Goal: Task Accomplishment & Management: Manage account settings

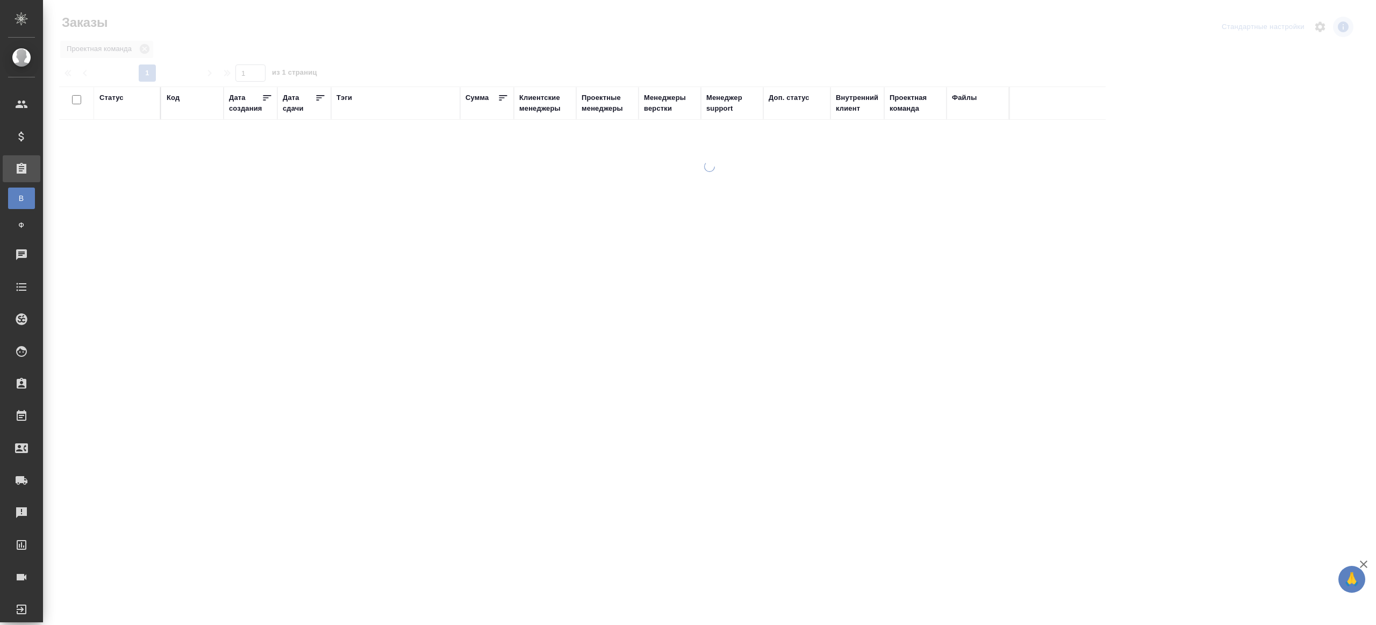
click at [349, 97] on div "Тэги" at bounding box center [344, 97] width 16 height 11
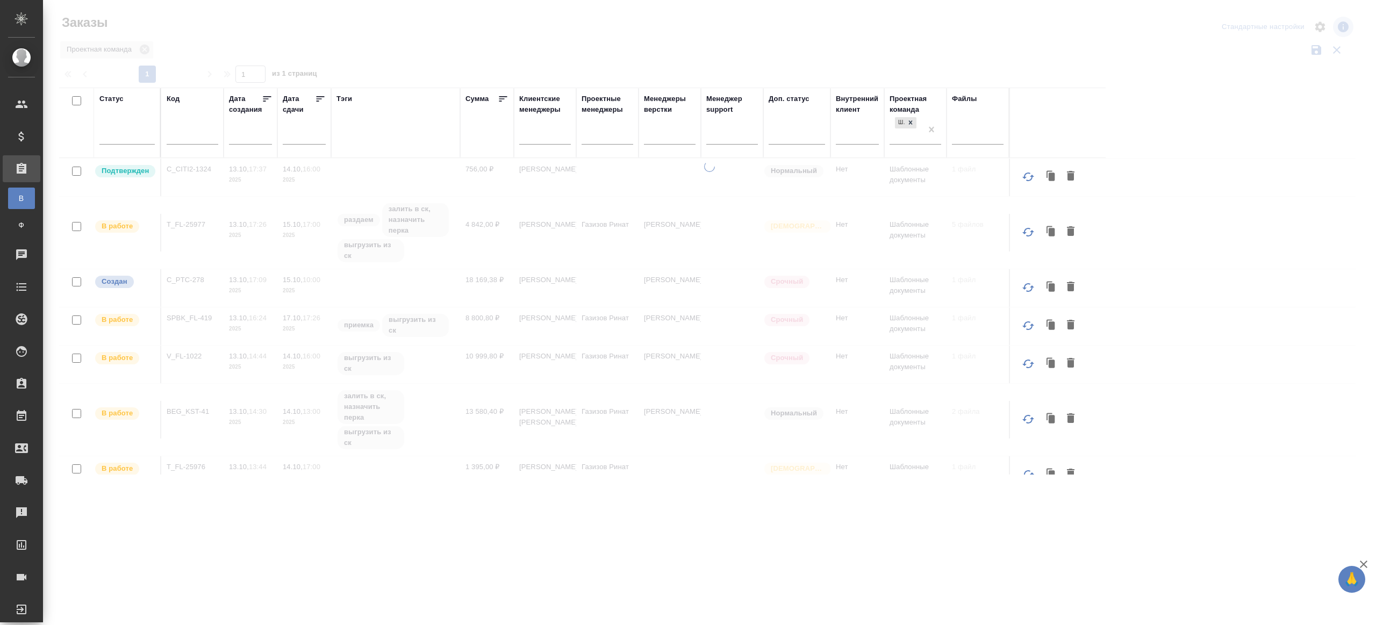
click at [142, 133] on div at bounding box center [126, 134] width 55 height 16
click at [369, 41] on div "Проектная команда Статус" at bounding box center [707, 50] width 1296 height 20
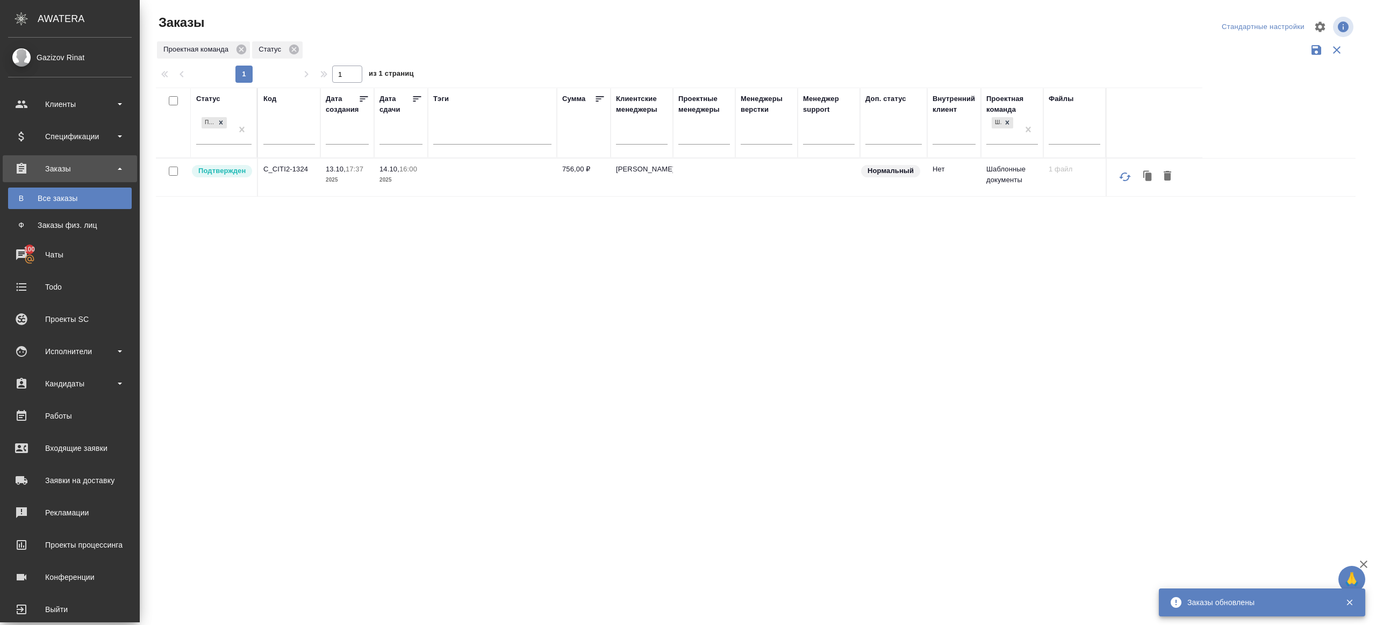
click at [278, 141] on input "text" at bounding box center [289, 137] width 52 height 13
paste input "KUNZ_LMS-4"
click at [493, 60] on div at bounding box center [758, 240] width 1236 height 481
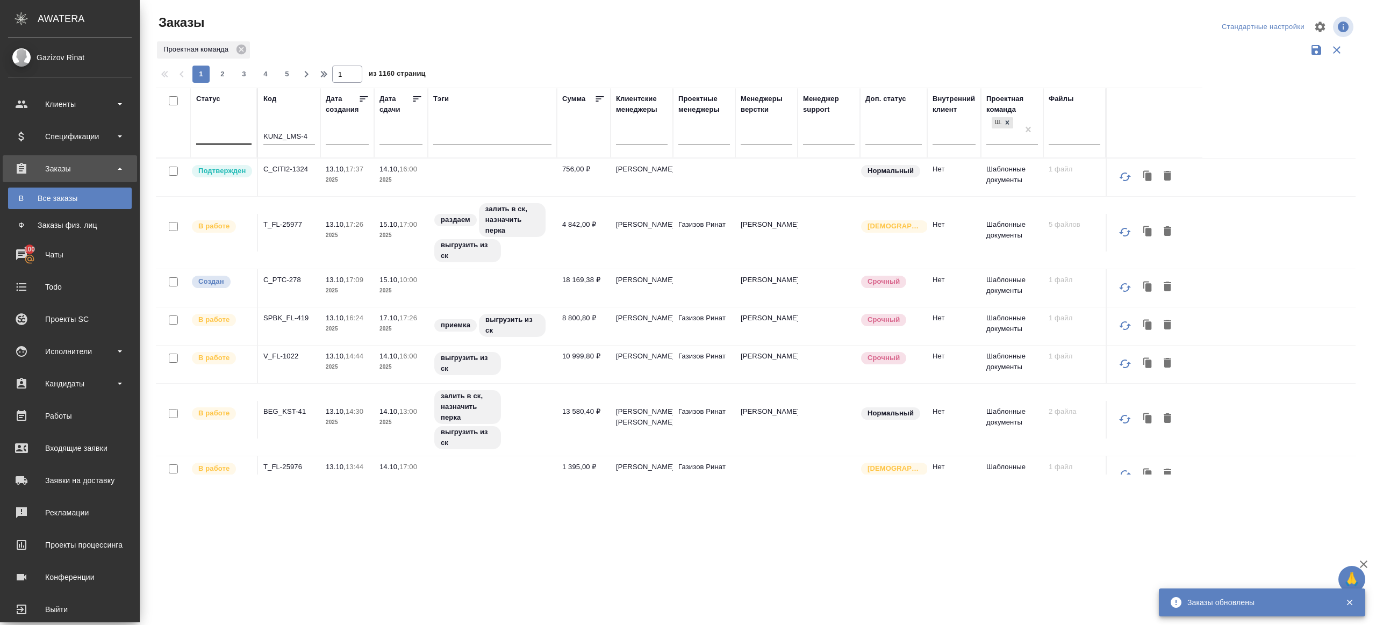
type input "KUNZ_LMS-4"
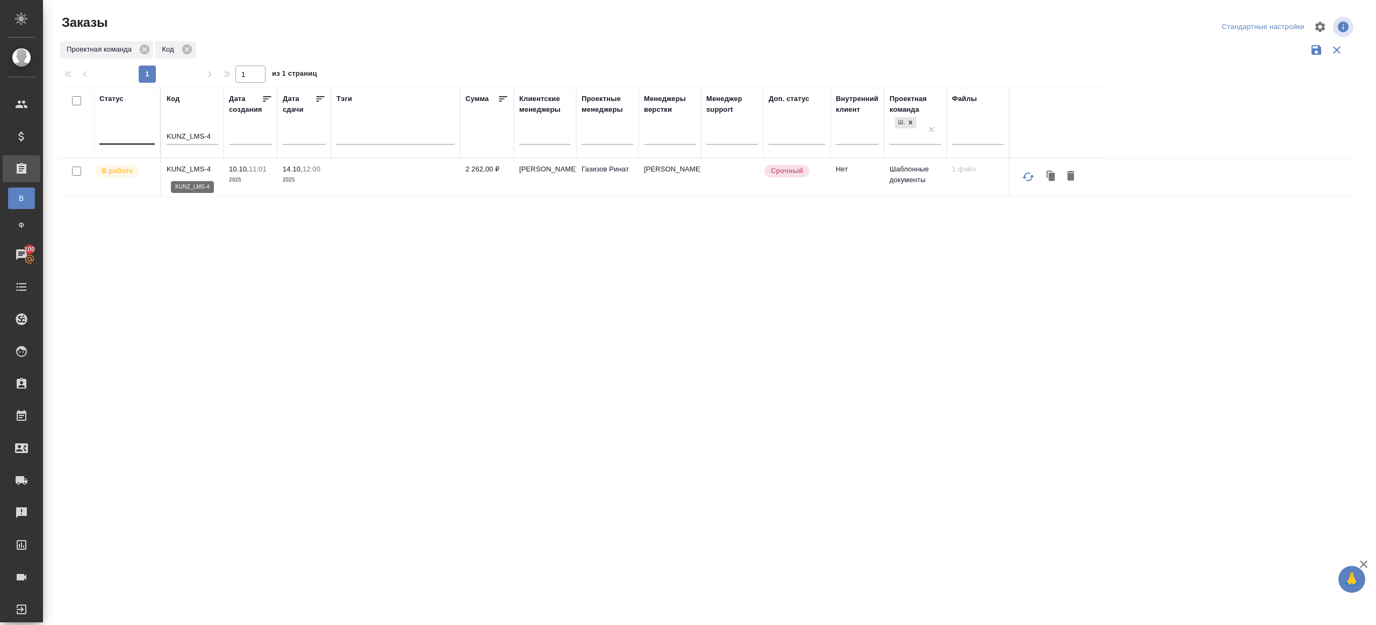
click at [198, 165] on p "KUNZ_LMS-4" at bounding box center [193, 169] width 52 height 11
click at [390, 132] on div at bounding box center [395, 134] width 118 height 16
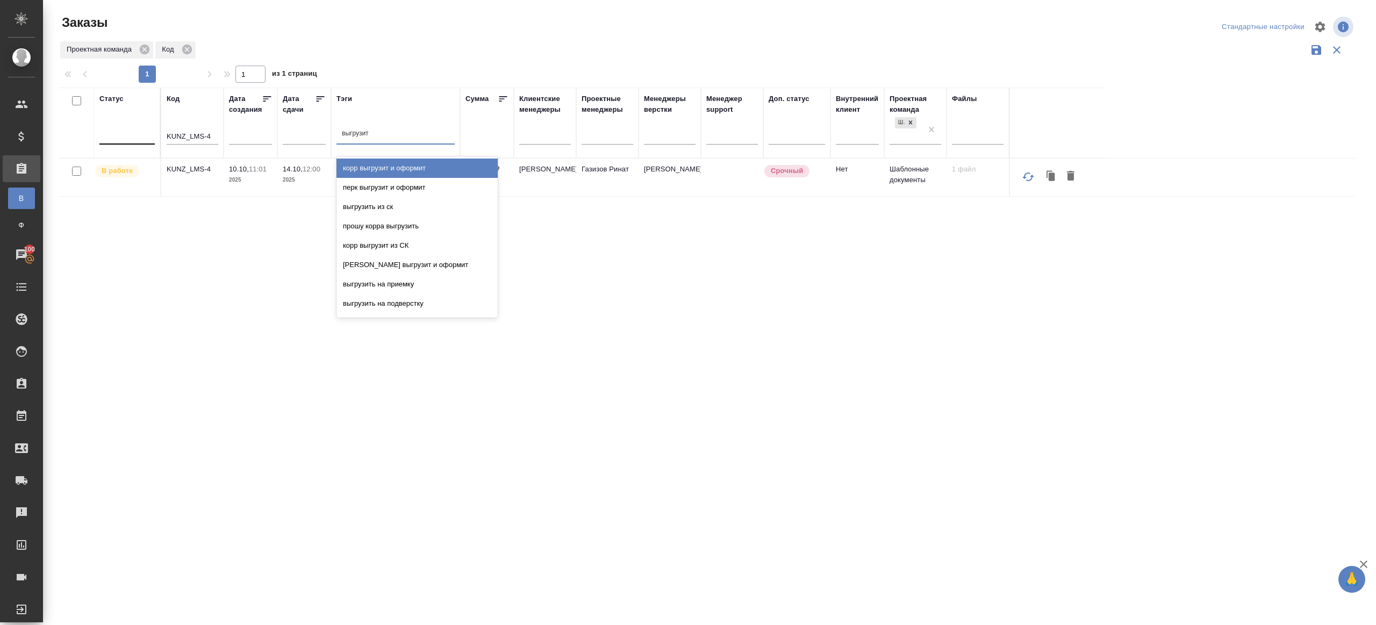
type input "выгрузить"
click at [395, 164] on div "выгрузить из ск" at bounding box center [416, 168] width 161 height 19
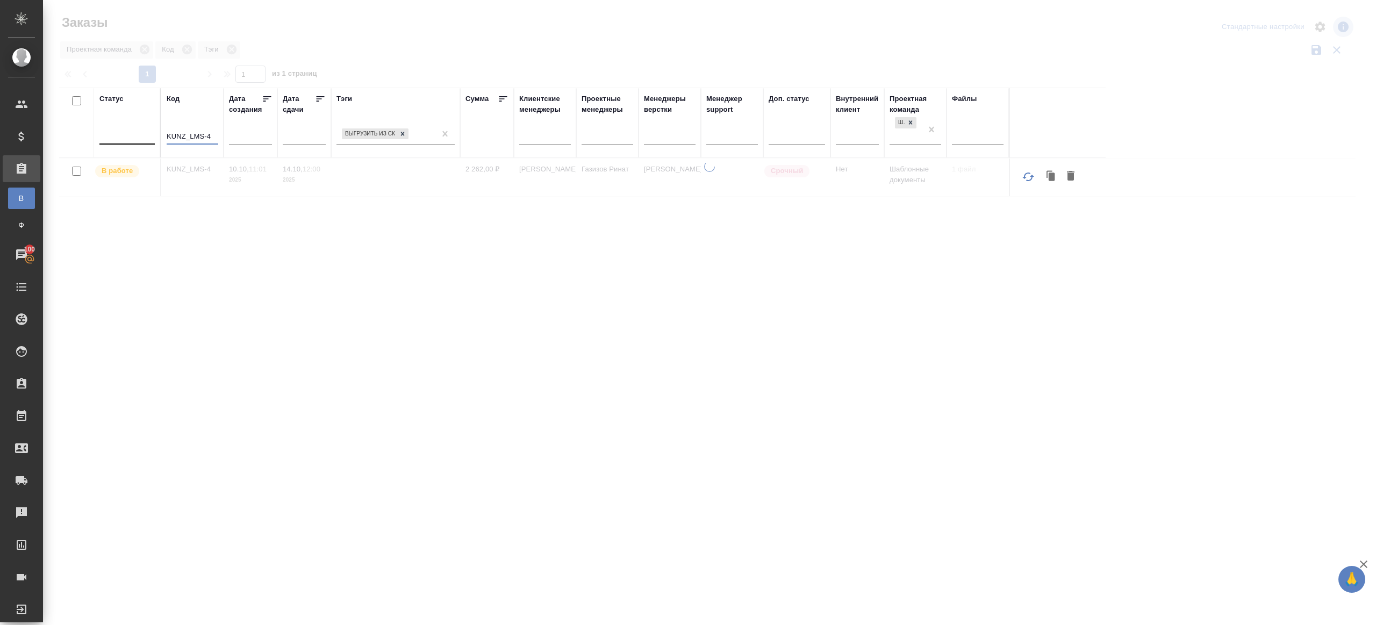
click at [187, 137] on input "KUNZ_LMS-4" at bounding box center [193, 137] width 52 height 13
click at [278, 291] on div "Статус Код Дата создания Дата сдачи Тэги выгрузить из ск Сумма Клиентские менед…" at bounding box center [707, 281] width 1296 height 387
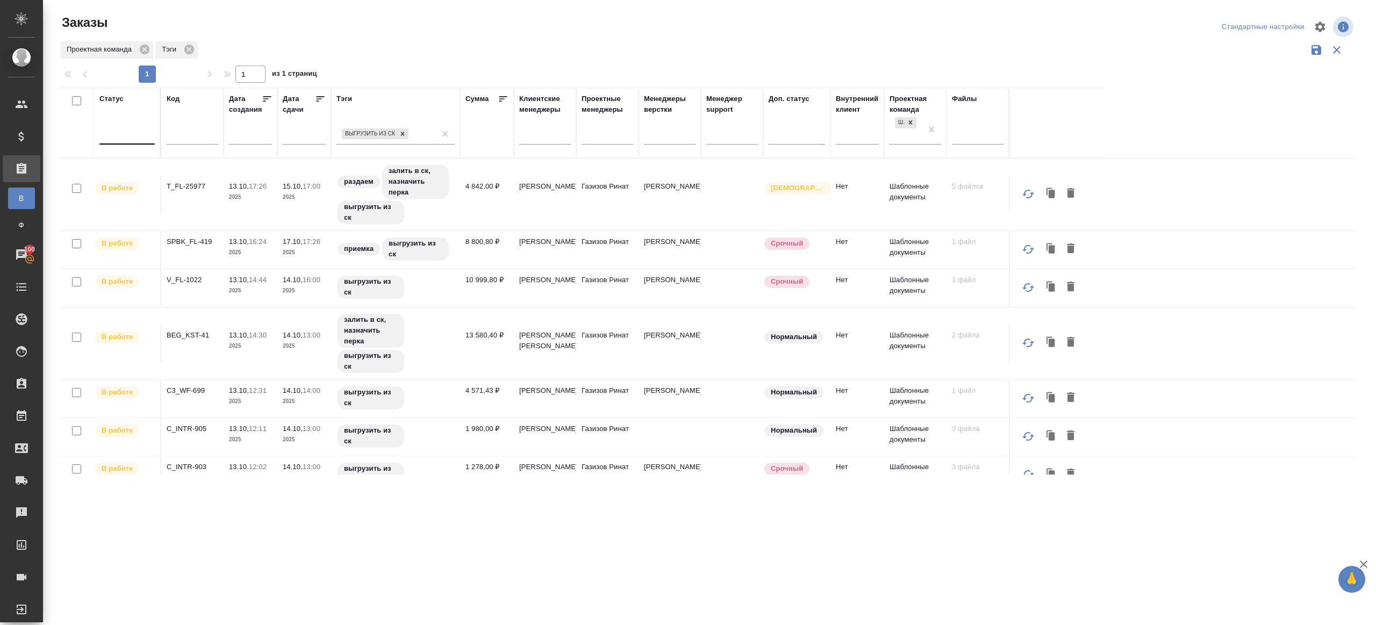
click at [135, 143] on div at bounding box center [126, 134] width 55 height 20
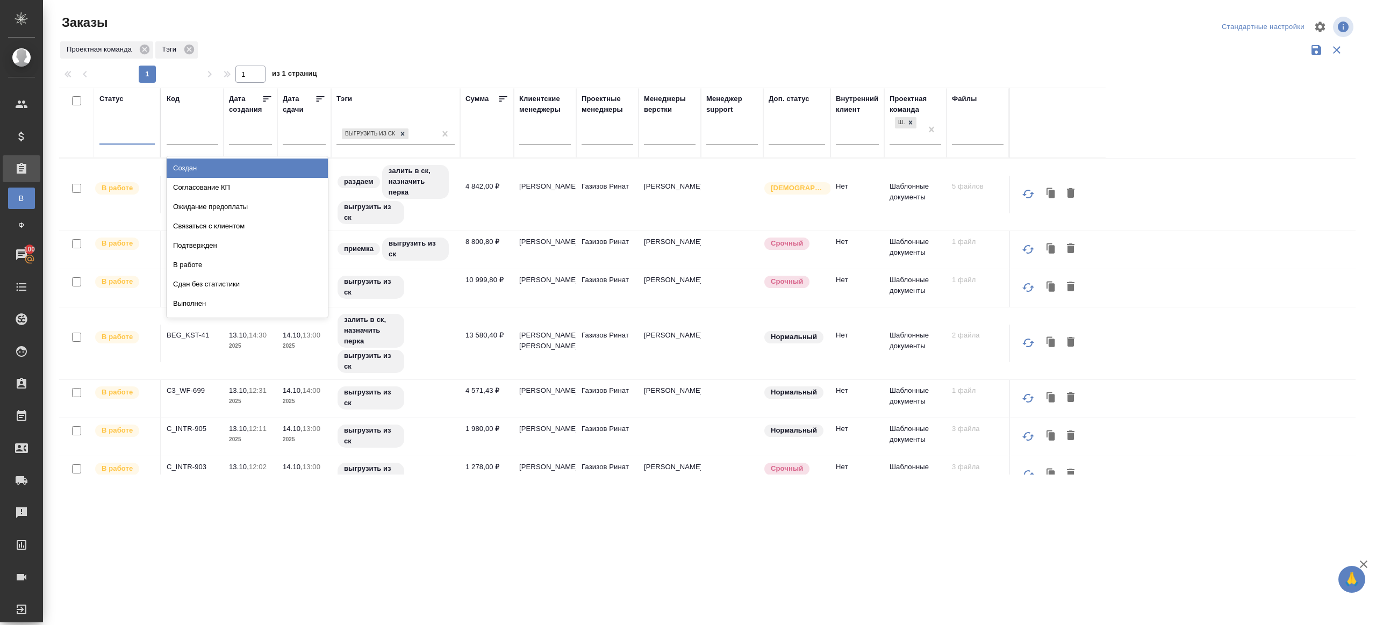
click at [394, 58] on div "Проектная команда Тэги" at bounding box center [707, 50] width 1296 height 20
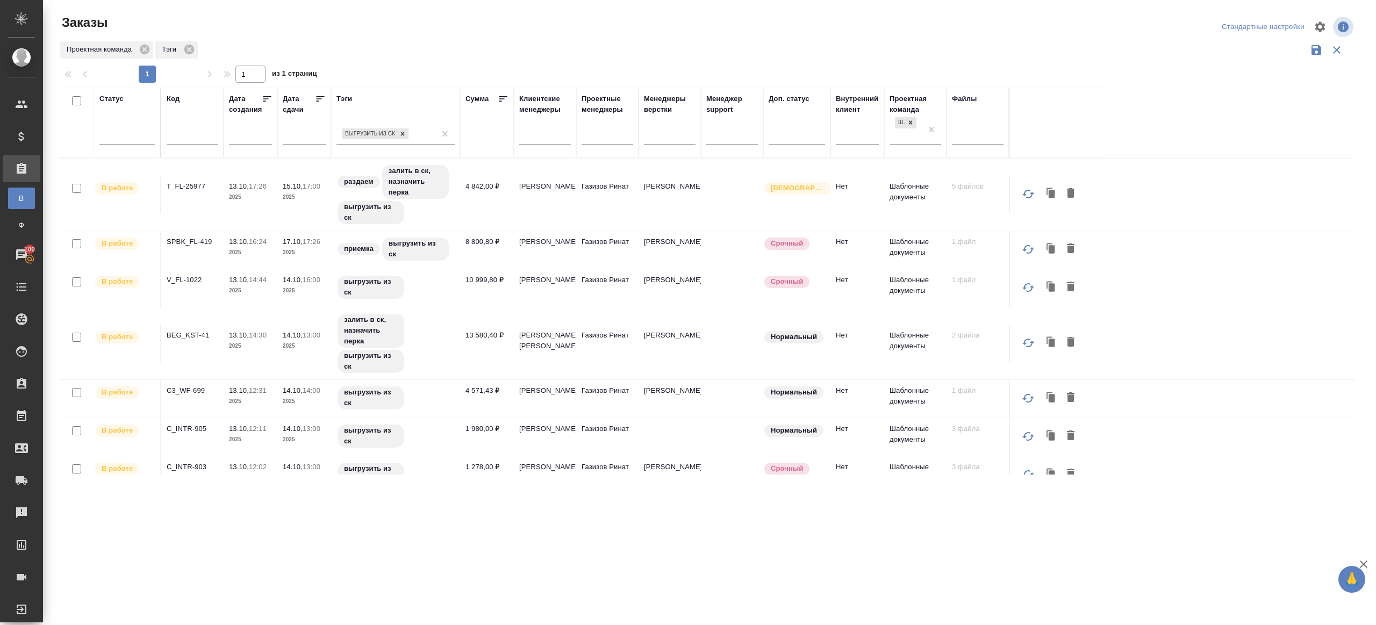
click at [318, 97] on icon at bounding box center [320, 99] width 11 height 11
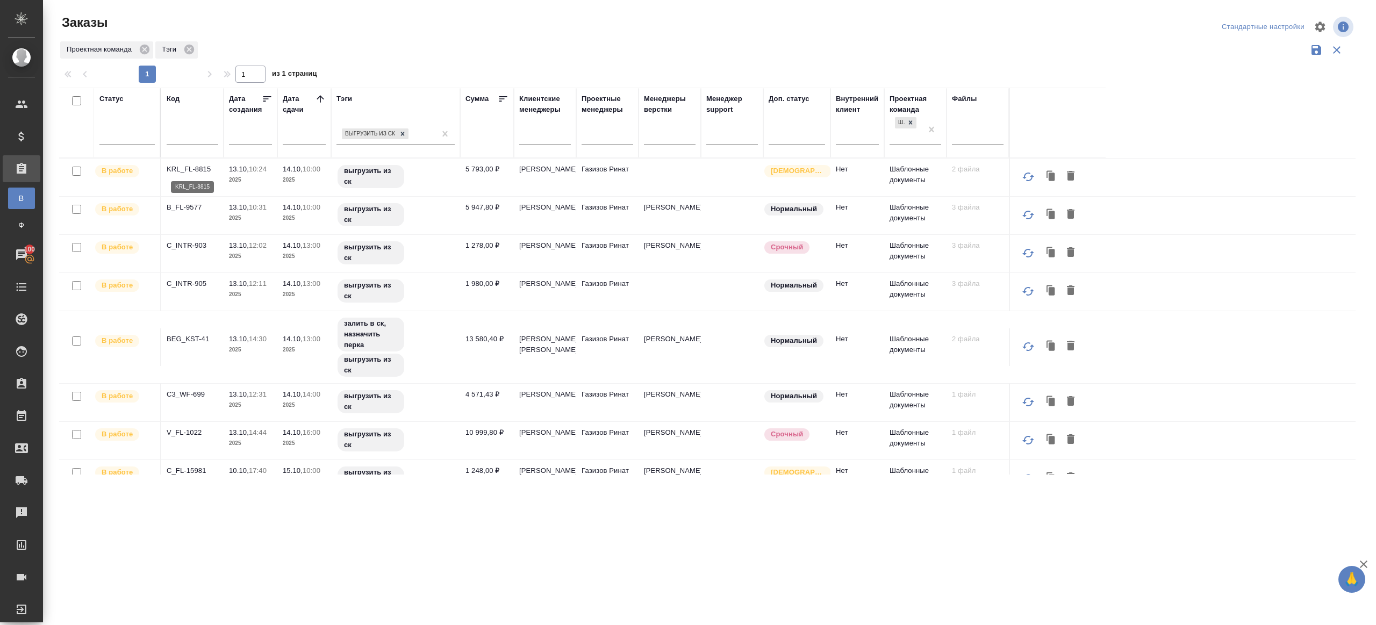
click at [196, 165] on p "KRL_FL-8815" at bounding box center [193, 169] width 52 height 11
click at [177, 206] on p "B_FL-9577" at bounding box center [193, 207] width 52 height 11
click at [184, 244] on p "C_INTR-903" at bounding box center [193, 245] width 52 height 11
click at [181, 279] on p "C_INTR-905" at bounding box center [193, 283] width 52 height 11
click at [195, 339] on p "BEG_KST-41" at bounding box center [193, 339] width 52 height 11
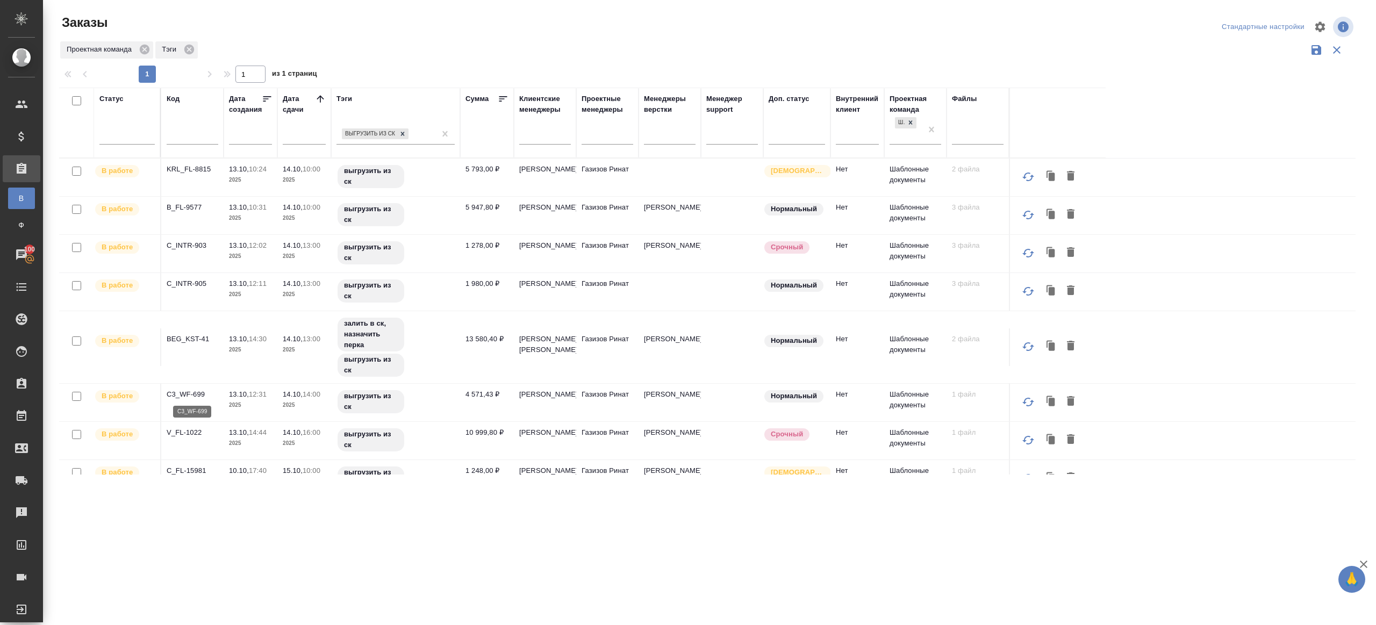
click at [192, 395] on p "C3_WF-699" at bounding box center [193, 394] width 52 height 11
click at [184, 429] on p "V_FL-1022" at bounding box center [193, 432] width 52 height 11
click at [184, 465] on p "C_FL-15981" at bounding box center [193, 470] width 52 height 11
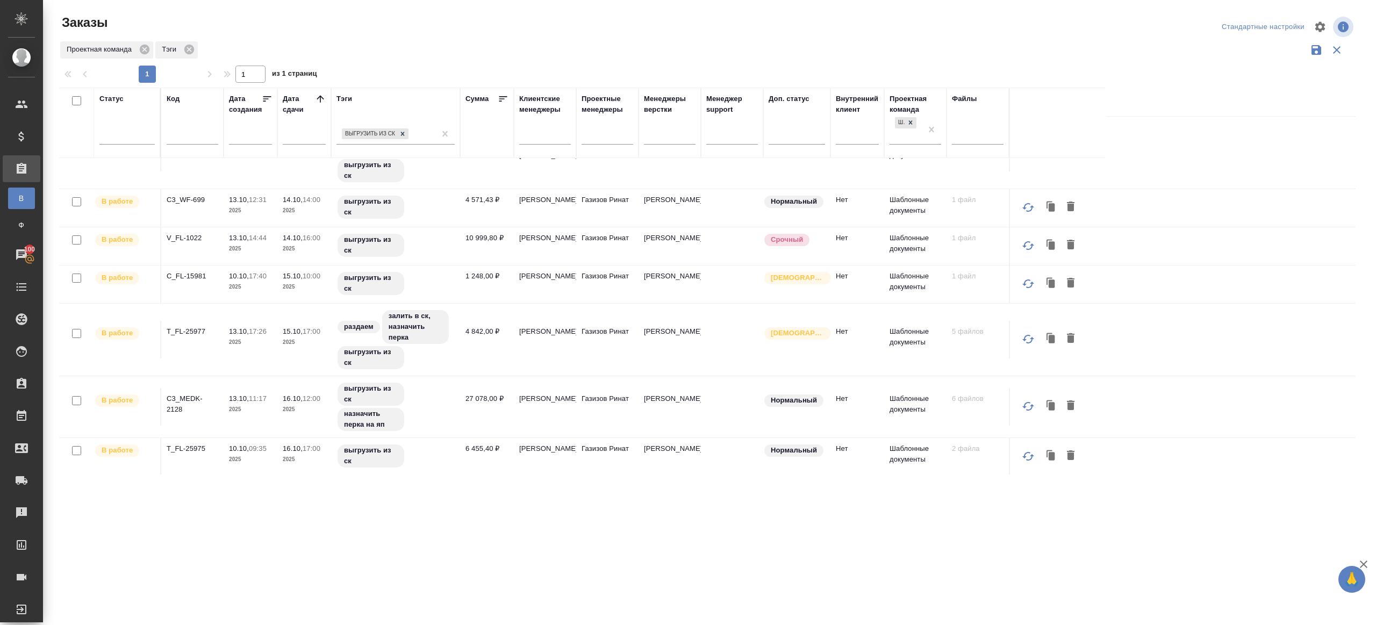
scroll to position [239, 0]
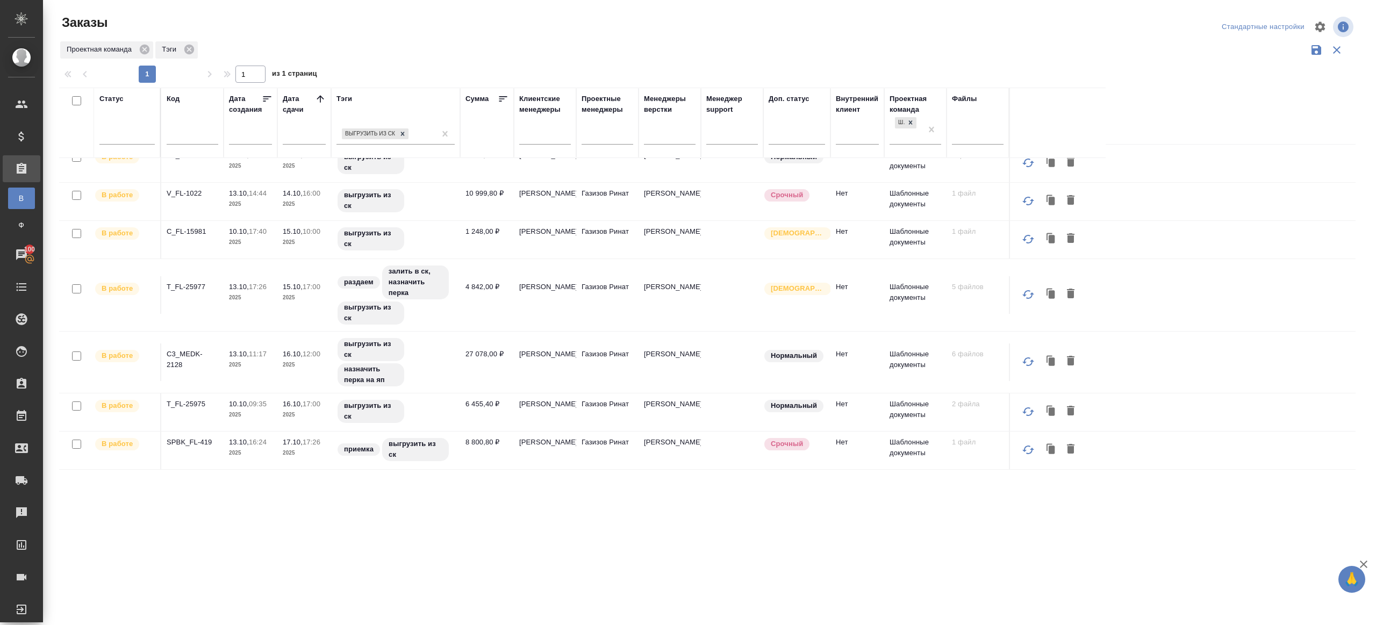
click at [193, 282] on p "T_FL-25977" at bounding box center [193, 287] width 52 height 11
drag, startPoint x: 180, startPoint y: 350, endPoint x: 186, endPoint y: 374, distance: 24.0
click at [180, 350] on p "C3_MEDK-2128" at bounding box center [193, 360] width 52 height 22
click at [190, 403] on p "T_FL-25975" at bounding box center [193, 404] width 52 height 11
click at [189, 441] on p "SPBK_FL-419" at bounding box center [193, 442] width 52 height 11
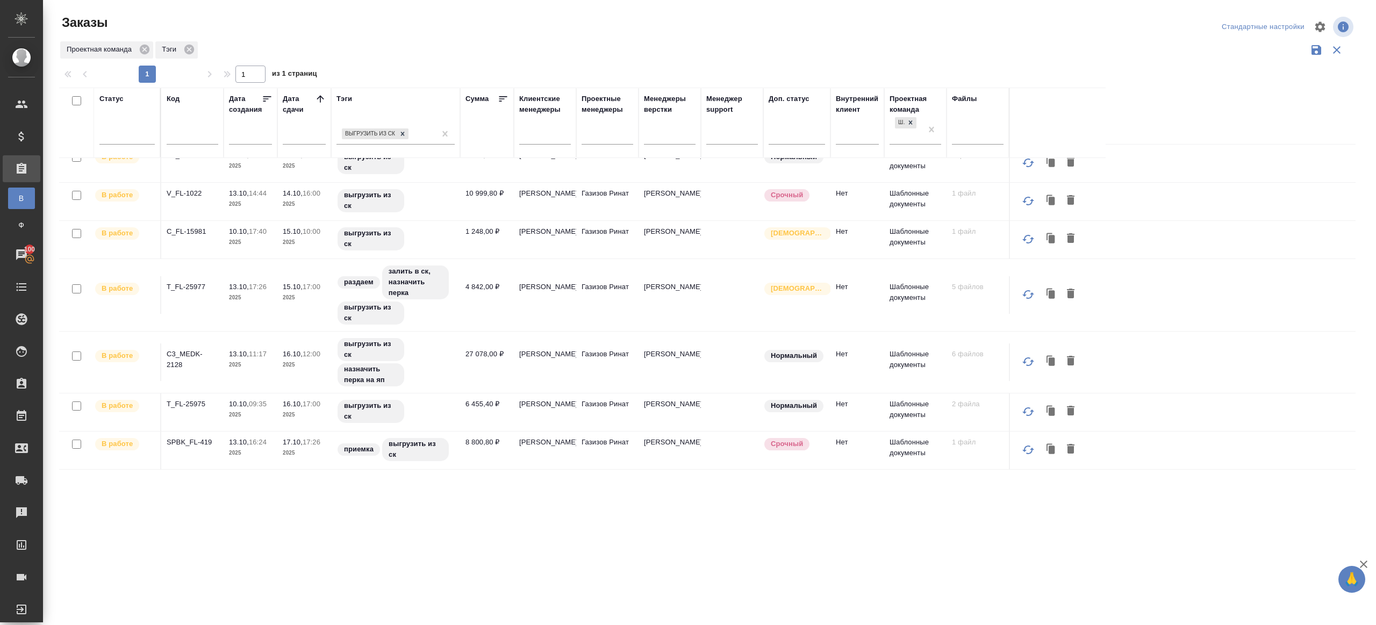
scroll to position [331, 0]
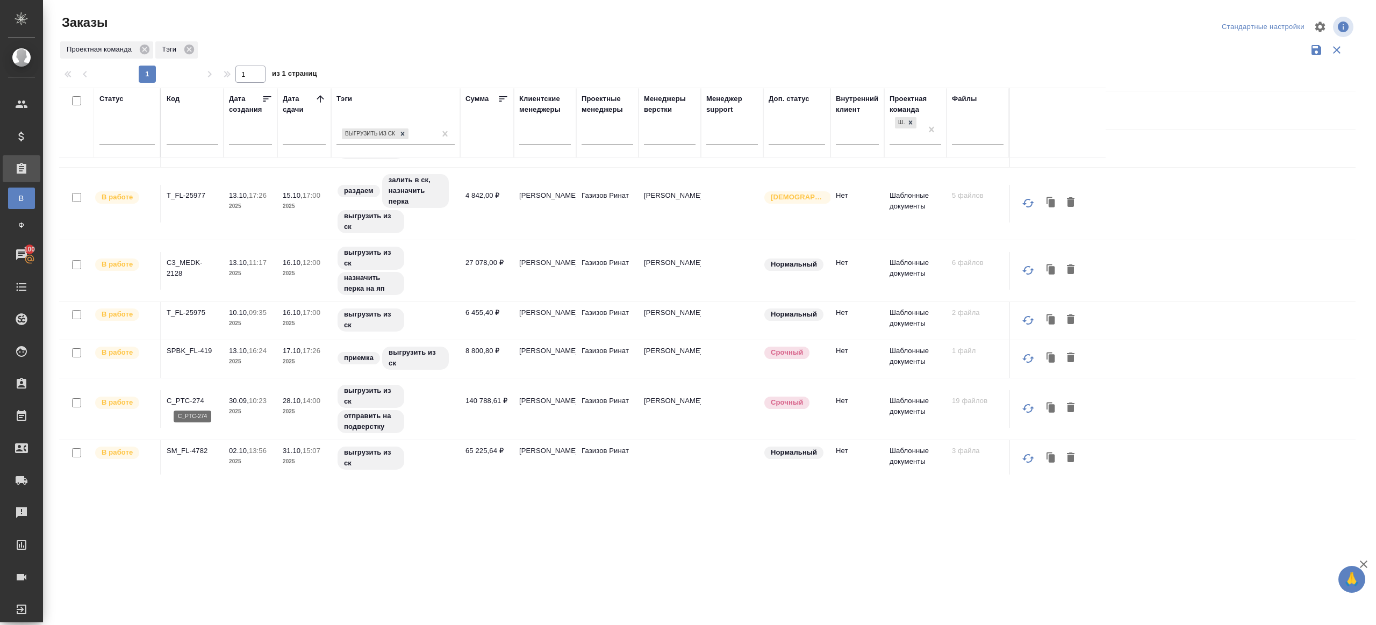
click at [183, 396] on p "C_PTC-274" at bounding box center [193, 401] width 52 height 11
click at [189, 446] on p "SM_FL-4782" at bounding box center [193, 451] width 52 height 11
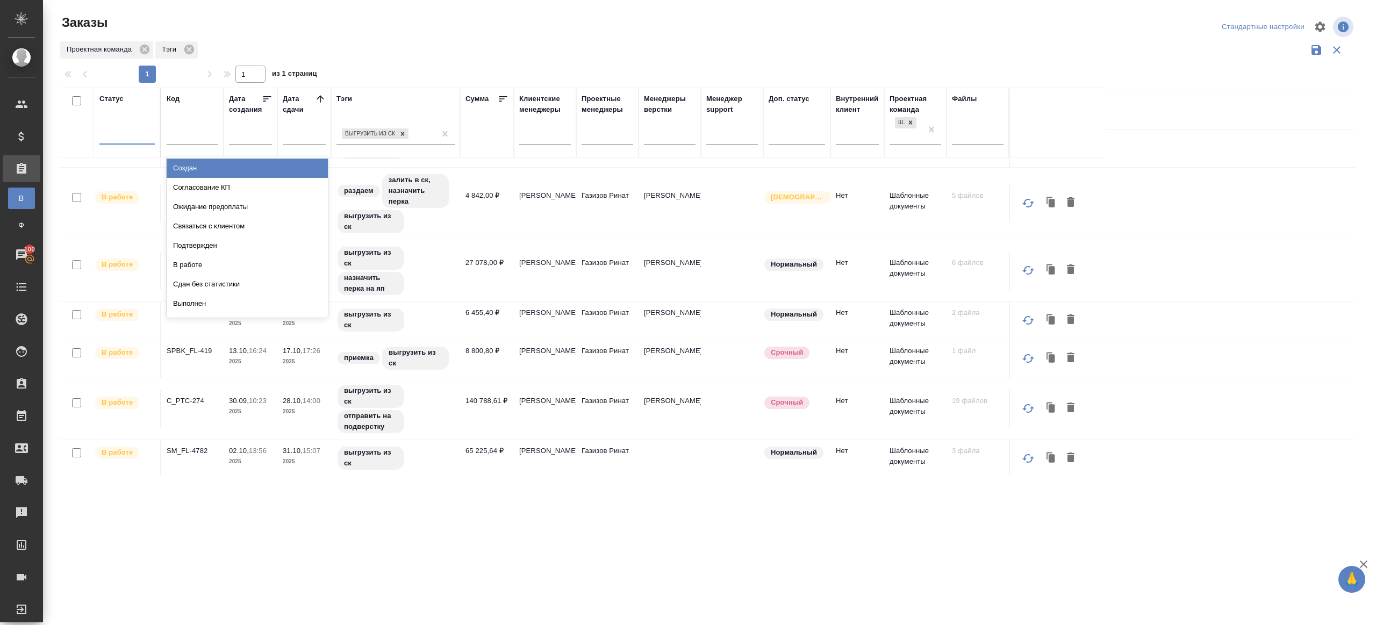
click at [129, 127] on div at bounding box center [126, 134] width 55 height 16
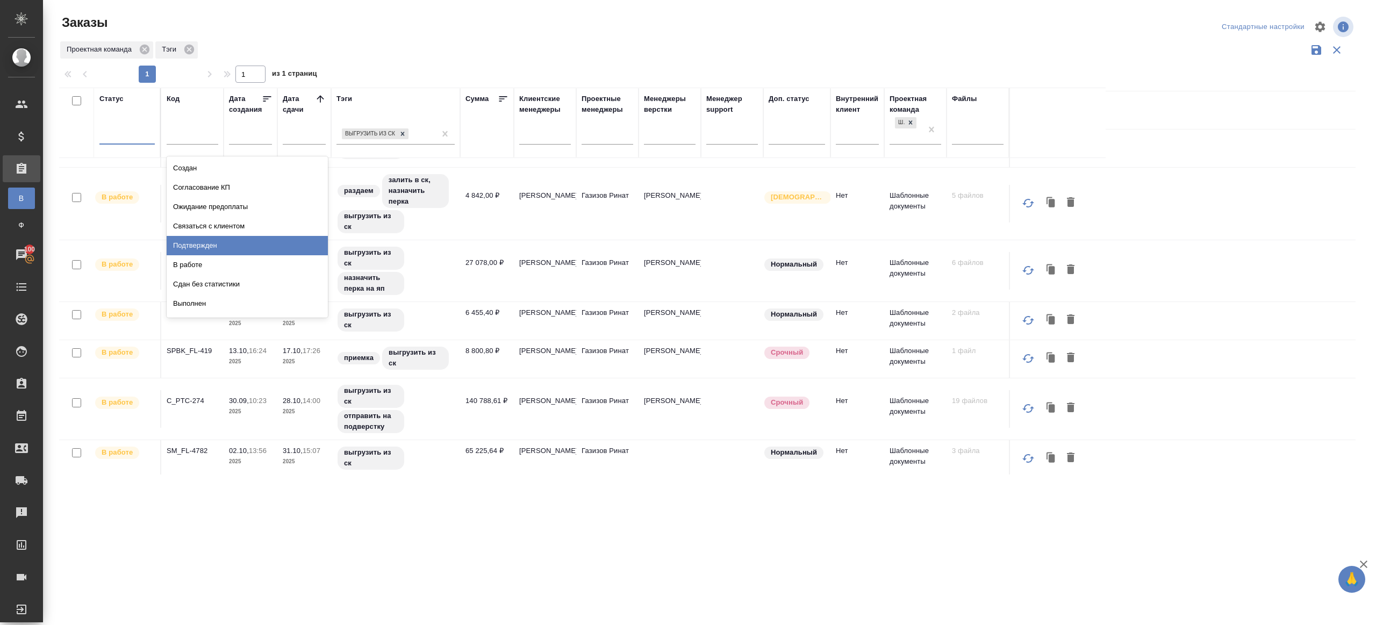
click at [184, 239] on div "Подтвержден" at bounding box center [247, 245] width 161 height 19
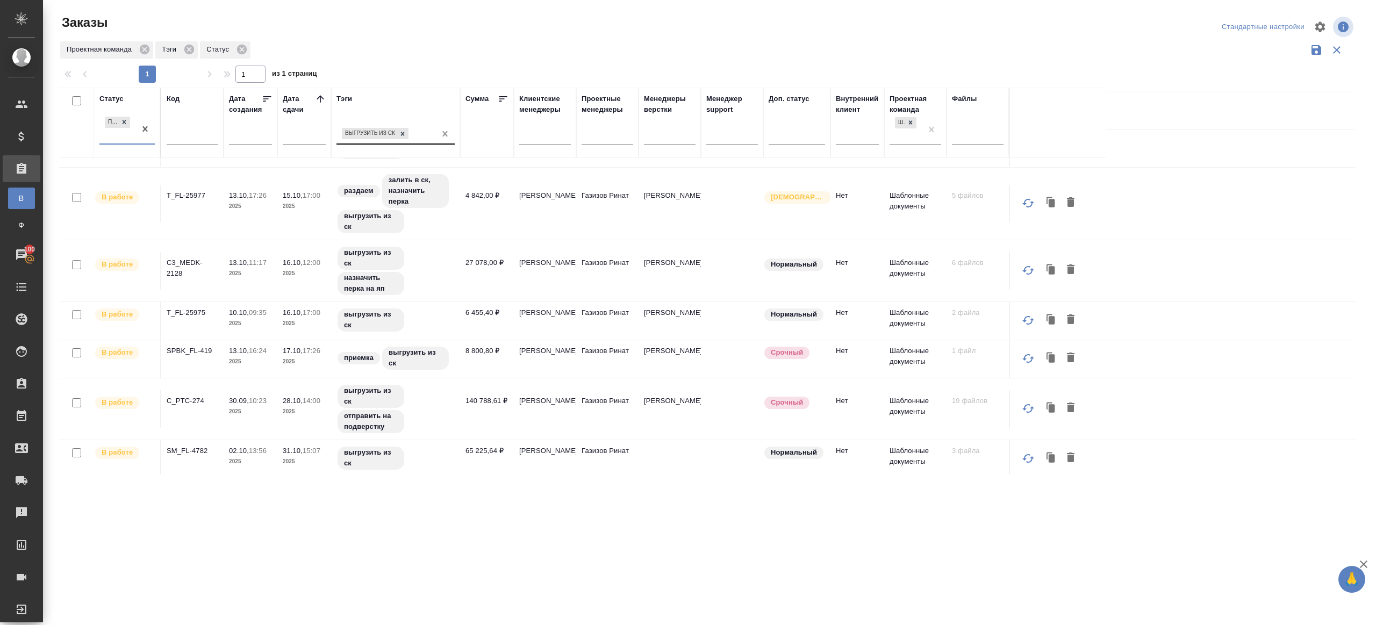
click at [435, 138] on div "выгрузить из ск" at bounding box center [385, 134] width 99 height 16
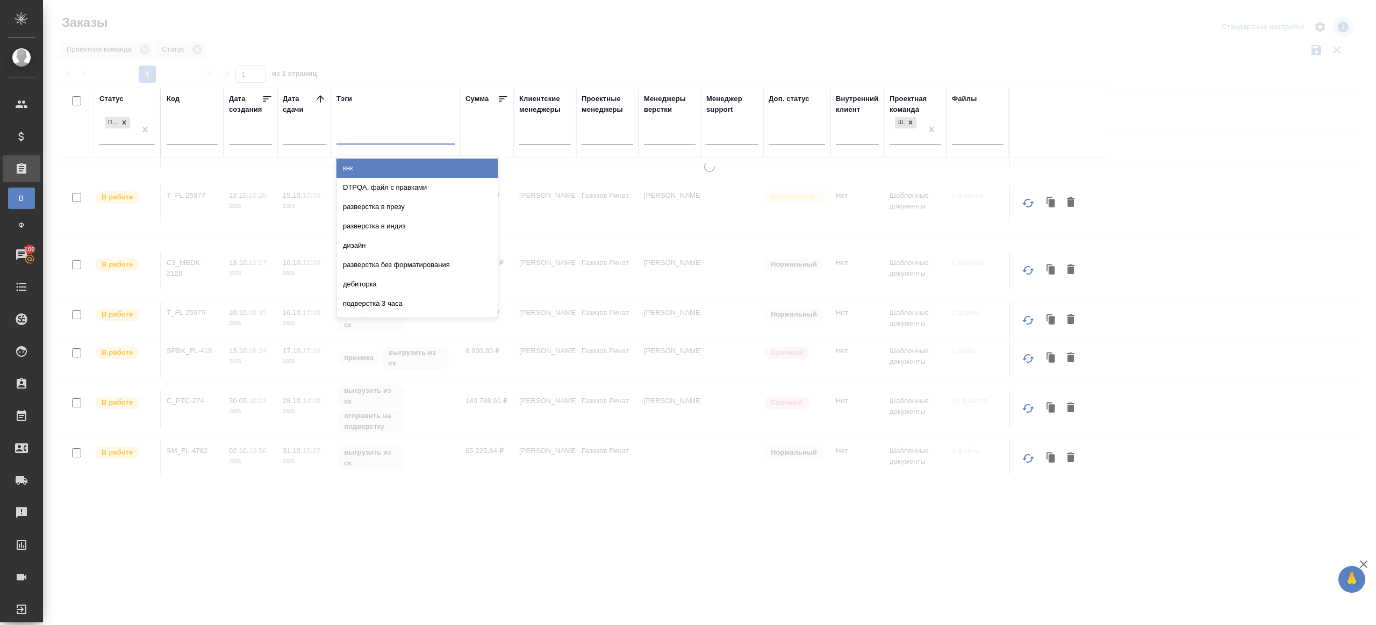
drag, startPoint x: 438, startPoint y: 138, endPoint x: 413, endPoint y: 38, distance: 102.9
click at [445, 41] on div at bounding box center [709, 240] width 1333 height 481
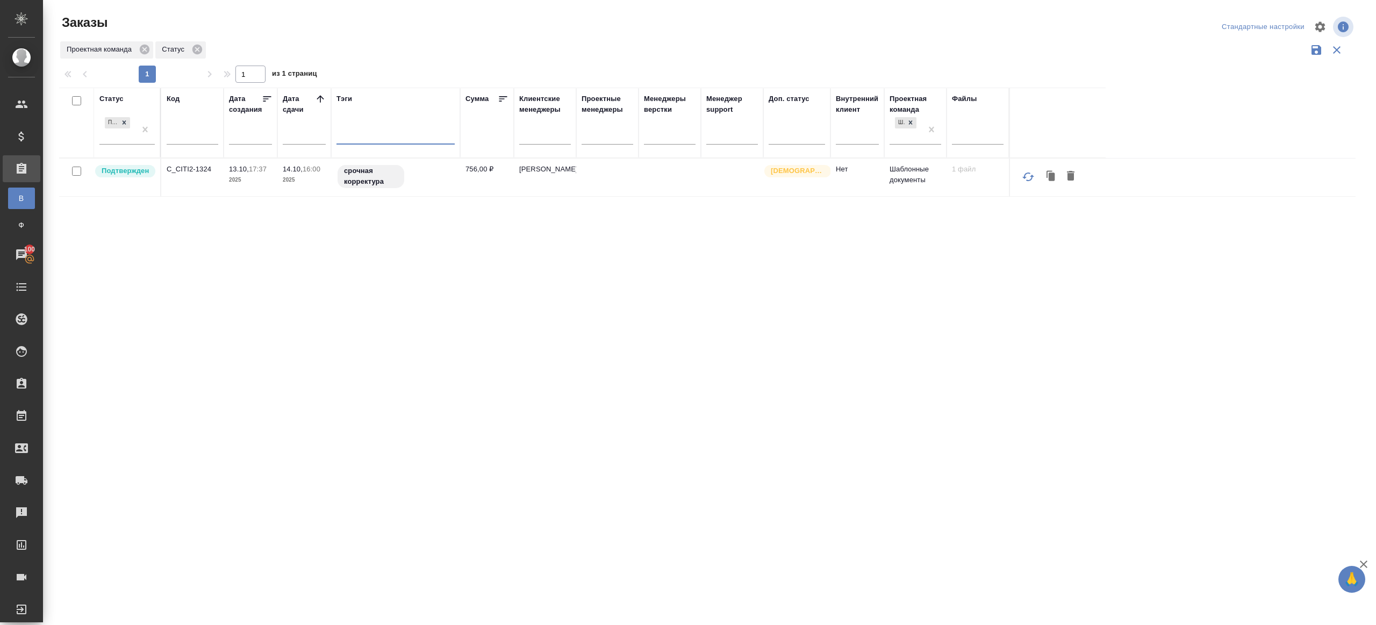
scroll to position [0, 0]
click at [319, 98] on icon at bounding box center [320, 99] width 11 height 11
click at [416, 35] on div at bounding box center [709, 240] width 1333 height 481
click at [163, 169] on td "C_CITI2-1324" at bounding box center [192, 178] width 62 height 38
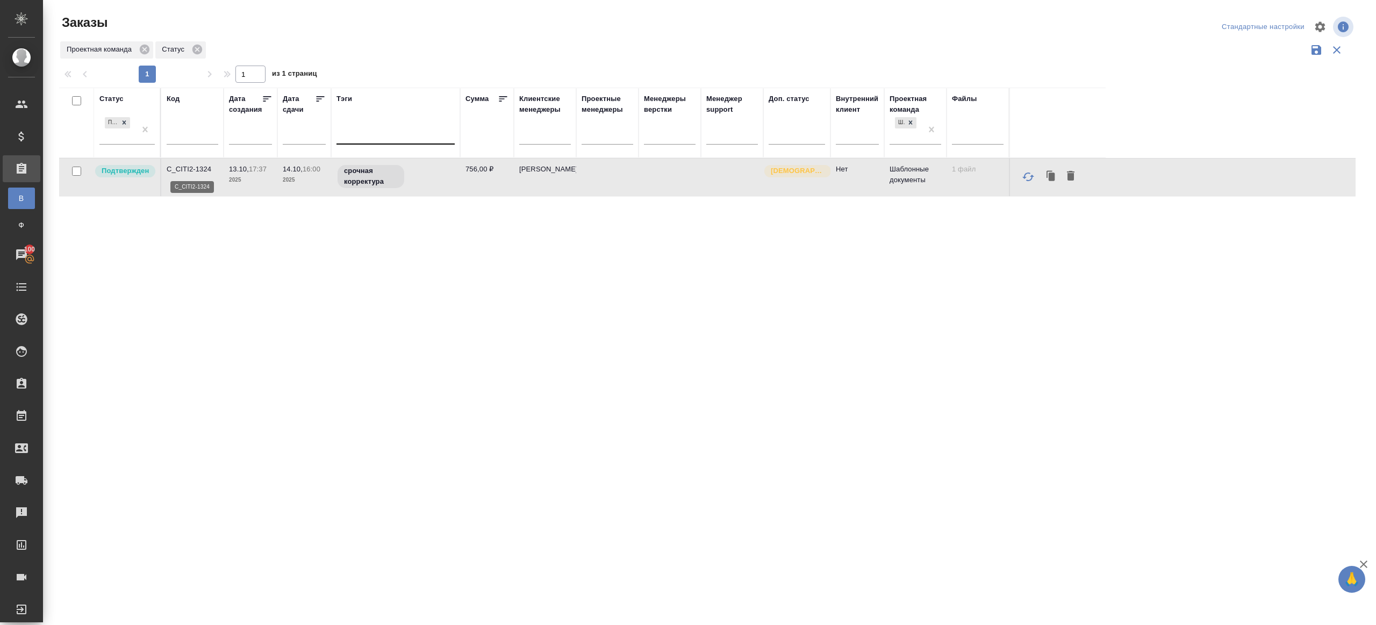
click at [185, 168] on p "C_CITI2-1324" at bounding box center [193, 169] width 52 height 11
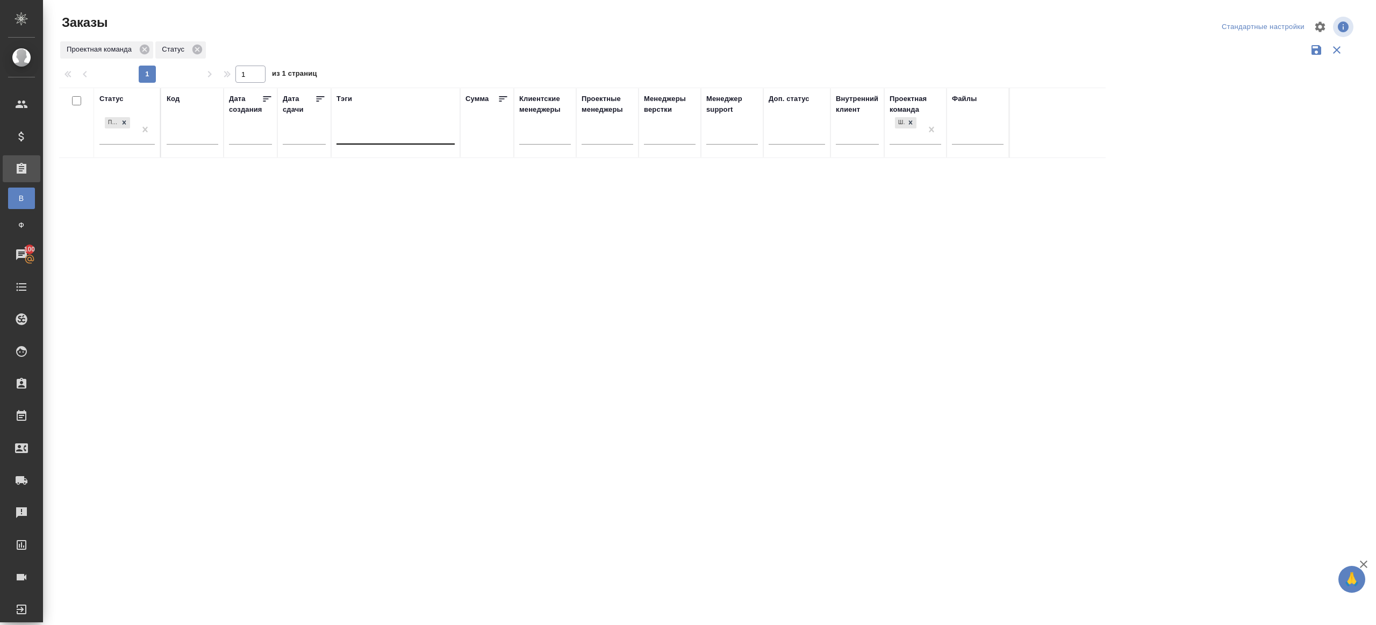
click at [949, 51] on div "Проектная команда Статус" at bounding box center [707, 50] width 1296 height 20
click at [1006, 67] on div "1 1 из 1 страниц" at bounding box center [711, 74] width 1305 height 17
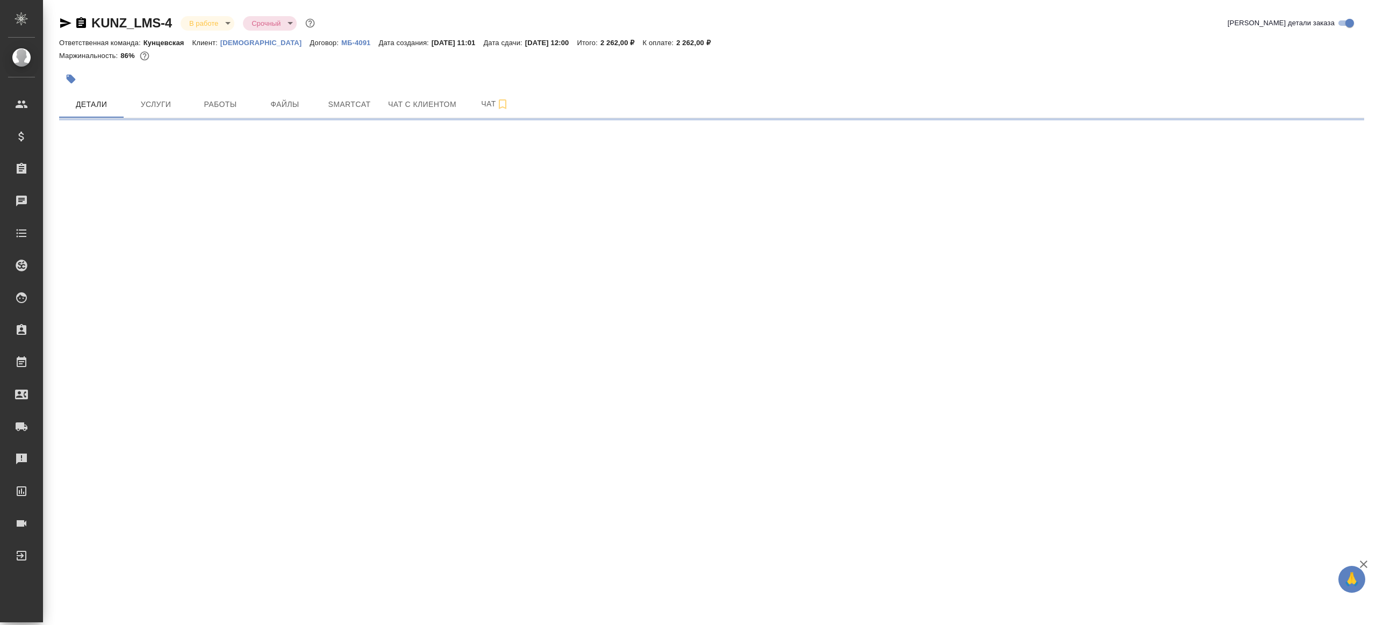
select select "RU"
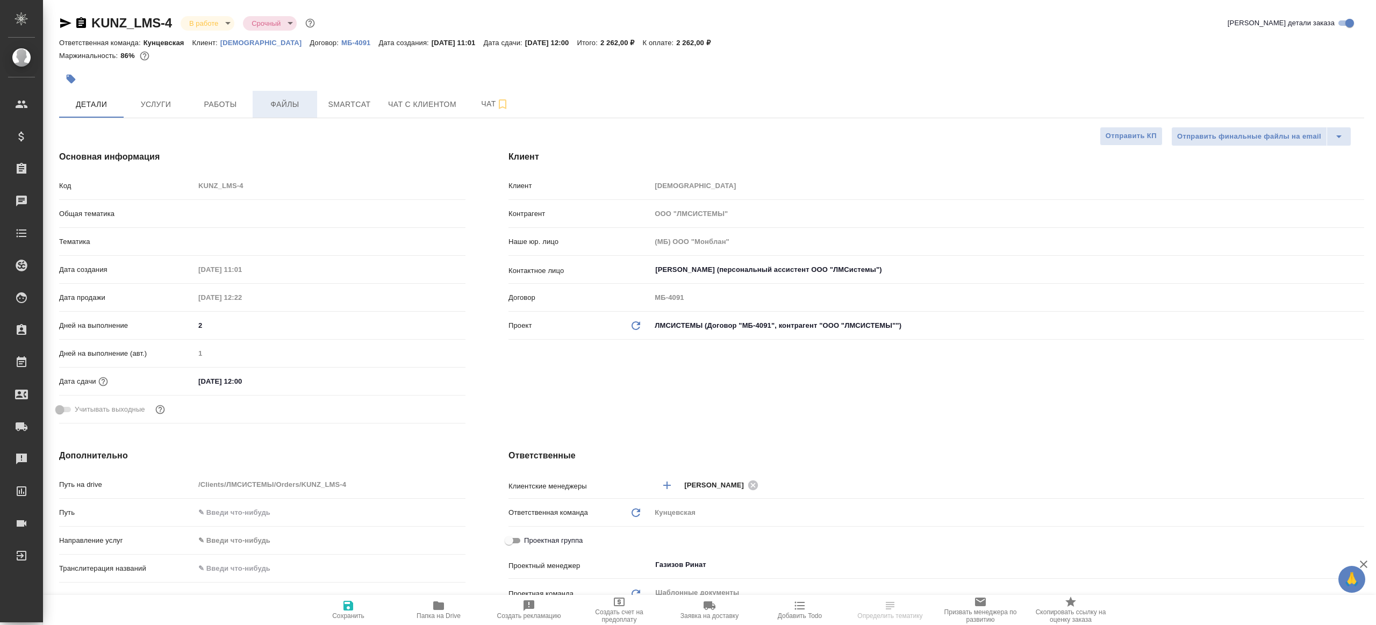
type textarea "x"
click at [255, 109] on button "Файлы" at bounding box center [285, 104] width 65 height 27
type textarea "x"
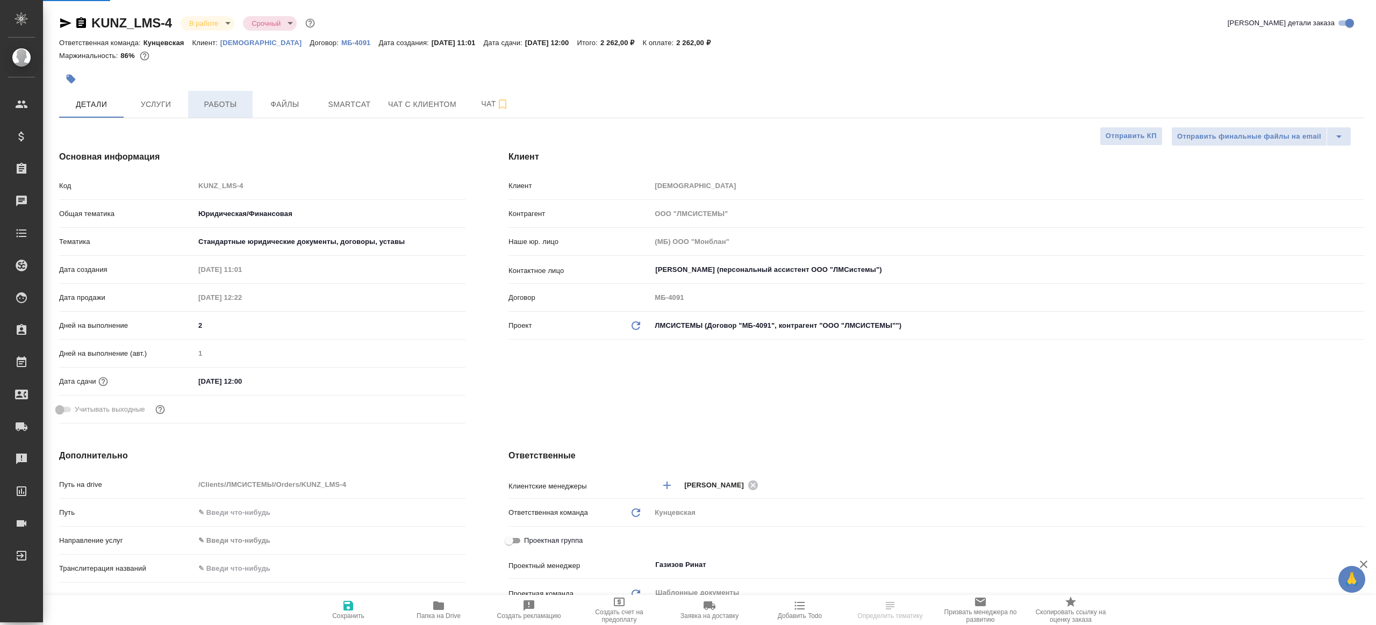
type textarea "x"
click at [239, 108] on span "Работы" at bounding box center [221, 104] width 52 height 13
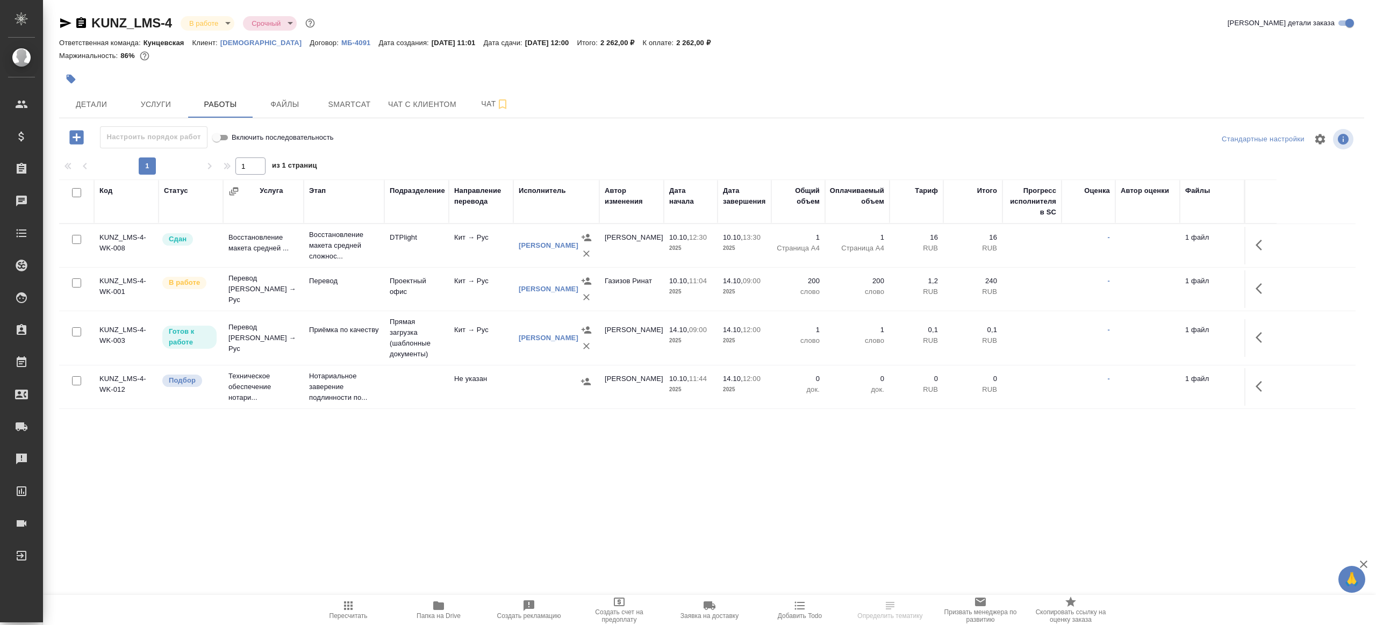
click at [427, 157] on div "1 1 из 1 страниц" at bounding box center [711, 165] width 1305 height 17
click at [425, 602] on span "Папка на Drive" at bounding box center [438, 609] width 77 height 20
click at [1252, 286] on button "button" at bounding box center [1262, 289] width 26 height 26
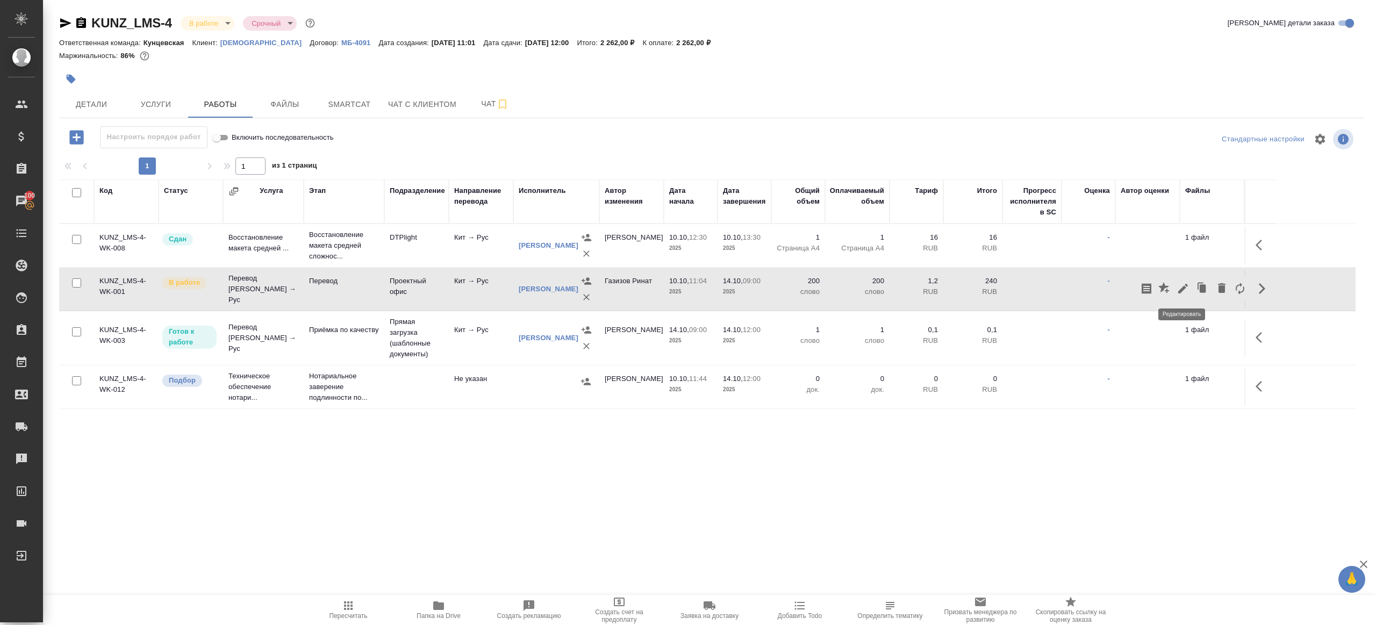
click at [1187, 286] on icon "button" at bounding box center [1183, 288] width 13 height 13
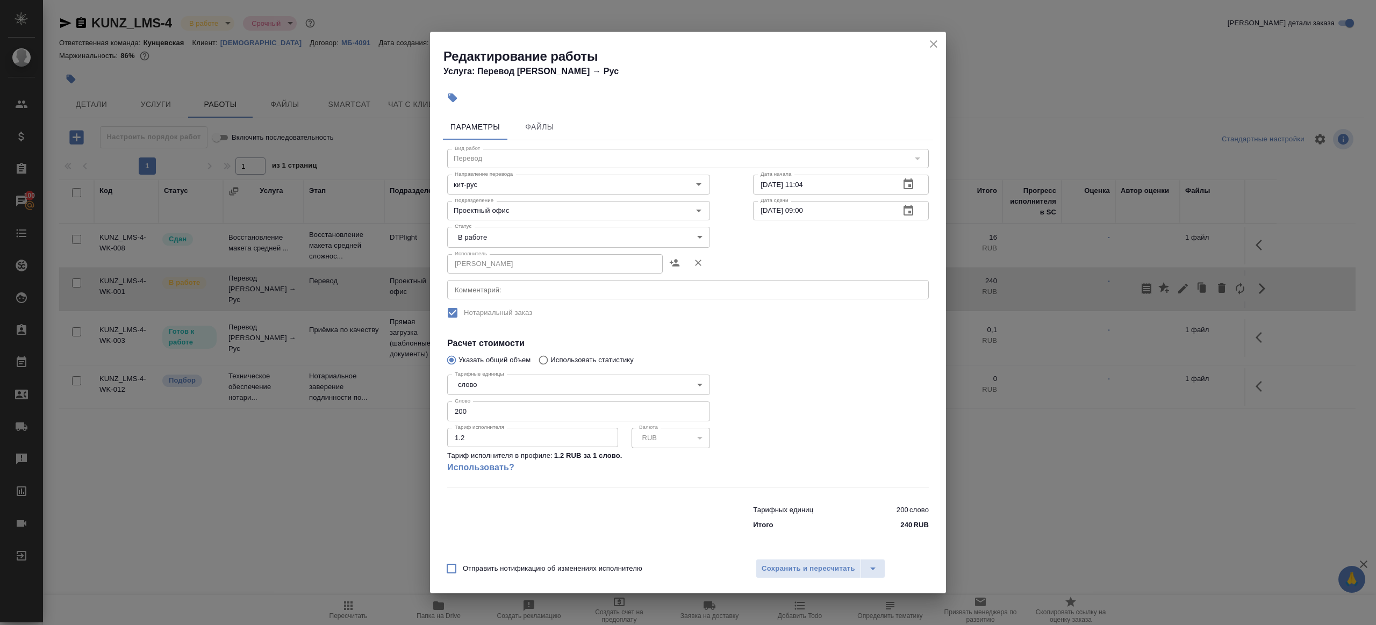
click at [521, 232] on body "🙏 .cls-1 fill:#fff; AWATERA Gazizov Rinat Клиенты Спецификации Заказы 100 Чаты …" at bounding box center [688, 312] width 1376 height 625
click at [479, 267] on li "Сдан" at bounding box center [578, 273] width 263 height 18
type input "closed"
click at [491, 417] on input "200" at bounding box center [578, 411] width 263 height 19
type input "284"
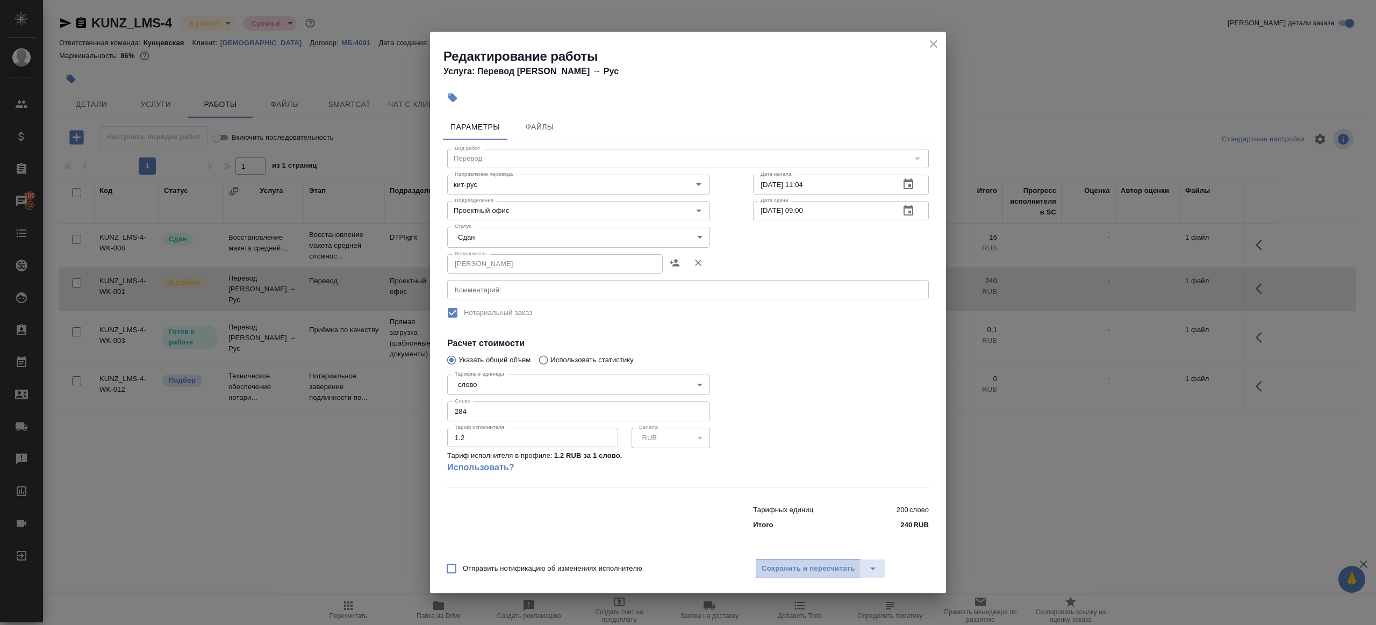
click at [777, 569] on span "Сохранить и пересчитать" at bounding box center [809, 569] width 94 height 12
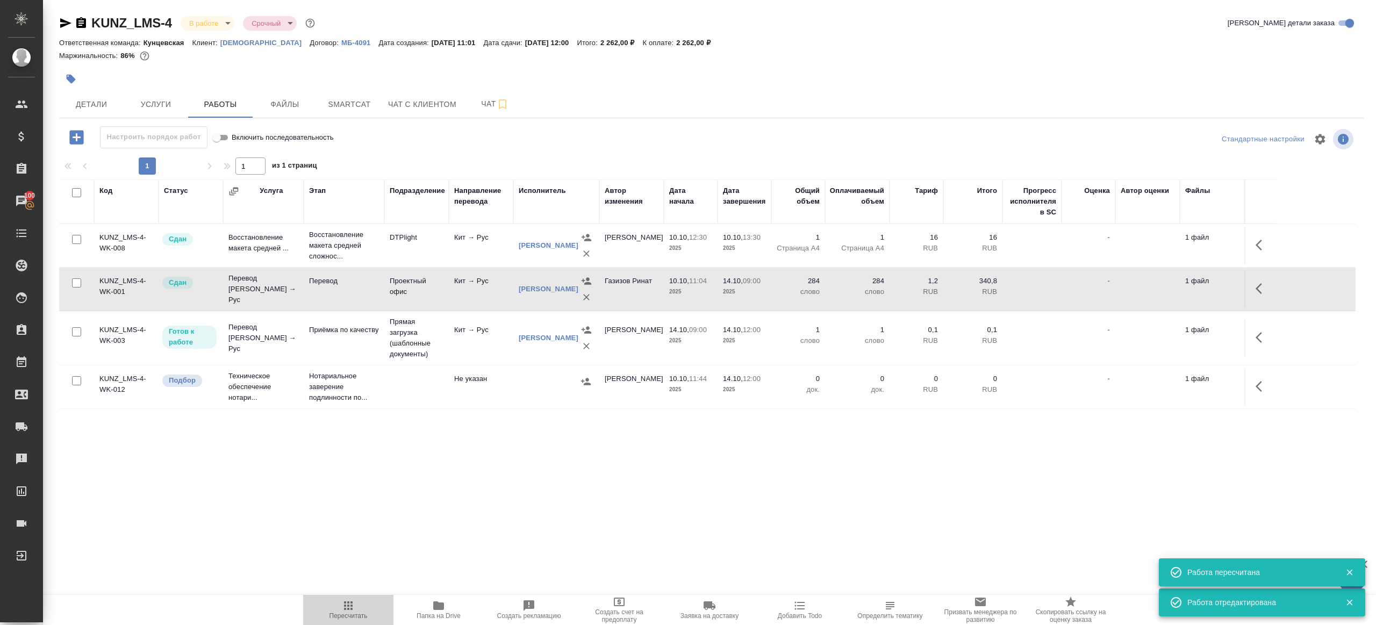
click at [325, 603] on span "Пересчитать" at bounding box center [348, 609] width 77 height 20
click at [378, 529] on div ".cls-1 fill:#fff; AWATERA Gazizov Rinat Клиенты Спецификации Заказы 100 Чаты To…" at bounding box center [688, 312] width 1376 height 625
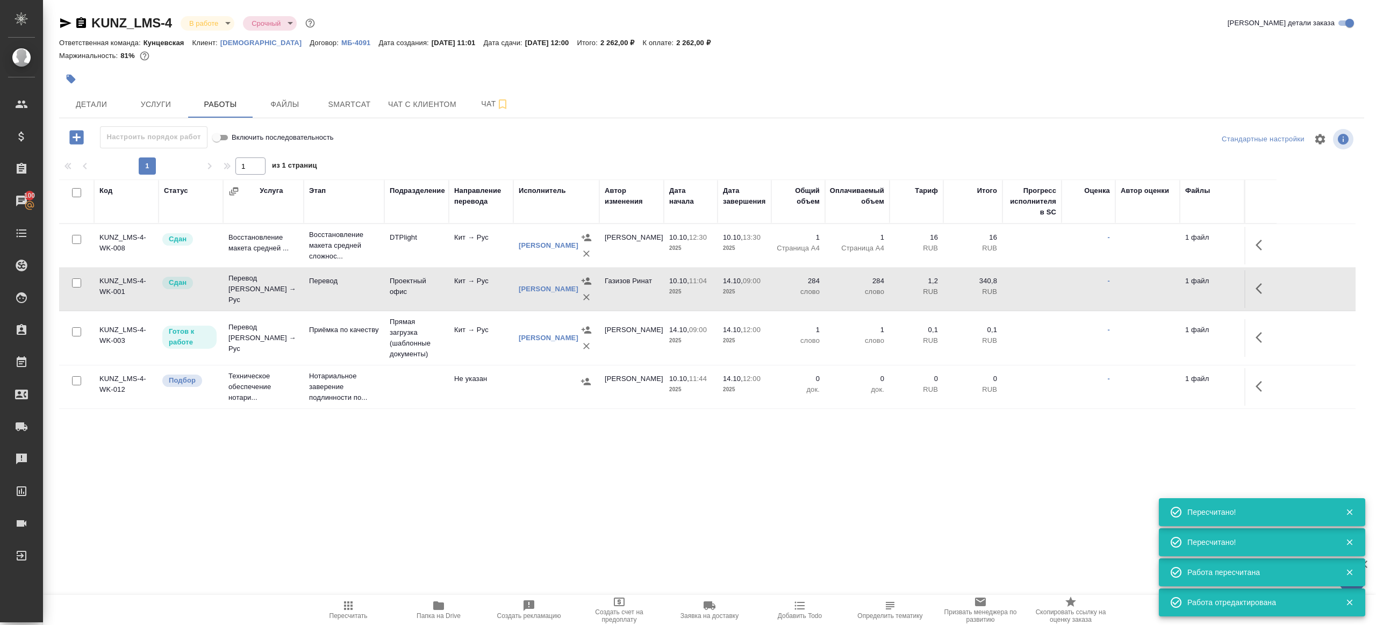
click at [346, 608] on icon "button" at bounding box center [348, 605] width 13 height 13
click at [413, 533] on div ".cls-1 fill:#fff; AWATERA Gazizov Rinat Клиенты Спецификации Заказы 100 Чаты To…" at bounding box center [688, 312] width 1376 height 625
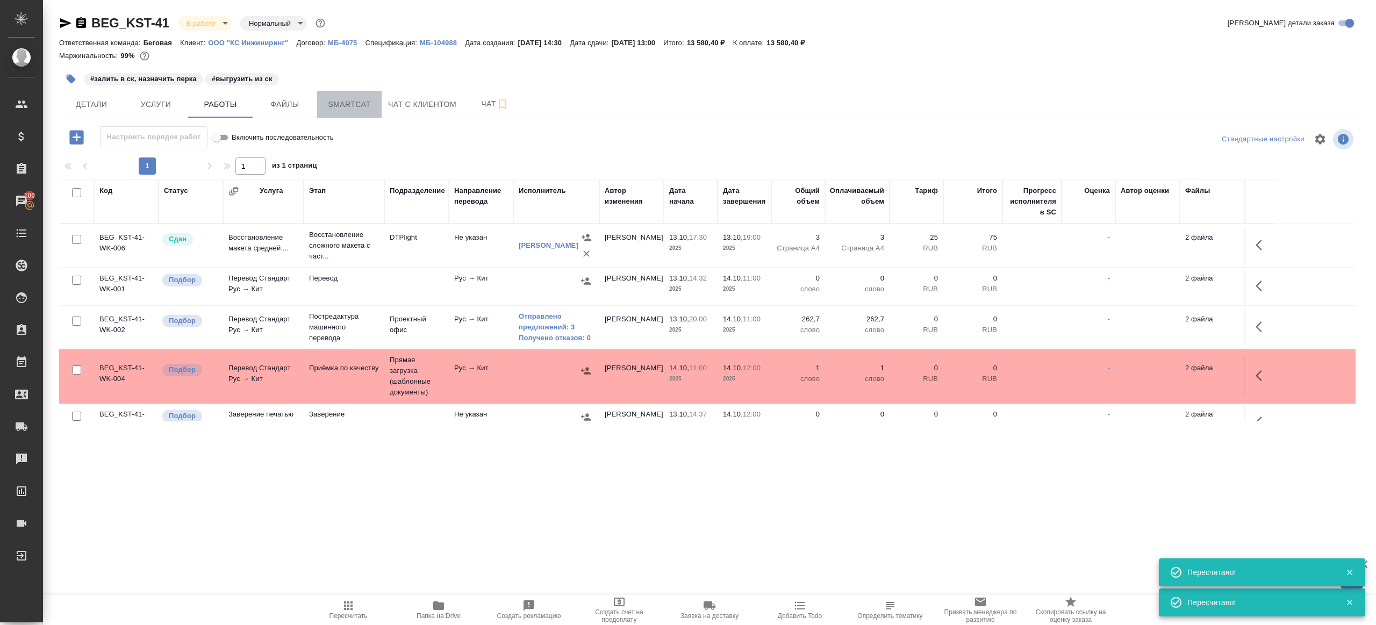
click at [367, 91] on button "Smartcat" at bounding box center [349, 104] width 65 height 27
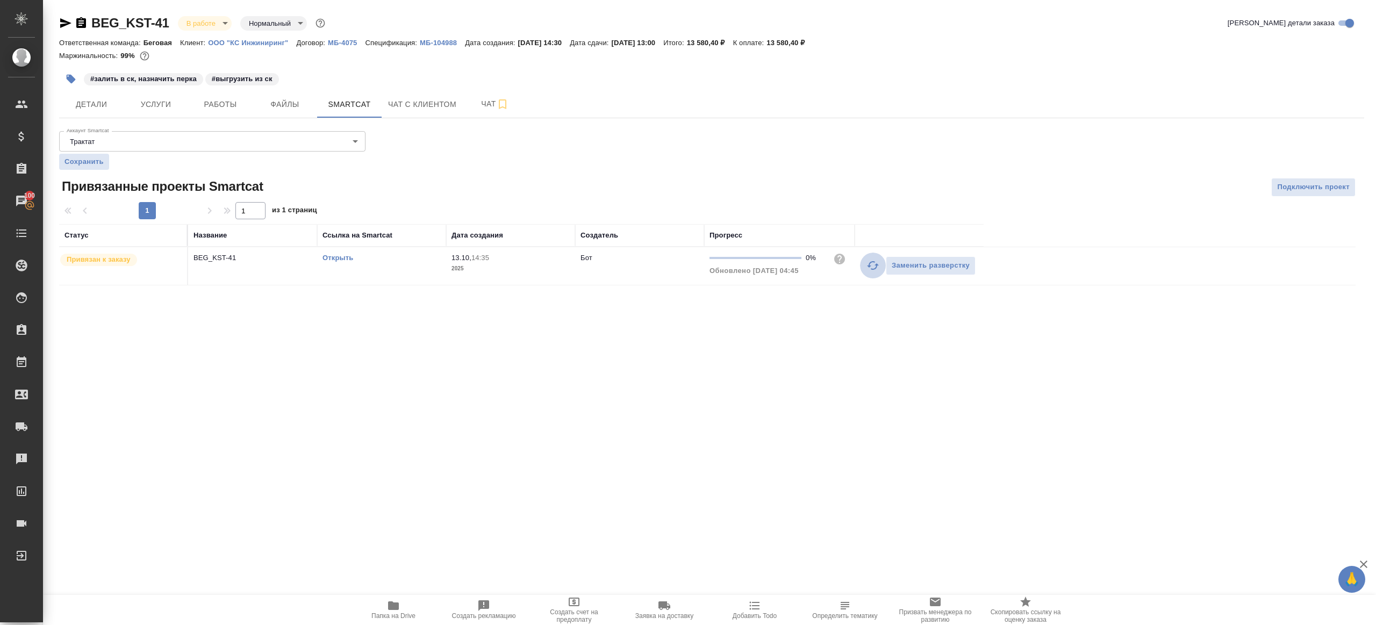
click at [864, 257] on button "button" at bounding box center [873, 266] width 26 height 26
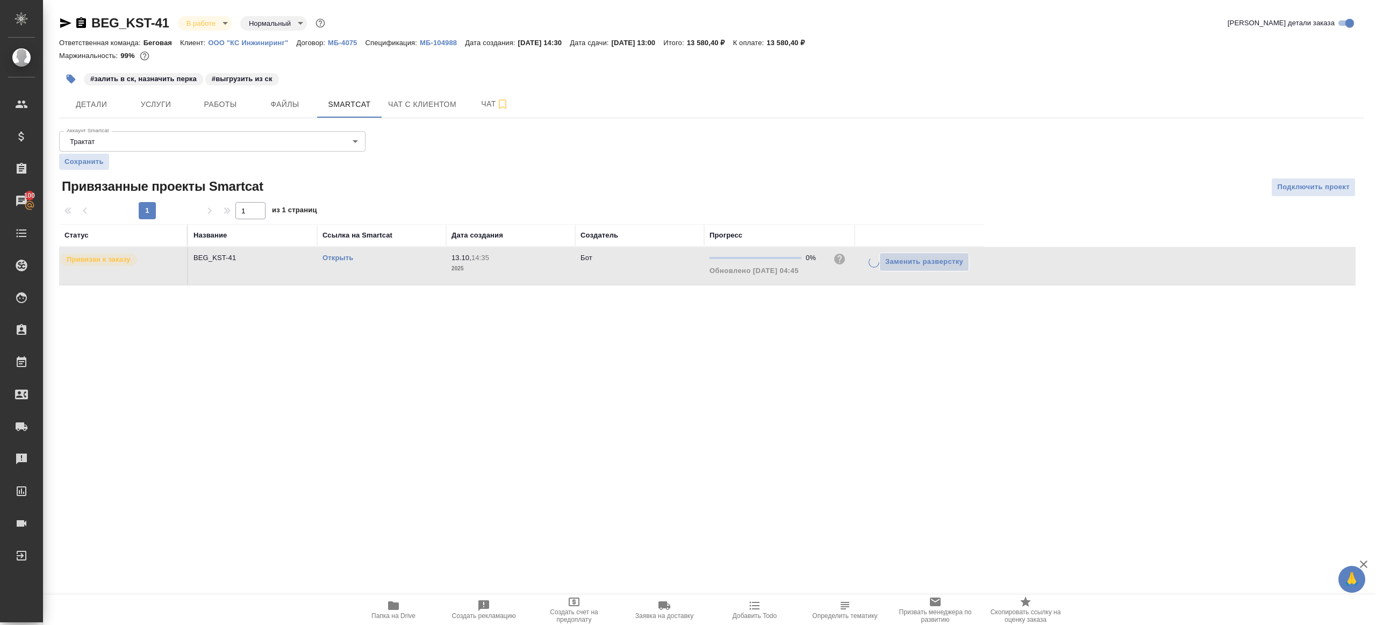
click at [644, 180] on div at bounding box center [711, 187] width 435 height 19
click at [878, 266] on icon "button" at bounding box center [872, 265] width 13 height 13
click at [752, 418] on div ".cls-1 fill:#fff; AWATERA Gazizov Rinat Клиенты Спецификации Заказы 100 Чаты To…" at bounding box center [688, 312] width 1376 height 625
click at [870, 260] on icon "button" at bounding box center [872, 265] width 13 height 13
click at [740, 368] on div ".cls-1 fill:#fff; AWATERA Gazizov Rinat Клиенты Спецификации Заказы 100 Чаты To…" at bounding box center [688, 312] width 1376 height 625
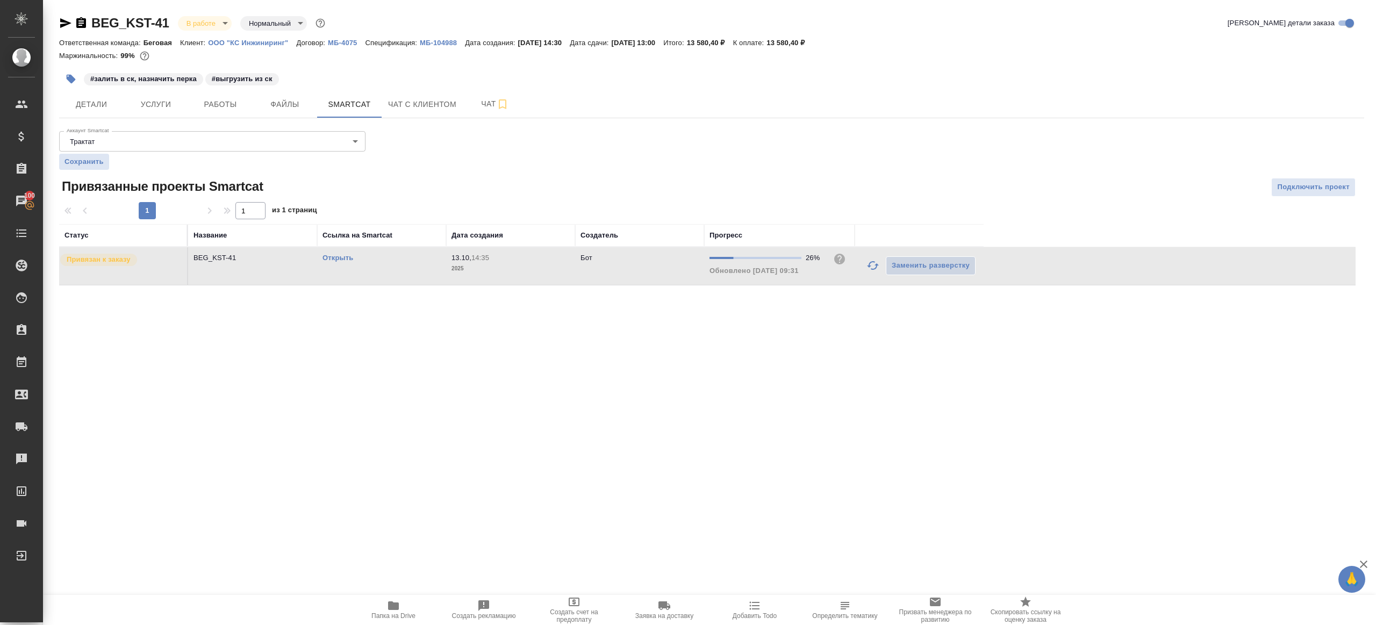
click at [872, 263] on icon "button" at bounding box center [872, 265] width 13 height 13
click at [874, 269] on icon "button" at bounding box center [872, 265] width 13 height 13
click at [818, 166] on div "Аккаунт Smartcat Трактат 5ee7379ee86966421fbf459a Аккаунт Smartcat Сохранить Пр…" at bounding box center [711, 206] width 1305 height 159
click at [877, 266] on icon "button" at bounding box center [872, 265] width 13 height 13
click at [821, 366] on div ".cls-1 fill:#fff; AWATERA Gazizov Rinat Клиенты Спецификации Заказы 100 Чаты To…" at bounding box center [688, 312] width 1376 height 625
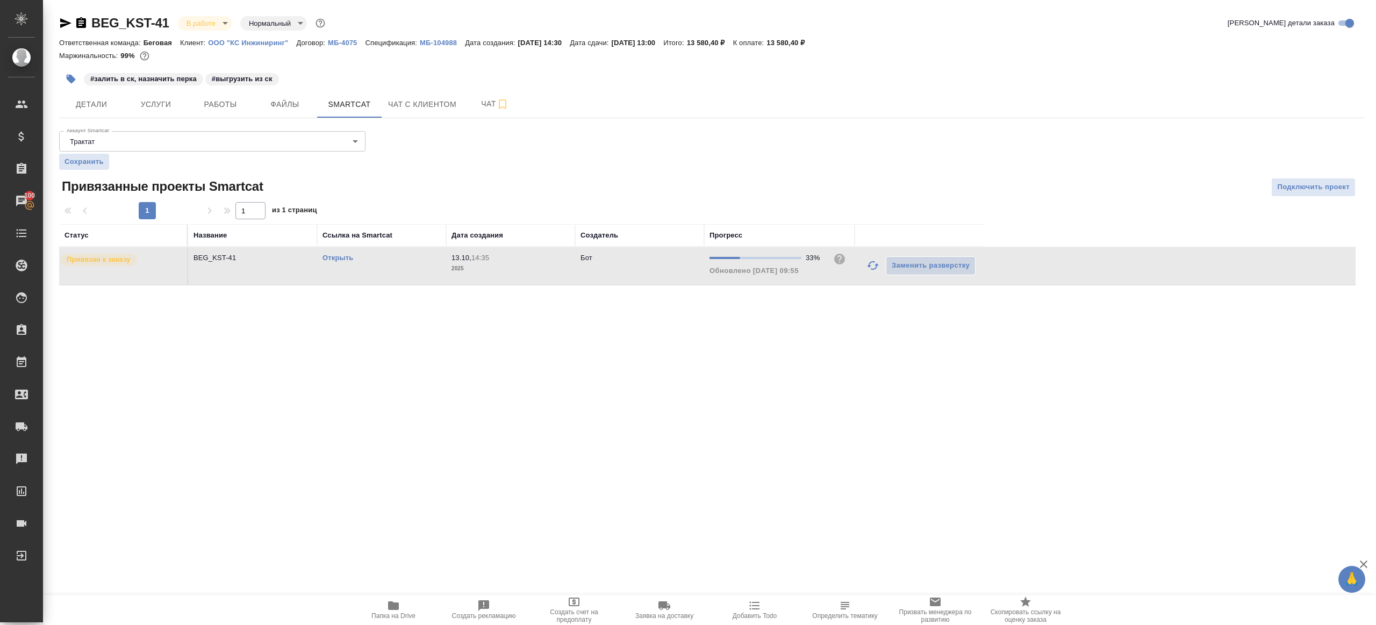
click at [865, 267] on button "button" at bounding box center [873, 266] width 26 height 26
click at [714, 413] on div ".cls-1 fill:#fff; AWATERA Gazizov Rinat Клиенты Спецификации Заказы 100 Чаты To…" at bounding box center [688, 312] width 1376 height 625
click at [342, 258] on link "Открыть" at bounding box center [338, 258] width 31 height 8
click at [234, 98] on span "Работы" at bounding box center [221, 104] width 52 height 13
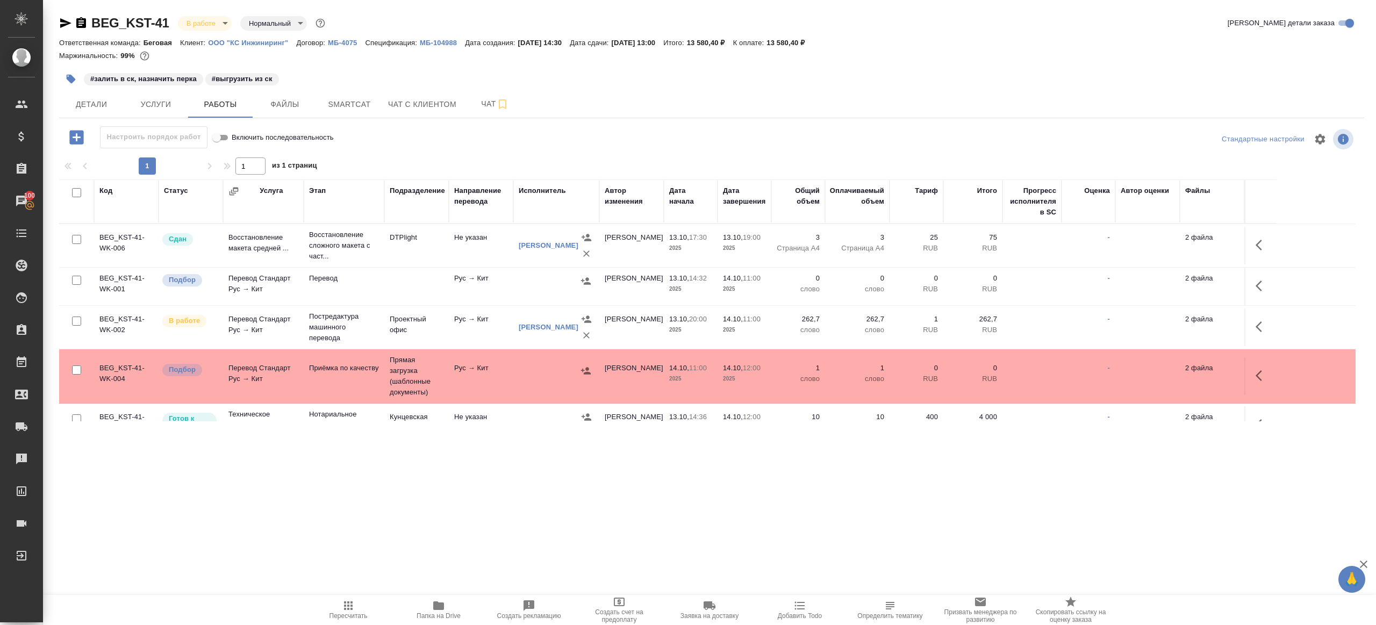
click at [75, 280] on input "checkbox" at bounding box center [76, 280] width 9 height 9
checkbox input "true"
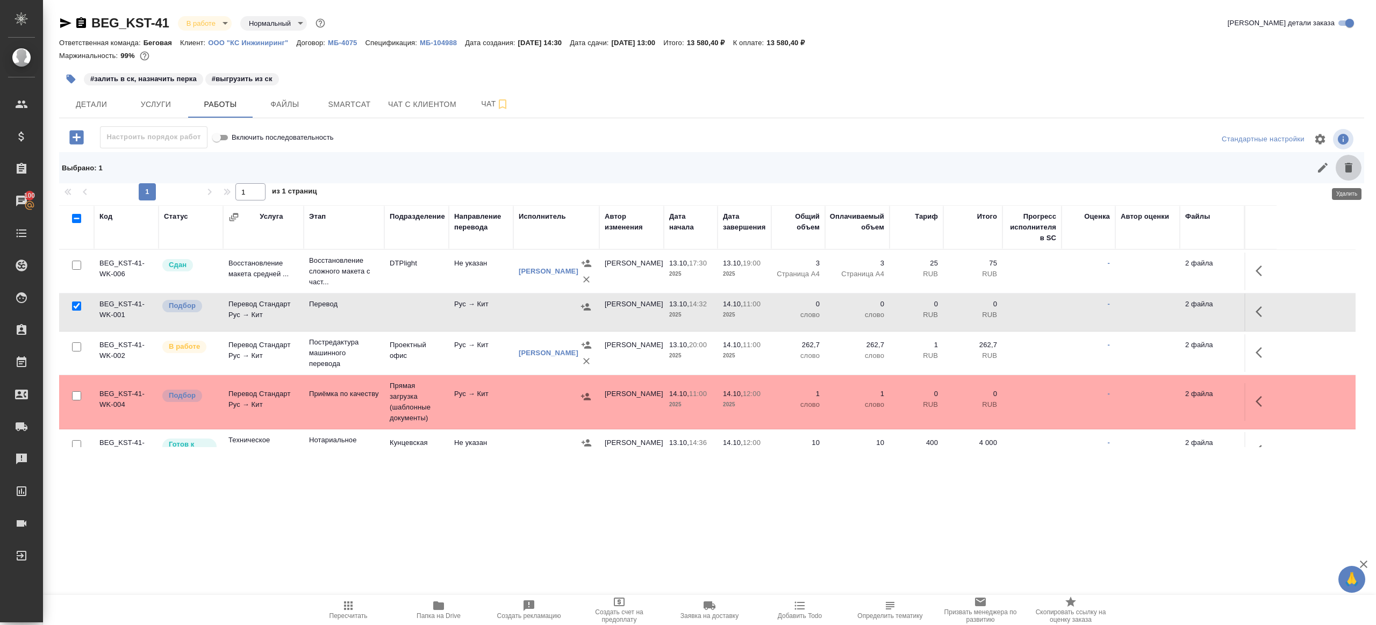
click at [1351, 160] on button "button" at bounding box center [1349, 168] width 26 height 26
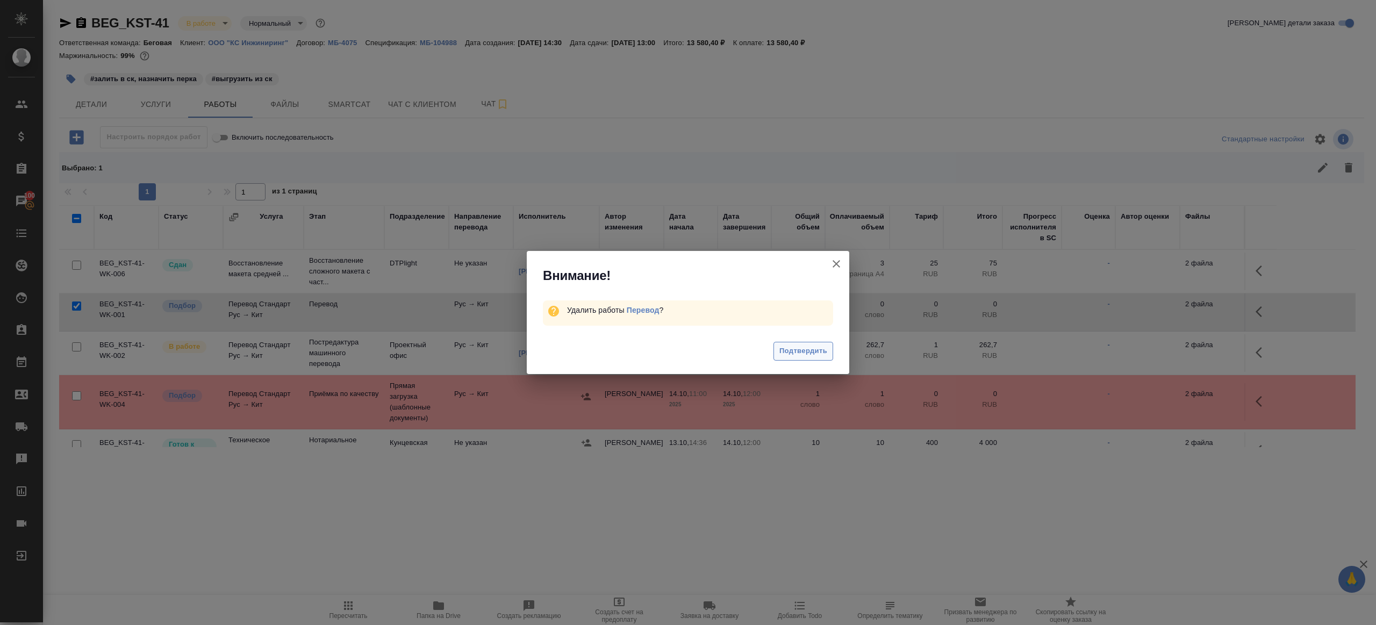
click at [792, 349] on span "Подтвердить" at bounding box center [803, 351] width 48 height 12
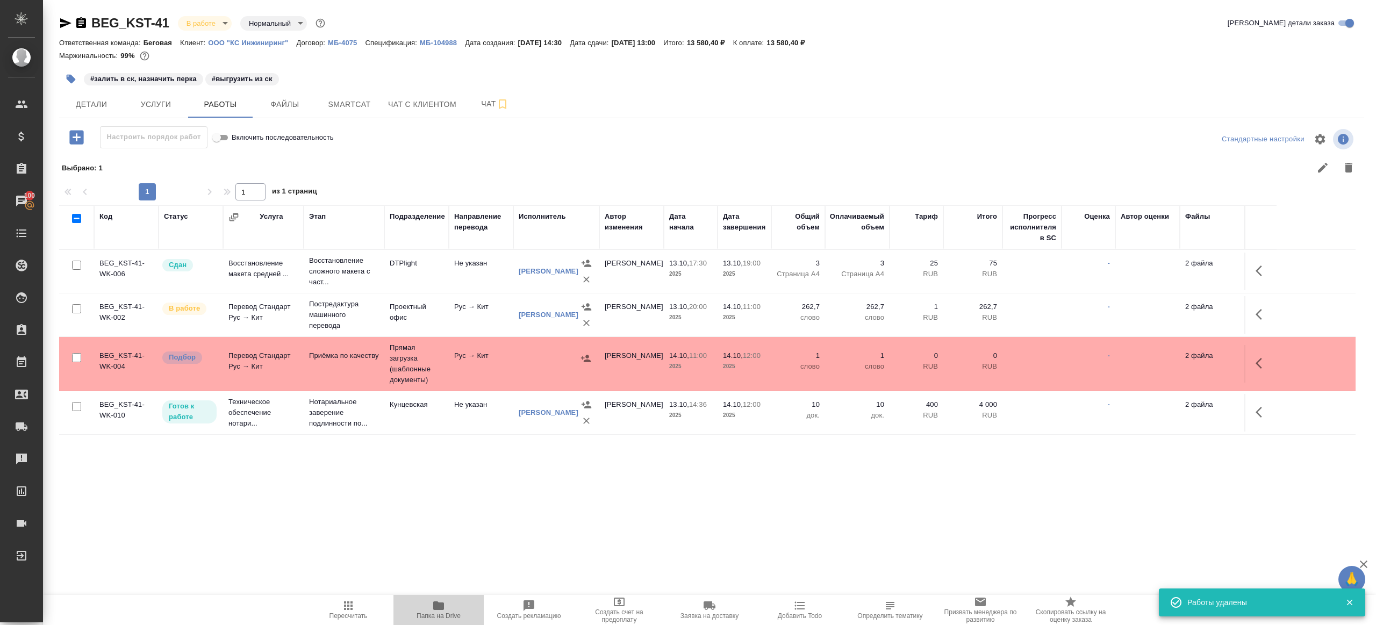
click at [440, 611] on icon "button" at bounding box center [438, 605] width 13 height 13
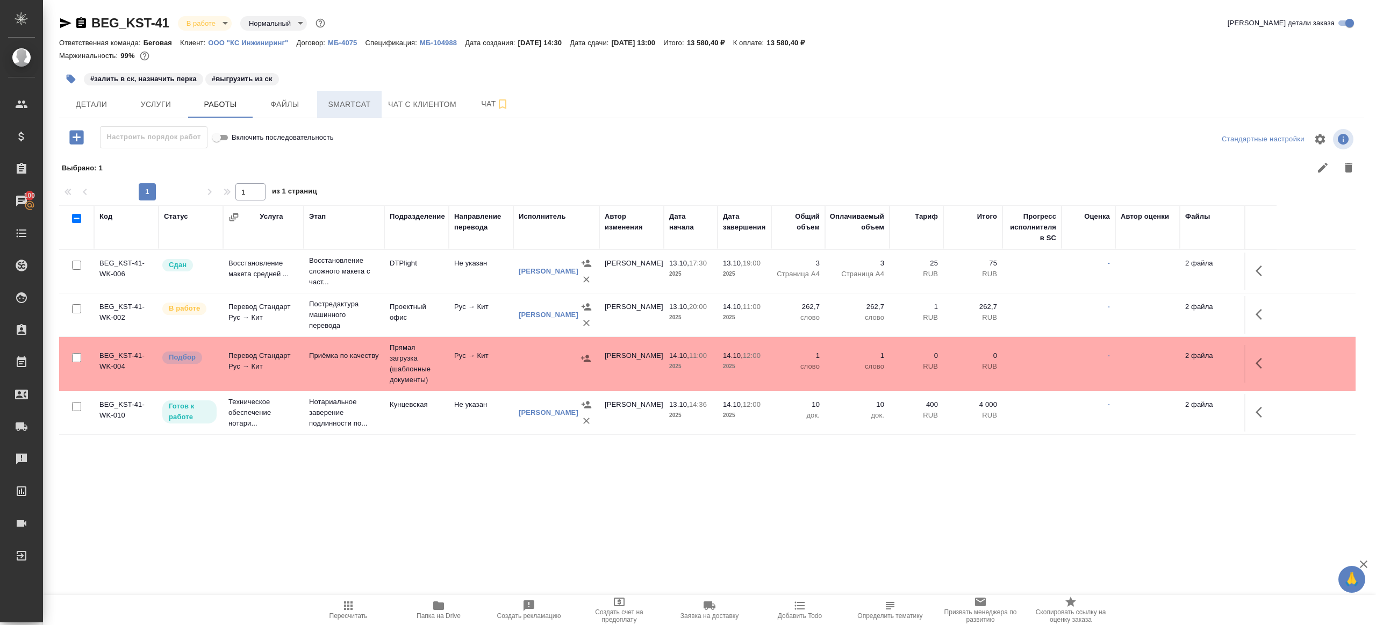
click at [335, 106] on span "Smartcat" at bounding box center [350, 104] width 52 height 13
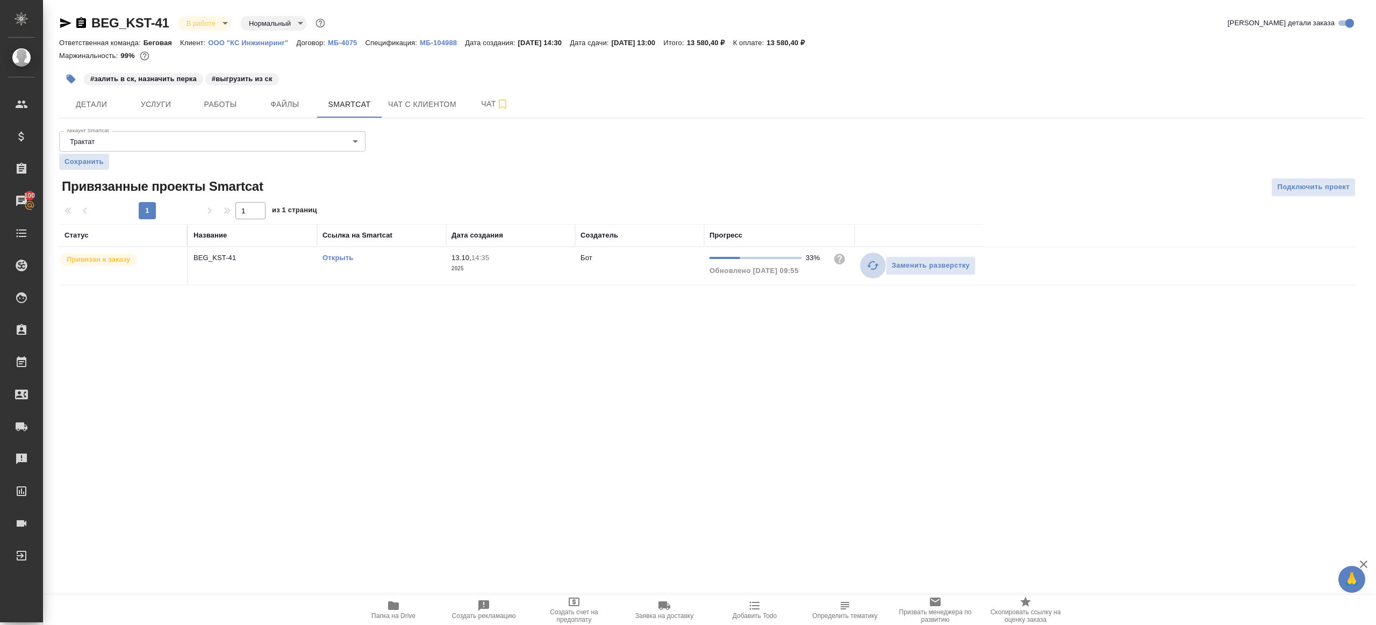
click at [874, 266] on icon "button" at bounding box center [872, 265] width 13 height 13
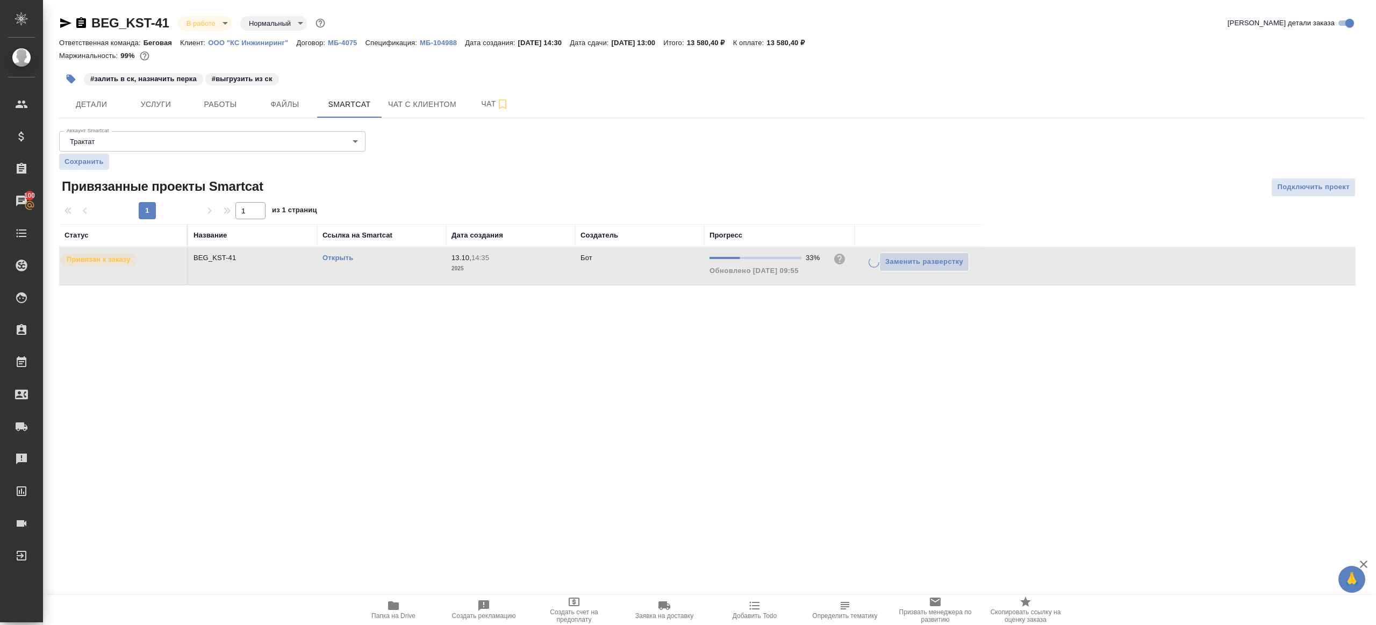
click at [849, 330] on div ".cls-1 fill:#fff; AWATERA Gazizov Rinat Клиенты Спецификации Заказы 100 Чаты To…" at bounding box center [688, 312] width 1376 height 625
click at [679, 280] on td "Бот" at bounding box center [639, 266] width 129 height 38
click at [213, 100] on span "Работы" at bounding box center [221, 104] width 52 height 13
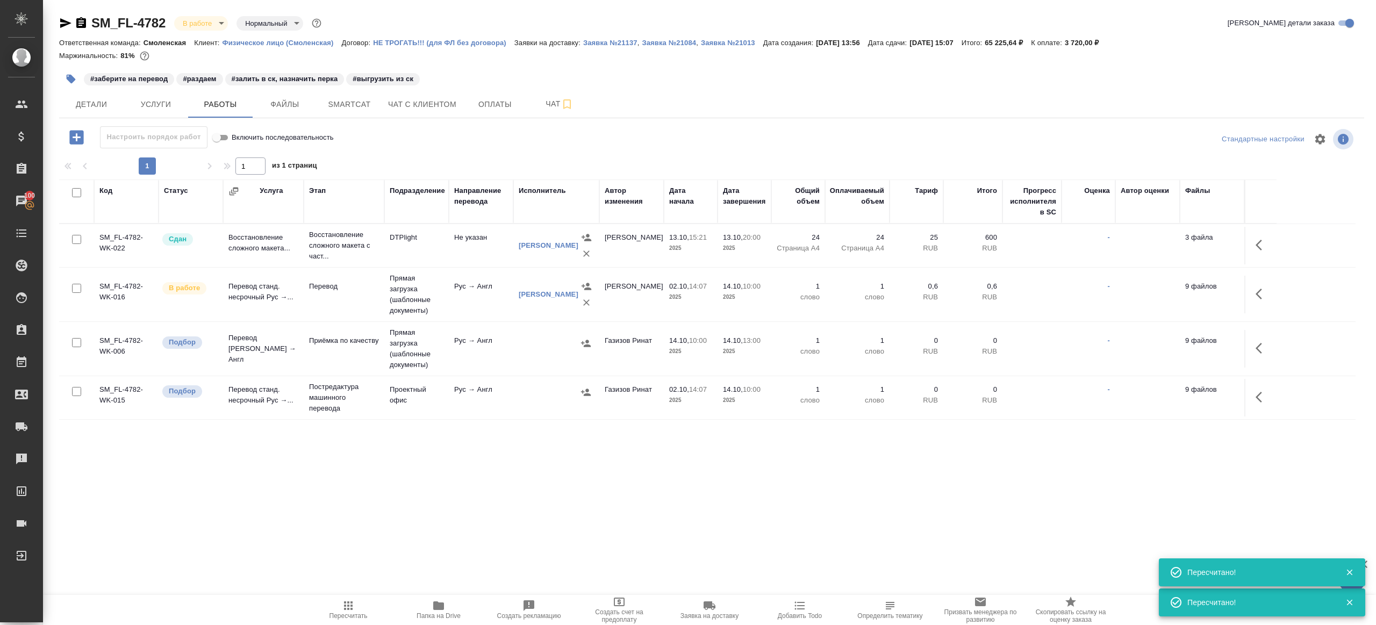
scroll to position [157, 0]
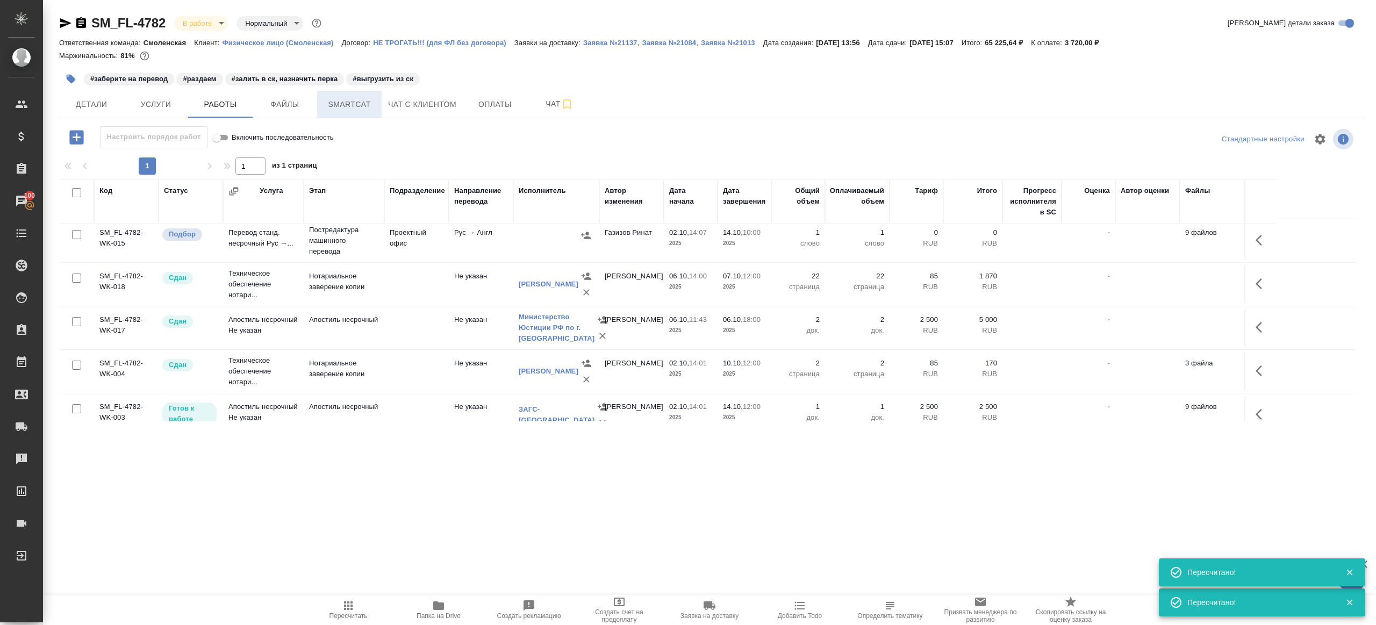
click at [368, 107] on span "Smartcat" at bounding box center [350, 104] width 52 height 13
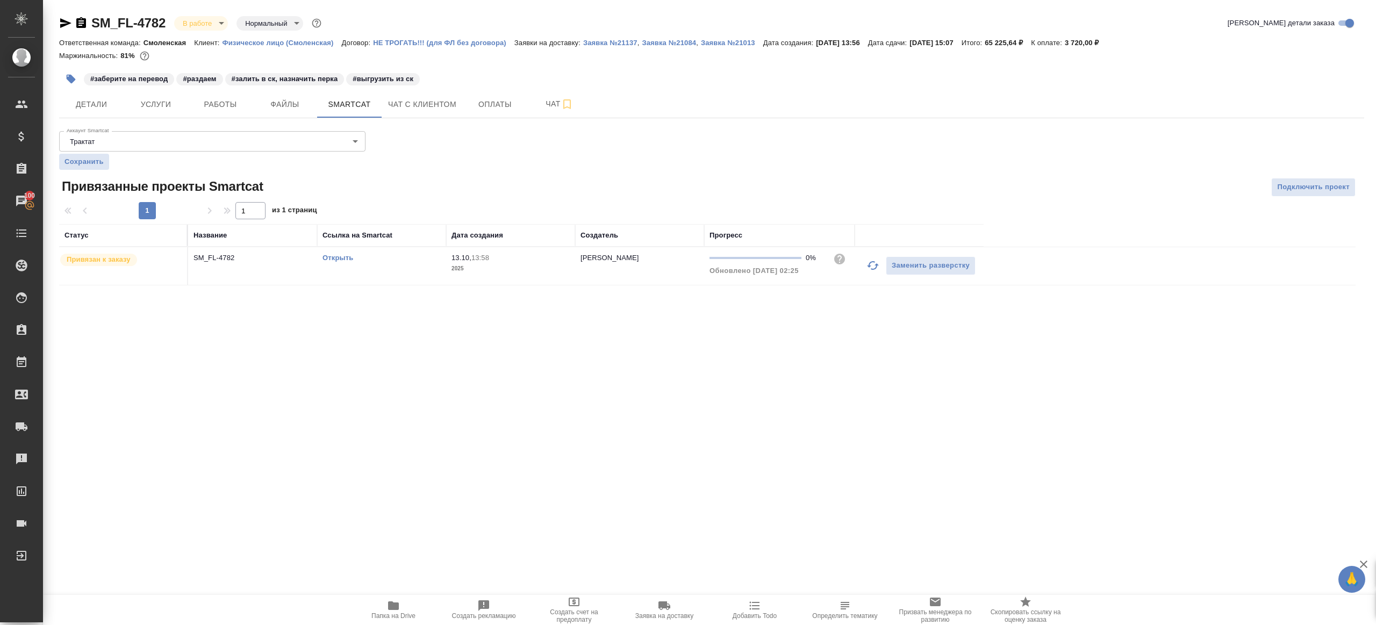
click at [872, 262] on icon "button" at bounding box center [872, 265] width 13 height 13
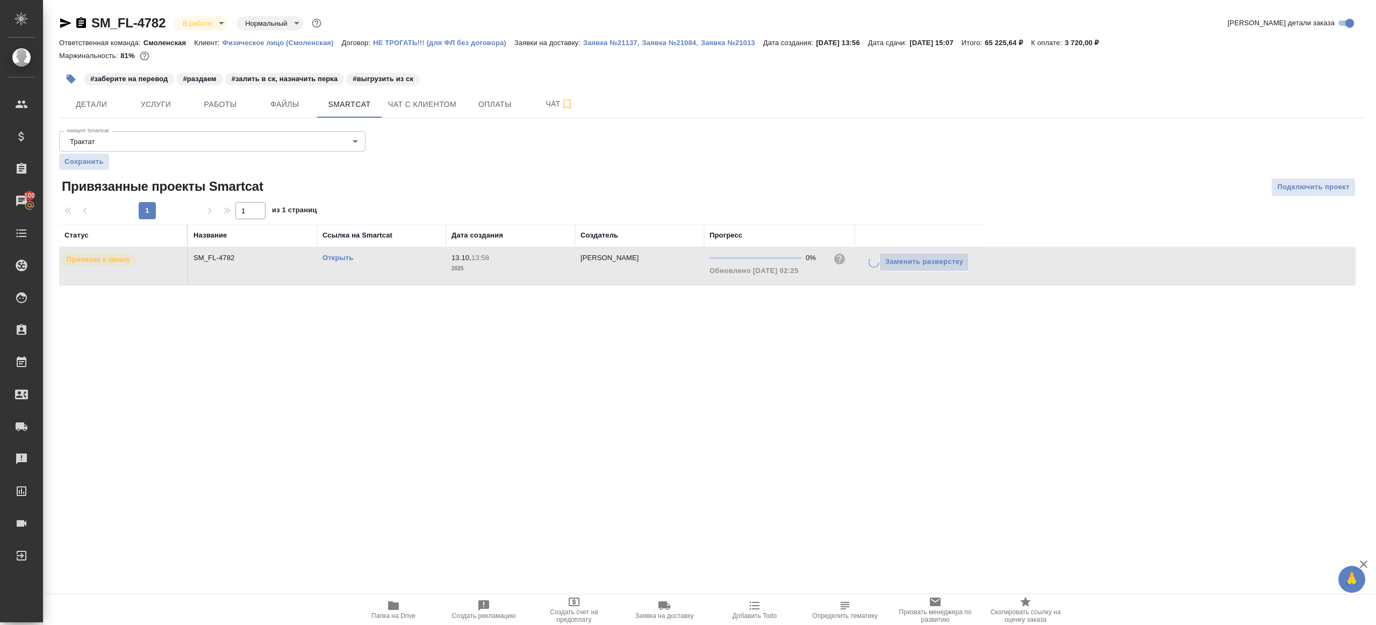
click at [745, 194] on div at bounding box center [711, 187] width 435 height 19
click at [207, 112] on button "Работы" at bounding box center [220, 104] width 65 height 27
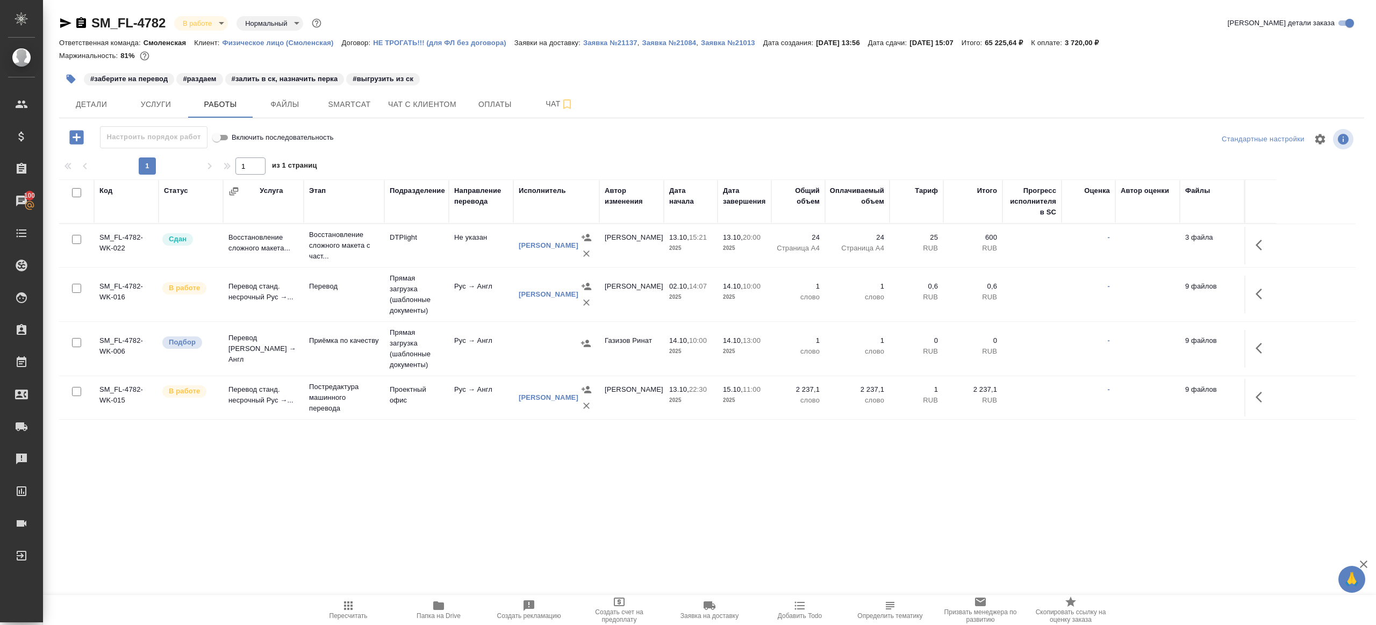
scroll to position [27, 0]
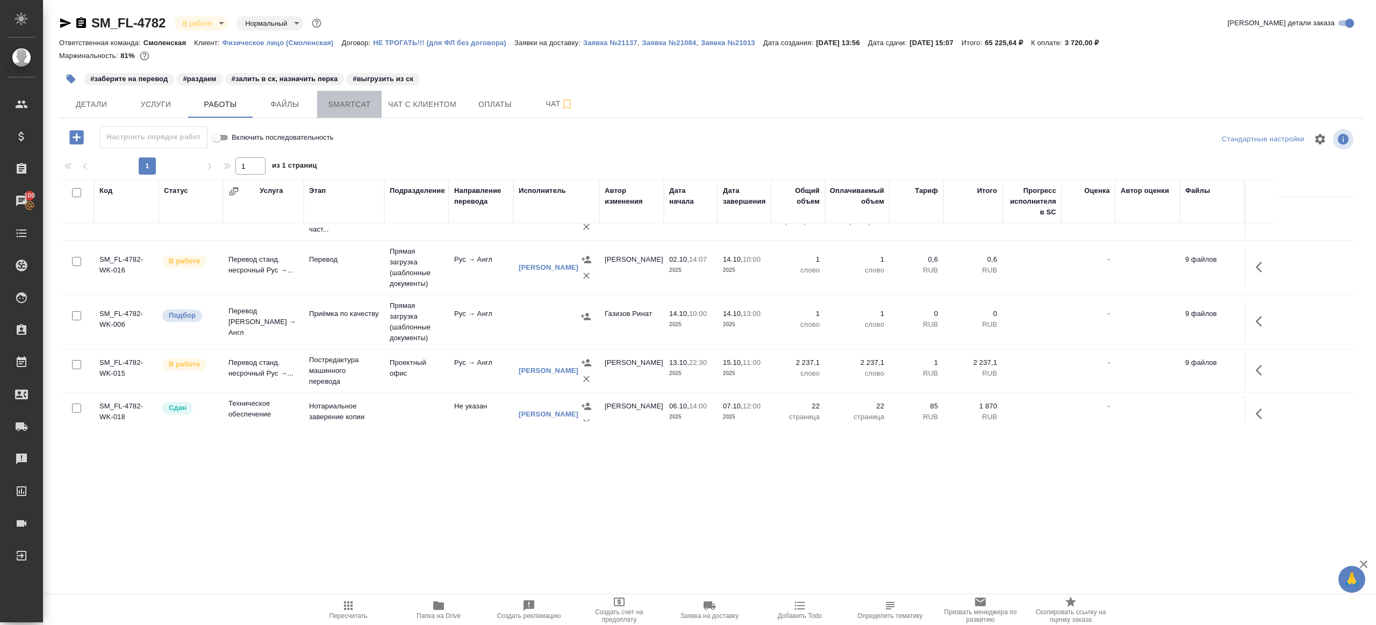
click at [345, 105] on span "Smartcat" at bounding box center [350, 104] width 52 height 13
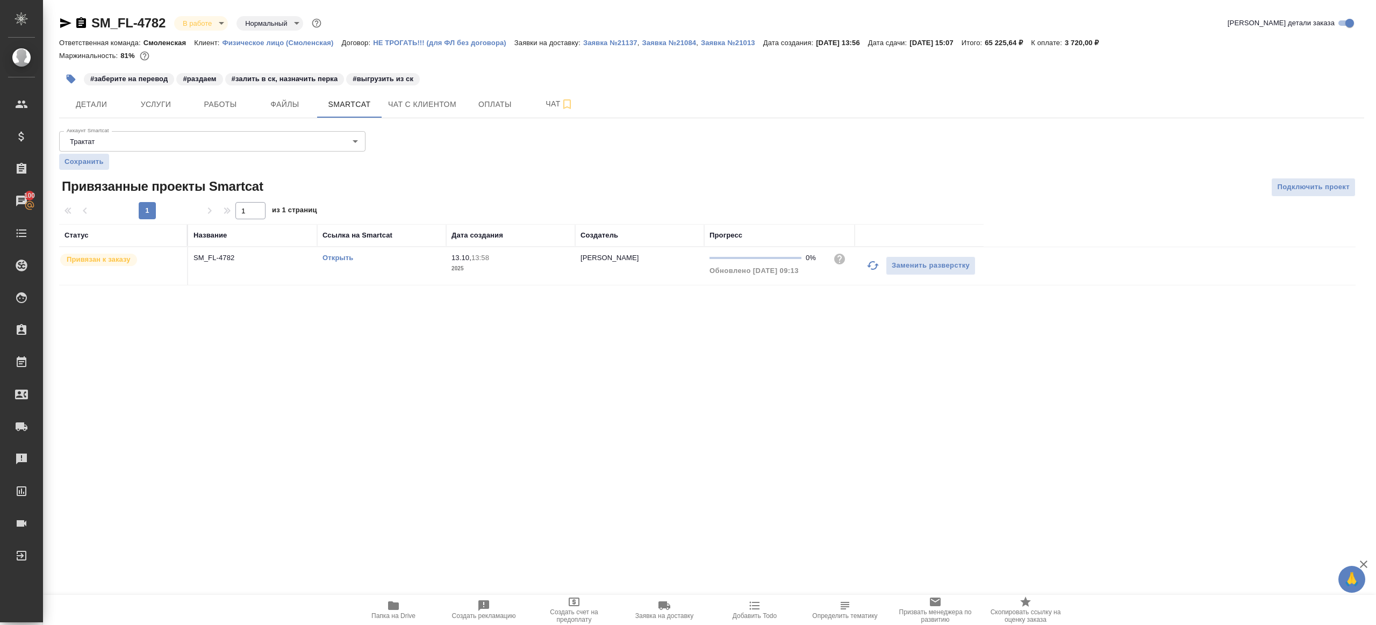
click at [343, 258] on link "Открыть" at bounding box center [338, 258] width 31 height 8
click at [232, 105] on span "Работы" at bounding box center [221, 104] width 52 height 13
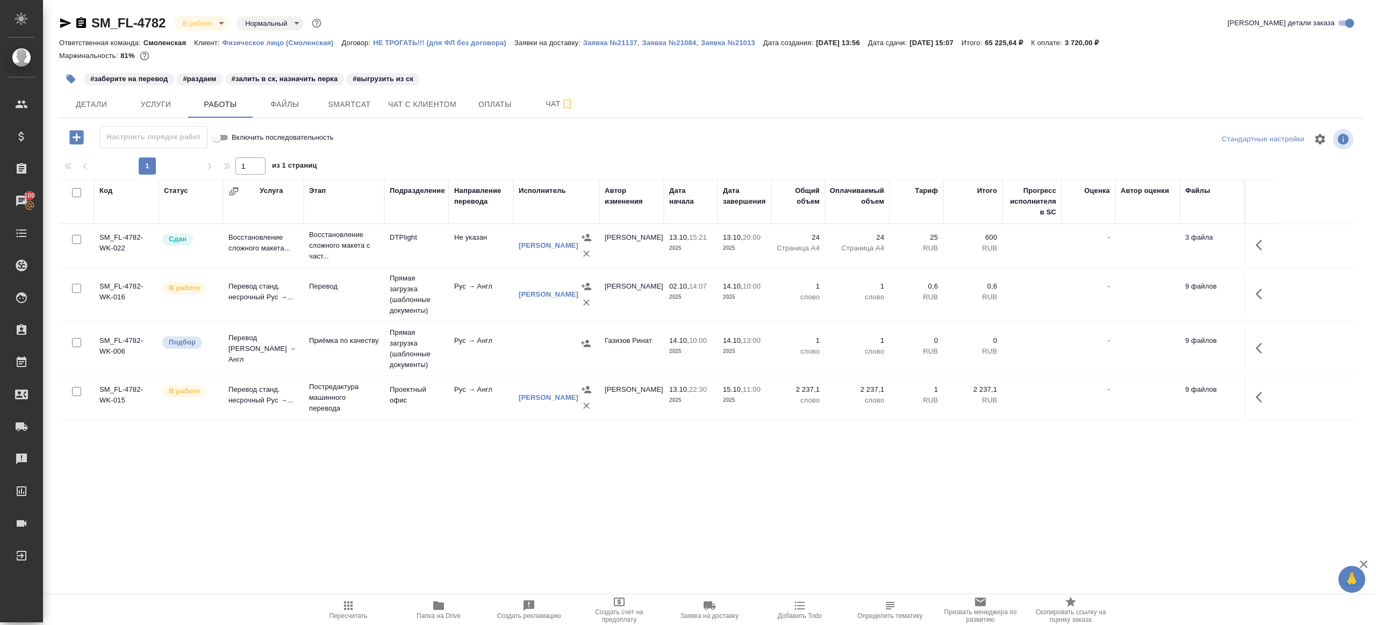
click at [66, 74] on icon "button" at bounding box center [71, 79] width 11 height 11
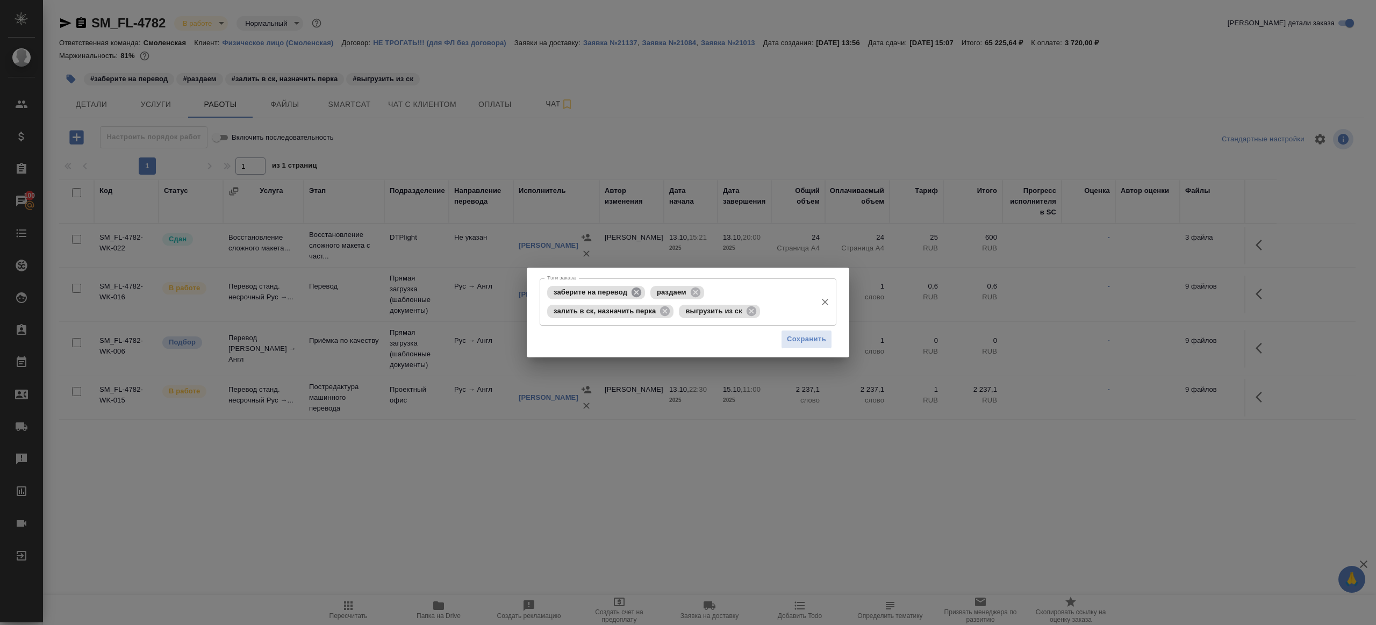
click at [635, 293] on icon at bounding box center [637, 292] width 12 height 12
click at [592, 291] on icon at bounding box center [593, 292] width 10 height 10
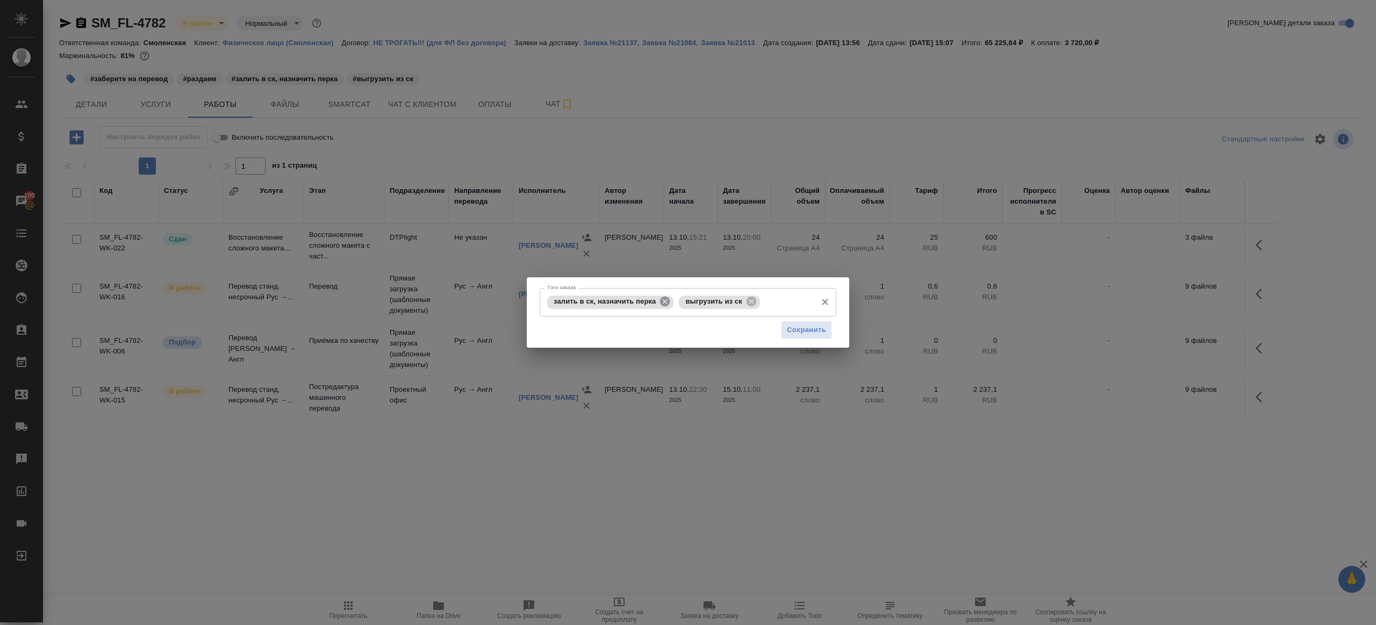
click at [665, 301] on icon at bounding box center [665, 302] width 12 height 12
click at [833, 331] on div "Сохранить" at bounding box center [688, 330] width 297 height 27
click at [812, 331] on span "Сохранить" at bounding box center [806, 330] width 39 height 12
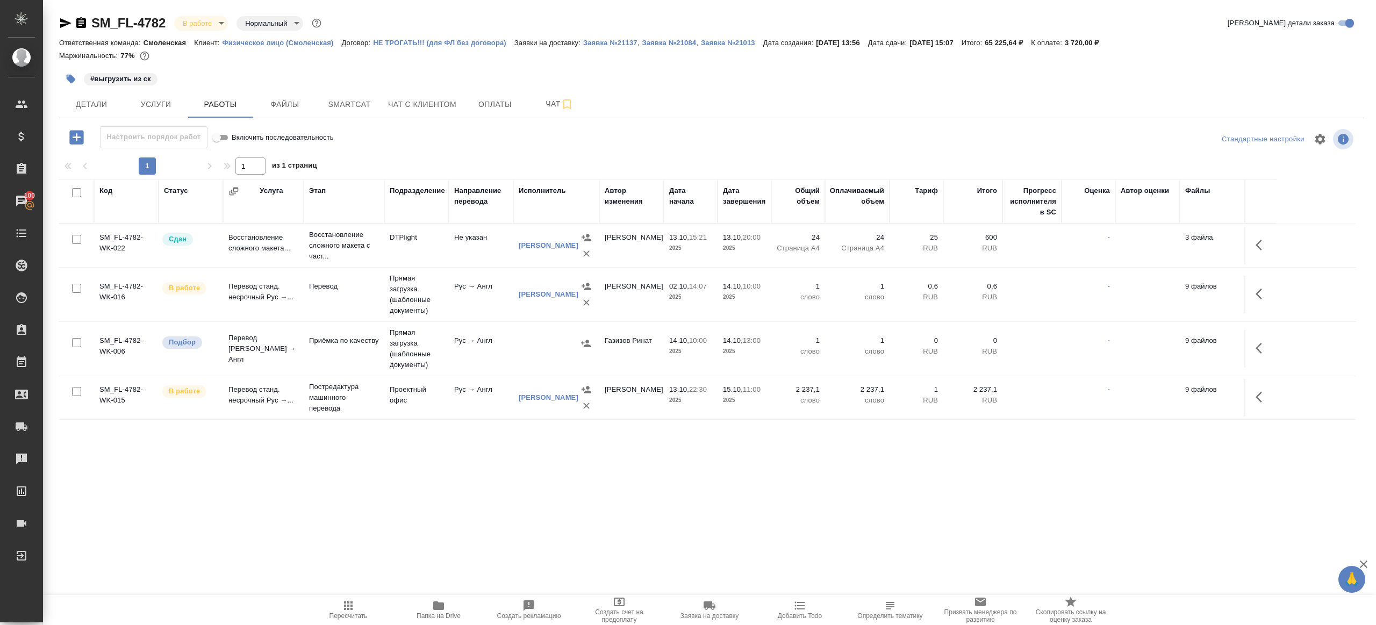
click at [343, 608] on icon "button" at bounding box center [348, 605] width 13 height 13
click at [343, 607] on icon "button" at bounding box center [348, 605] width 13 height 13
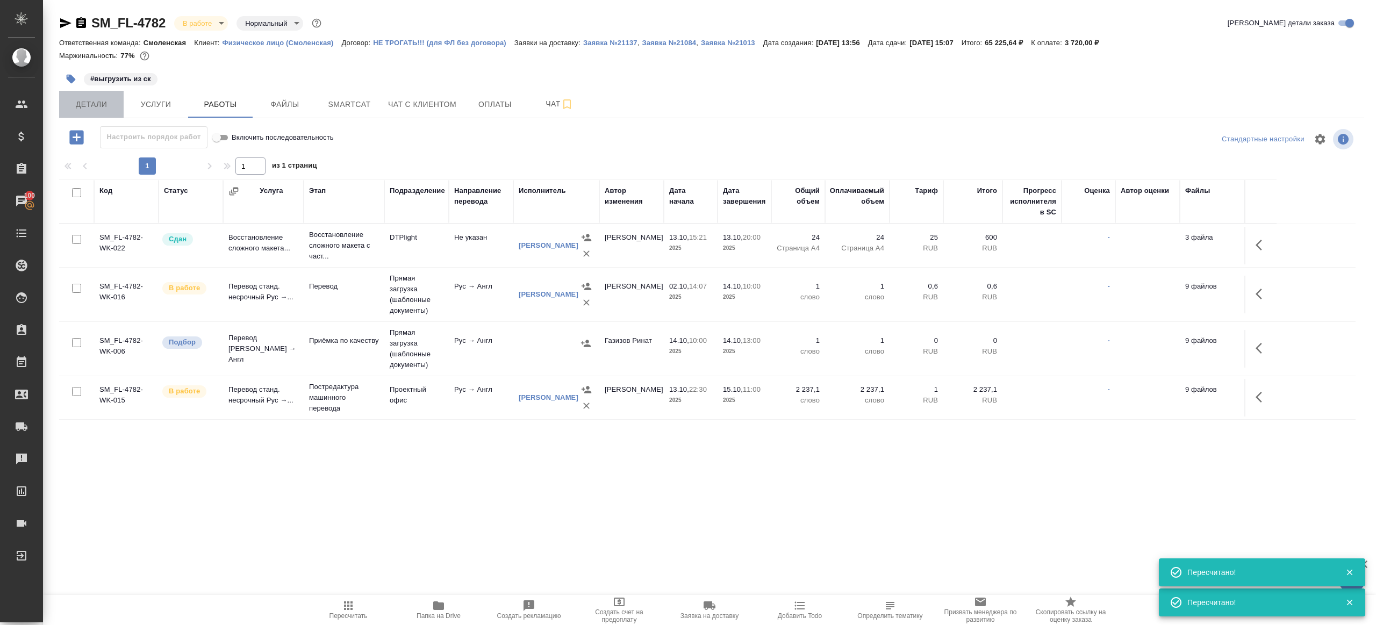
click at [97, 105] on span "Детали" at bounding box center [92, 104] width 52 height 13
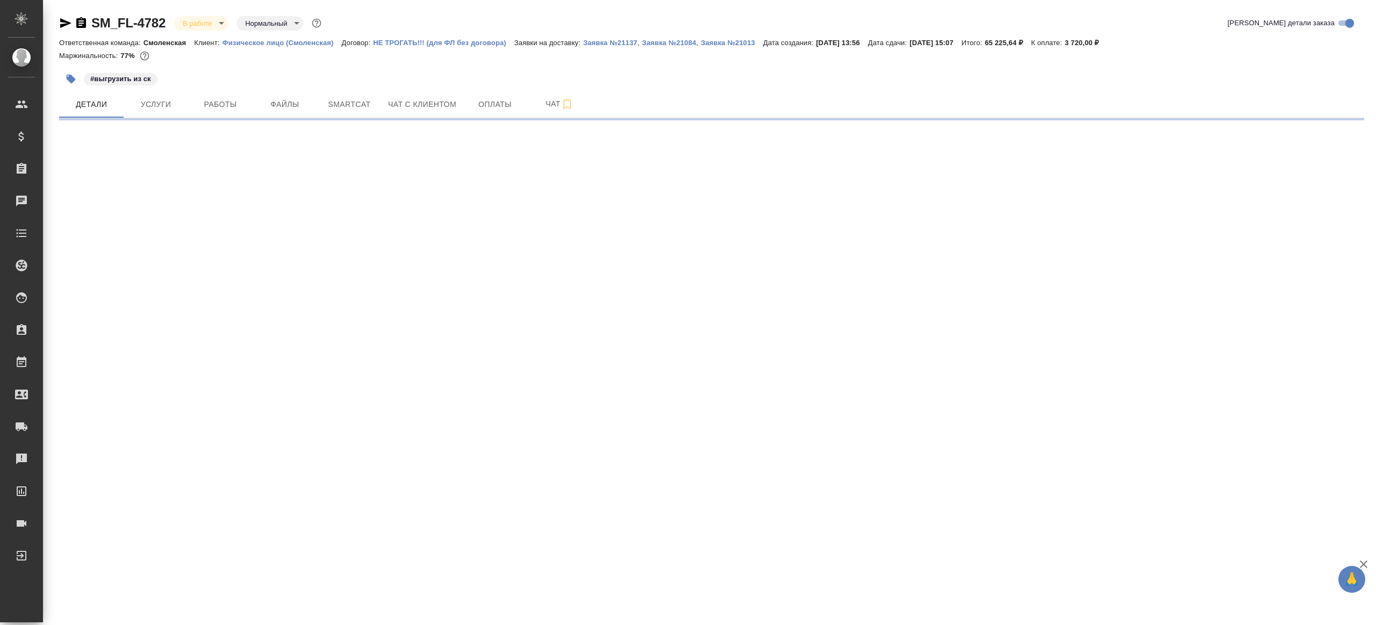
select select "RU"
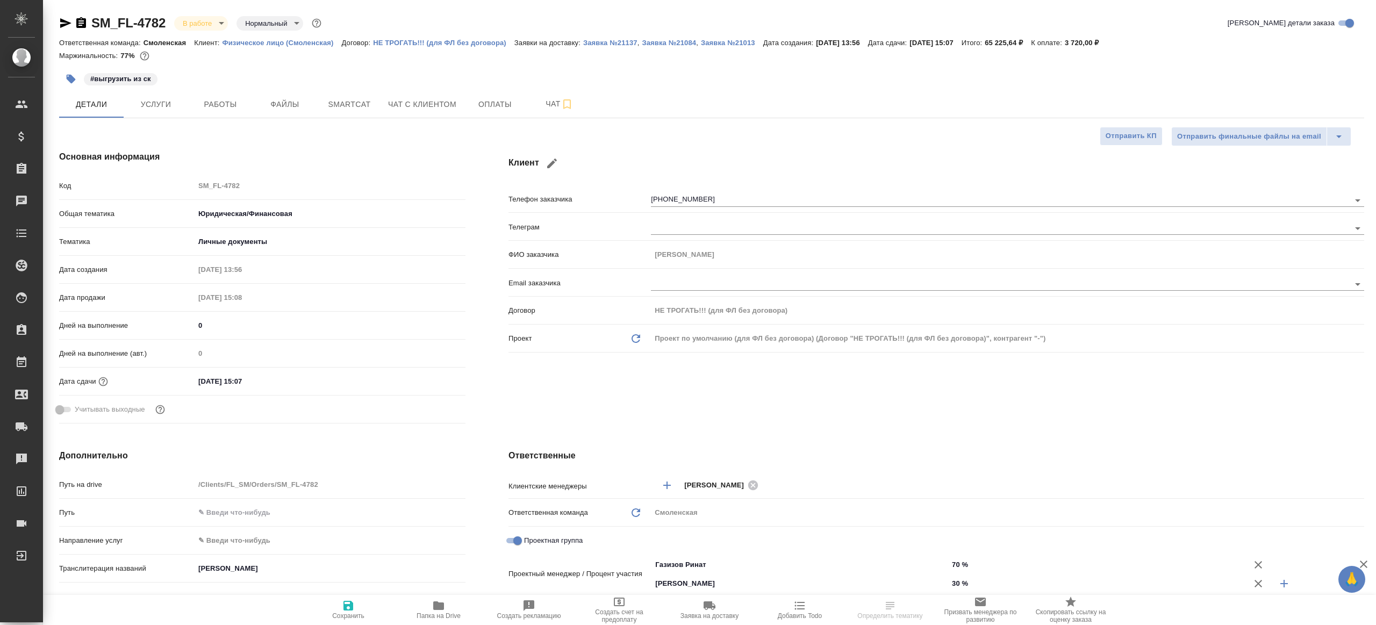
type textarea "x"
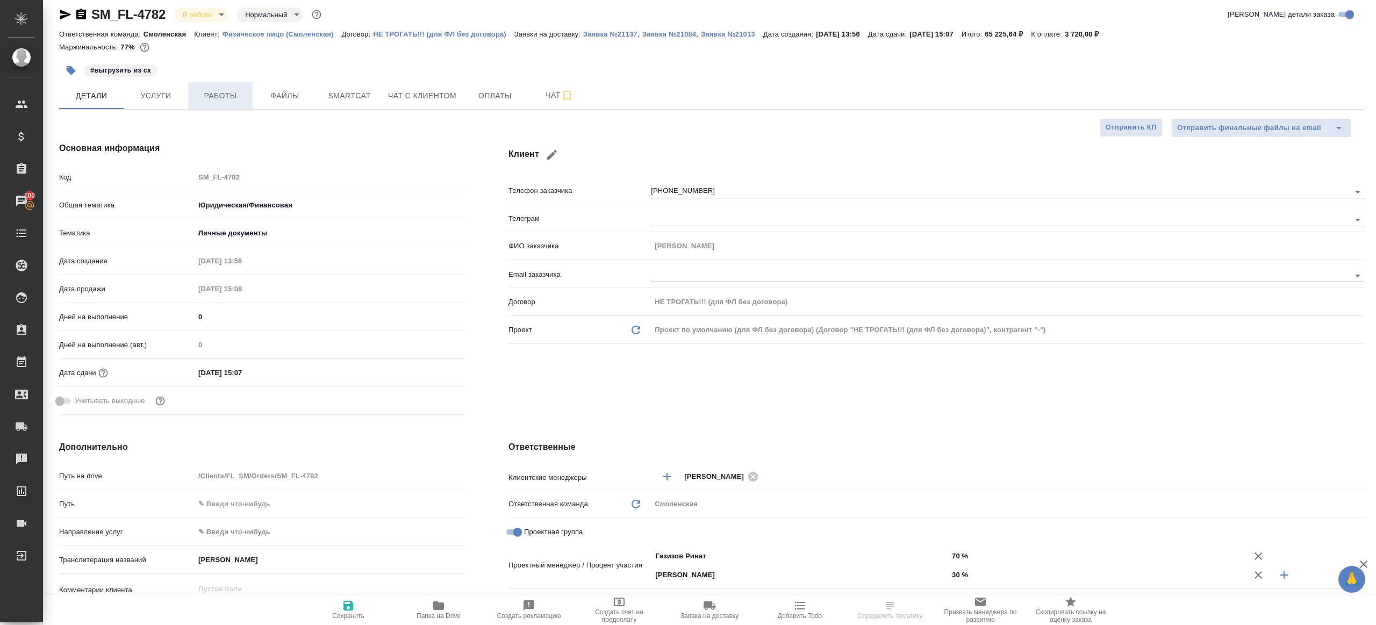
click at [217, 86] on button "Работы" at bounding box center [220, 95] width 65 height 27
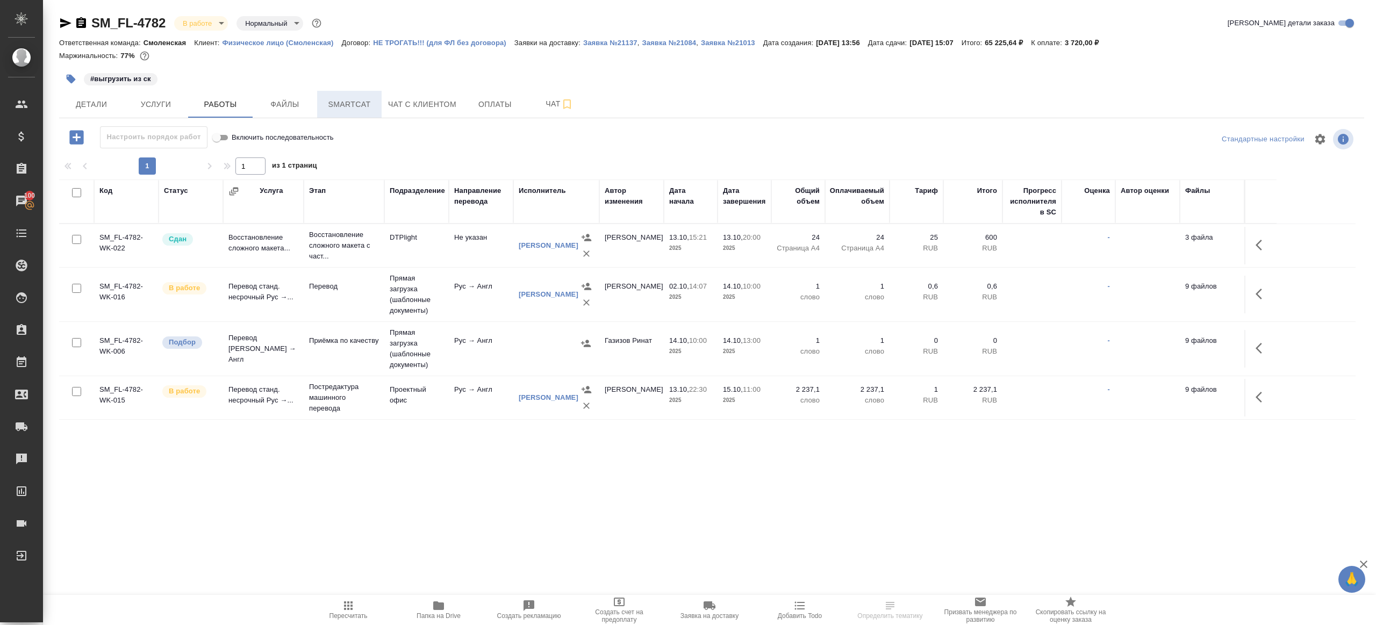
click at [357, 98] on span "Smartcat" at bounding box center [350, 104] width 52 height 13
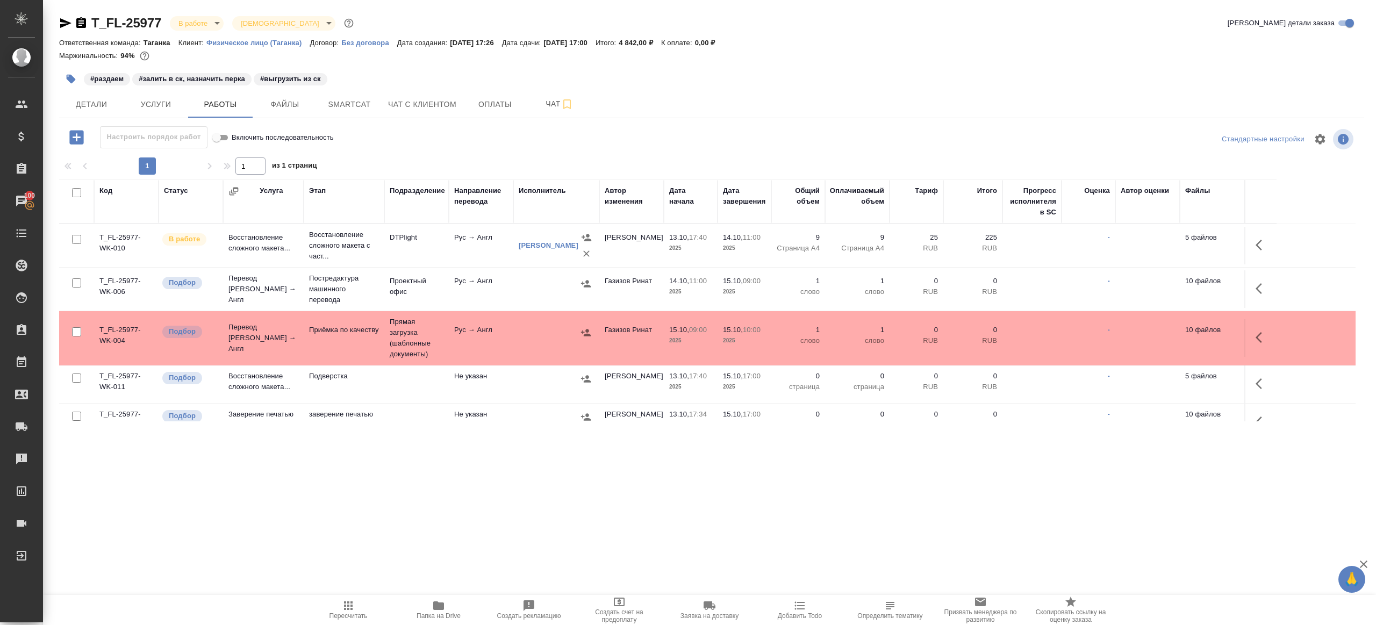
click at [349, 603] on icon "button" at bounding box center [348, 605] width 13 height 13
click at [350, 601] on icon "button" at bounding box center [348, 605] width 13 height 13
click at [440, 557] on div ".cls-1 fill:#fff; AWATERA [PERSON_NAME] Клиенты Спецификации Заказы 100 Чаты To…" at bounding box center [688, 312] width 1376 height 625
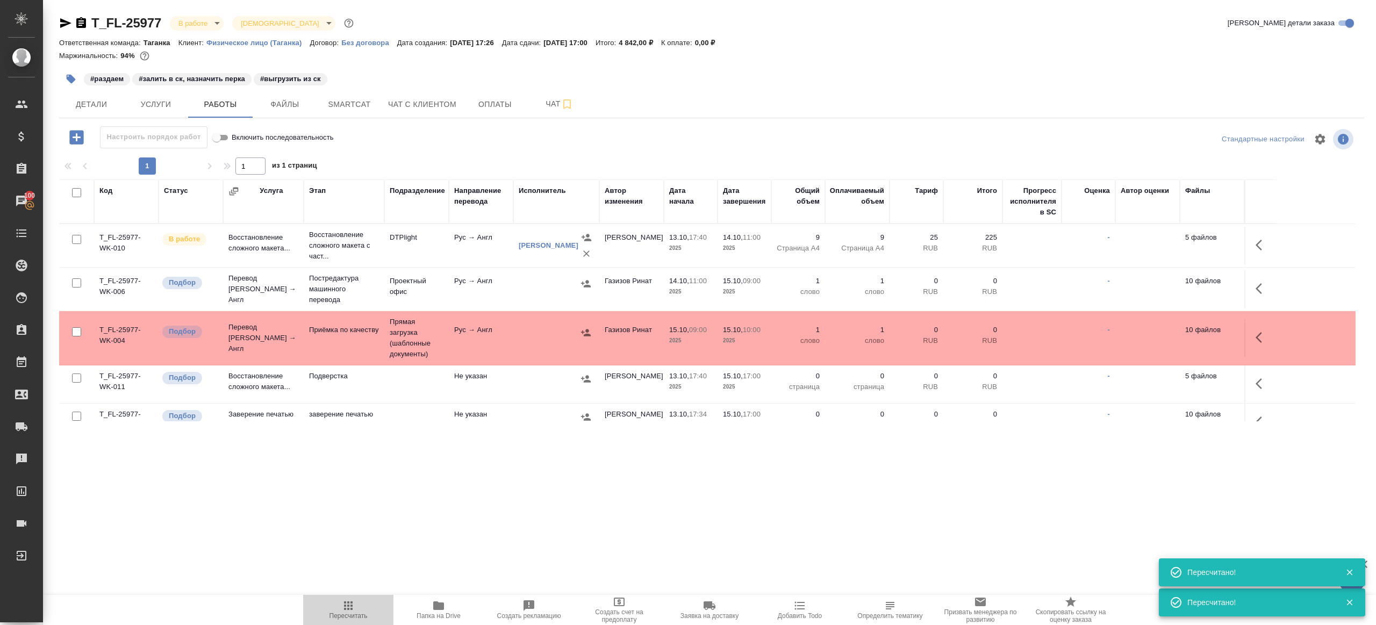
click at [350, 603] on icon "button" at bounding box center [348, 605] width 9 height 9
drag, startPoint x: 350, startPoint y: 603, endPoint x: 365, endPoint y: 589, distance: 20.1
click at [350, 602] on icon "button" at bounding box center [348, 605] width 9 height 9
click at [454, 535] on div ".cls-1 fill:#fff; AWATERA [PERSON_NAME] Клиенты Спецификации Заказы 100 Чаты To…" at bounding box center [688, 312] width 1376 height 625
click at [355, 598] on button "Пересчитать" at bounding box center [348, 610] width 90 height 30
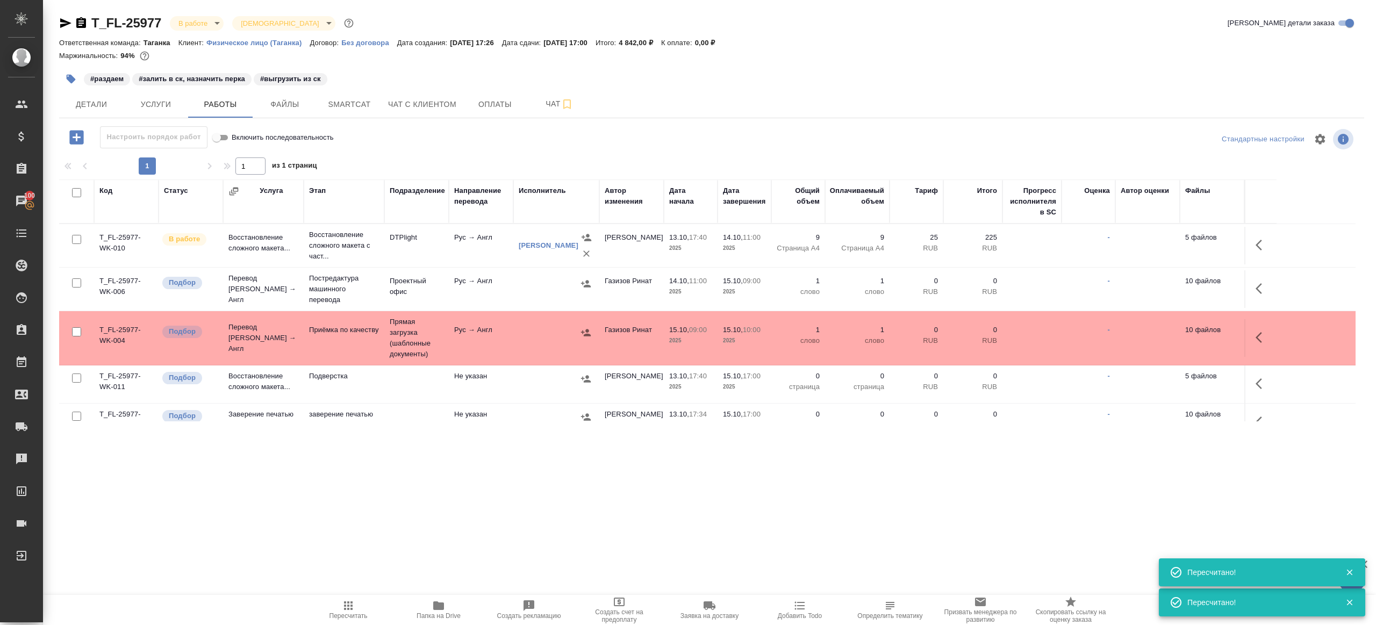
click at [355, 598] on button "Пересчитать" at bounding box center [348, 610] width 90 height 30
click at [439, 538] on div ".cls-1 fill:#fff; AWATERA Gazizov Rinat Клиенты Спецификации Заказы 100 Чаты To…" at bounding box center [688, 312] width 1376 height 625
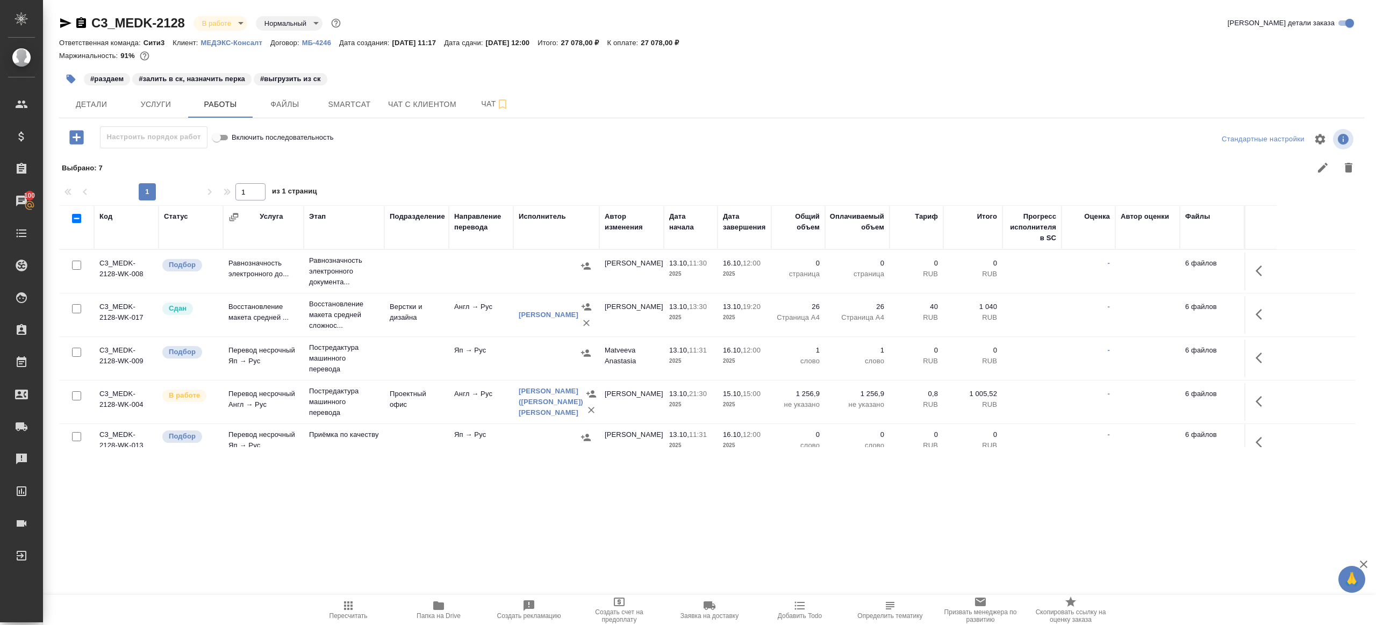
click at [331, 605] on span "Пересчитать" at bounding box center [348, 609] width 77 height 20
drag, startPoint x: 331, startPoint y: 605, endPoint x: 448, endPoint y: 367, distance: 265.1
click at [331, 604] on span "Пересчитать" at bounding box center [348, 609] width 77 height 20
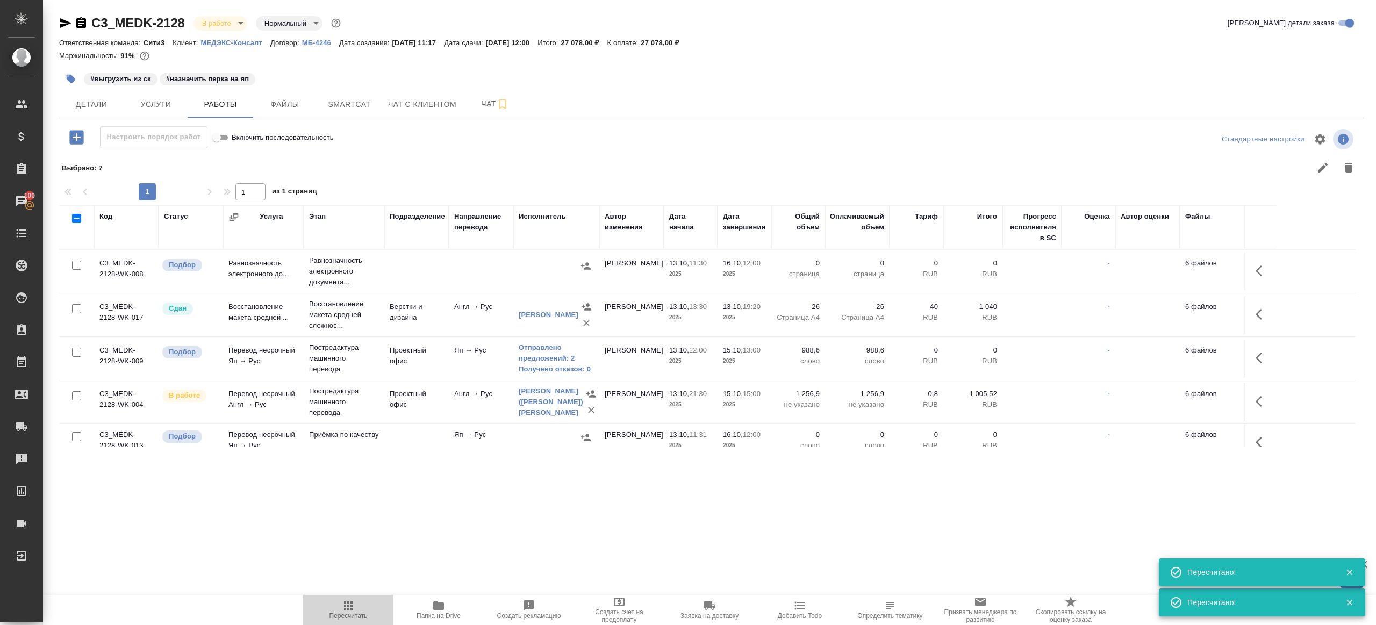
click at [346, 597] on button "Пересчитать" at bounding box center [348, 610] width 90 height 30
drag, startPoint x: 346, startPoint y: 597, endPoint x: 345, endPoint y: 570, distance: 27.5
click at [346, 596] on button "Пересчитать" at bounding box center [348, 610] width 90 height 30
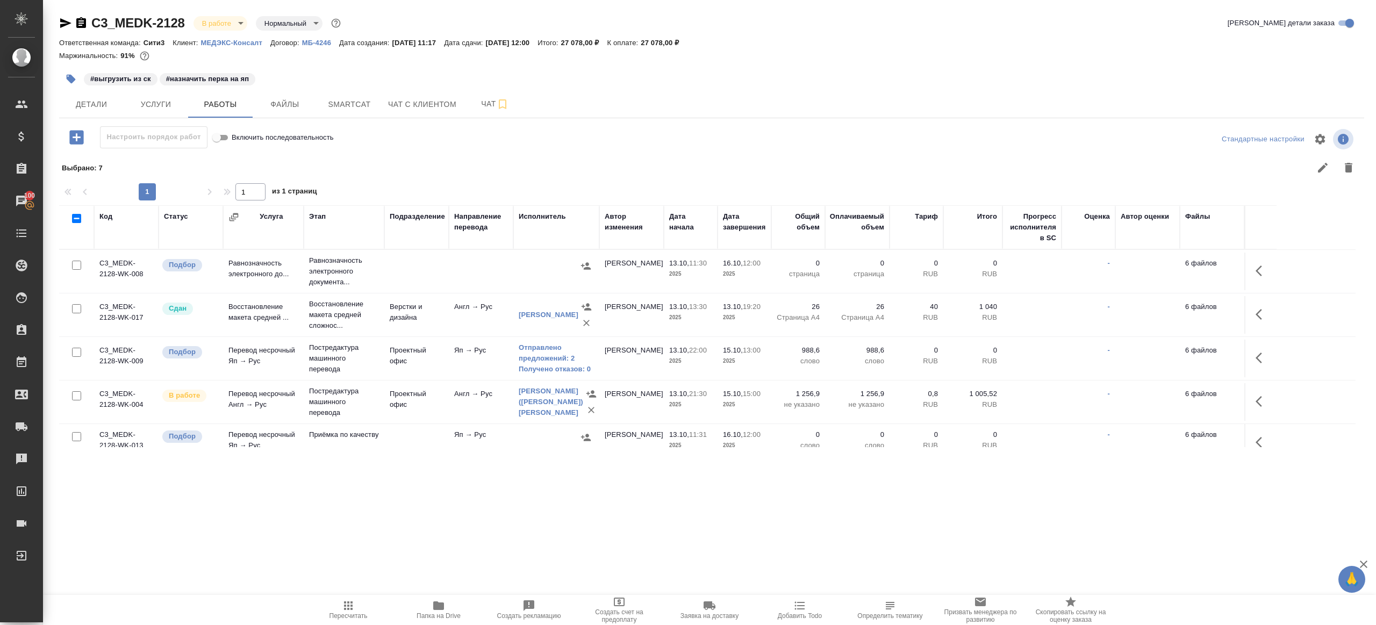
click at [347, 596] on button "Пересчитать" at bounding box center [348, 610] width 90 height 30
click at [346, 598] on button "Пересчитать" at bounding box center [348, 610] width 90 height 30
click at [412, 554] on div ".cls-1 fill:#fff; AWATERA Gazizov Rinat Клиенты Спецификации Заказы 100 Чаты To…" at bounding box center [688, 312] width 1376 height 625
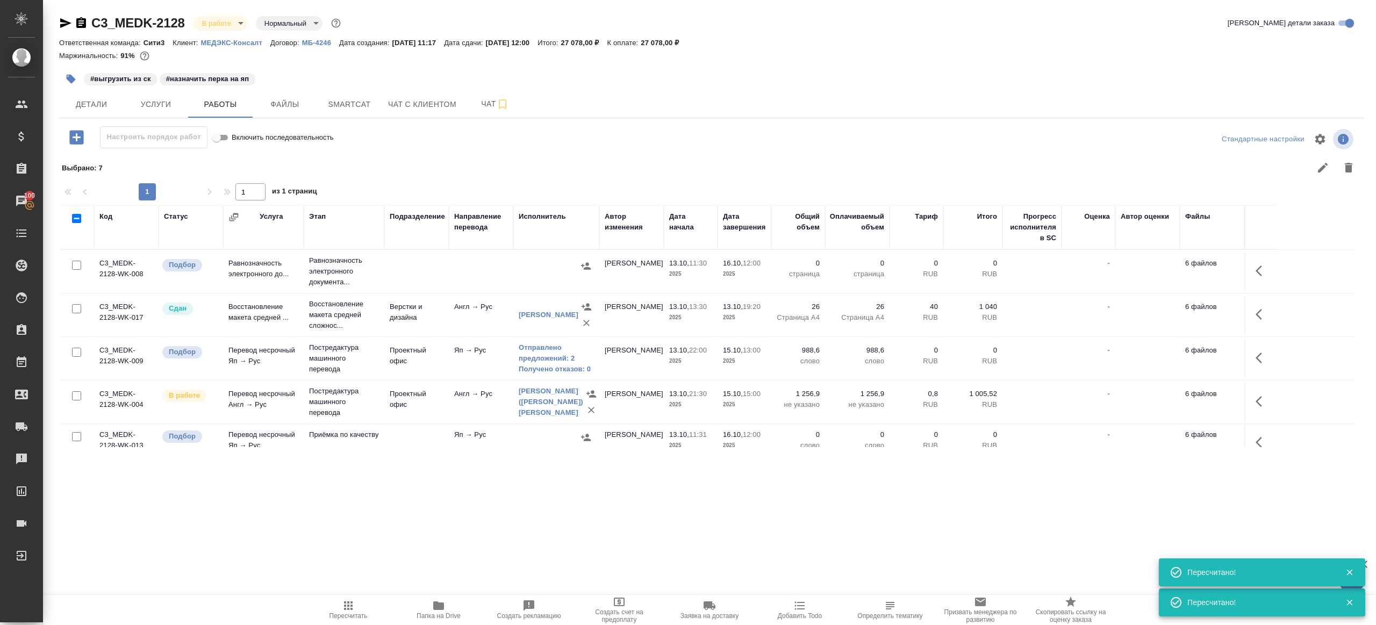
click at [350, 608] on icon "button" at bounding box center [348, 605] width 13 height 13
drag, startPoint x: 350, startPoint y: 608, endPoint x: 429, endPoint y: 482, distance: 149.0
click at [350, 608] on icon "button" at bounding box center [348, 605] width 13 height 13
click at [333, 596] on button "Пересчитать" at bounding box center [348, 610] width 90 height 30
click at [332, 596] on button "Пересчитать" at bounding box center [348, 610] width 90 height 30
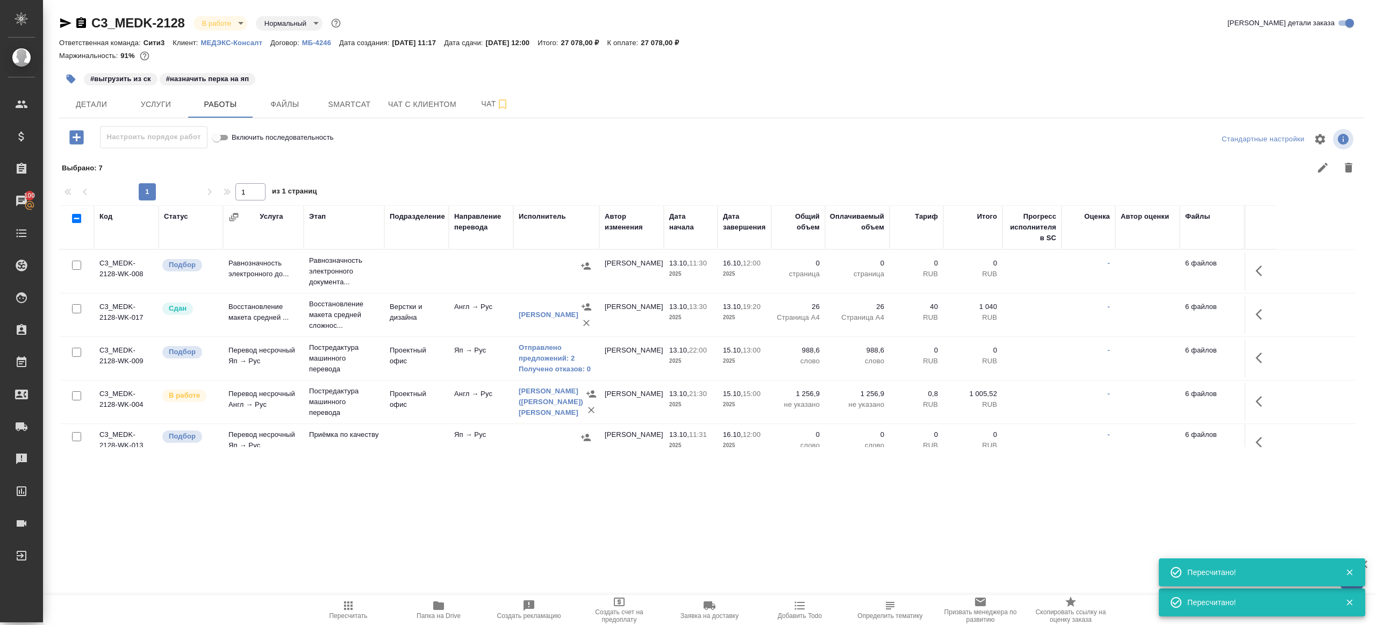
click at [1247, 407] on td at bounding box center [1260, 402] width 32 height 38
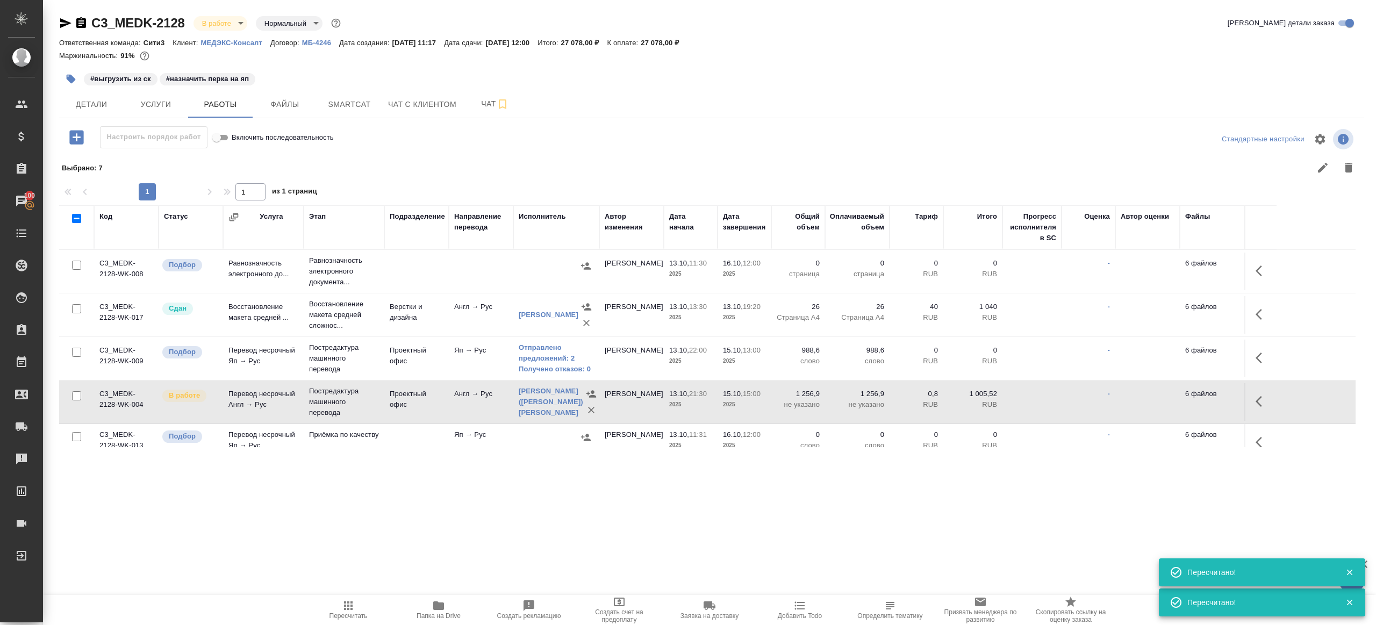
click at [1256, 403] on icon "button" at bounding box center [1262, 401] width 13 height 13
click at [1179, 407] on icon "button" at bounding box center [1183, 401] width 13 height 13
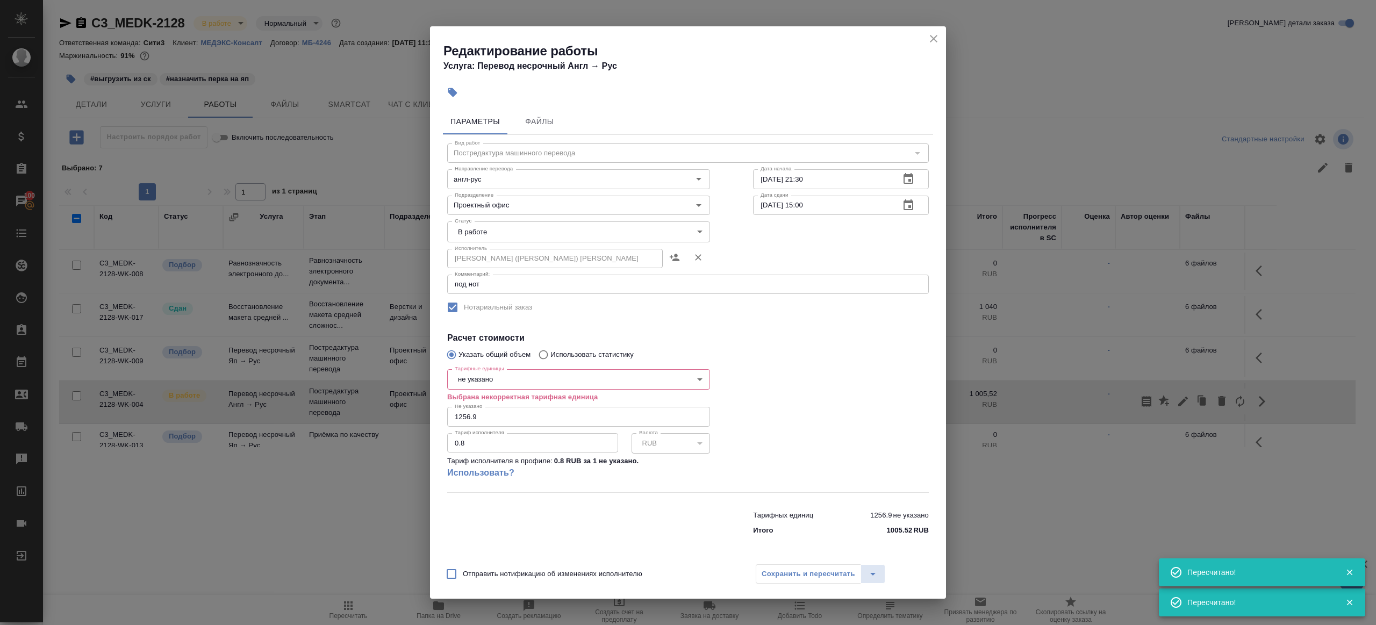
click at [512, 383] on body "🙏 .cls-1 fill:#fff; AWATERA Gazizov Rinat Клиенты Спецификации Заказы 100 Чаты …" at bounding box center [688, 312] width 1376 height 625
drag, startPoint x: 517, startPoint y: 418, endPoint x: 531, endPoint y: 428, distance: 16.9
click at [517, 418] on li "слово" at bounding box center [578, 416] width 263 height 18
type input "5a8b1489cc6b4906c91bfd90"
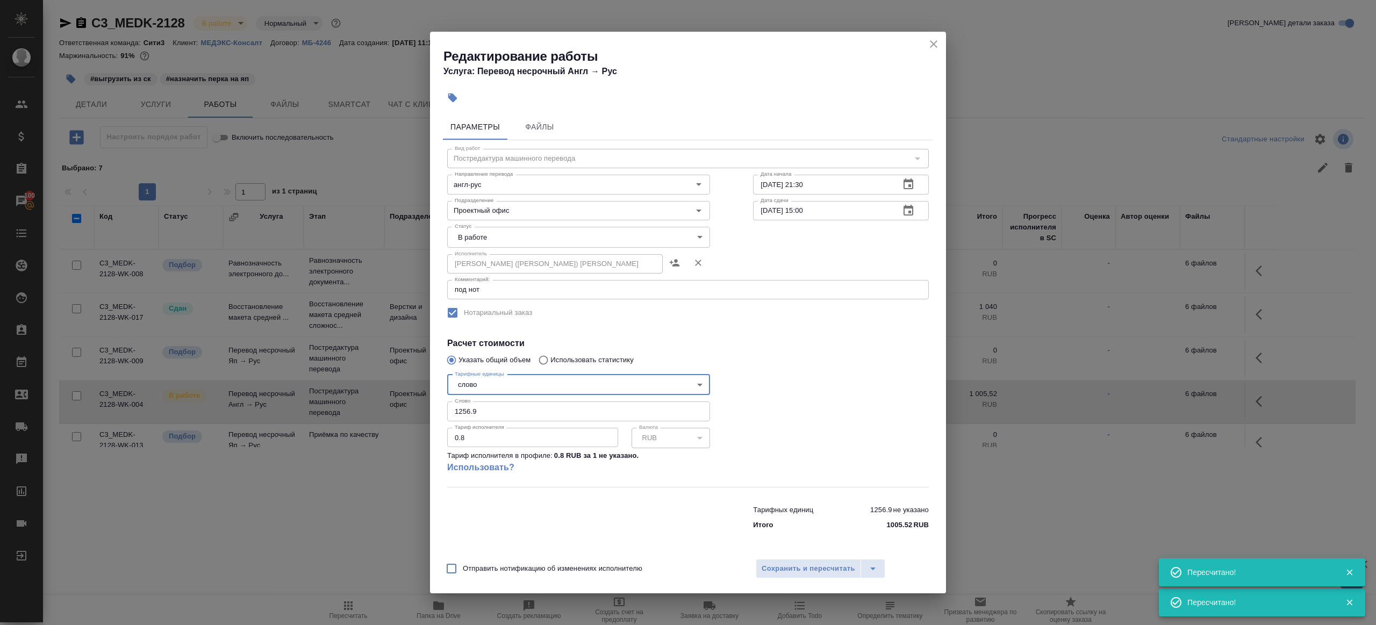
drag, startPoint x: 807, startPoint y: 576, endPoint x: 777, endPoint y: 540, distance: 46.6
click at [807, 576] on button "Сохранить и пересчитать" at bounding box center [808, 568] width 105 height 19
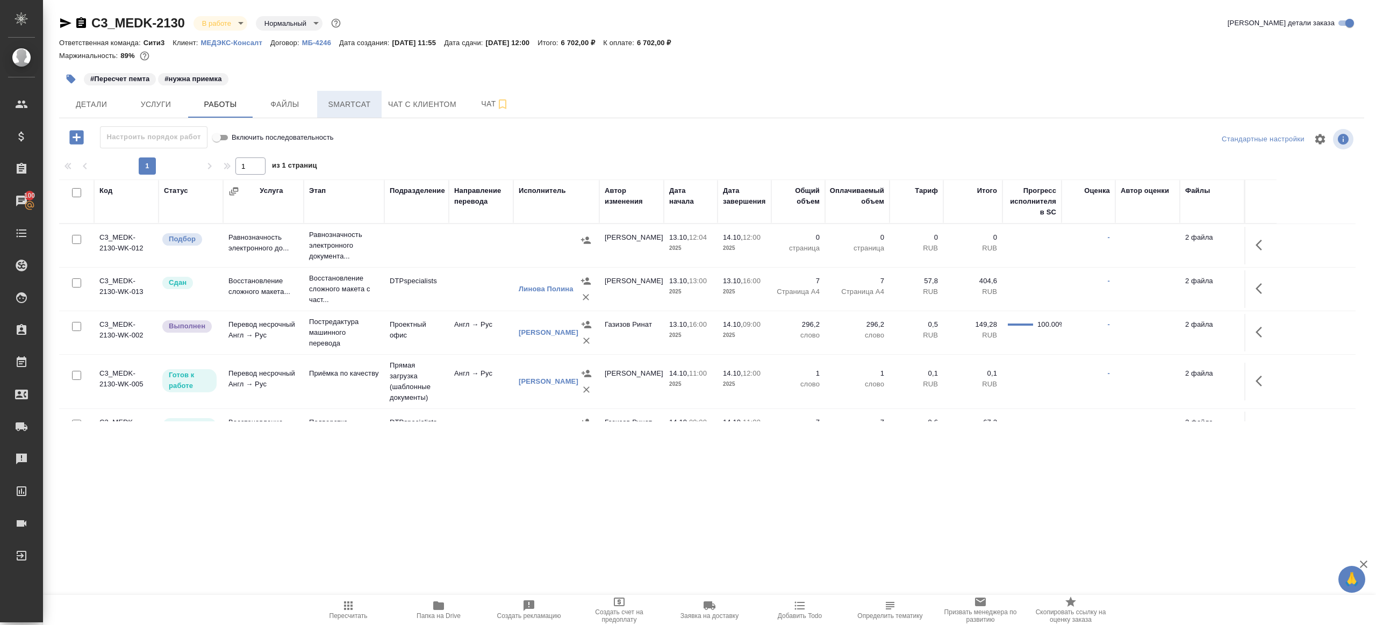
click at [335, 111] on button "Smartcat" at bounding box center [349, 104] width 65 height 27
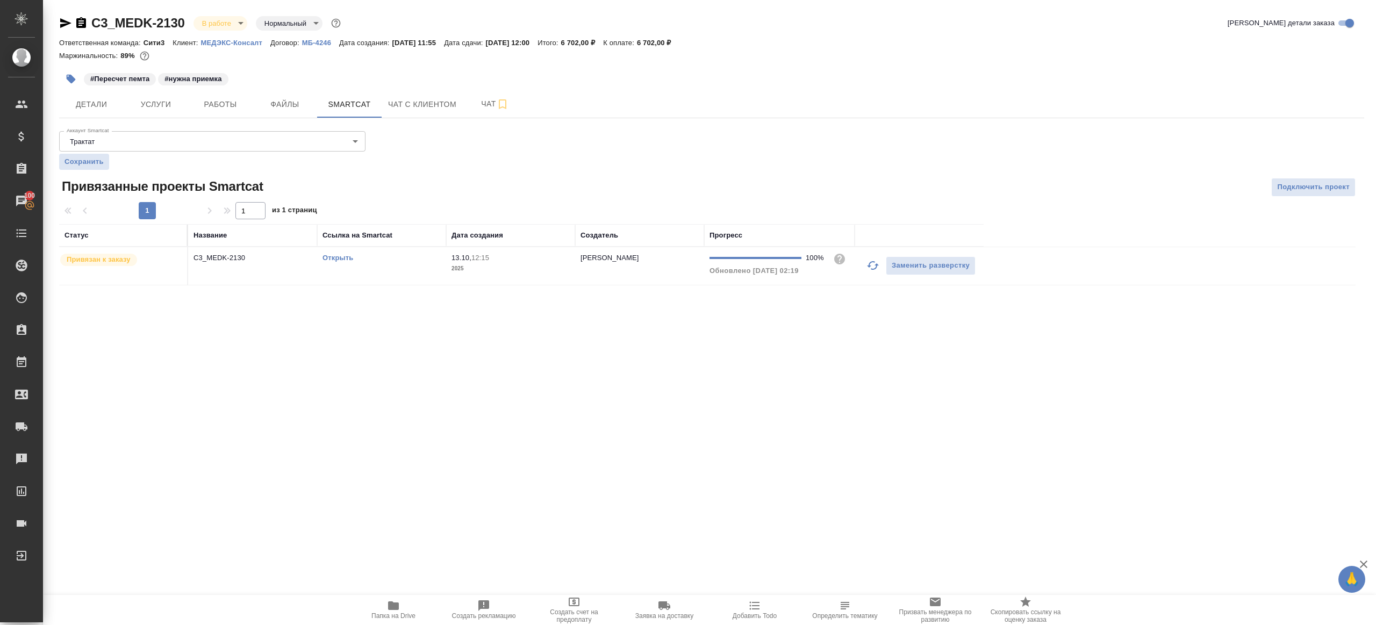
click at [532, 268] on p "2025" at bounding box center [511, 268] width 118 height 11
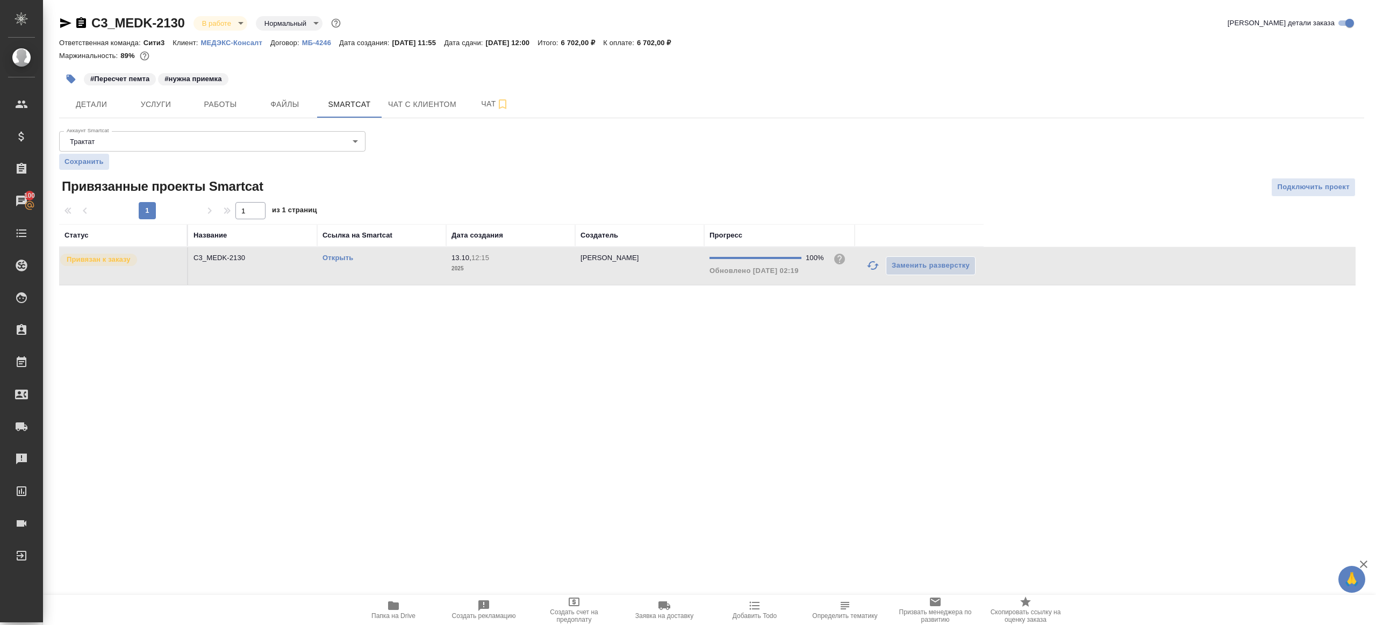
click at [532, 268] on p "2025" at bounding box center [511, 268] width 118 height 11
click at [192, 88] on div "#Пересчет пемта #нужна приемка" at bounding box center [494, 79] width 870 height 24
click at [228, 103] on span "Работы" at bounding box center [221, 104] width 52 height 13
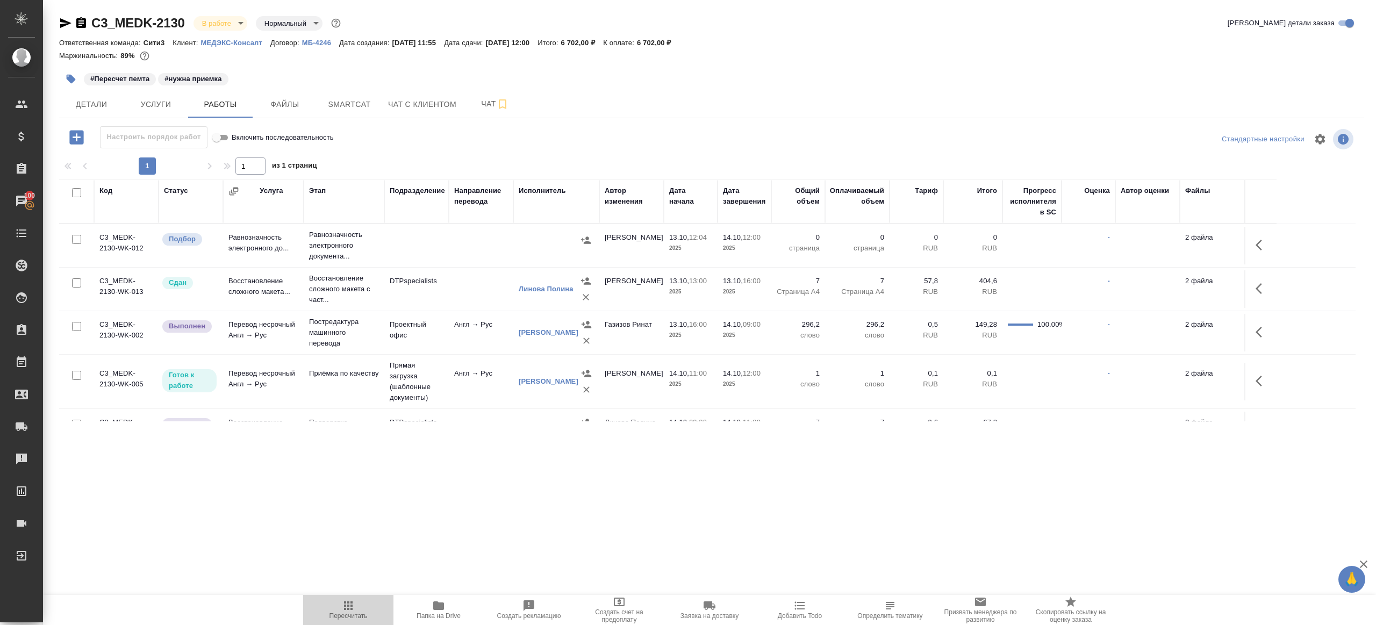
click at [349, 598] on button "Пересчитать" at bounding box center [348, 610] width 90 height 30
click at [561, 505] on div ".cls-1 fill:#fff; AWATERA Gazizov Rinat Клиенты Спецификации Заказы 100 Чаты To…" at bounding box center [688, 312] width 1376 height 625
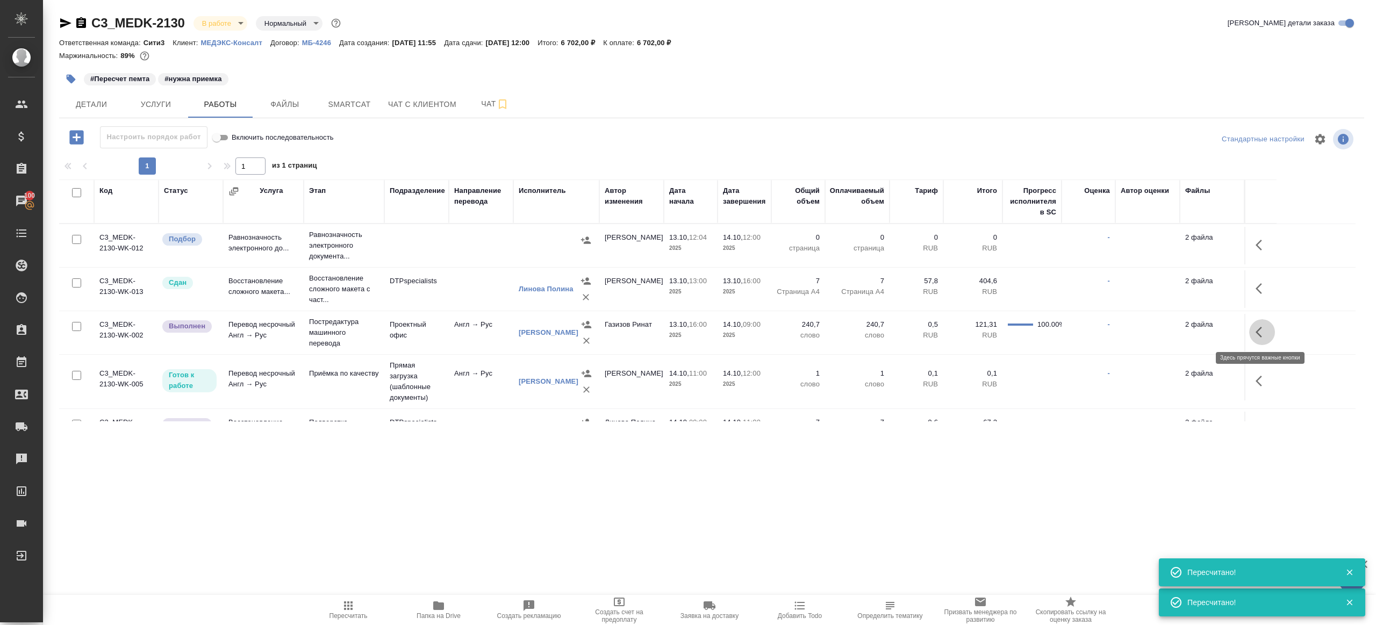
click at [1253, 331] on button "button" at bounding box center [1262, 332] width 26 height 26
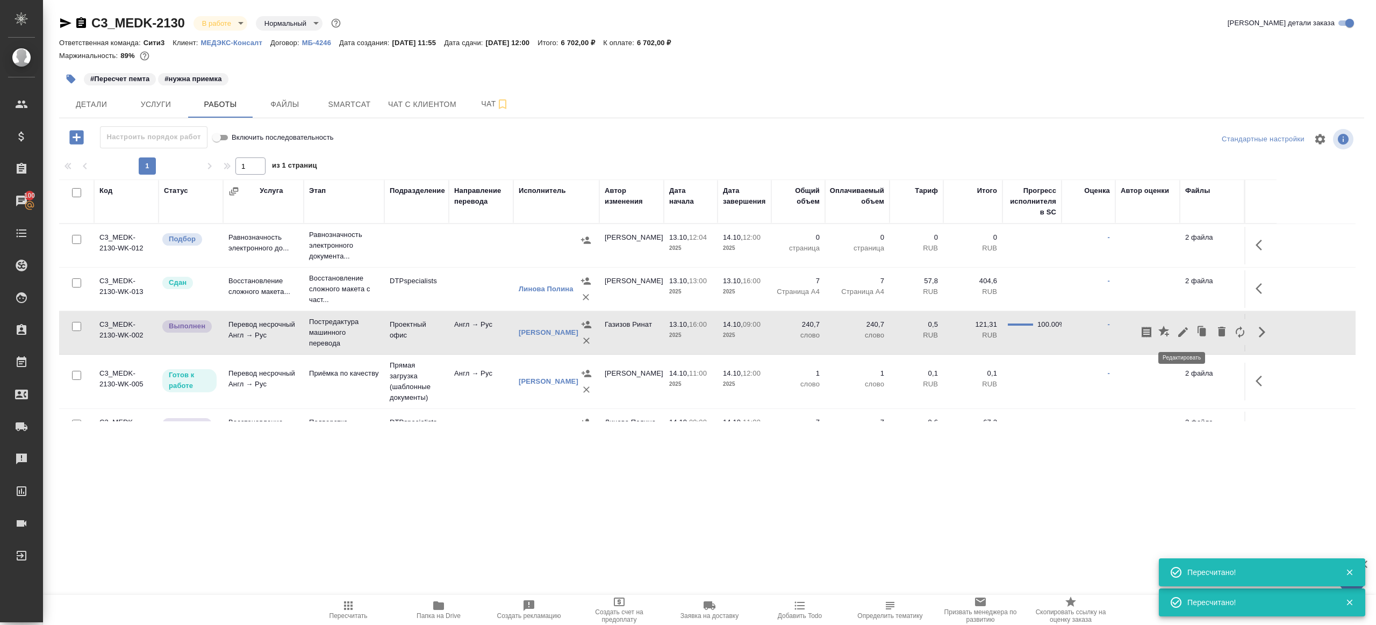
click at [1186, 332] on icon "button" at bounding box center [1183, 332] width 13 height 13
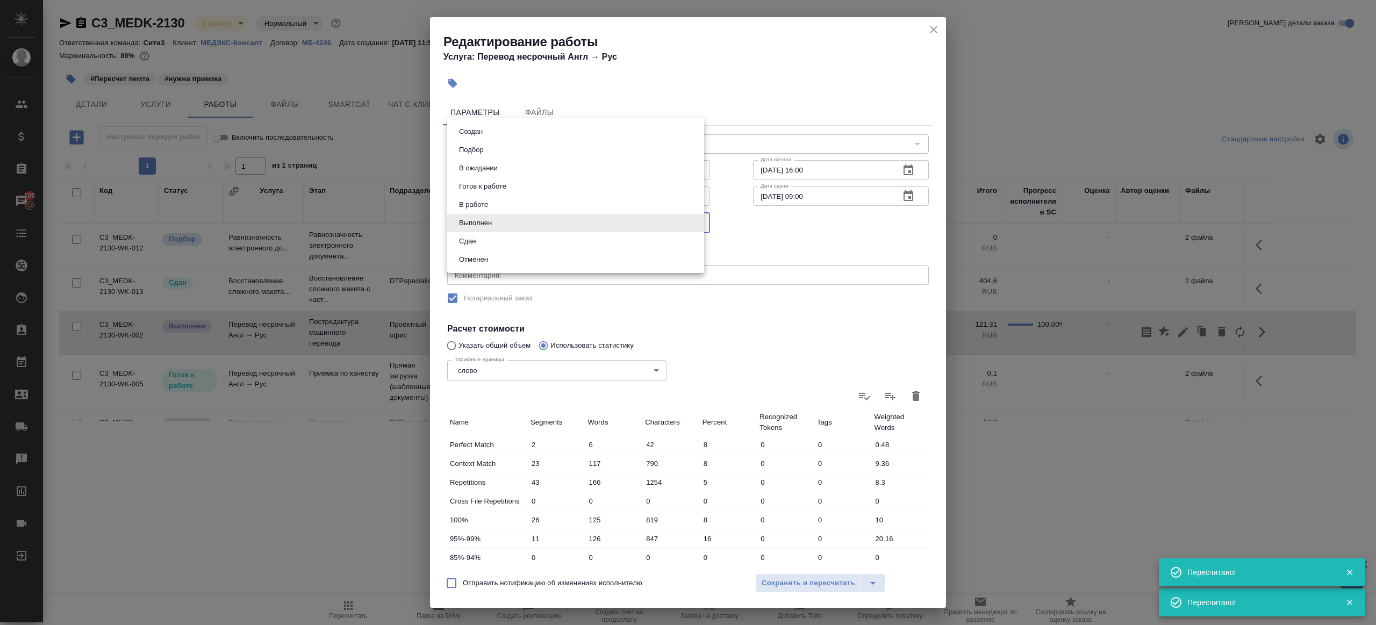
click at [489, 230] on body "🙏 .cls-1 fill:#fff; AWATERA Gazizov Rinat Клиенты Спецификации Заказы 100 Чаты …" at bounding box center [688, 312] width 1376 height 625
click at [490, 248] on li "Сдан" at bounding box center [575, 241] width 257 height 18
type input "closed"
click at [797, 585] on span "Сохранить и пересчитать" at bounding box center [809, 583] width 94 height 12
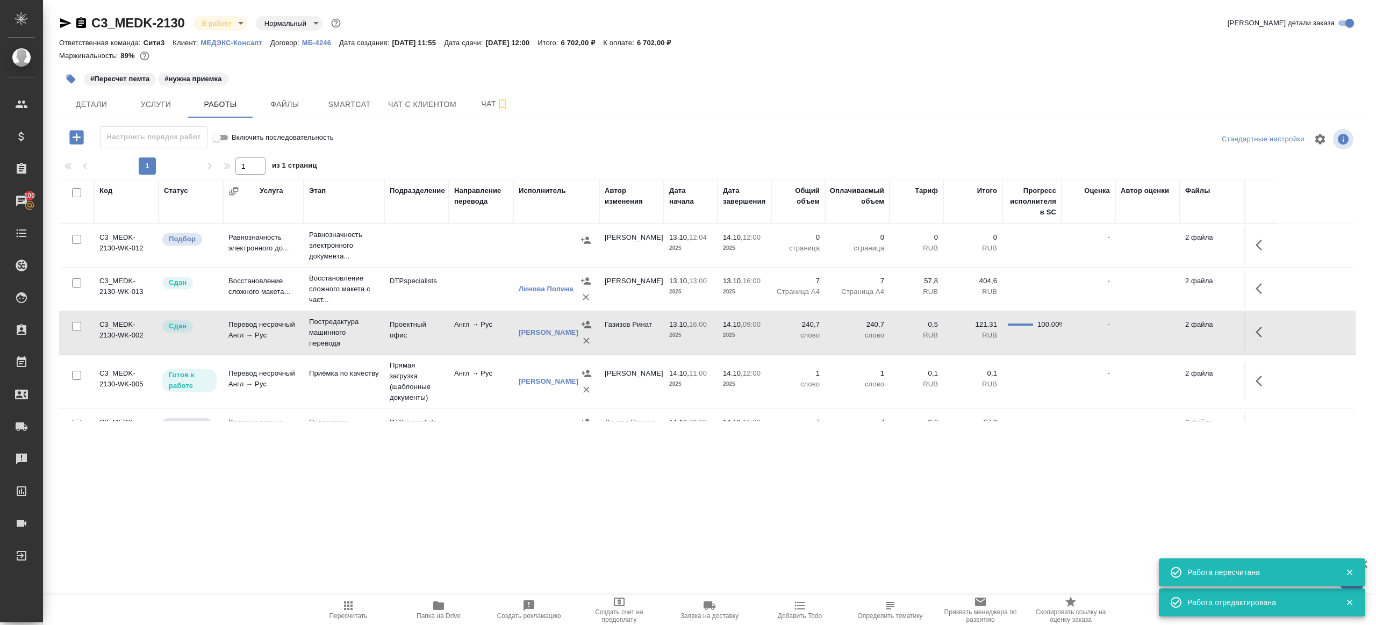
click at [75, 74] on icon "button" at bounding box center [71, 79] width 11 height 11
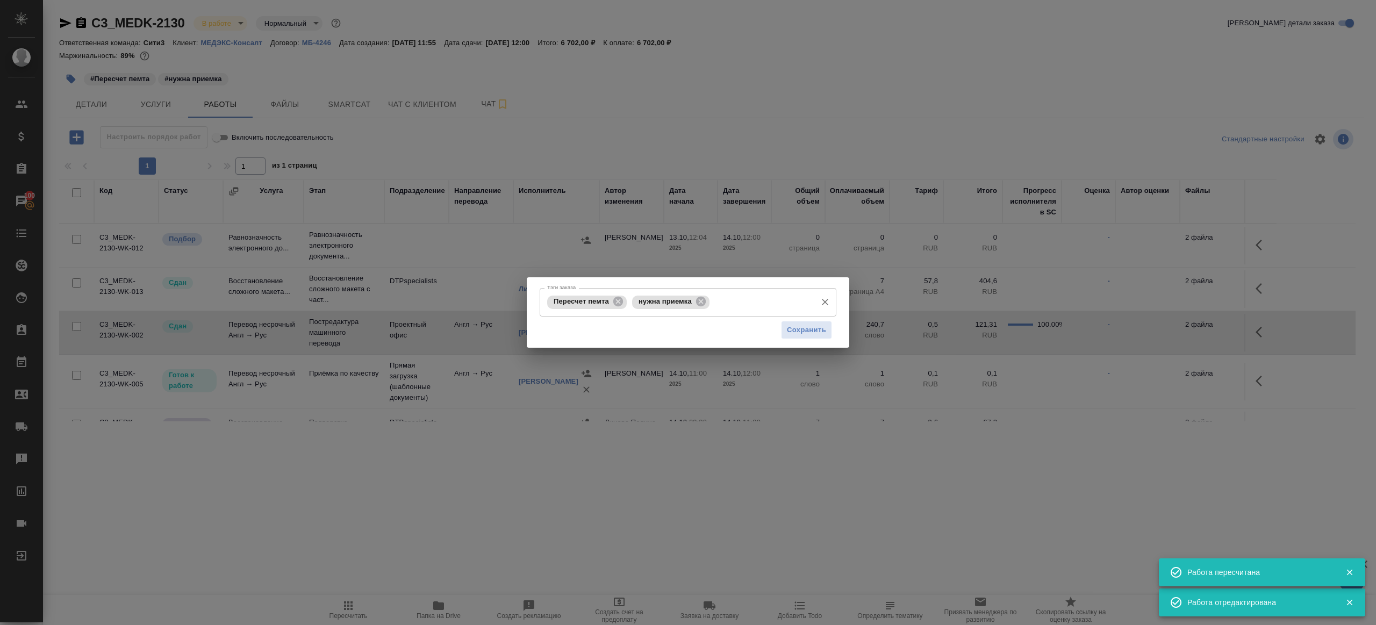
drag, startPoint x: 618, startPoint y: 304, endPoint x: 655, endPoint y: 310, distance: 37.6
click at [618, 304] on icon at bounding box center [618, 302] width 10 height 10
click at [804, 327] on span "Сохранить" at bounding box center [806, 330] width 39 height 12
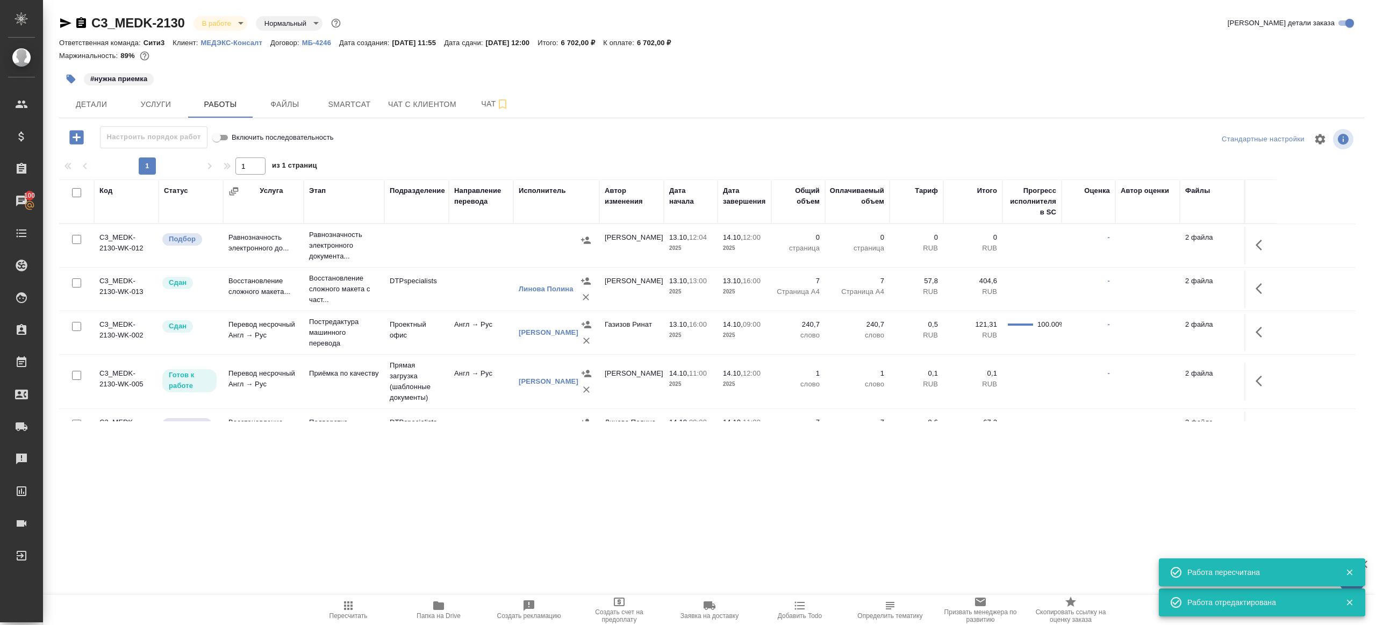
click at [73, 79] on icon "button" at bounding box center [71, 79] width 9 height 9
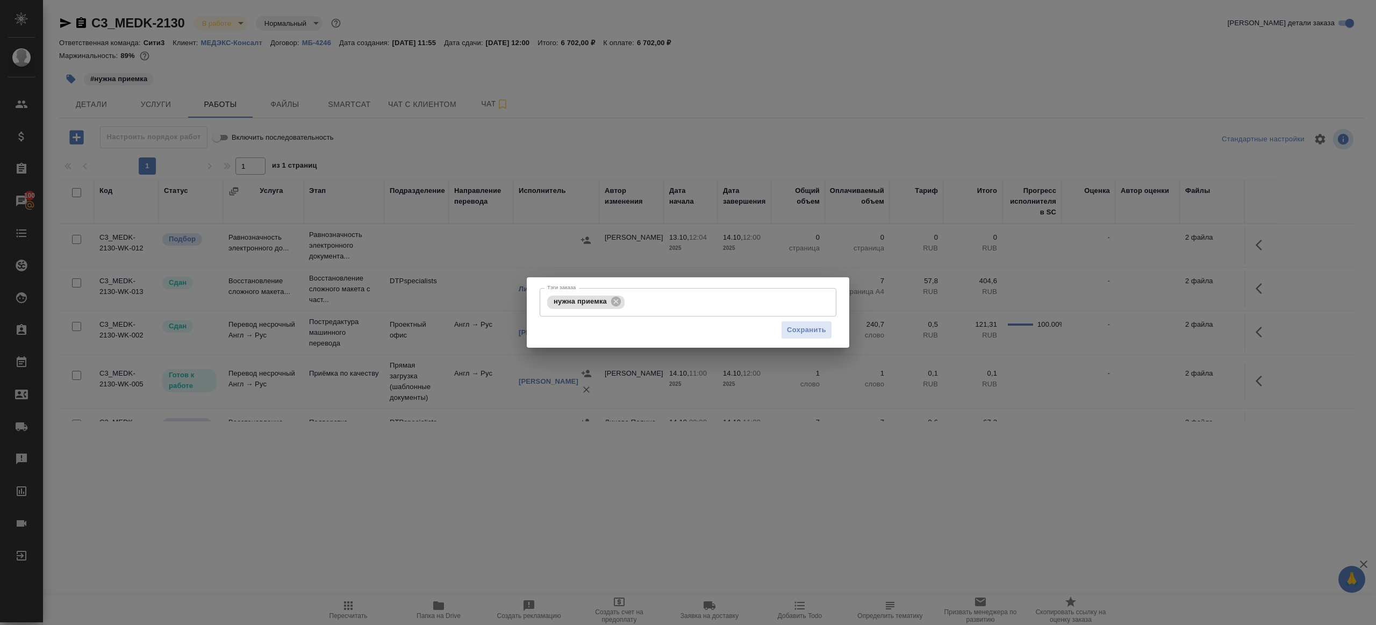
click at [607, 239] on div "Тэги заказа нужна приемка Тэги заказа Сохранить" at bounding box center [688, 312] width 1376 height 625
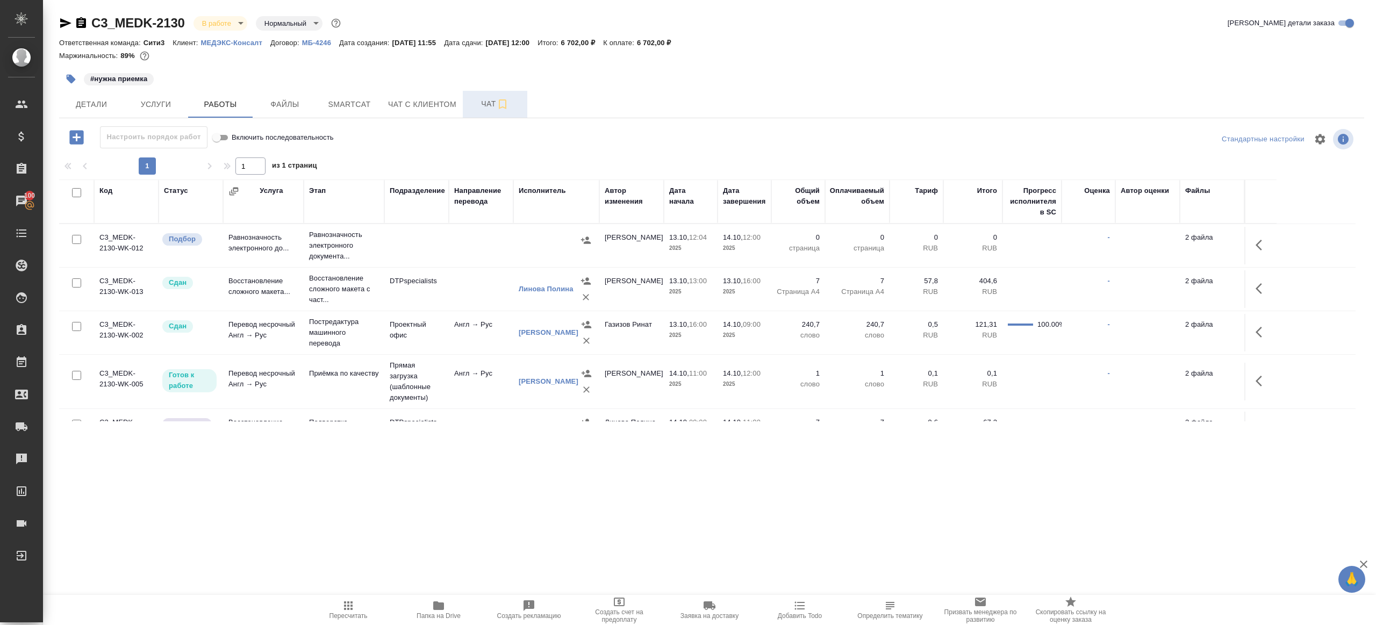
click at [479, 112] on button "Чат" at bounding box center [495, 104] width 65 height 27
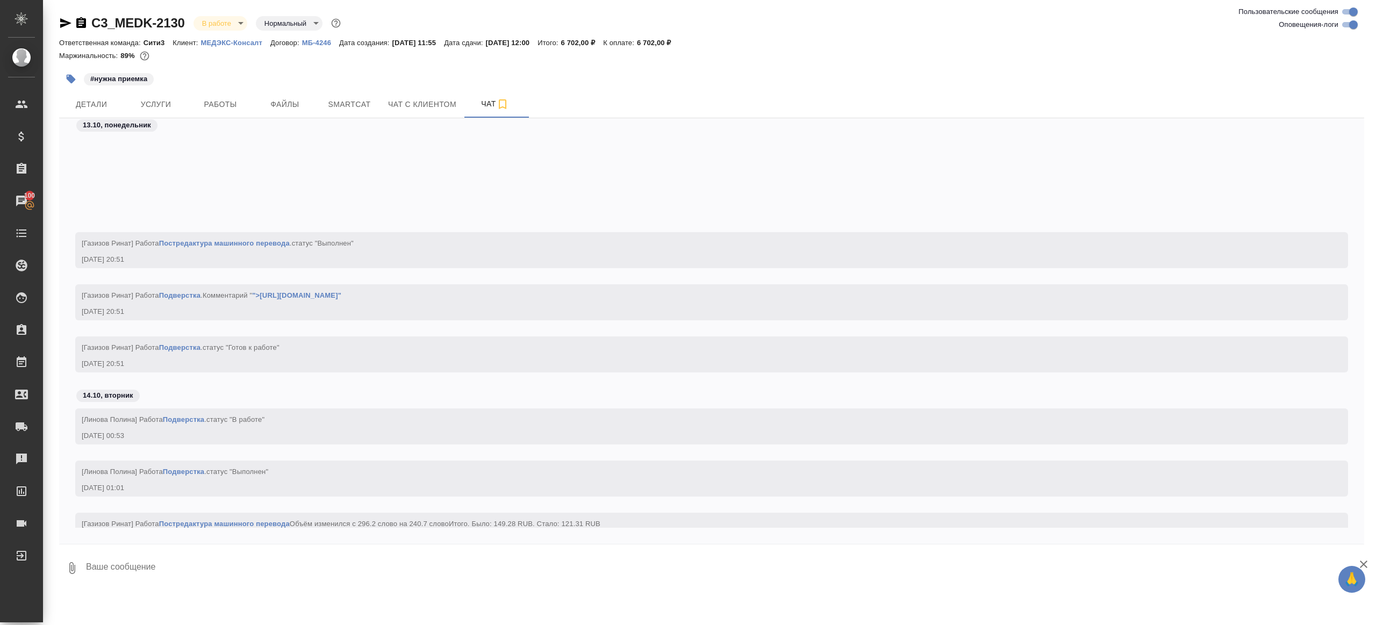
scroll to position [10044, 0]
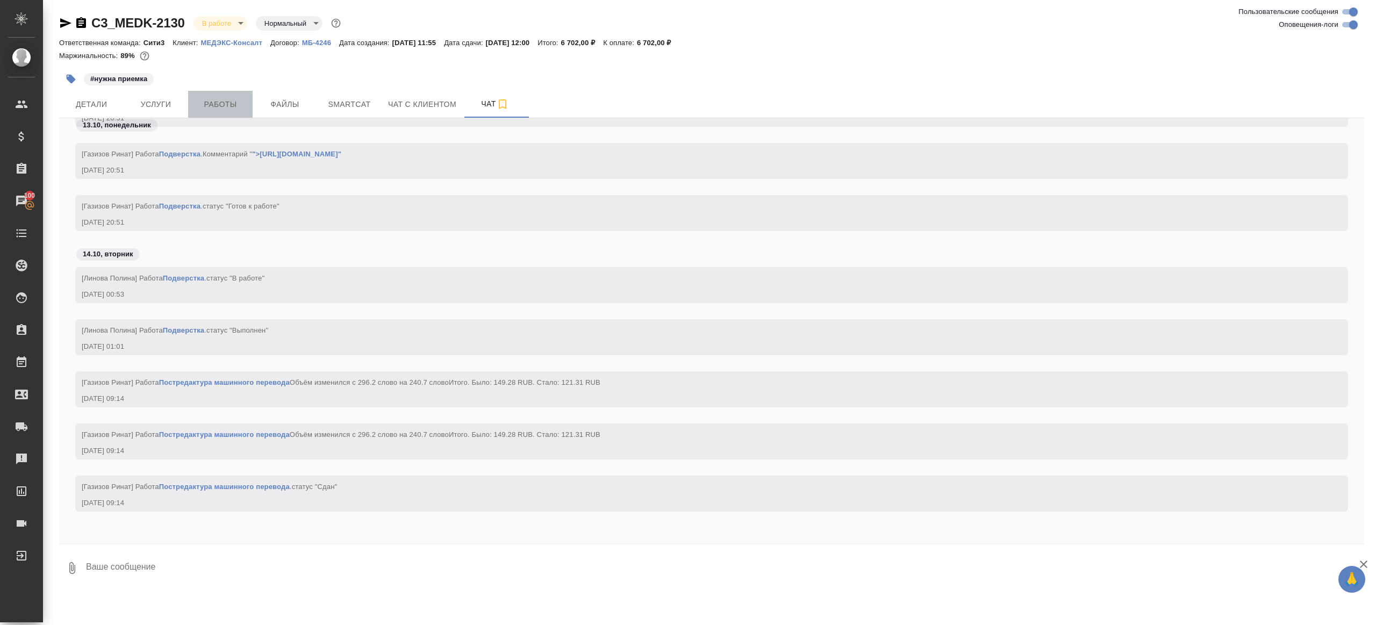
click at [228, 104] on span "Работы" at bounding box center [221, 104] width 52 height 13
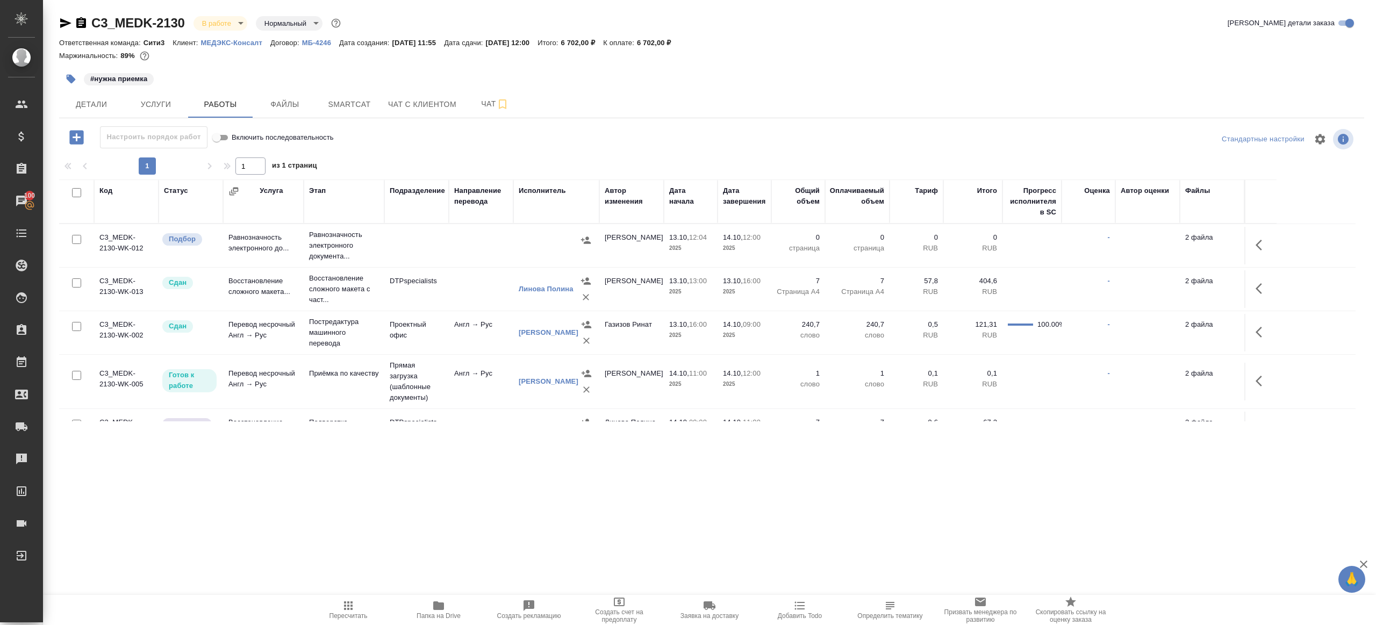
scroll to position [73, 0]
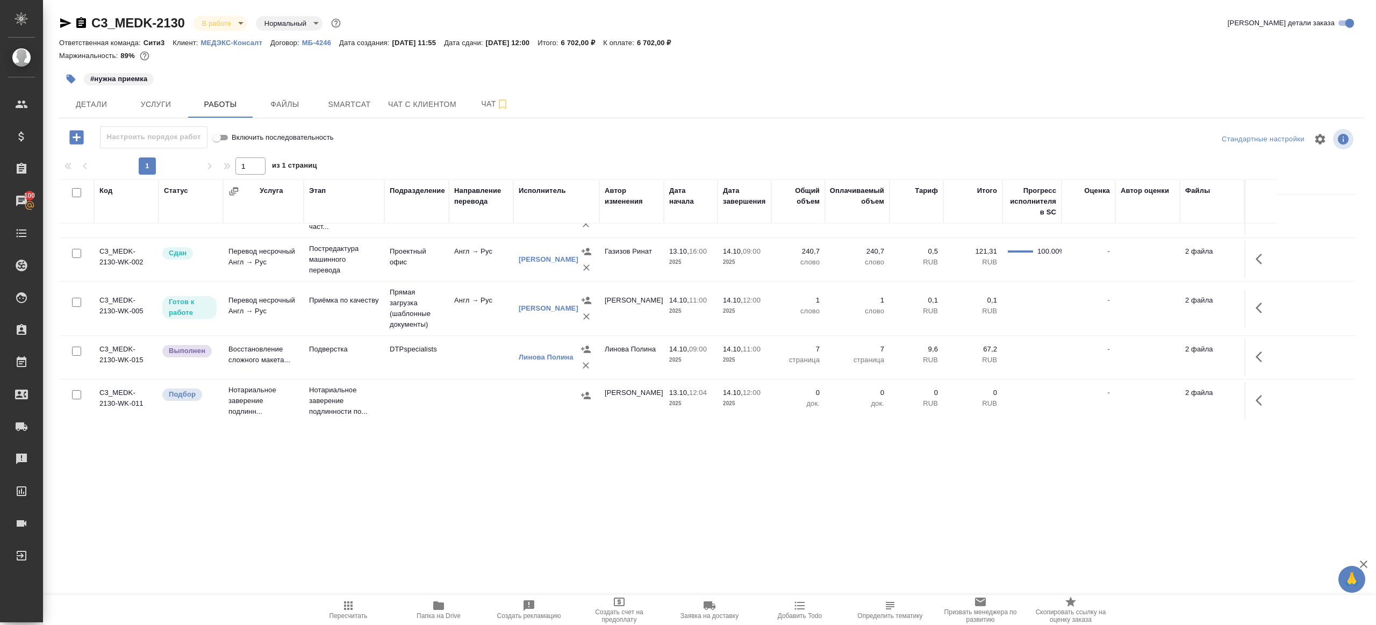
click at [348, 599] on icon "button" at bounding box center [348, 605] width 13 height 13
click at [433, 532] on div ".cls-1 fill:#fff; AWATERA Gazizov Rinat Клиенты Спецификации Заказы 100 Чаты To…" at bounding box center [688, 312] width 1376 height 625
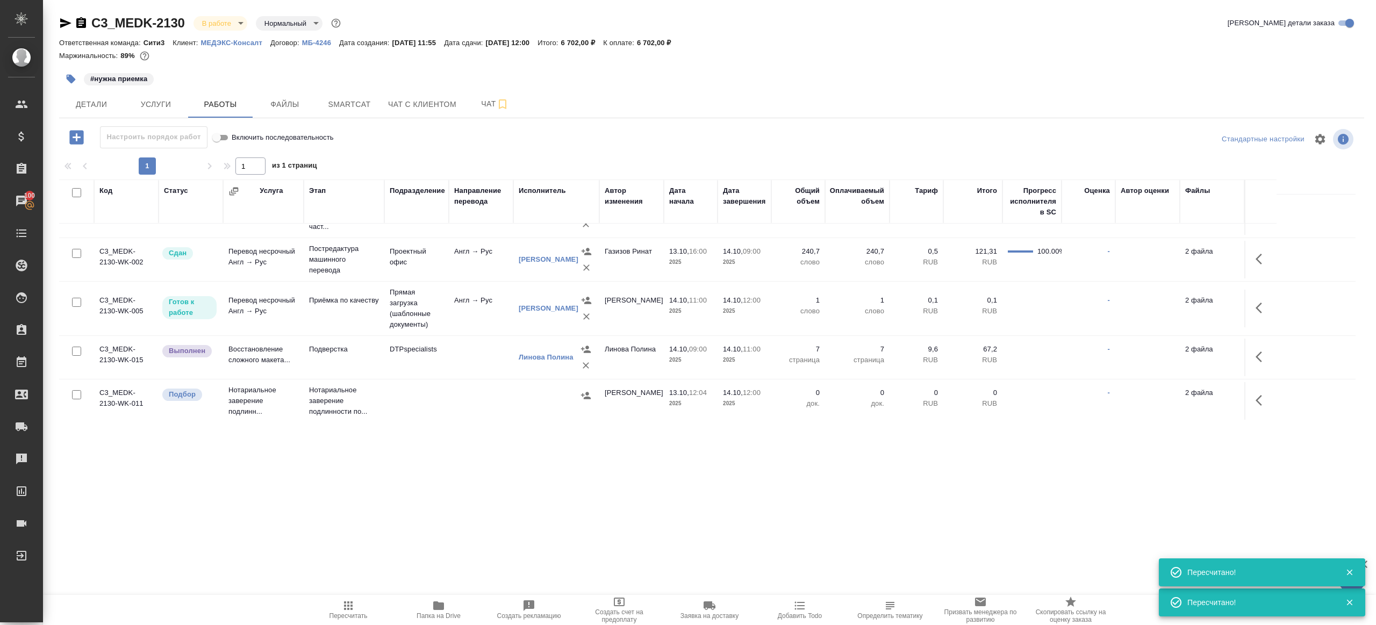
click at [453, 354] on td at bounding box center [481, 358] width 65 height 38
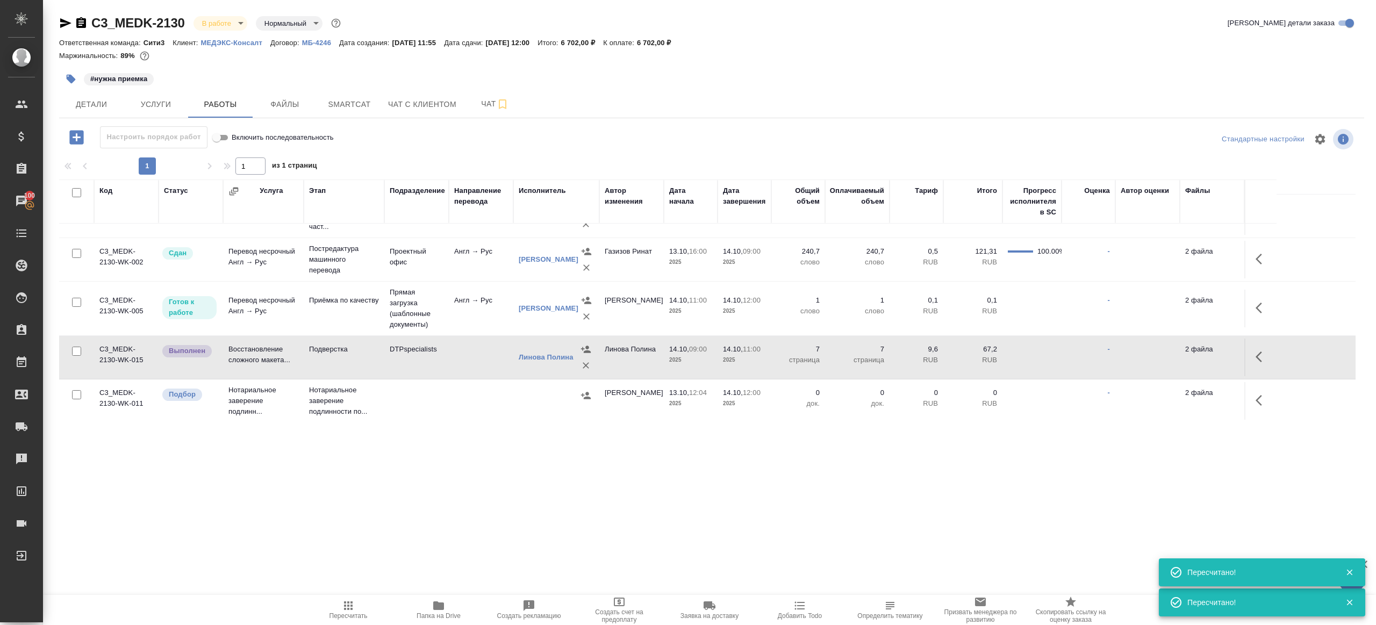
click at [453, 354] on td at bounding box center [481, 358] width 65 height 38
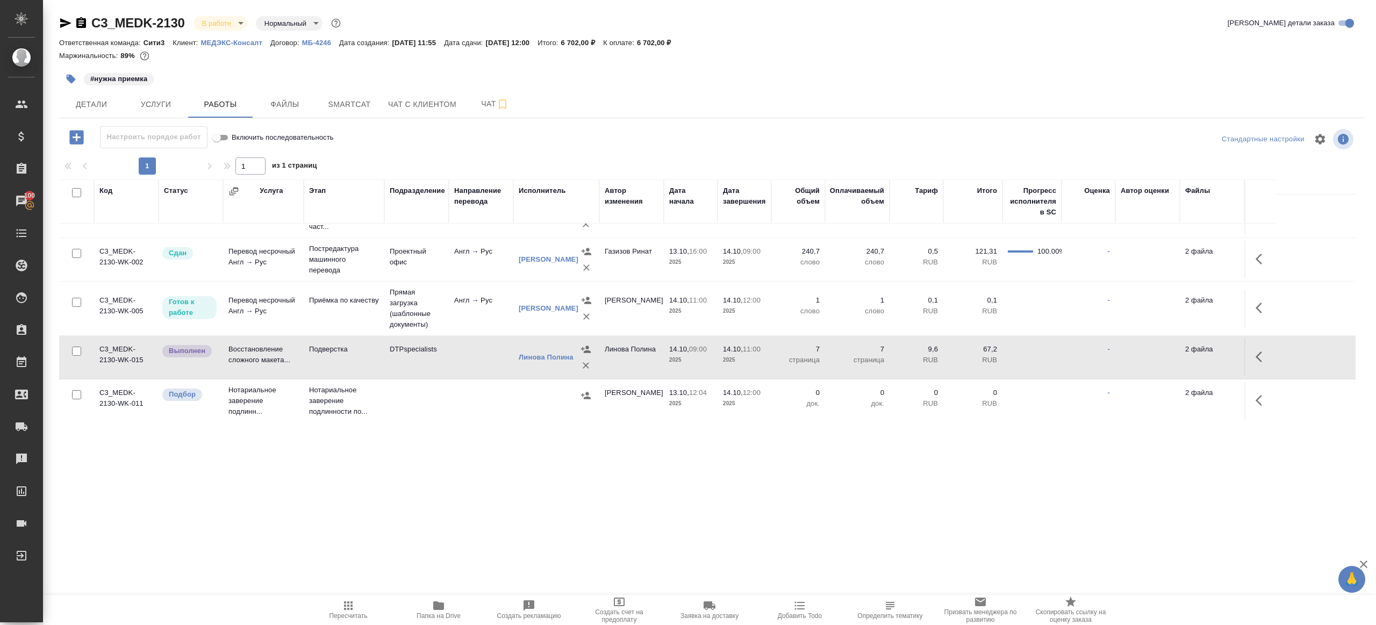
click at [399, 360] on td "DTPspecialists" at bounding box center [416, 358] width 65 height 38
click at [1269, 362] on button "button" at bounding box center [1262, 357] width 26 height 26
click at [1181, 356] on icon "button" at bounding box center [1183, 357] width 10 height 10
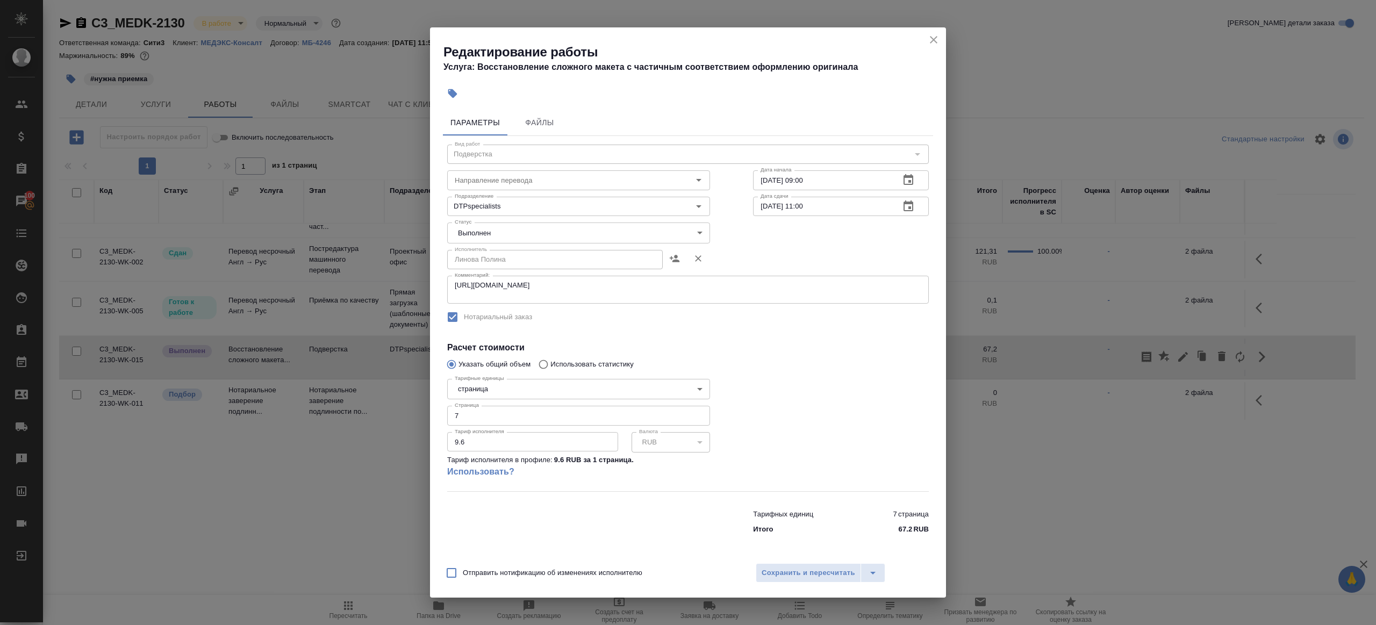
click at [484, 232] on body "🙏 .cls-1 fill:#fff; AWATERA Gazizov Rinat Клиенты Спецификации Заказы 100 Чаты …" at bounding box center [688, 312] width 1376 height 625
click at [495, 250] on li "Сдан" at bounding box center [578, 251] width 263 height 18
type input "closed"
click at [816, 583] on div "Отправить нотификацию об изменениях исполнителю Сохранить и пересчитать" at bounding box center [688, 576] width 516 height 41
click at [833, 571] on span "Сохранить и пересчитать" at bounding box center [809, 573] width 94 height 12
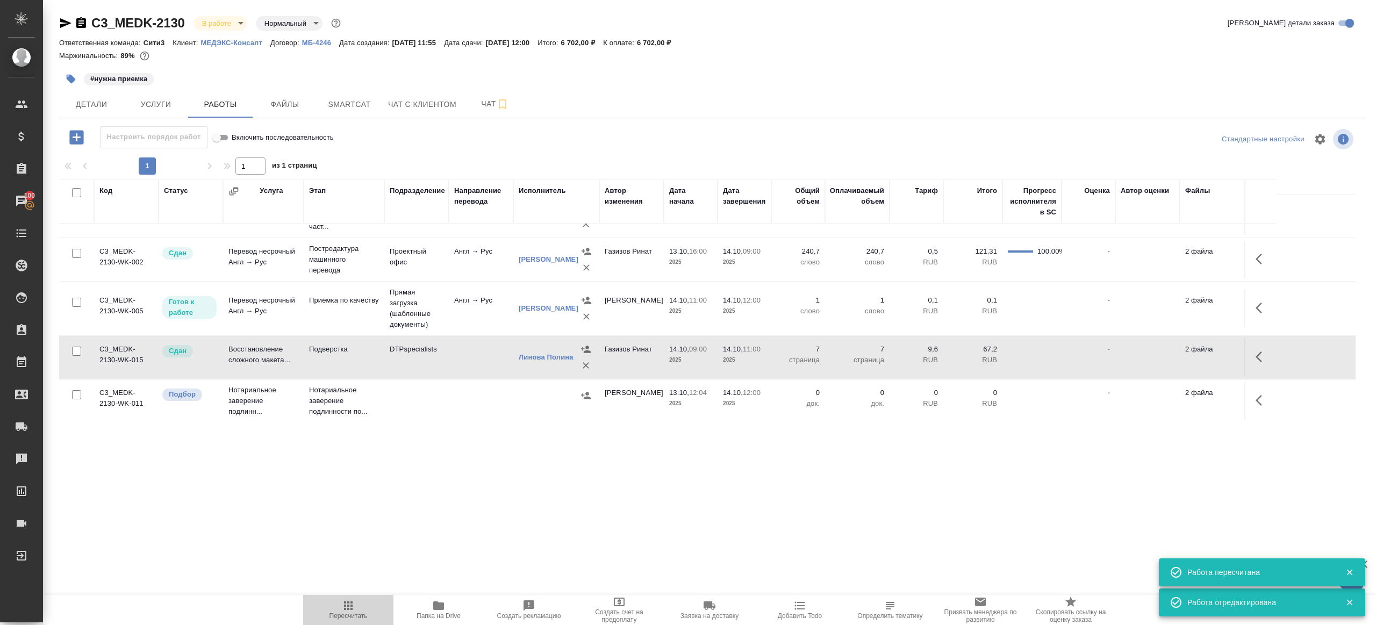
click at [350, 608] on icon "button" at bounding box center [348, 605] width 13 height 13
drag, startPoint x: 350, startPoint y: 608, endPoint x: 344, endPoint y: 443, distance: 165.1
click at [350, 607] on icon "button" at bounding box center [348, 605] width 13 height 13
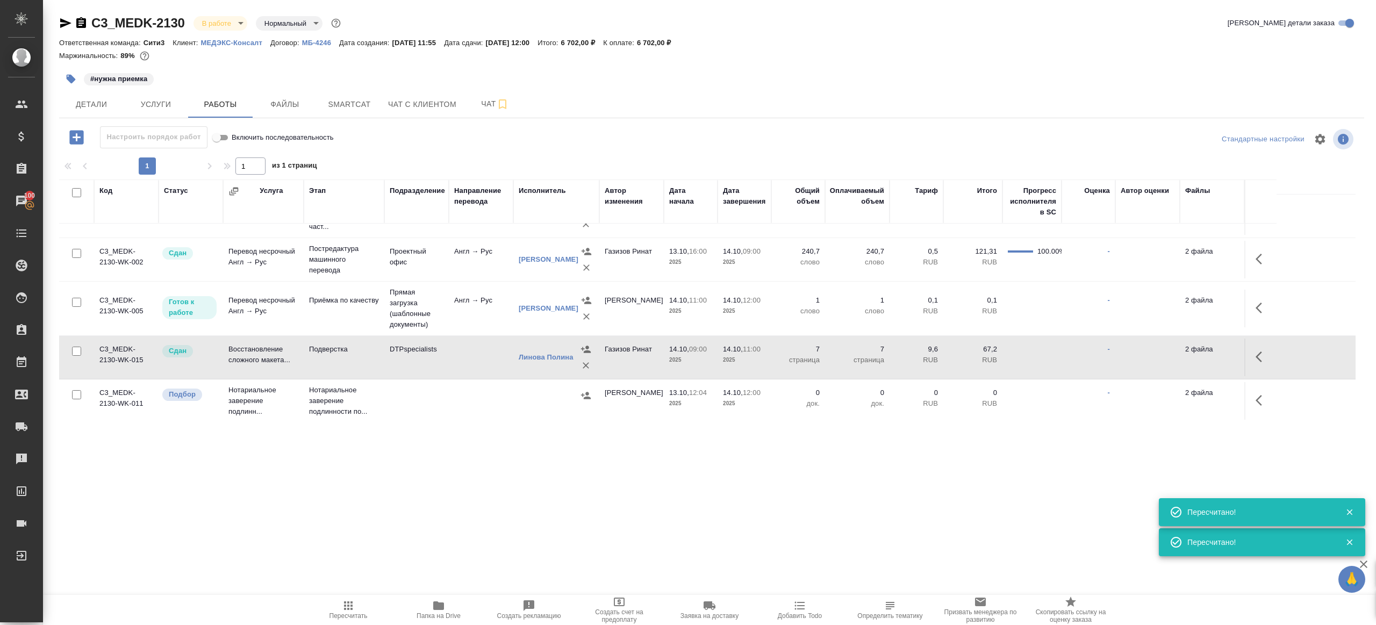
click at [73, 84] on icon "button" at bounding box center [71, 79] width 11 height 11
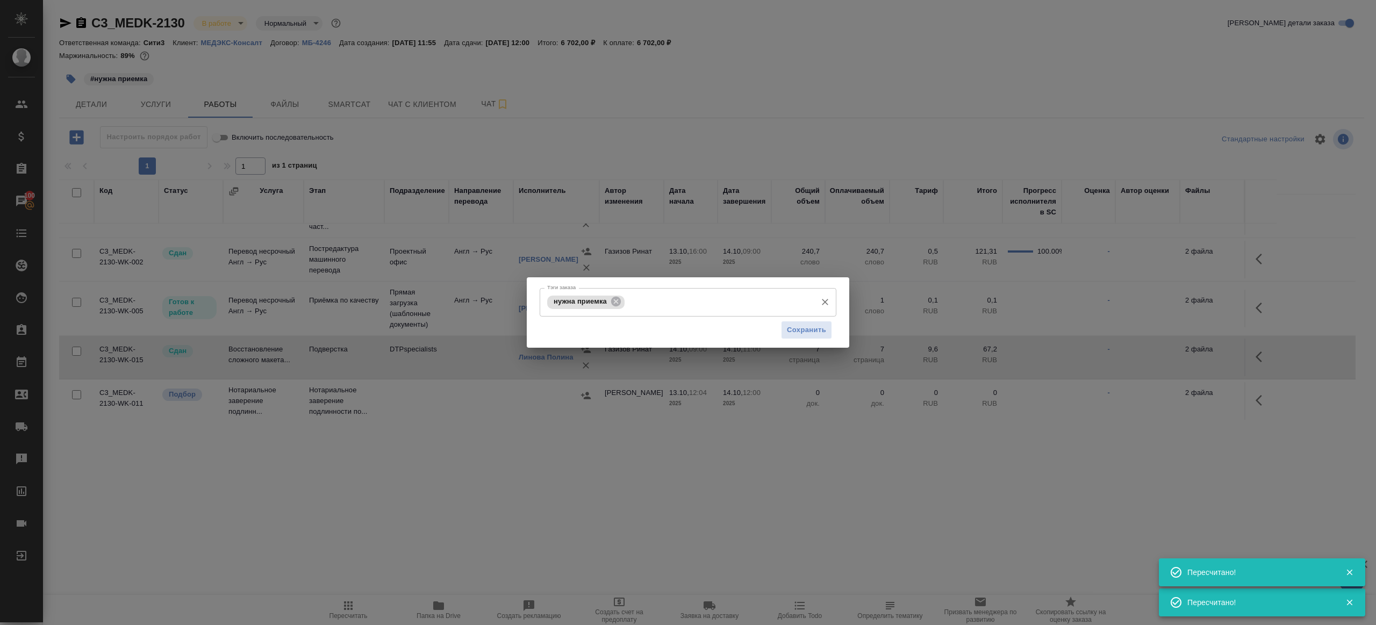
click at [624, 307] on div "нужна приемка" at bounding box center [585, 302] width 77 height 13
click at [623, 307] on div "нужна приемка" at bounding box center [585, 302] width 77 height 13
click at [620, 302] on icon at bounding box center [616, 302] width 10 height 10
click at [619, 302] on input "Тэги заказа" at bounding box center [677, 302] width 267 height 18
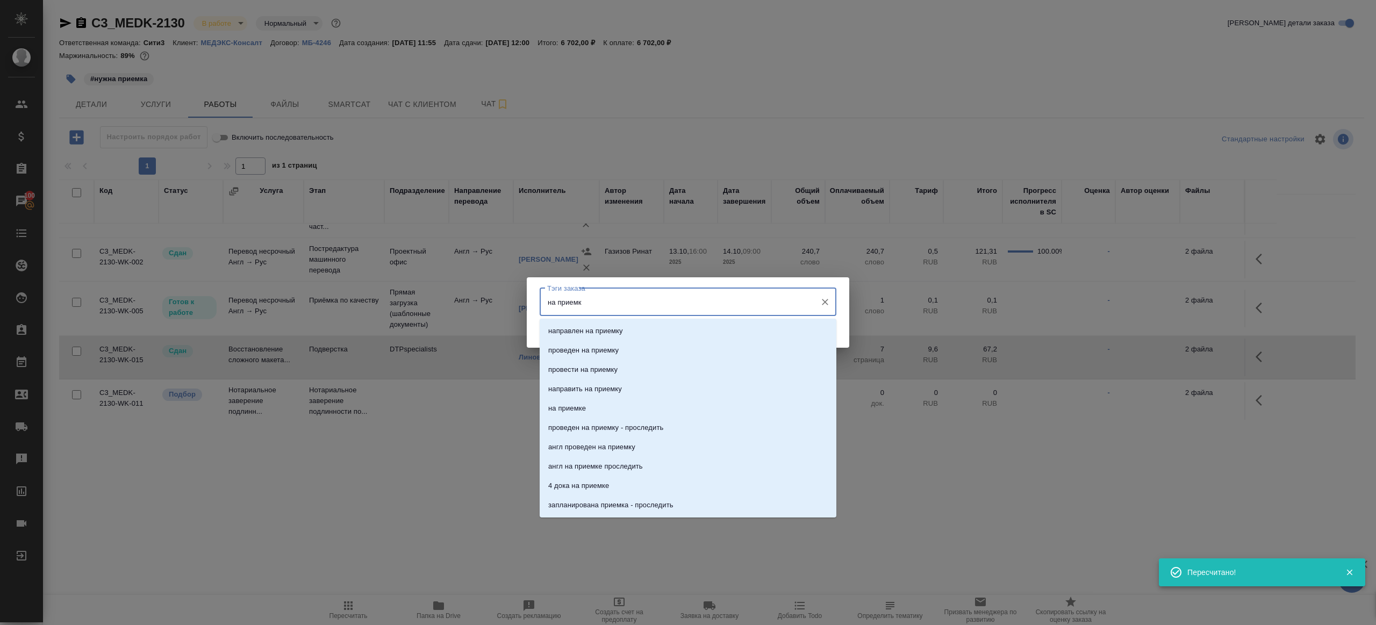
type input "на приемке"
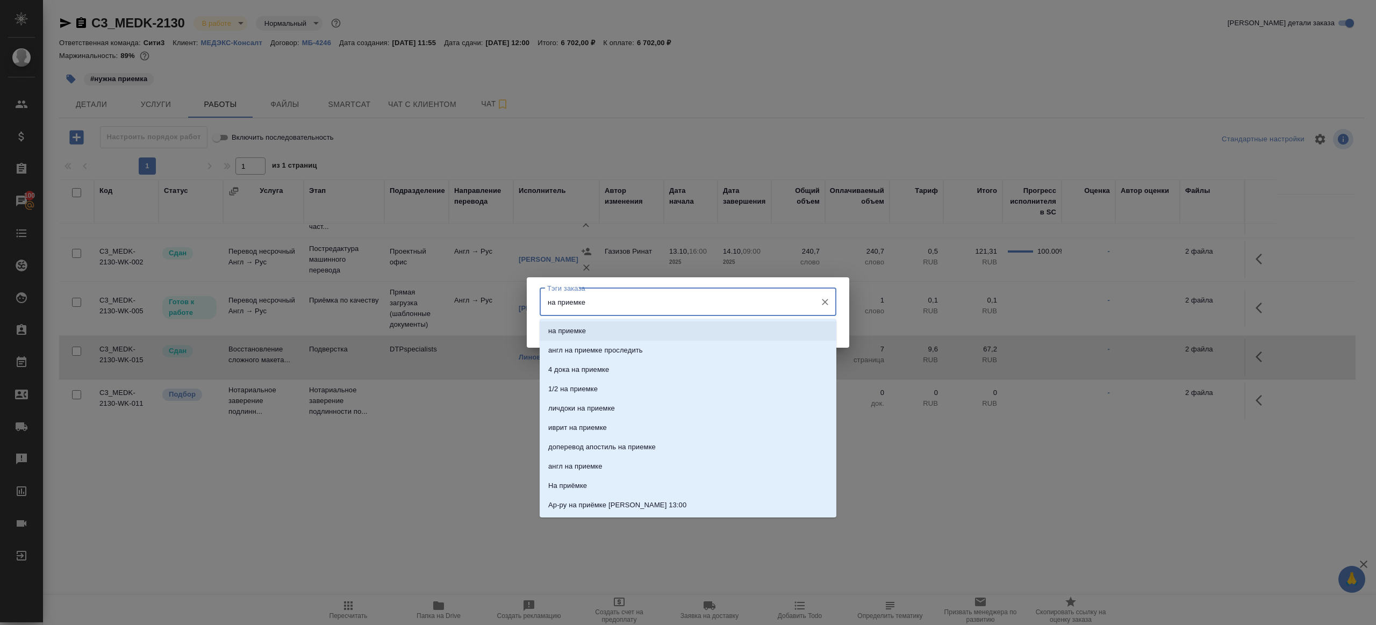
click at [666, 326] on li "на приемке" at bounding box center [688, 330] width 297 height 19
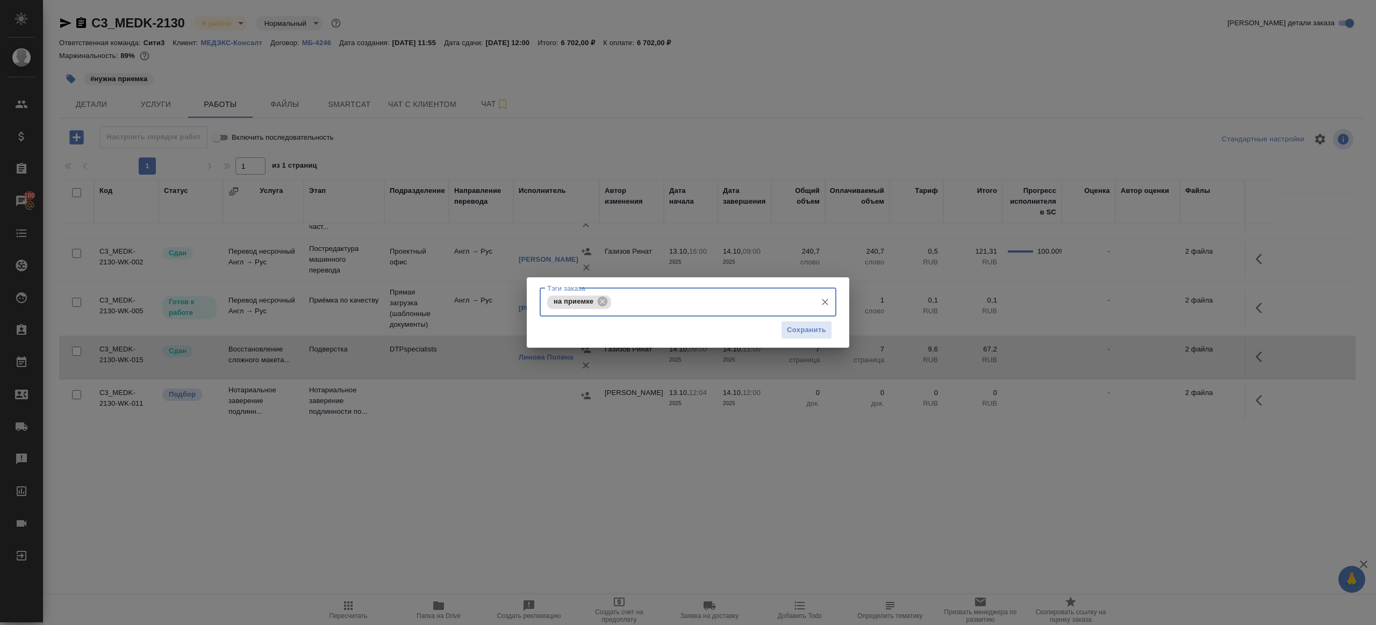
click at [790, 342] on div "Сохранить" at bounding box center [688, 330] width 297 height 27
click at [796, 334] on span "Сохранить" at bounding box center [806, 330] width 39 height 12
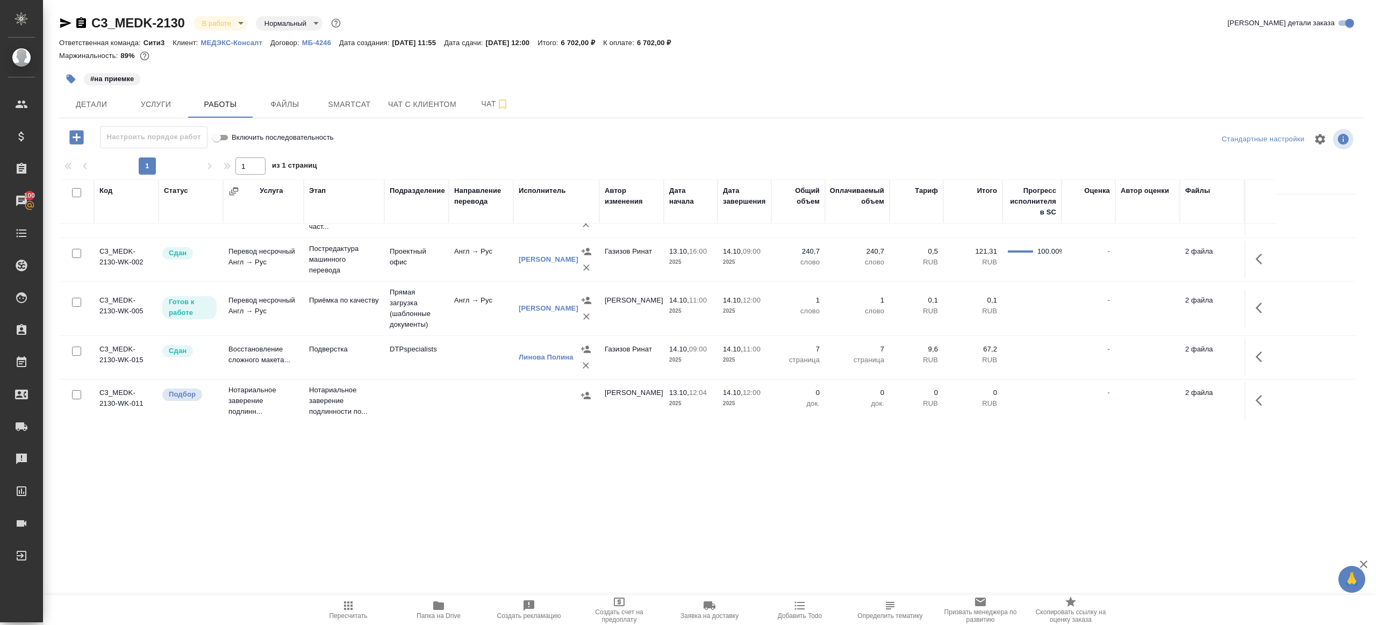
click at [353, 599] on icon "button" at bounding box center [348, 605] width 13 height 13
drag, startPoint x: 353, startPoint y: 599, endPoint x: 389, endPoint y: 432, distance: 171.1
click at [353, 598] on button "Пересчитать" at bounding box center [348, 610] width 90 height 30
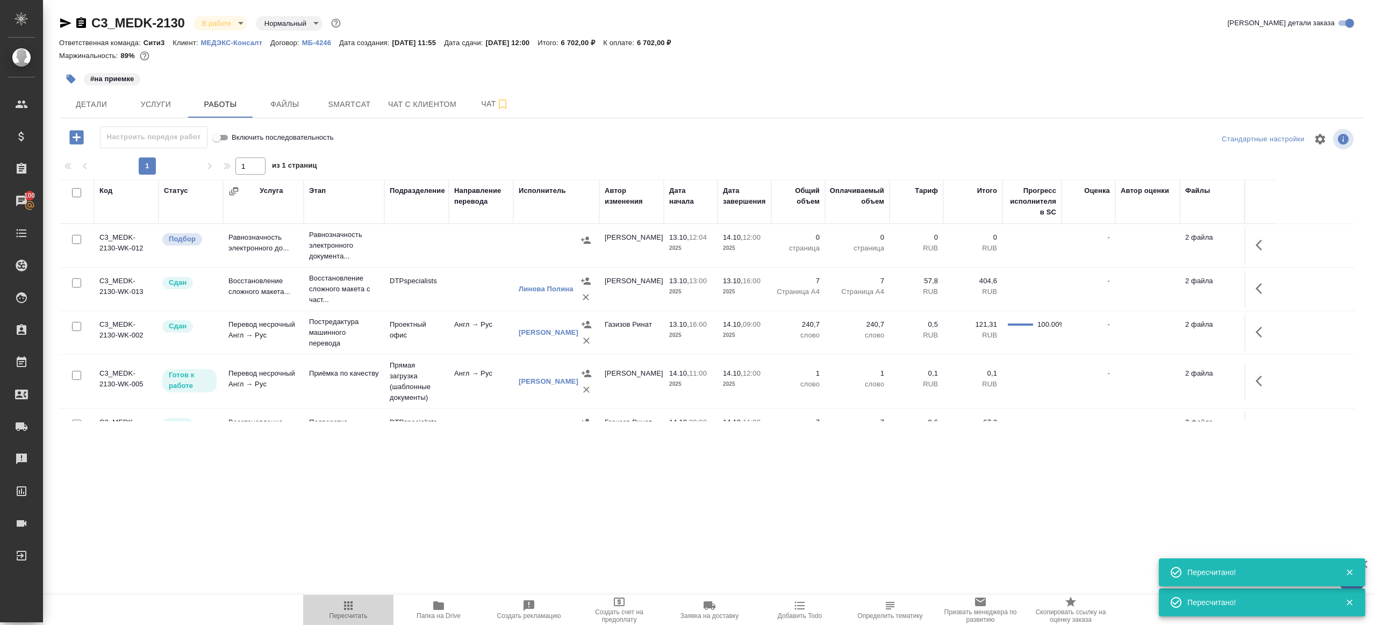
click at [347, 603] on icon "button" at bounding box center [348, 605] width 9 height 9
click at [348, 600] on icon "button" at bounding box center [348, 605] width 13 height 13
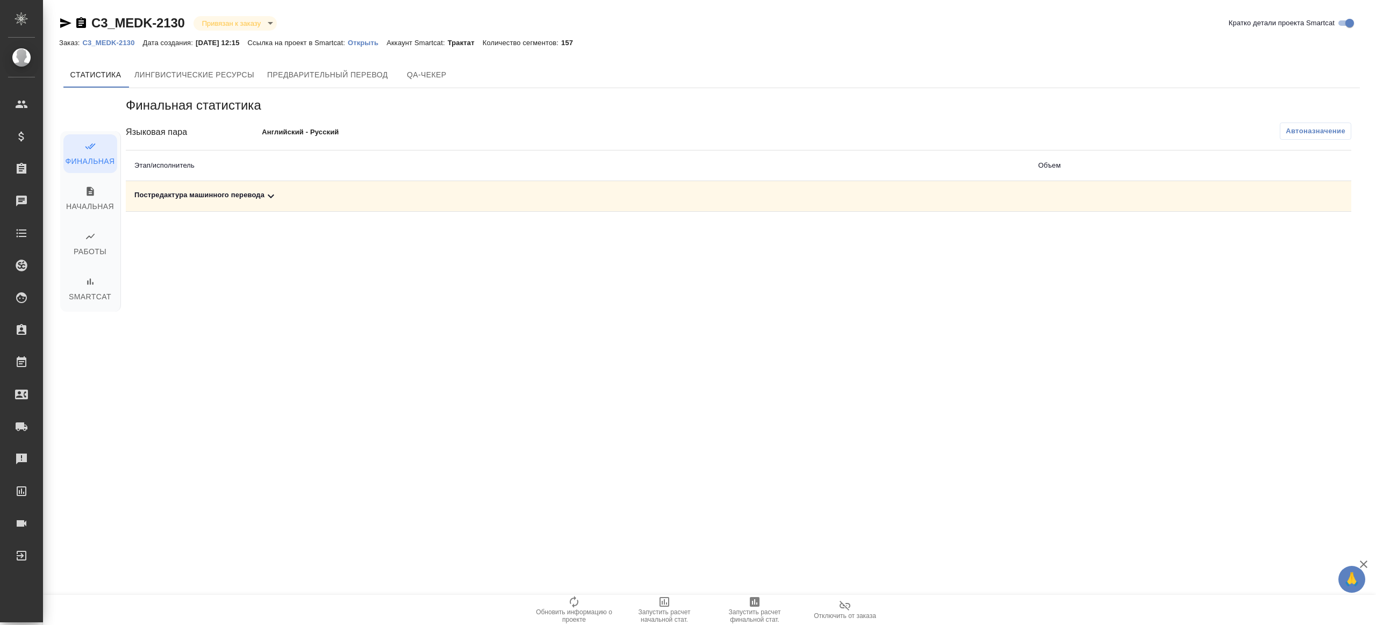
click at [276, 196] on icon at bounding box center [270, 196] width 13 height 13
click at [1307, 235] on icon "button" at bounding box center [1304, 233] width 13 height 13
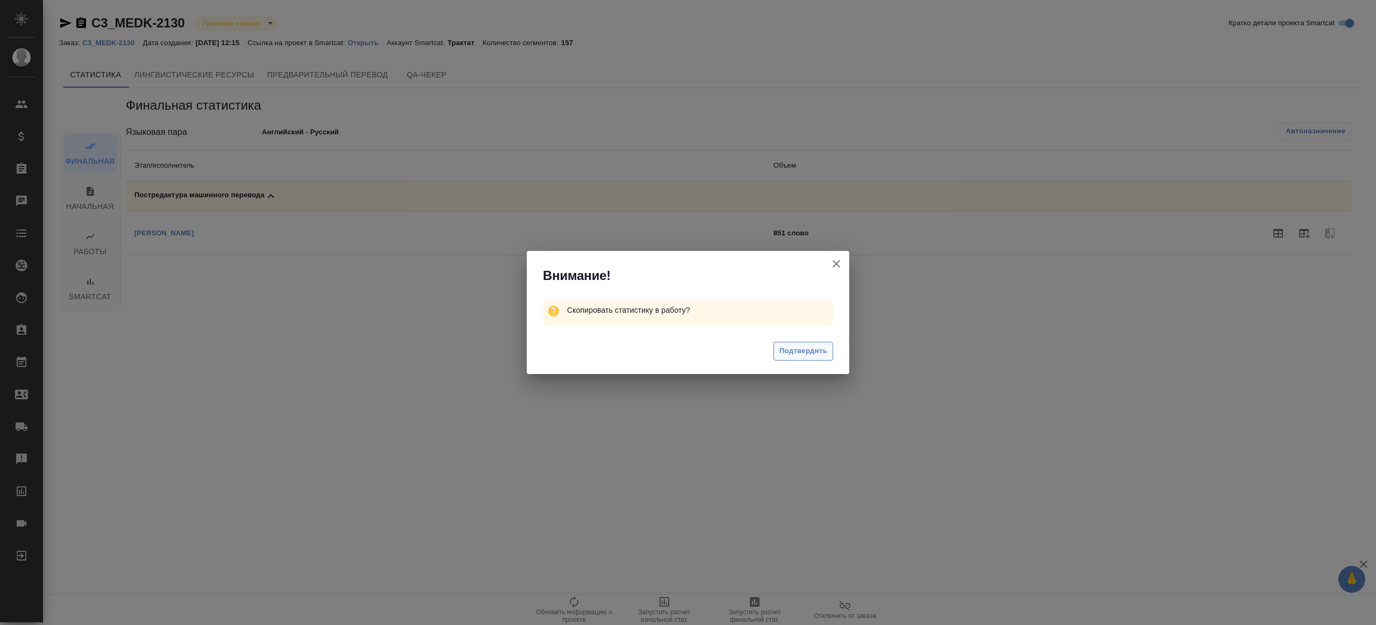
click at [799, 352] on span "Подтвердить" at bounding box center [803, 351] width 48 height 12
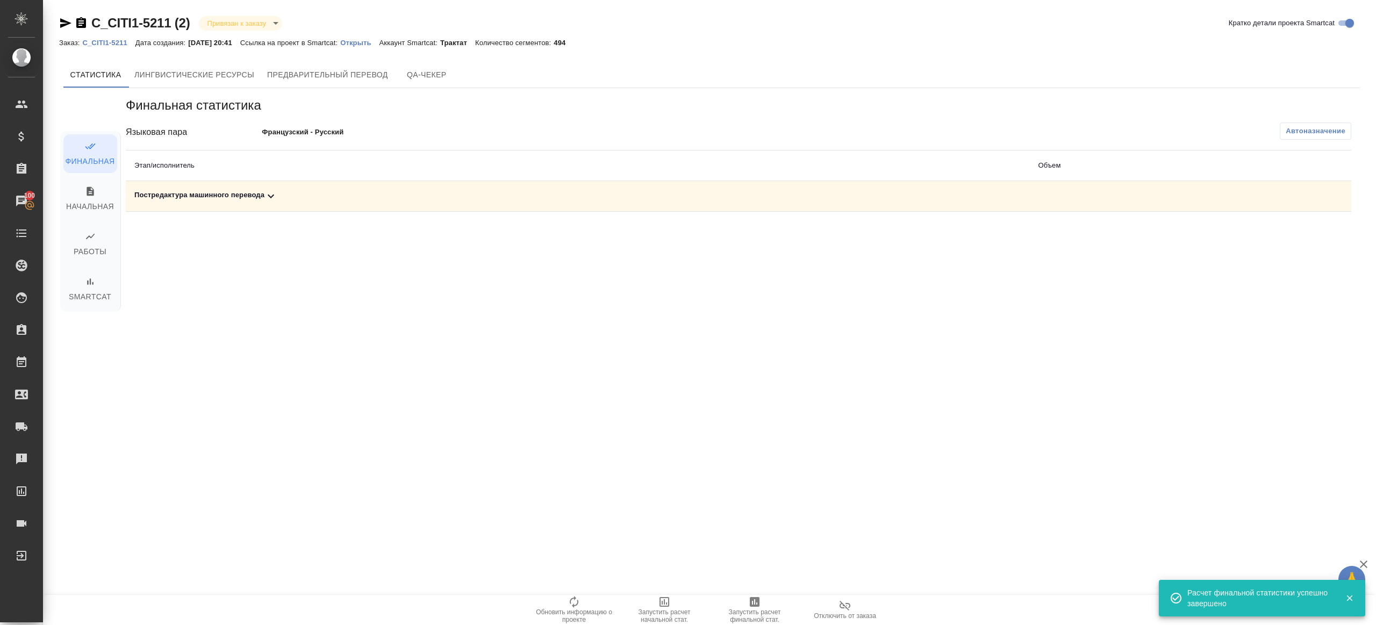
click at [277, 192] on icon at bounding box center [270, 196] width 13 height 13
click at [121, 47] on div "Заказ: C_CITI1-5211 Дата создания: [DATE] 20:41 Ссылка на проект в Smartcat: От…" at bounding box center [316, 42] width 514 height 13
click at [118, 41] on p "C_CITI1-5211" at bounding box center [108, 43] width 53 height 8
click at [1299, 231] on icon "button" at bounding box center [1304, 234] width 11 height 10
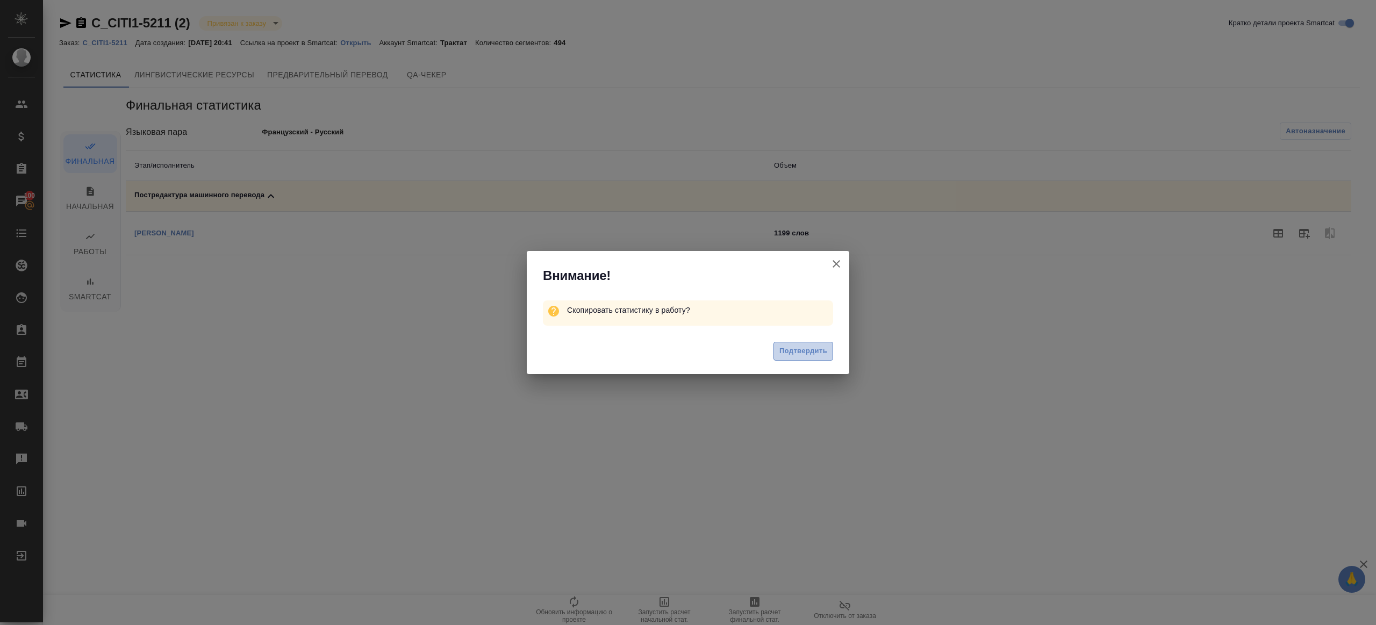
click at [805, 359] on button "Подтвердить" at bounding box center [803, 351] width 60 height 19
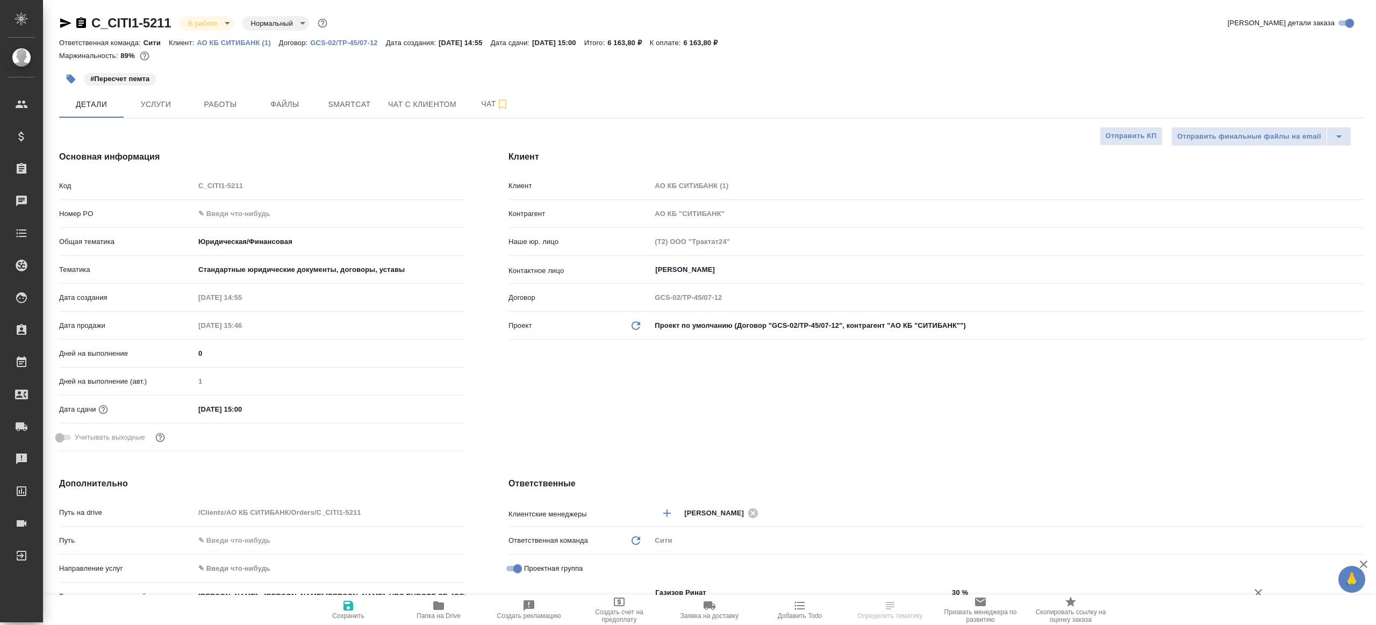
select select "RU"
click at [212, 91] on button "Работы" at bounding box center [220, 104] width 65 height 27
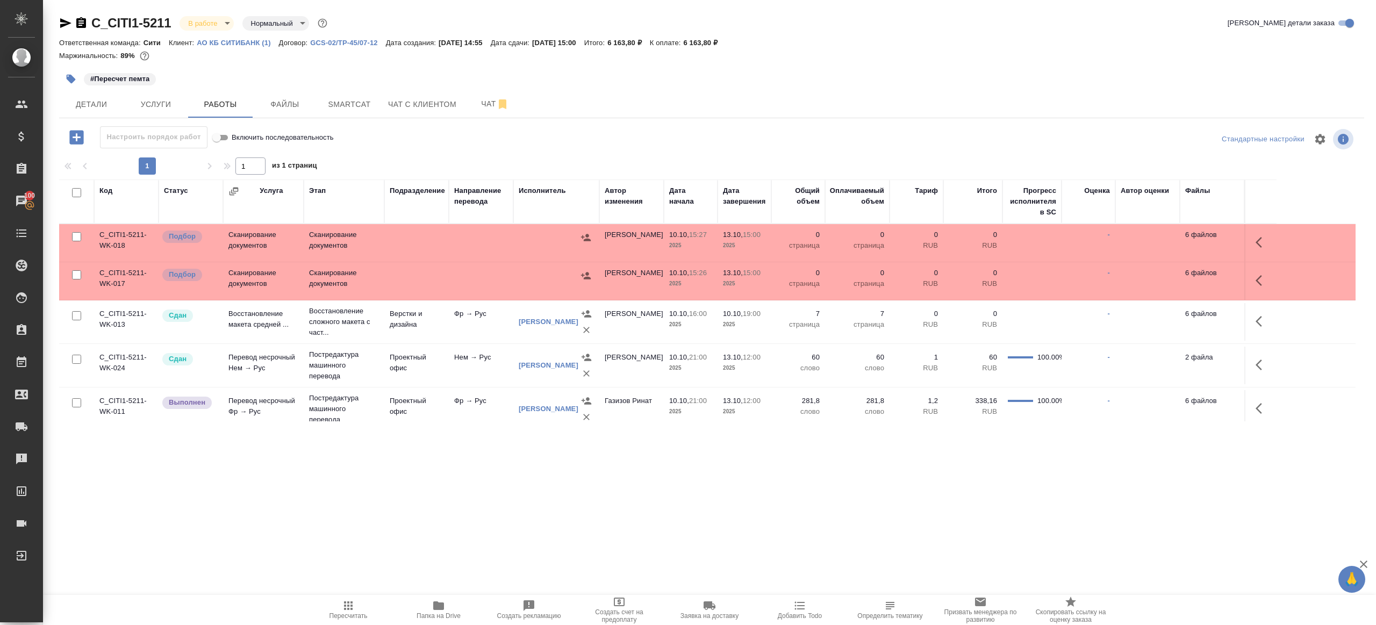
click at [357, 603] on span "Пересчитать" at bounding box center [348, 609] width 77 height 20
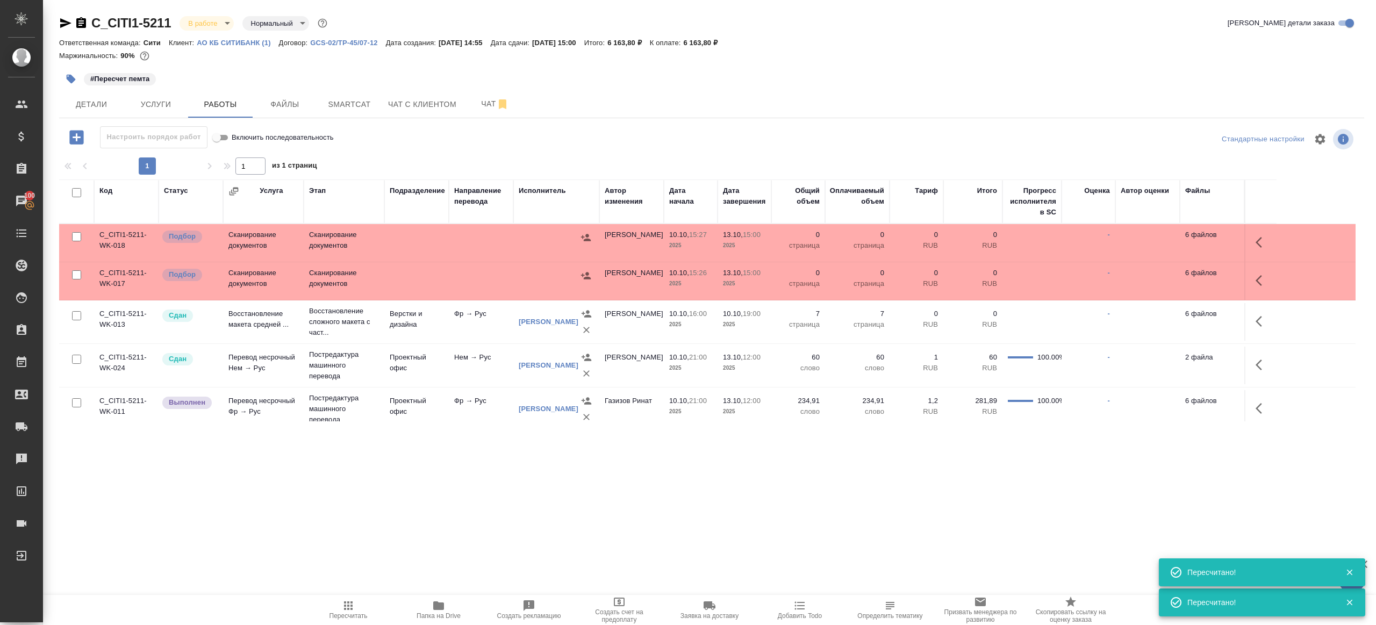
click at [1255, 406] on button "button" at bounding box center [1262, 409] width 26 height 26
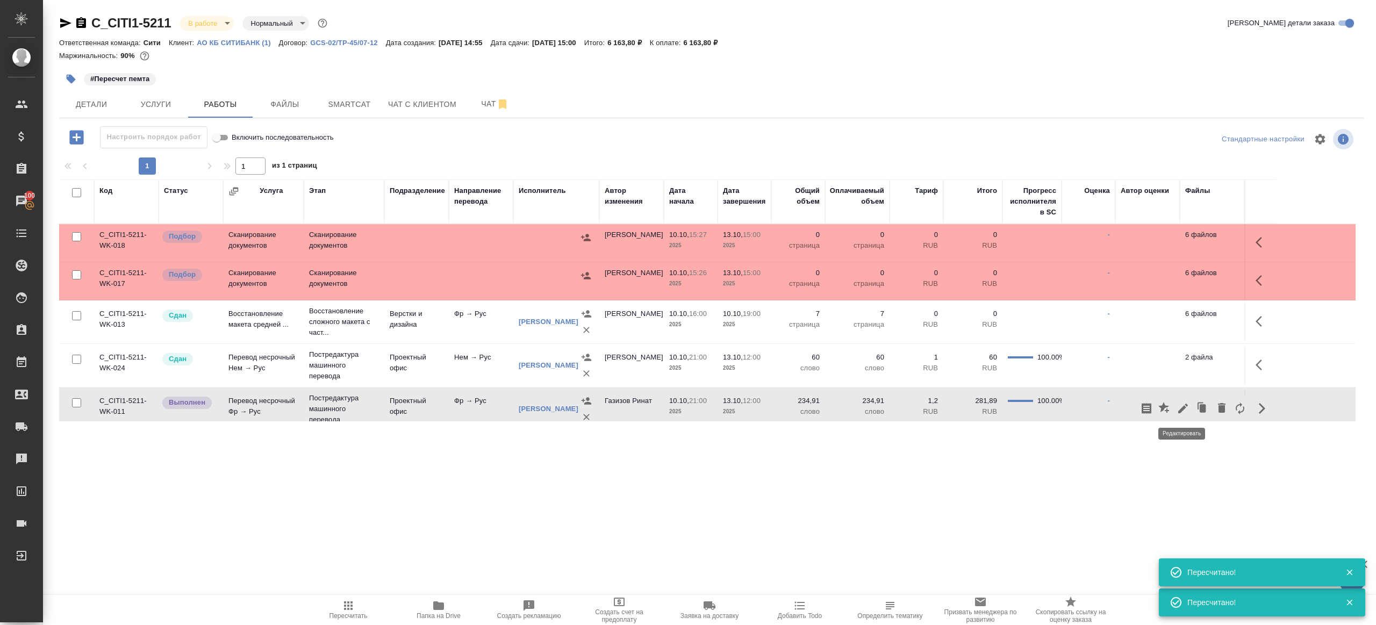
click at [1187, 402] on icon "button" at bounding box center [1183, 408] width 13 height 13
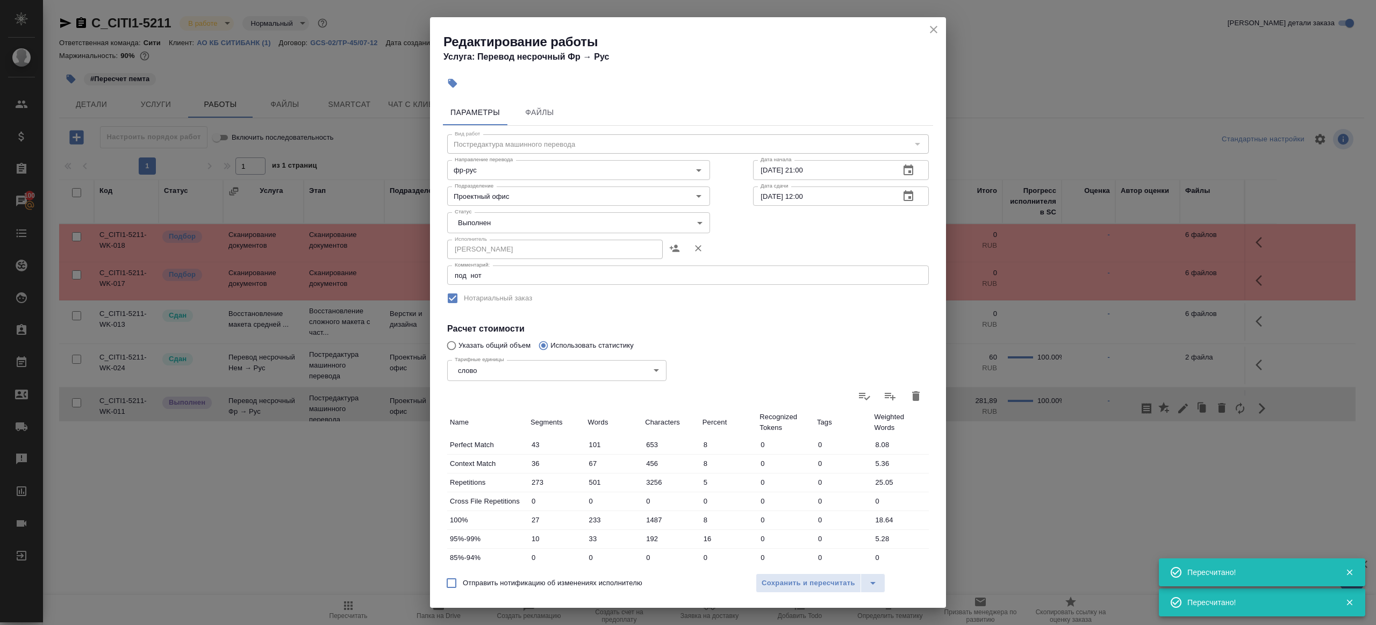
click at [493, 229] on body "🙏 .cls-1 fill:#fff; AWATERA Gazizov Rinat Клиенты Спецификации Заказы 100 Чаты …" at bounding box center [688, 312] width 1376 height 625
click at [491, 239] on li "Сдан" at bounding box center [575, 241] width 257 height 18
type input "closed"
click at [791, 578] on span "Сохранить и пересчитать" at bounding box center [809, 583] width 94 height 12
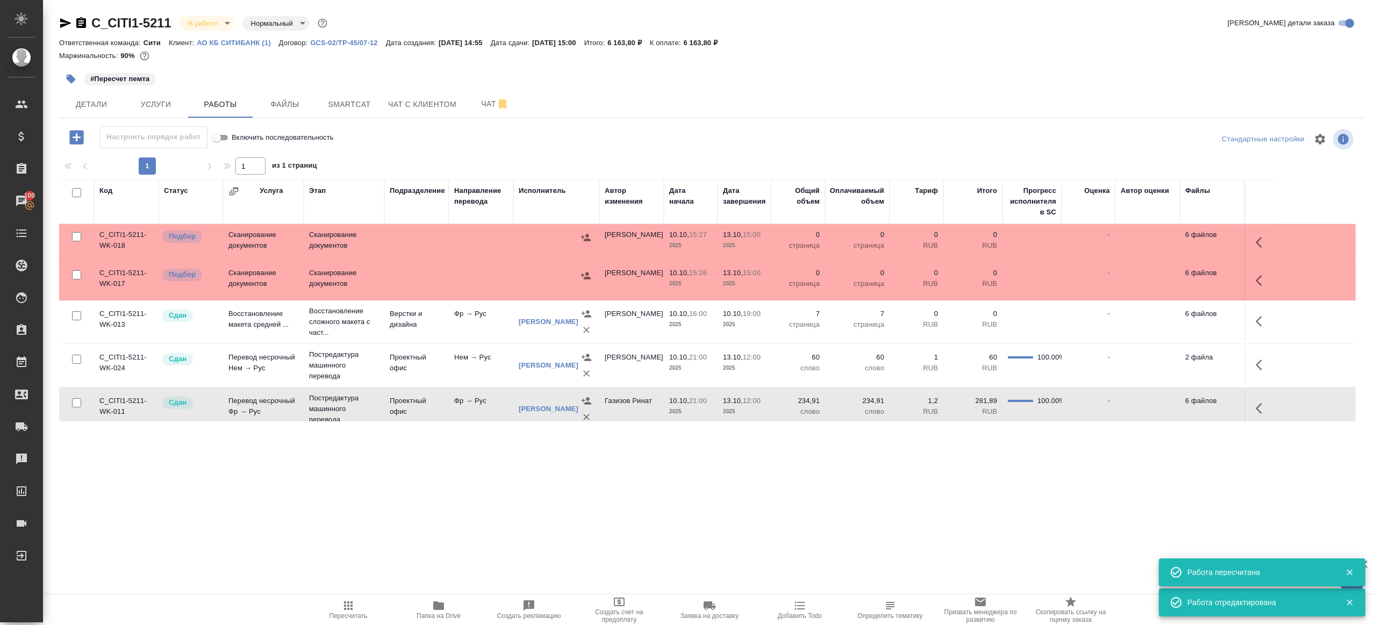
scroll to position [130, 0]
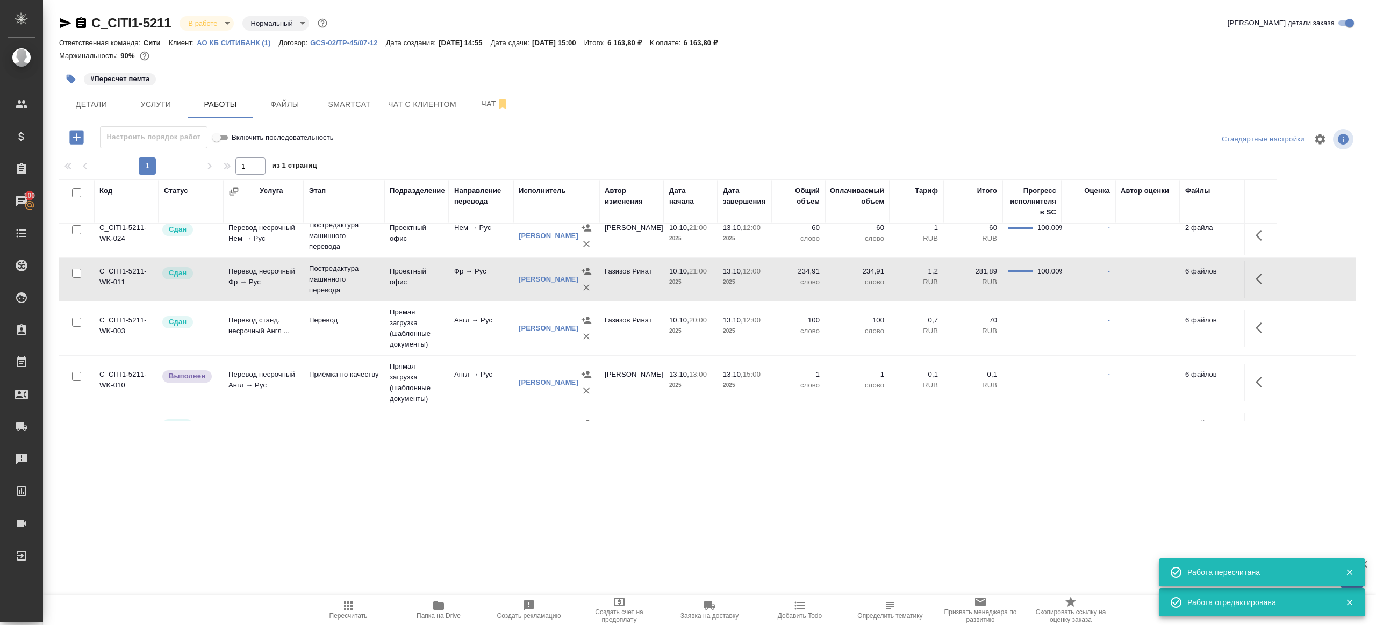
click at [1260, 376] on icon "button" at bounding box center [1262, 382] width 13 height 13
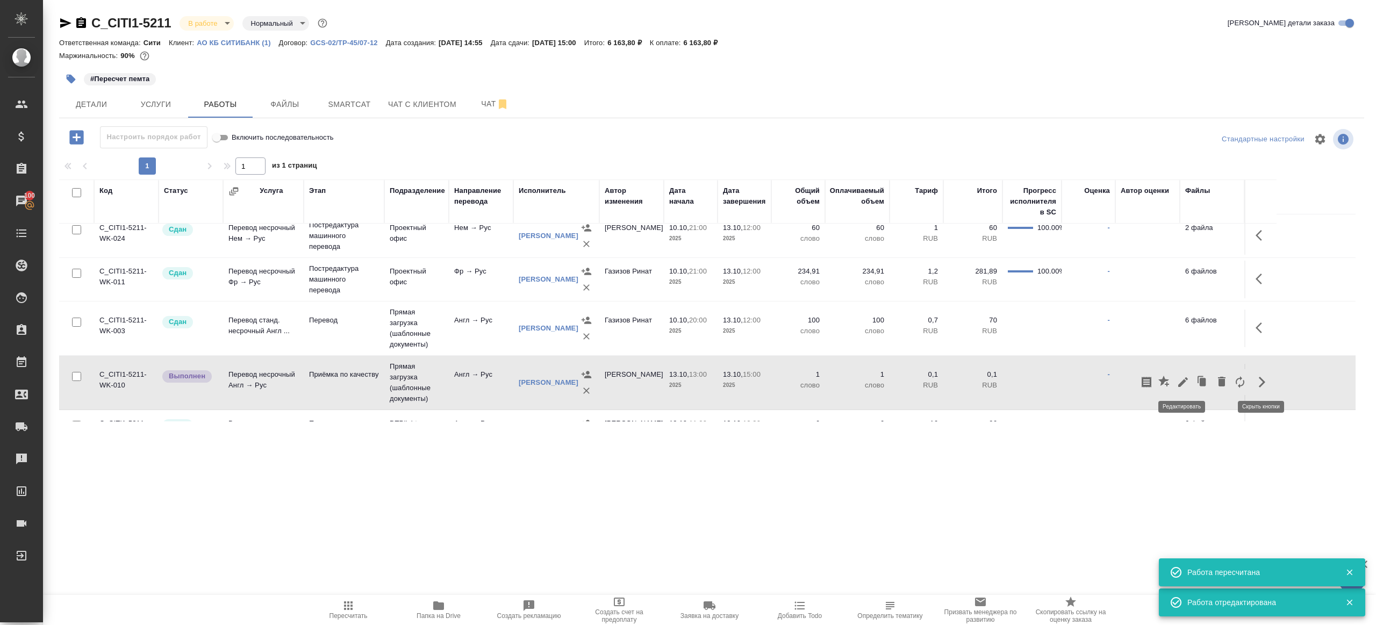
click at [1179, 378] on icon "button" at bounding box center [1183, 382] width 13 height 13
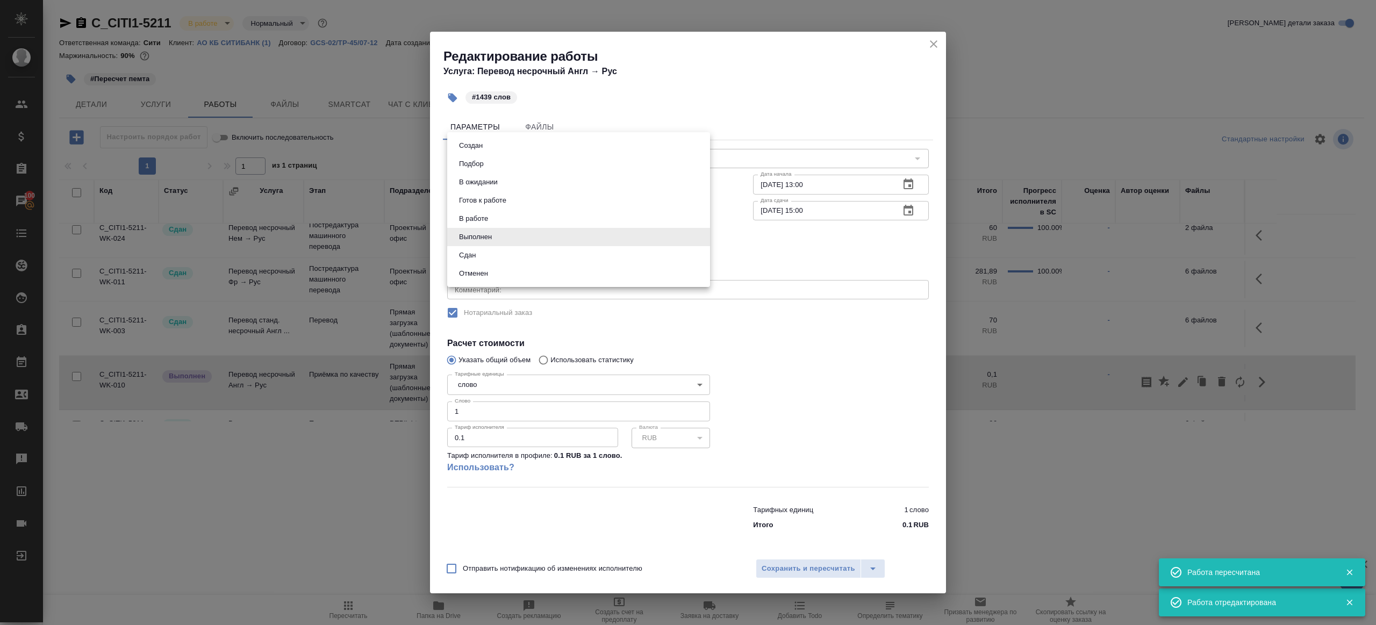
click at [500, 240] on body "🙏 .cls-1 fill:#fff; AWATERA Gazizov Rinat Клиенты Спецификации Заказы 100 Чаты …" at bounding box center [688, 312] width 1376 height 625
click at [500, 255] on li "Сдан" at bounding box center [578, 255] width 263 height 18
type input "closed"
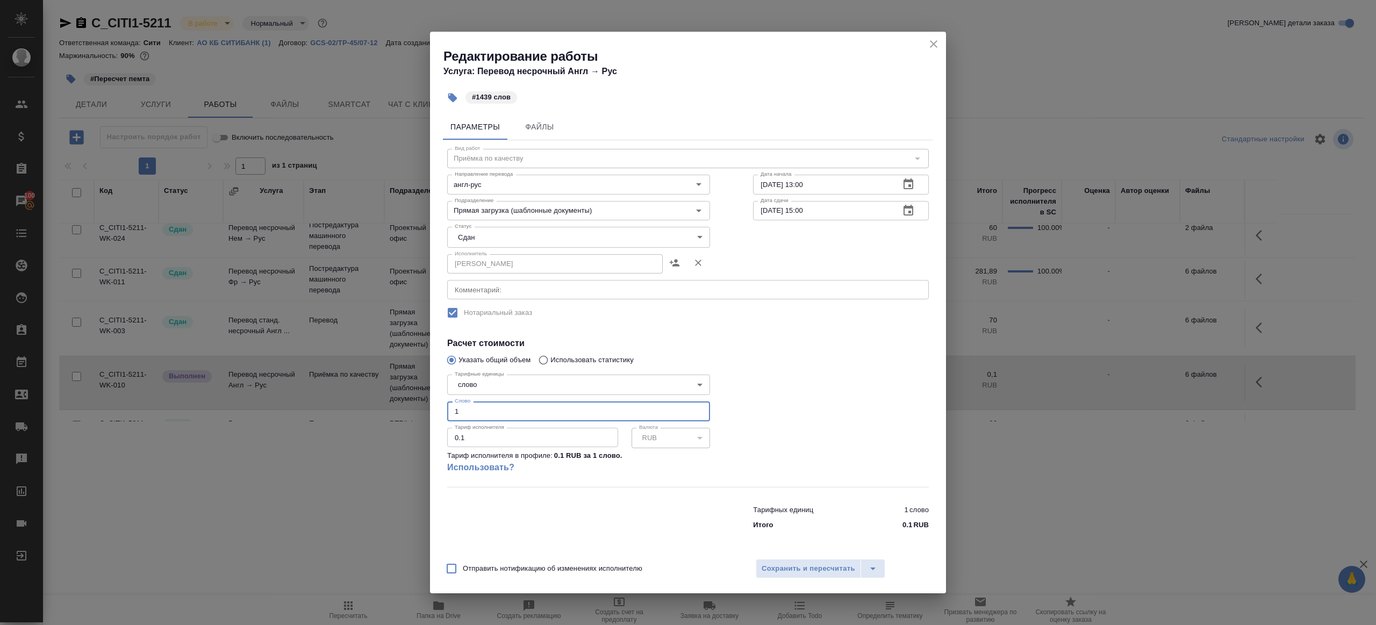
click at [470, 405] on input "1" at bounding box center [578, 411] width 263 height 19
click at [478, 412] on input "1" at bounding box center [578, 411] width 263 height 19
type input "1439"
click at [814, 568] on span "Сохранить и пересчитать" at bounding box center [809, 569] width 94 height 12
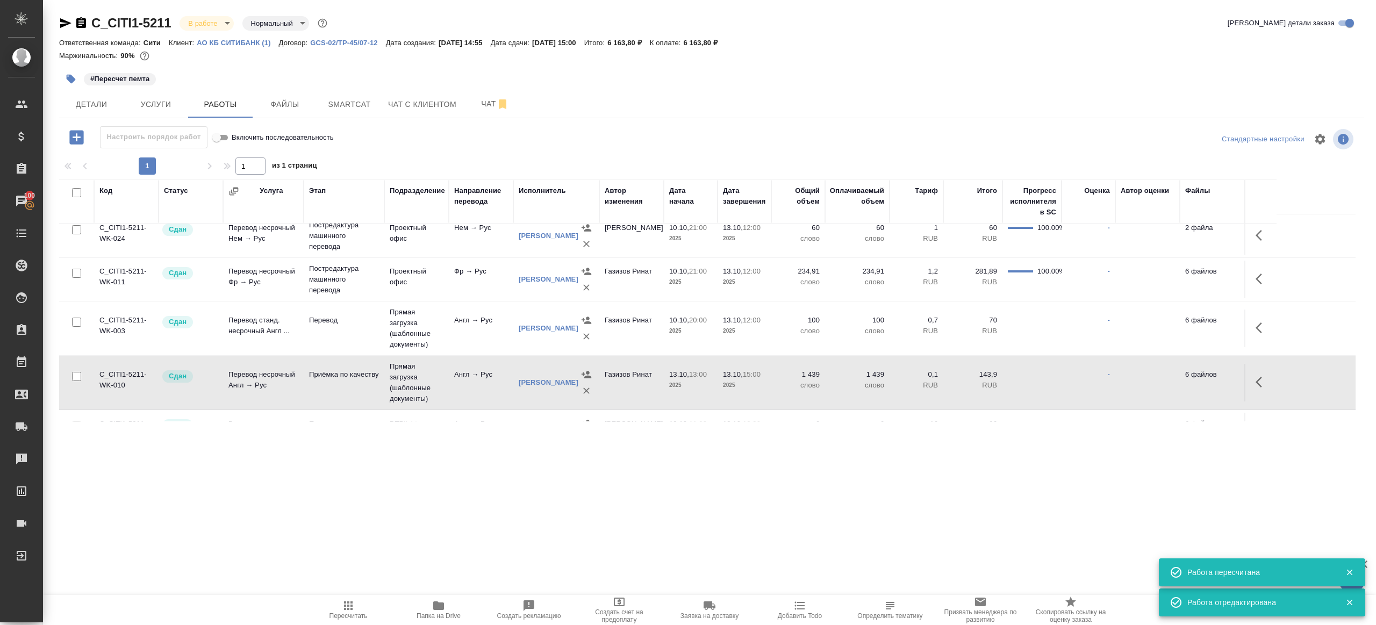
scroll to position [246, 0]
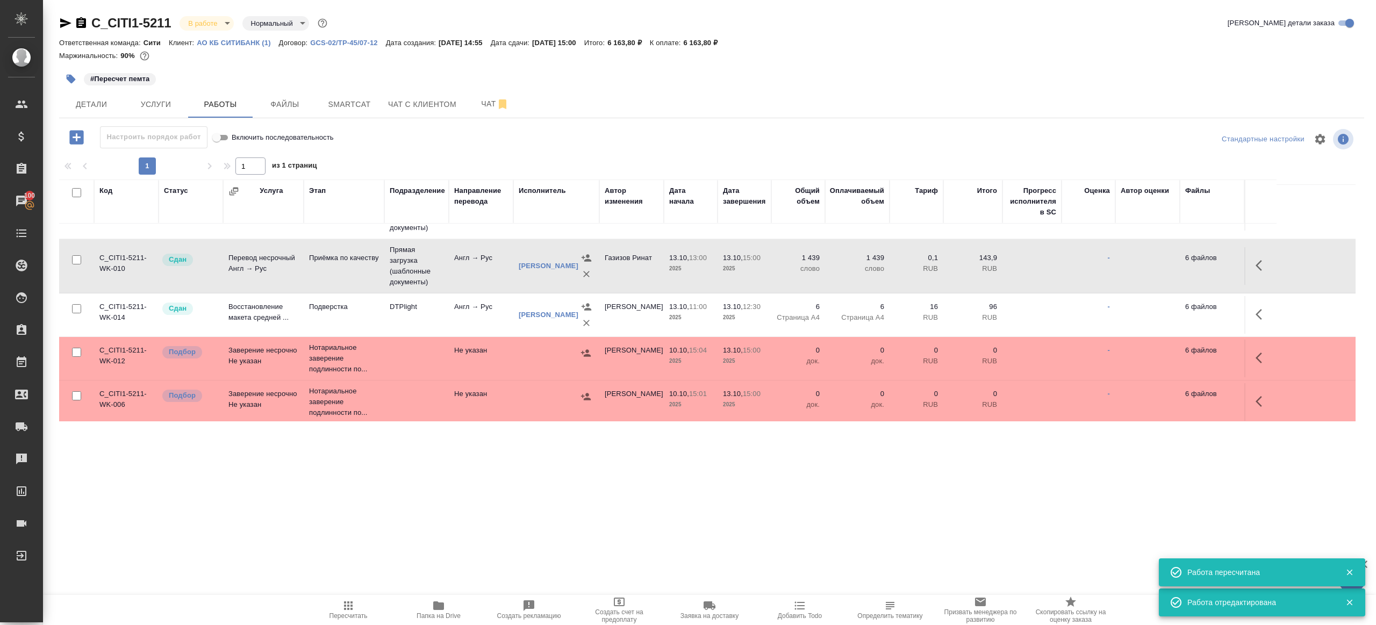
click at [356, 616] on span "Пересчитать" at bounding box center [348, 616] width 38 height 8
click at [356, 615] on span "Пересчитать" at bounding box center [348, 616] width 38 height 8
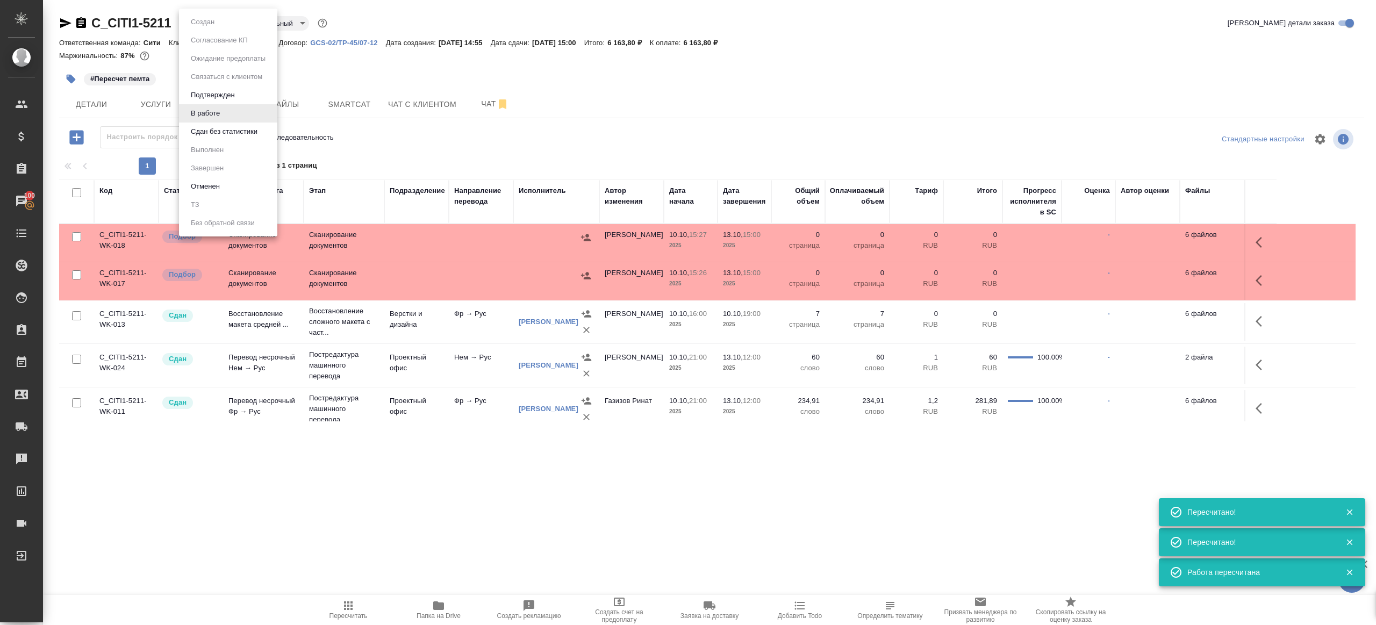
click at [204, 27] on body "🙏 .cls-1 fill:#fff; AWATERA Gazizov Rinat Клиенты Спецификации Заказы 100 Чаты …" at bounding box center [688, 312] width 1376 height 625
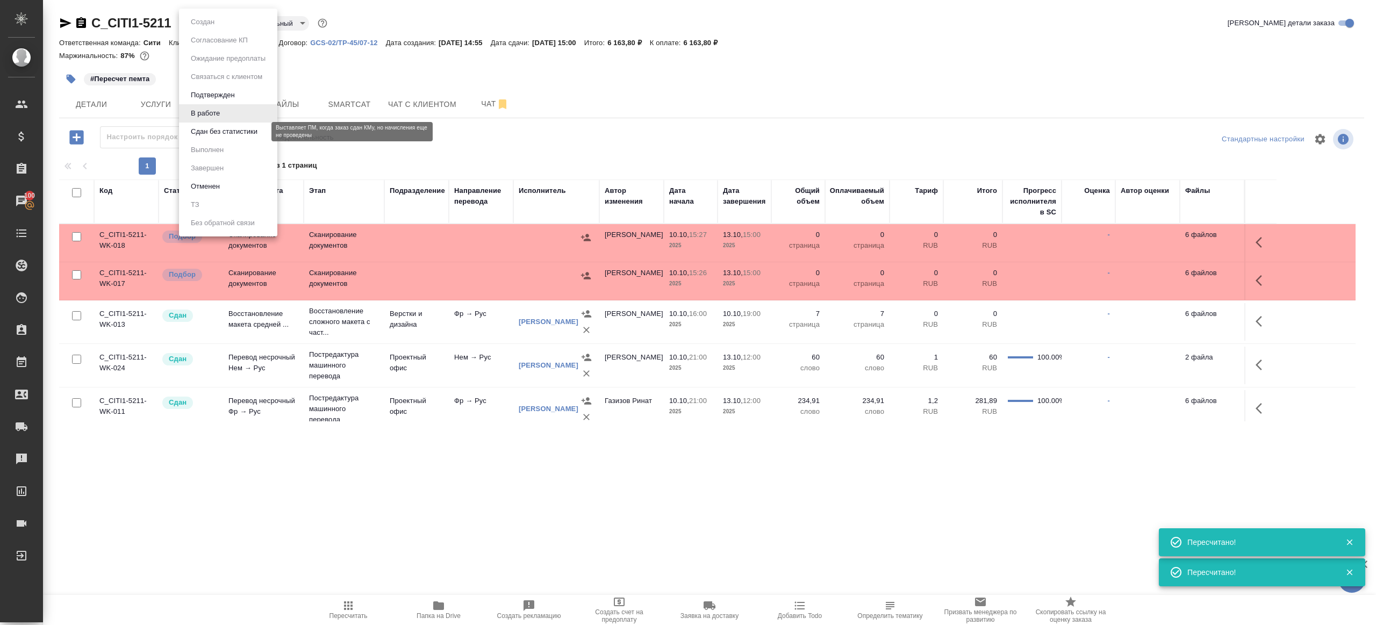
click at [219, 132] on button "Сдан без статистики" at bounding box center [224, 132] width 73 height 12
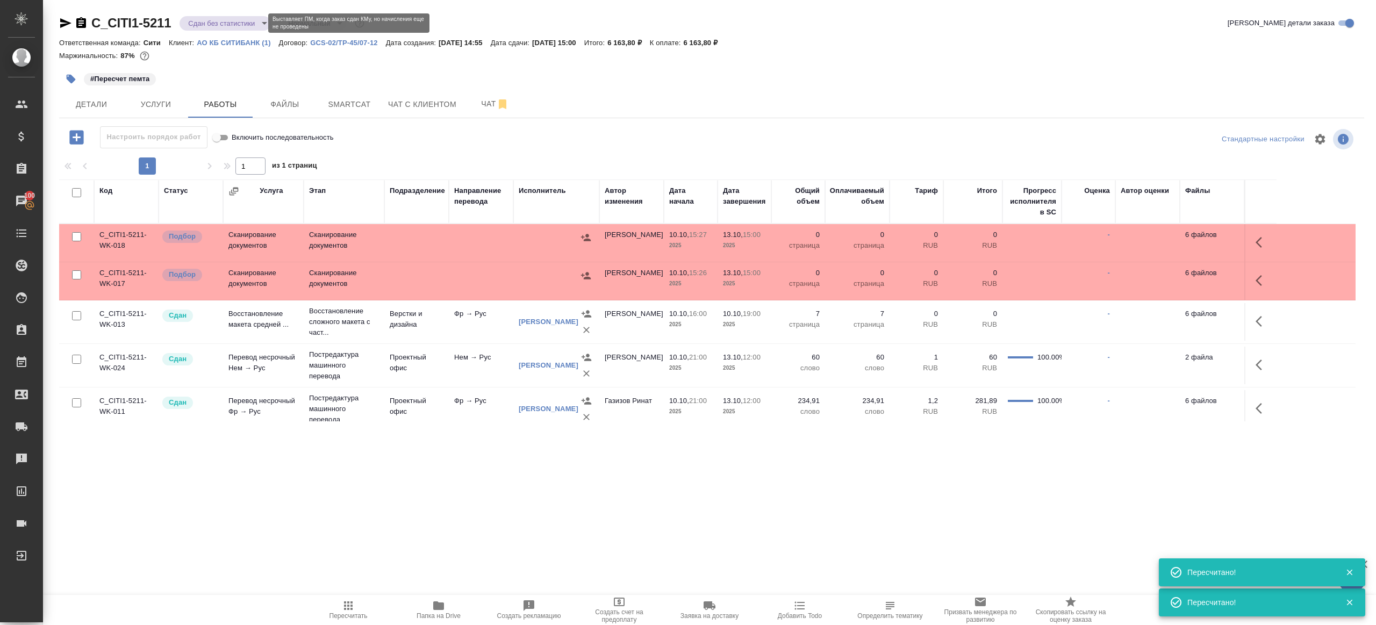
click at [213, 19] on body "🙏 .cls-1 fill:#fff; AWATERA Gazizov Rinat Клиенты Спецификации Заказы 100 Чаты …" at bounding box center [688, 312] width 1376 height 625
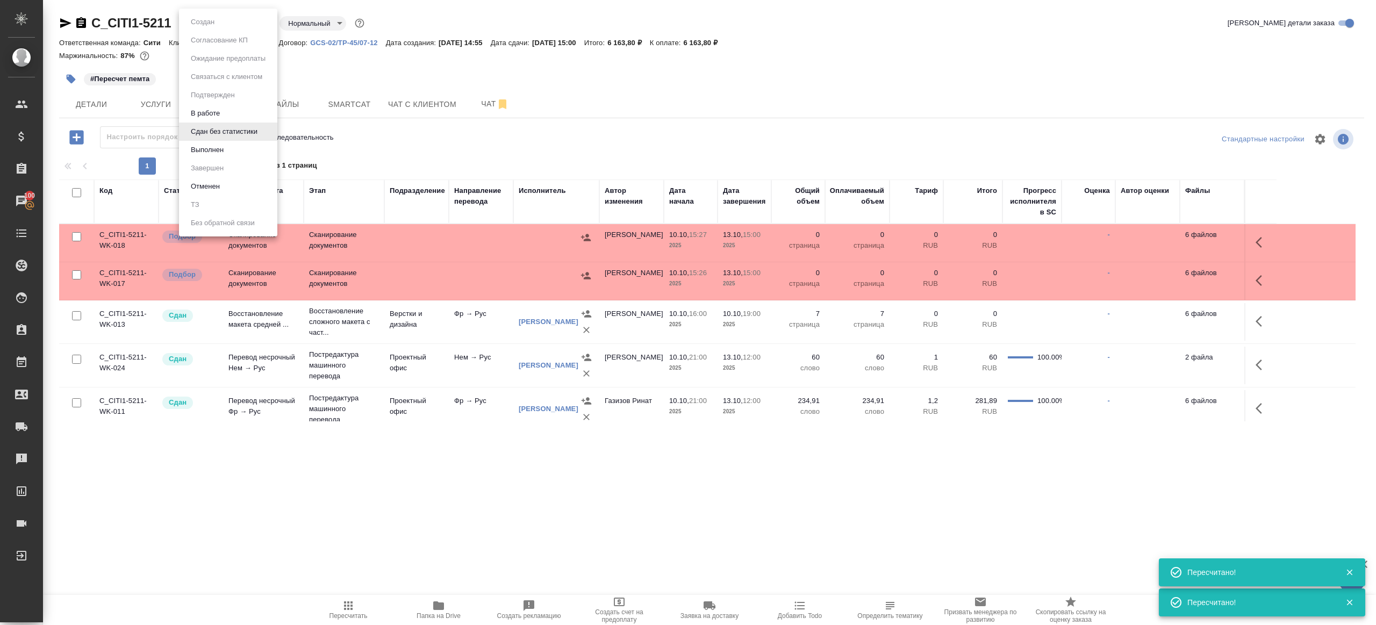
click at [210, 141] on li "Выполнен" at bounding box center [228, 150] width 98 height 18
click at [71, 77] on icon "button" at bounding box center [71, 79] width 9 height 9
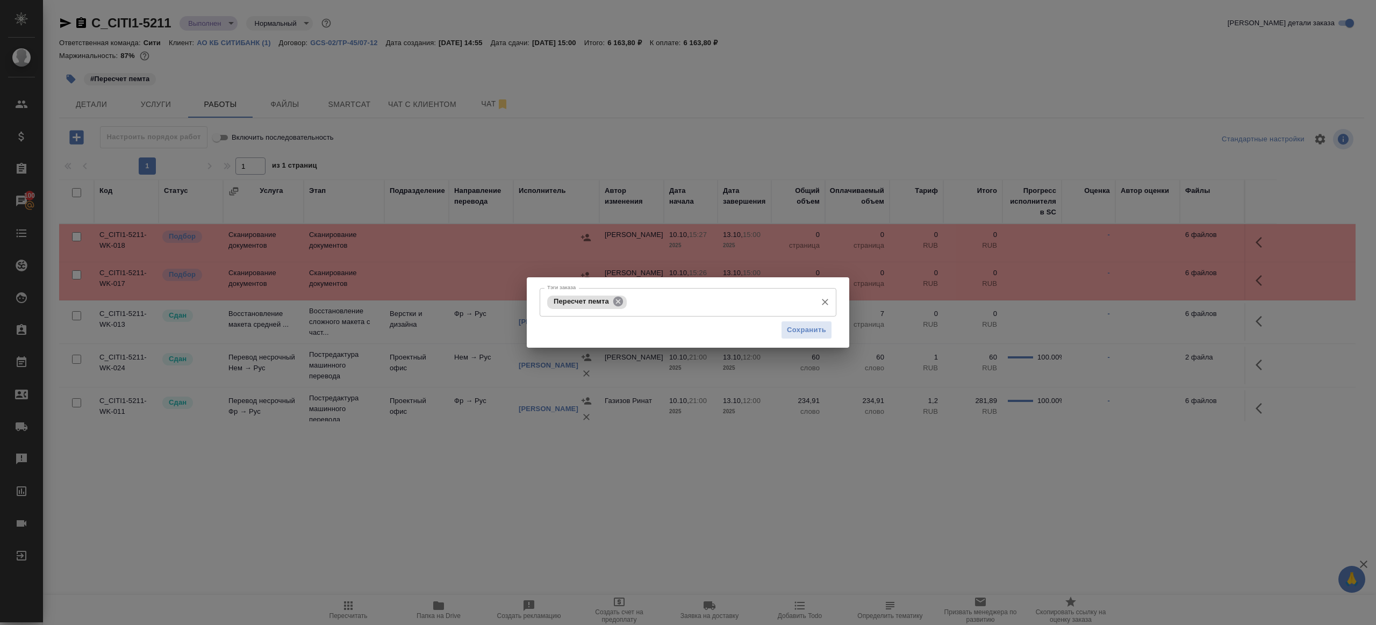
click at [619, 306] on icon at bounding box center [618, 302] width 12 height 12
click at [804, 331] on span "Сохранить" at bounding box center [806, 330] width 39 height 12
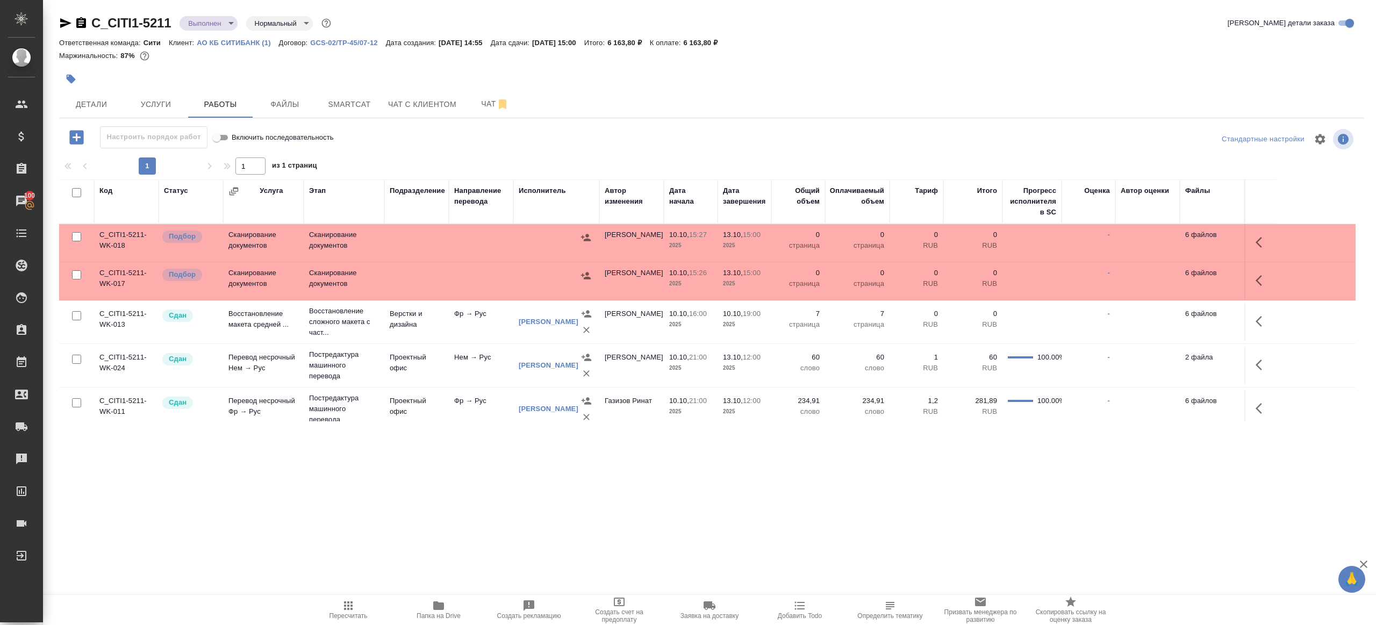
scroll to position [246, 0]
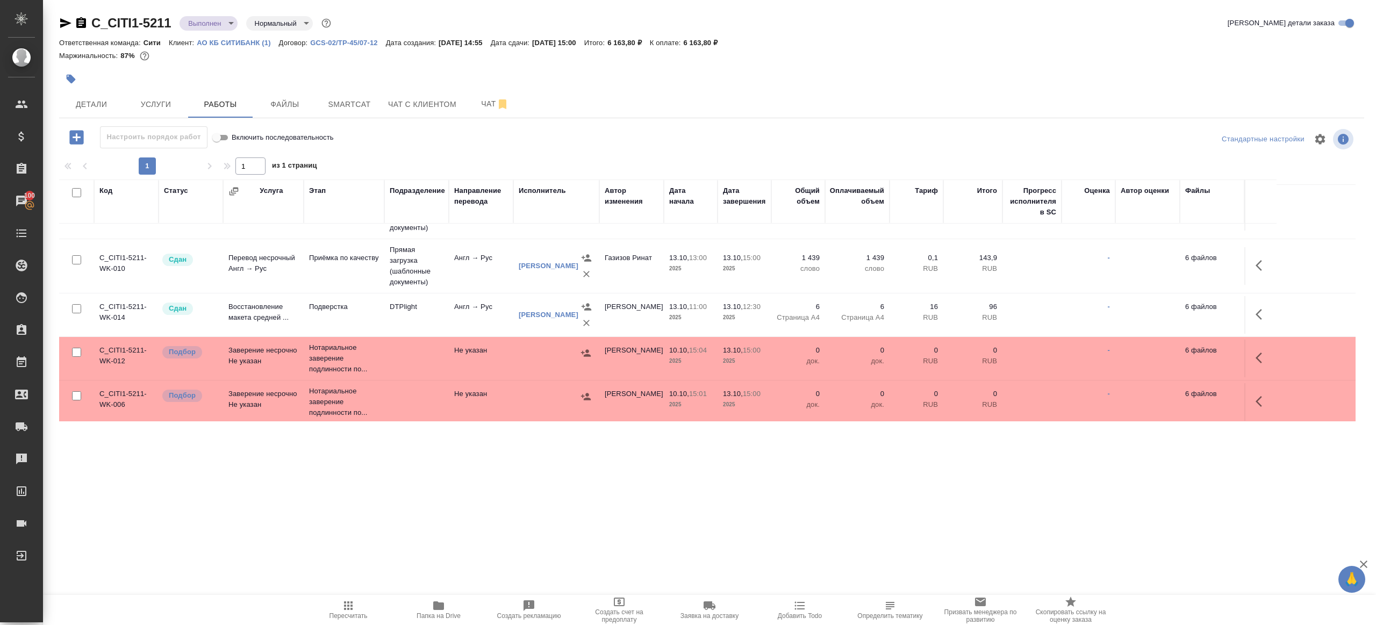
click at [355, 611] on span "Пересчитать" at bounding box center [348, 609] width 77 height 20
drag, startPoint x: 355, startPoint y: 611, endPoint x: 376, endPoint y: 484, distance: 128.6
click at [355, 610] on span "Пересчитать" at bounding box center [348, 609] width 77 height 20
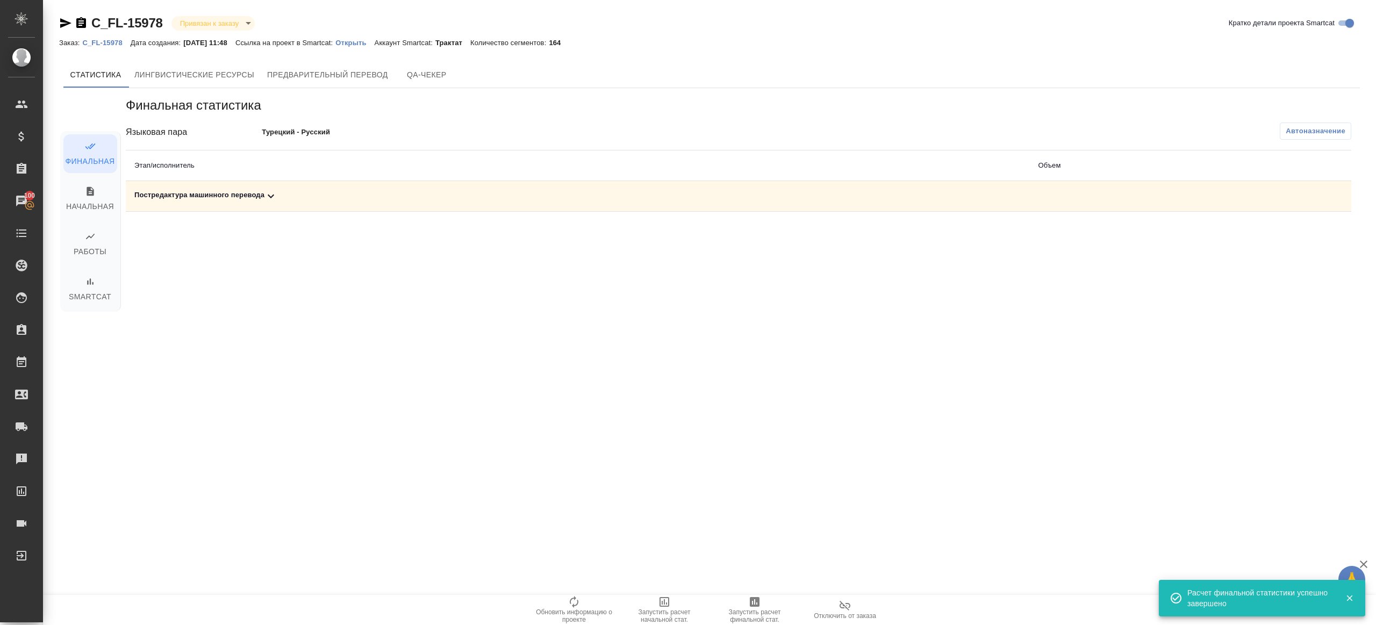
click at [103, 39] on p "C_FL-15978" at bounding box center [106, 43] width 48 height 8
click at [273, 188] on td "Постредактура машинного перевода" at bounding box center [578, 196] width 904 height 31
click at [273, 193] on icon at bounding box center [270, 196] width 13 height 13
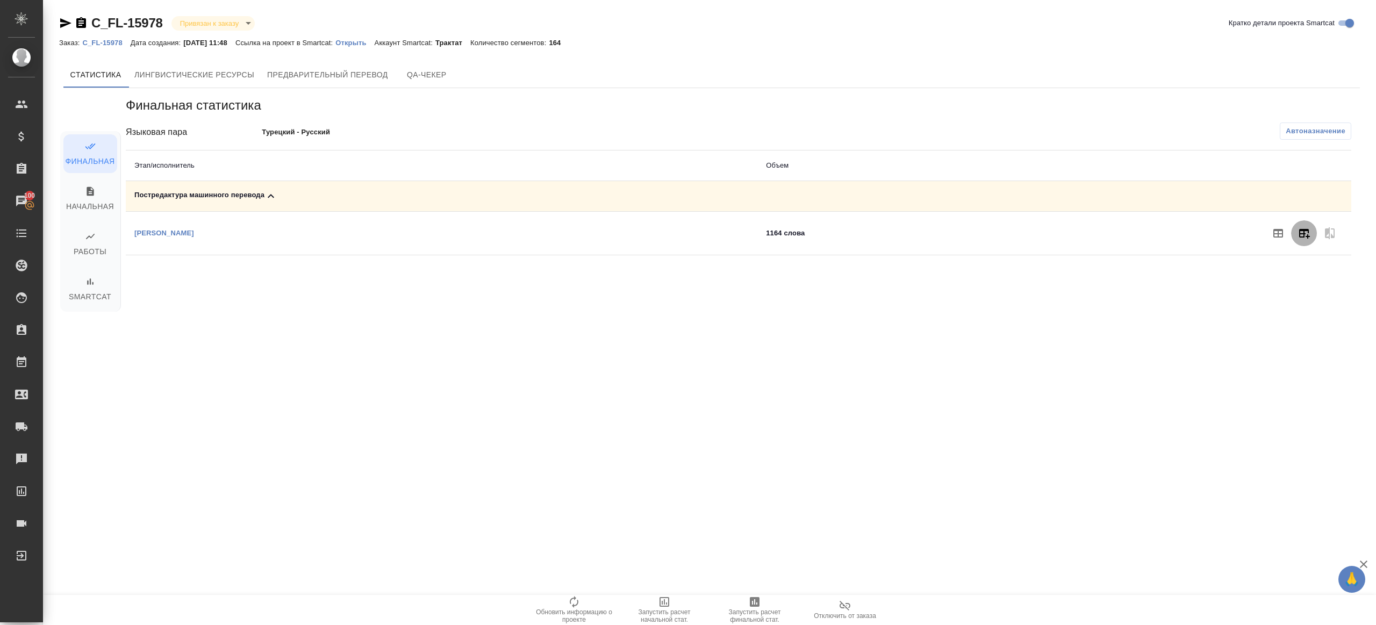
click at [1305, 234] on icon "button" at bounding box center [1304, 233] width 13 height 13
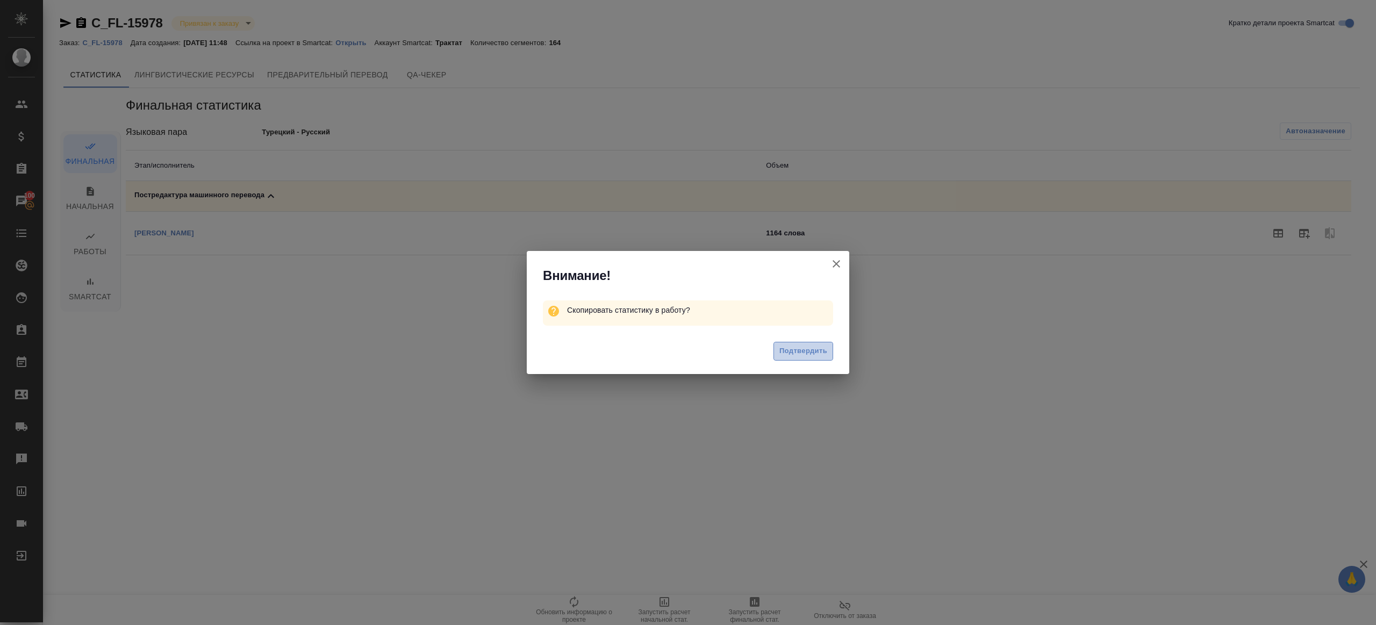
click at [812, 354] on span "Подтвердить" at bounding box center [803, 351] width 48 height 12
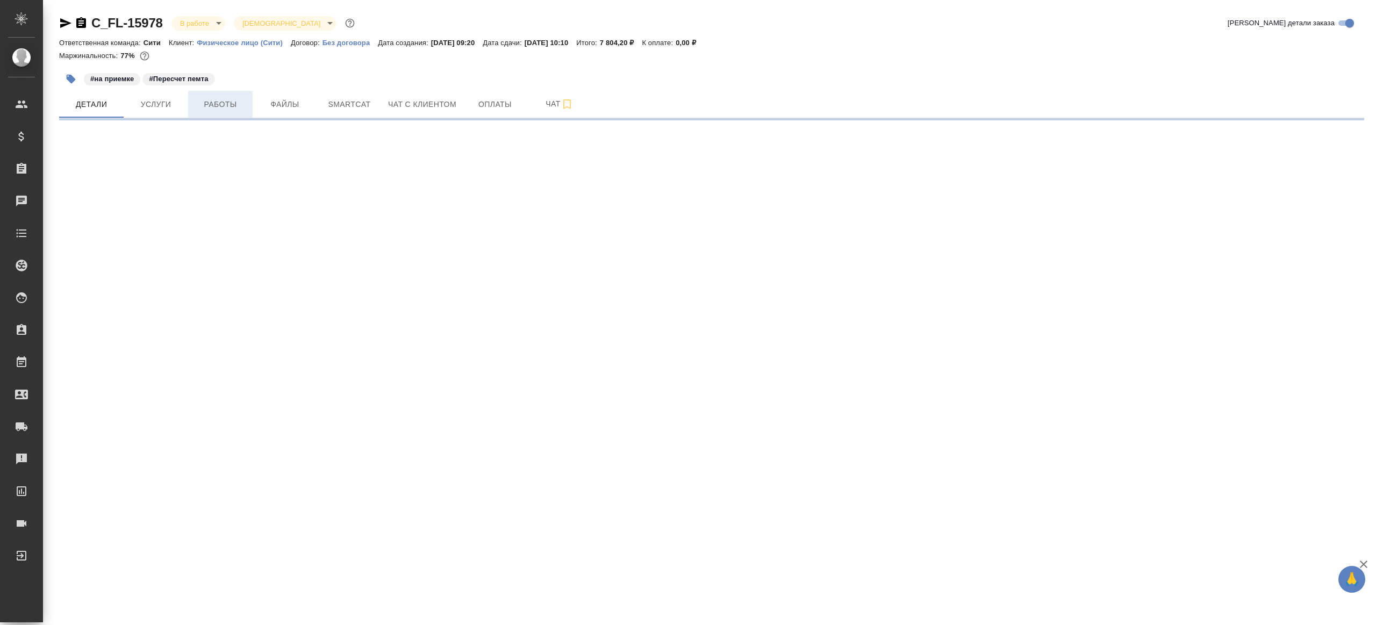
click at [226, 105] on span "Работы" at bounding box center [221, 104] width 52 height 13
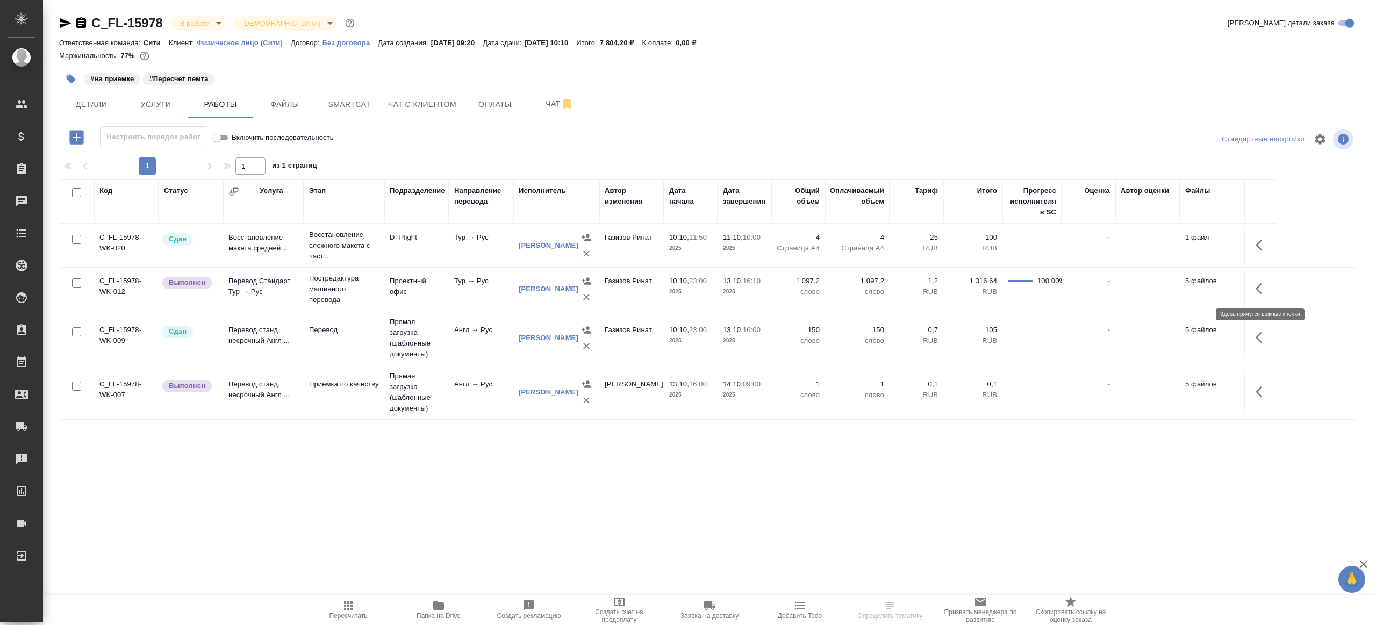
click at [1269, 281] on button "button" at bounding box center [1262, 289] width 26 height 26
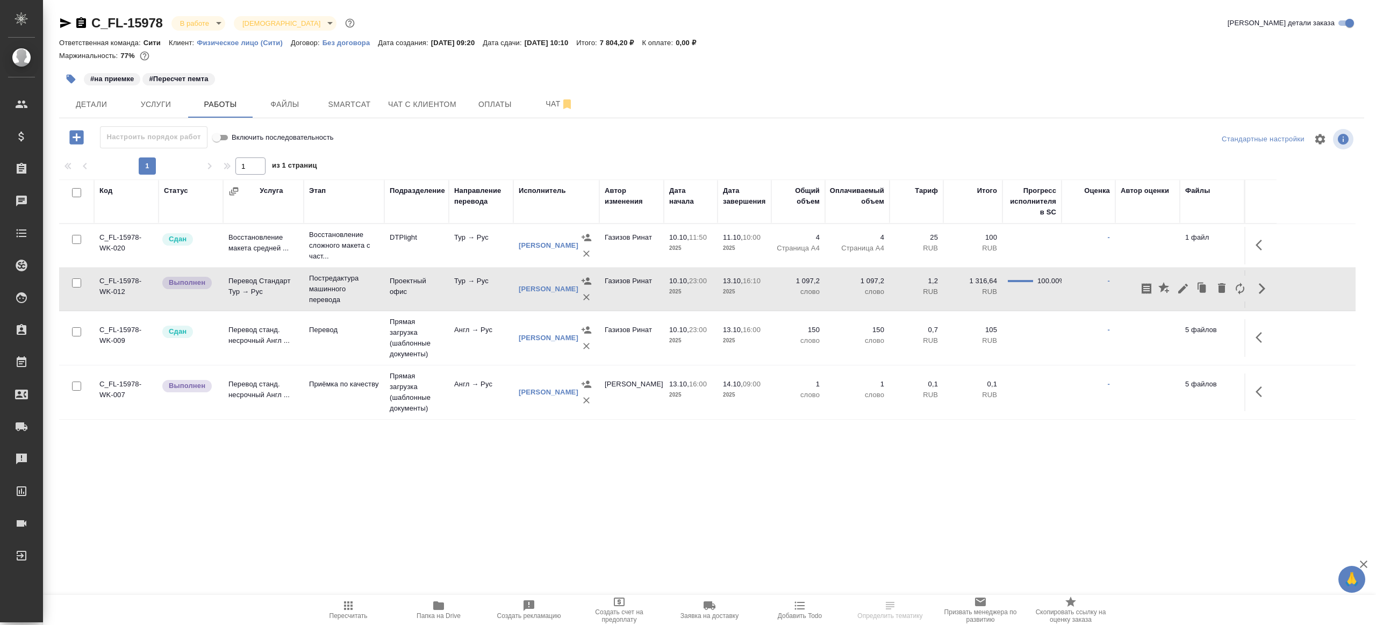
click at [1086, 145] on div "Стандартные настройки" at bounding box center [1142, 139] width 426 height 26
click at [343, 596] on button "Пересчитать" at bounding box center [348, 610] width 90 height 30
click at [480, 513] on div ".cls-1 fill:#fff; AWATERA [PERSON_NAME] Клиенты Спецификации Заказы 100 Чаты To…" at bounding box center [688, 312] width 1376 height 625
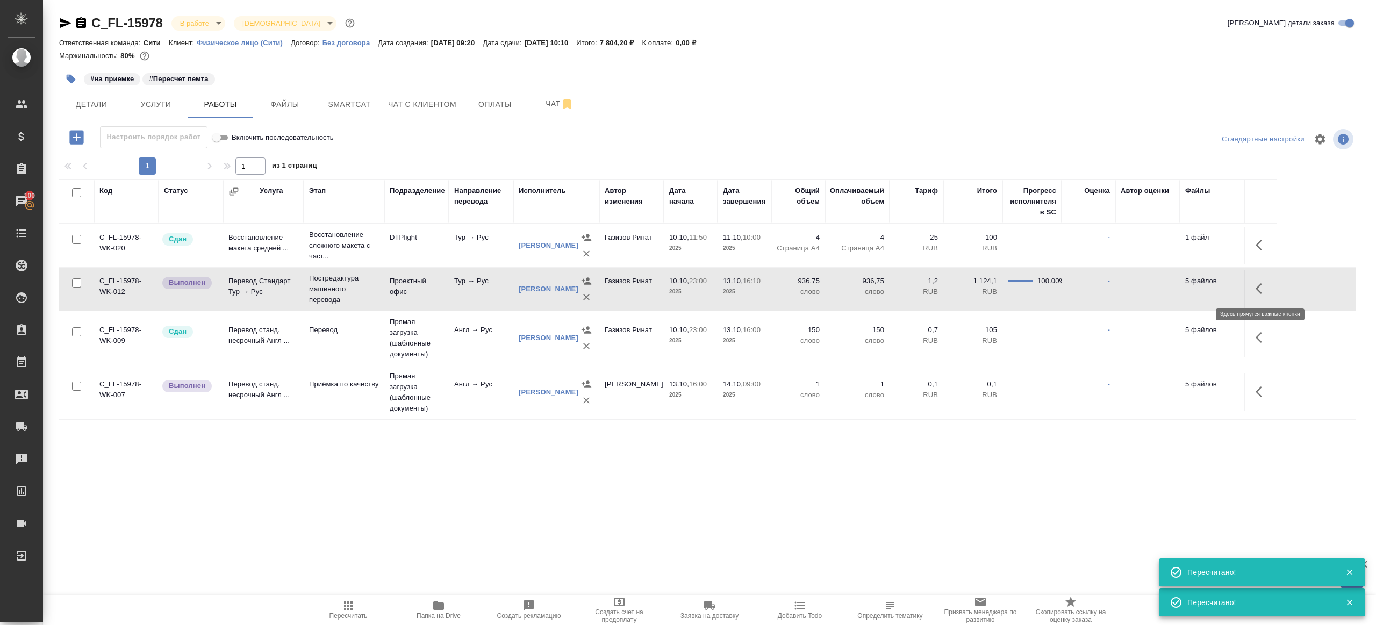
click at [1267, 284] on icon "button" at bounding box center [1262, 288] width 13 height 13
click at [1180, 288] on icon "button" at bounding box center [1183, 288] width 13 height 13
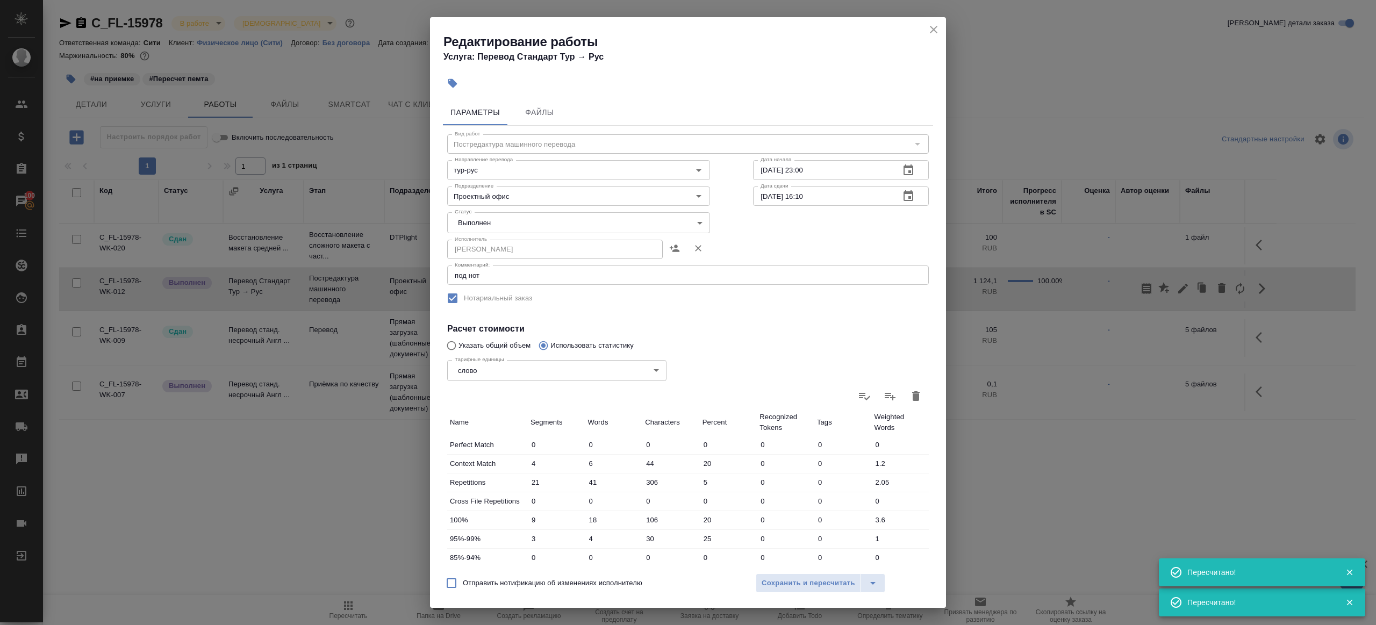
click at [486, 224] on body "🙏 .cls-1 fill:#fff; AWATERA [PERSON_NAME] Клиенты Спецификации Заказы 100 Чаты …" at bounding box center [688, 312] width 1376 height 625
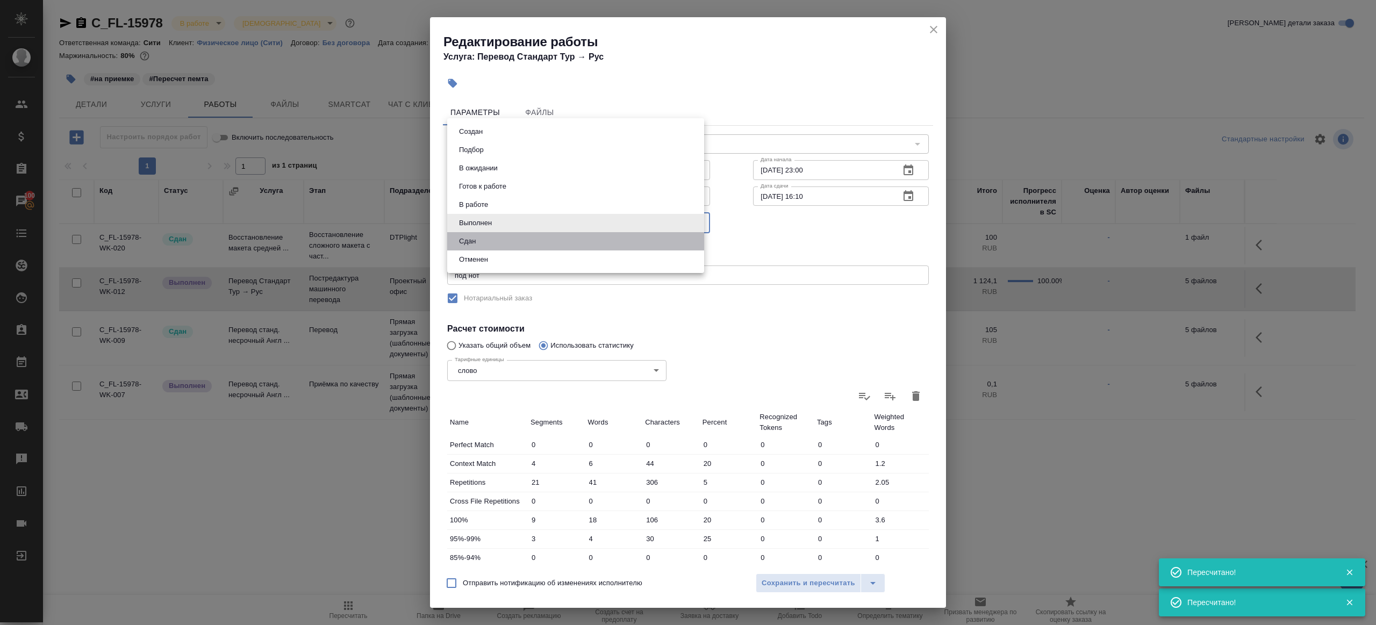
click at [492, 245] on li "Сдан" at bounding box center [575, 241] width 257 height 18
type input "closed"
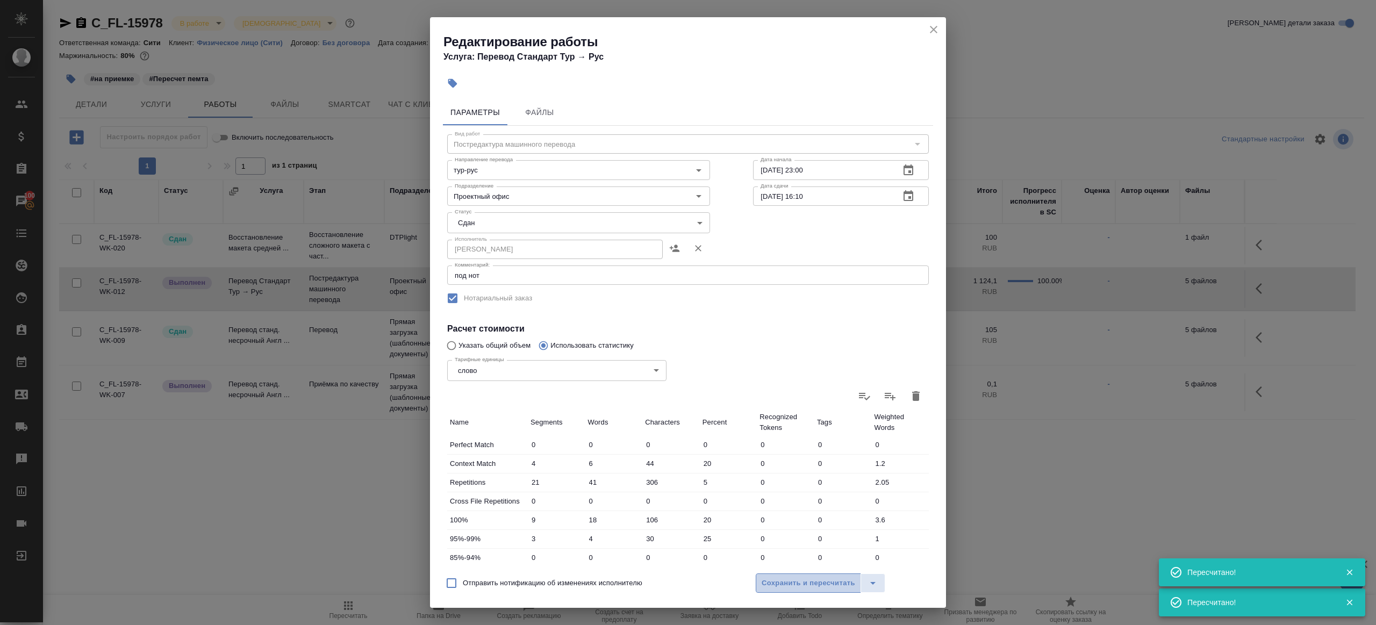
click at [796, 589] on button "Сохранить и пересчитать" at bounding box center [808, 583] width 105 height 19
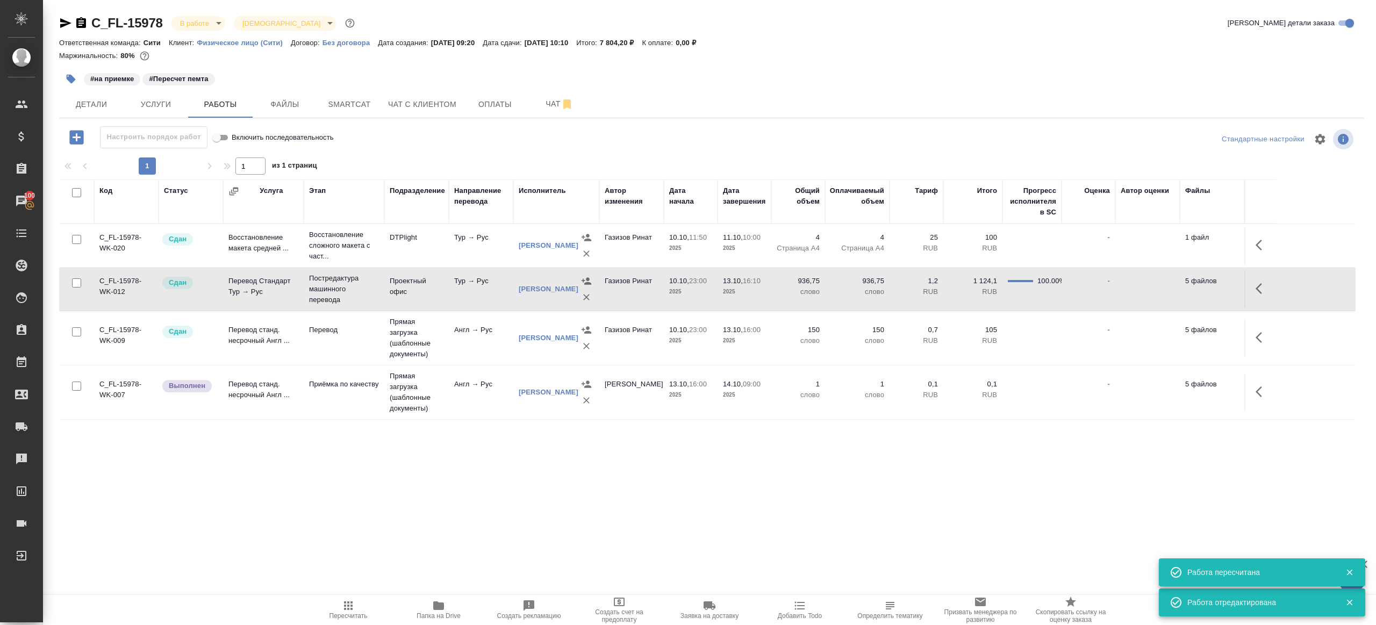
click at [70, 74] on icon "button" at bounding box center [71, 79] width 11 height 11
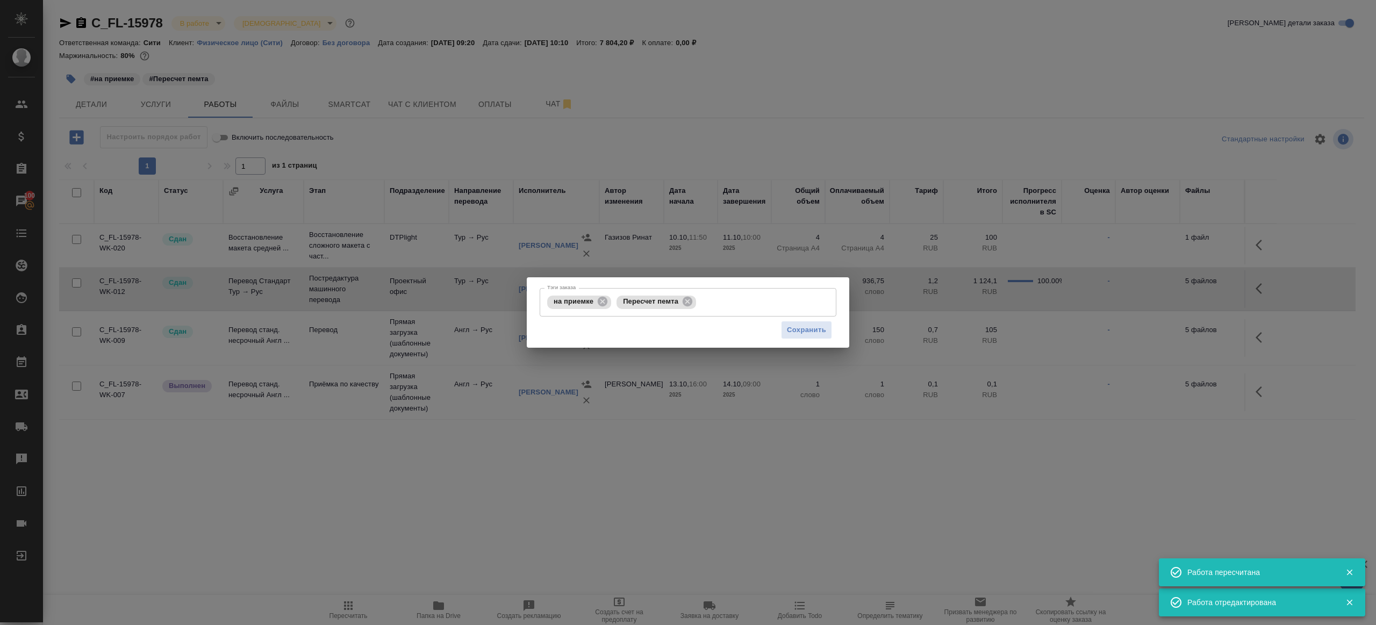
drag, startPoint x: 691, startPoint y: 301, endPoint x: 753, endPoint y: 324, distance: 65.5
click at [692, 301] on icon at bounding box center [688, 302] width 10 height 10
click at [783, 330] on button "Сохранить" at bounding box center [806, 330] width 51 height 19
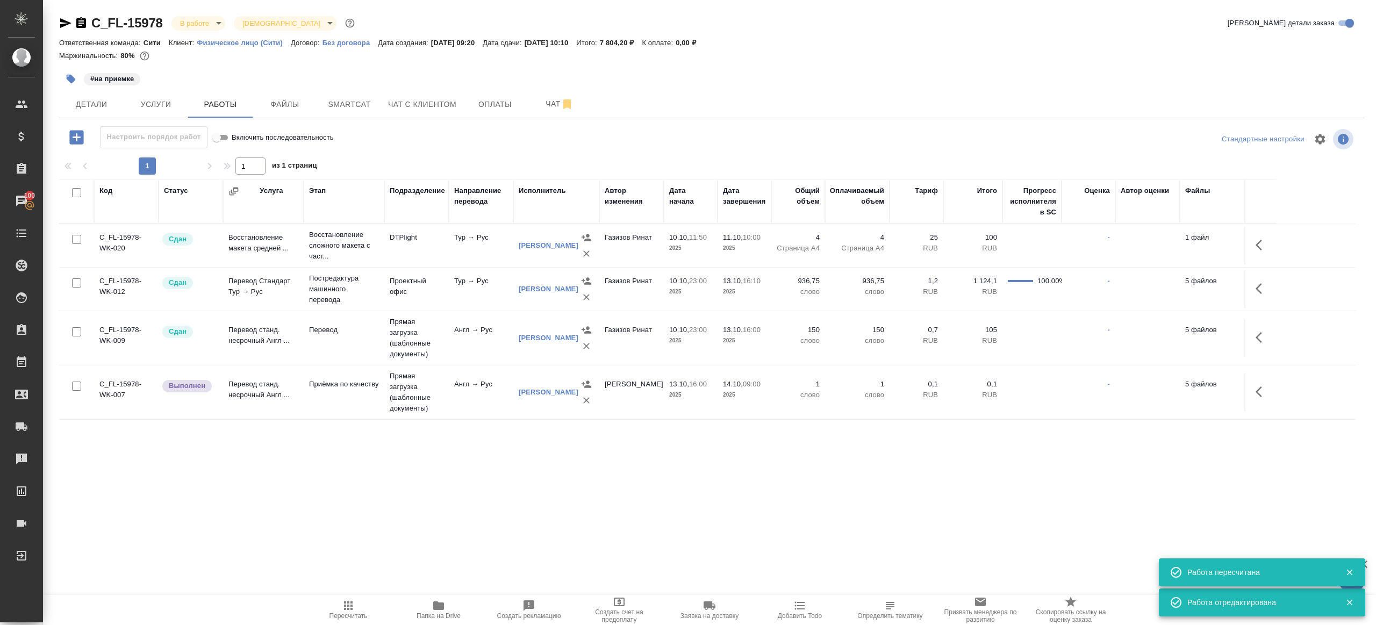
click at [1265, 391] on icon "button" at bounding box center [1262, 391] width 13 height 13
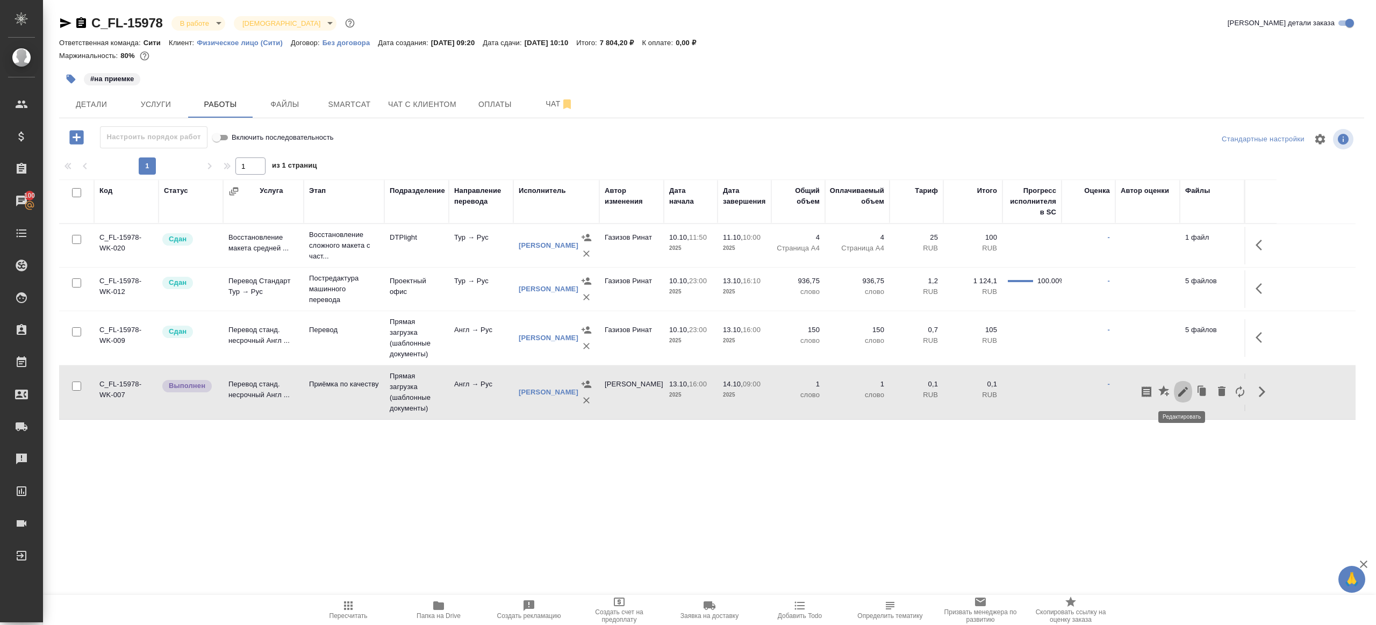
click at [1180, 391] on icon "button" at bounding box center [1183, 391] width 13 height 13
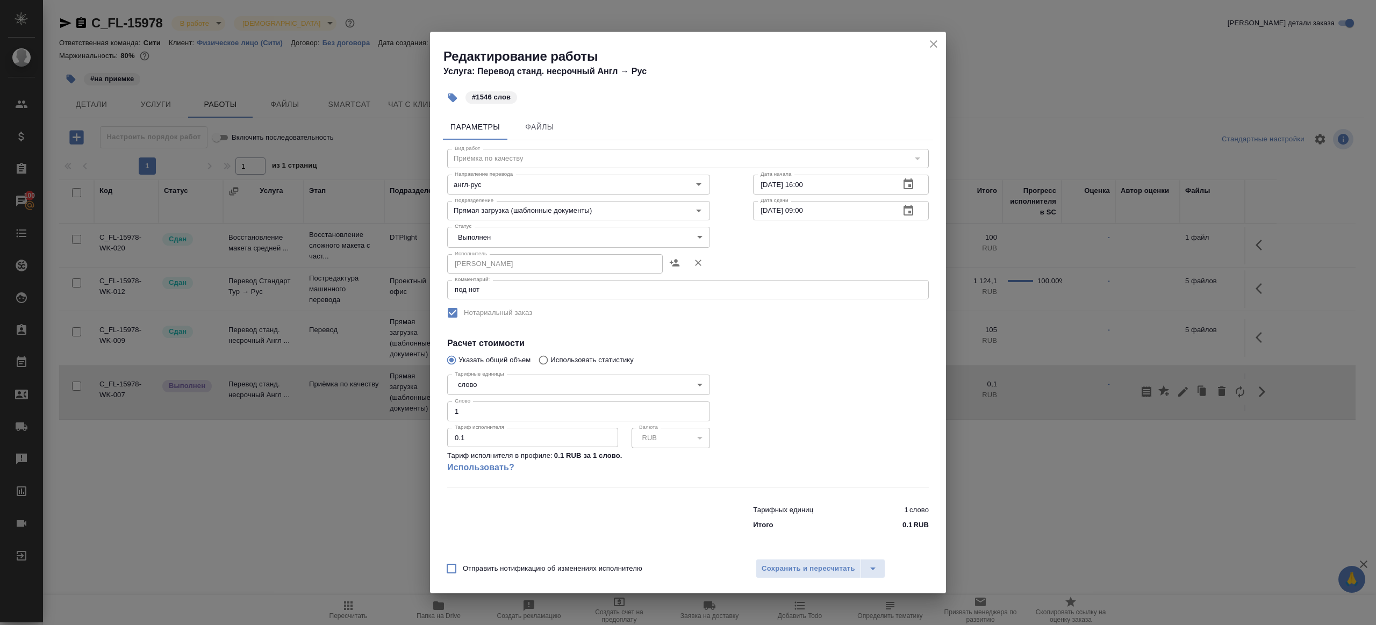
click at [480, 247] on body "🙏 .cls-1 fill:#fff; AWATERA [PERSON_NAME] Клиенты Спецификации Заказы 100 Чаты …" at bounding box center [688, 312] width 1376 height 625
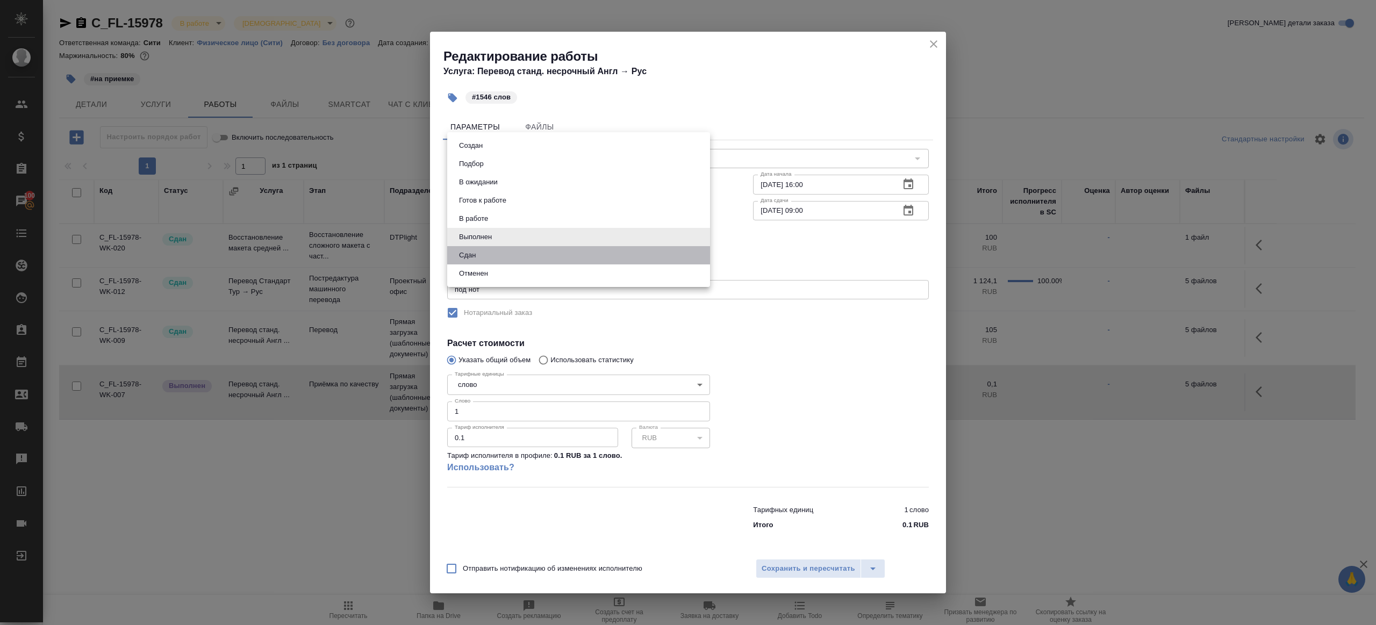
click at [482, 261] on li "Сдан" at bounding box center [578, 255] width 263 height 18
type input "closed"
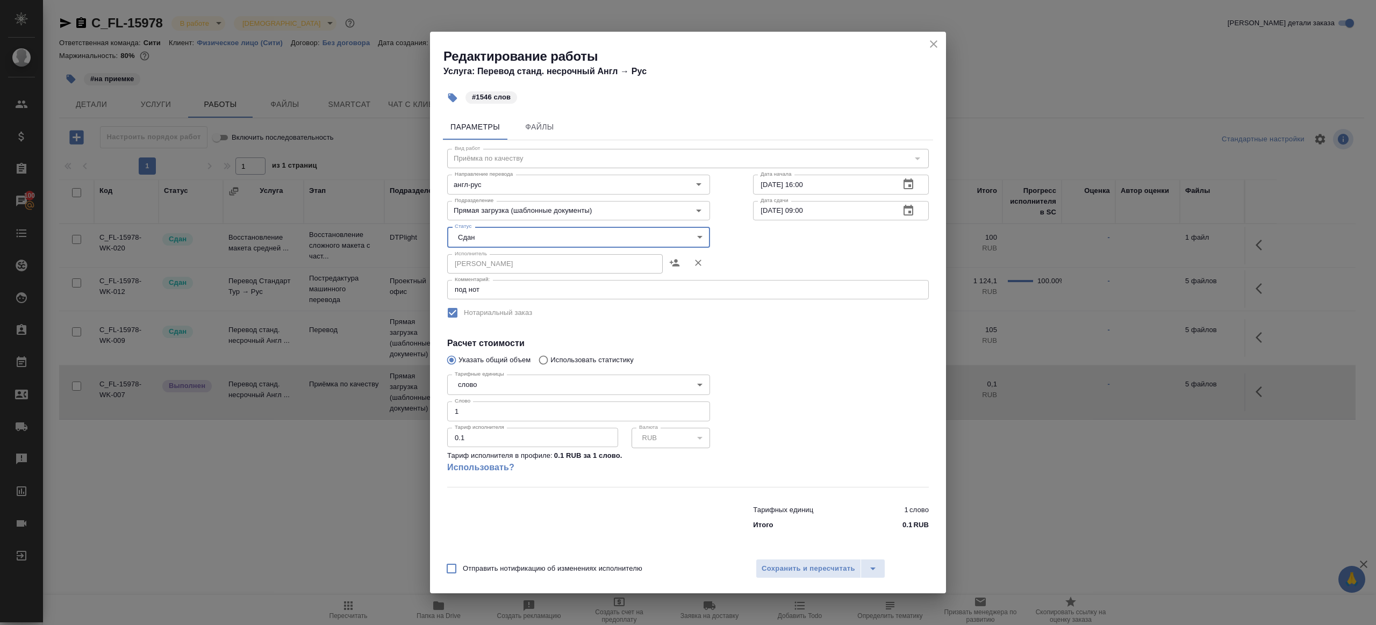
click at [477, 420] on input "1" at bounding box center [578, 411] width 263 height 19
type input "1546"
click at [777, 568] on span "Сохранить и пересчитать" at bounding box center [809, 569] width 94 height 12
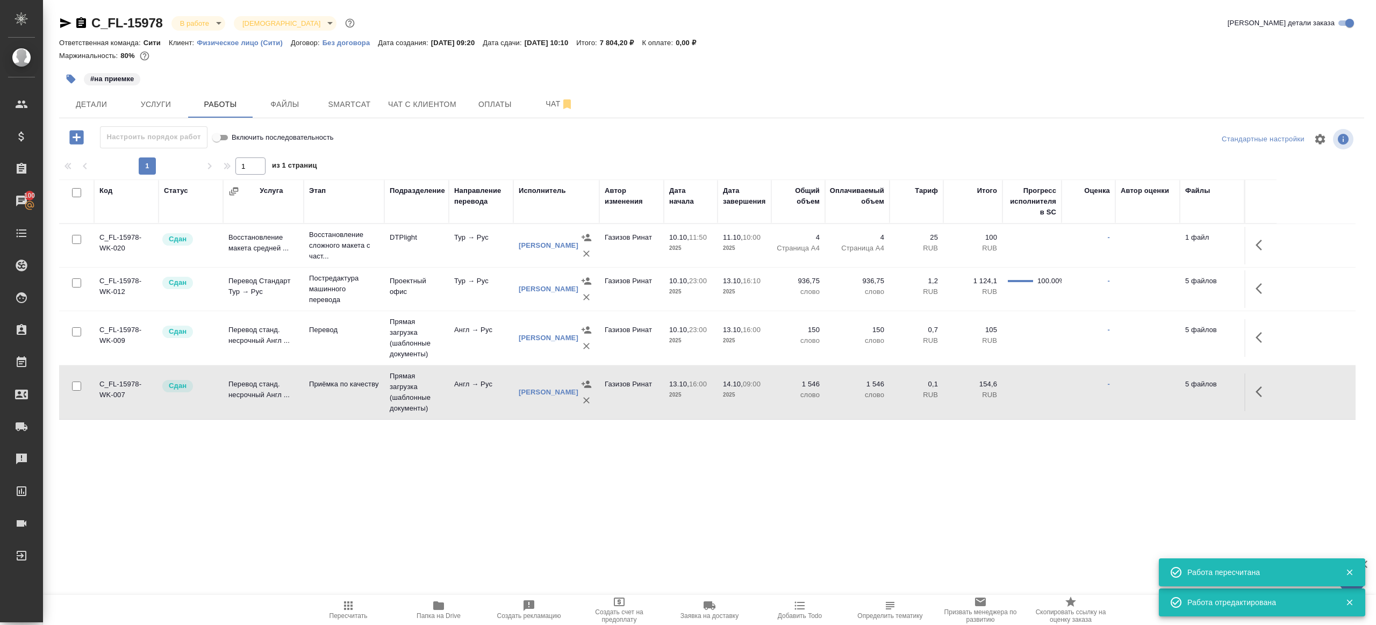
scroll to position [40, 0]
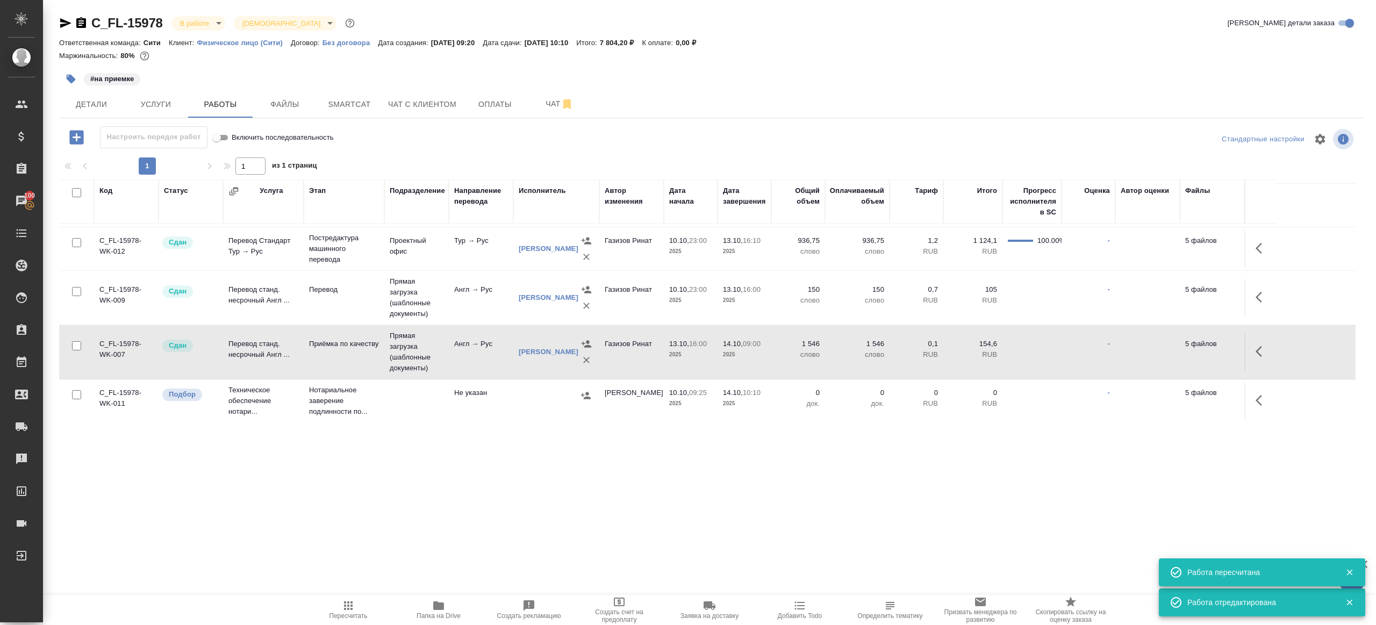
click at [353, 603] on icon "button" at bounding box center [348, 605] width 13 height 13
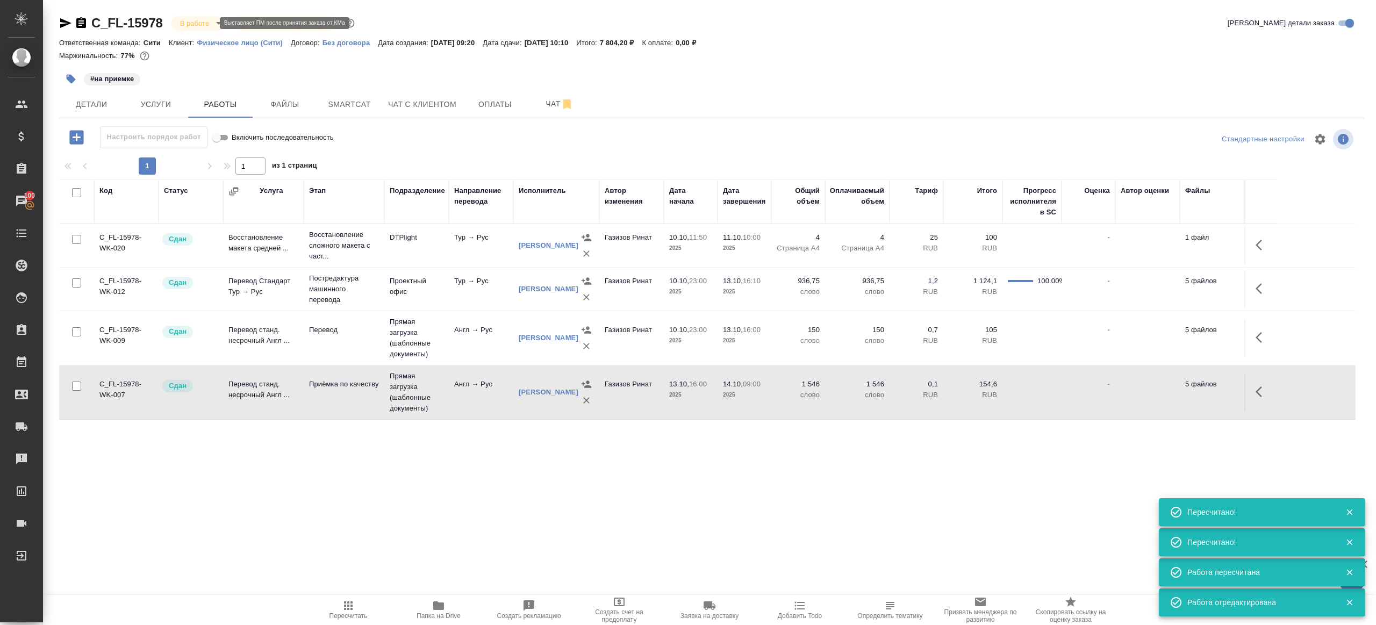
click at [202, 26] on body "🙏 .cls-1 fill:#fff; AWATERA [PERSON_NAME] Клиенты Спецификации Заказы 100 Чаты …" at bounding box center [688, 312] width 1376 height 625
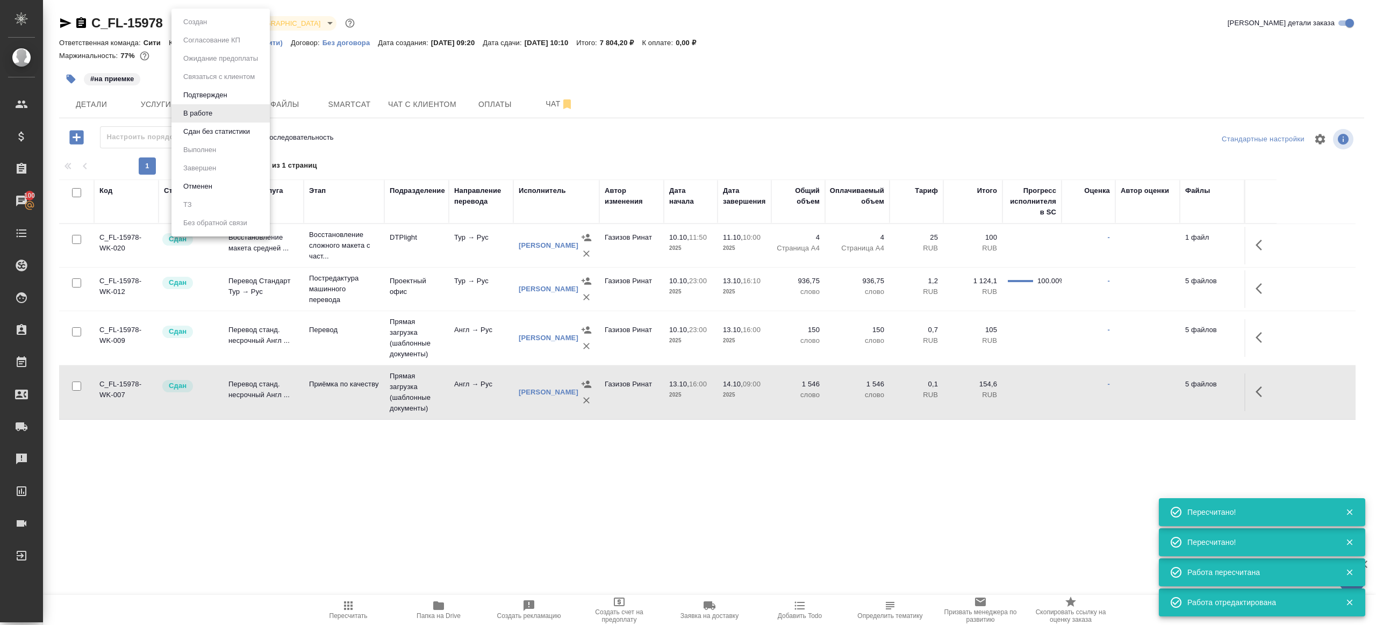
click at [231, 139] on li "Сдан без статистики" at bounding box center [220, 132] width 98 height 18
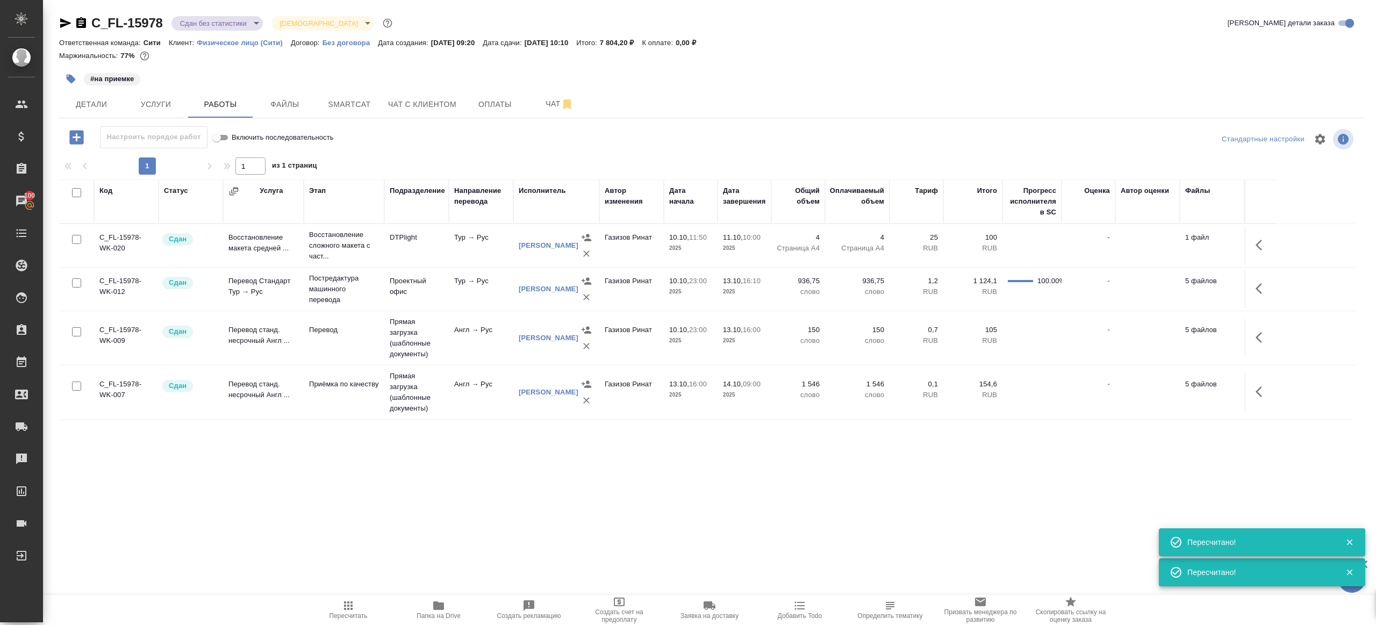
click at [223, 26] on body "🙏 .cls-1 fill:#fff; AWATERA [PERSON_NAME] Клиенты Спецификации Заказы 100 Чаты …" at bounding box center [688, 312] width 1376 height 625
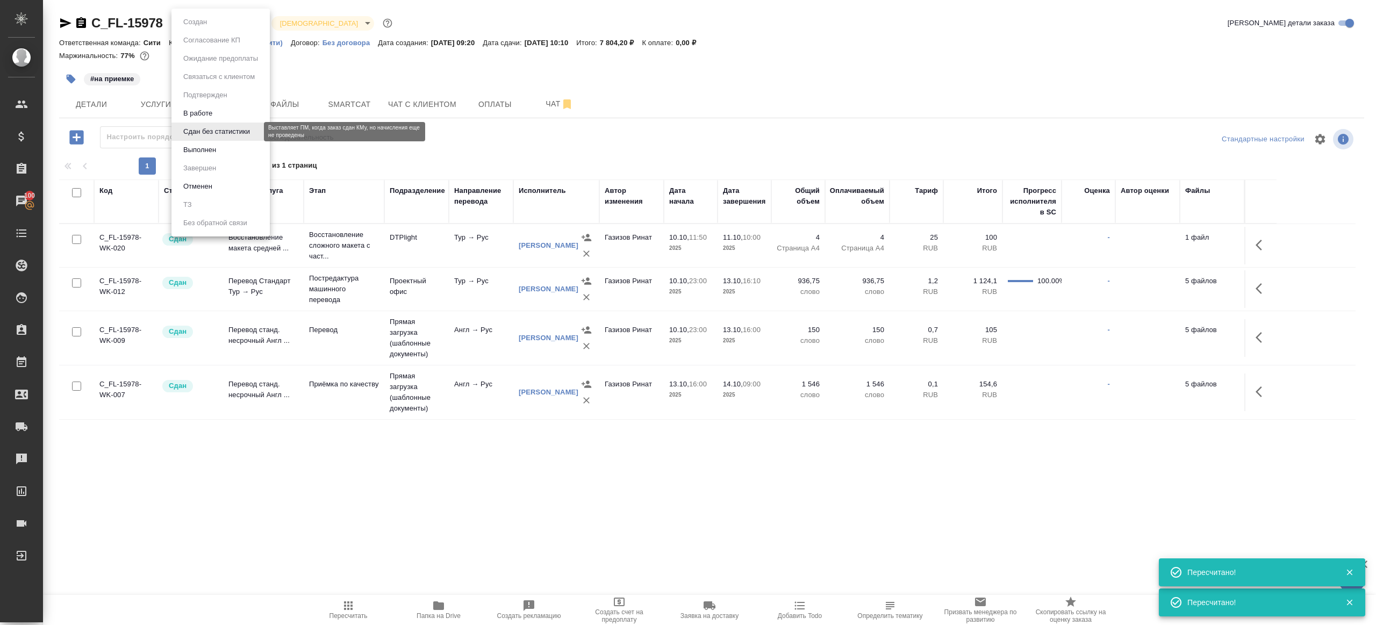
click at [210, 147] on button "Выполнен" at bounding box center [199, 150] width 39 height 12
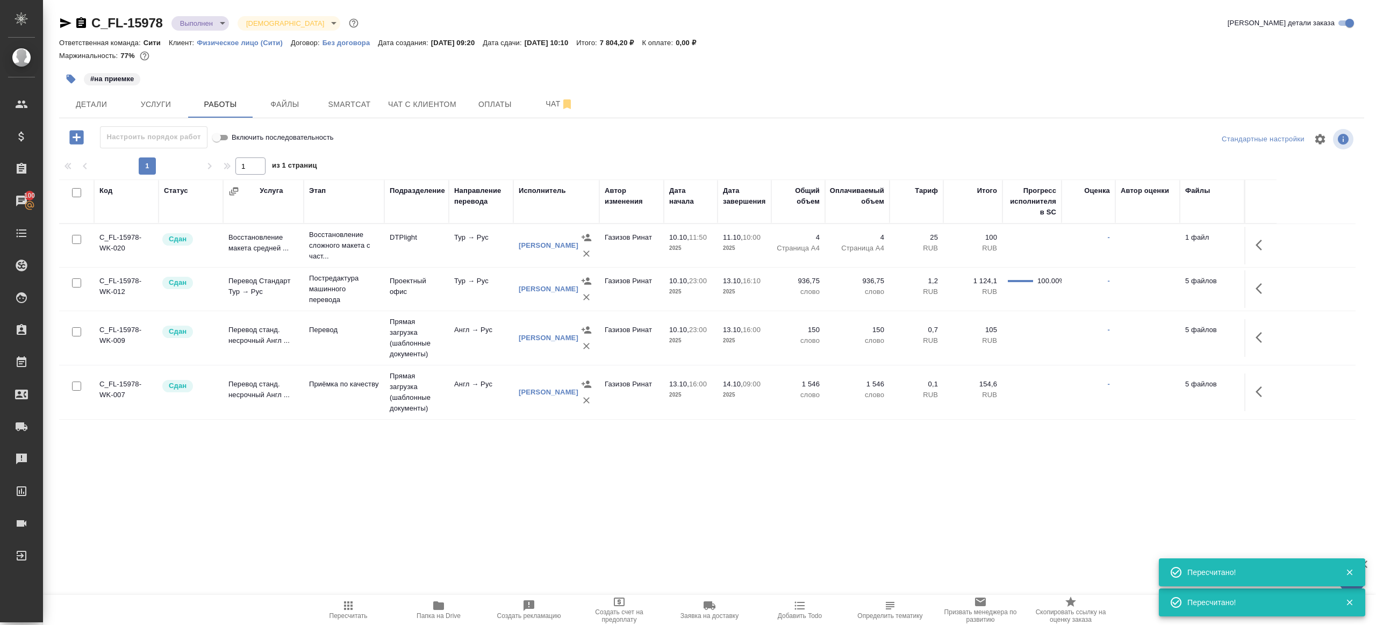
click at [70, 73] on button "button" at bounding box center [71, 79] width 24 height 24
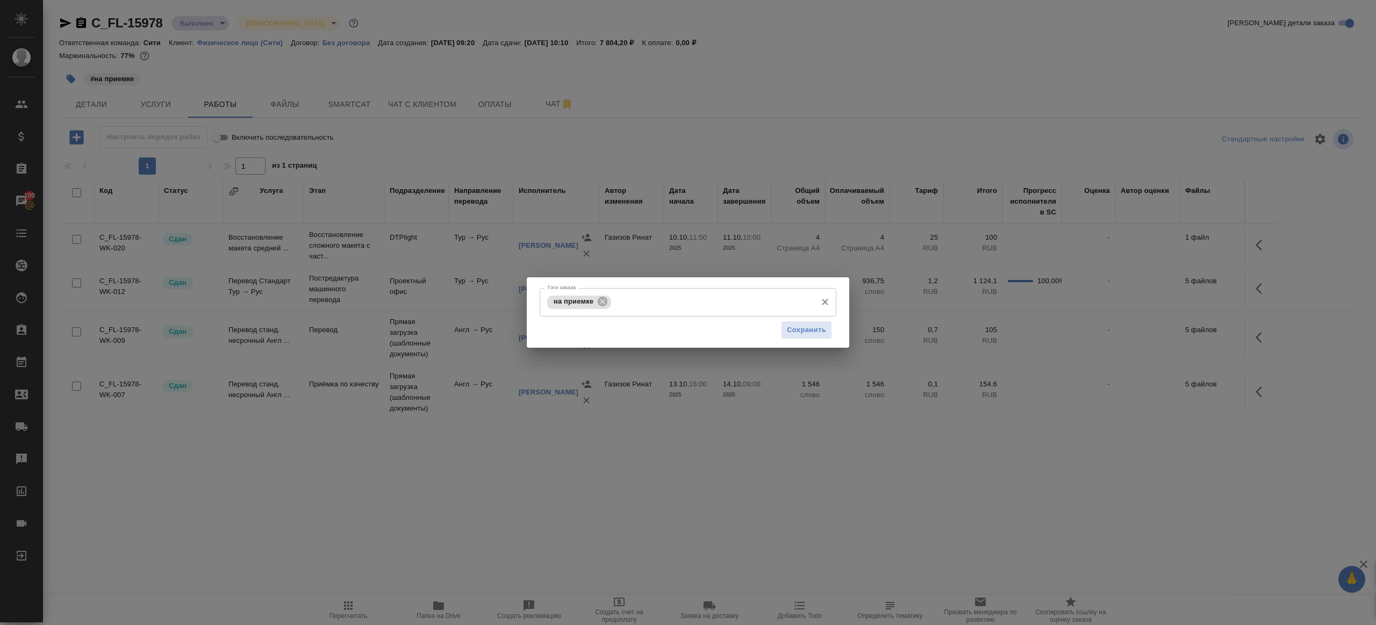
click at [603, 297] on icon at bounding box center [603, 302] width 10 height 10
click at [819, 333] on span "Сохранить" at bounding box center [806, 330] width 39 height 12
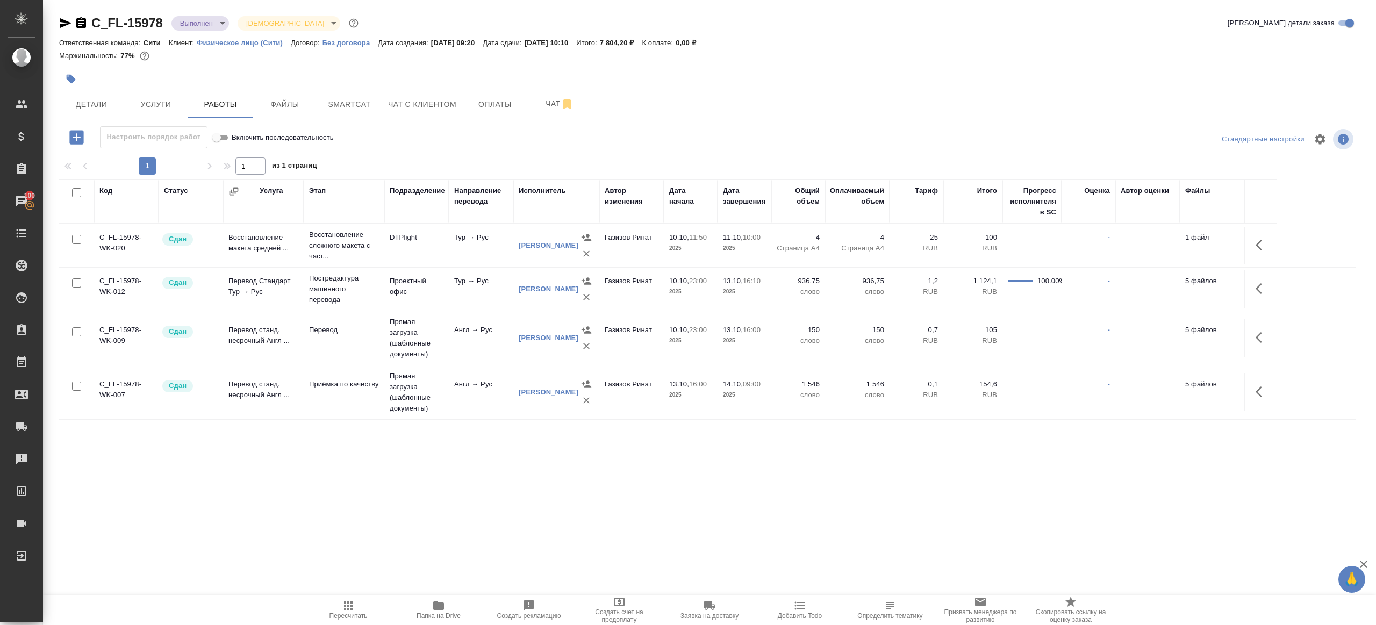
click at [338, 611] on span "Пересчитать" at bounding box center [348, 609] width 77 height 20
drag, startPoint x: 338, startPoint y: 611, endPoint x: 340, endPoint y: 474, distance: 136.5
click at [339, 609] on span "Пересчитать" at bounding box center [348, 609] width 77 height 20
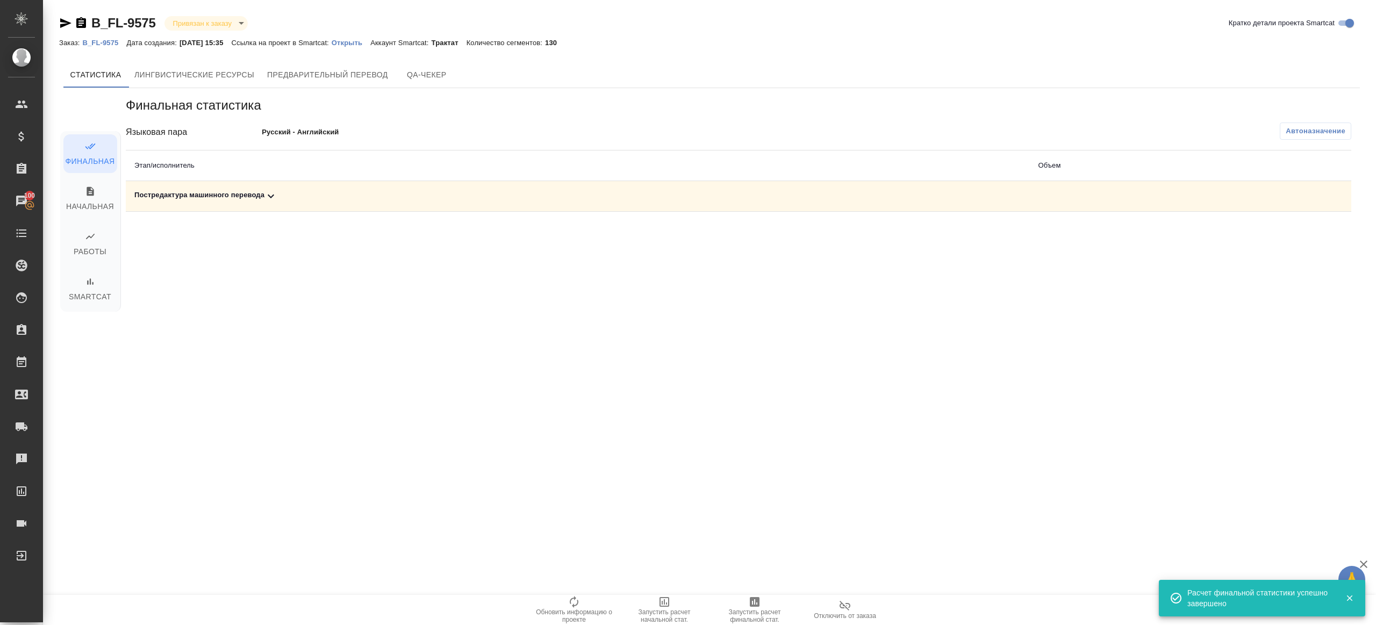
click at [108, 47] on link "B_FL-9575" at bounding box center [104, 42] width 44 height 9
click at [273, 199] on icon at bounding box center [270, 196] width 13 height 13
click at [1294, 238] on button "button" at bounding box center [1304, 233] width 26 height 26
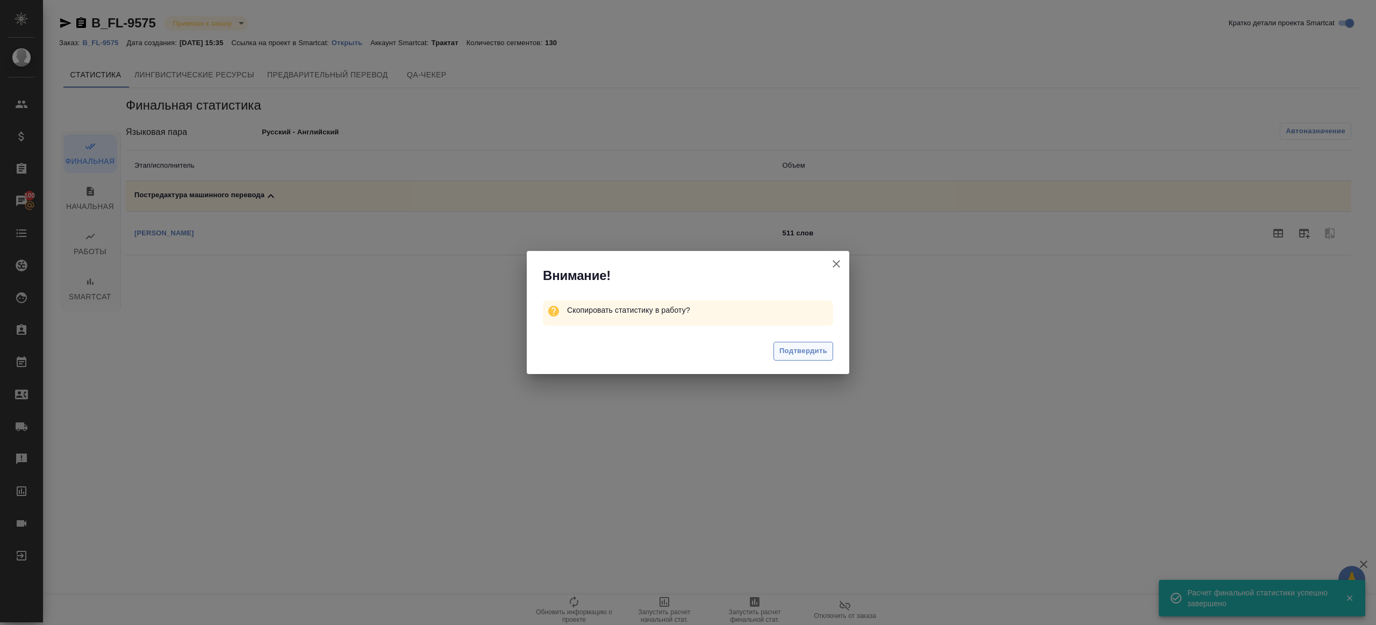
click at [815, 353] on span "Подтвердить" at bounding box center [803, 351] width 48 height 12
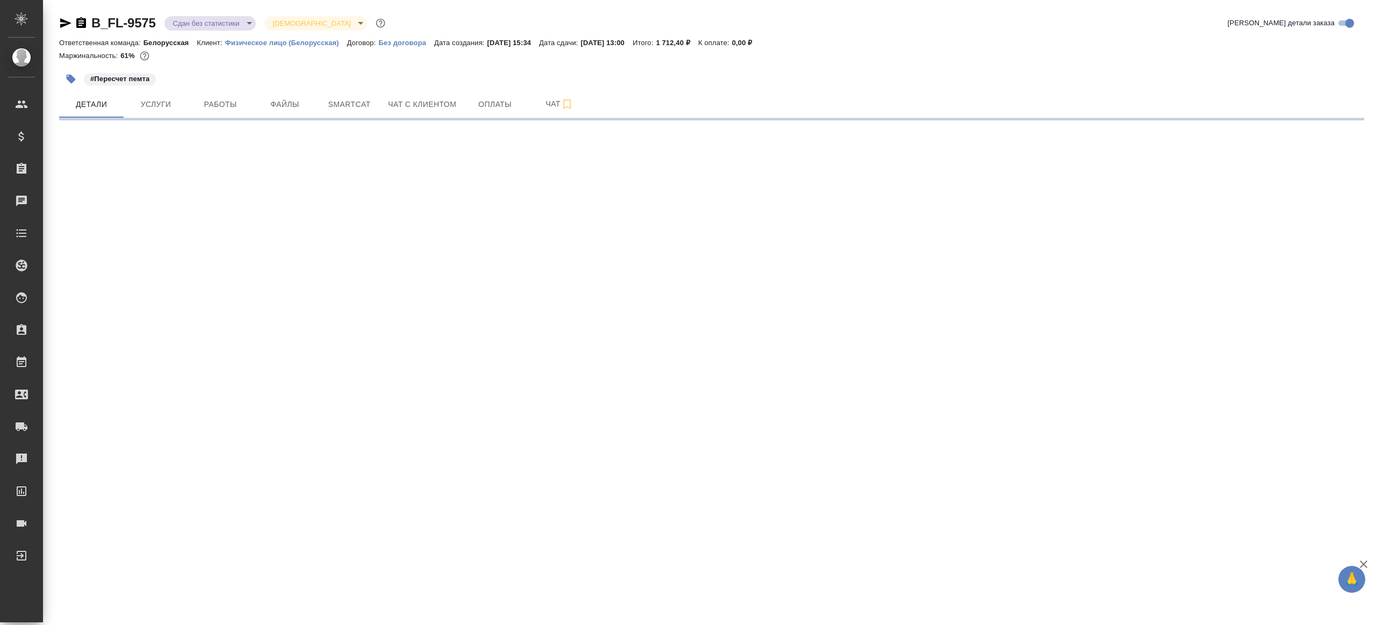
select select "RU"
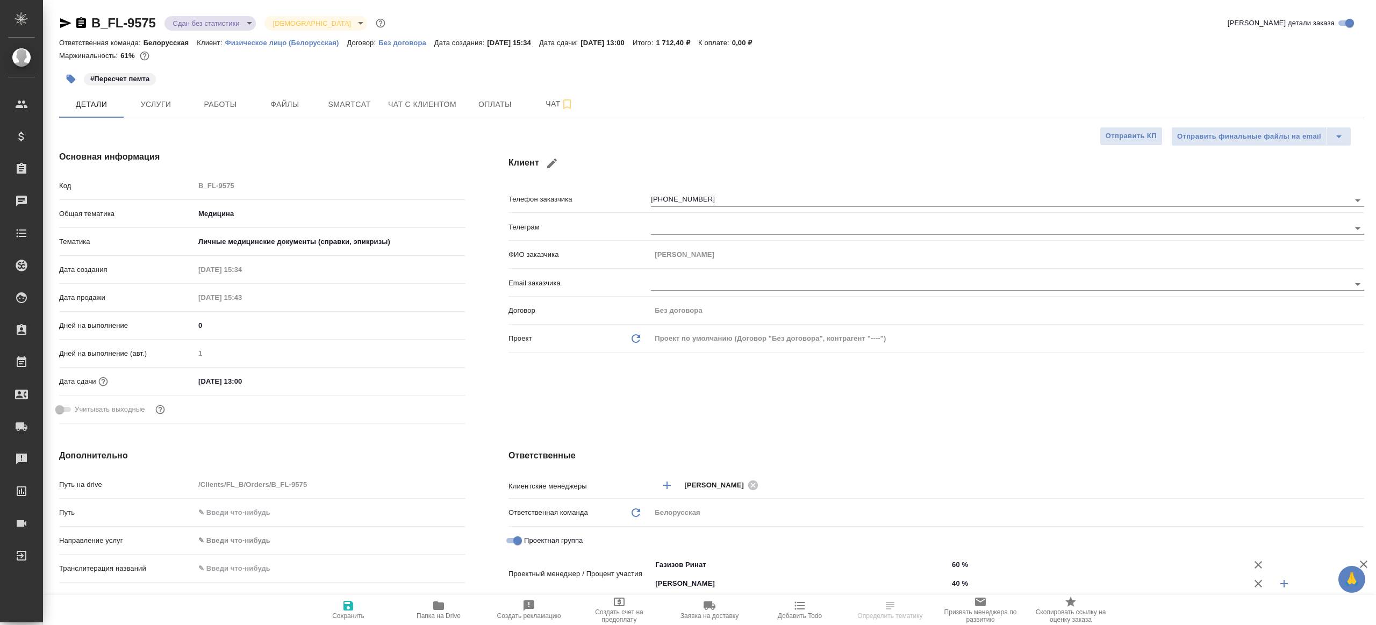
type textarea "x"
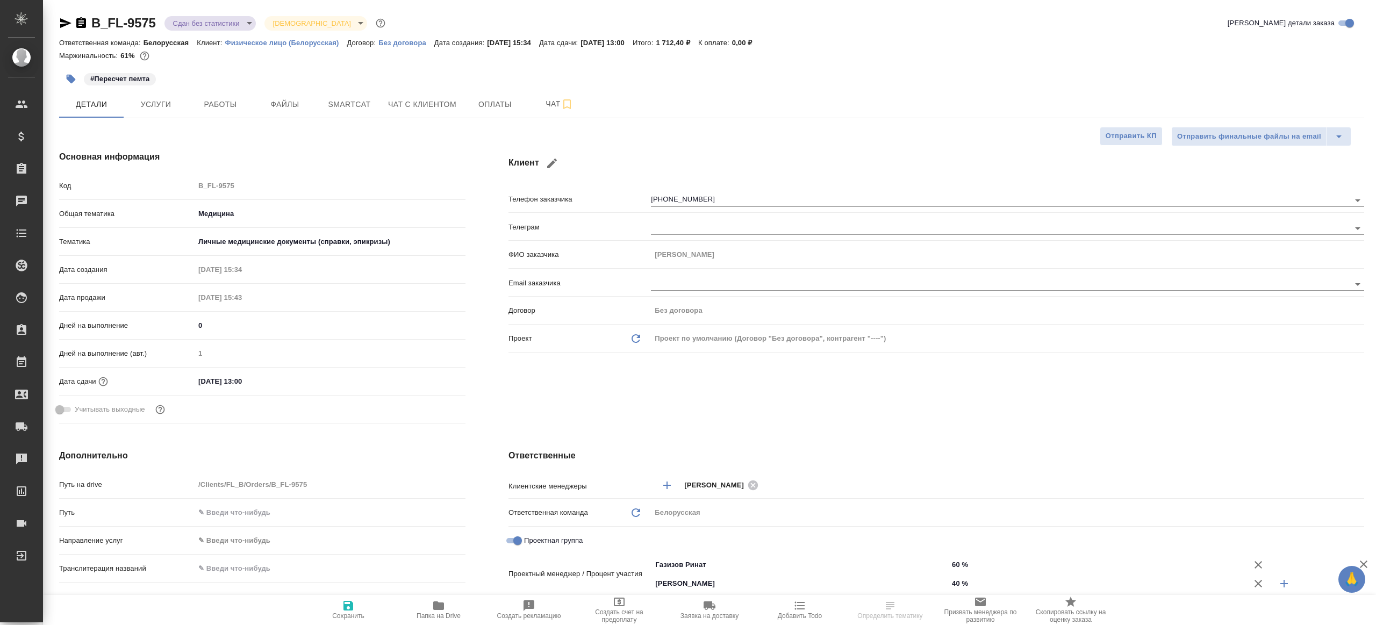
type textarea "x"
click at [240, 111] on button "Работы" at bounding box center [220, 104] width 65 height 27
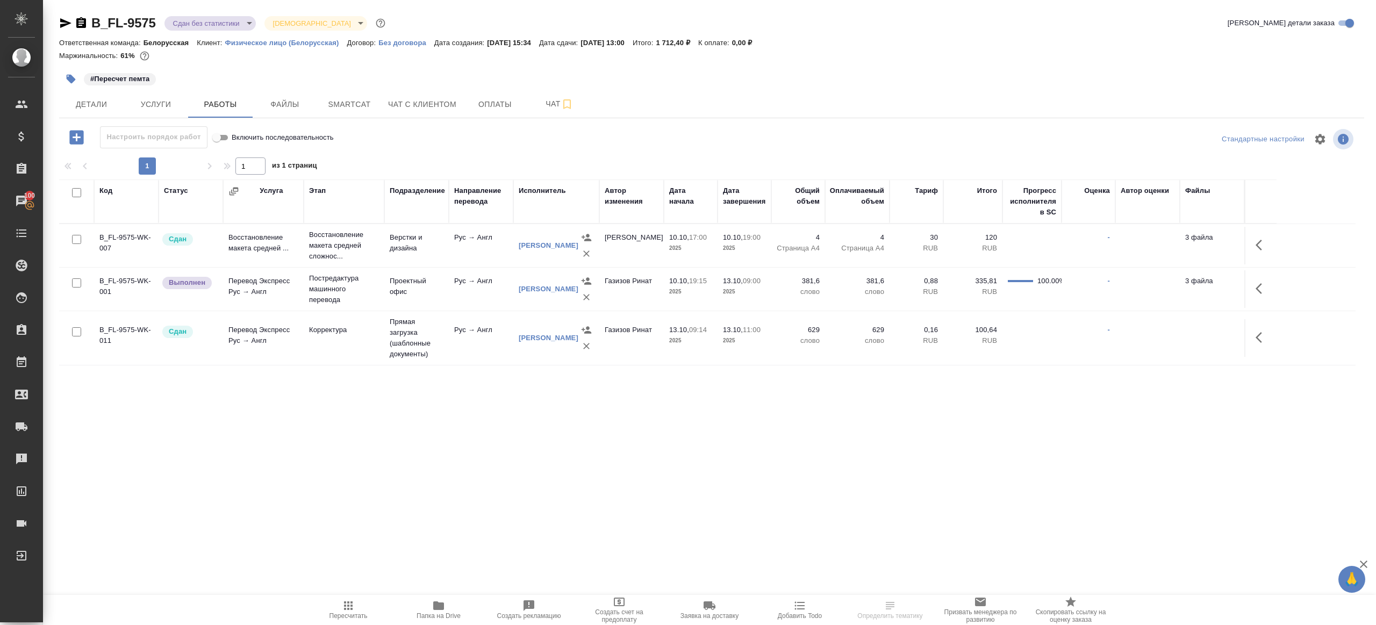
click at [339, 607] on span "Пересчитать" at bounding box center [348, 609] width 77 height 20
click at [611, 497] on div ".cls-1 fill:#fff; AWATERA Gazizov Rinat Клиенты Спецификации Заказы 100 Чаты To…" at bounding box center [688, 312] width 1376 height 625
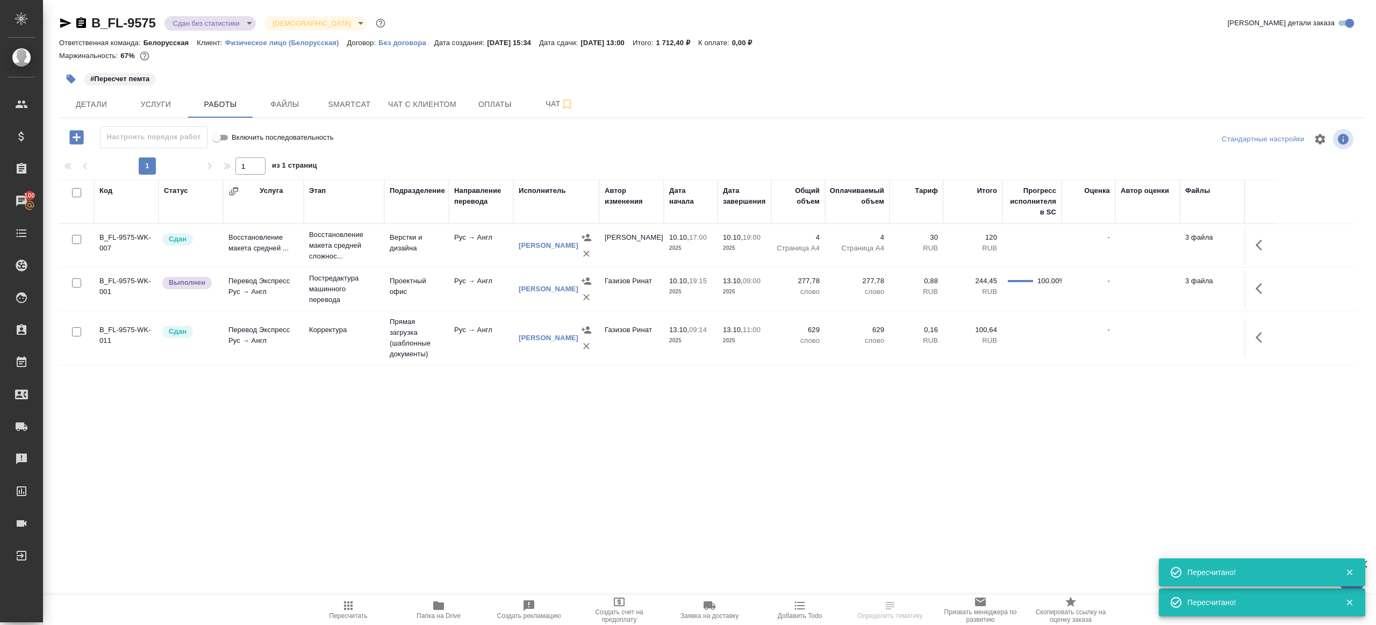
click at [1258, 288] on icon "button" at bounding box center [1262, 288] width 13 height 13
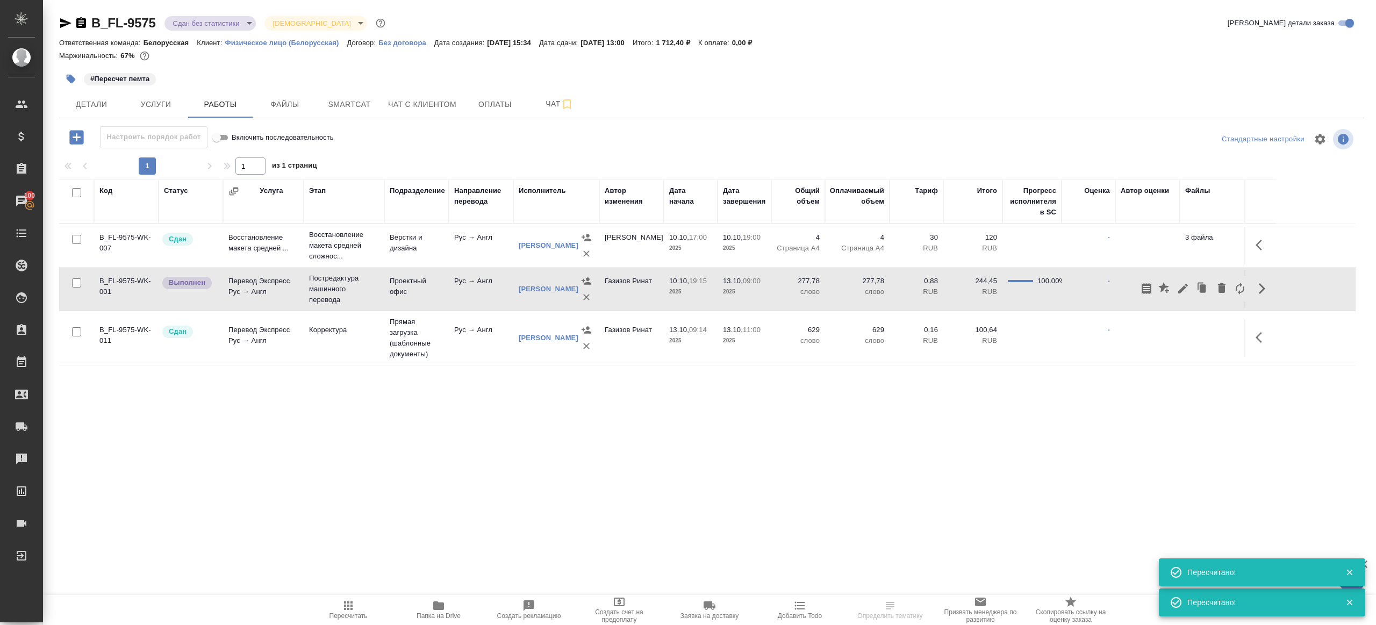
click at [1179, 288] on icon "button" at bounding box center [1183, 288] width 13 height 13
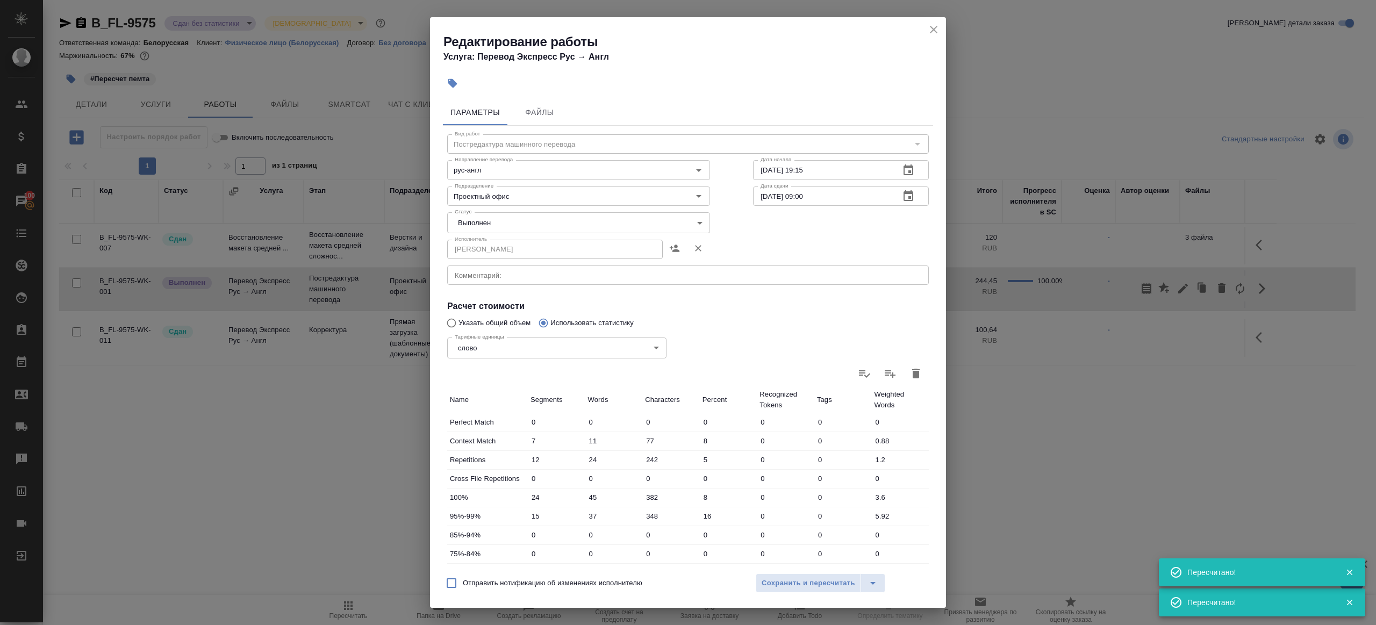
click at [513, 227] on body "🙏 .cls-1 fill:#fff; AWATERA Gazizov Rinat Клиенты Спецификации Заказы 100 Чаты …" at bounding box center [688, 312] width 1376 height 625
click at [504, 245] on li "Сдан" at bounding box center [575, 241] width 257 height 18
type input "closed"
click at [782, 577] on span "Сохранить и пересчитать" at bounding box center [809, 583] width 94 height 12
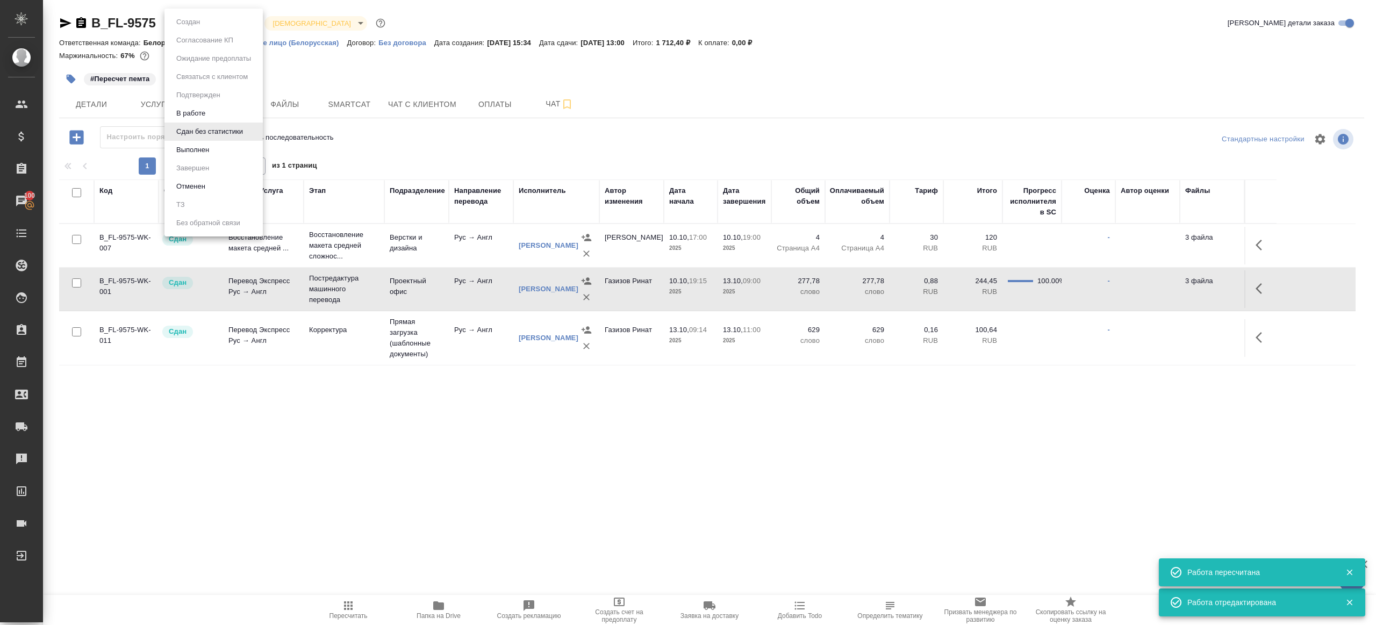
click at [191, 26] on body "🙏 .cls-1 fill:#fff; AWATERA Gazizov Rinat Клиенты Спецификации Заказы 100 Чаты …" at bounding box center [688, 312] width 1376 height 625
click at [202, 152] on button "Выполнен" at bounding box center [192, 150] width 39 height 12
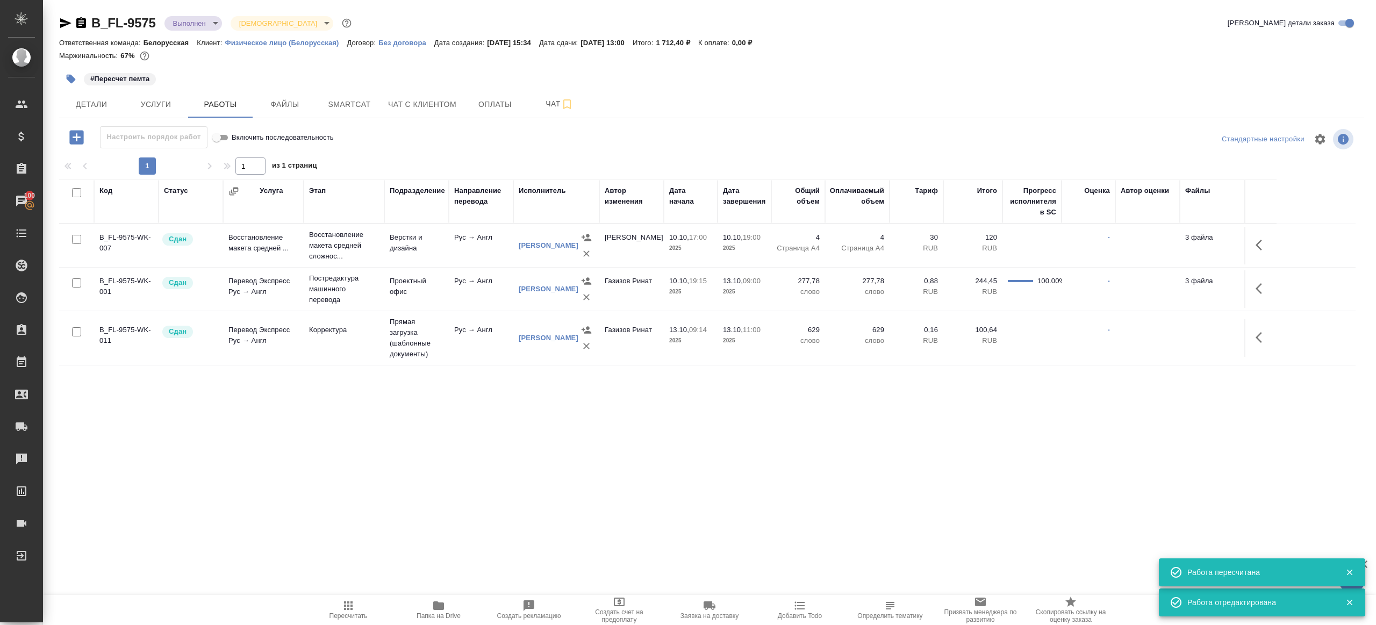
click at [66, 74] on icon "button" at bounding box center [71, 79] width 11 height 11
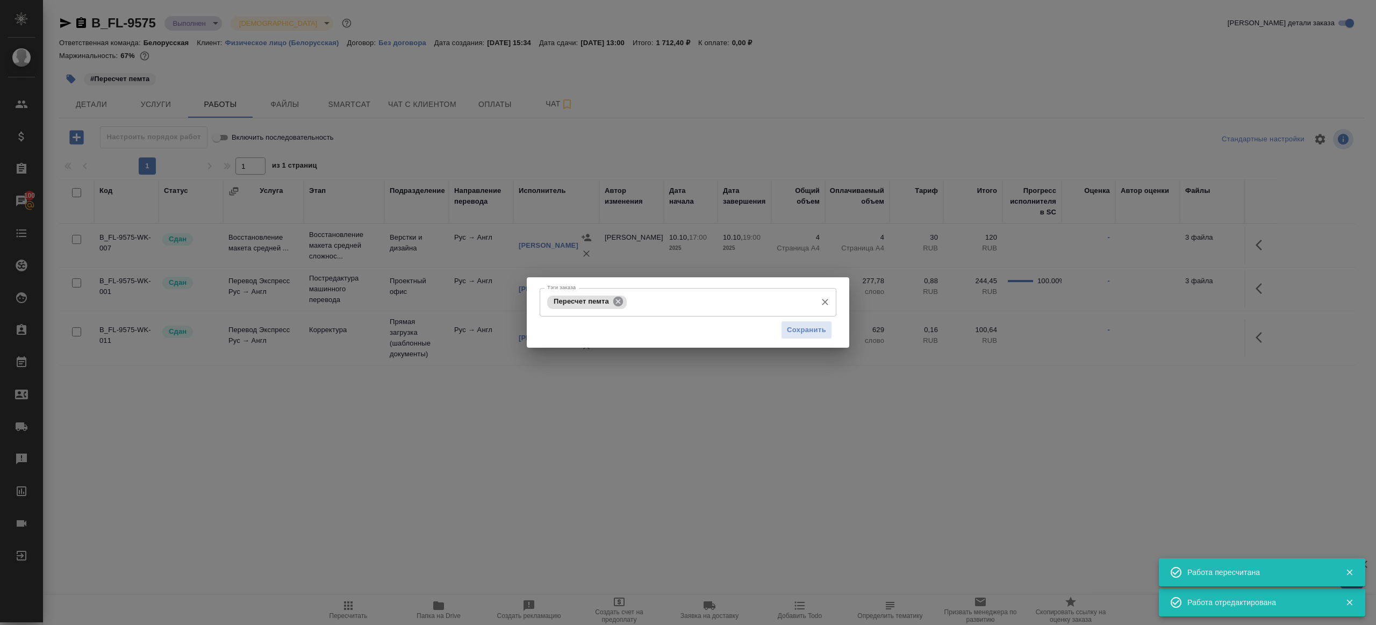
click at [615, 301] on icon at bounding box center [618, 302] width 10 height 10
click at [792, 332] on span "Сохранить" at bounding box center [806, 330] width 39 height 12
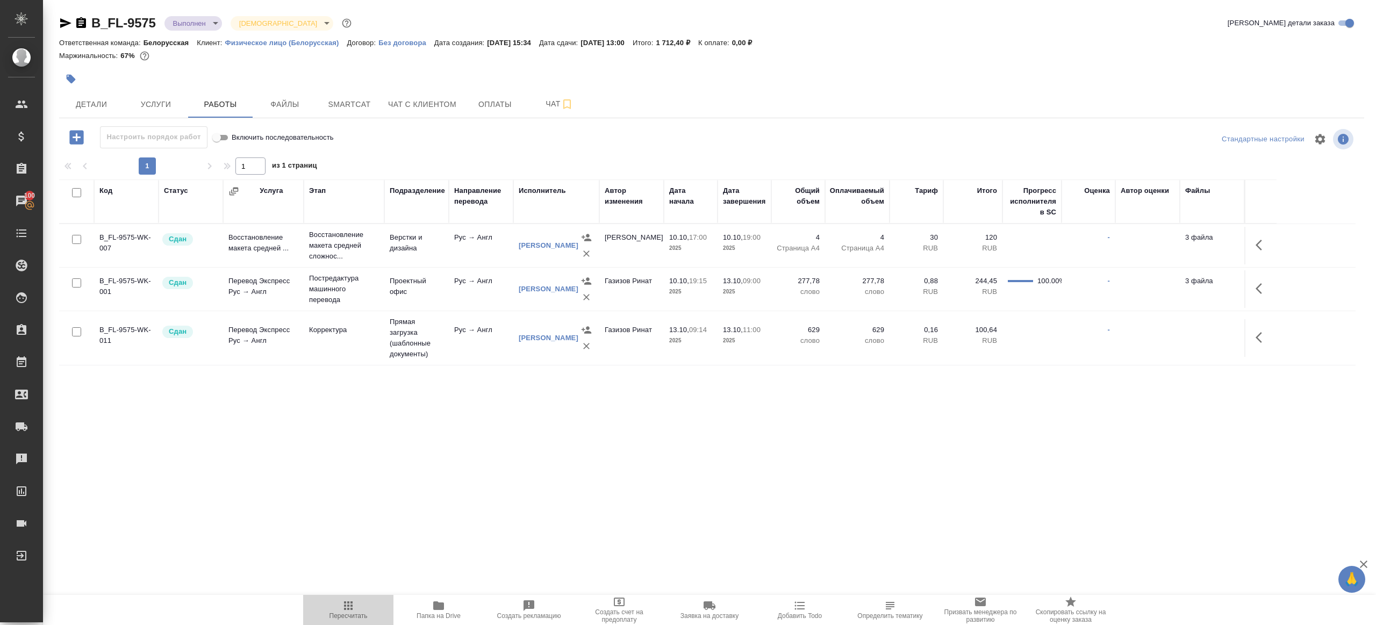
click at [353, 608] on icon "button" at bounding box center [348, 605] width 13 height 13
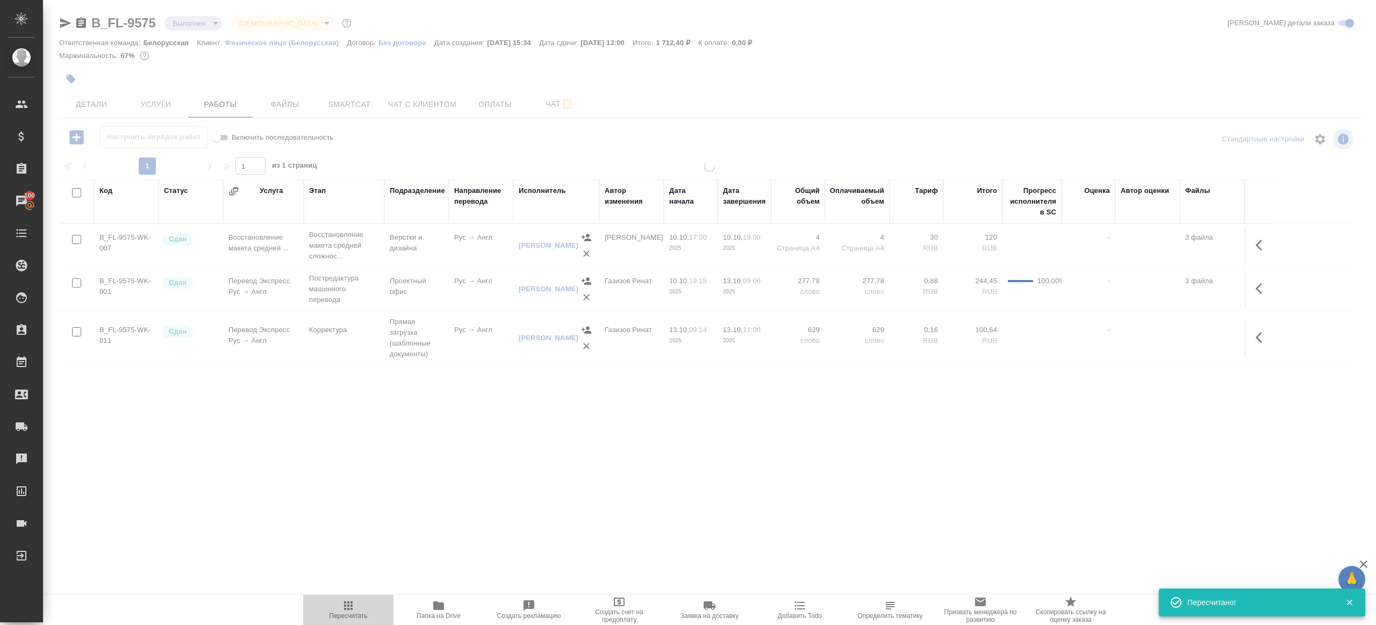
click at [353, 608] on icon "button" at bounding box center [348, 605] width 13 height 13
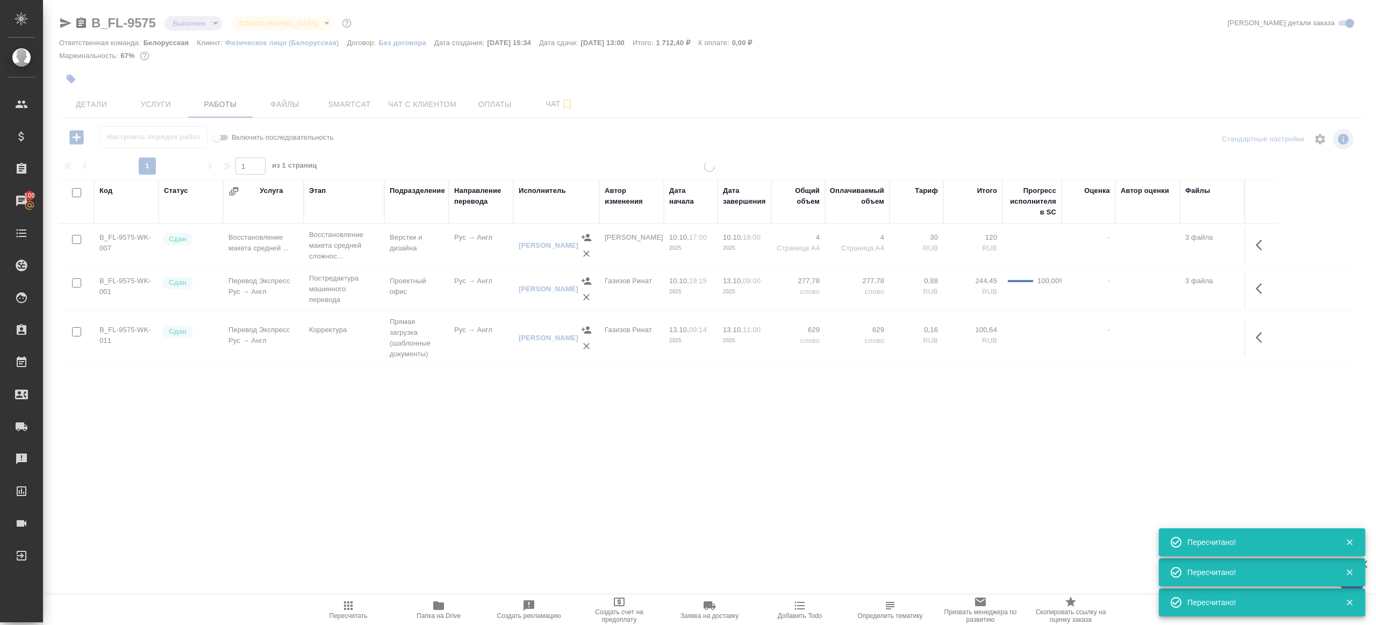
click at [353, 608] on icon "button" at bounding box center [348, 605] width 13 height 13
click at [378, 475] on div ".cls-1 fill:#fff; AWATERA Gazizov Rinat Клиенты Спецификации Заказы 100 Чаты To…" at bounding box center [688, 312] width 1376 height 625
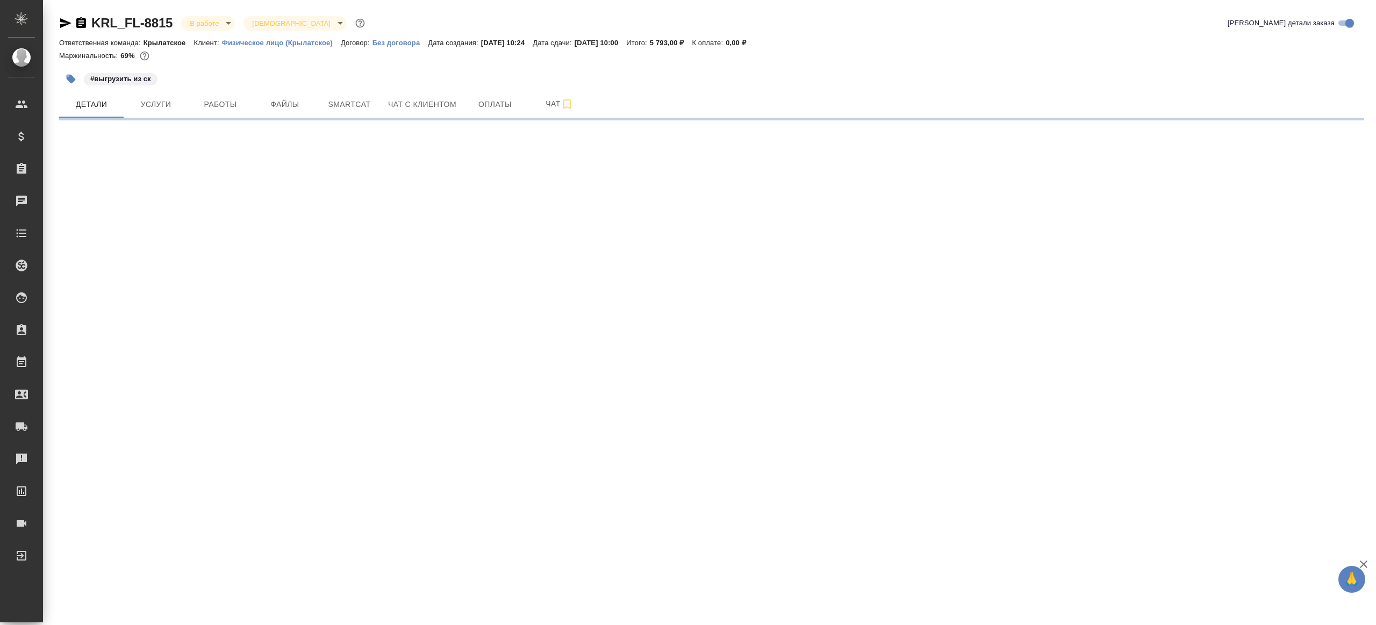
select select "RU"
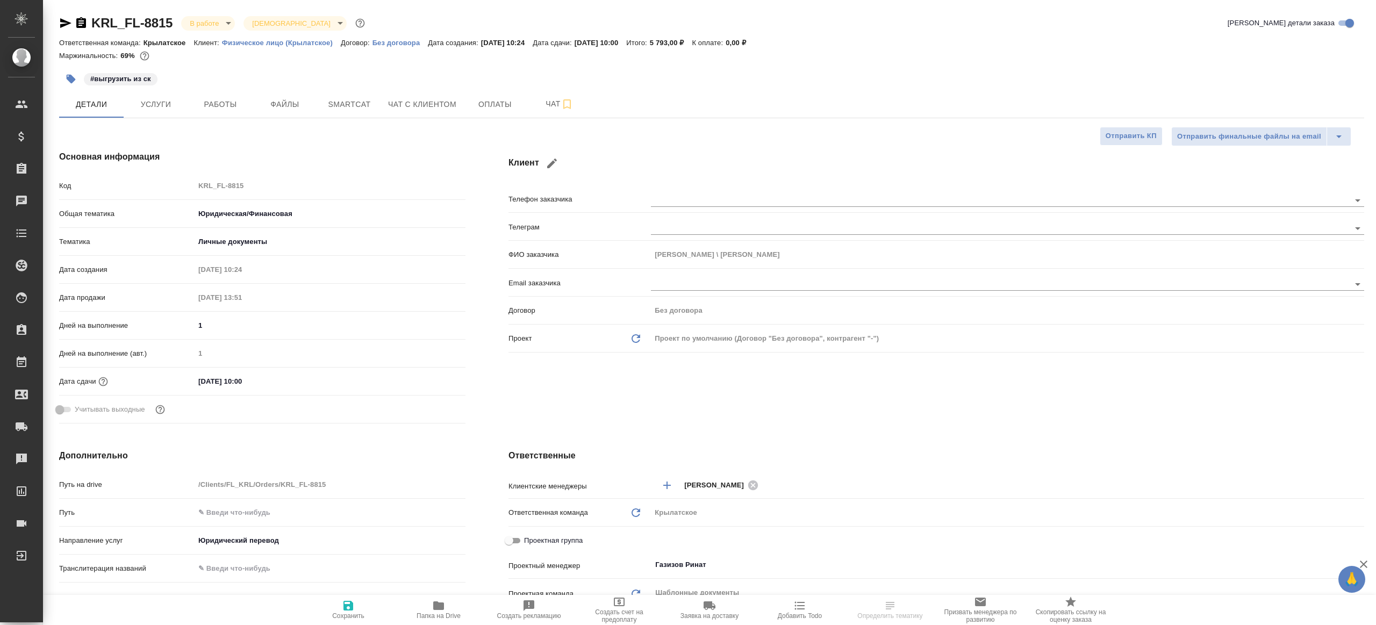
type textarea "x"
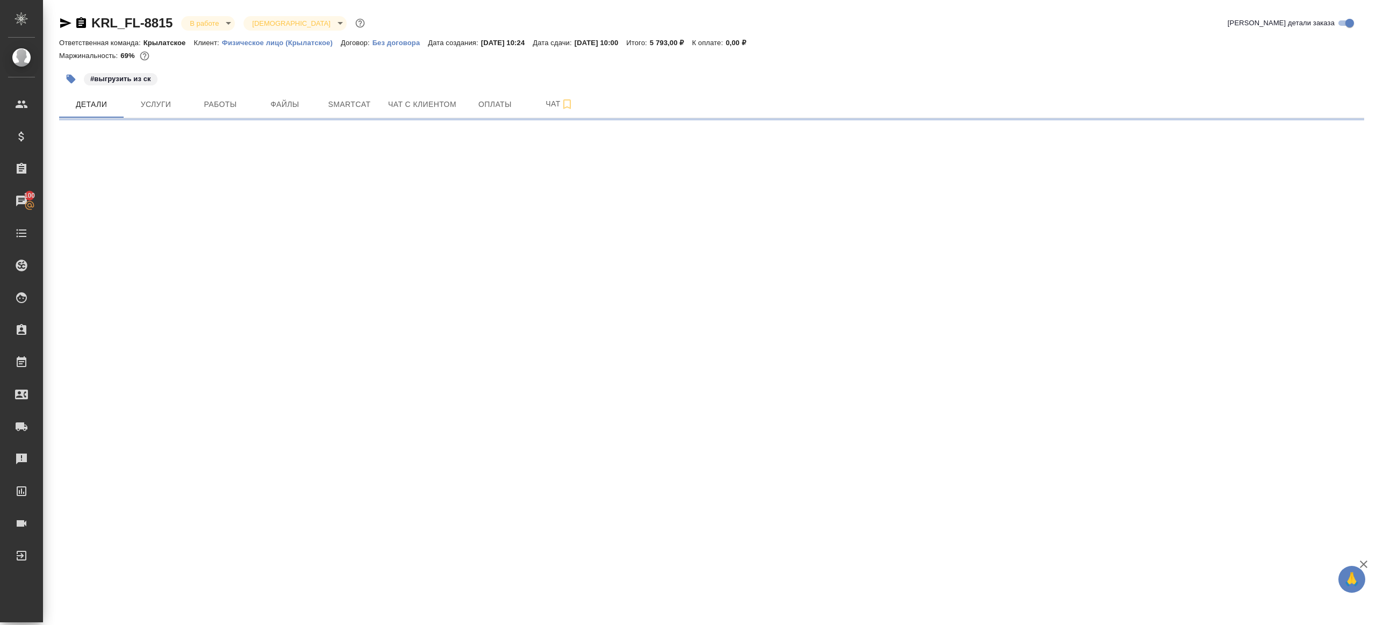
select select "RU"
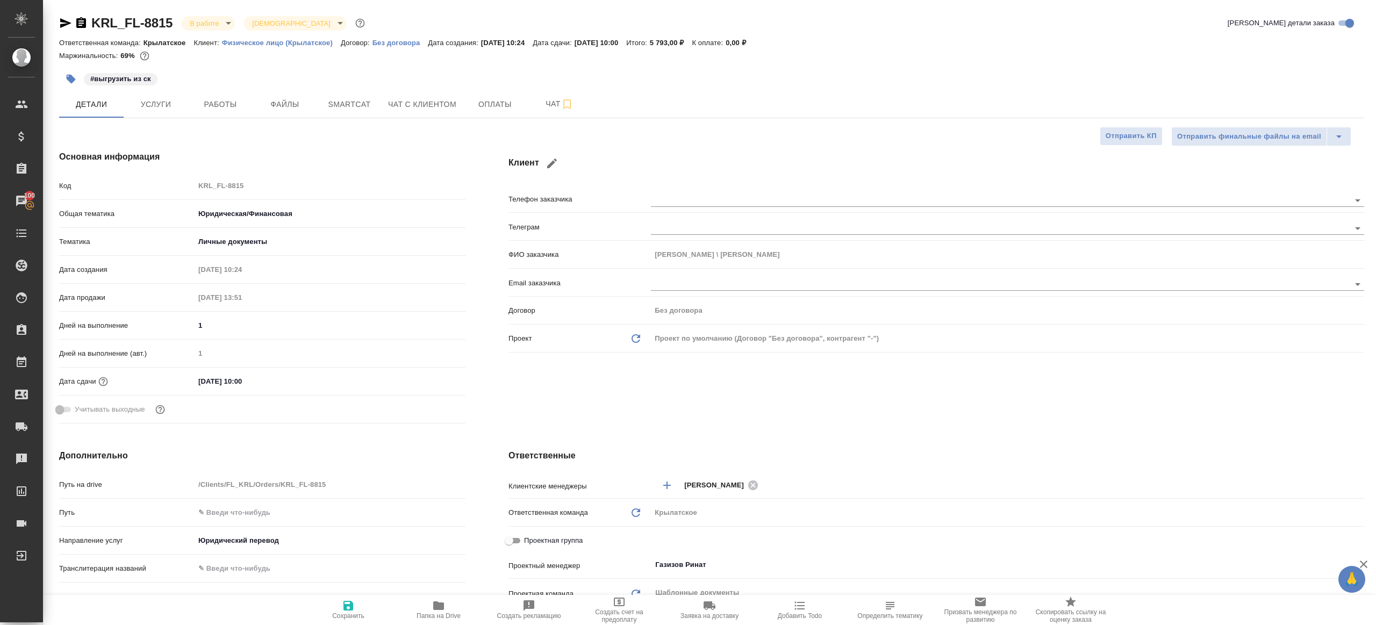
type textarea "x"
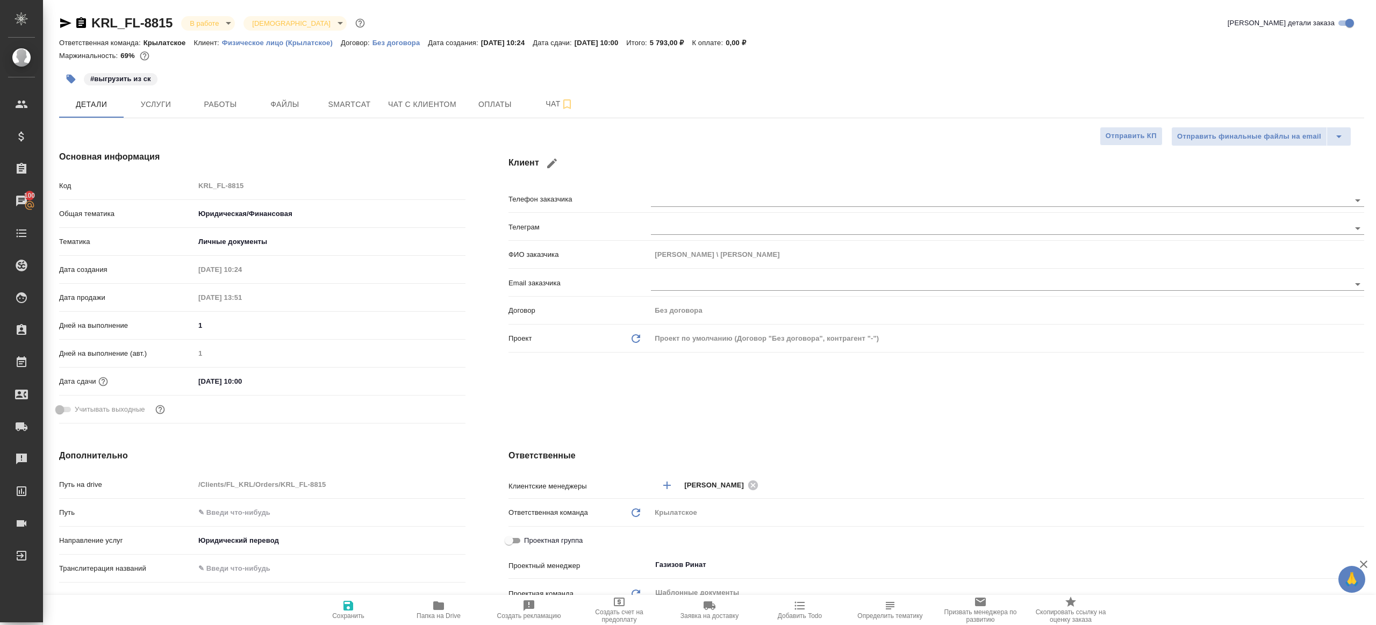
type textarea "x"
click at [232, 131] on div "Основная информация Код KRL_FL-8815 Общая тематика Юридическая/Финансовая yr-fn…" at bounding box center [262, 289] width 449 height 320
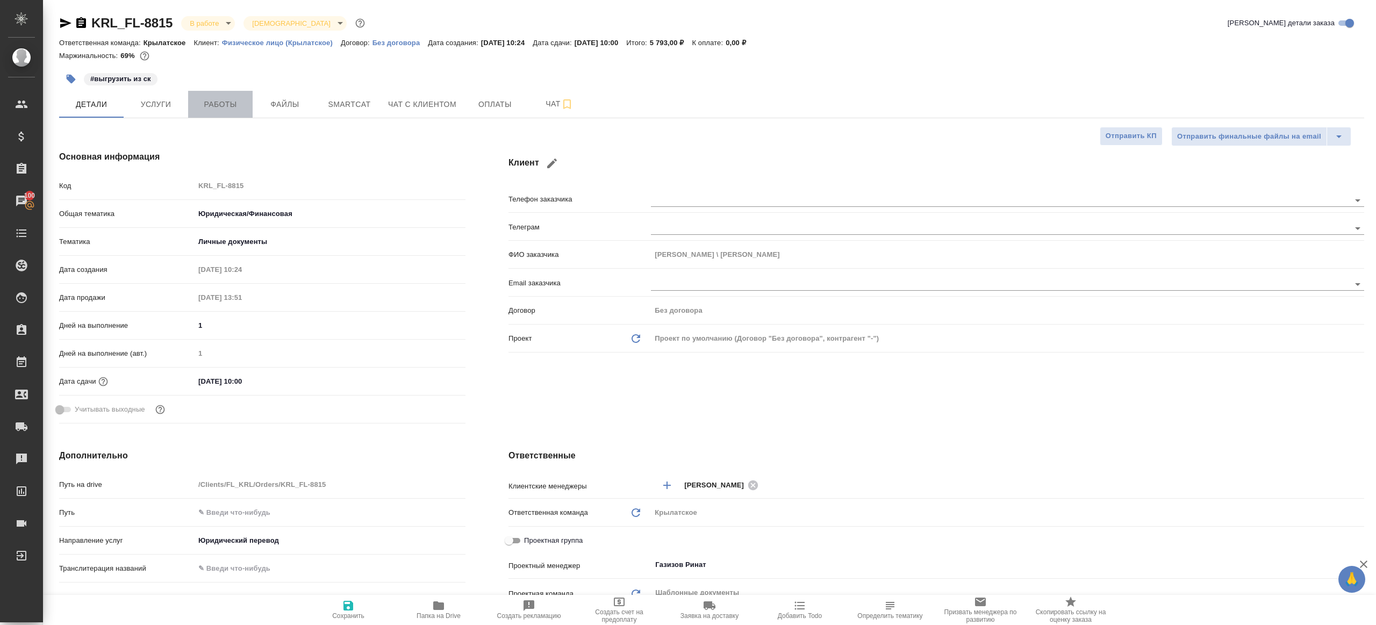
click at [224, 108] on span "Работы" at bounding box center [221, 104] width 52 height 13
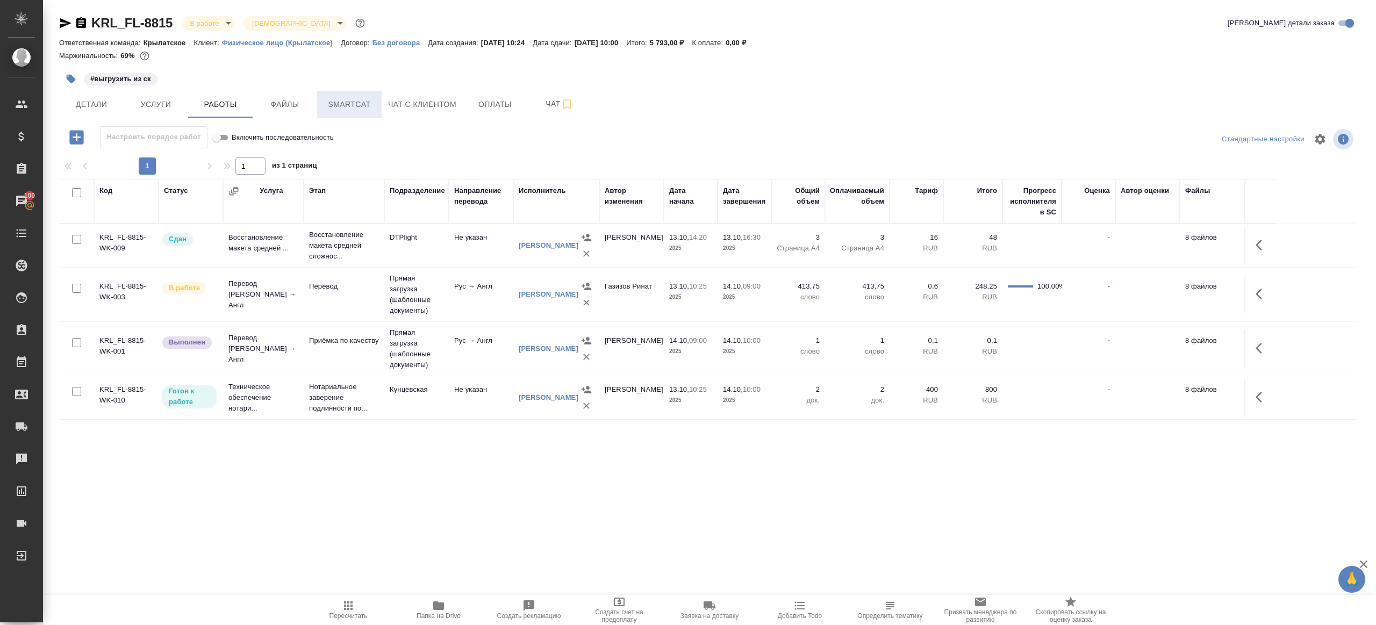
click at [339, 109] on span "Smartcat" at bounding box center [350, 104] width 52 height 13
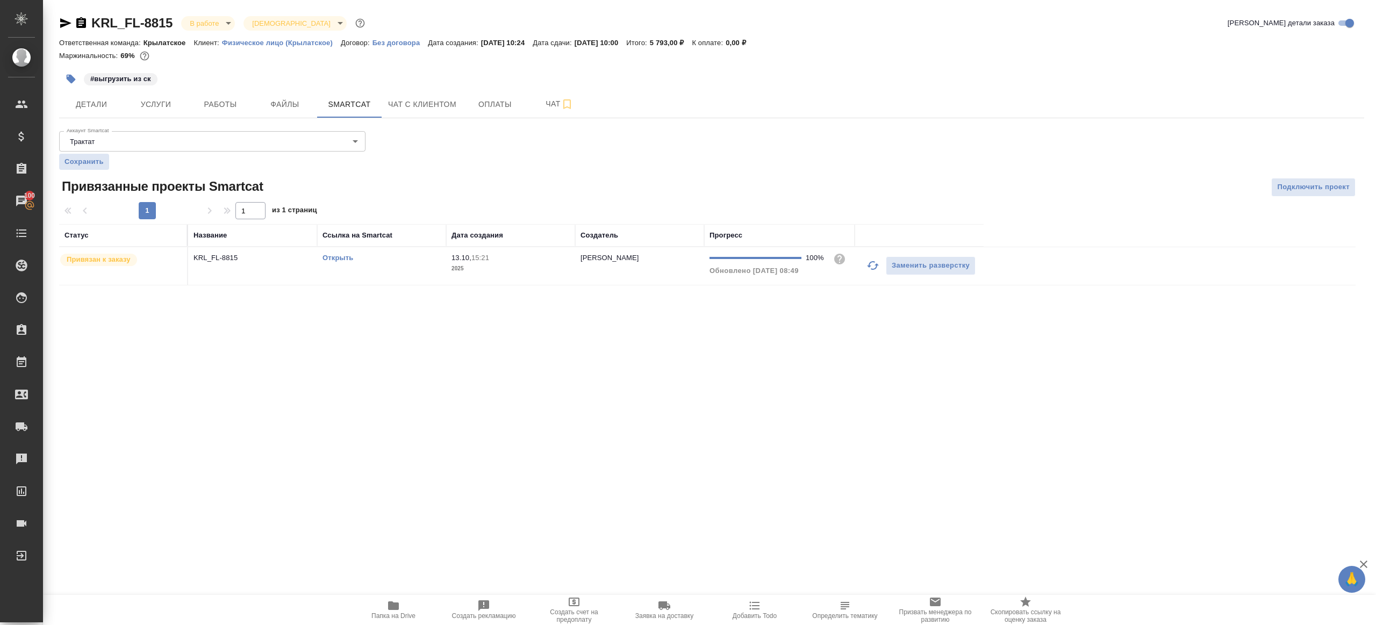
click at [349, 261] on div "Открыть" at bounding box center [382, 258] width 118 height 11
click at [327, 257] on link "Открыть" at bounding box center [338, 258] width 31 height 8
click at [221, 113] on button "Работы" at bounding box center [220, 104] width 65 height 27
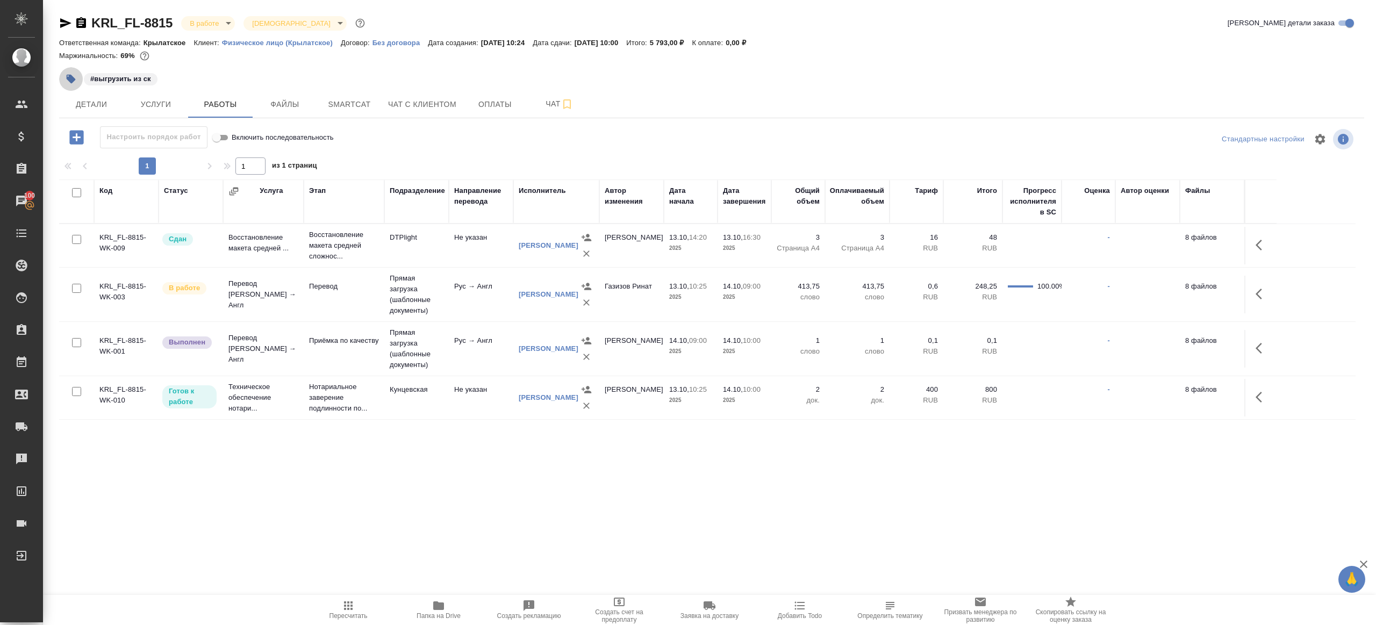
click at [74, 82] on icon "button" at bounding box center [71, 79] width 11 height 11
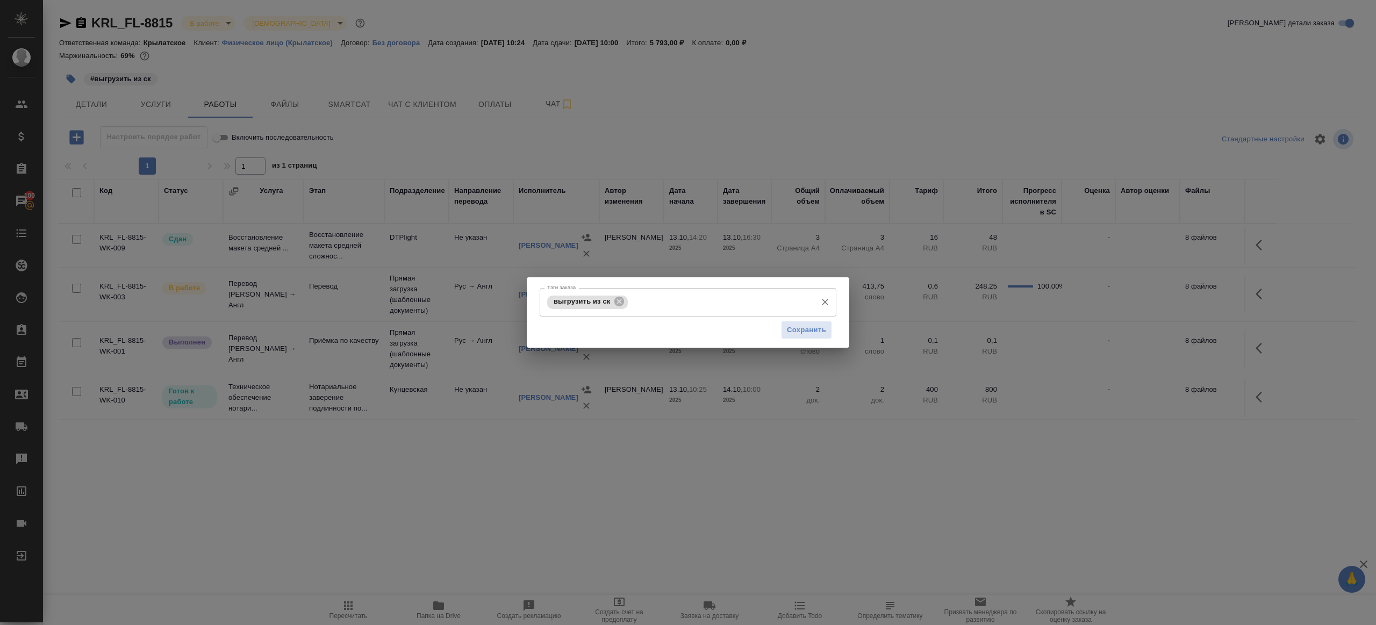
click at [613, 298] on span "выгрузить из ск" at bounding box center [581, 301] width 69 height 8
click at [623, 301] on icon at bounding box center [619, 302] width 10 height 10
click at [795, 325] on span "Сохранить" at bounding box center [806, 330] width 39 height 12
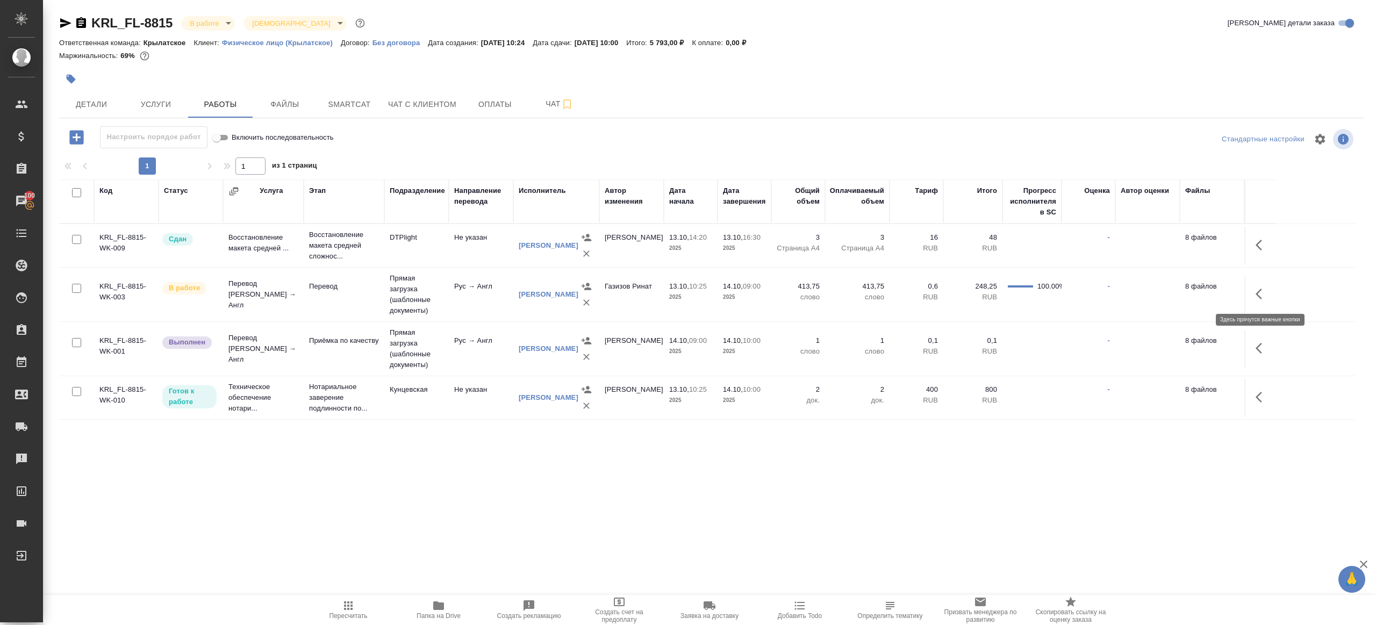
click at [1252, 296] on button "button" at bounding box center [1262, 294] width 26 height 26
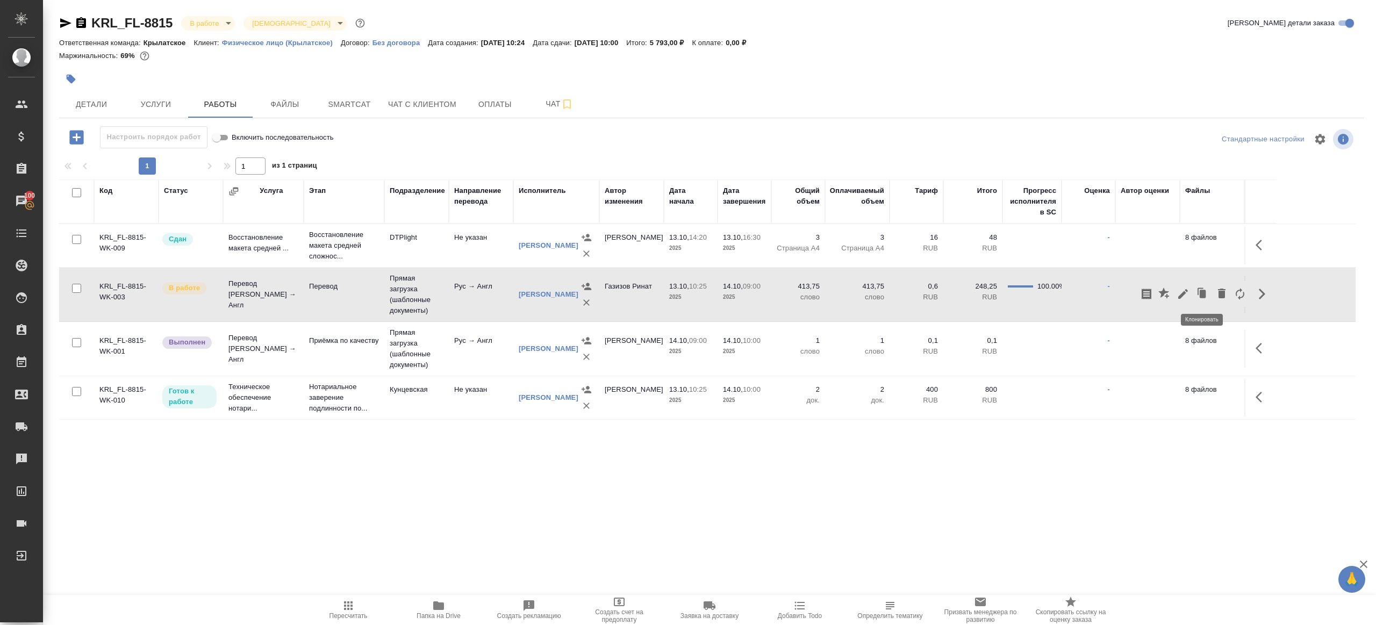
click at [1180, 293] on icon "button" at bounding box center [1183, 294] width 13 height 13
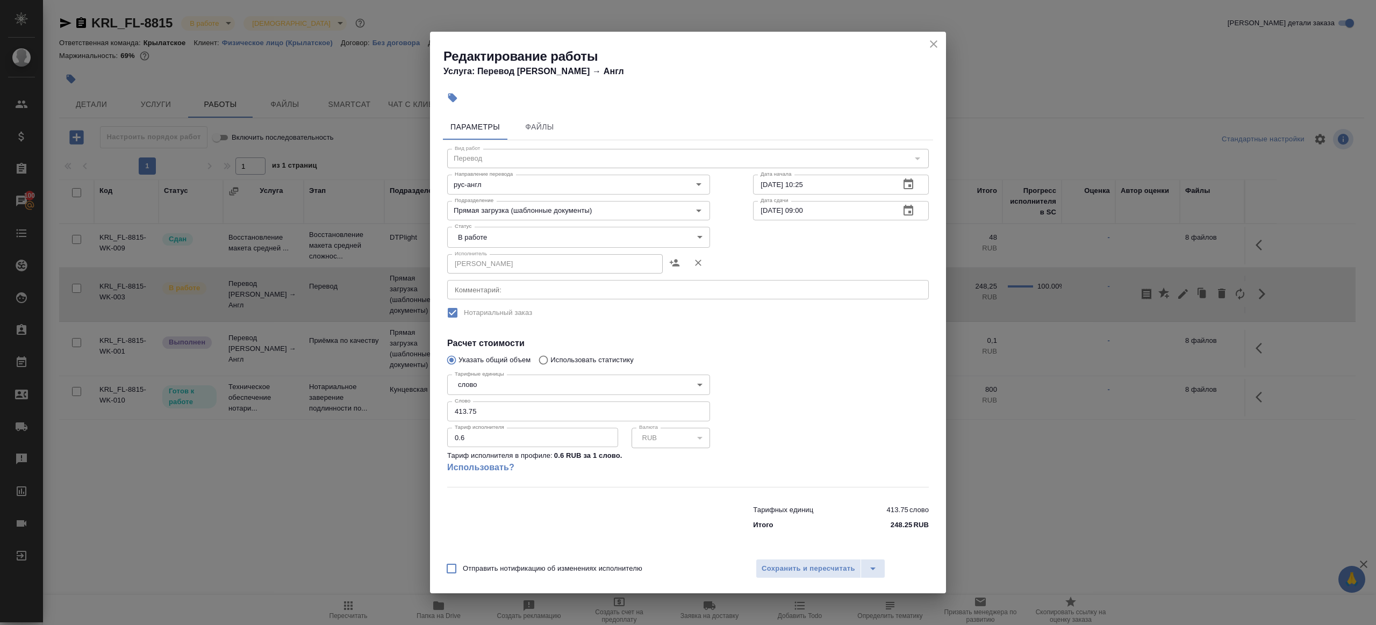
click at [504, 238] on body "🙏 .cls-1 fill:#fff; AWATERA Gazizov Rinat Клиенты Спецификации Заказы 100 Чаты …" at bounding box center [688, 312] width 1376 height 625
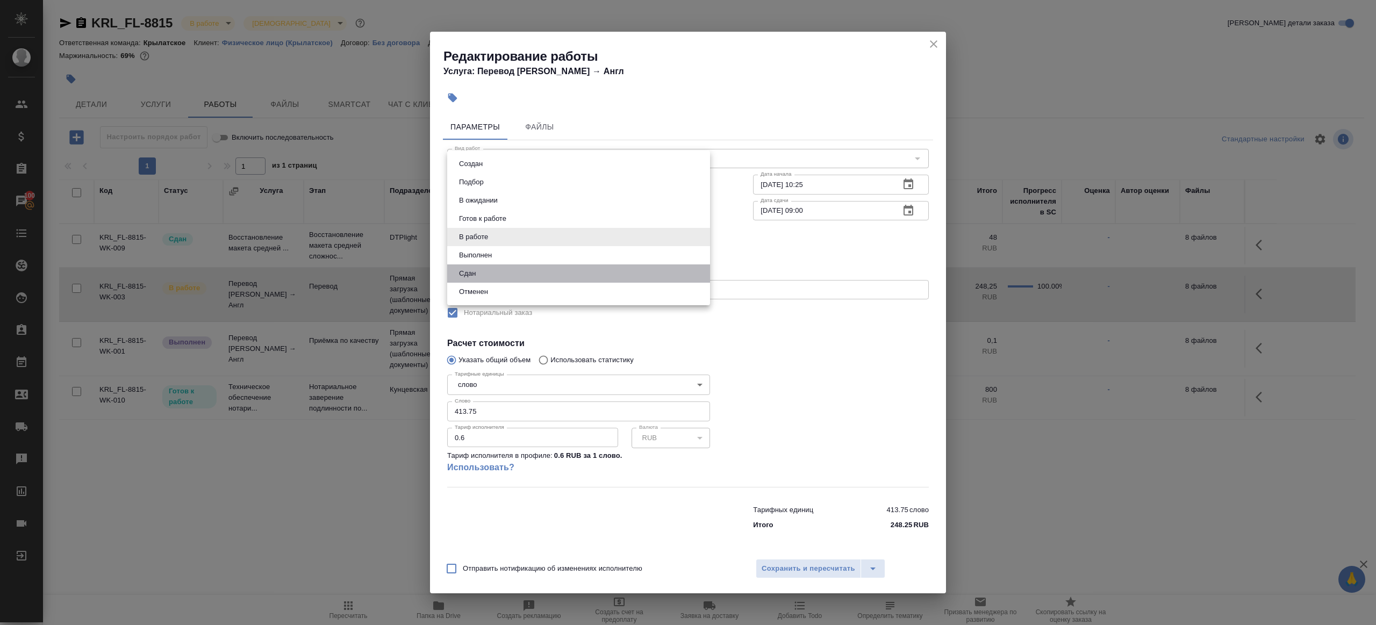
click at [507, 277] on li "Сдан" at bounding box center [578, 273] width 263 height 18
type input "closed"
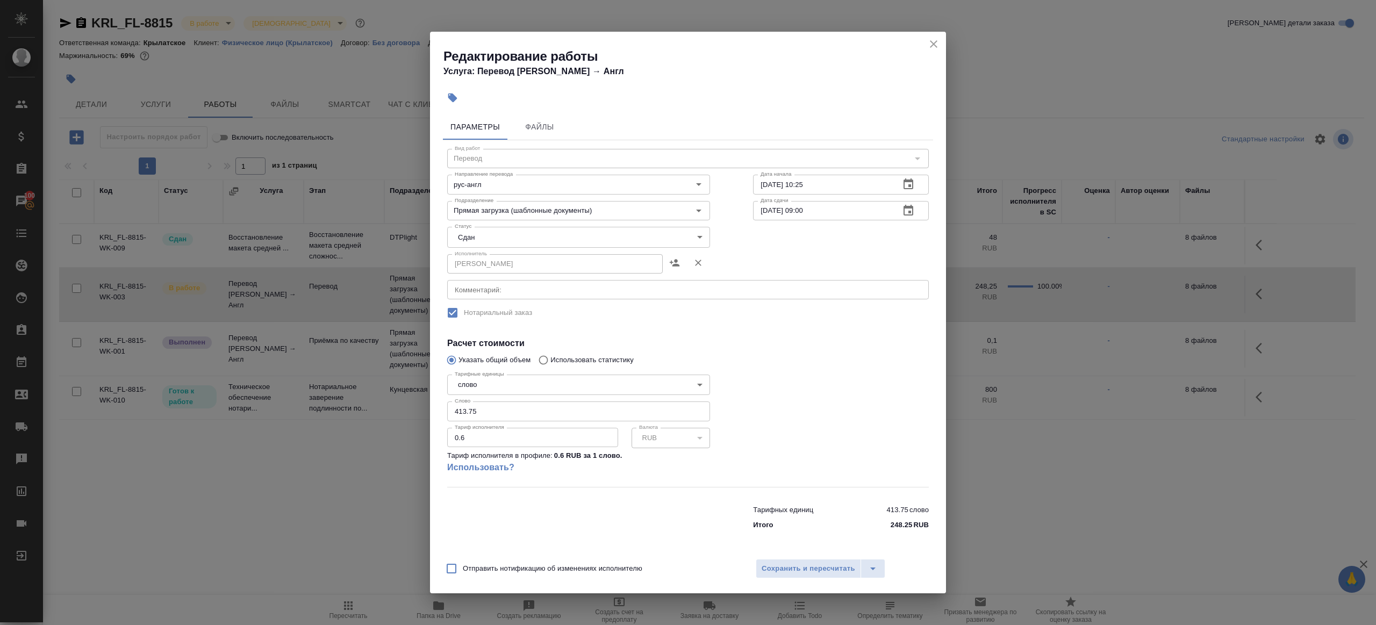
click at [548, 422] on div "Тарифные единицы слово 5a8b1489cc6b4906c91bfd90 Тарифные единицы Слово 413.75 С…" at bounding box center [578, 428] width 263 height 117
click at [549, 418] on input "413.75" at bounding box center [578, 411] width 263 height 19
click at [814, 424] on div at bounding box center [841, 429] width 219 height 160
click at [789, 582] on div "Отправить нотификацию об изменениях исполнителю Сохранить и пересчитать" at bounding box center [688, 572] width 516 height 41
click at [790, 576] on button "Сохранить и пересчитать" at bounding box center [808, 568] width 105 height 19
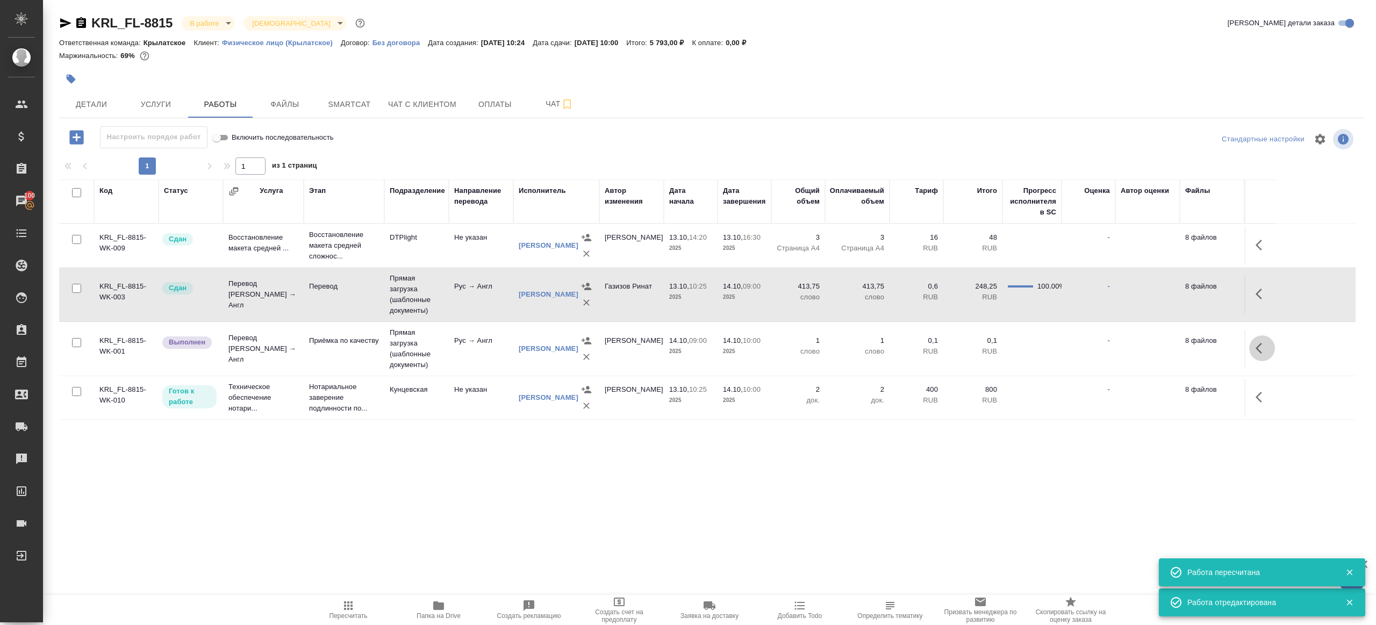
click at [1266, 349] on icon "button" at bounding box center [1262, 348] width 13 height 13
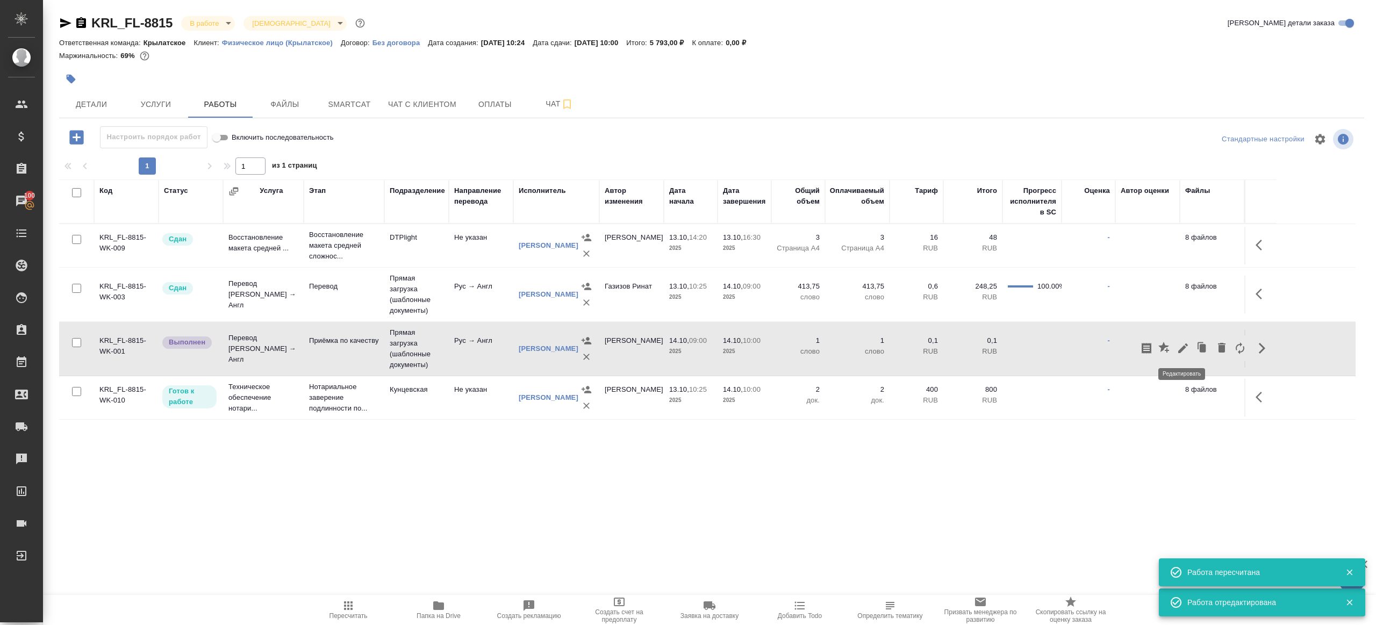
click at [1180, 348] on icon "button" at bounding box center [1183, 348] width 10 height 10
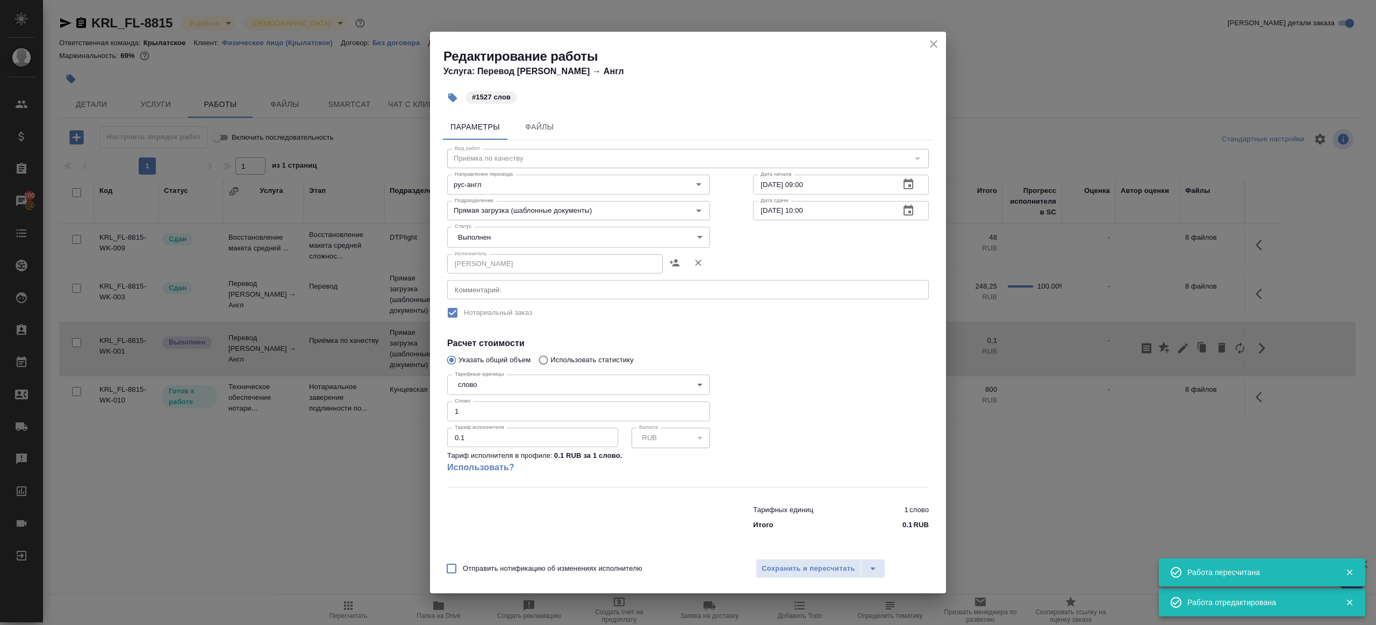
click at [518, 245] on body "🙏 .cls-1 fill:#fff; AWATERA Gazizov Rinat Клиенты Спецификации Заказы 100 Чаты …" at bounding box center [688, 312] width 1376 height 625
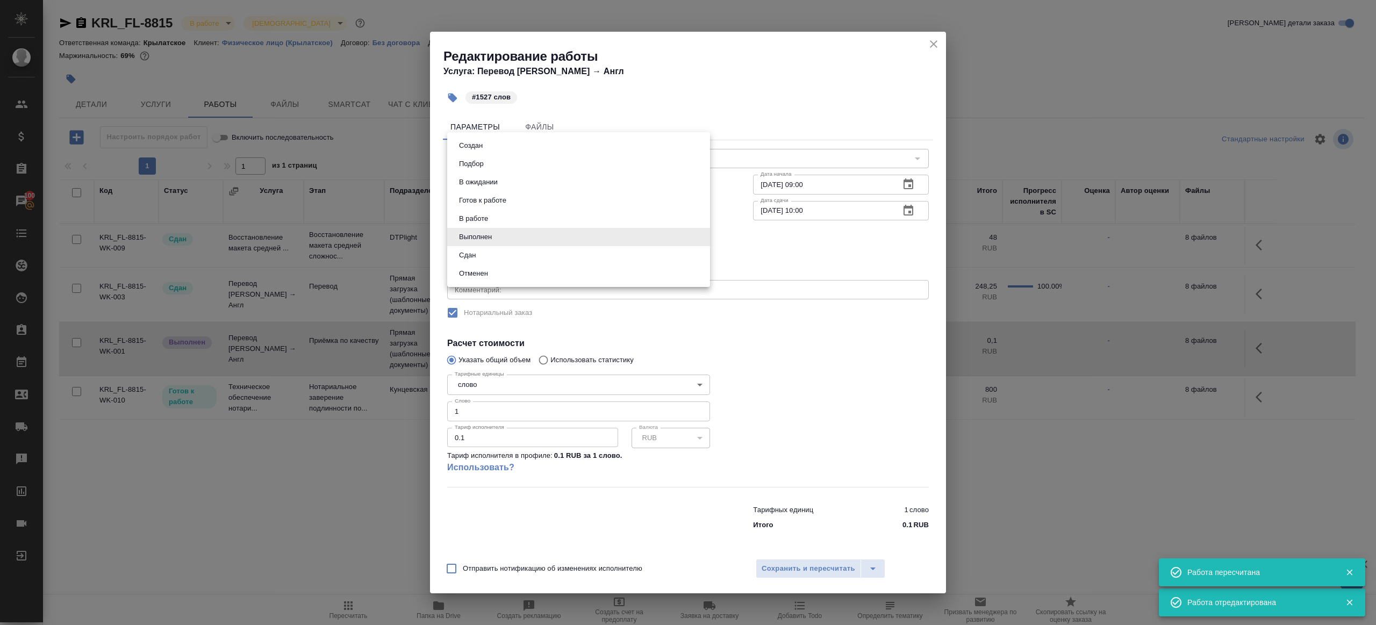
click at [482, 258] on li "Сдан" at bounding box center [578, 255] width 263 height 18
type input "closed"
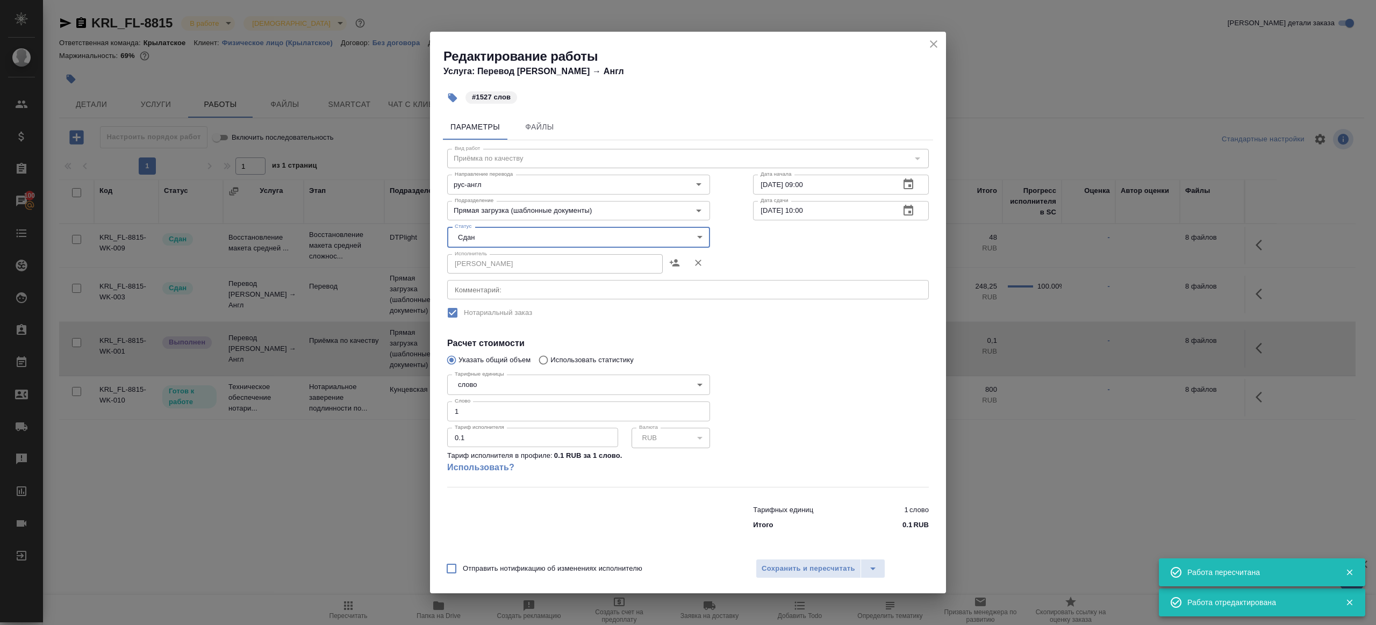
click at [475, 418] on input "1" at bounding box center [578, 411] width 263 height 19
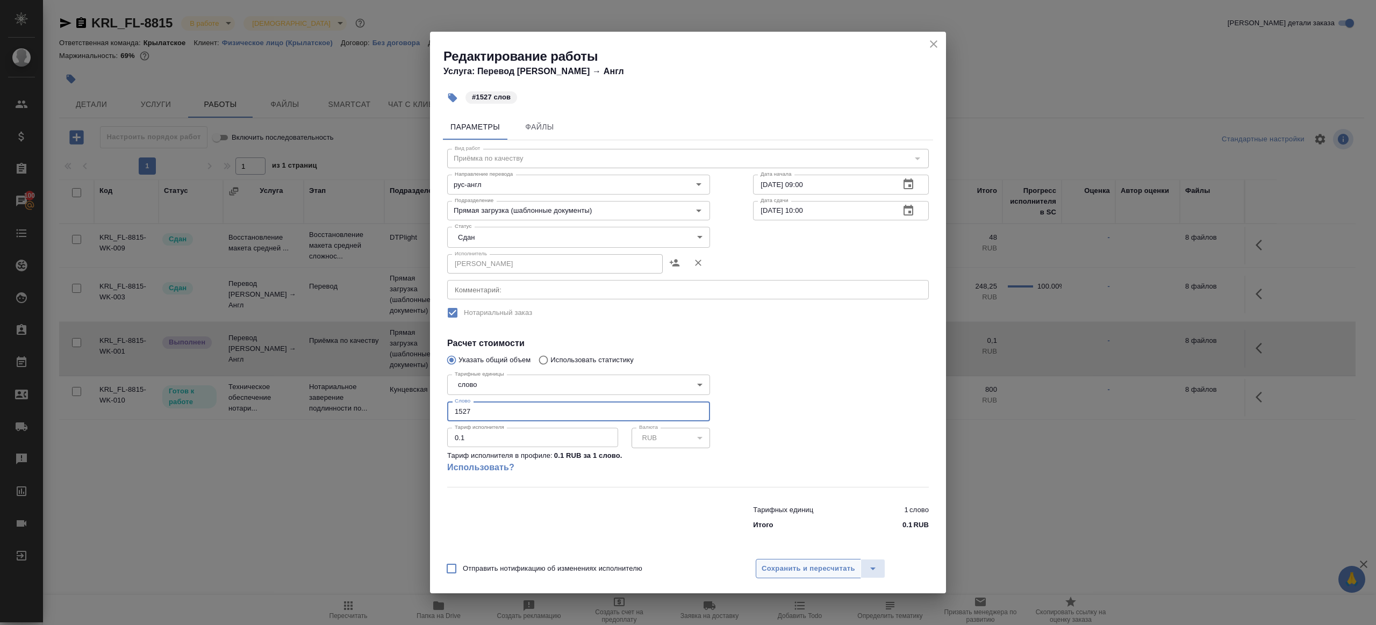
type input "1527"
click at [791, 567] on span "Сохранить и пересчитать" at bounding box center [809, 569] width 94 height 12
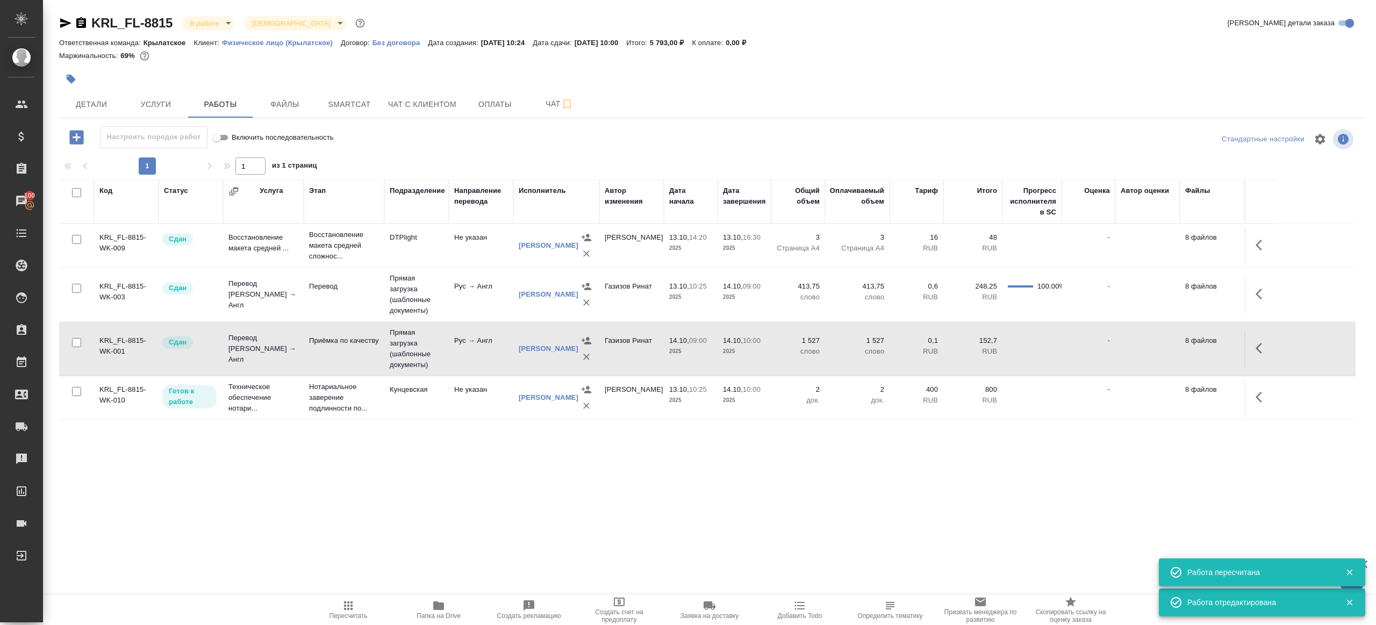
click at [425, 600] on span "Папка на Drive" at bounding box center [438, 609] width 77 height 20
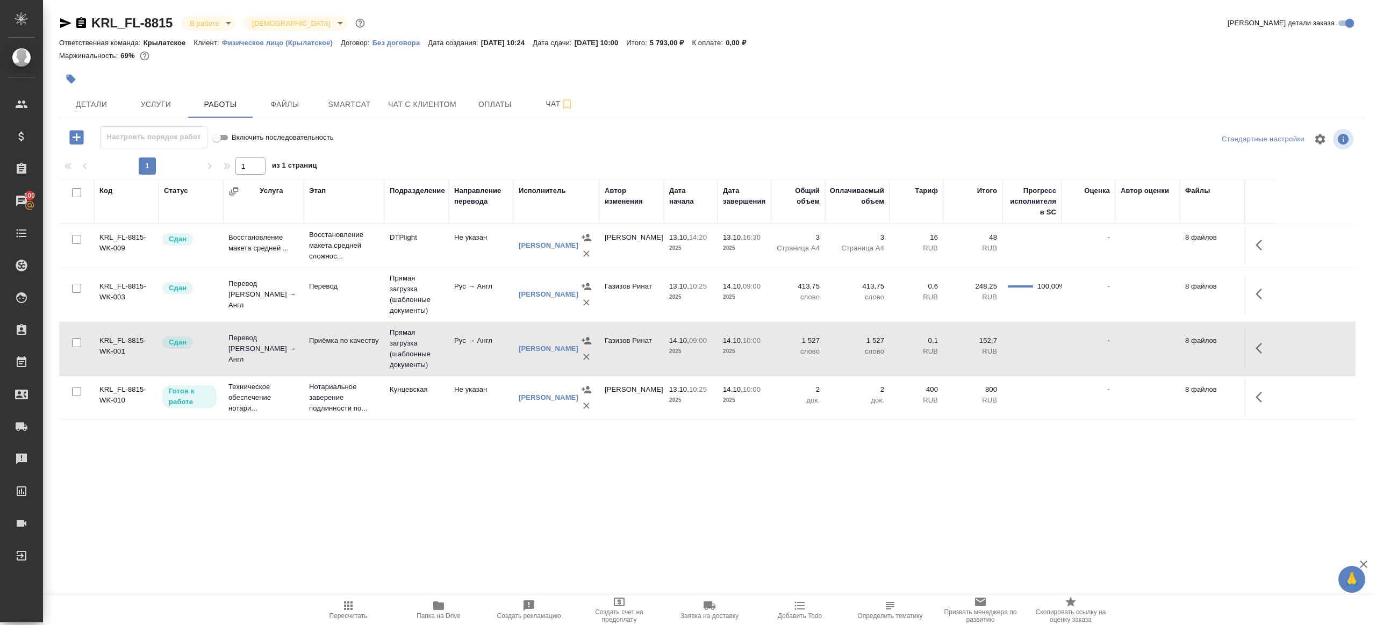
click at [224, 28] on body "🙏 .cls-1 fill:#fff; AWATERA Gazizov Rinat Клиенты Спецификации Заказы 100 Чаты …" at bounding box center [688, 312] width 1376 height 625
click at [226, 124] on li "Сдан без статистики" at bounding box center [230, 132] width 98 height 18
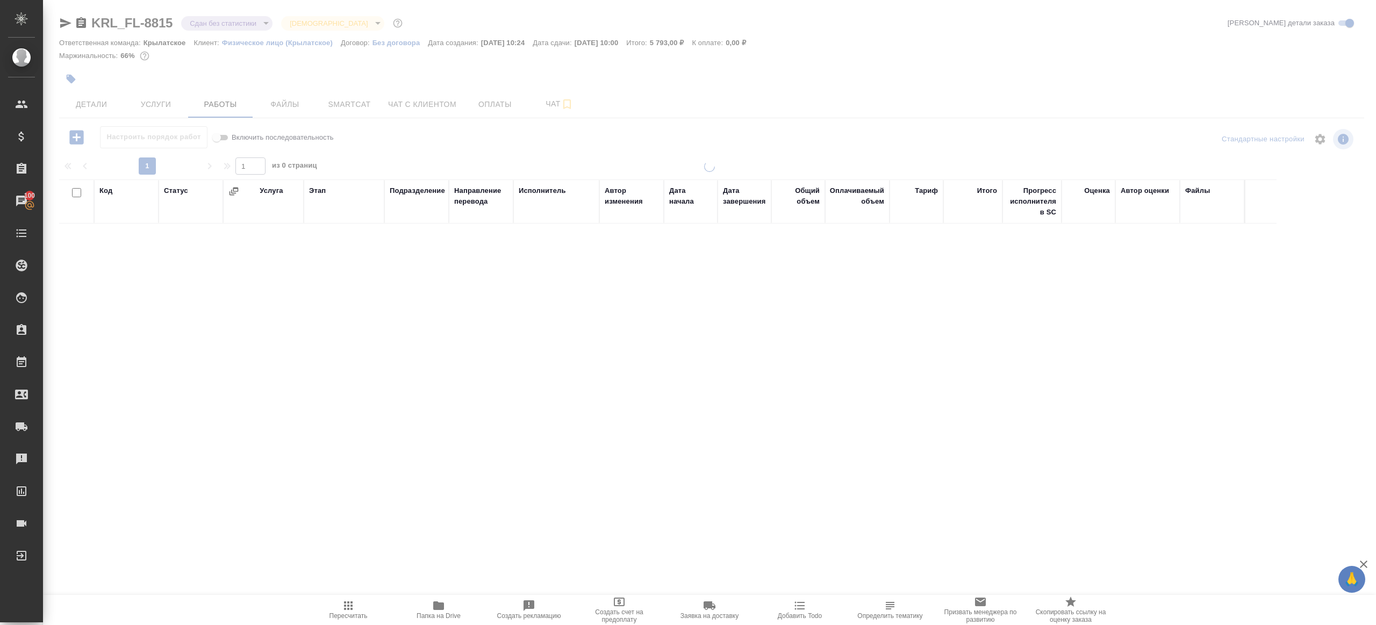
click at [216, 23] on body "🙏 .cls-1 fill:#fff; AWATERA Gazizov Rinat Клиенты Спецификации Заказы 100 Чаты …" at bounding box center [688, 312] width 1376 height 625
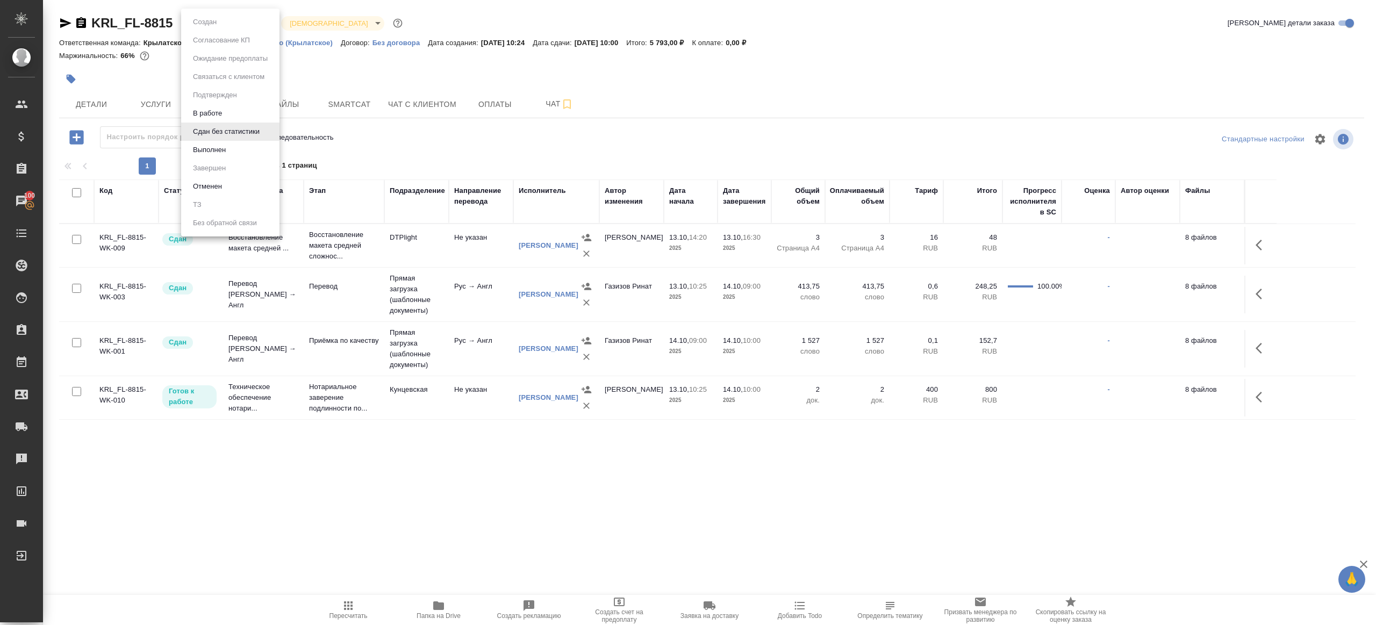
click at [231, 156] on li "Выполнен" at bounding box center [230, 150] width 98 height 18
click at [1258, 292] on icon "button" at bounding box center [1259, 294] width 6 height 11
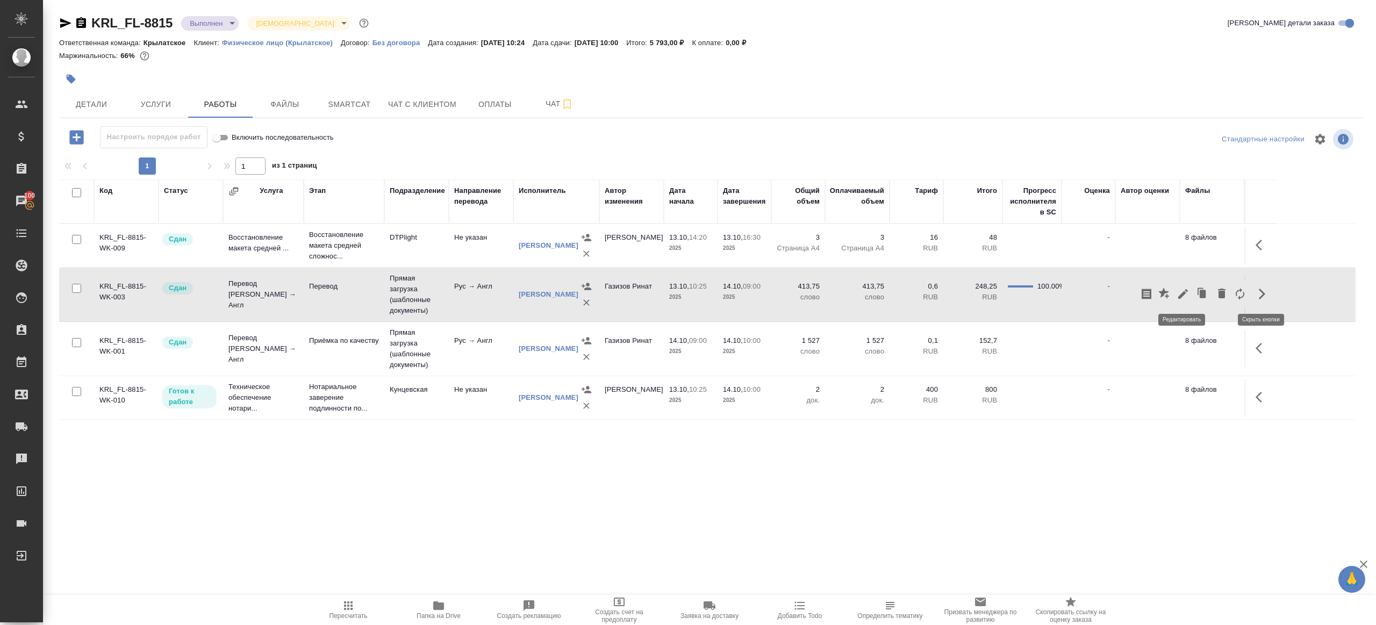
click at [1180, 292] on icon "button" at bounding box center [1183, 294] width 13 height 13
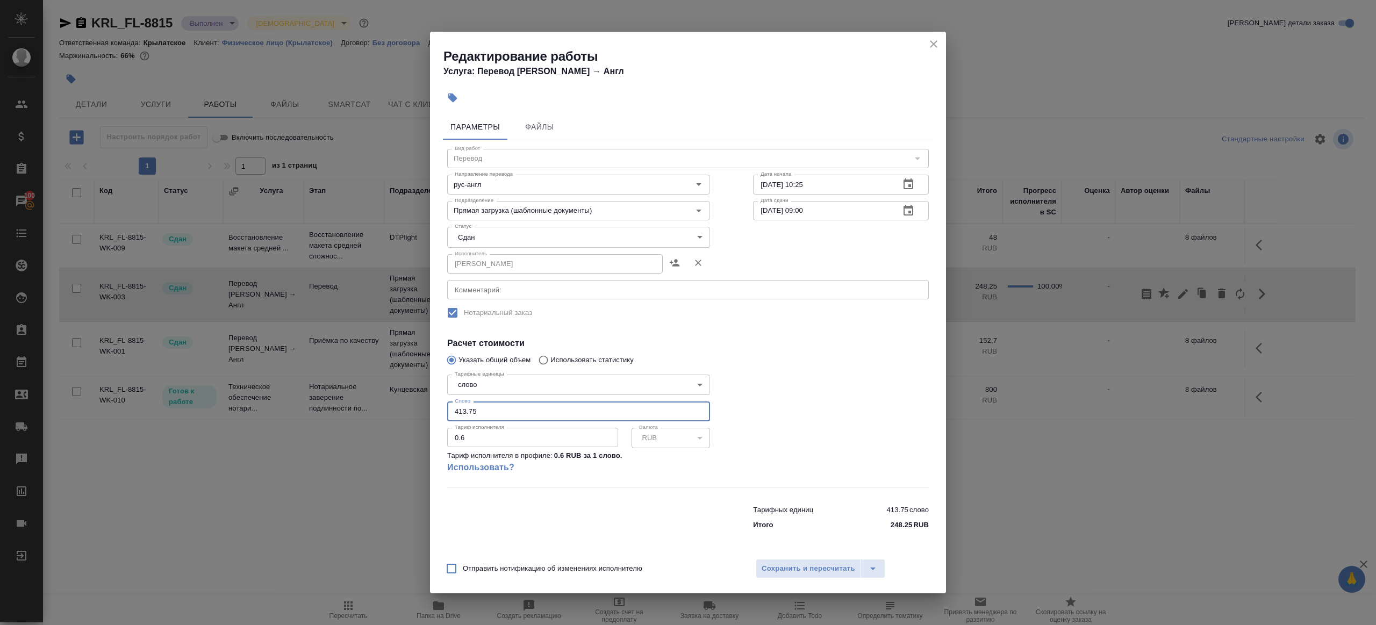
drag, startPoint x: 465, startPoint y: 410, endPoint x: 423, endPoint y: 405, distance: 42.7
click at [423, 405] on div "Редактирование работы Услуга: Перевод Стандарт Рус → Англ Параметры Файлы Вид р…" at bounding box center [688, 312] width 1376 height 625
type input "703.75"
click at [806, 567] on span "Сохранить и пересчитать" at bounding box center [809, 569] width 94 height 12
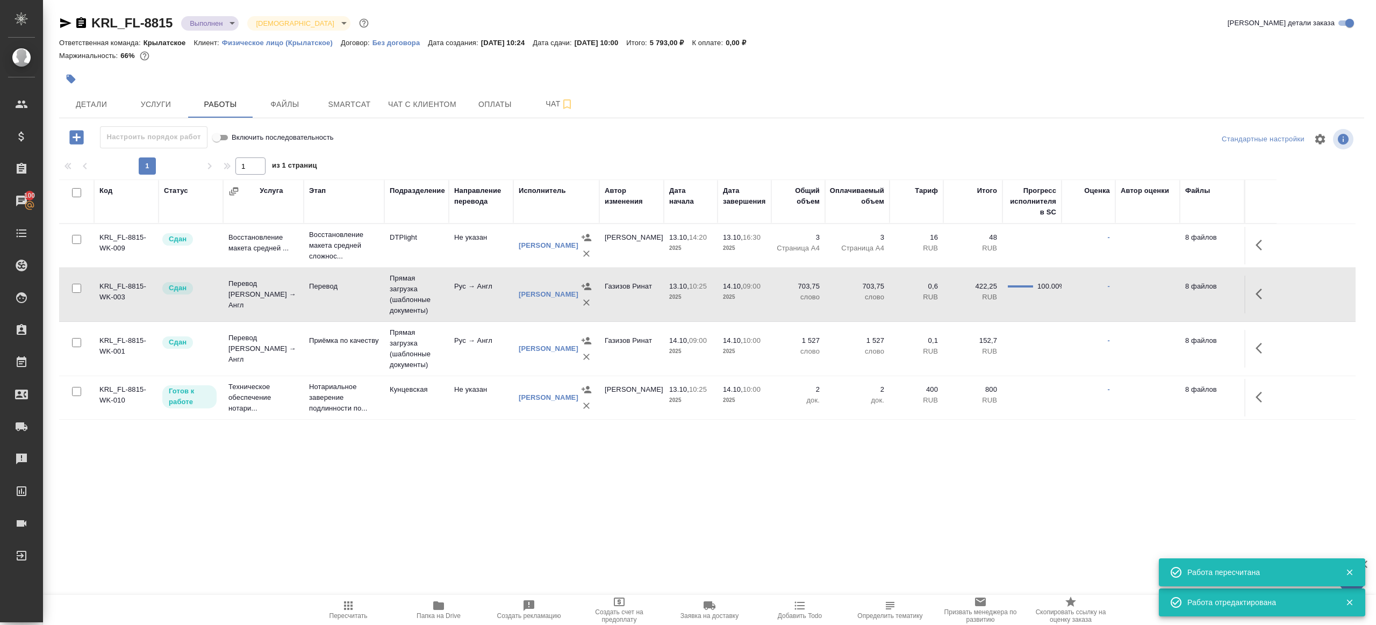
click at [352, 601] on icon "button" at bounding box center [348, 605] width 9 height 9
drag, startPoint x: 350, startPoint y: 601, endPoint x: 378, endPoint y: 525, distance: 81.3
click at [351, 600] on icon "button" at bounding box center [348, 605] width 13 height 13
click at [380, 510] on div ".cls-1 fill:#fff; AWATERA Gazizov Rinat Клиенты Спецификации Заказы 100 Чаты To…" at bounding box center [688, 312] width 1376 height 625
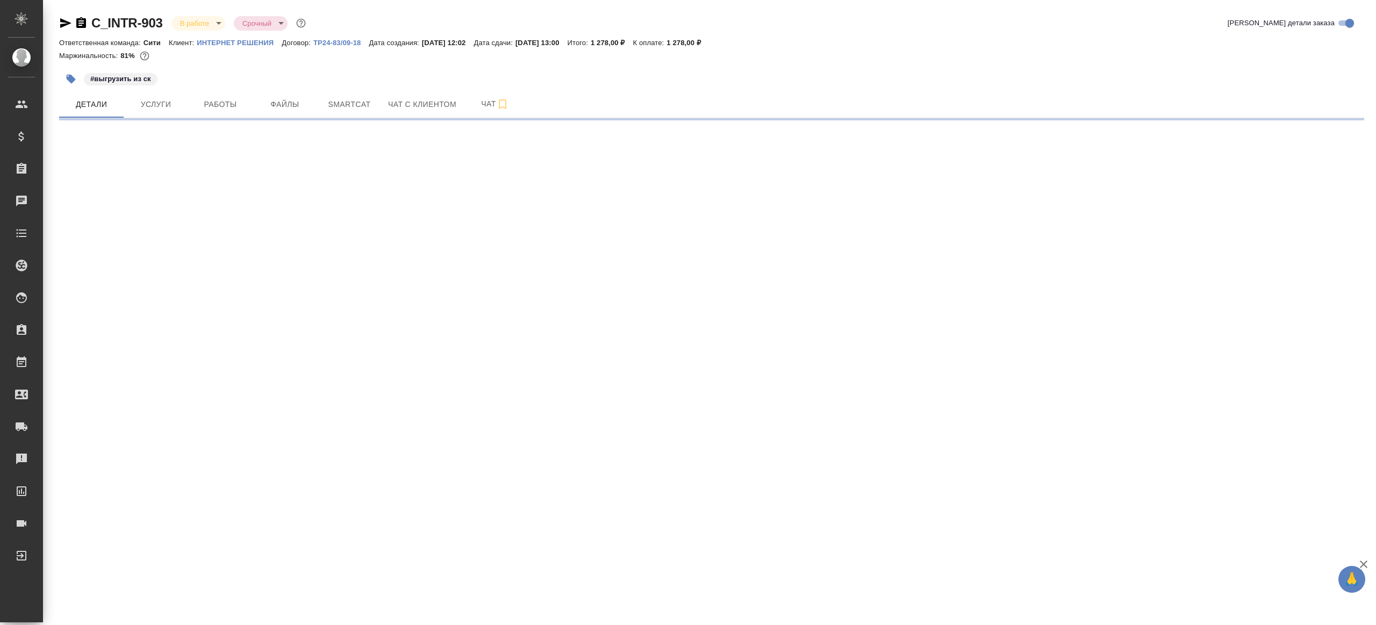
select select "RU"
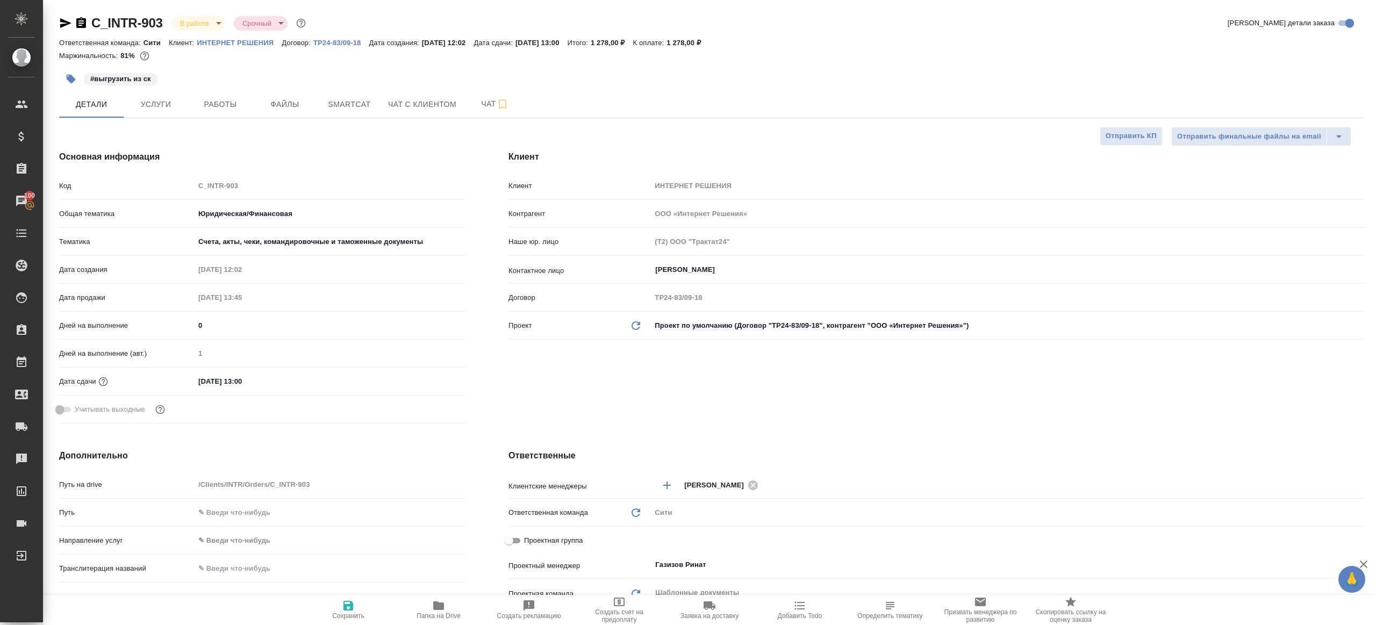
type textarea "x"
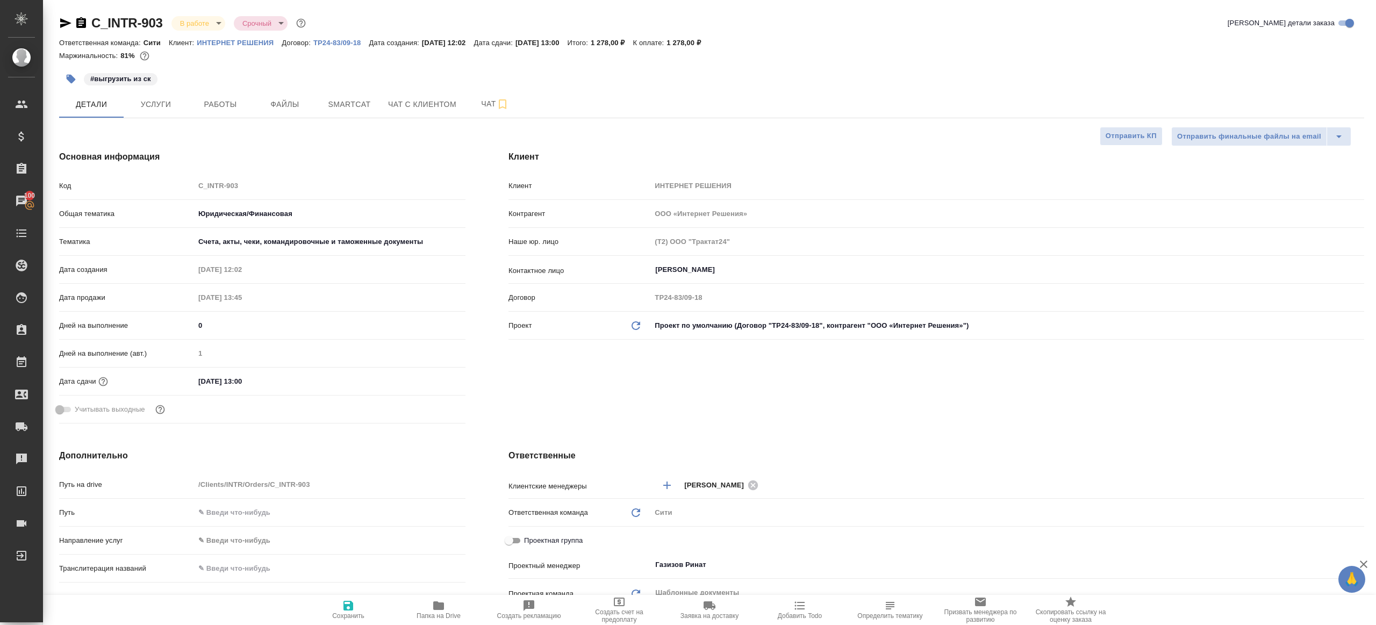
type textarea "x"
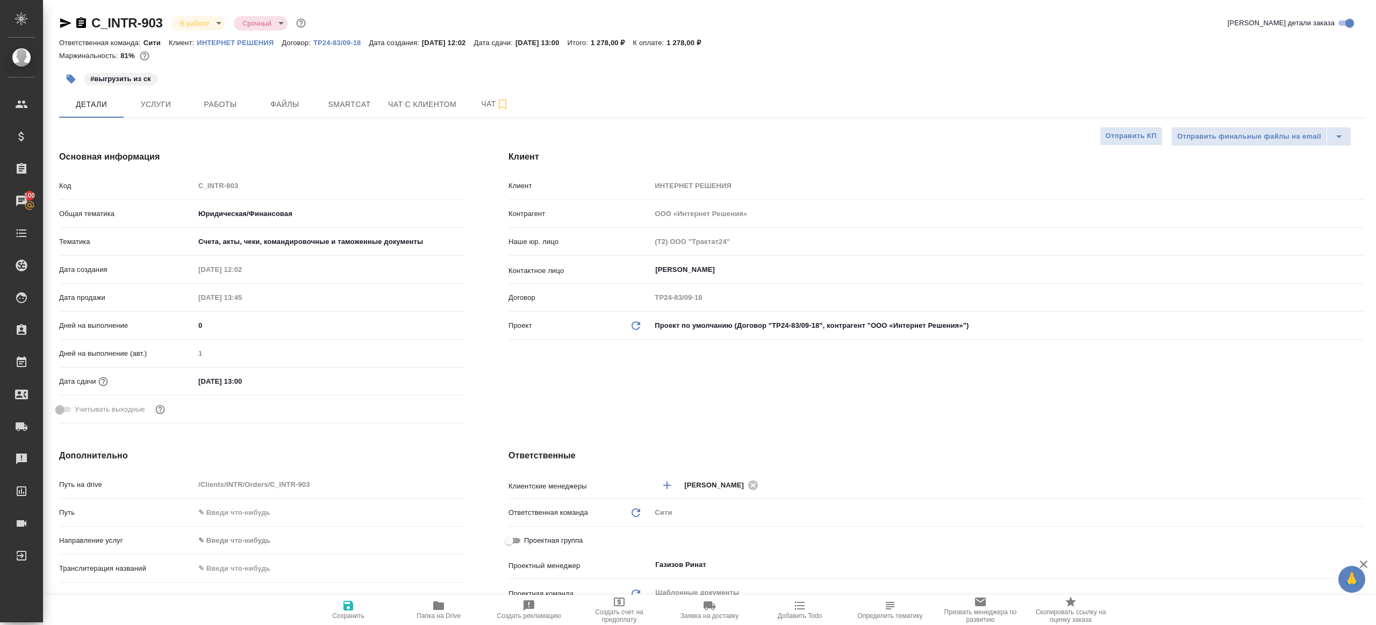
type textarea "x"
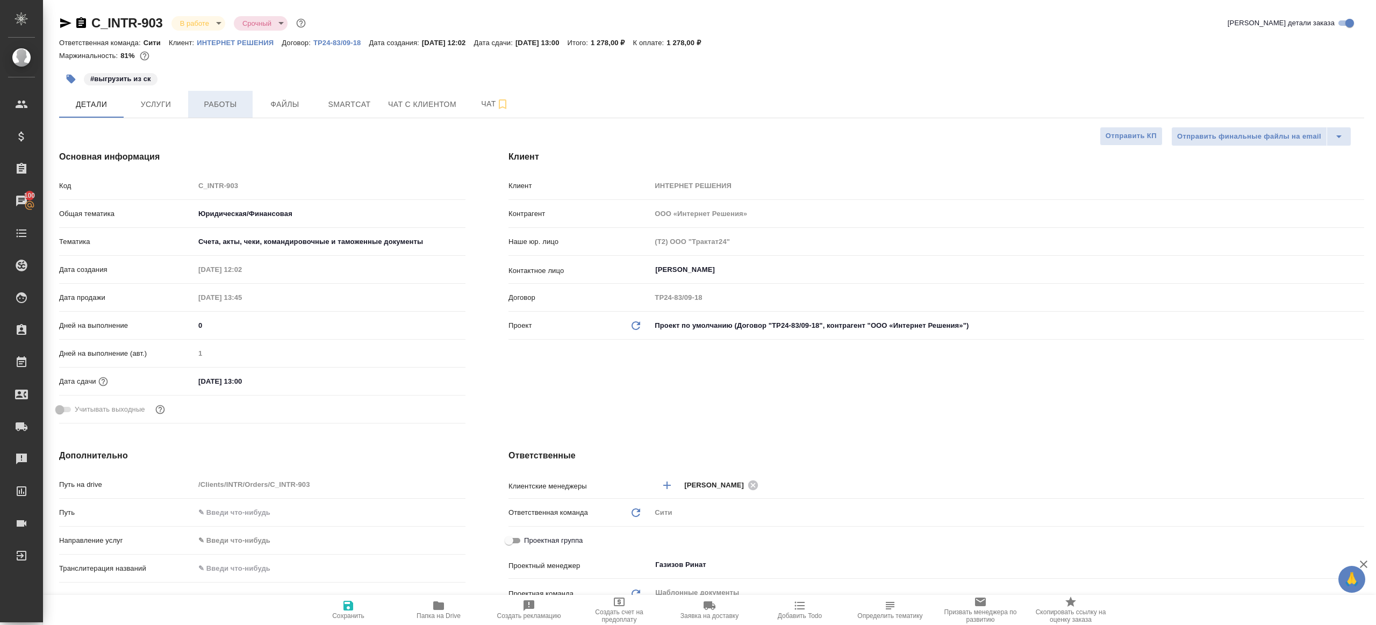
click at [226, 106] on span "Работы" at bounding box center [221, 104] width 52 height 13
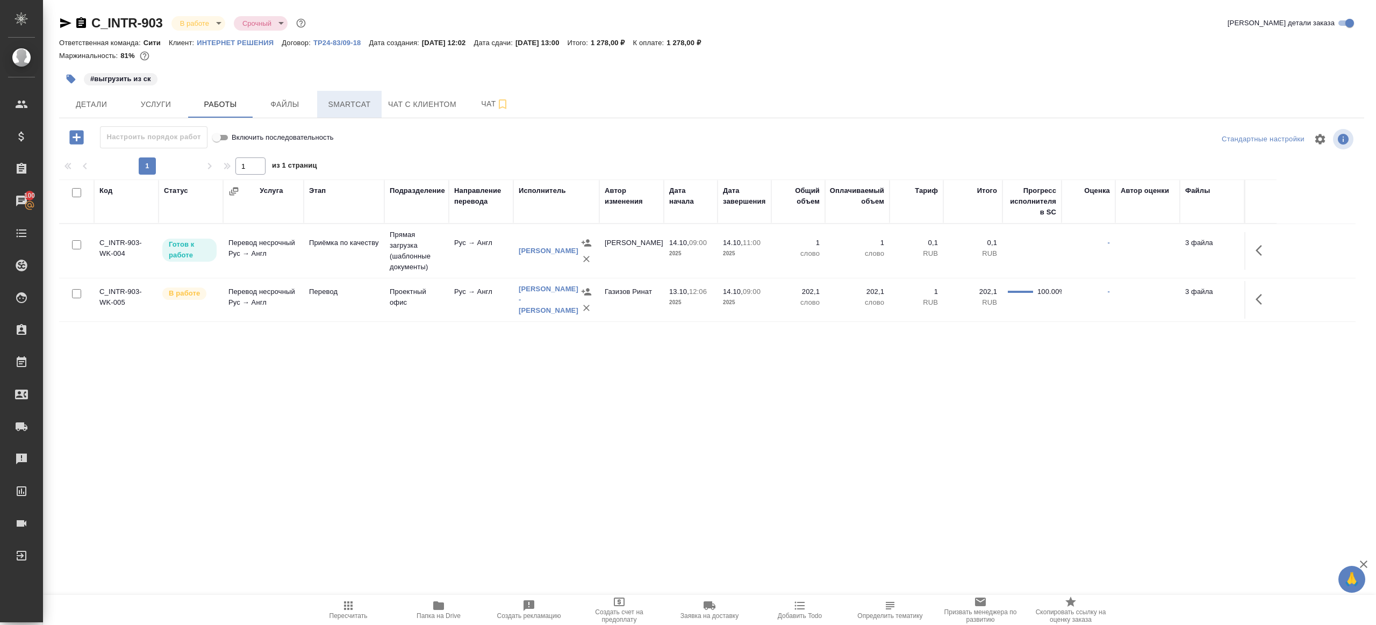
click at [337, 111] on button "Smartcat" at bounding box center [349, 104] width 65 height 27
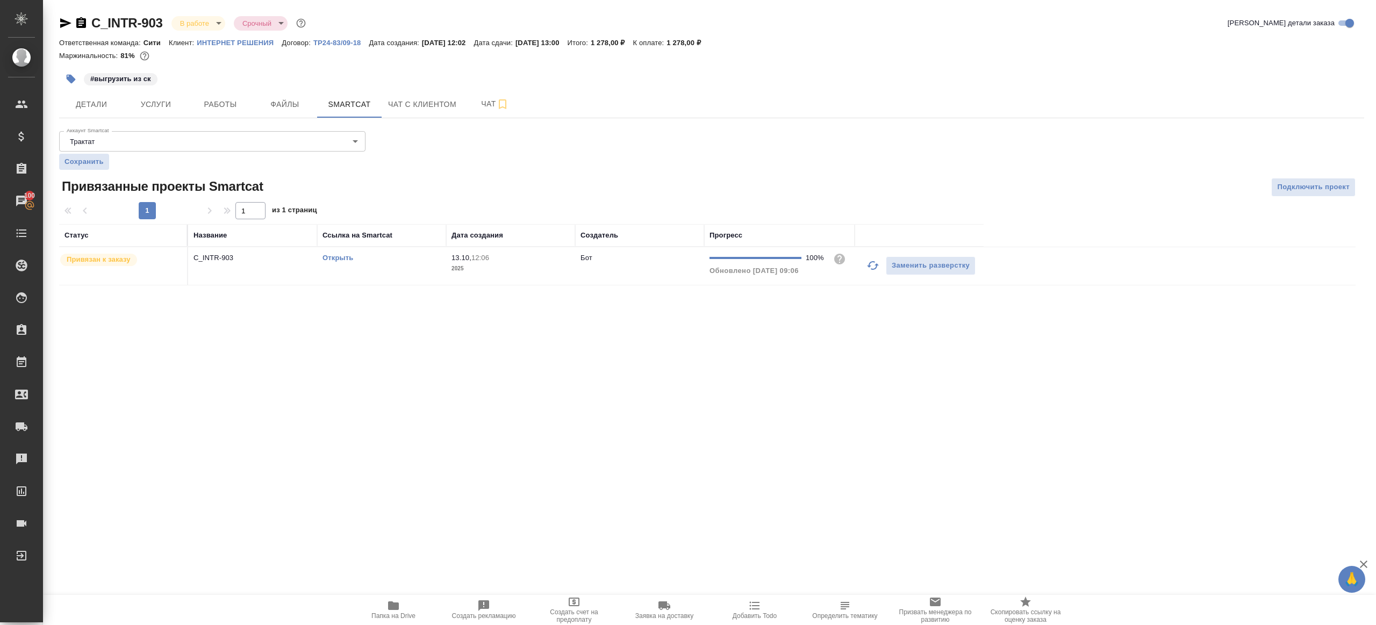
click at [331, 254] on link "Открыть" at bounding box center [338, 258] width 31 height 8
click at [226, 100] on span "Работы" at bounding box center [221, 104] width 52 height 13
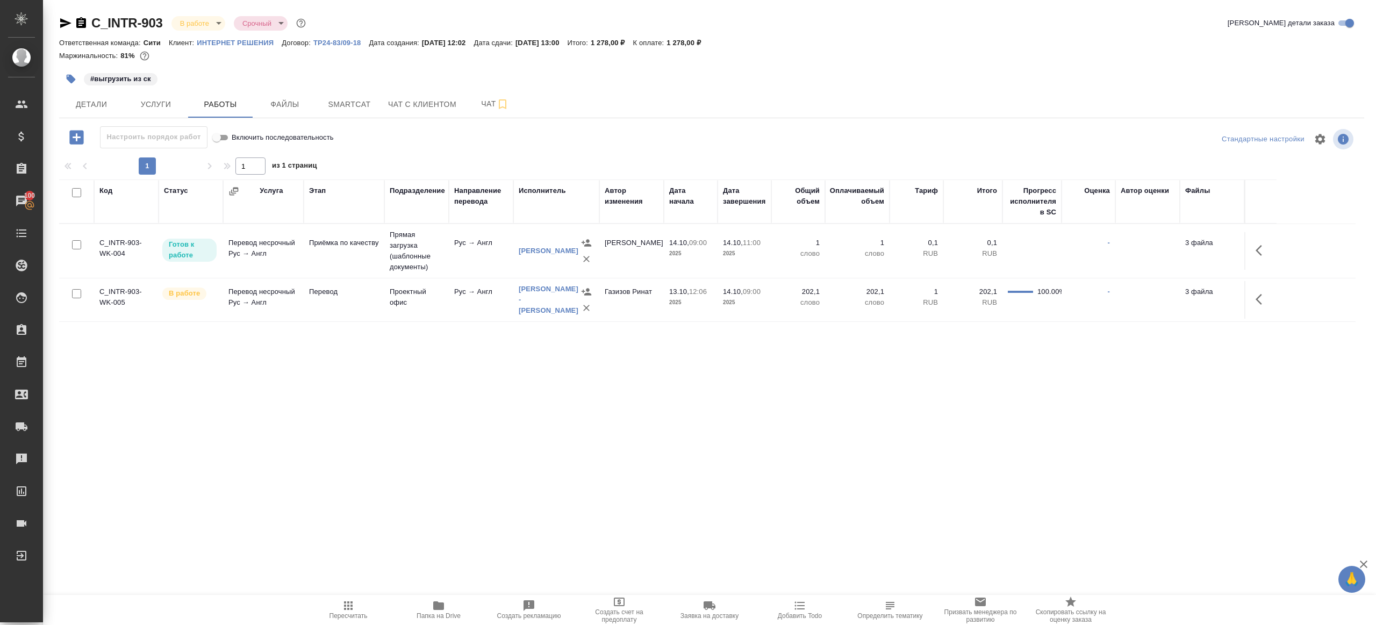
click at [444, 591] on div ".cls-1 fill:#fff; AWATERA Gazizov Rinat Клиенты Спецификации Заказы 100 Чаты To…" at bounding box center [688, 312] width 1376 height 625
click at [442, 599] on icon "button" at bounding box center [438, 605] width 13 height 13
click at [1255, 303] on button "button" at bounding box center [1262, 299] width 26 height 26
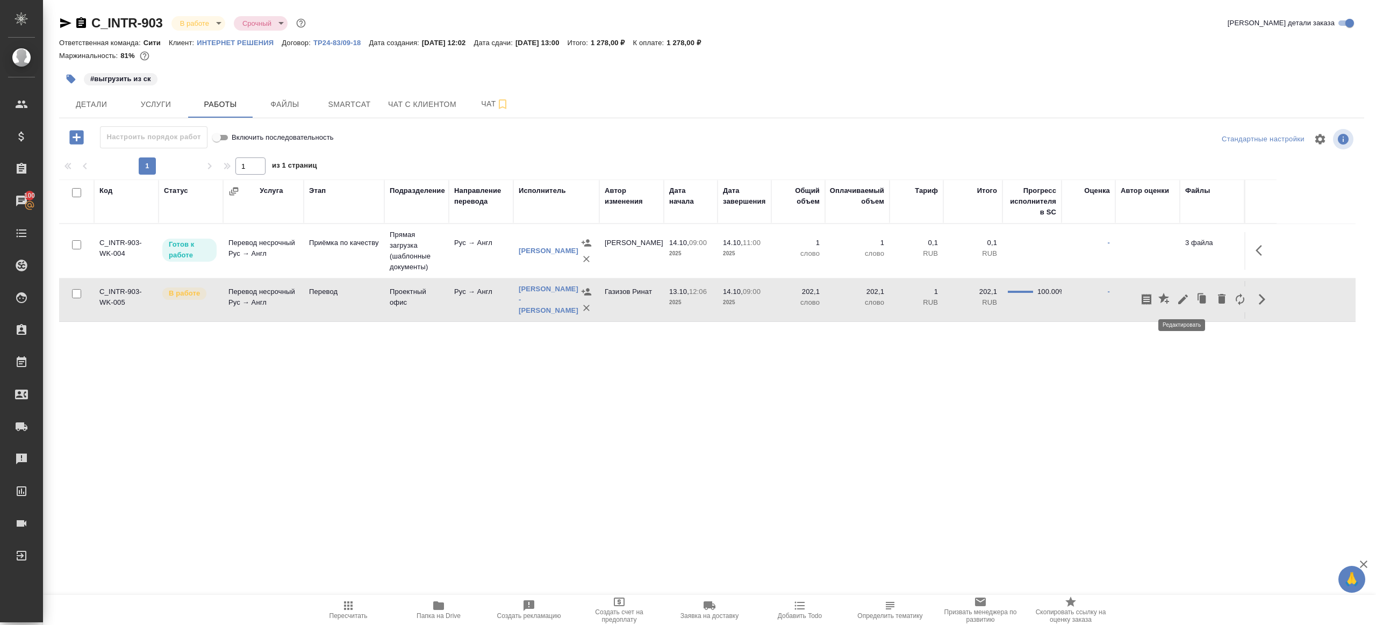
click at [1179, 298] on icon "button" at bounding box center [1183, 299] width 13 height 13
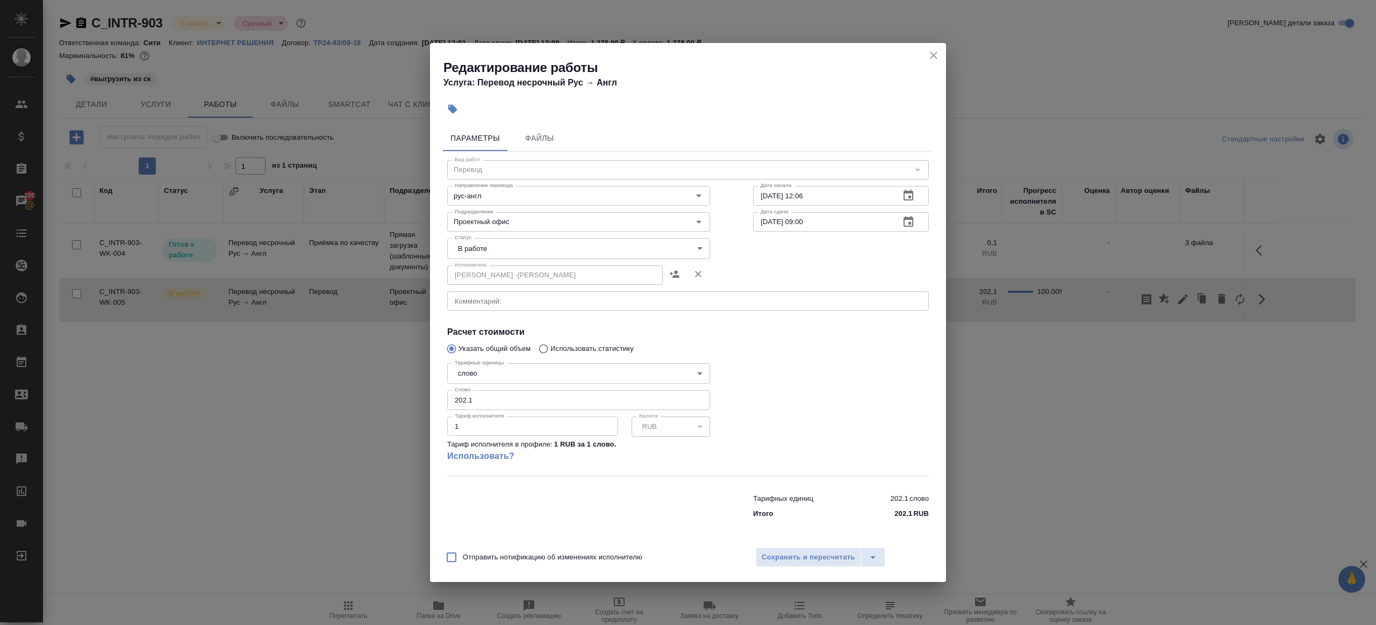
click at [497, 246] on body "🙏 .cls-1 fill:#fff; AWATERA Gazizov Rinat Клиенты Спецификации Заказы 100 Чаты …" at bounding box center [688, 312] width 1376 height 625
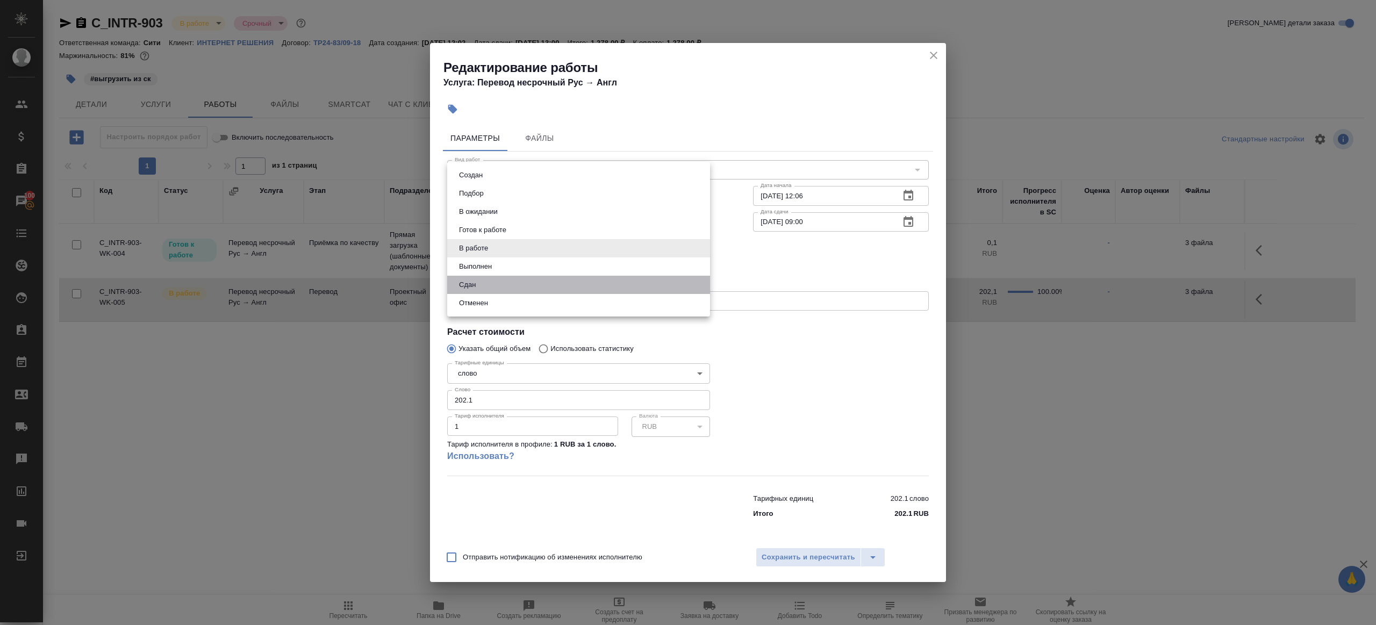
click at [485, 281] on li "Сдан" at bounding box center [578, 285] width 263 height 18
type input "closed"
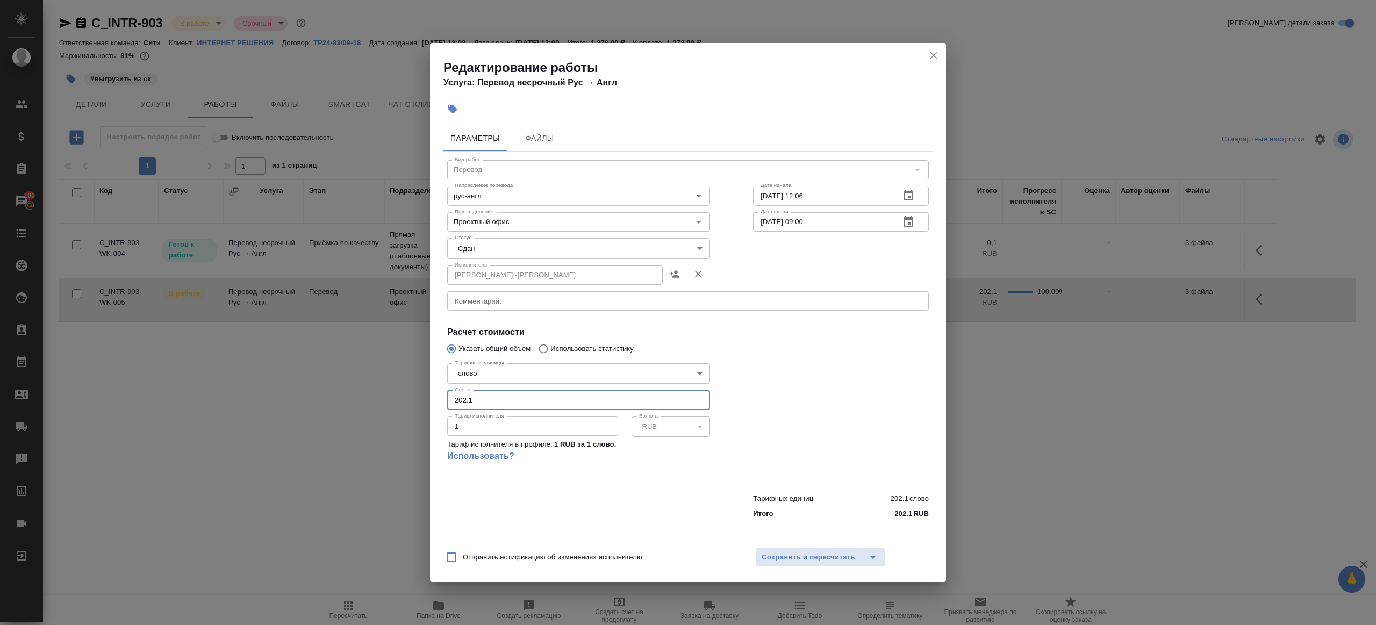
click at [485, 404] on input "202.1" at bounding box center [578, 399] width 263 height 19
paste input "185.6"
type input "185.6"
click at [796, 396] on div at bounding box center [841, 418] width 219 height 160
click at [810, 550] on button "Сохранить и пересчитать" at bounding box center [808, 557] width 105 height 19
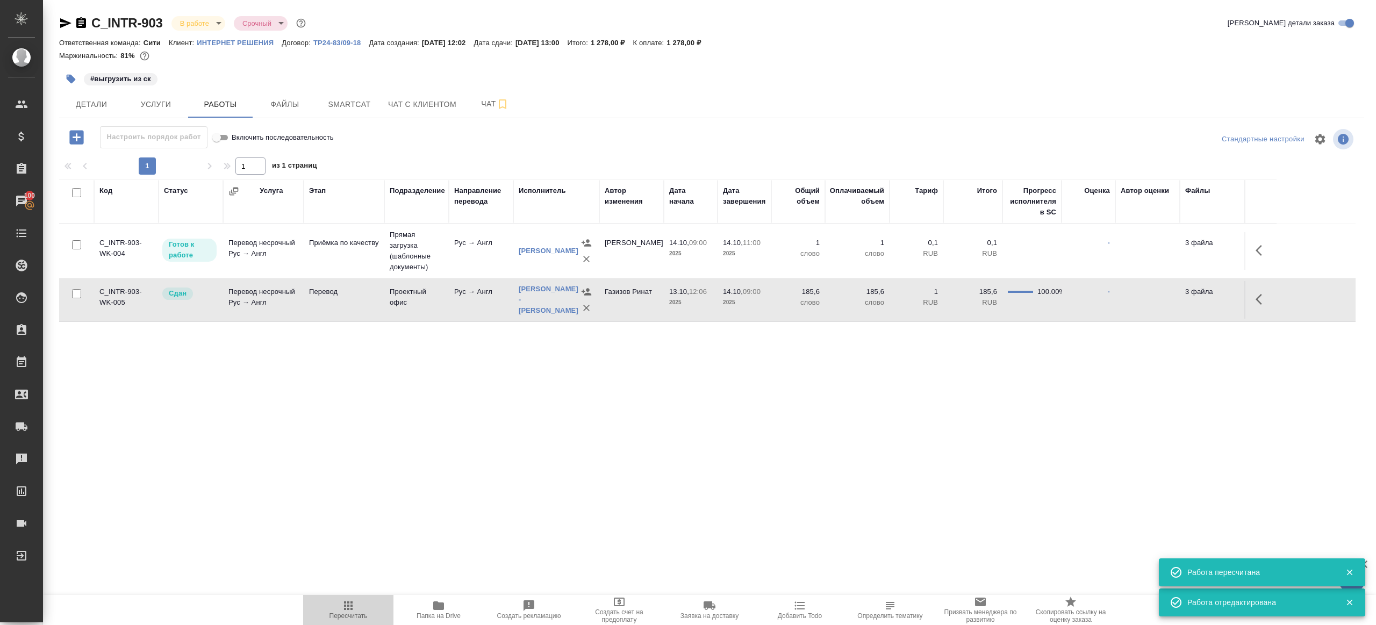
click at [353, 606] on icon "button" at bounding box center [348, 605] width 13 height 13
drag, startPoint x: 353, startPoint y: 606, endPoint x: 366, endPoint y: 528, distance: 78.5
click at [353, 605] on icon "button" at bounding box center [348, 605] width 13 height 13
click at [368, 503] on div ".cls-1 fill:#fff; AWATERA Gazizov Rinat Клиенты Спецификации Заказы 100 Чаты To…" at bounding box center [688, 312] width 1376 height 625
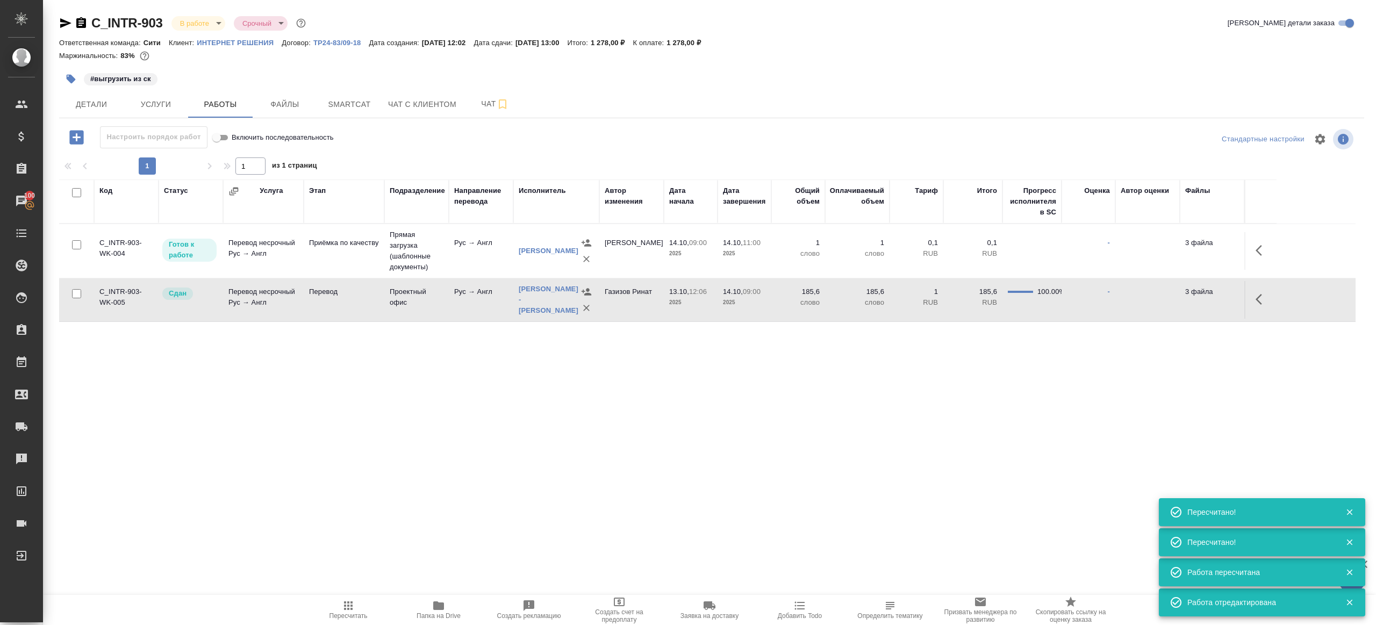
click at [72, 71] on button "button" at bounding box center [71, 79] width 24 height 24
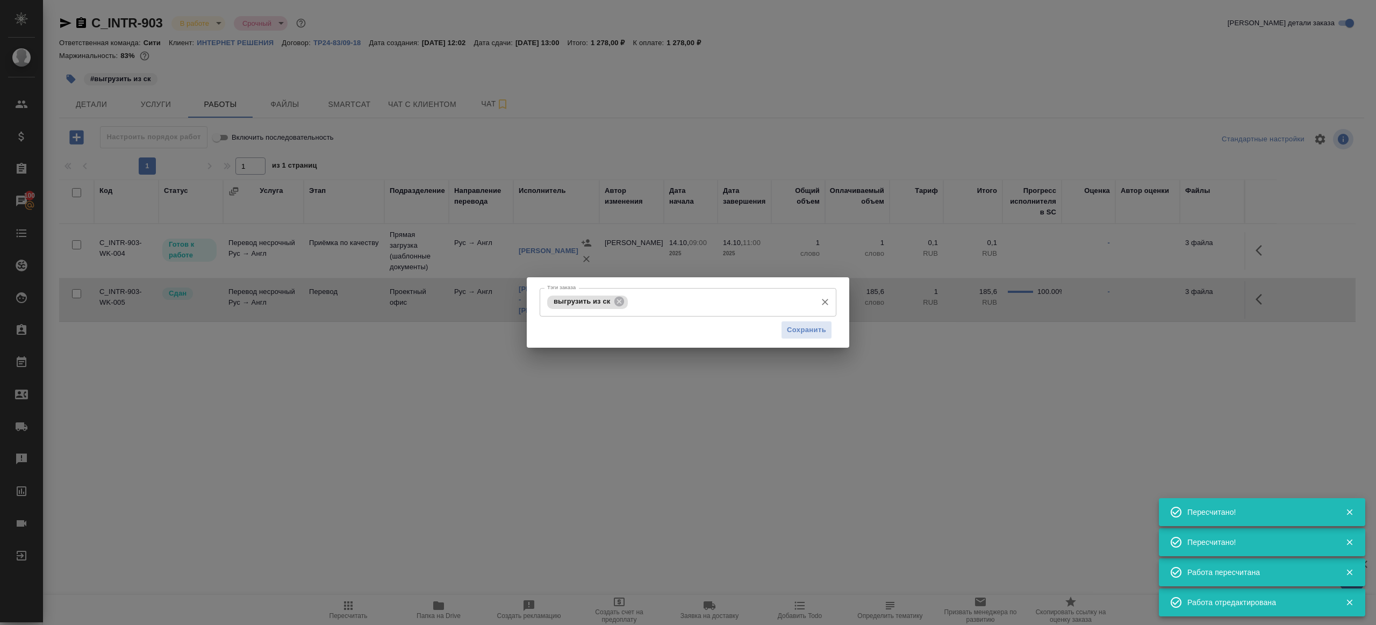
click at [613, 300] on span "выгрузить из ск" at bounding box center [581, 301] width 69 height 8
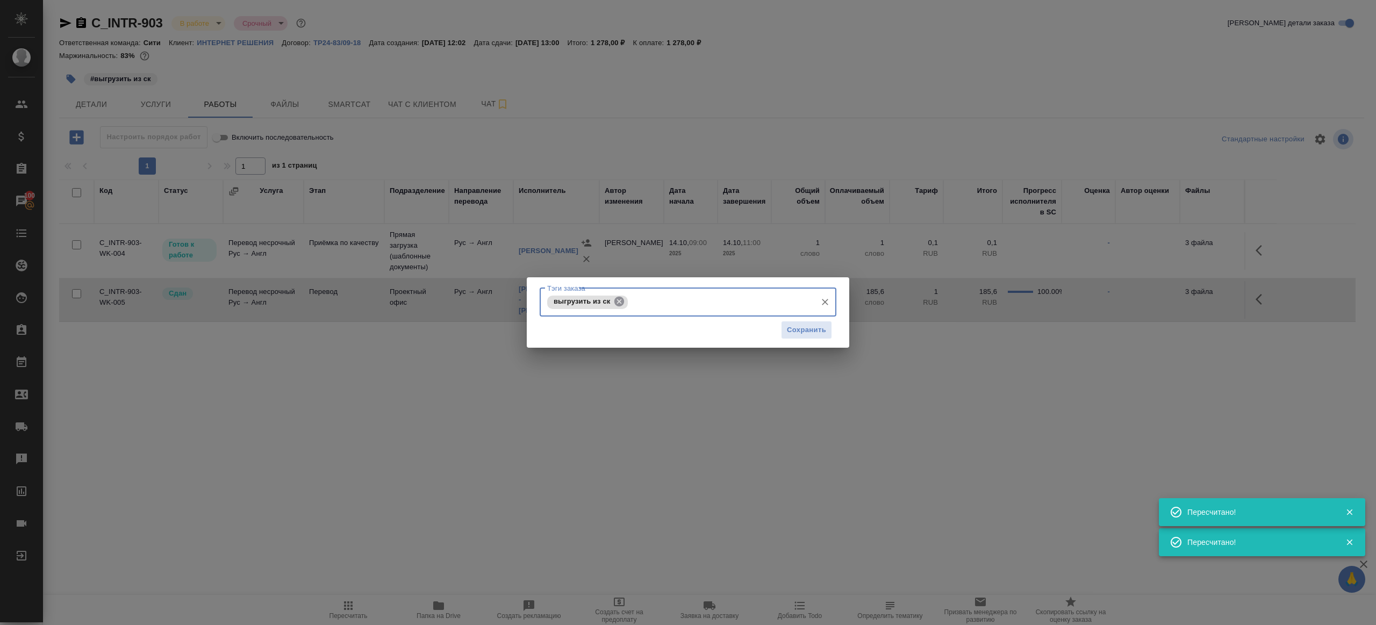
click at [619, 302] on icon at bounding box center [619, 302] width 12 height 12
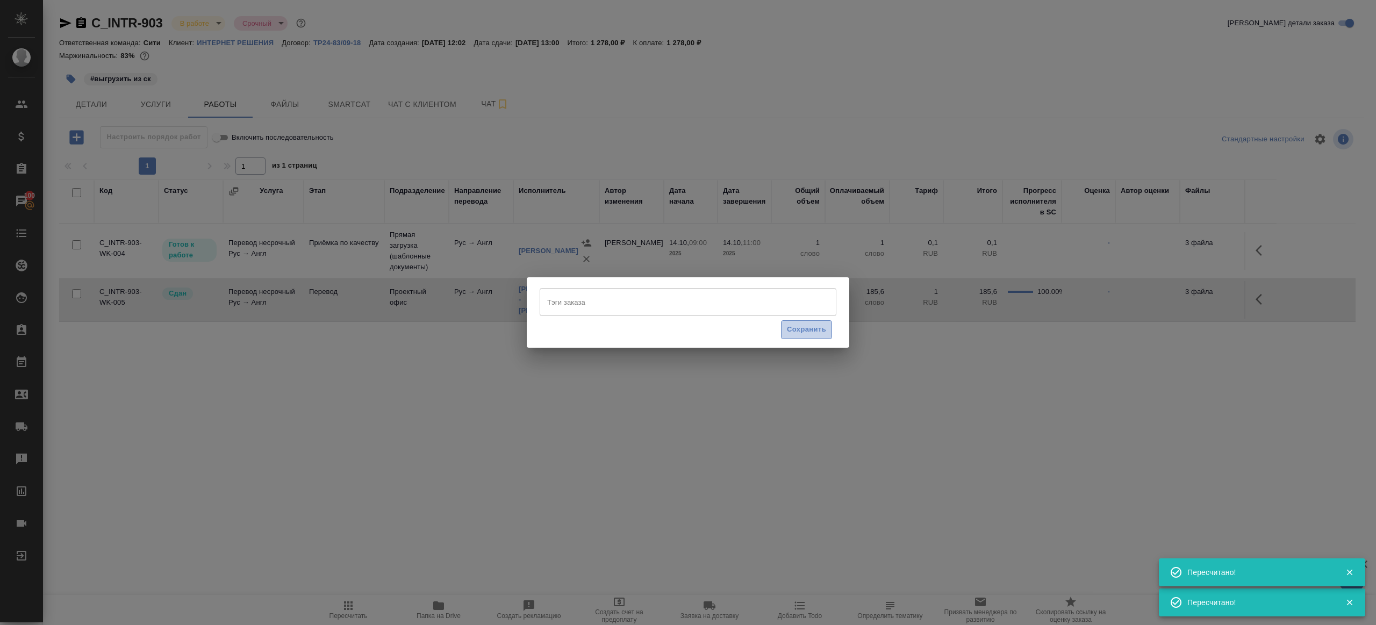
drag, startPoint x: 792, startPoint y: 329, endPoint x: 790, endPoint y: 323, distance: 7.2
click at [792, 329] on span "Сохранить" at bounding box center [806, 330] width 39 height 12
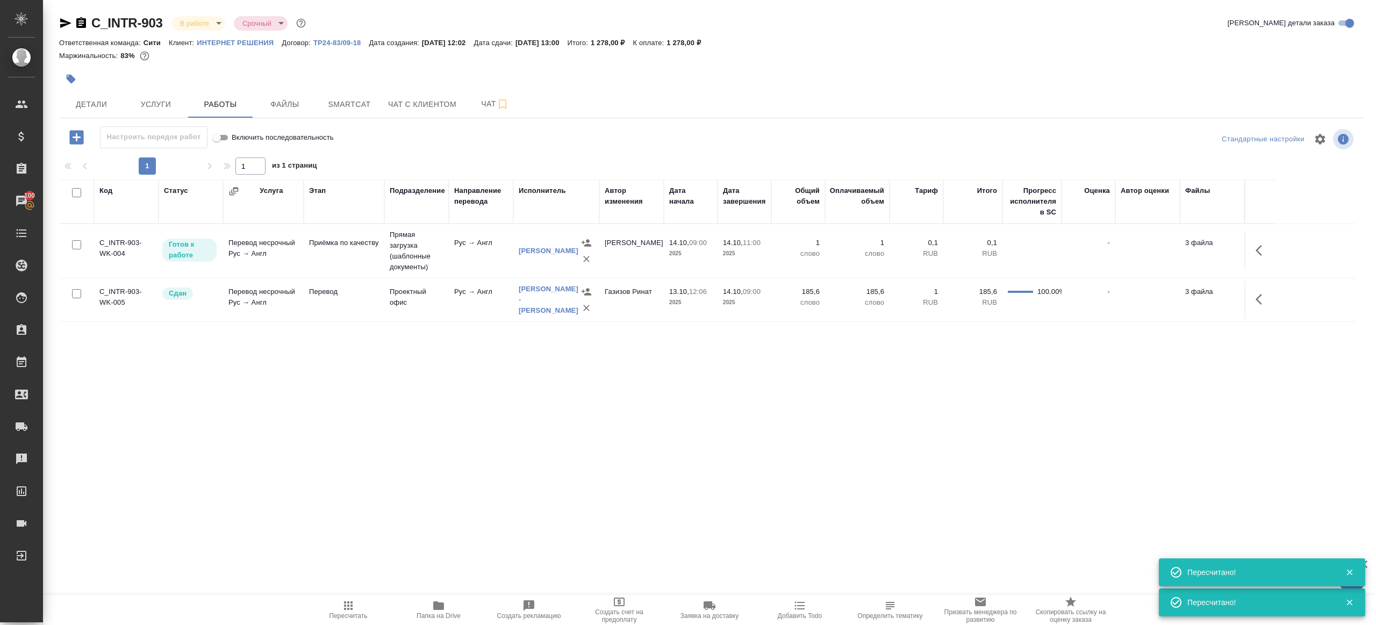
click at [365, 609] on span "Пересчитать" at bounding box center [348, 609] width 77 height 20
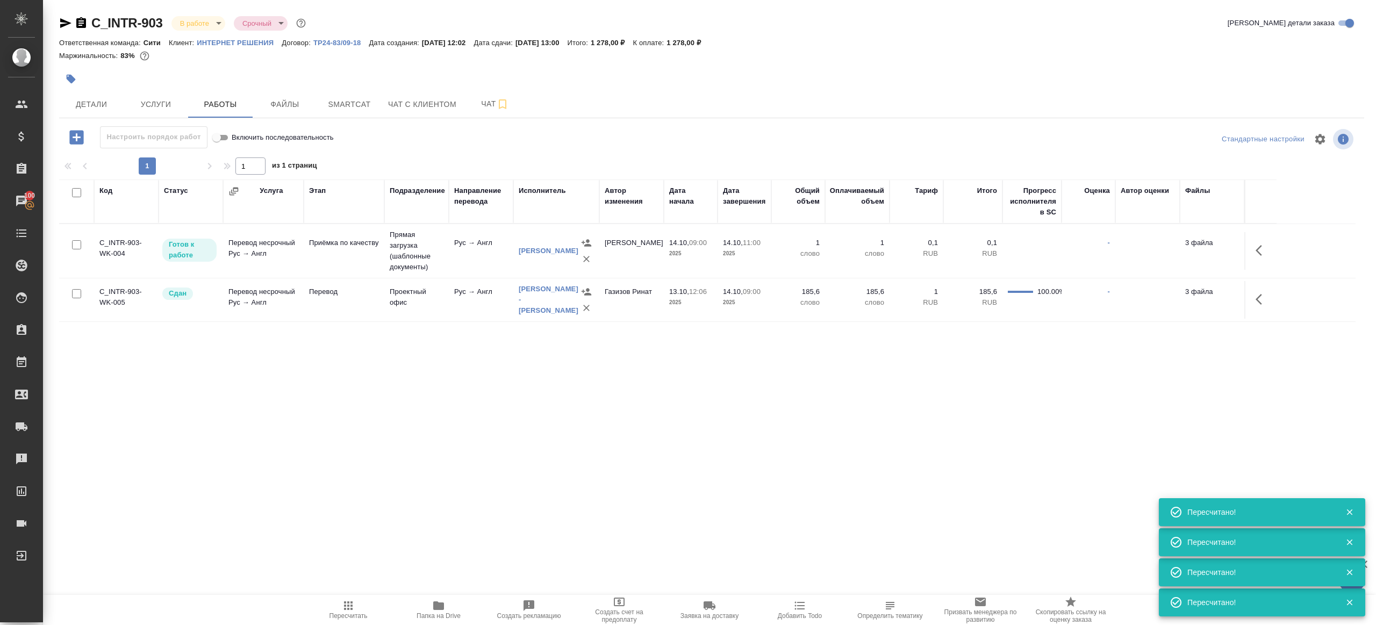
click at [358, 606] on span "Пересчитать" at bounding box center [348, 609] width 77 height 20
drag, startPoint x: 358, startPoint y: 606, endPoint x: 361, endPoint y: 599, distance: 8.0
click at [358, 606] on span "Пересчитать" at bounding box center [348, 609] width 77 height 20
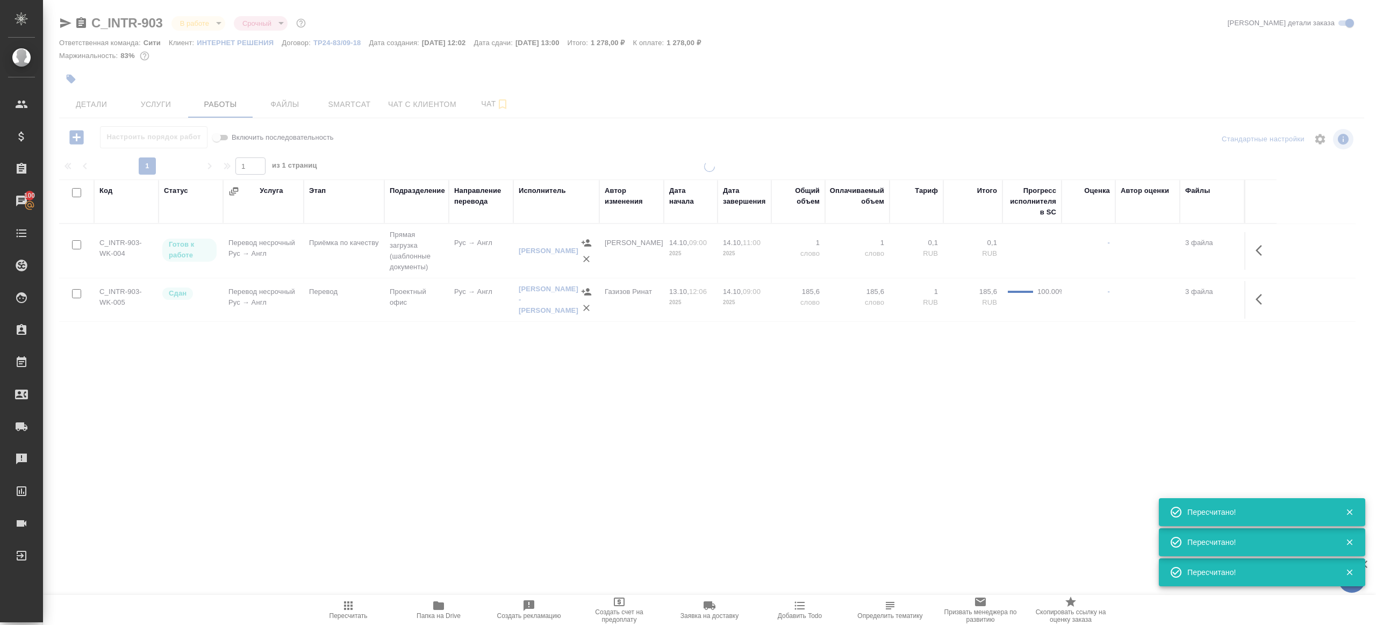
click at [456, 459] on div ".cls-1 fill:#fff; AWATERA Gazizov Rinat Клиенты Спецификации Заказы 100 Чаты To…" at bounding box center [688, 312] width 1376 height 625
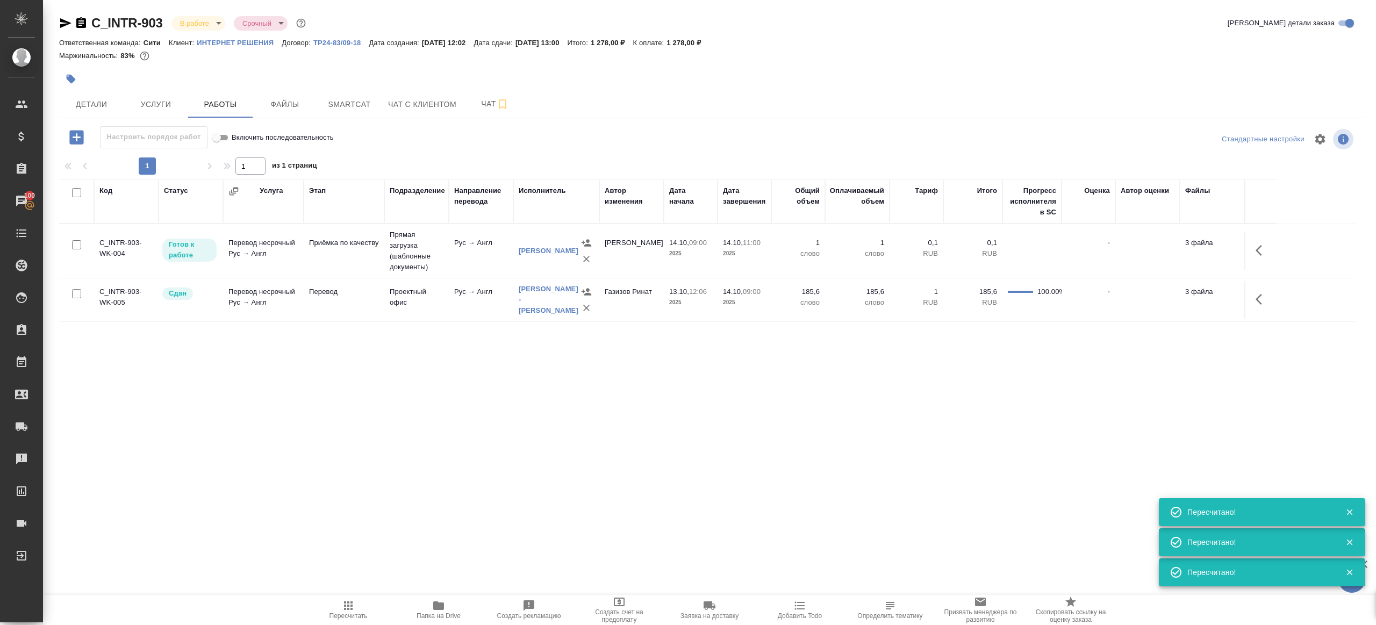
click at [346, 601] on icon "button" at bounding box center [348, 605] width 13 height 13
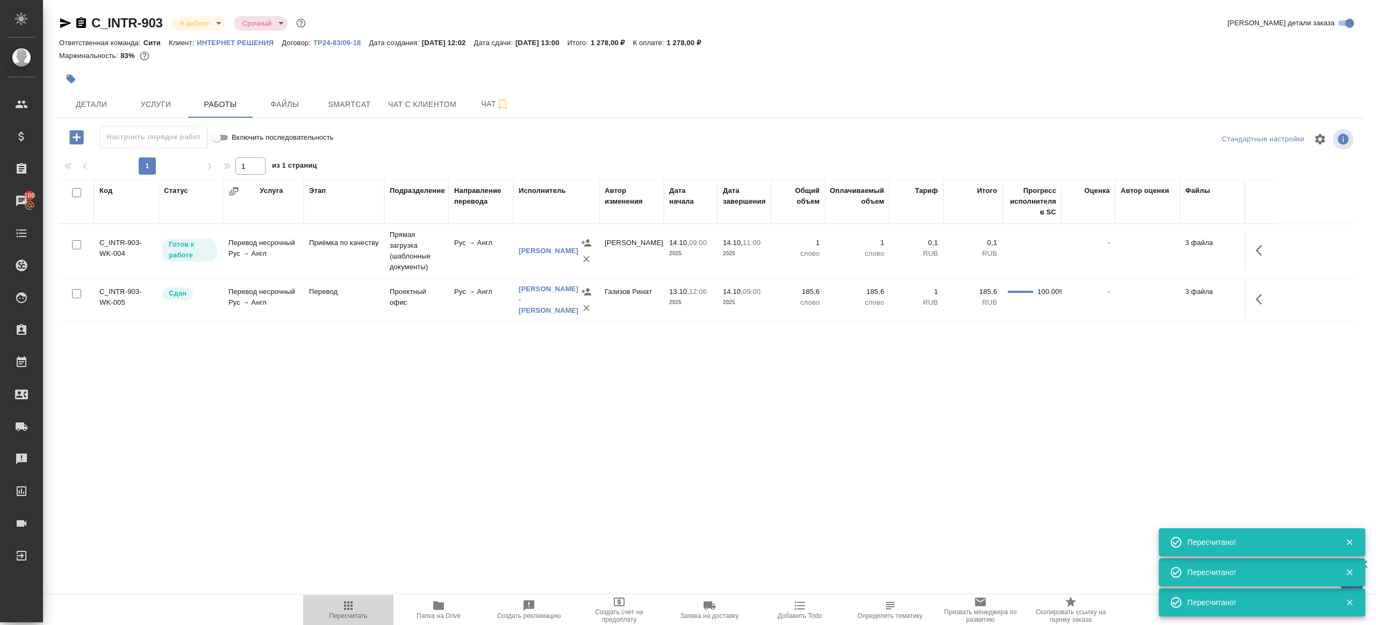
drag, startPoint x: 346, startPoint y: 601, endPoint x: 359, endPoint y: 585, distance: 20.7
click at [346, 603] on icon "button" at bounding box center [348, 605] width 13 height 13
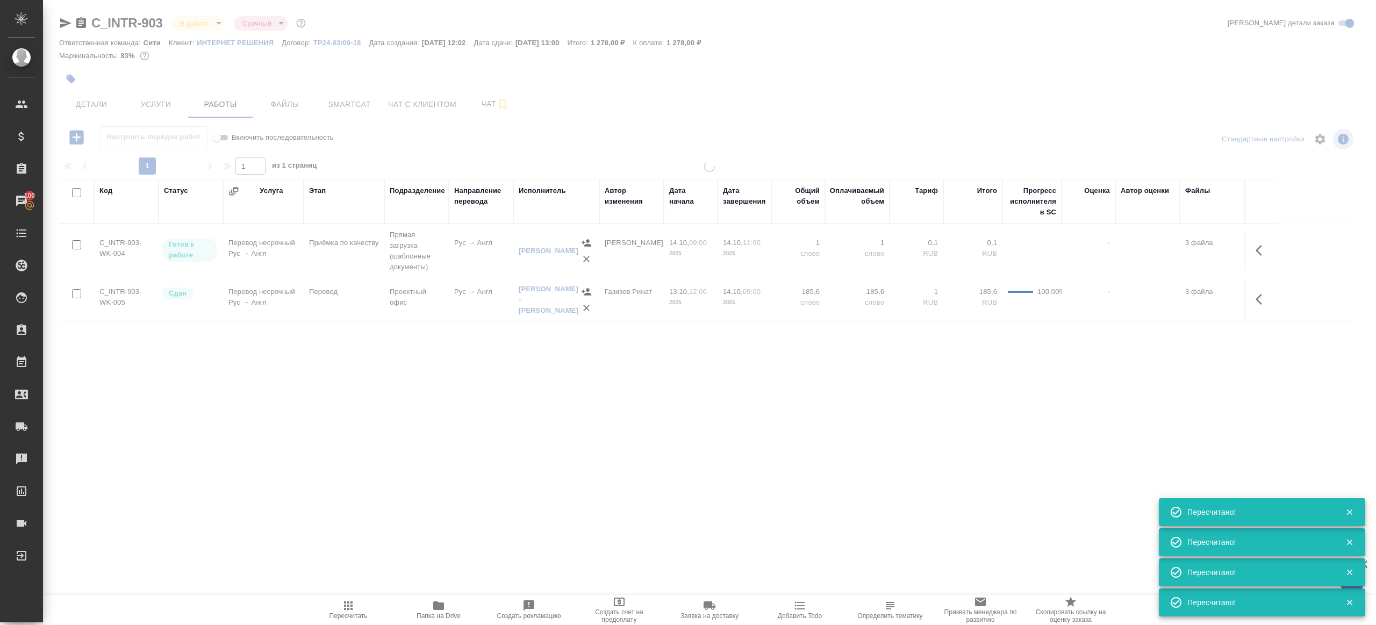
click at [389, 500] on div ".cls-1 fill:#fff; AWATERA Gazizov Rinat Клиенты Спецификации Заказы 100 Чаты To…" at bounding box center [688, 312] width 1376 height 625
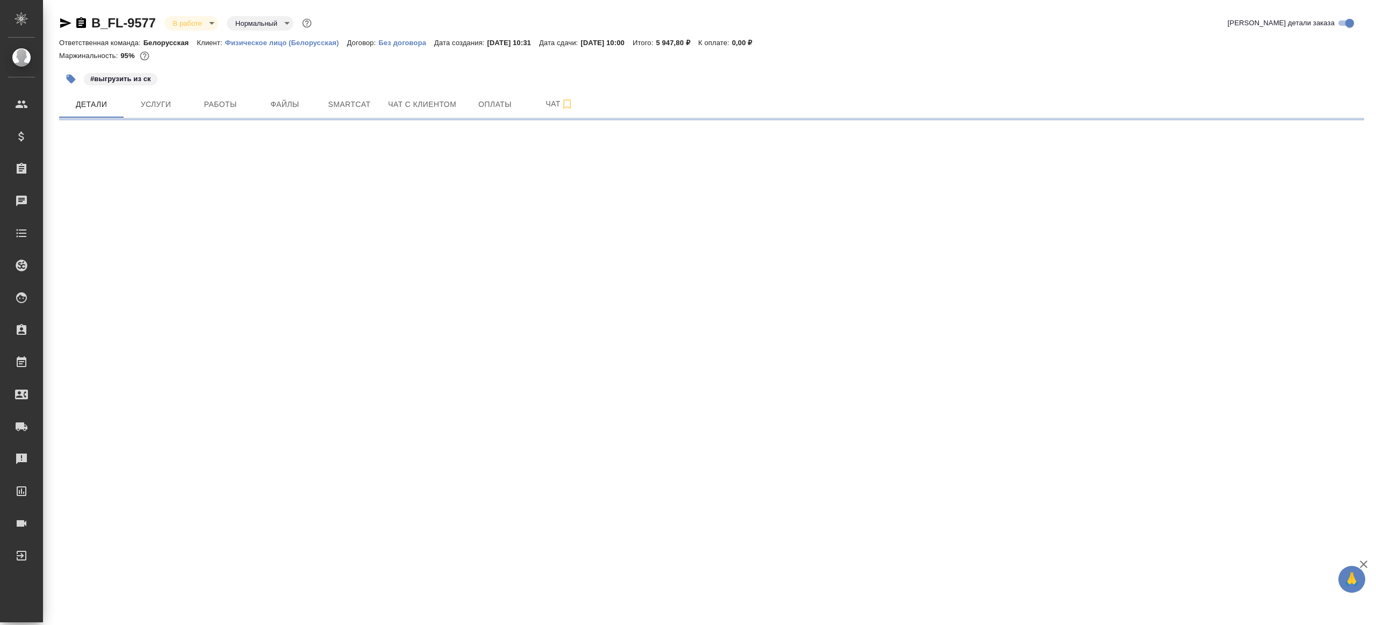
select select "RU"
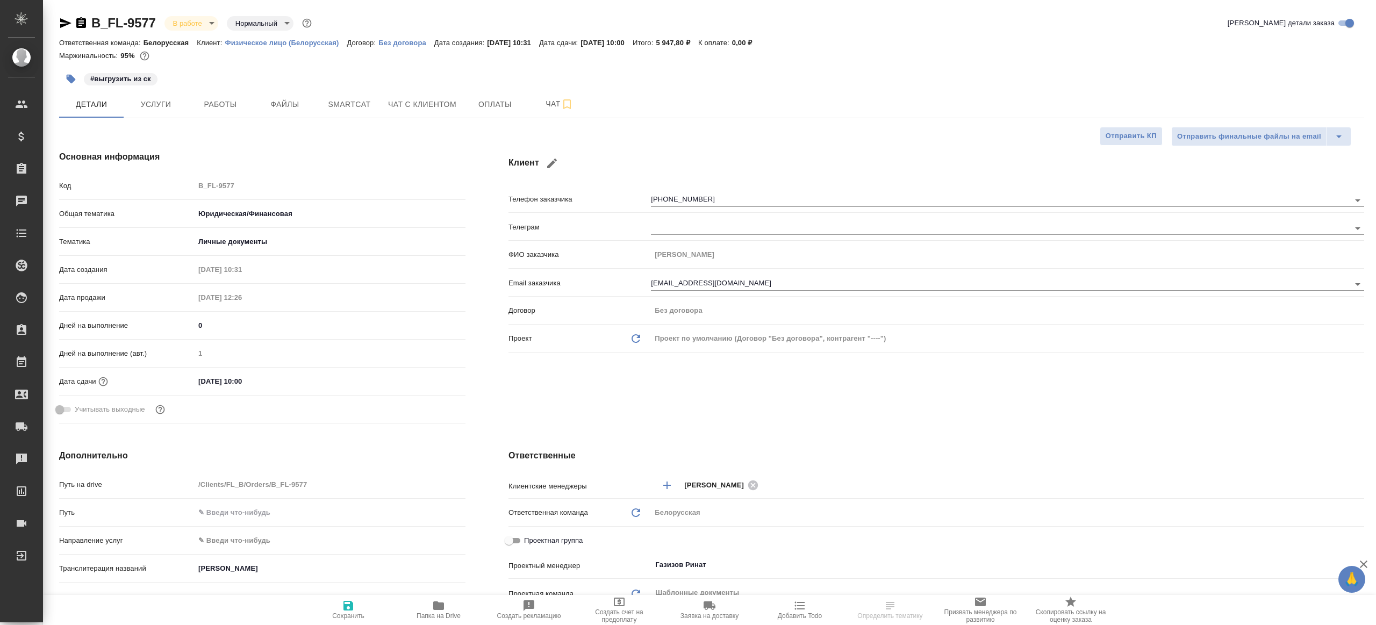
type textarea "x"
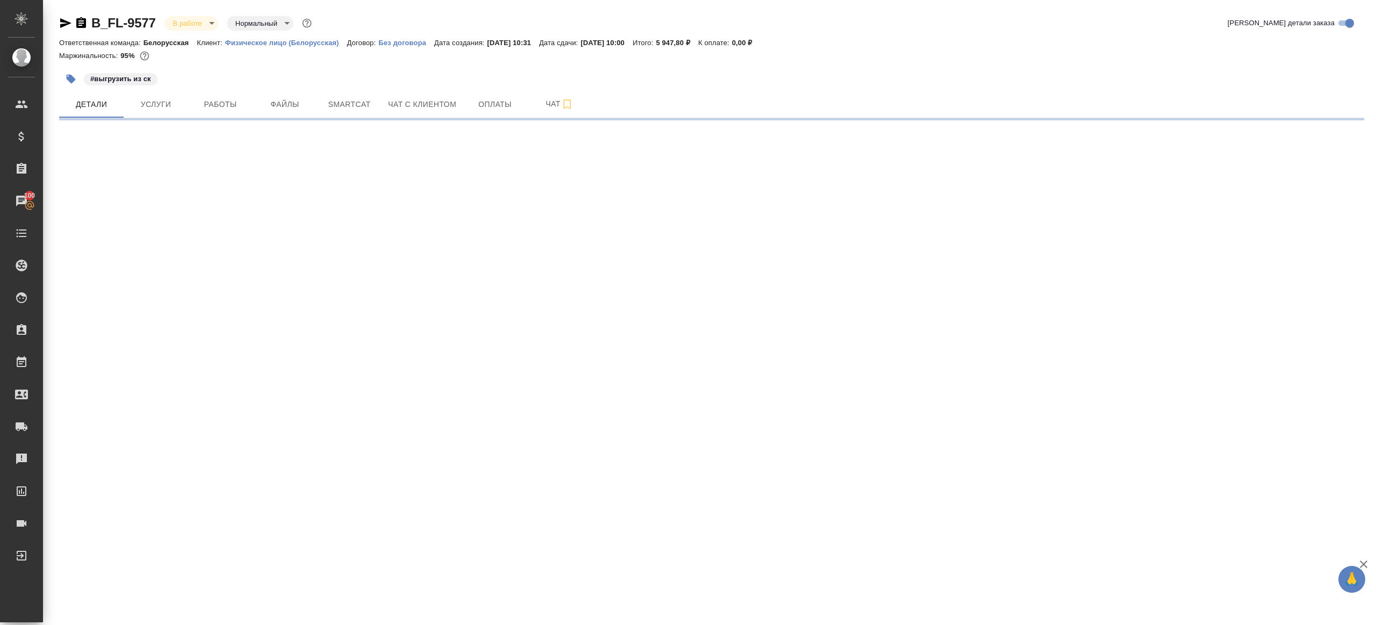
select select "RU"
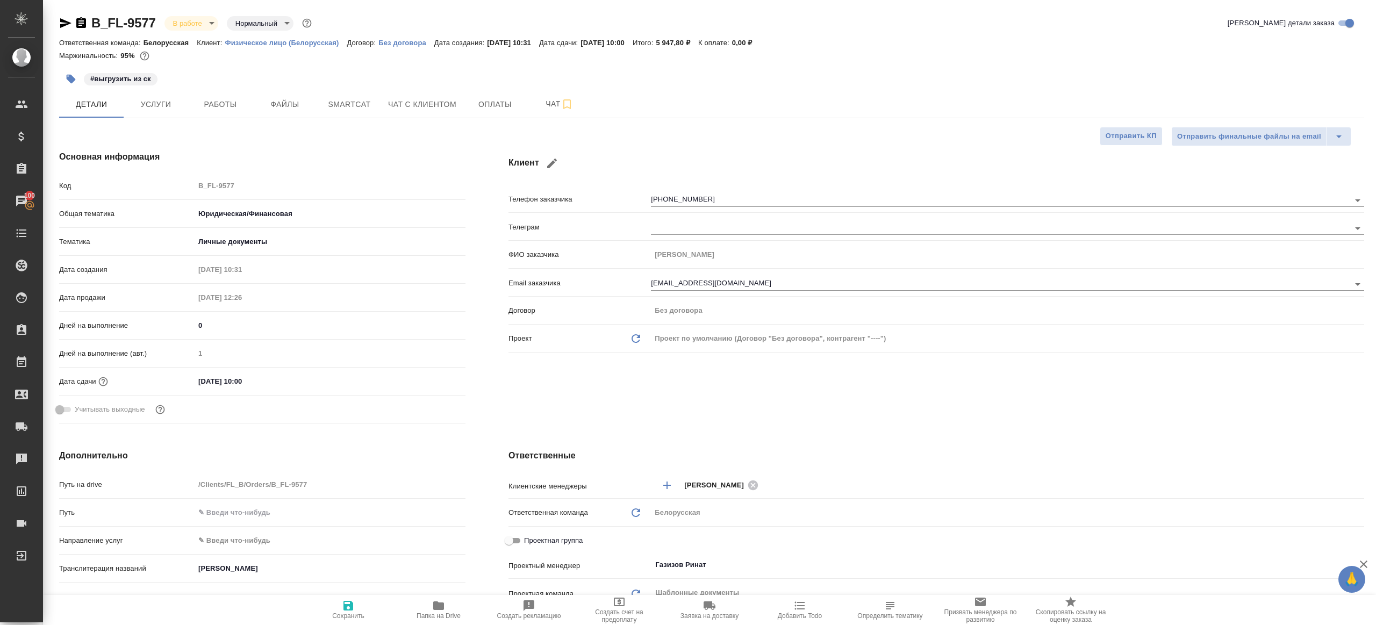
type textarea "x"
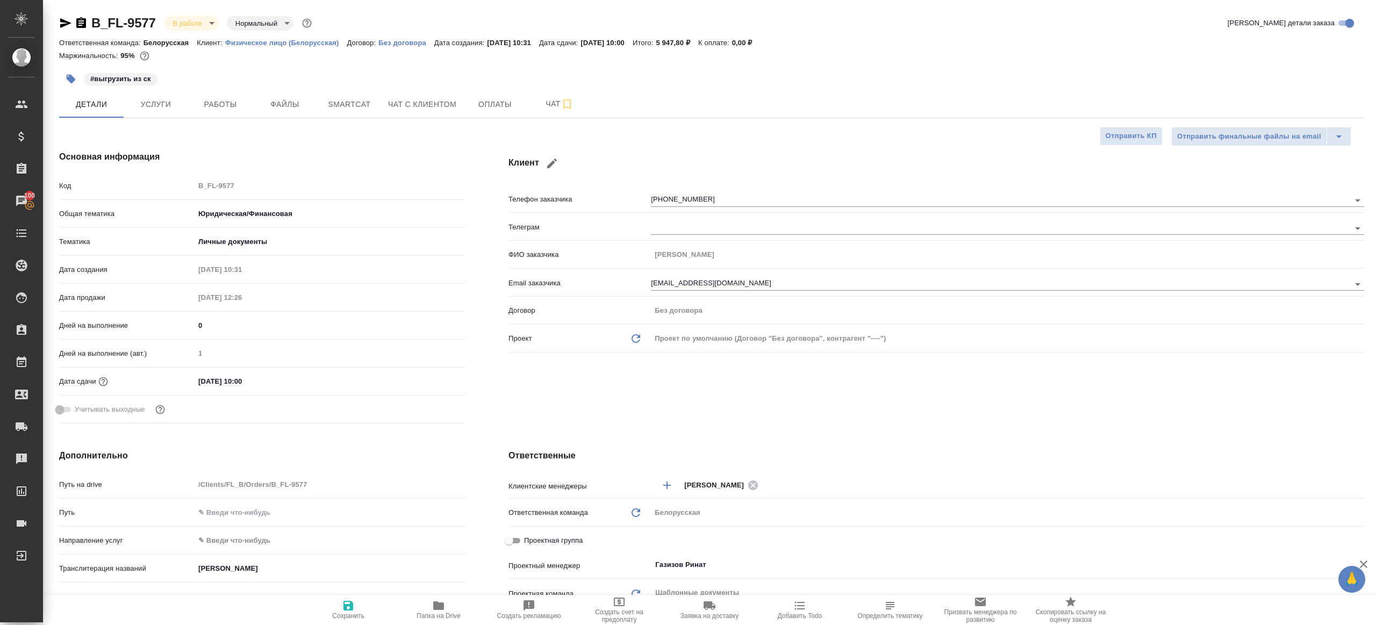
type textarea "x"
click at [218, 120] on div "B_FL-9577 В работе inProgress Нормальный normal Кратко детали заказа Ответствен…" at bounding box center [711, 541] width 1317 height 1083
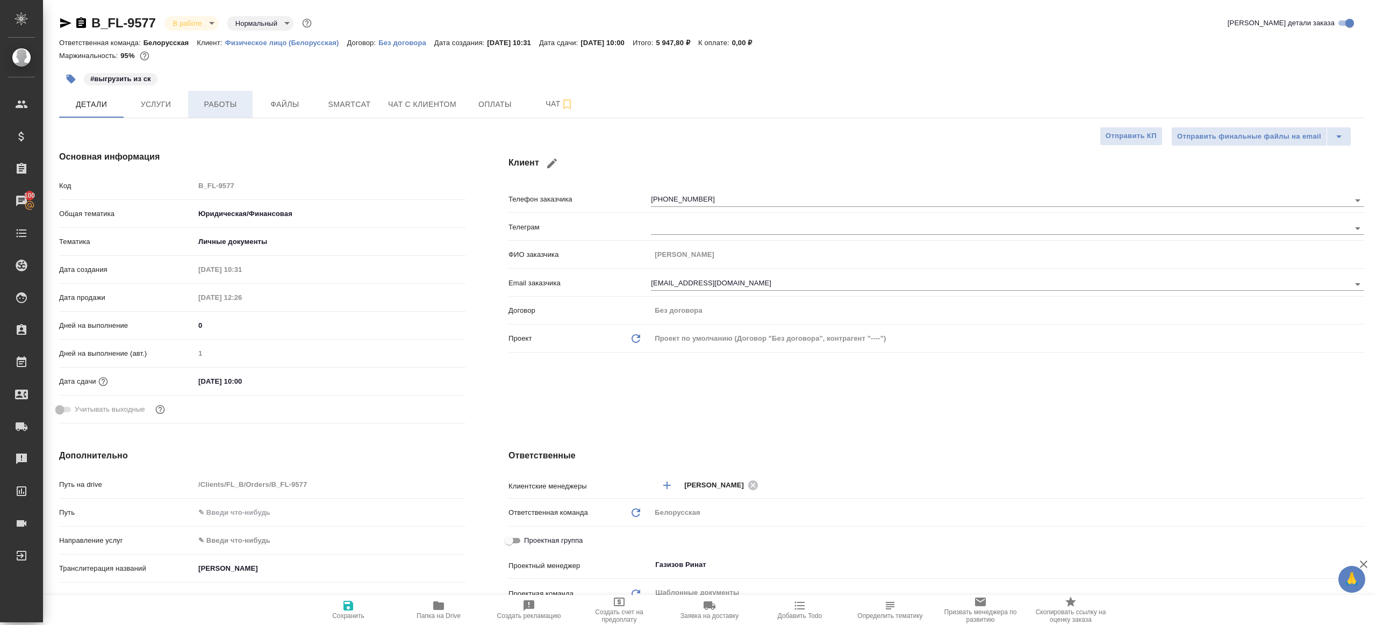
click at [223, 109] on span "Работы" at bounding box center [221, 104] width 52 height 13
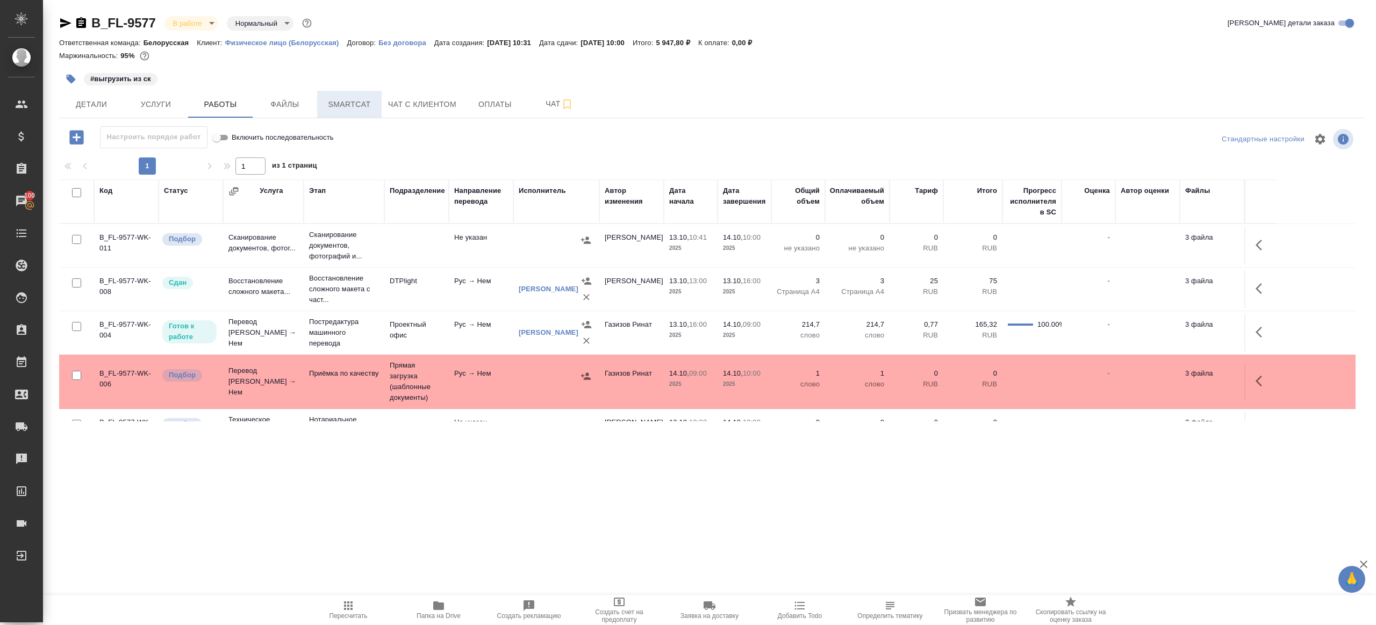
click at [339, 108] on span "Smartcat" at bounding box center [350, 104] width 52 height 13
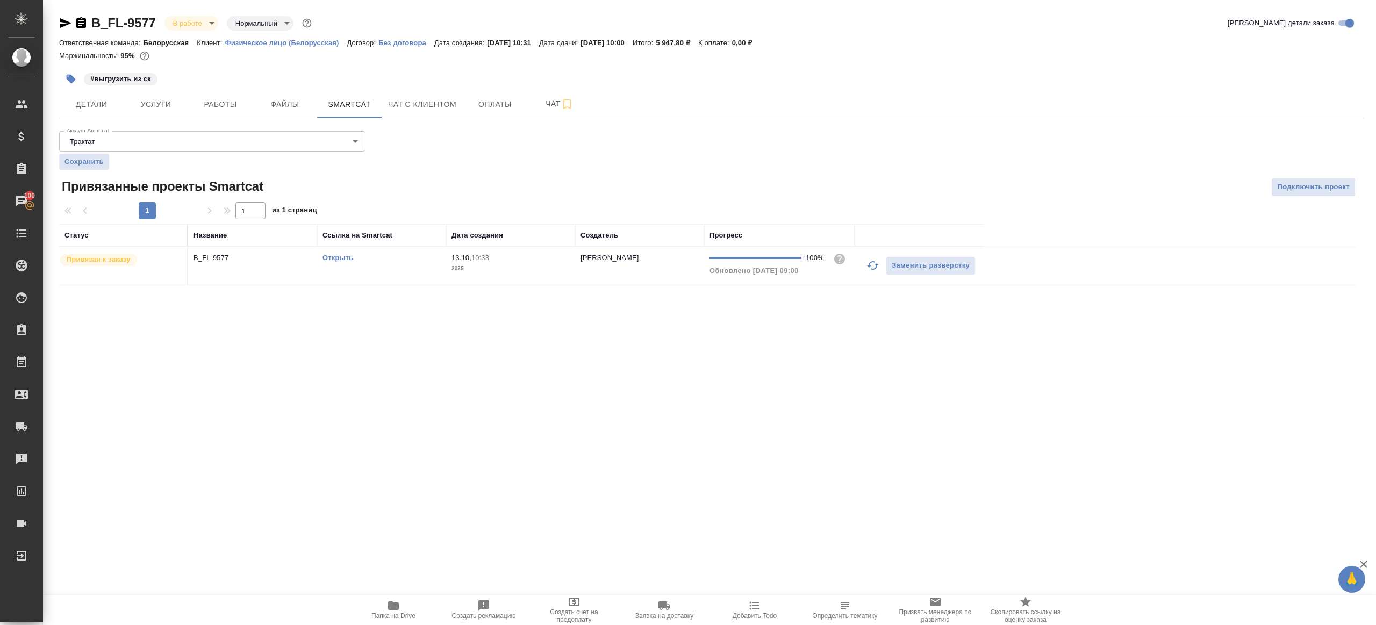
click at [347, 258] on link "Открыть" at bounding box center [338, 258] width 31 height 8
click at [467, 262] on span "13.10, 10:33" at bounding box center [511, 258] width 118 height 11
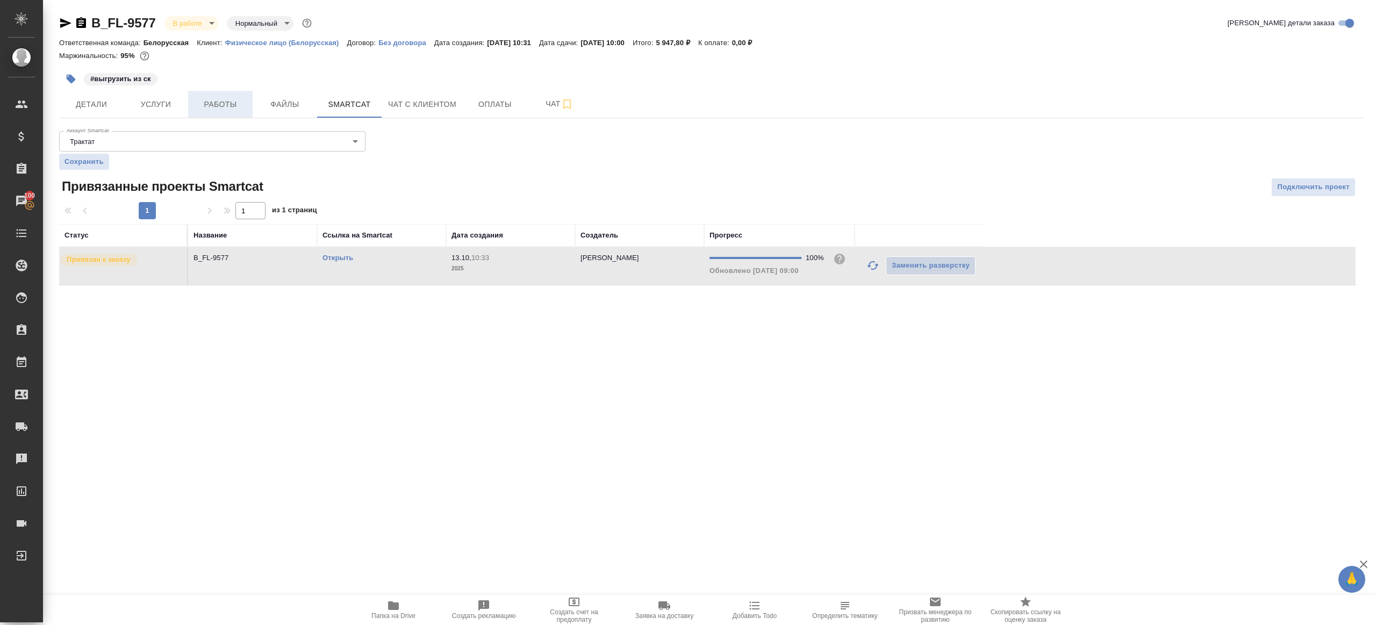
click at [220, 102] on span "Работы" at bounding box center [221, 104] width 52 height 13
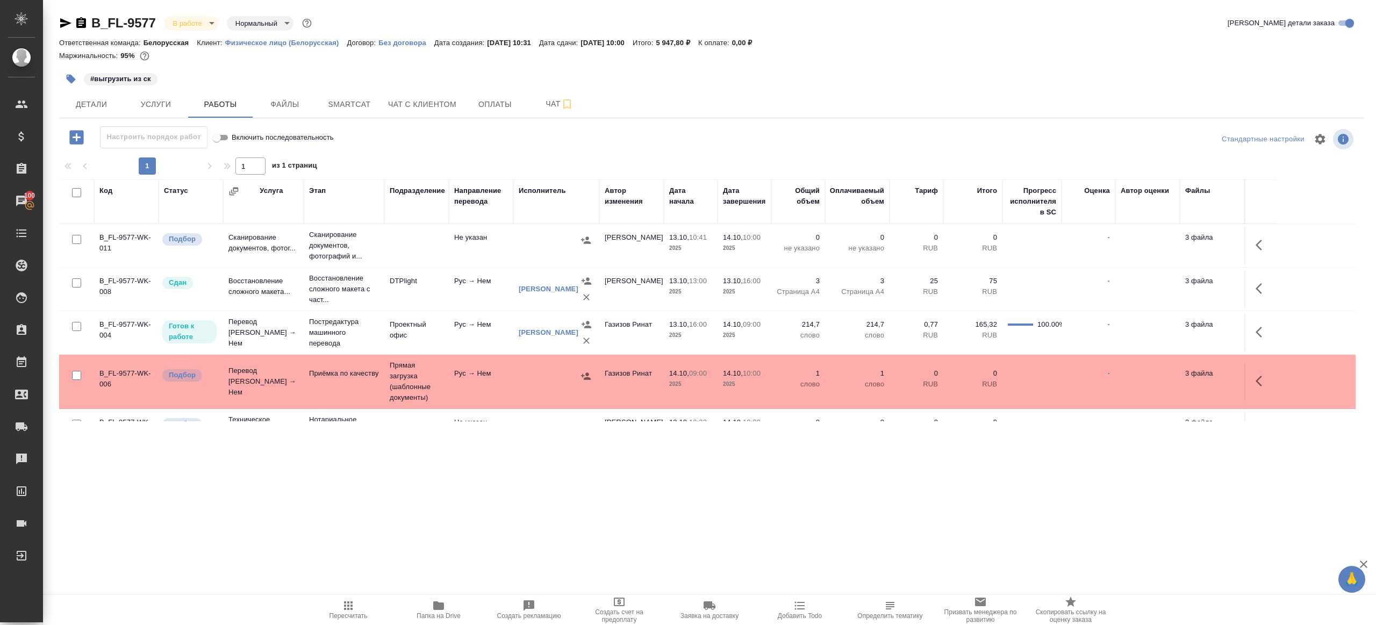
click at [435, 600] on icon "button" at bounding box center [438, 605] width 13 height 13
click at [441, 409] on td "Прямая загрузка (шаблонные документы)" at bounding box center [416, 382] width 65 height 54
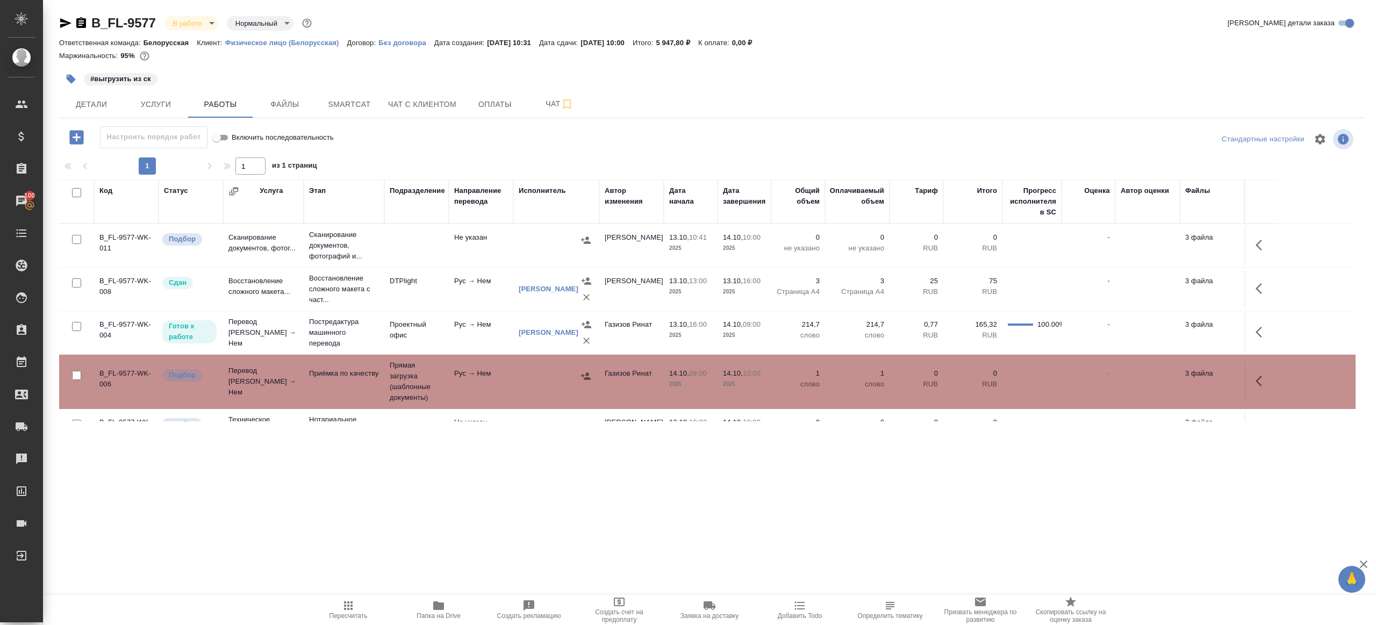
click at [441, 409] on td "Прямая загрузка (шаблонные документы)" at bounding box center [416, 382] width 65 height 54
click at [65, 84] on button "button" at bounding box center [71, 79] width 24 height 24
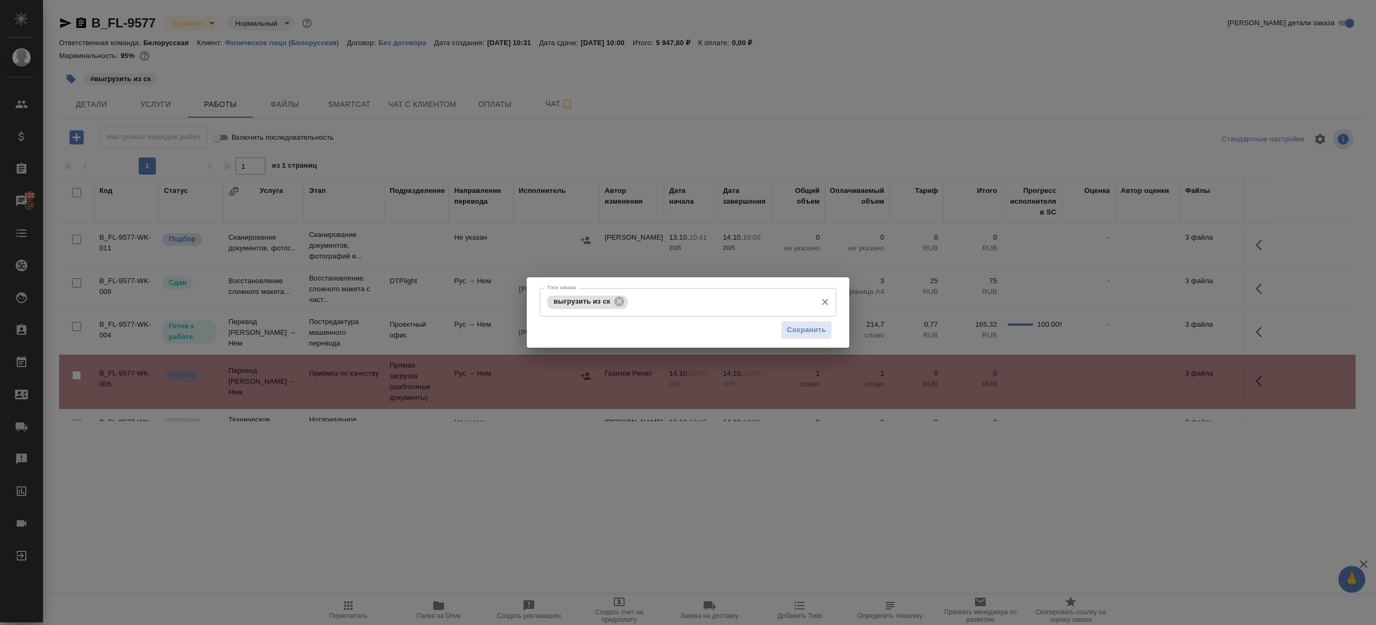
click at [612, 306] on div "выгрузить из ск" at bounding box center [587, 302] width 81 height 13
click at [618, 304] on icon at bounding box center [619, 302] width 10 height 10
click at [618, 304] on input "Тэги заказа" at bounding box center [677, 302] width 267 height 18
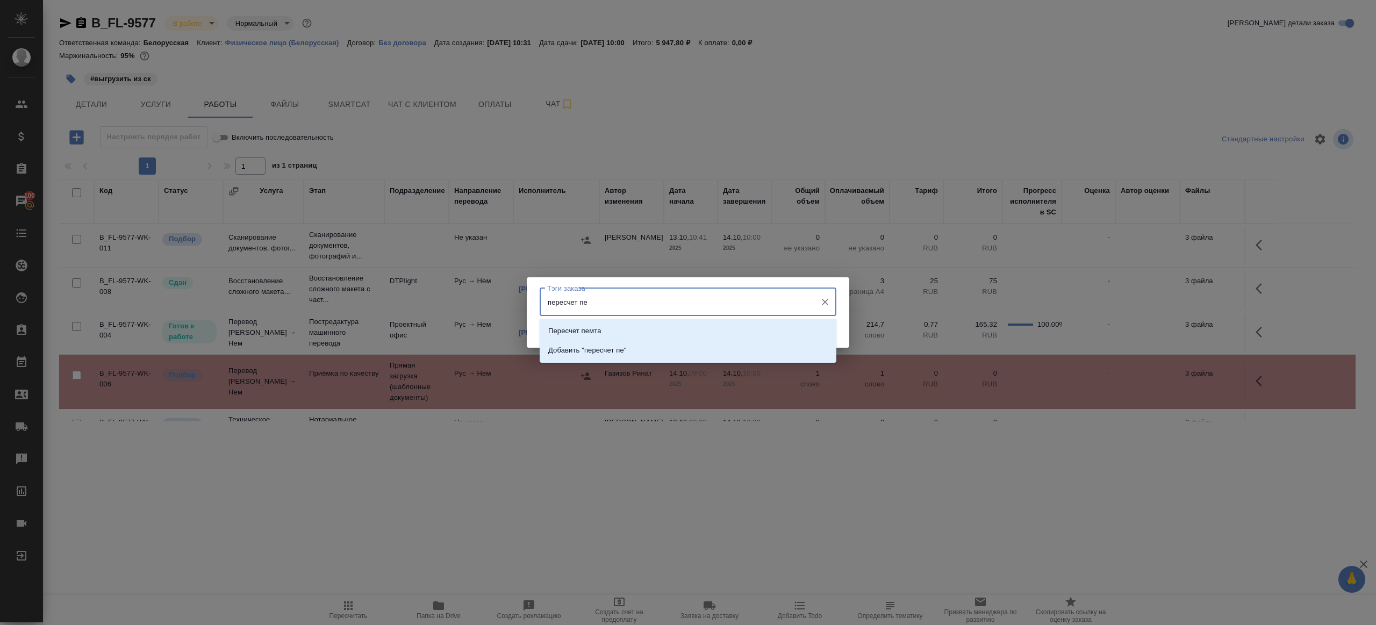
type input "пересчет пем"
click at [671, 334] on li "Пересчет пемта" at bounding box center [688, 330] width 297 height 19
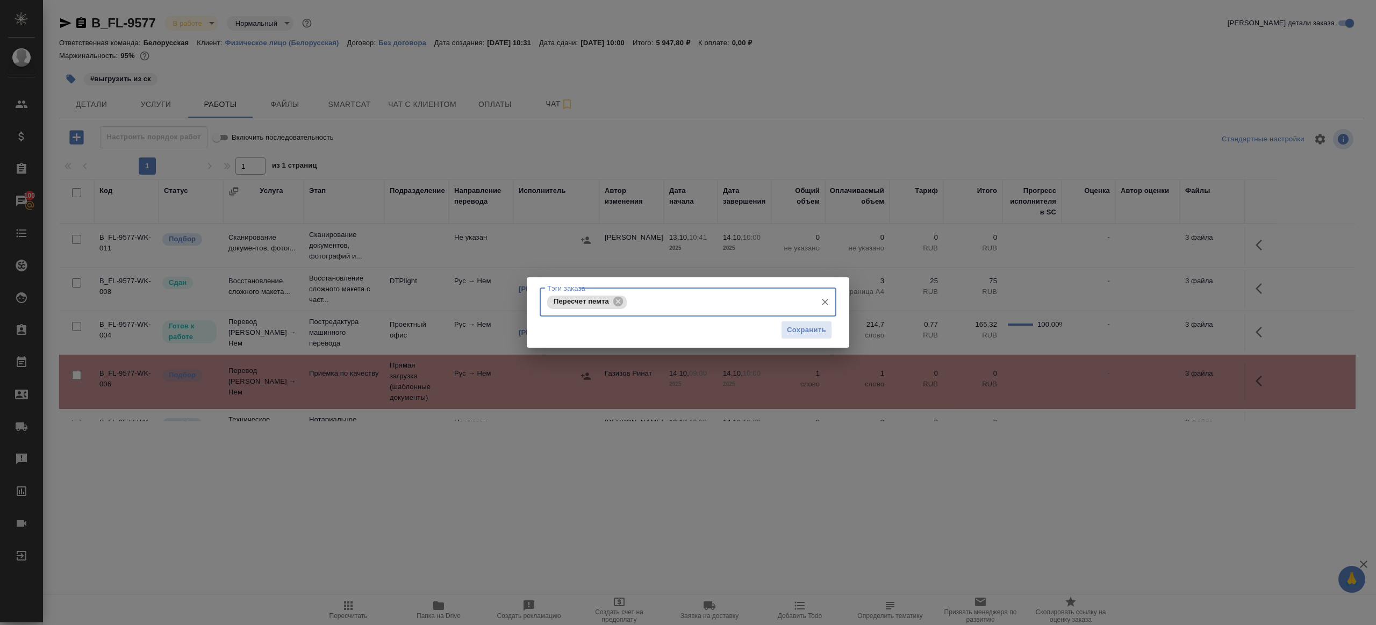
click at [811, 340] on div "Сохранить" at bounding box center [688, 330] width 297 height 27
click at [809, 333] on span "Сохранить" at bounding box center [806, 330] width 39 height 12
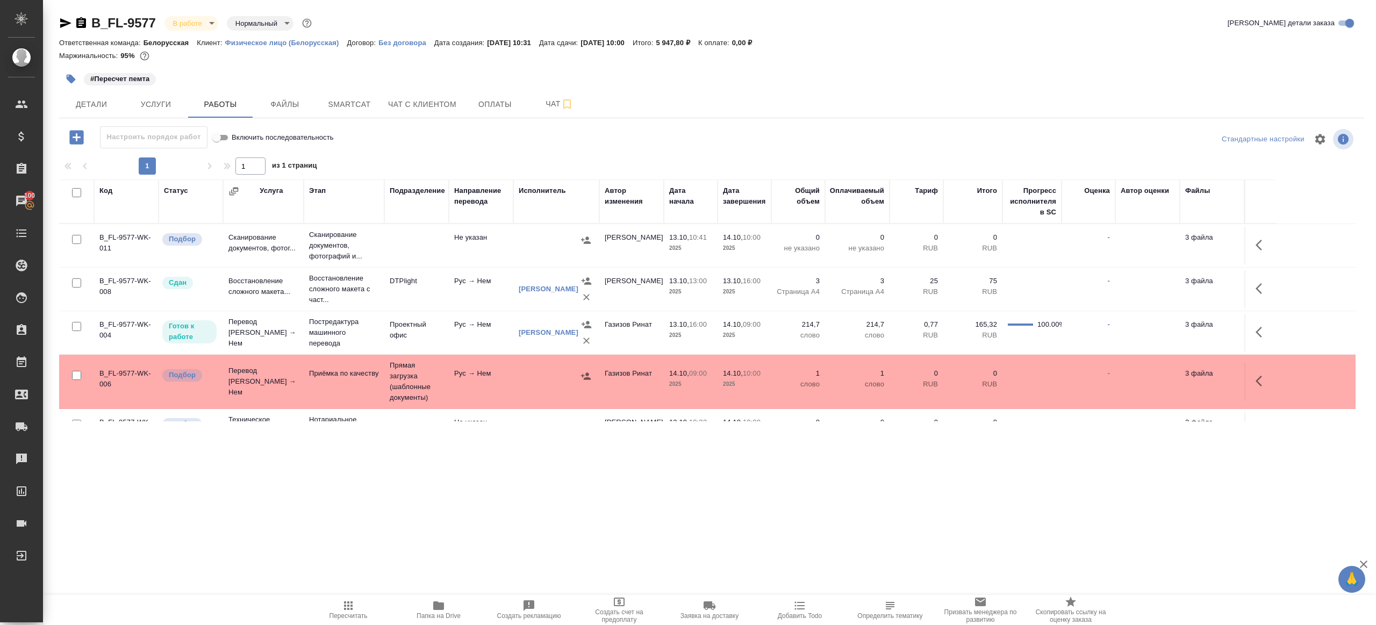
click at [1262, 335] on icon "button" at bounding box center [1262, 332] width 13 height 13
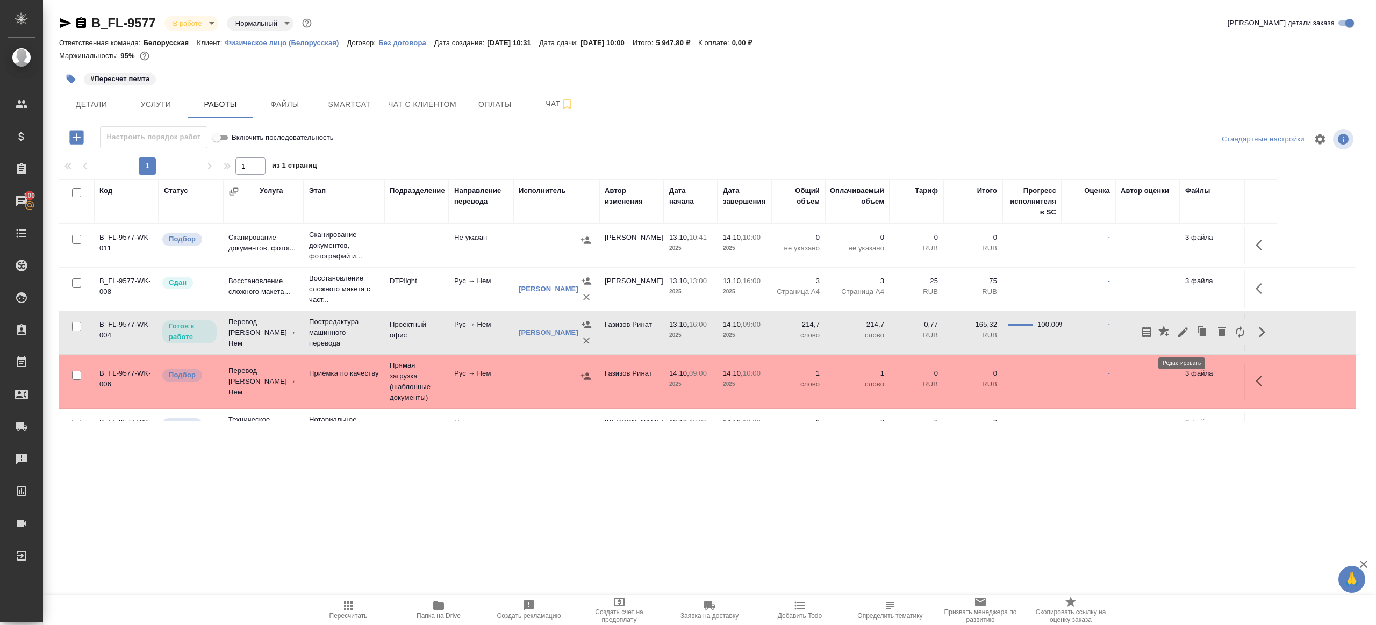
click at [1184, 339] on icon "button" at bounding box center [1183, 332] width 13 height 13
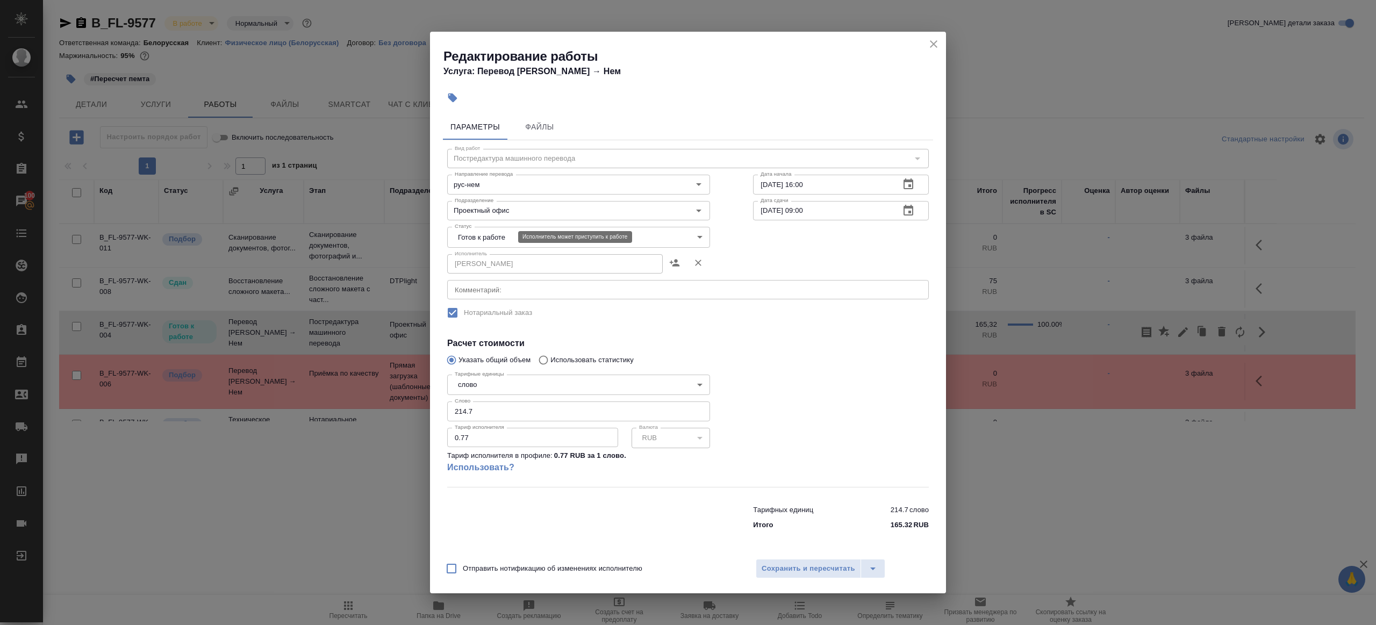
click at [489, 238] on body "🙏 .cls-1 fill:#fff; AWATERA Gazizov Rinat Клиенты Спецификации Заказы 100 Чаты …" at bounding box center [688, 312] width 1376 height 625
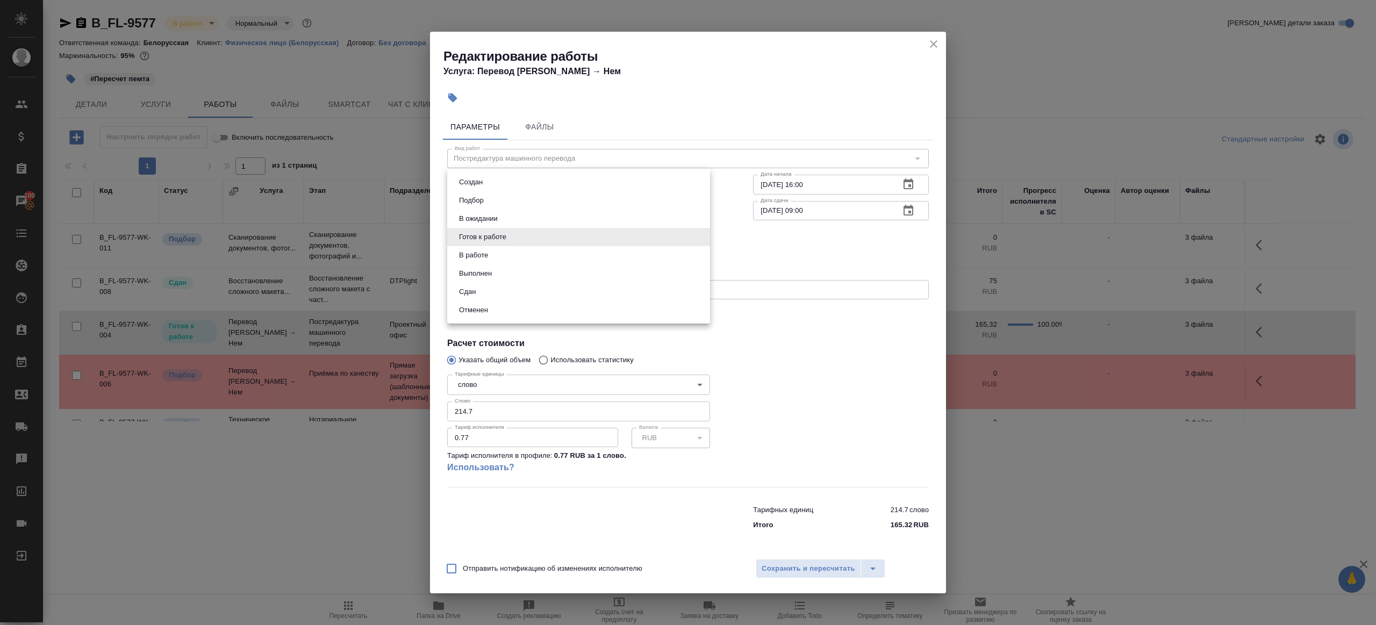
click at [494, 280] on li "Выполнен" at bounding box center [578, 273] width 263 height 18
type input "completed"
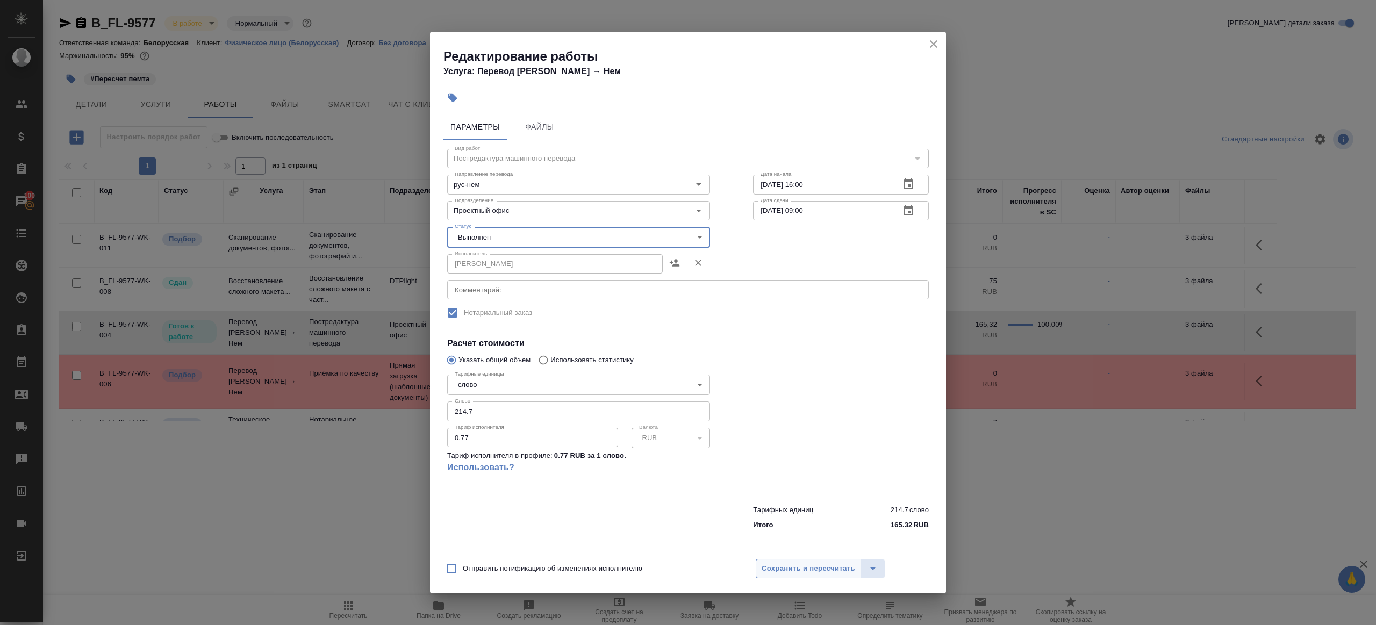
click at [776, 574] on span "Сохранить и пересчитать" at bounding box center [809, 569] width 94 height 12
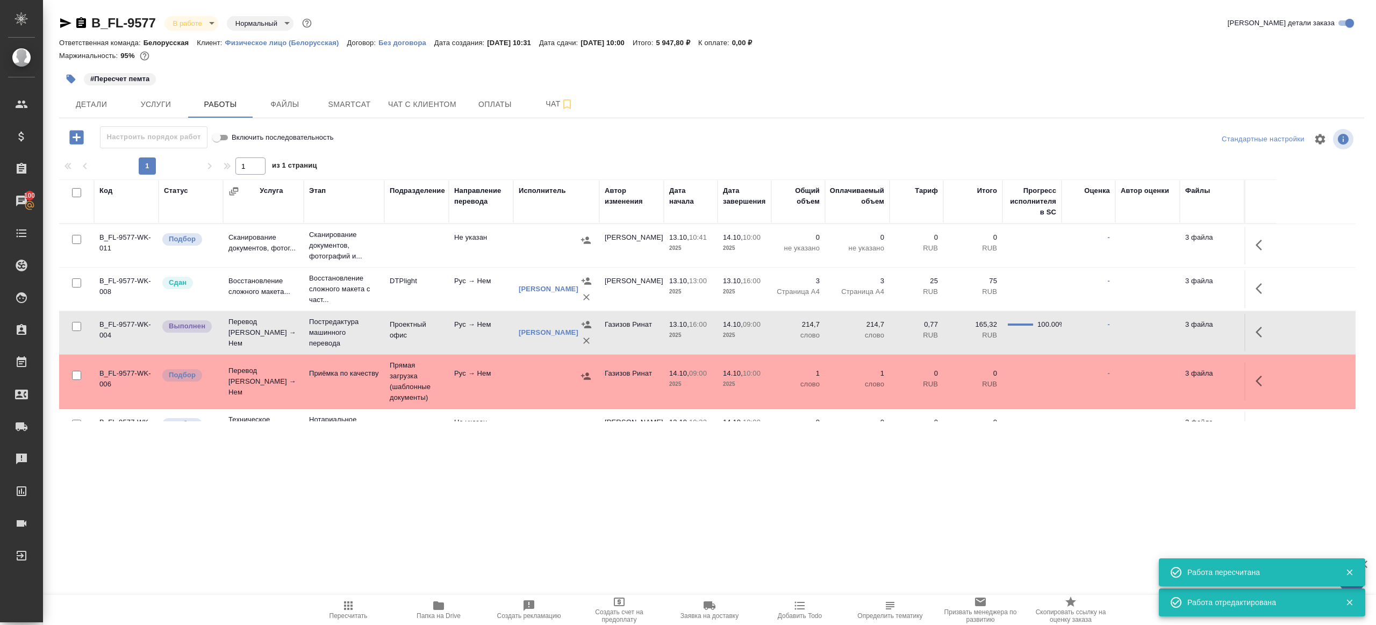
click at [341, 597] on button "Пересчитать" at bounding box center [348, 610] width 90 height 30
drag, startPoint x: 341, startPoint y: 597, endPoint x: 452, endPoint y: 540, distance: 124.8
click at [341, 597] on button "Пересчитать" at bounding box center [348, 610] width 90 height 30
click at [477, 534] on div ".cls-1 fill:#fff; AWATERA Gazizov Rinat Клиенты Спецификации Заказы 100 Чаты To…" at bounding box center [688, 312] width 1376 height 625
click at [1268, 339] on icon "button" at bounding box center [1262, 332] width 13 height 13
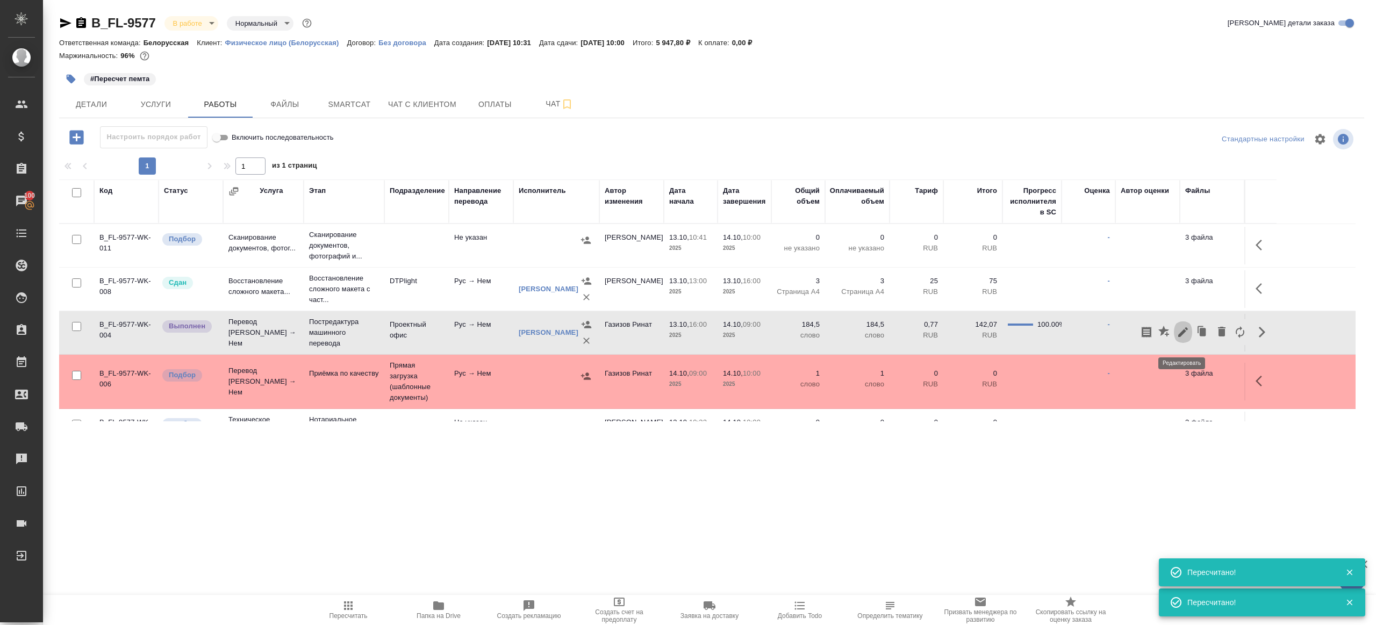
click at [1181, 337] on icon "button" at bounding box center [1183, 332] width 10 height 10
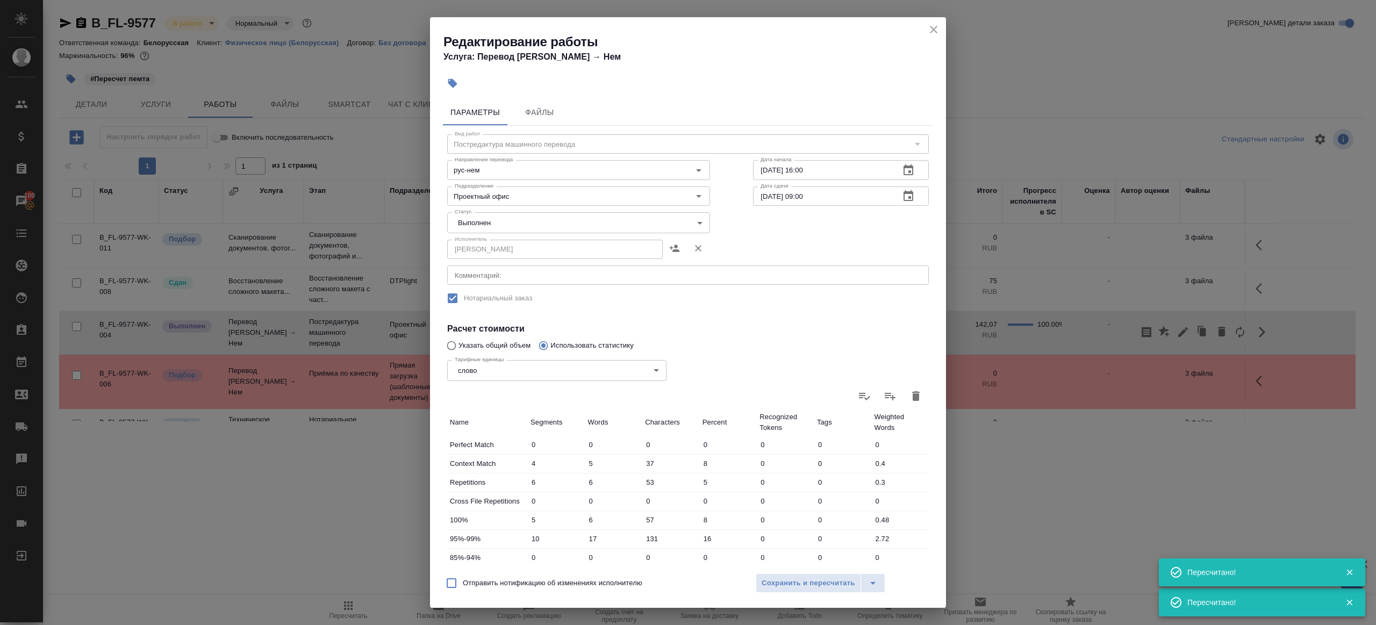
click at [486, 229] on body "🙏 .cls-1 fill:#fff; AWATERA Gazizov Rinat Клиенты Спецификации Заказы 100 Чаты …" at bounding box center [688, 312] width 1376 height 625
click at [485, 252] on li "Отменен" at bounding box center [575, 259] width 257 height 18
click at [481, 216] on body "🙏 .cls-1 fill:#fff; AWATERA Gazizov Rinat Клиенты Спецификации Заказы 100 Чаты …" at bounding box center [688, 312] width 1376 height 625
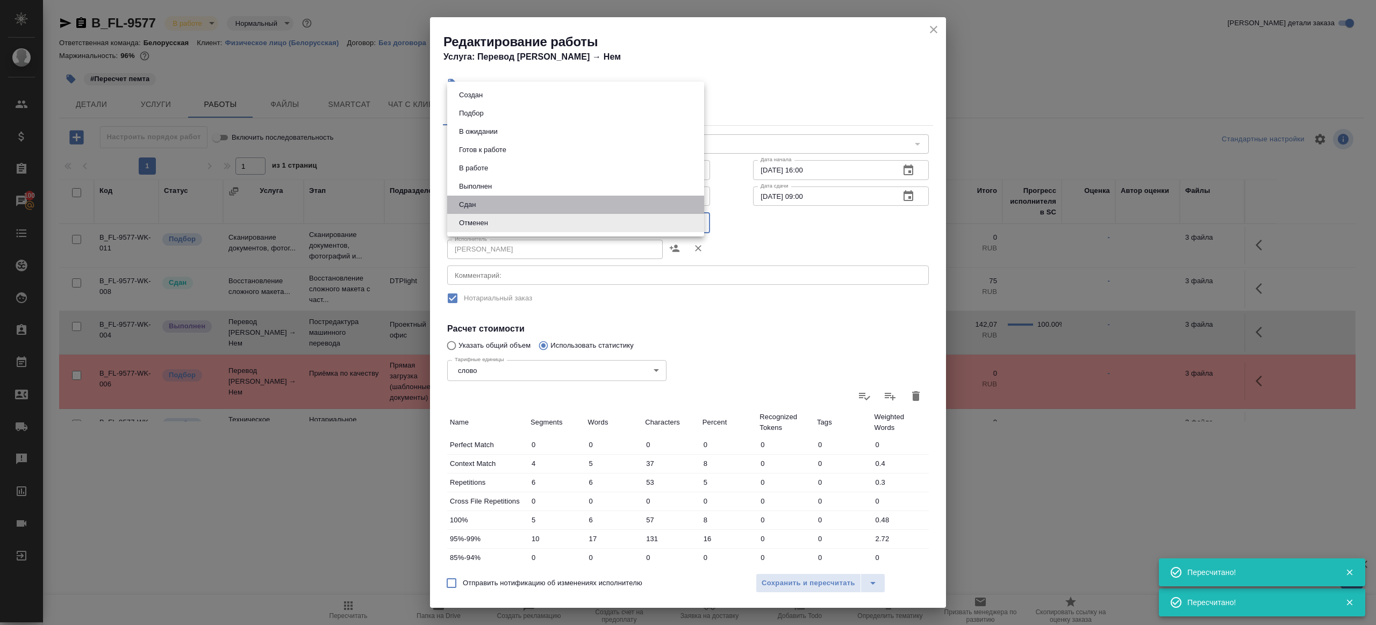
click at [485, 203] on li "Сдан" at bounding box center [575, 205] width 257 height 18
type input "closed"
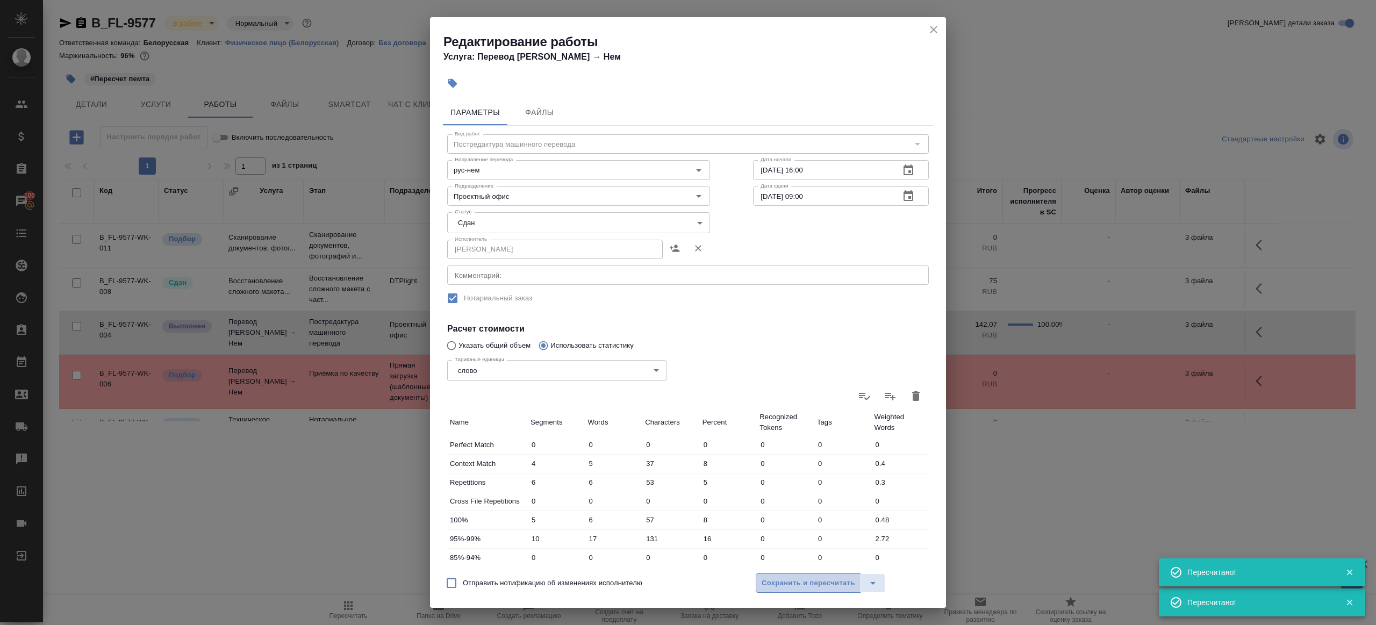
click at [815, 585] on span "Сохранить и пересчитать" at bounding box center [809, 583] width 94 height 12
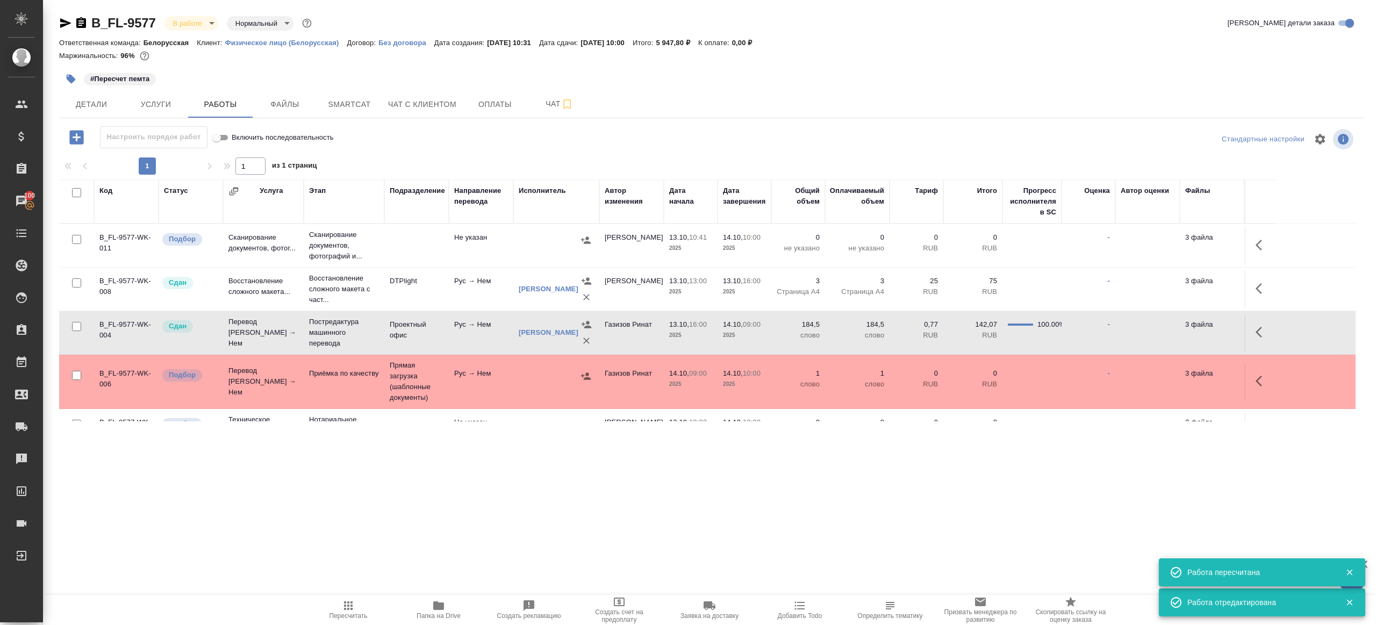
click at [70, 77] on icon "button" at bounding box center [71, 79] width 9 height 9
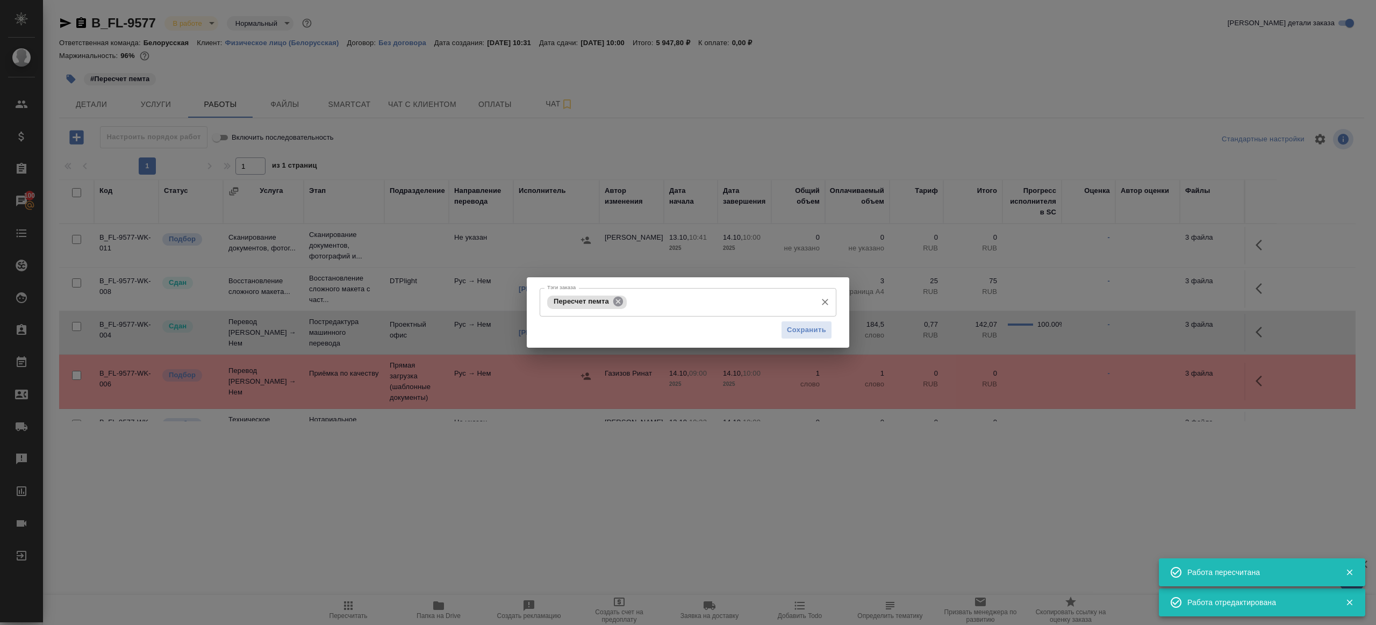
click at [614, 305] on icon at bounding box center [618, 302] width 12 height 12
click at [801, 322] on button "Сохранить" at bounding box center [806, 329] width 51 height 19
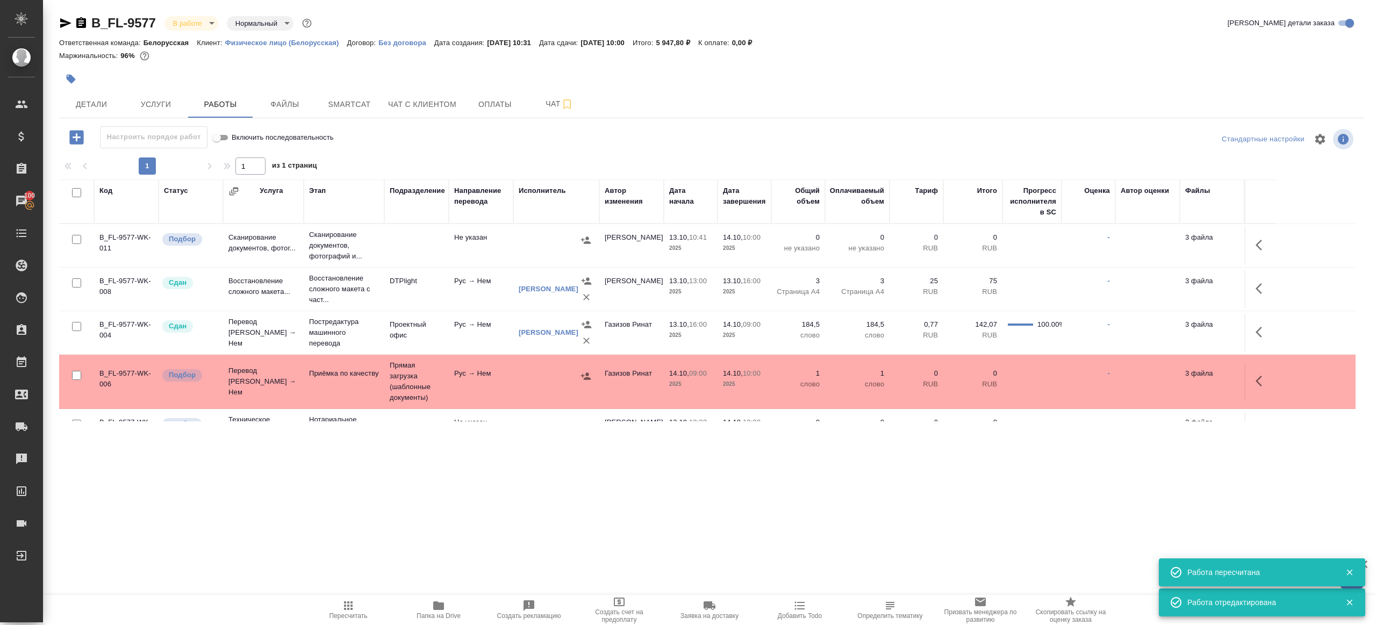
click at [356, 606] on span "Пересчитать" at bounding box center [348, 609] width 77 height 20
click at [356, 605] on span "Пересчитать" at bounding box center [348, 609] width 77 height 20
click at [404, 519] on div ".cls-1 fill:#fff; AWATERA Gazizov Rinat Клиенты Спецификации Заказы 100 Чаты To…" at bounding box center [688, 312] width 1376 height 625
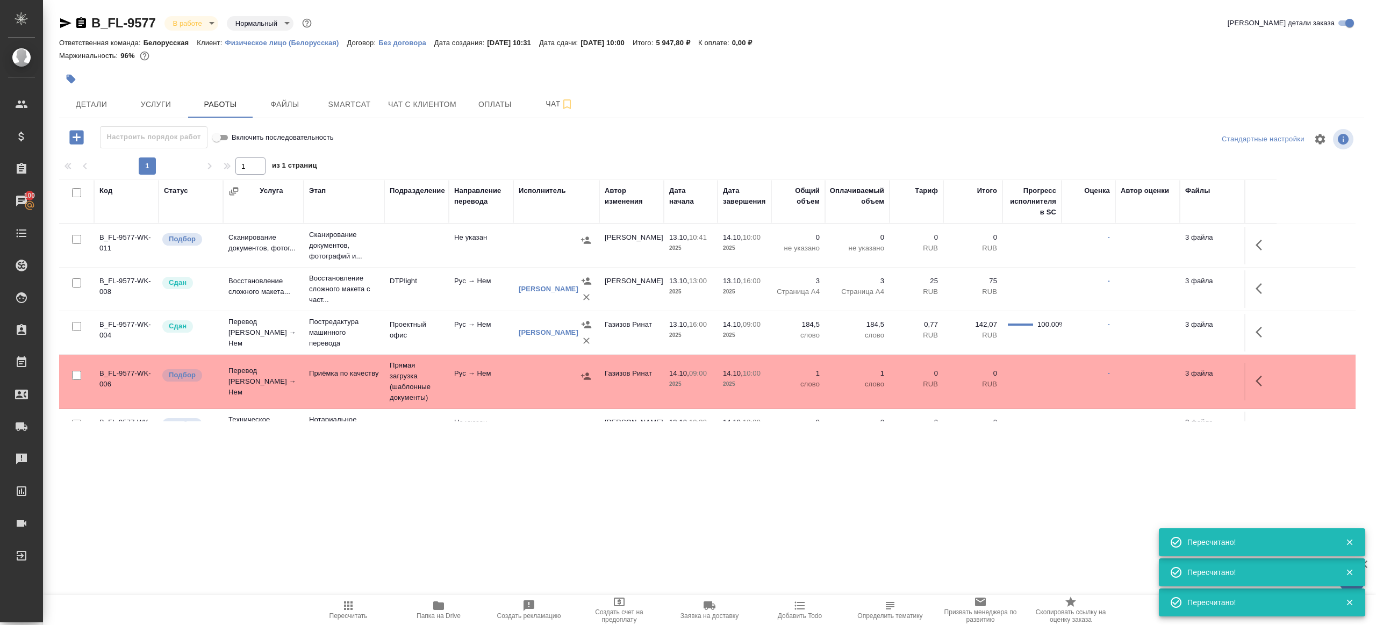
click at [336, 604] on span "Пересчитать" at bounding box center [348, 609] width 77 height 20
click at [397, 475] on div ".cls-1 fill:#fff; AWATERA Gazizov Rinat Клиенты Спецификации Заказы 100 Чаты To…" at bounding box center [688, 312] width 1376 height 625
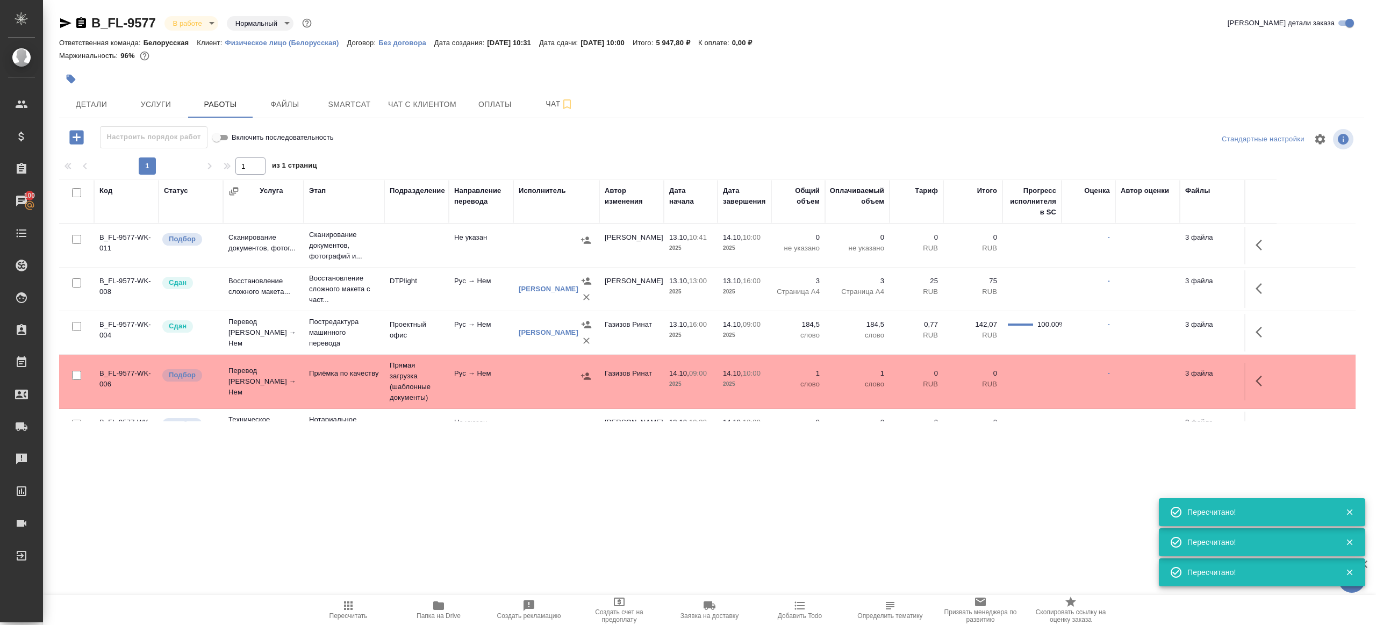
click at [345, 607] on icon "button" at bounding box center [348, 605] width 13 height 13
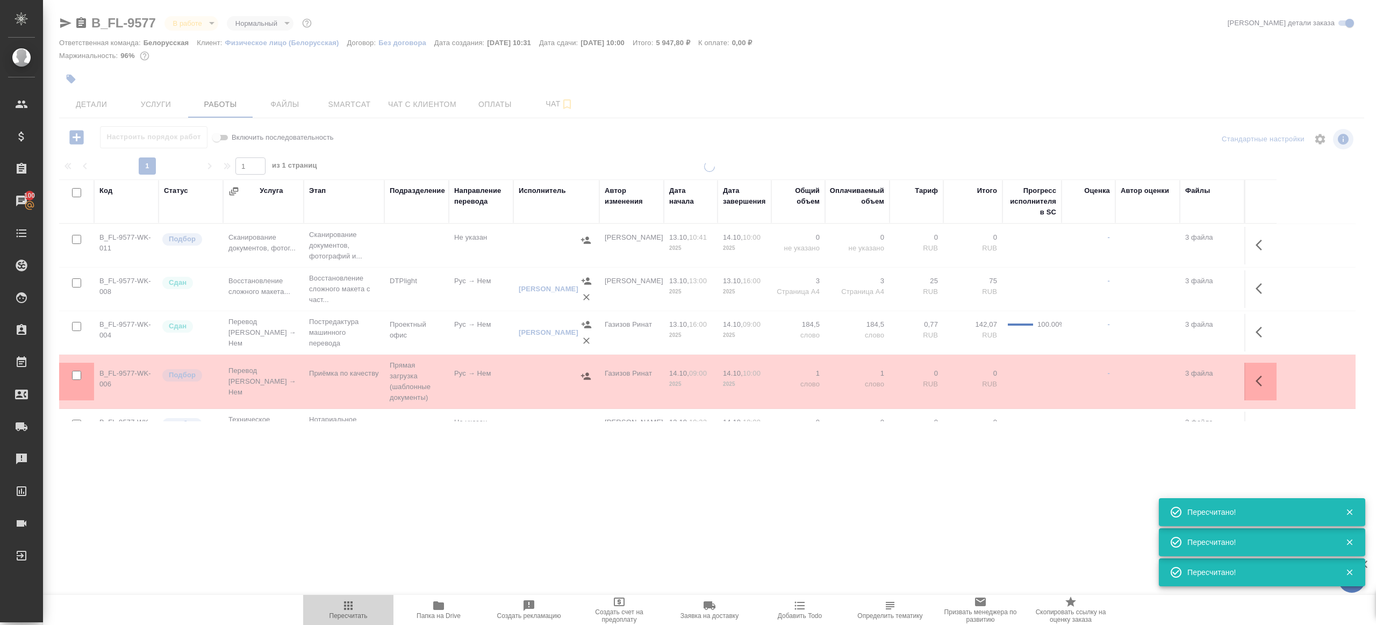
drag, startPoint x: 345, startPoint y: 606, endPoint x: 350, endPoint y: 536, distance: 70.6
click at [345, 606] on icon "button" at bounding box center [348, 605] width 13 height 13
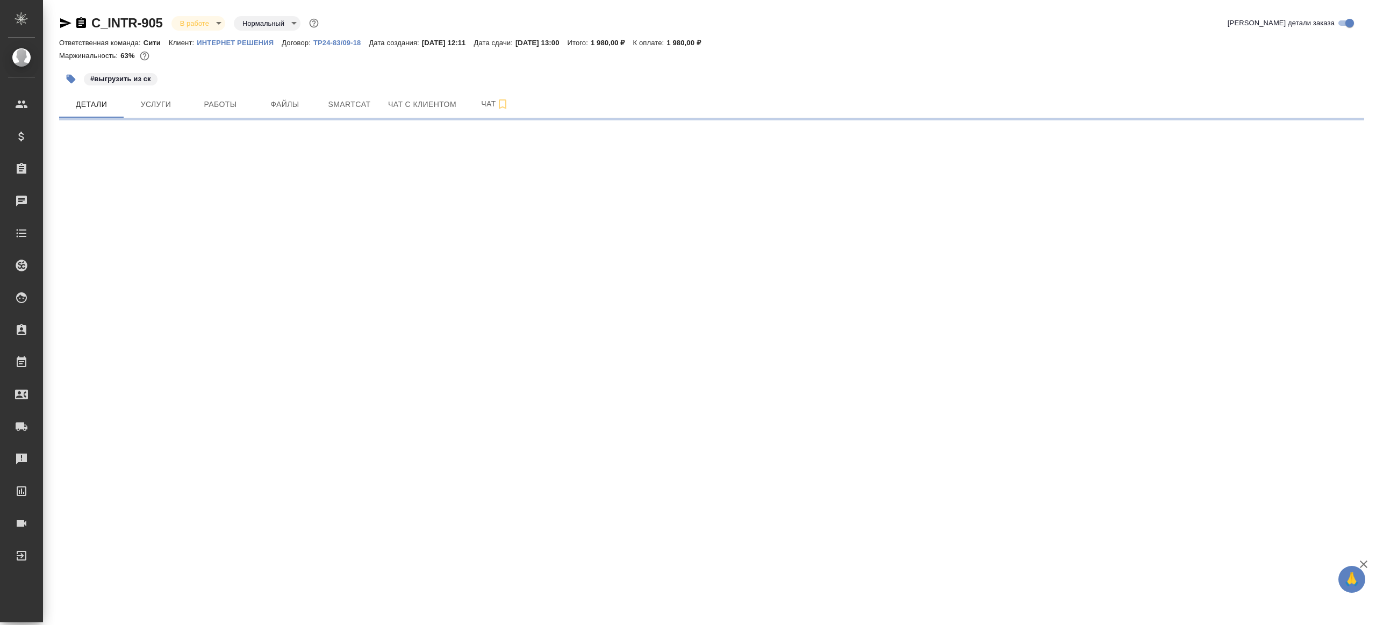
select select "RU"
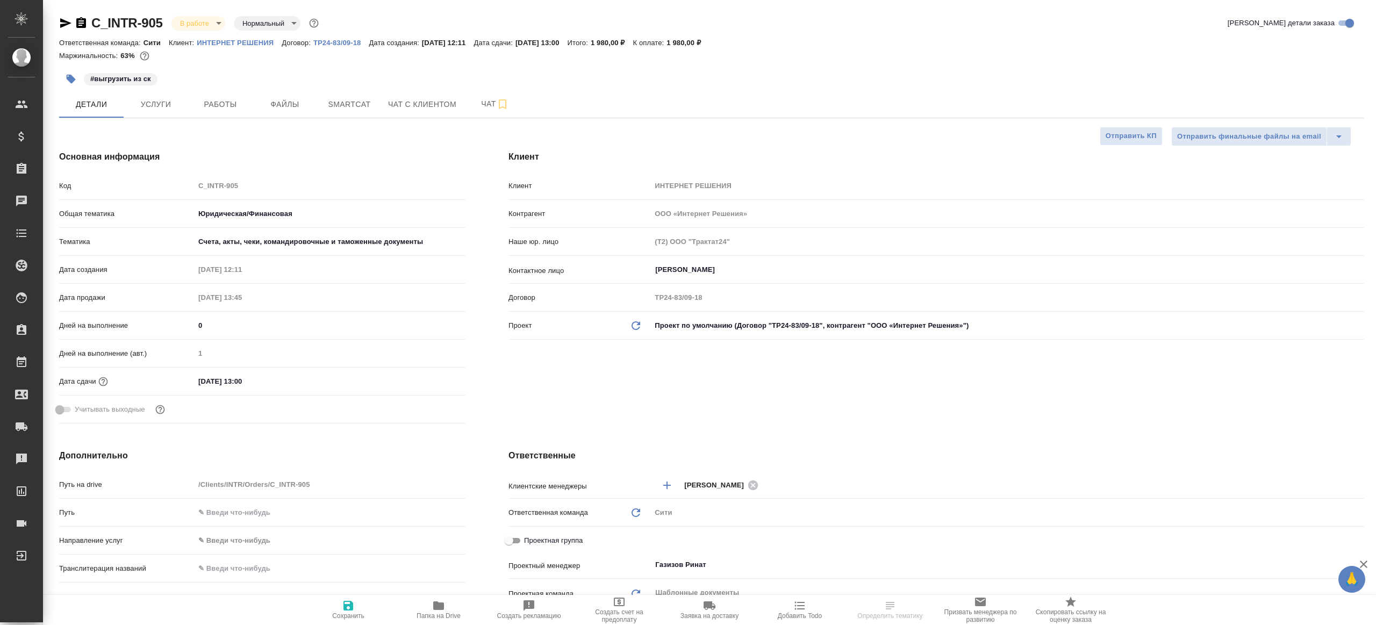
type textarea "x"
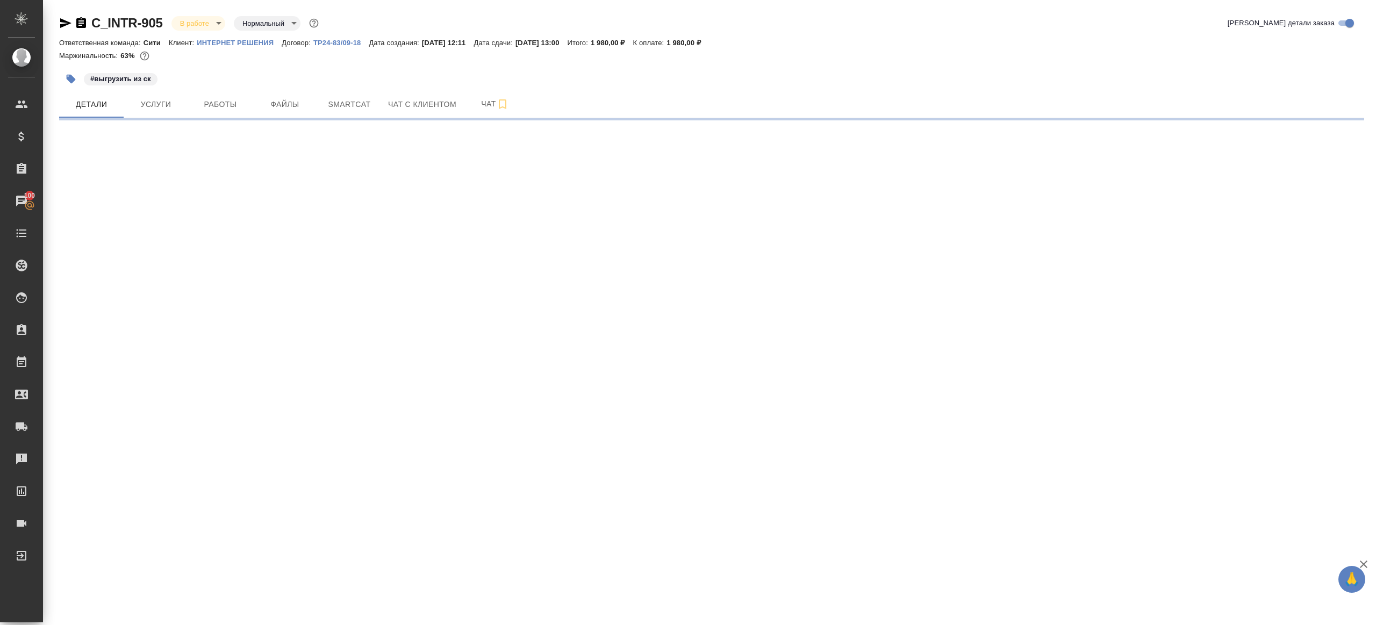
select select "RU"
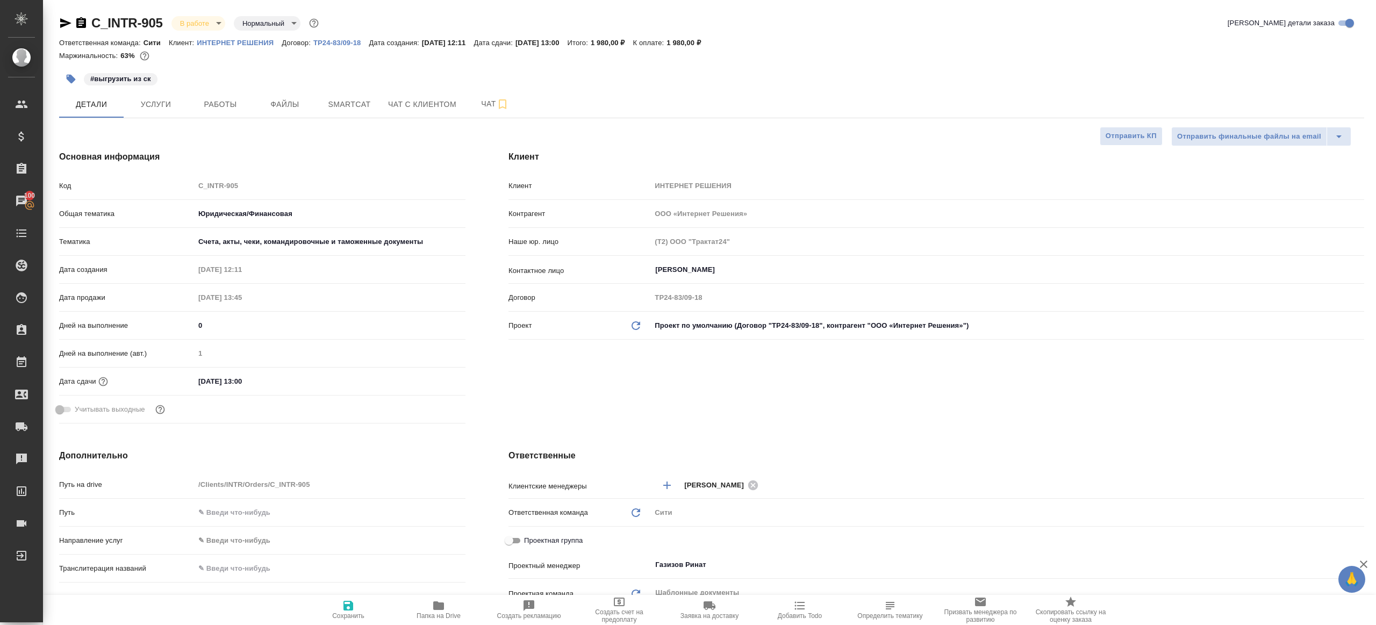
type textarea "x"
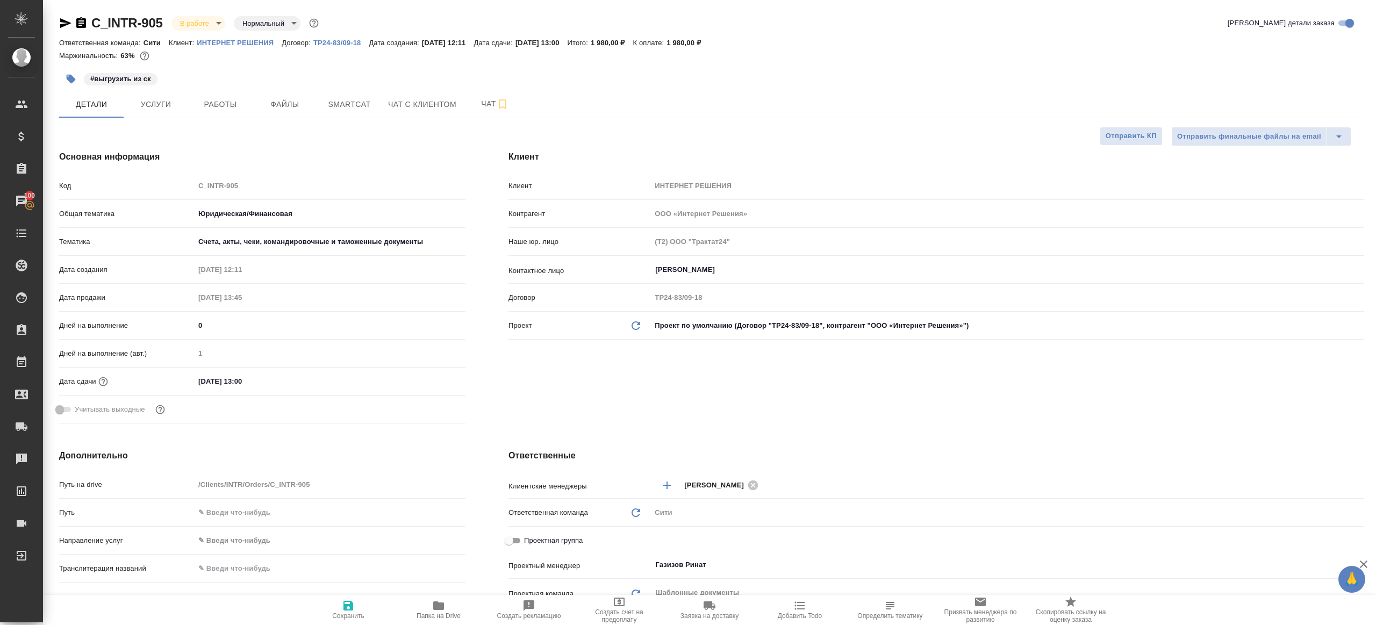
type textarea "x"
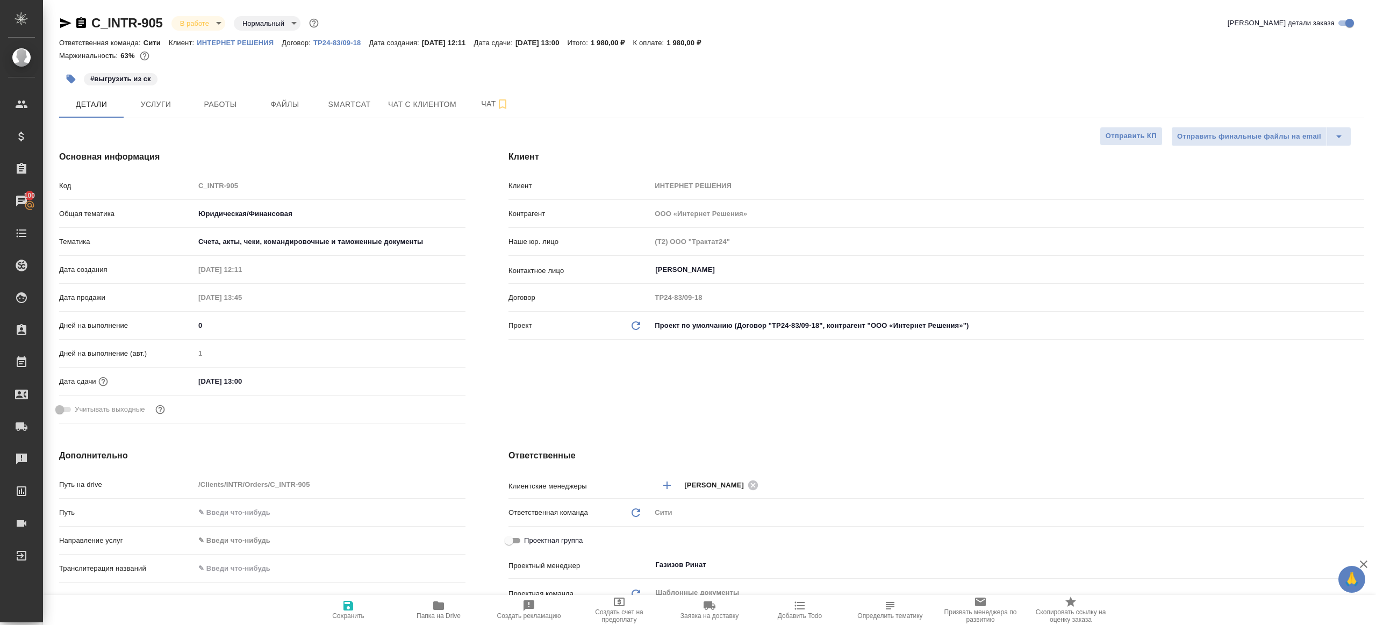
type textarea "x"
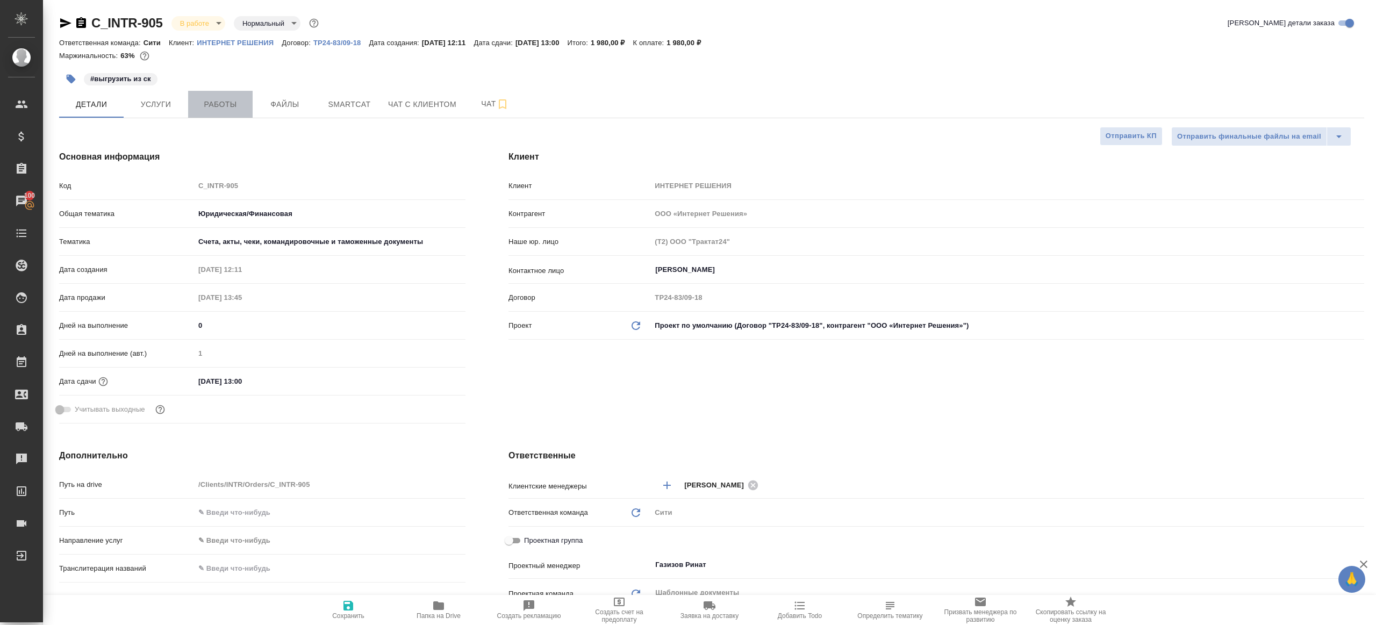
click at [219, 116] on button "Работы" at bounding box center [220, 104] width 65 height 27
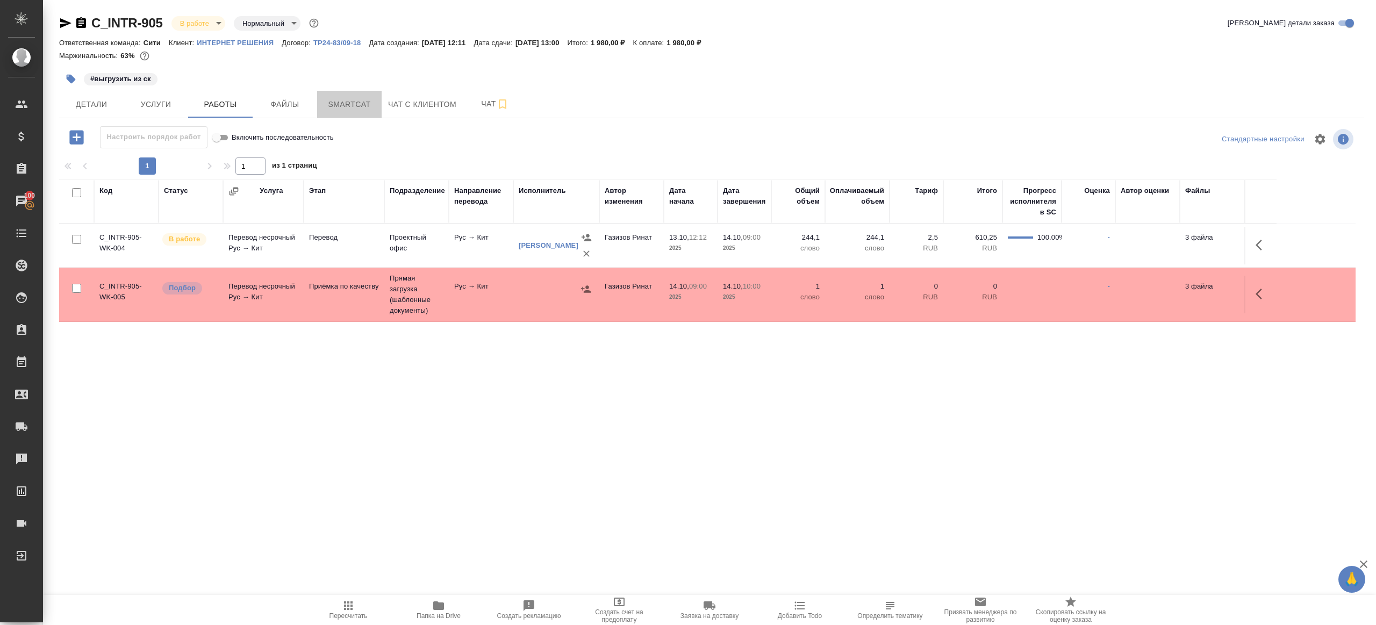
click at [343, 111] on span "Smartcat" at bounding box center [350, 104] width 52 height 13
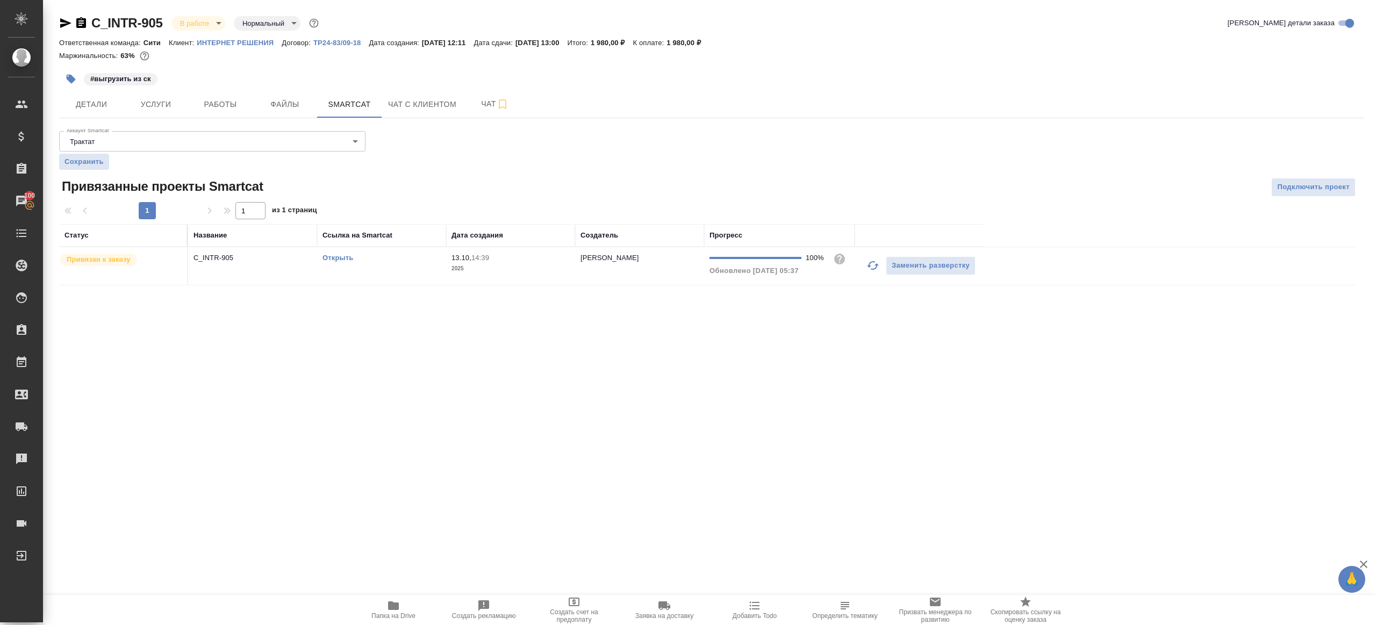
click at [344, 259] on link "Открыть" at bounding box center [338, 258] width 31 height 8
click at [223, 111] on button "Работы" at bounding box center [220, 104] width 65 height 27
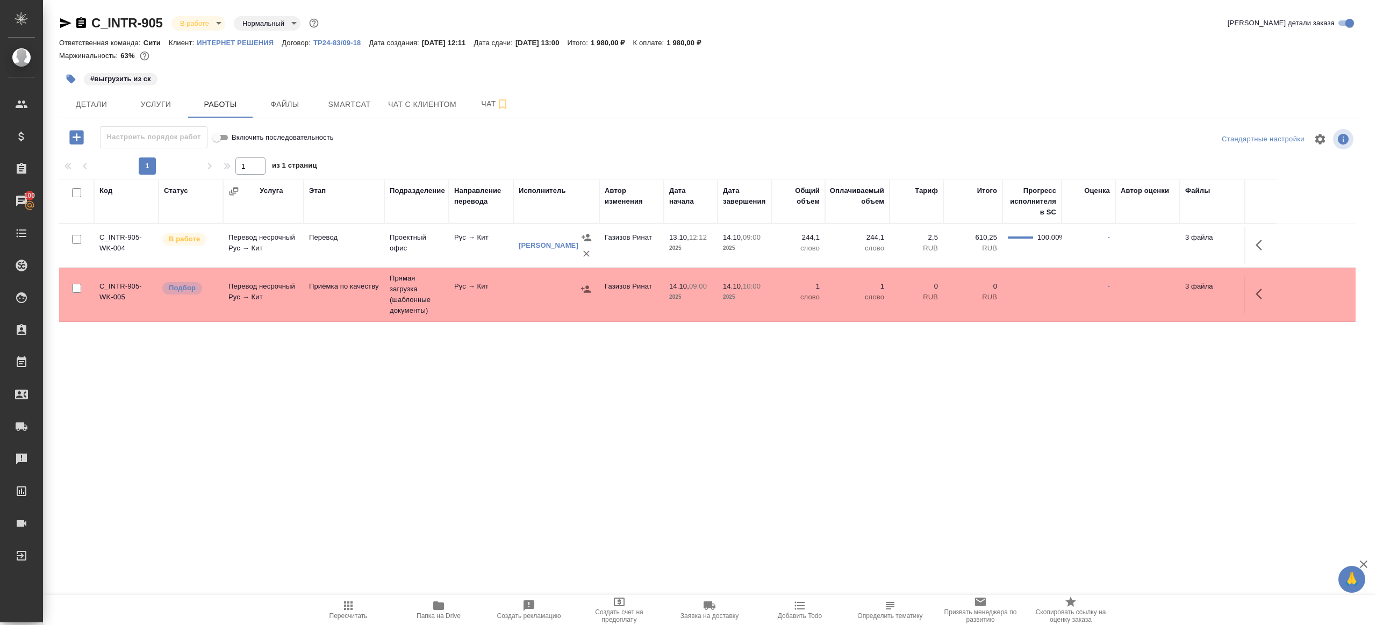
click at [442, 602] on icon "button" at bounding box center [438, 605] width 13 height 13
click at [1260, 241] on icon "button" at bounding box center [1259, 245] width 6 height 11
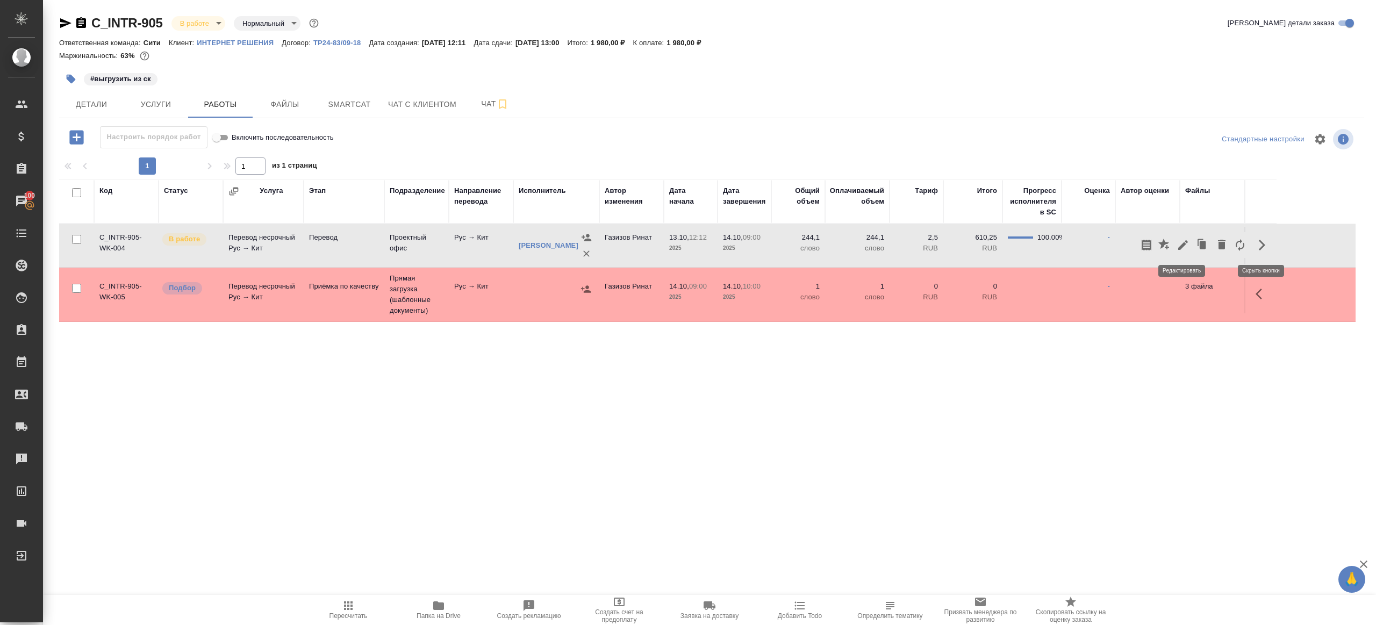
click at [1187, 246] on icon "button" at bounding box center [1183, 245] width 13 height 13
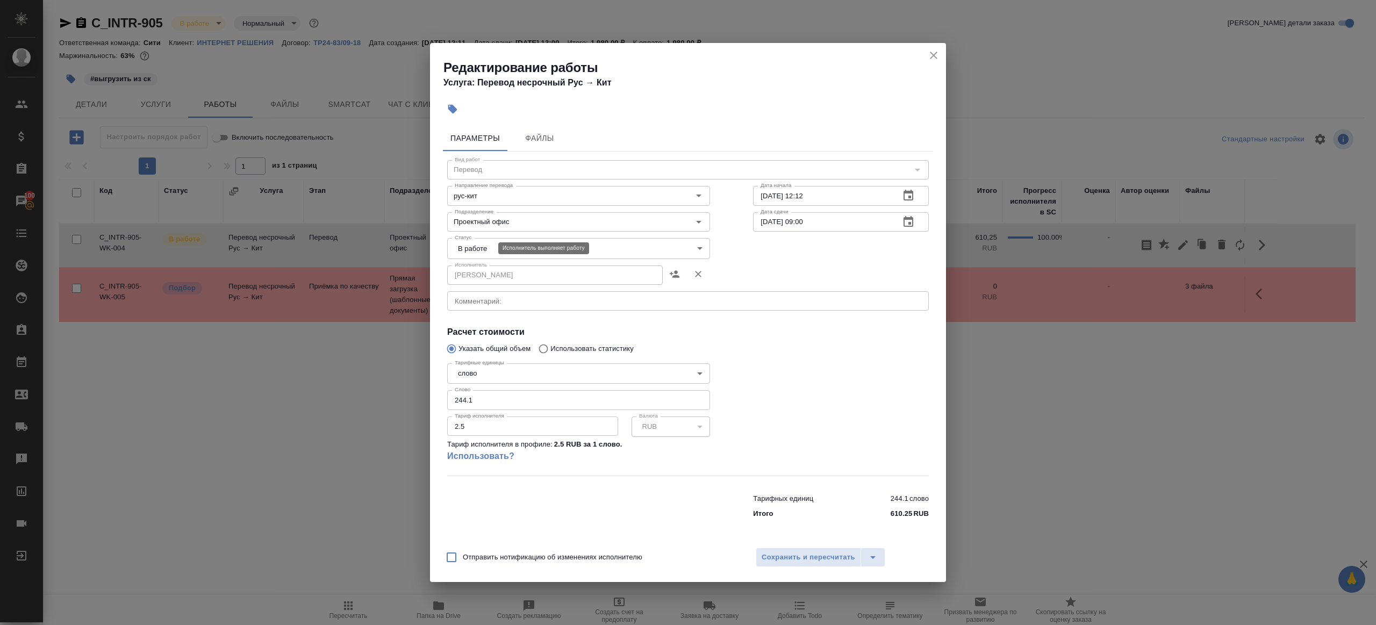
click at [477, 238] on body "🙏 .cls-1 fill:#fff; AWATERA Gazizov Rinat Клиенты Спецификации Заказы 100 Чаты …" at bounding box center [688, 312] width 1376 height 625
click at [481, 257] on li "Выполнен" at bounding box center [578, 266] width 263 height 18
click at [481, 245] on body "🙏 .cls-1 fill:#fff; AWATERA Gazizov Rinat Клиенты Спецификации Заказы 100 Чаты …" at bounding box center [688, 312] width 1376 height 625
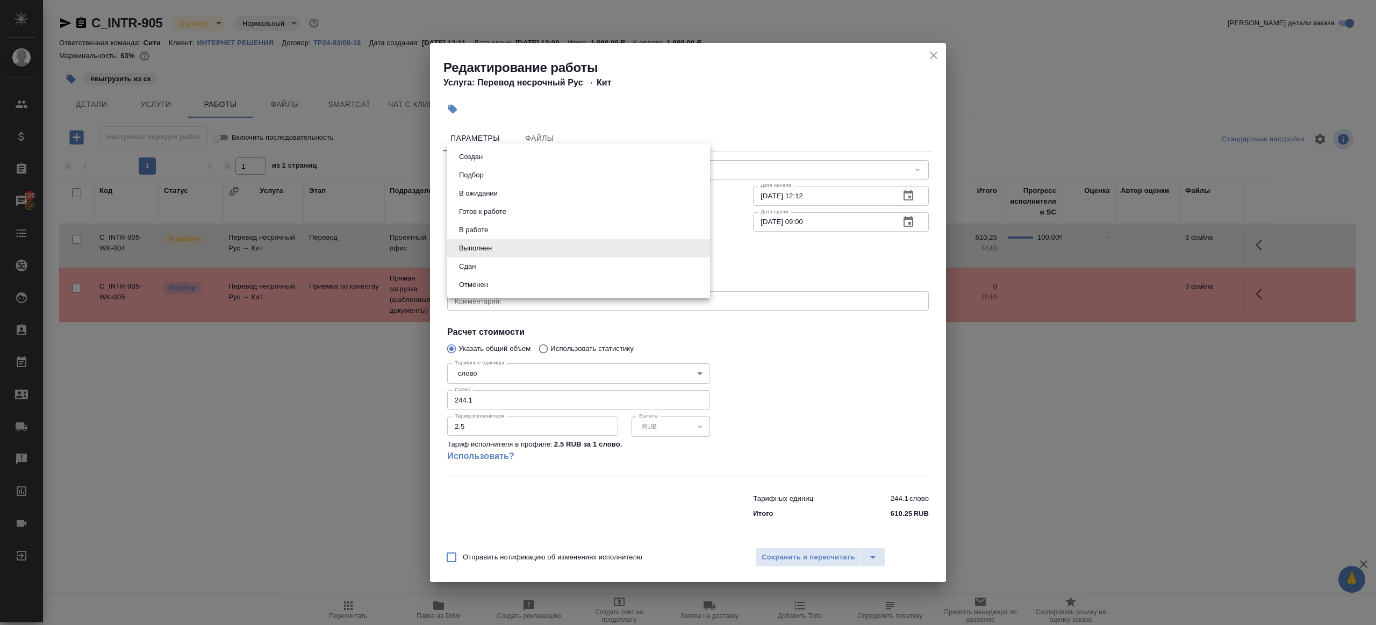
click at [486, 271] on li "Сдан" at bounding box center [578, 266] width 263 height 18
type input "closed"
click at [512, 402] on input "244.1" at bounding box center [578, 399] width 263 height 19
paste input "29.45"
type input "229.45"
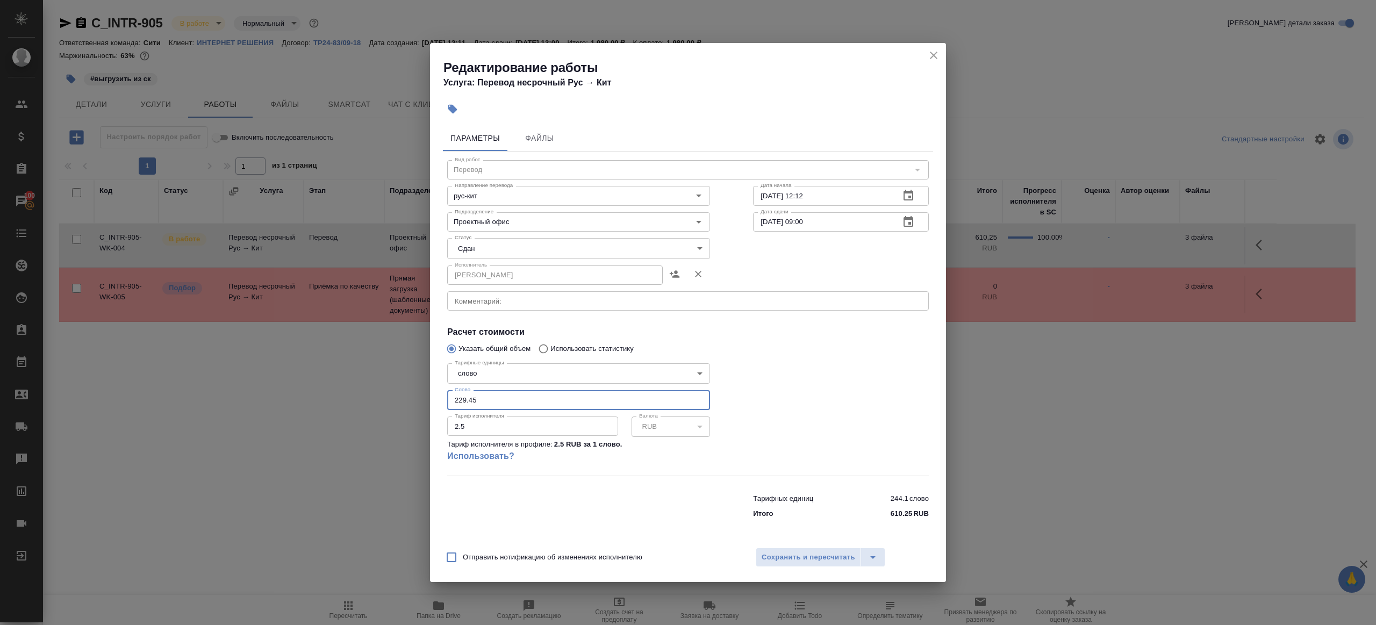
click at [748, 400] on div at bounding box center [841, 418] width 219 height 160
click at [814, 560] on span "Сохранить и пересчитать" at bounding box center [809, 557] width 94 height 12
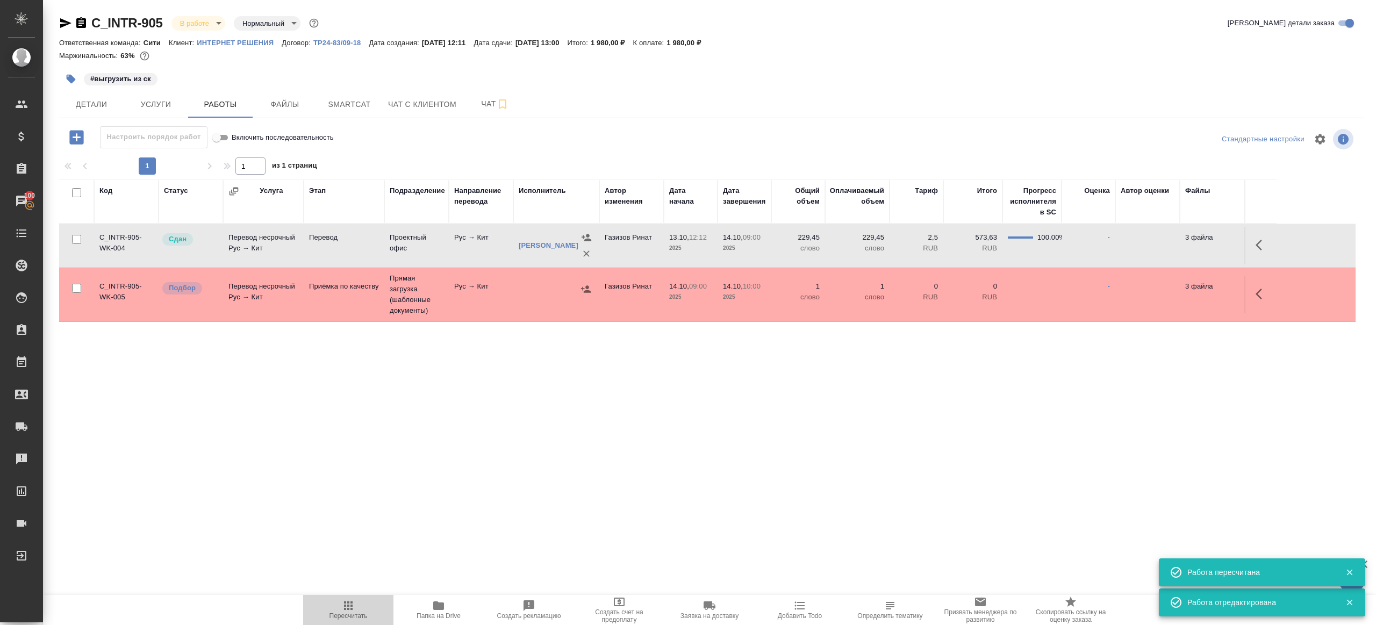
click at [354, 609] on icon "button" at bounding box center [348, 605] width 13 height 13
drag, startPoint x: 354, startPoint y: 609, endPoint x: 359, endPoint y: 577, distance: 32.0
click at [354, 609] on icon "button" at bounding box center [348, 605] width 13 height 13
click at [336, 474] on div ".cls-1 fill:#fff; AWATERA Gazizov Rinat Клиенты Спецификации Заказы 100 Чаты To…" at bounding box center [688, 312] width 1376 height 625
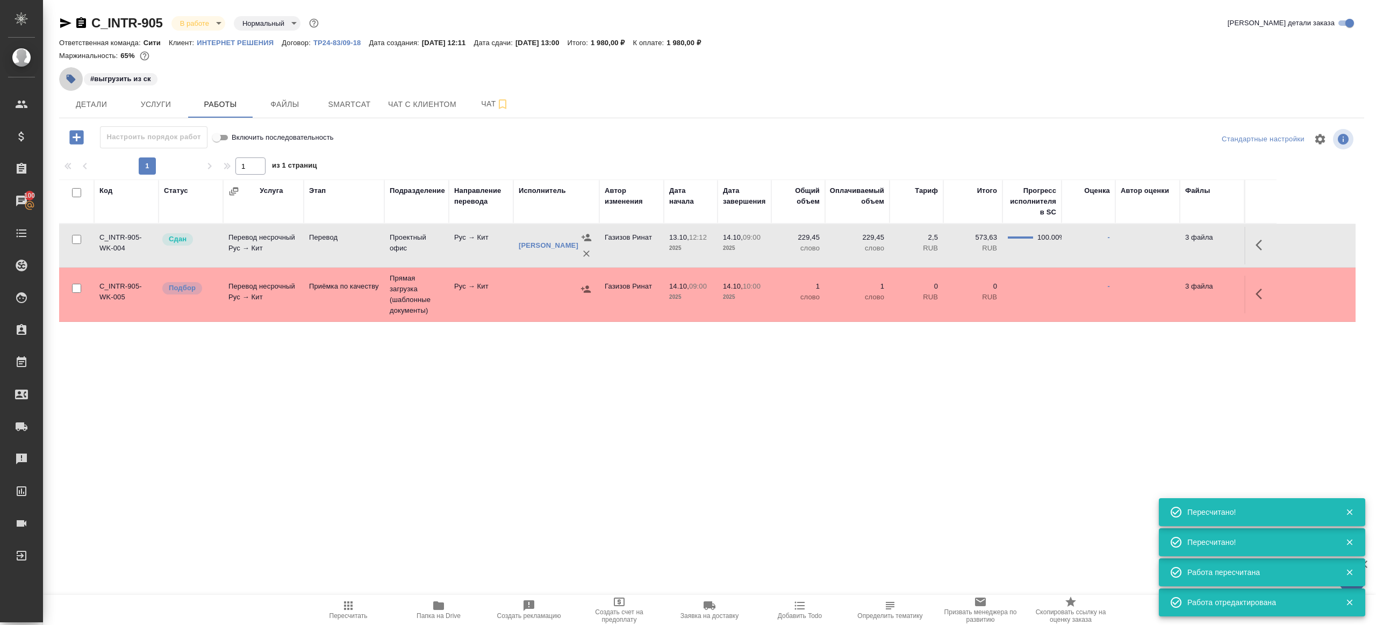
click at [65, 87] on button "button" at bounding box center [71, 79] width 24 height 24
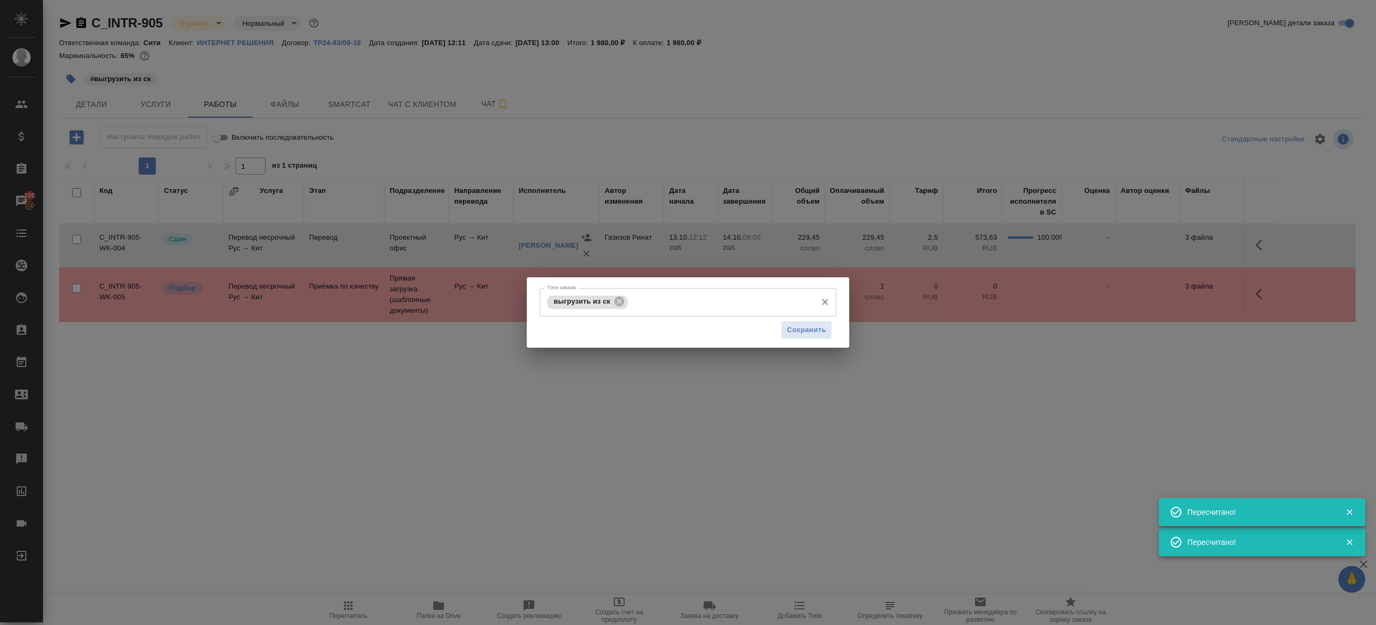
click at [612, 296] on div "выгрузить из ск" at bounding box center [587, 302] width 81 height 13
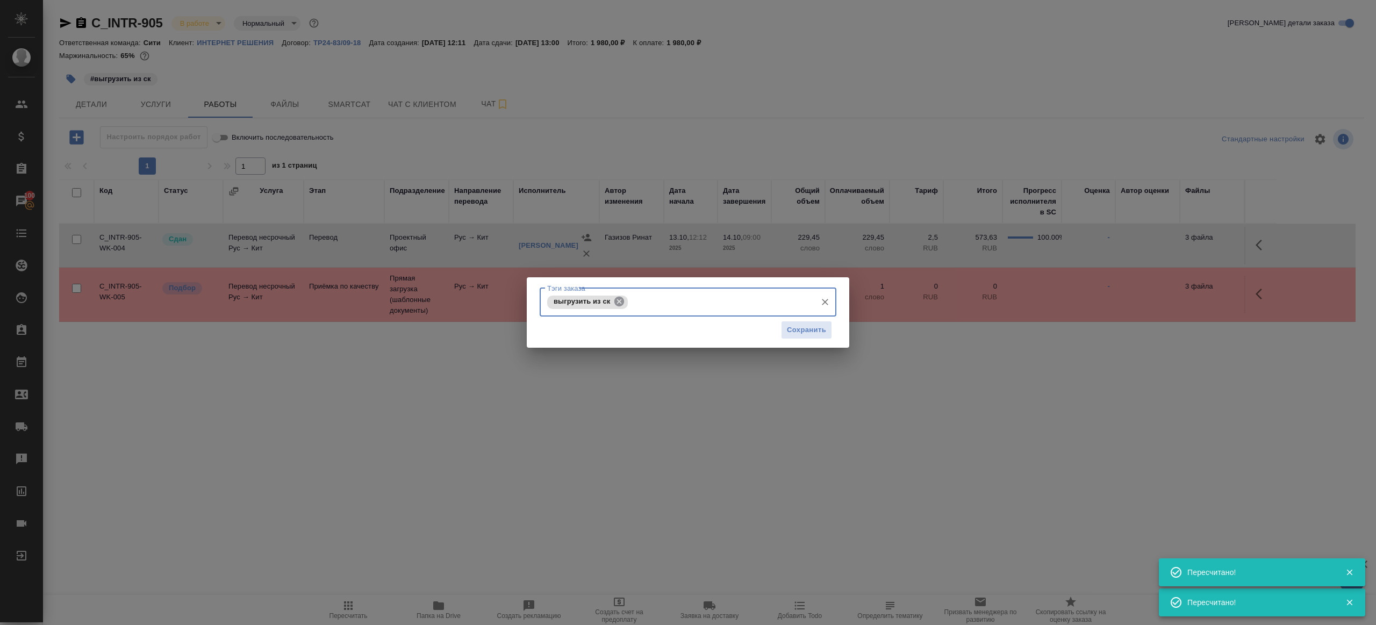
click at [619, 299] on icon at bounding box center [619, 302] width 10 height 10
click at [775, 324] on div "Сохранить" at bounding box center [688, 329] width 297 height 27
click at [785, 329] on button "Сохранить" at bounding box center [806, 329] width 51 height 19
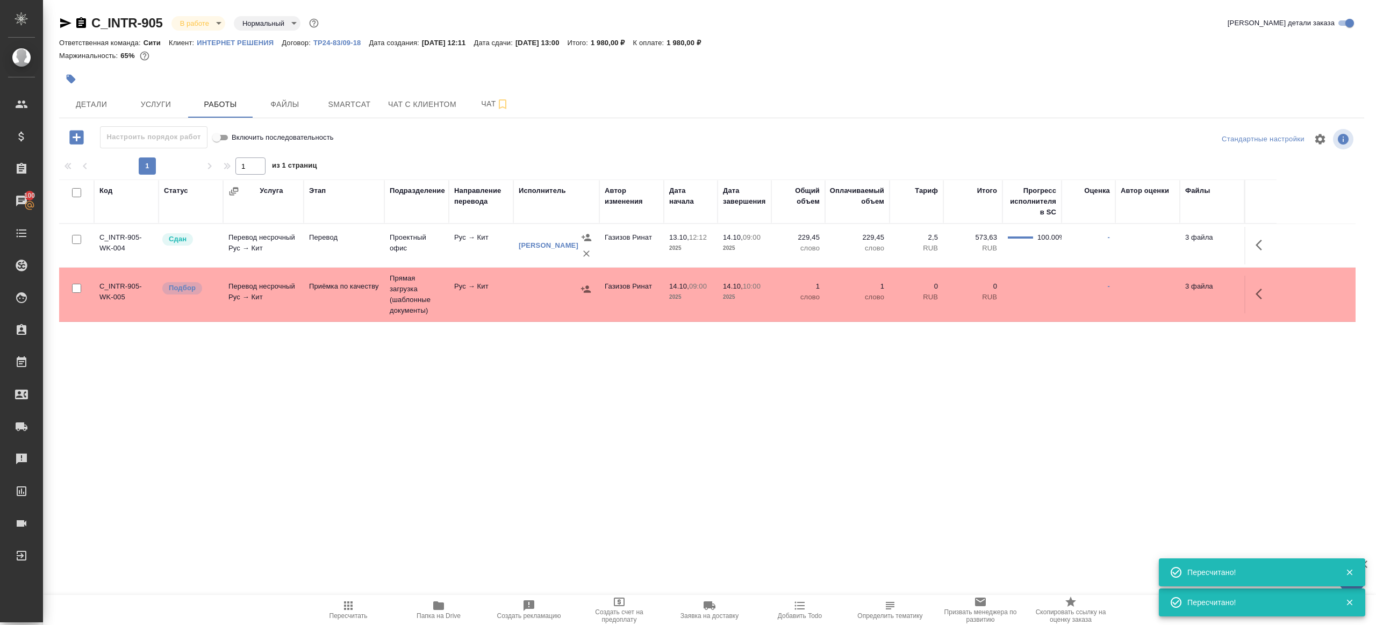
click at [358, 602] on span "Пересчитать" at bounding box center [348, 609] width 77 height 20
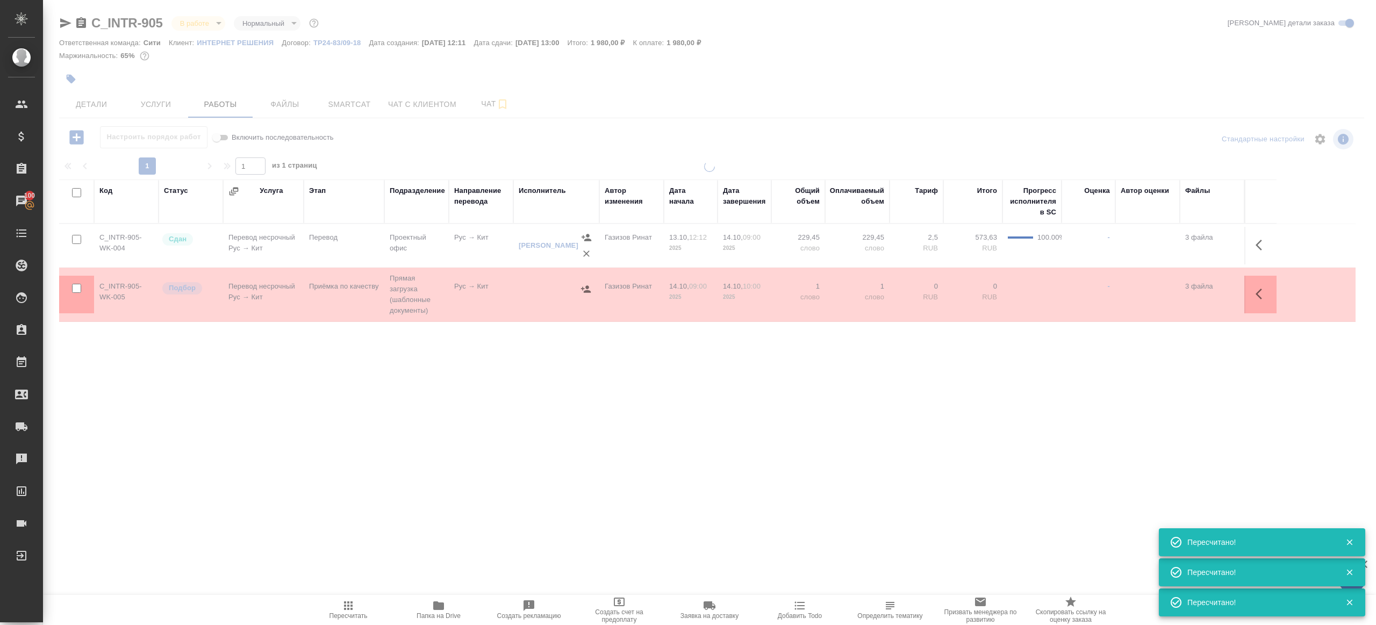
click at [422, 496] on div ".cls-1 fill:#fff; AWATERA Gazizov Rinat Клиенты Спецификации Заказы 100 Чаты To…" at bounding box center [688, 312] width 1376 height 625
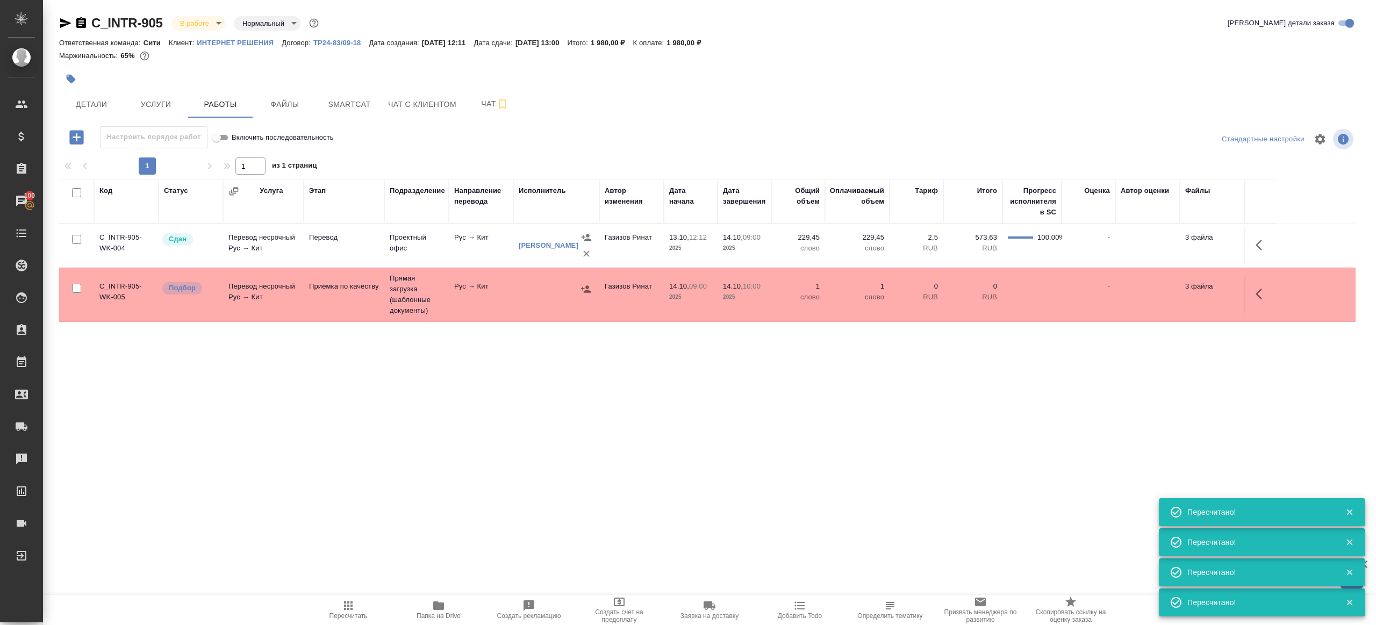
click at [475, 340] on div "Код Статус Услуга Этап Подразделение Направление перевода Исполнитель Автор изм…" at bounding box center [707, 301] width 1296 height 242
click at [480, 302] on td "Рус → Кит" at bounding box center [481, 295] width 65 height 38
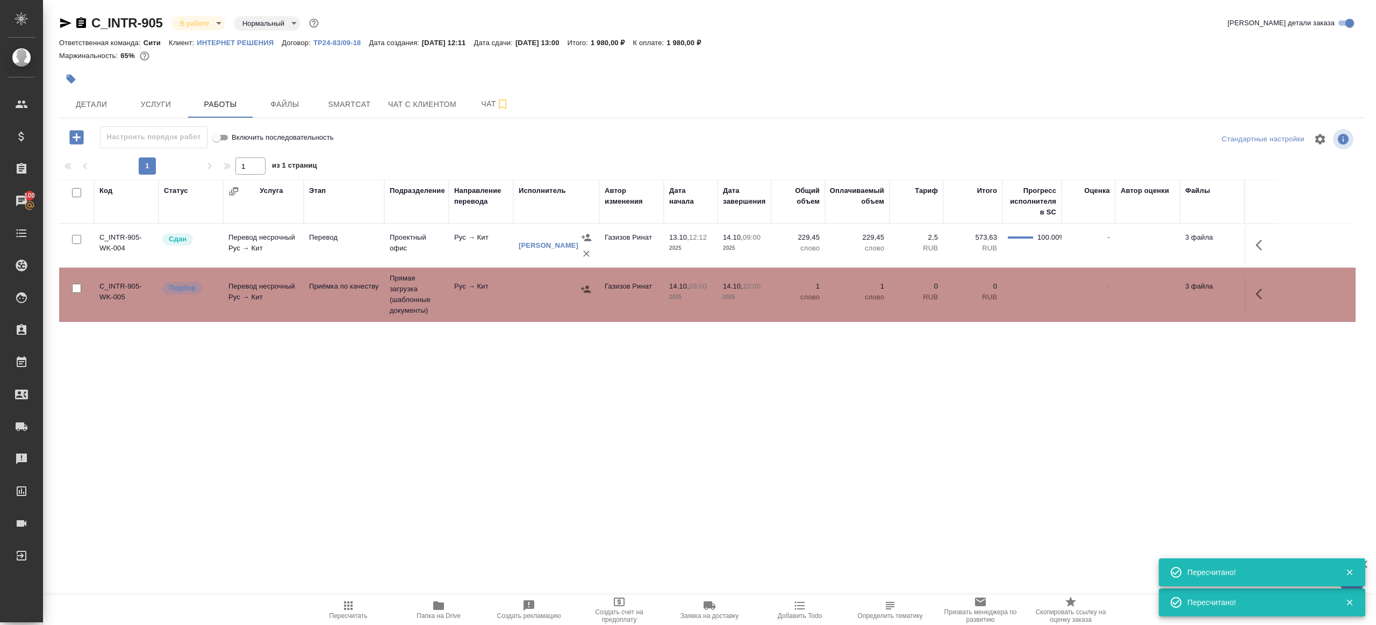
click at [342, 609] on icon "button" at bounding box center [348, 605] width 13 height 13
drag, startPoint x: 343, startPoint y: 608, endPoint x: 422, endPoint y: 492, distance: 140.4
click at [343, 608] on icon "button" at bounding box center [348, 605] width 13 height 13
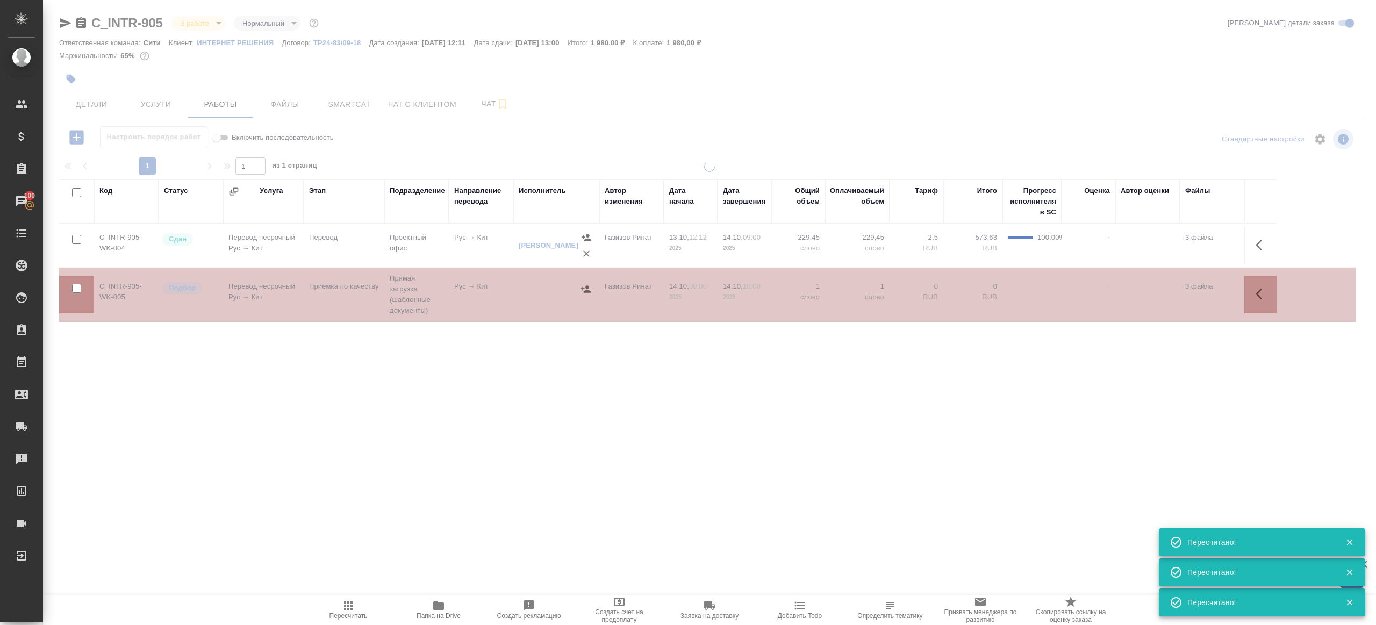
click at [422, 492] on div ".cls-1 fill:#fff; AWATERA Gazizov Rinat Клиенты Спецификации Заказы 100 Чаты To…" at bounding box center [688, 312] width 1376 height 625
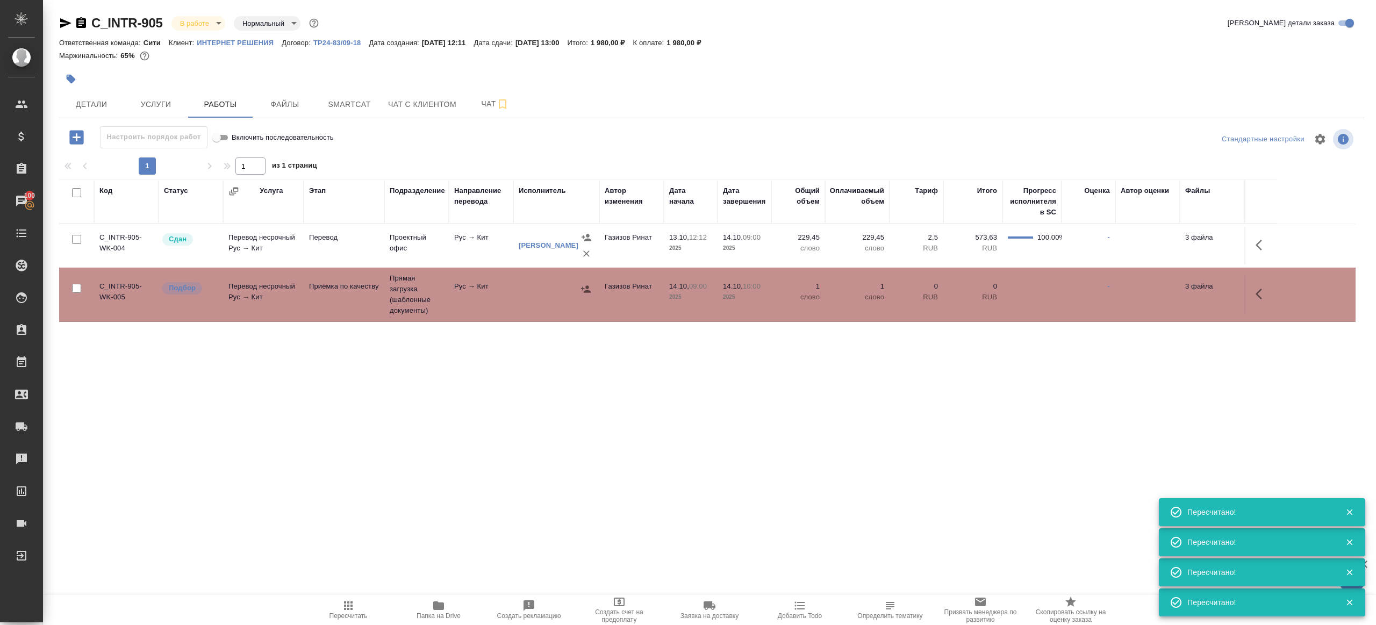
click at [352, 611] on icon "button" at bounding box center [348, 605] width 13 height 13
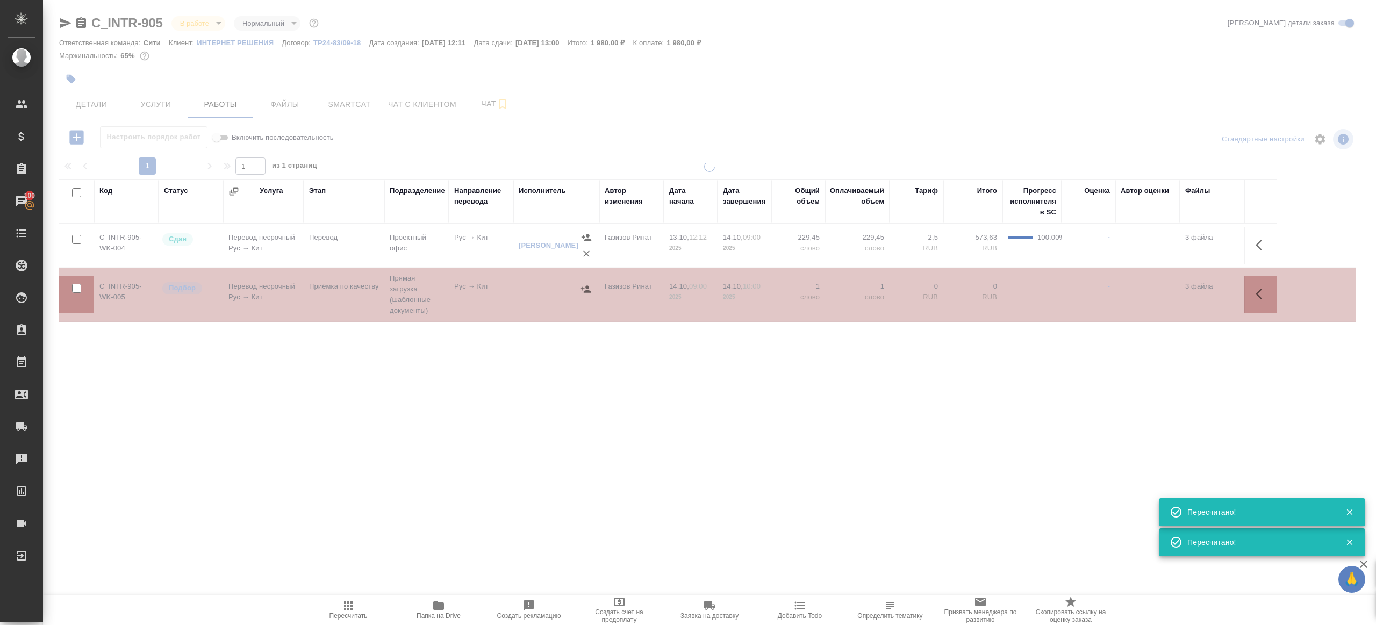
drag, startPoint x: 352, startPoint y: 611, endPoint x: 354, endPoint y: 604, distance: 7.8
click at [352, 609] on icon "button" at bounding box center [348, 605] width 13 height 13
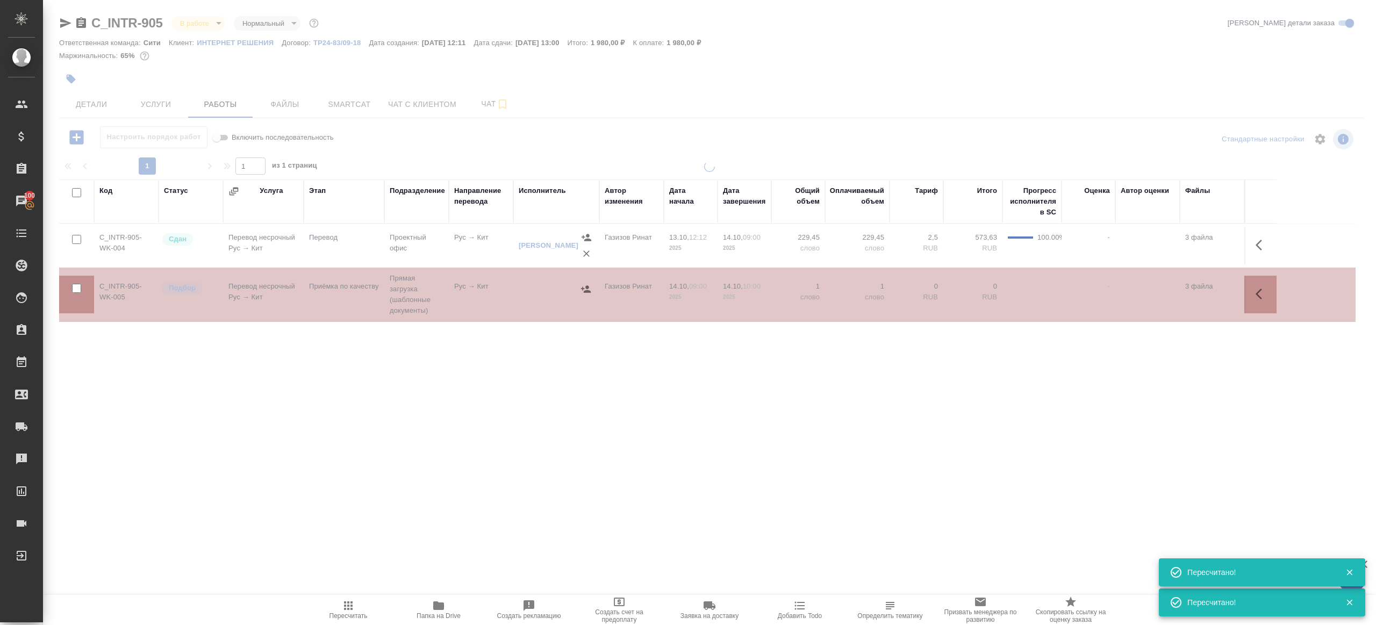
drag, startPoint x: 417, startPoint y: 454, endPoint x: 512, endPoint y: 204, distance: 266.9
click at [420, 447] on div ".cls-1 fill:#fff; AWATERA Gazizov Rinat Клиенты Спецификации Заказы 100 Чаты To…" at bounding box center [688, 312] width 1376 height 625
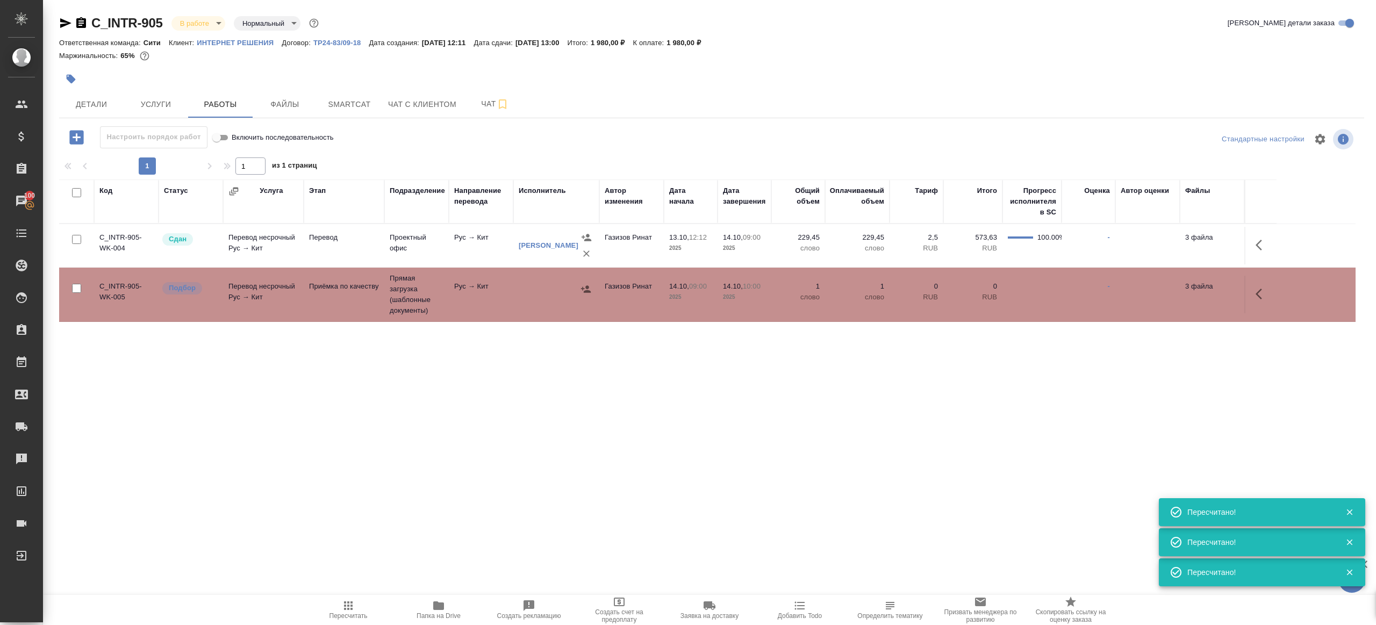
click at [541, 141] on div at bounding box center [711, 139] width 435 height 26
click at [345, 599] on button "Пересчитать" at bounding box center [348, 610] width 90 height 30
drag, startPoint x: 345, startPoint y: 599, endPoint x: 386, endPoint y: 496, distance: 111.2
click at [348, 592] on div ".cls-1 fill:#fff; AWATERA Gazizov Rinat Клиенты Спецификации Заказы 100 Чаты To…" at bounding box center [688, 312] width 1376 height 625
click at [393, 485] on div ".cls-1 fill:#fff; AWATERA Gazizov Rinat Клиенты Спецификации Заказы 100 Чаты To…" at bounding box center [688, 312] width 1376 height 625
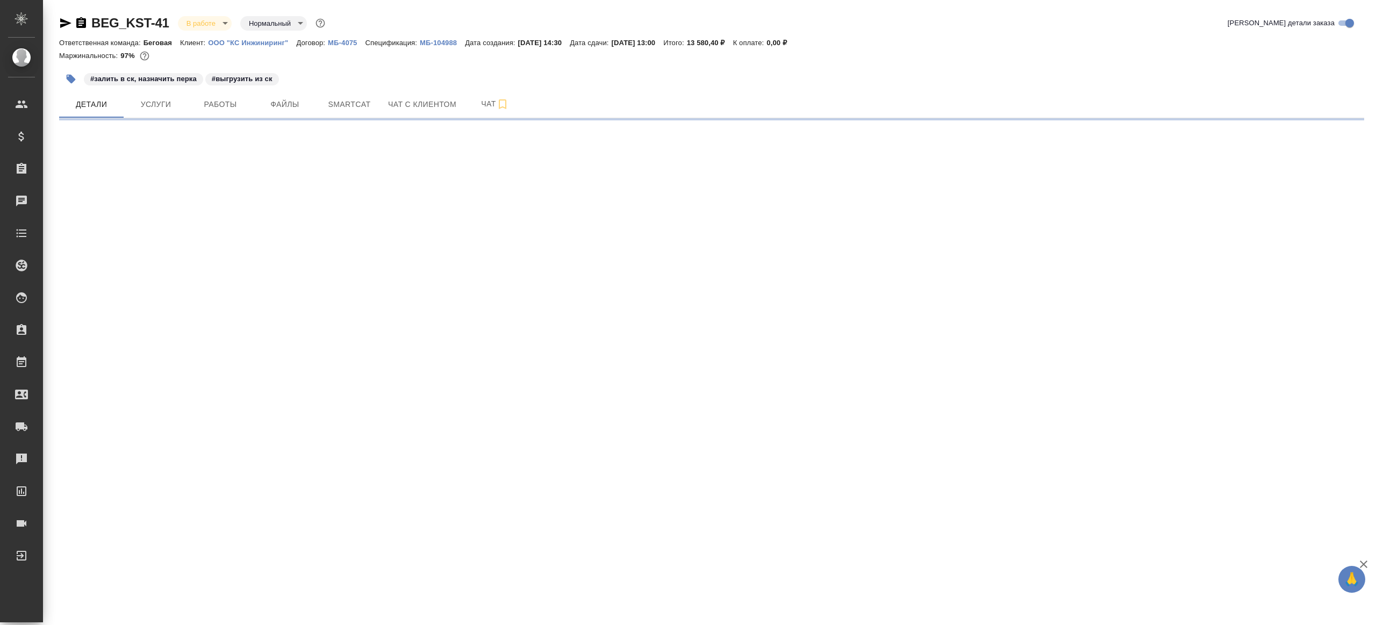
select select "RU"
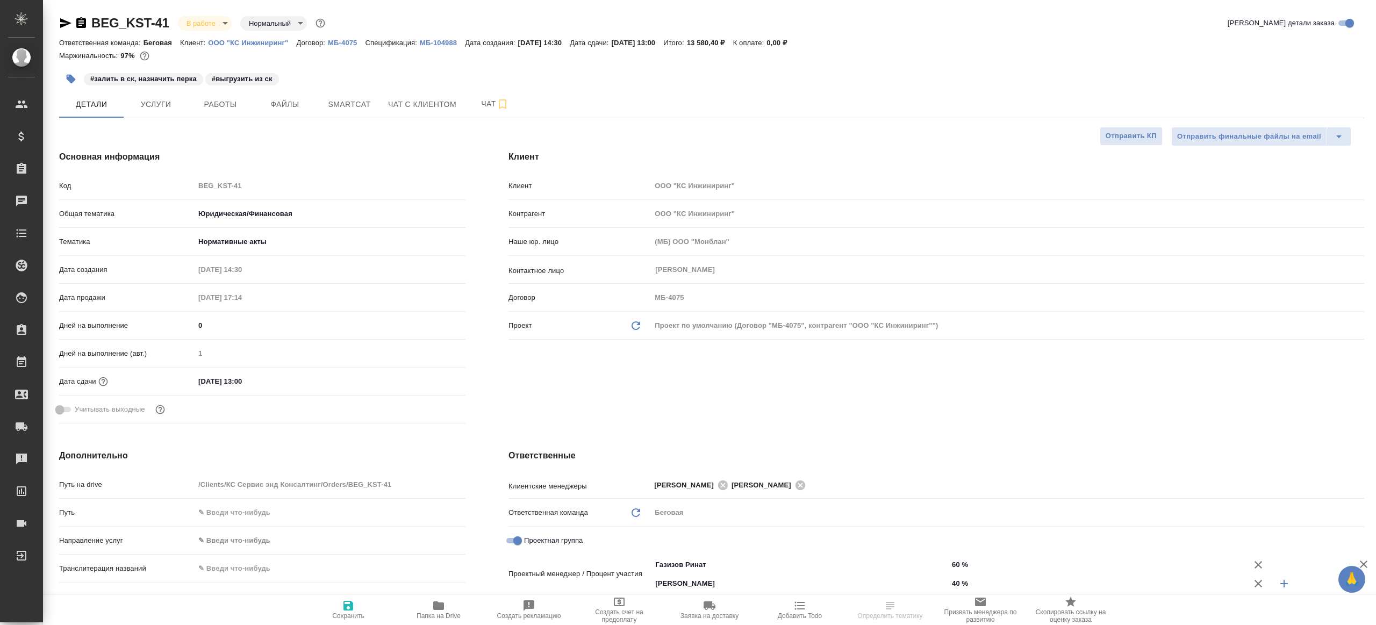
type textarea "x"
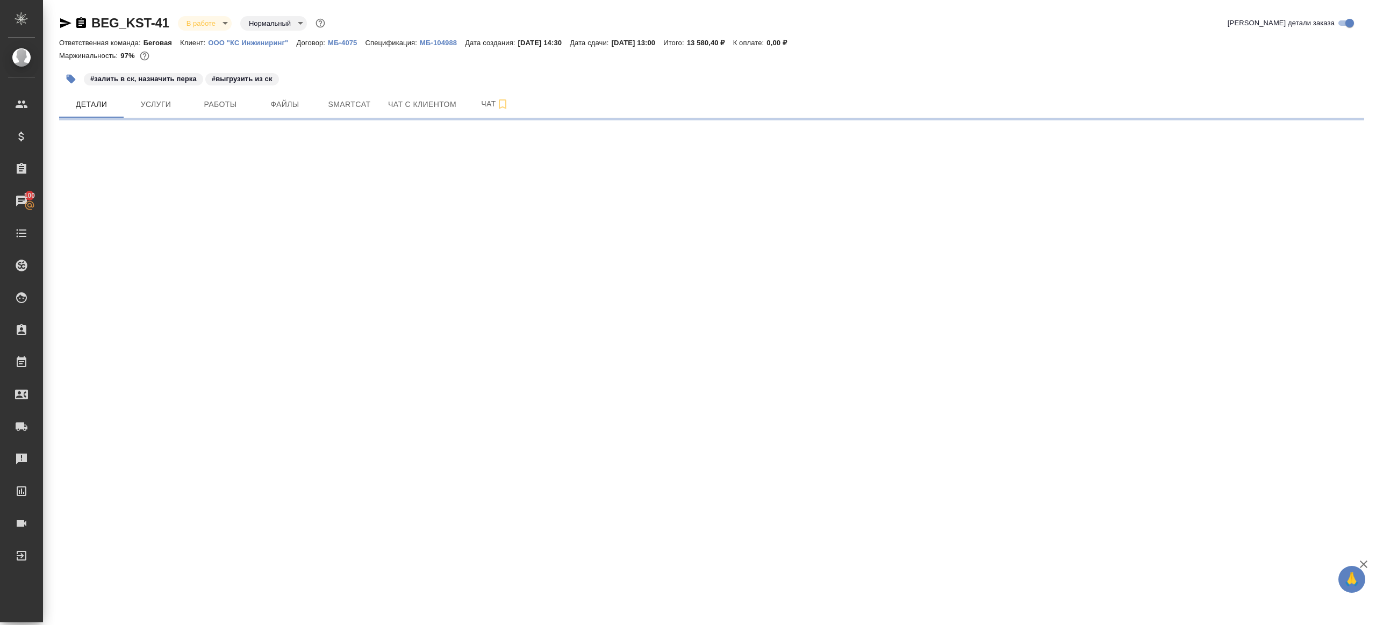
select select "RU"
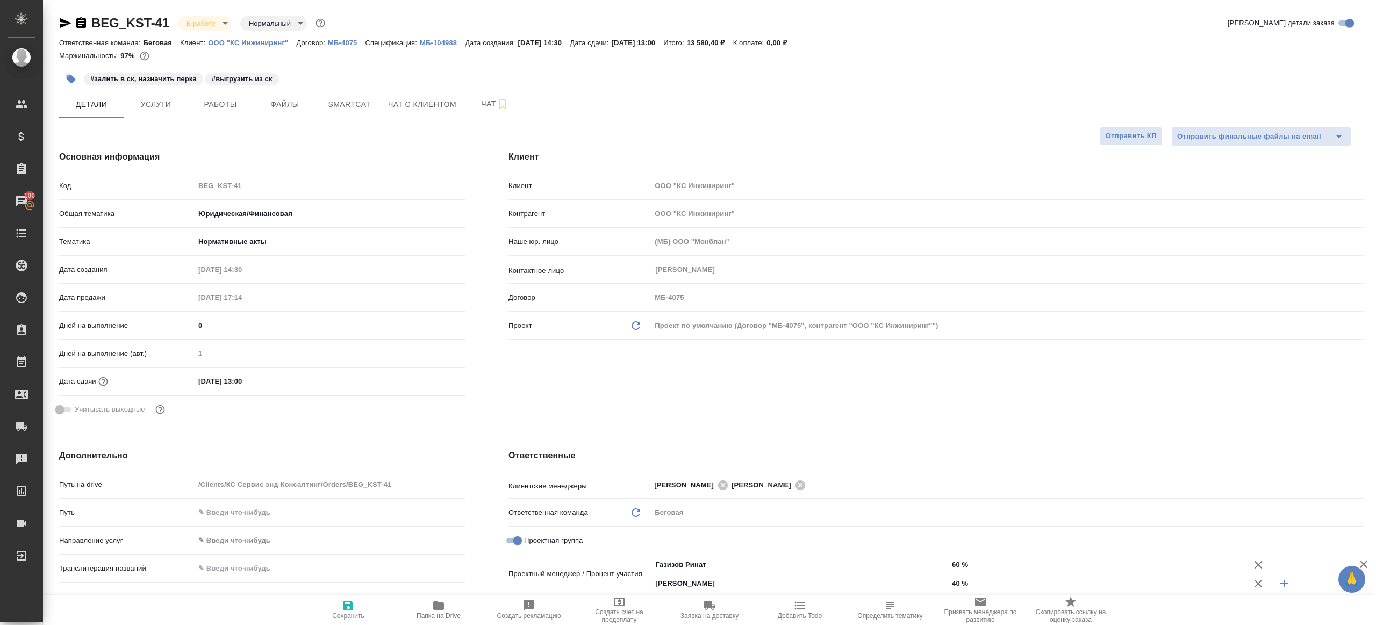
type textarea "x"
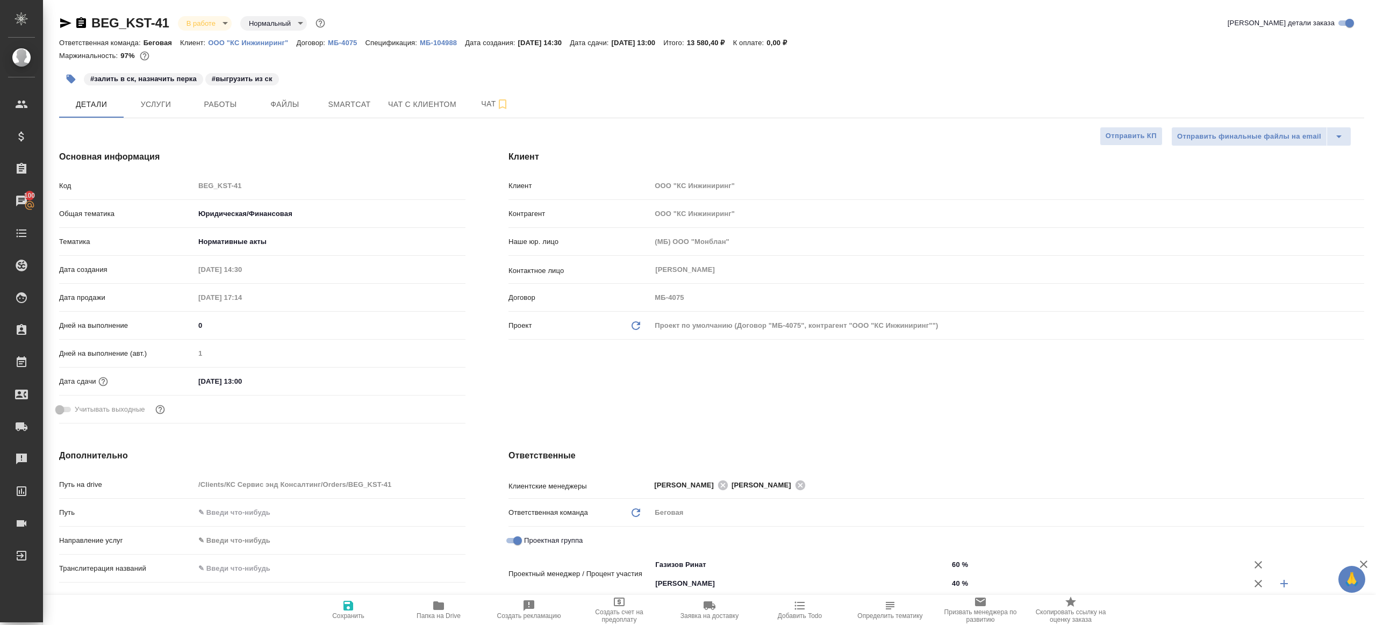
type textarea "x"
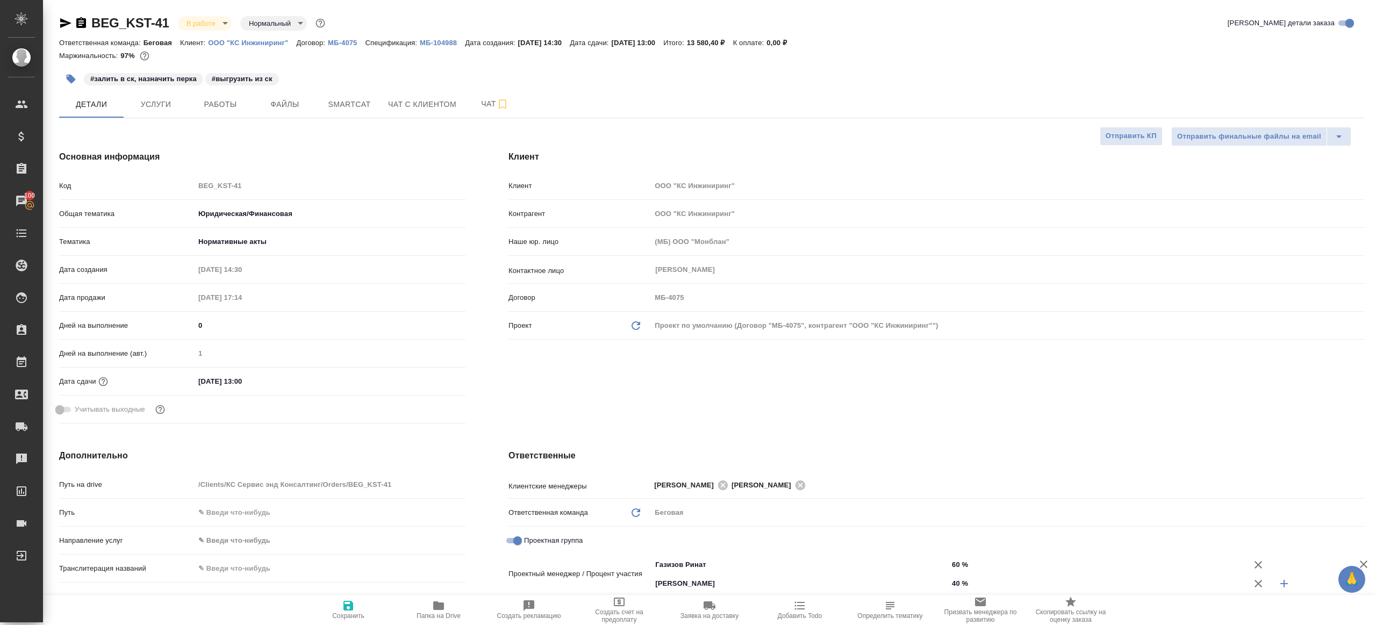
type textarea "x"
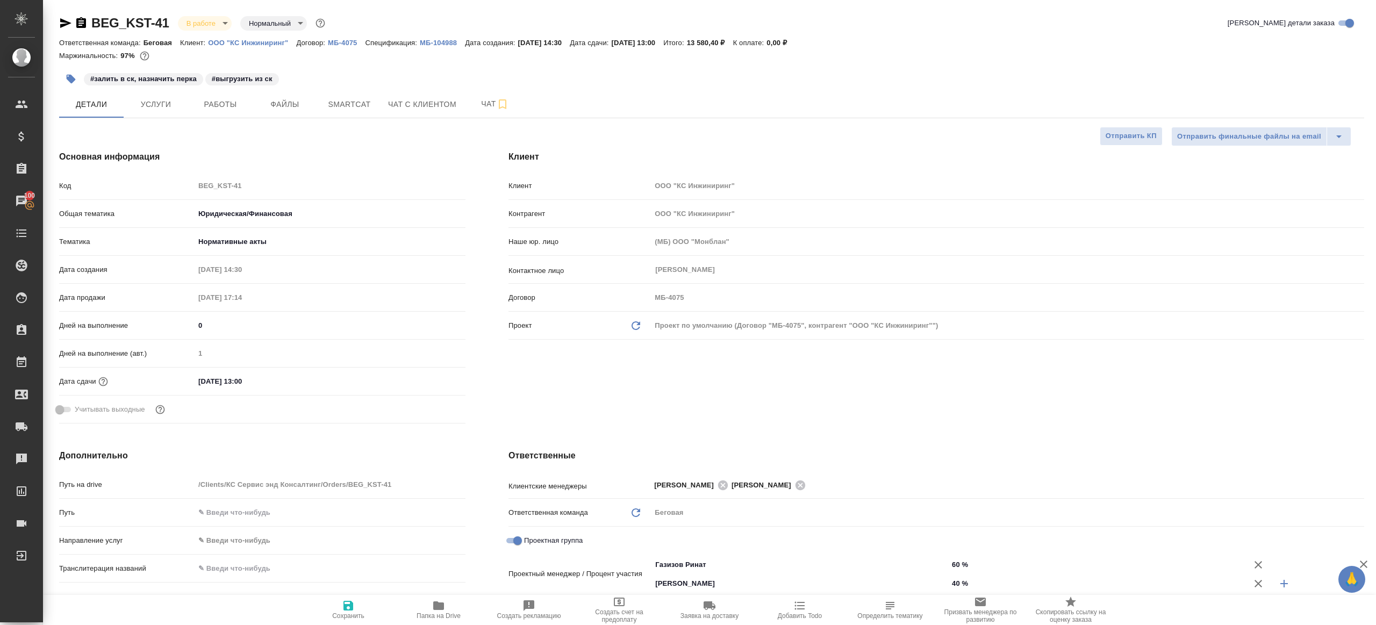
type textarea "x"
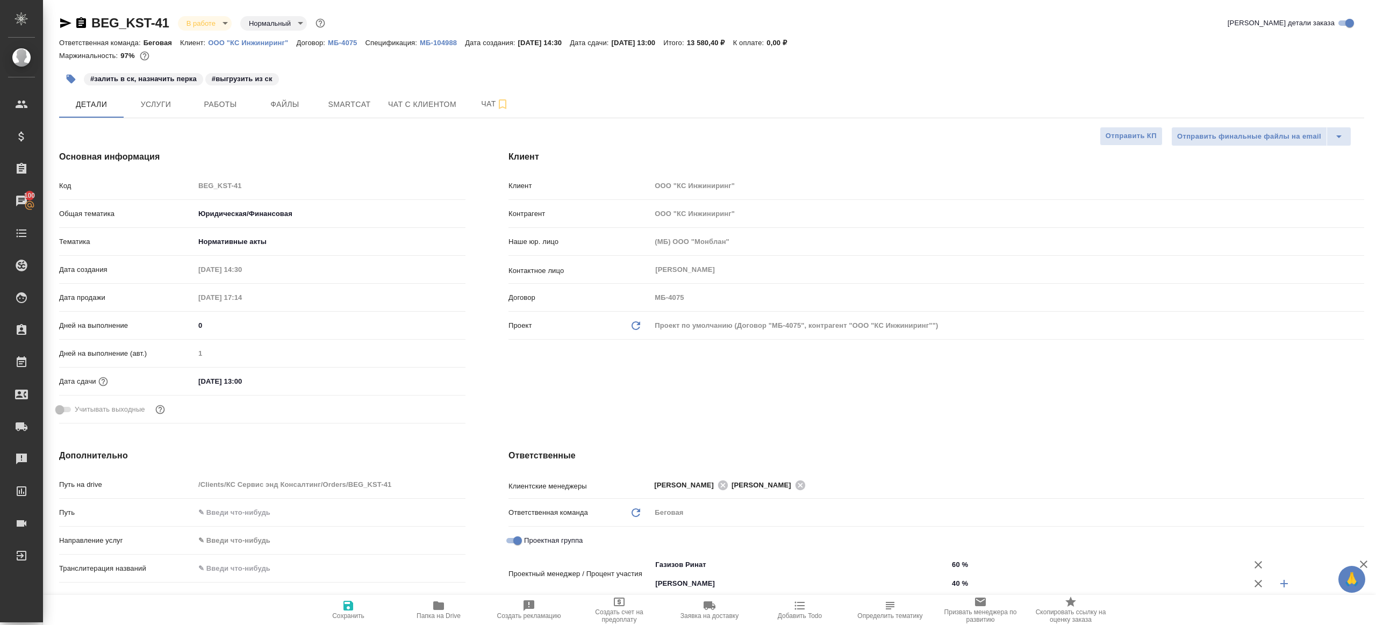
type textarea "x"
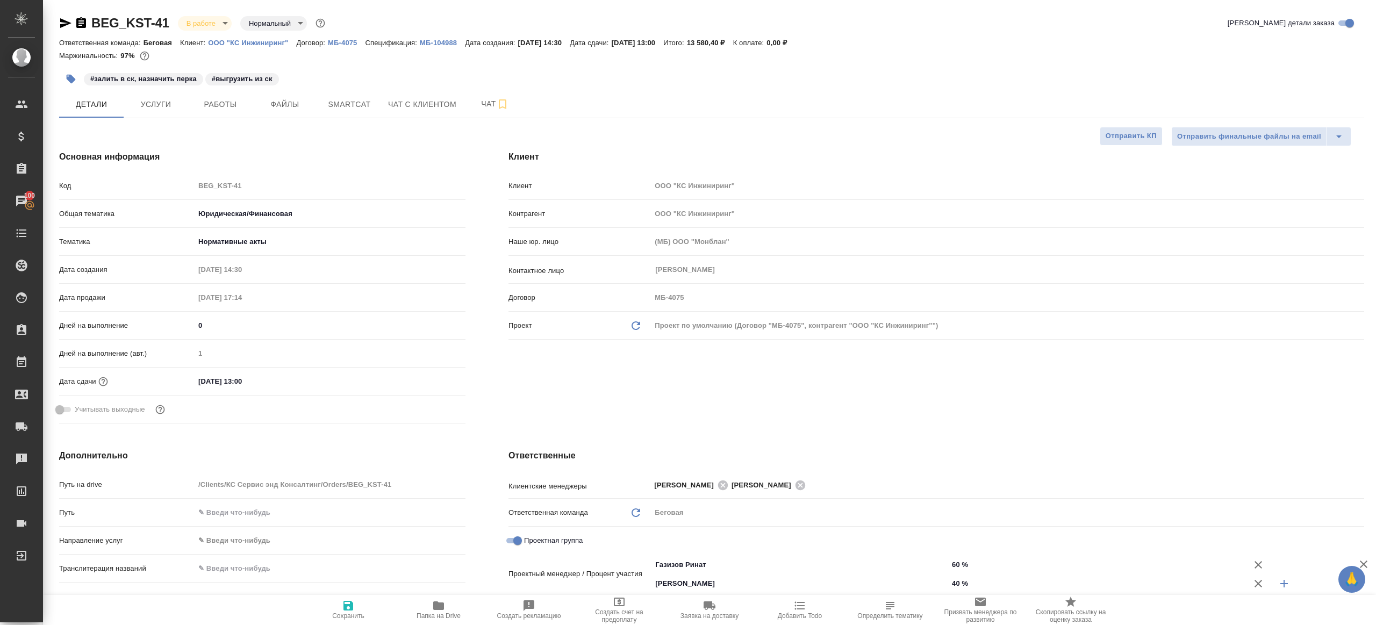
type textarea "x"
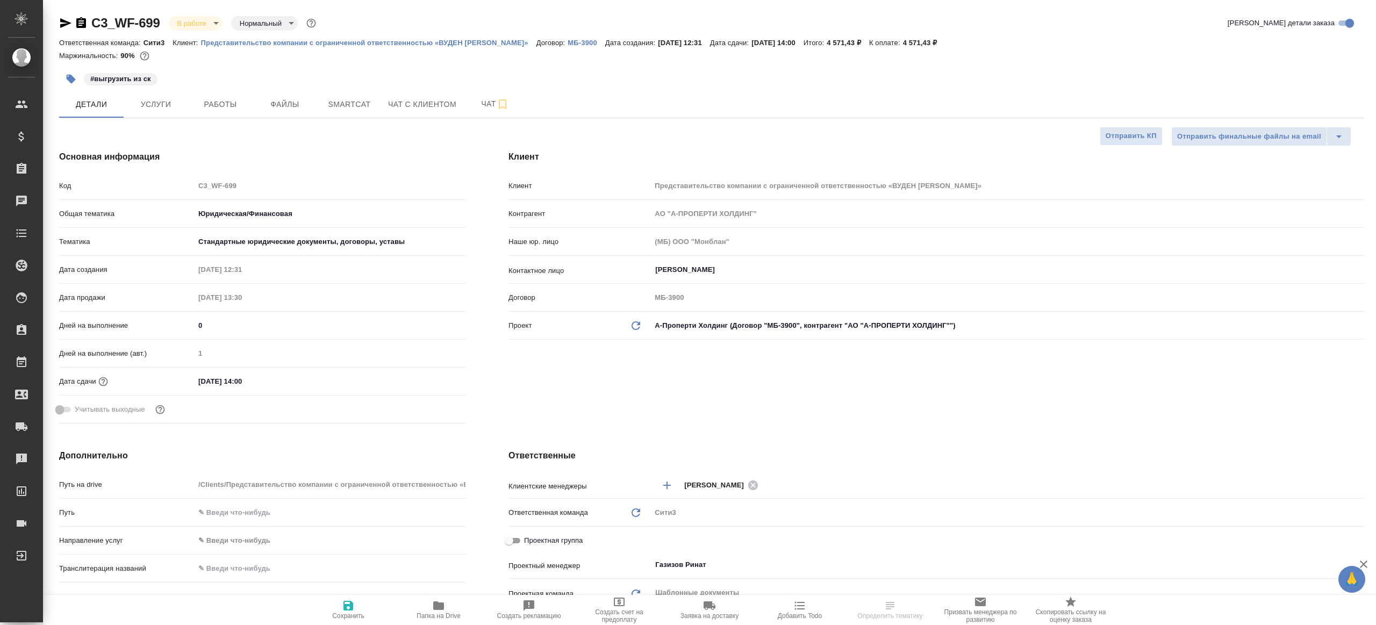
select select "RU"
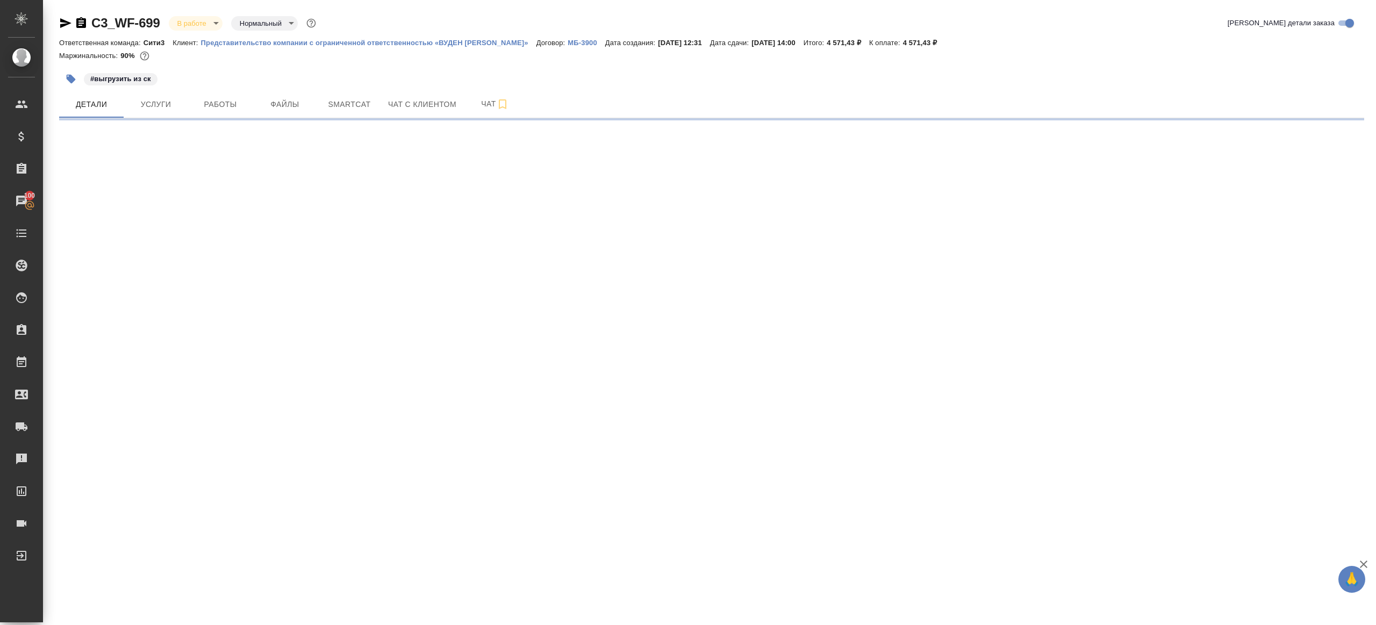
select select "RU"
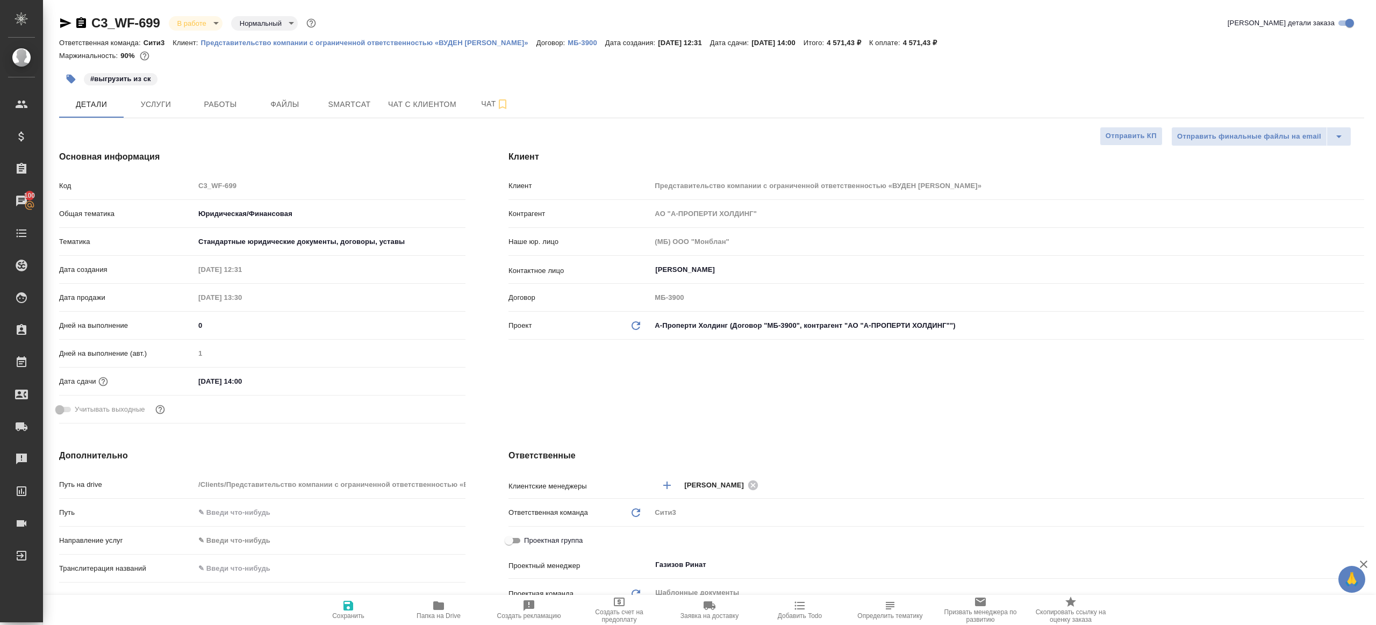
type textarea "x"
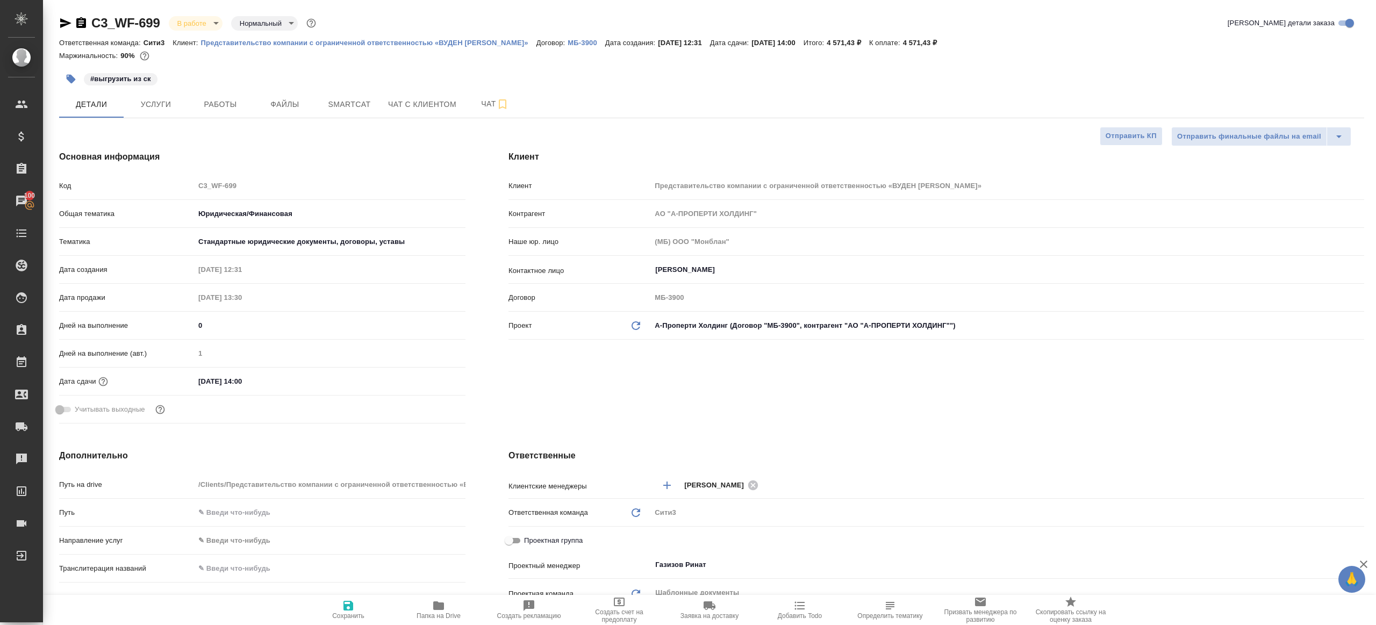
type textarea "x"
click at [222, 98] on span "Работы" at bounding box center [221, 104] width 52 height 13
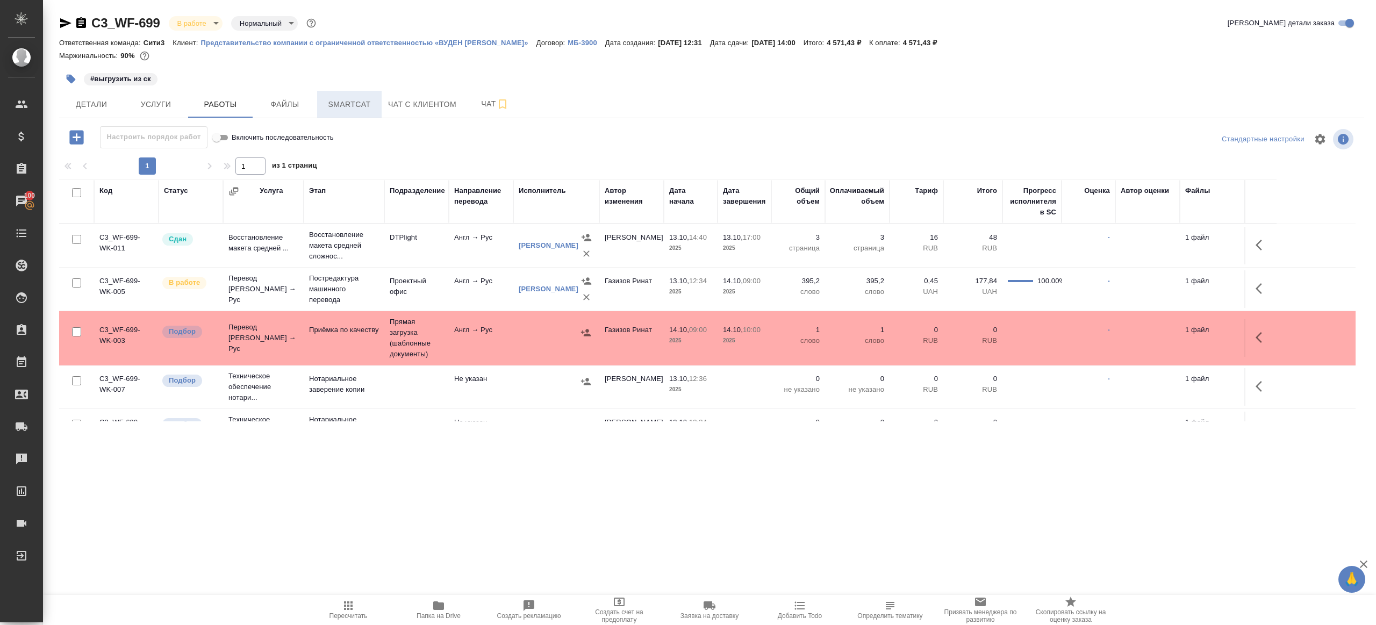
click at [331, 110] on span "Smartcat" at bounding box center [350, 104] width 52 height 13
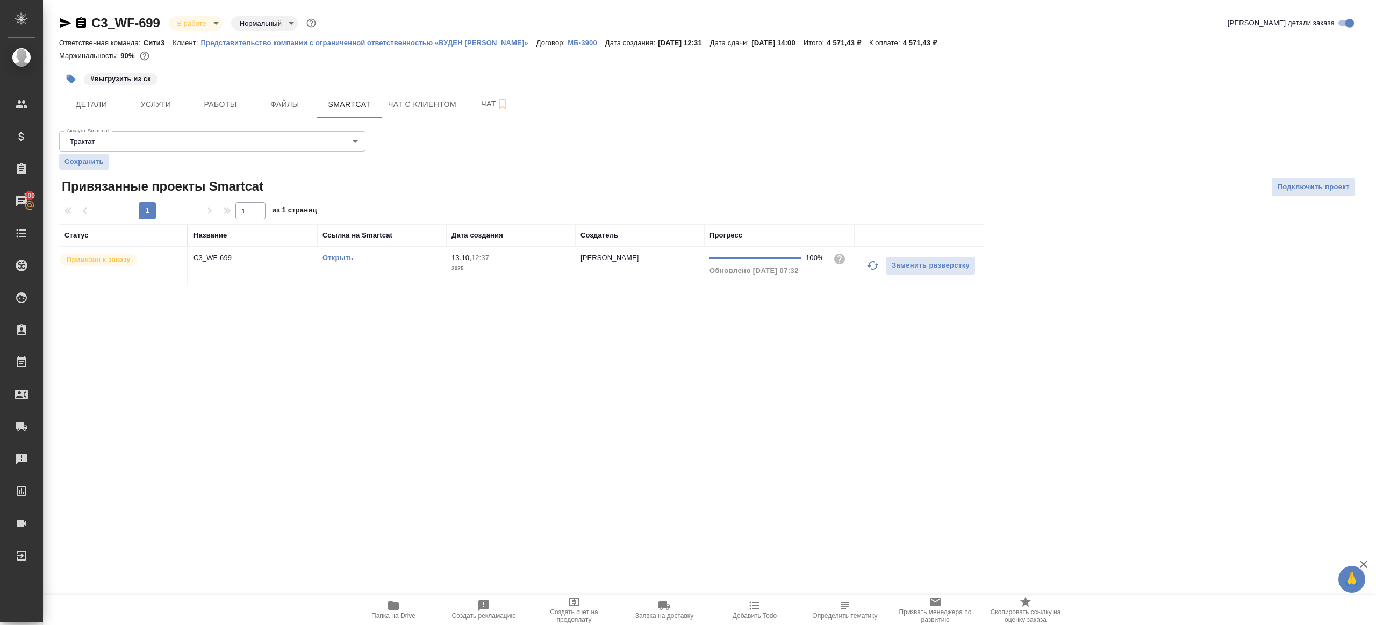
click at [339, 257] on link "Открыть" at bounding box center [338, 258] width 31 height 8
click at [455, 266] on p "2025" at bounding box center [511, 268] width 118 height 11
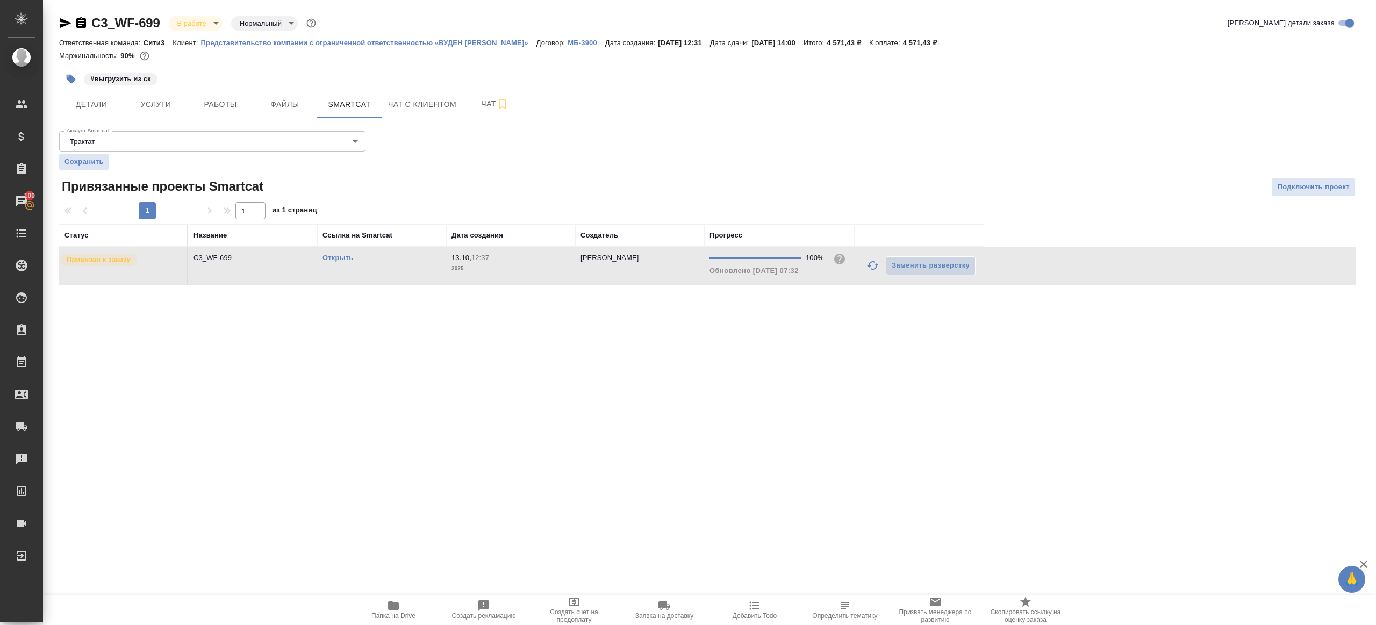
click at [455, 266] on p "2025" at bounding box center [511, 268] width 118 height 11
click at [240, 96] on button "Работы" at bounding box center [220, 104] width 65 height 27
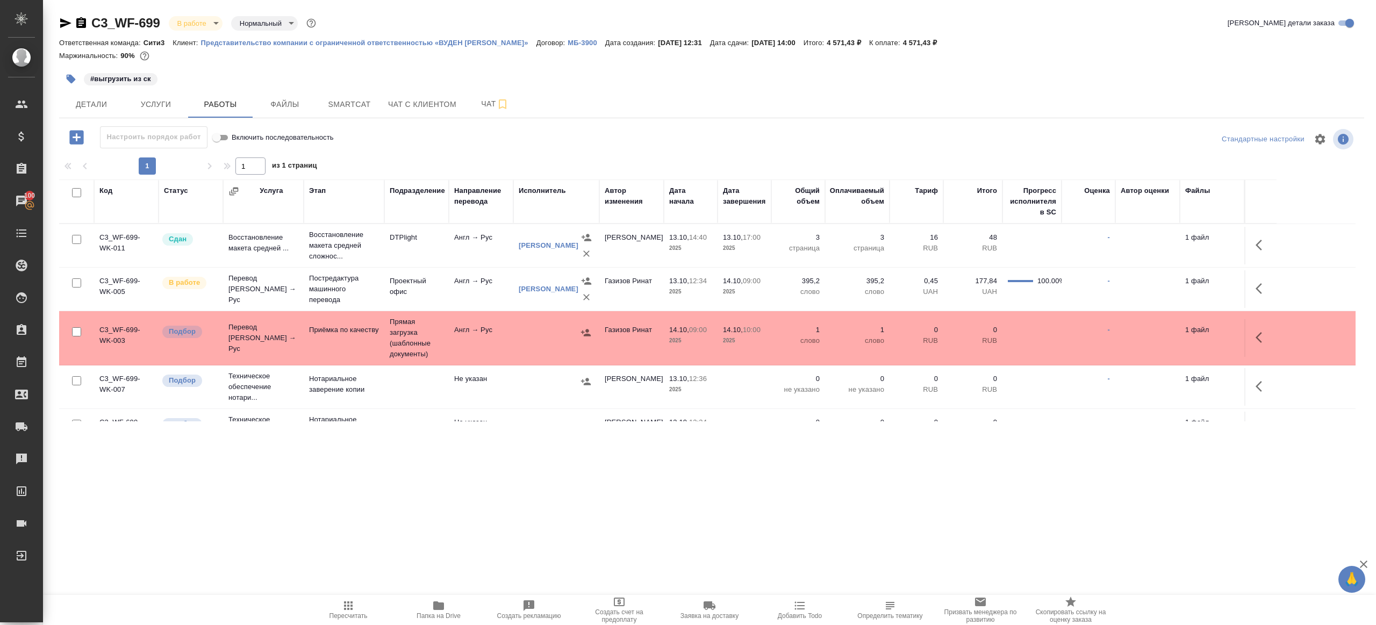
click at [425, 612] on span "Папка на Drive" at bounding box center [439, 616] width 44 height 8
click at [514, 330] on td at bounding box center [556, 338] width 86 height 38
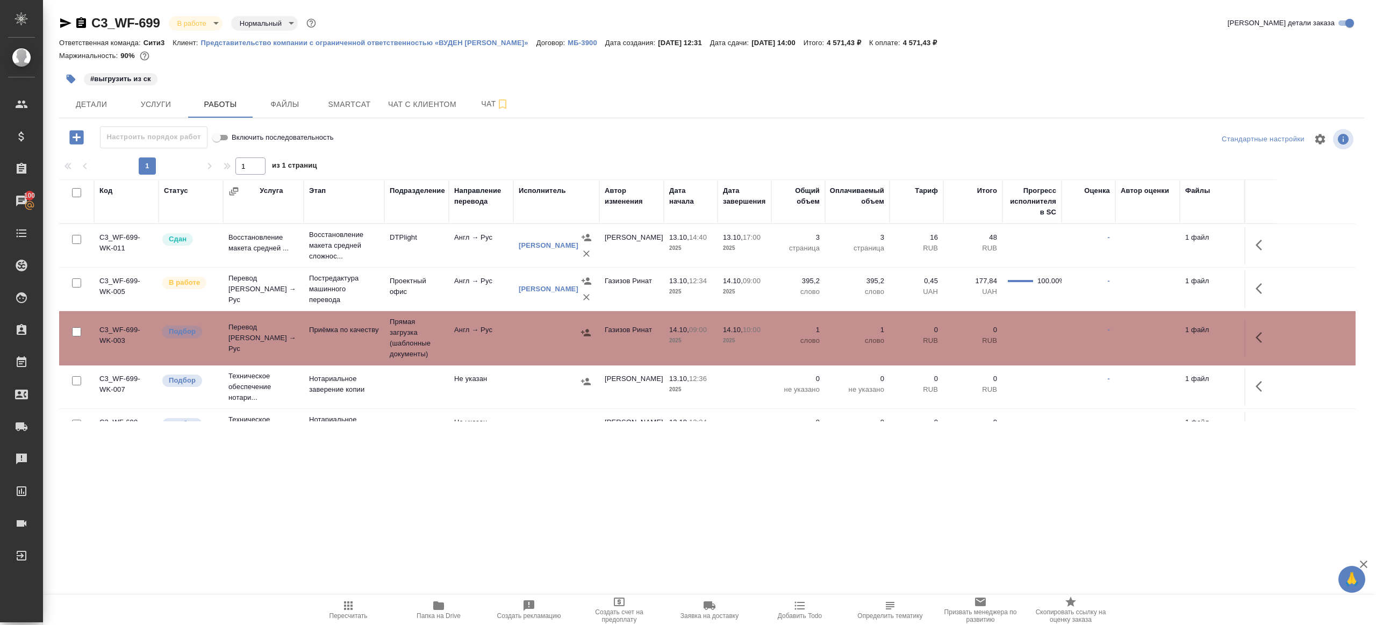
click at [514, 330] on td at bounding box center [556, 338] width 86 height 38
click at [66, 76] on icon "button" at bounding box center [71, 79] width 11 height 11
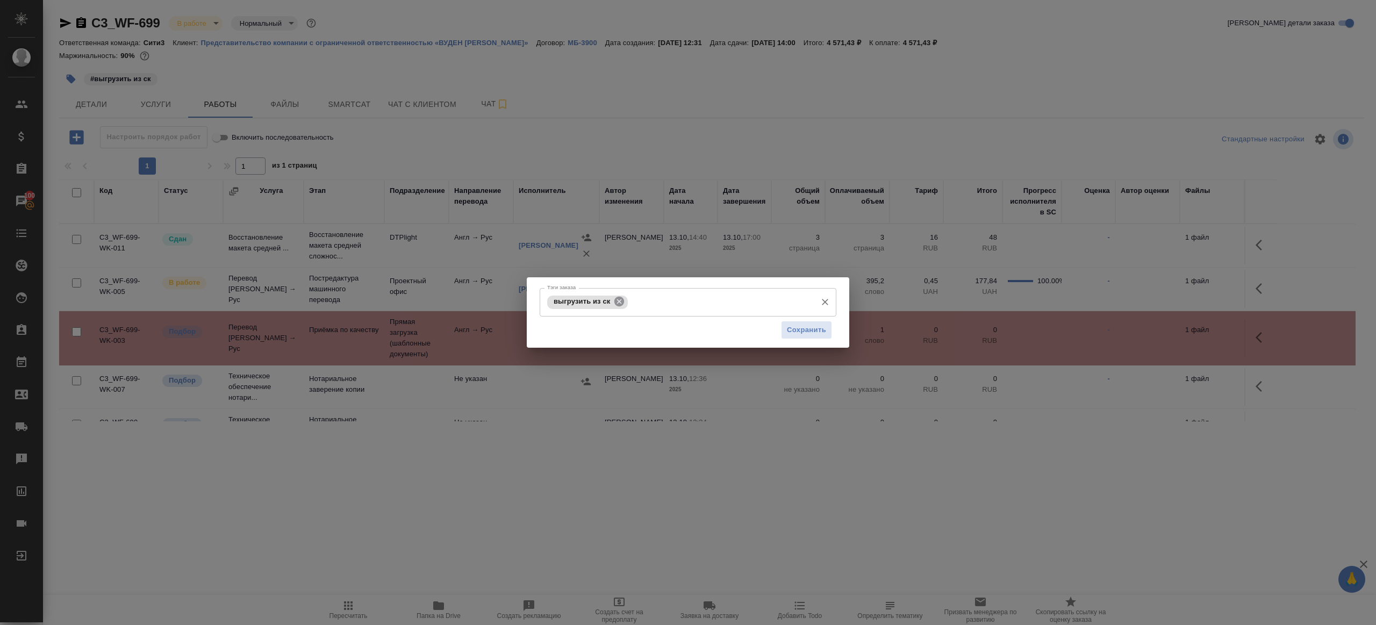
click at [620, 304] on icon at bounding box center [619, 302] width 10 height 10
click at [802, 333] on span "Сохранить" at bounding box center [806, 330] width 39 height 12
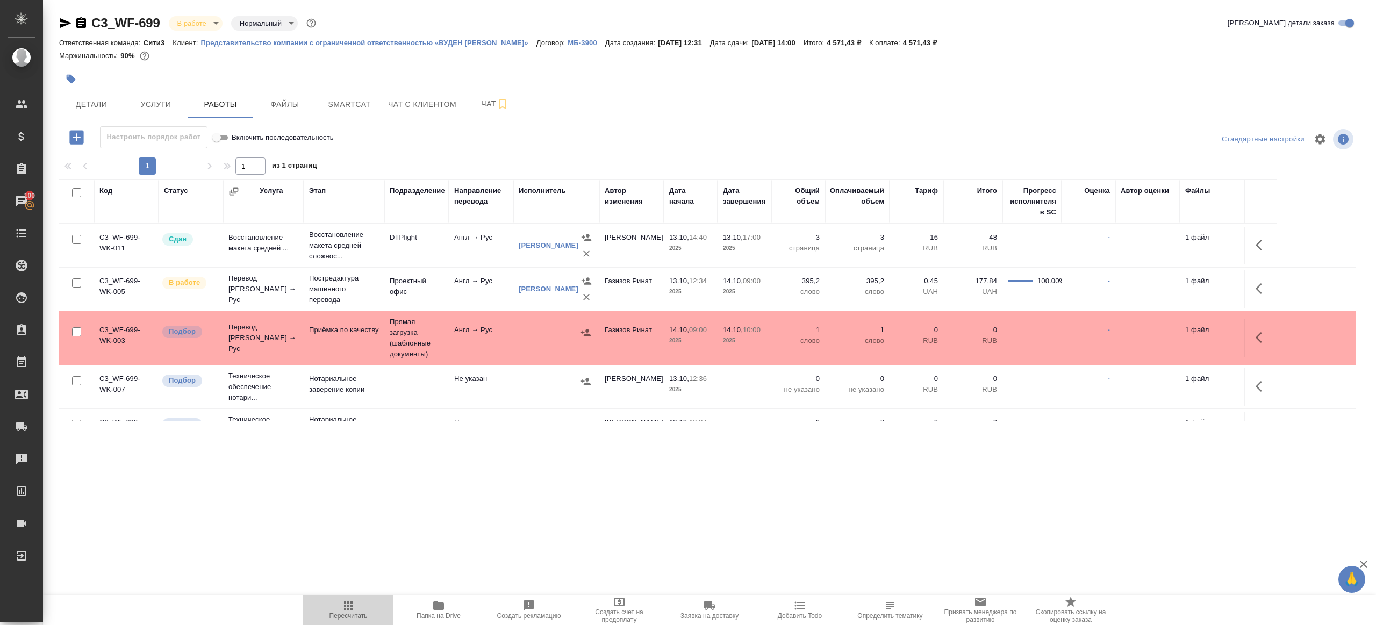
click at [356, 605] on span "Пересчитать" at bounding box center [348, 609] width 77 height 20
drag, startPoint x: 356, startPoint y: 605, endPoint x: 390, endPoint y: 570, distance: 49.0
click at [357, 604] on span "Пересчитать" at bounding box center [348, 609] width 77 height 20
click at [397, 553] on div ".cls-1 fill:#fff; AWATERA Gazizov Rinat Клиенты Спецификации Заказы 100 Чаты To…" at bounding box center [688, 312] width 1376 height 625
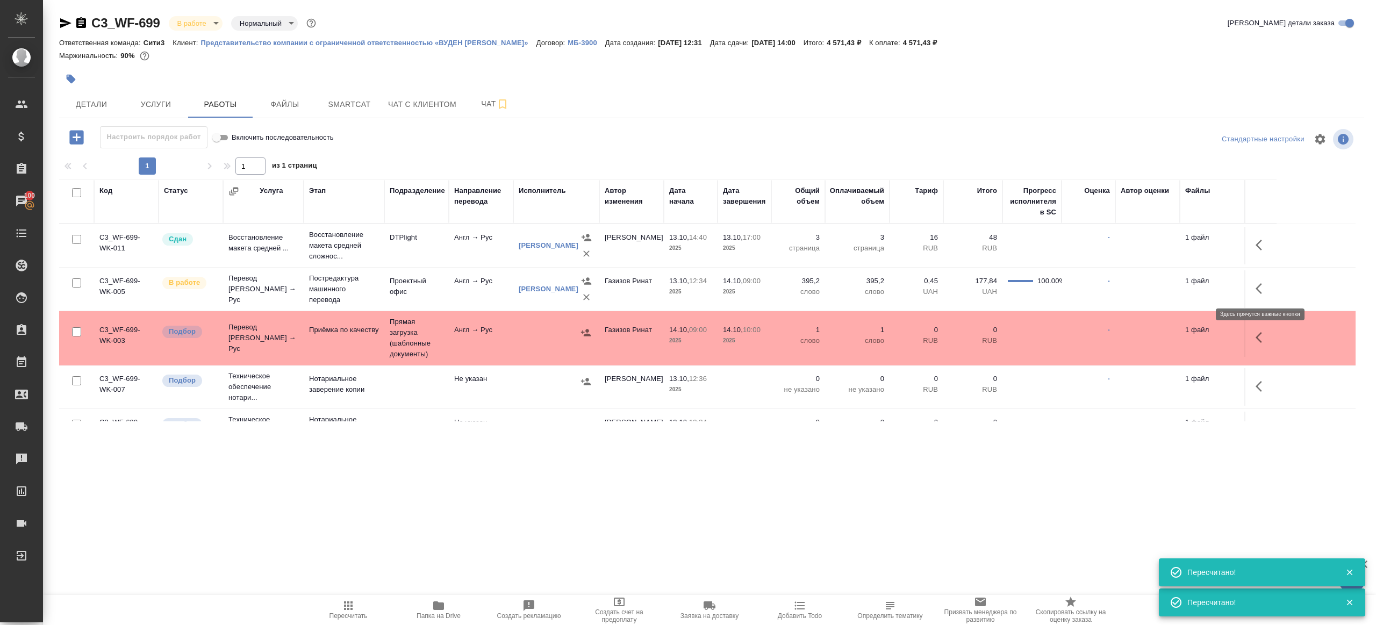
click at [1259, 278] on button "button" at bounding box center [1262, 289] width 26 height 26
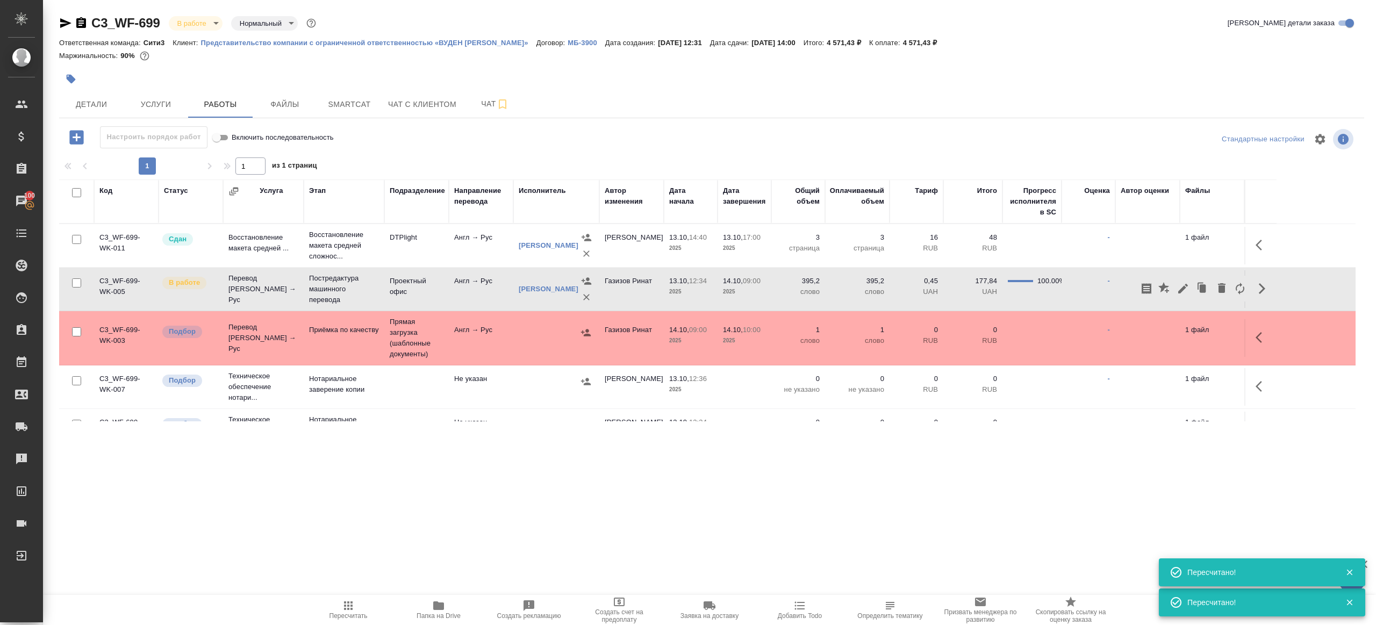
click at [779, 95] on div "Детали Услуги Работы Файлы Smartcat Чат с клиентом Чат" at bounding box center [711, 104] width 1305 height 27
click at [1245, 283] on td at bounding box center [1260, 289] width 32 height 38
click at [1252, 286] on button "button" at bounding box center [1262, 289] width 26 height 26
click at [1177, 290] on icon "button" at bounding box center [1183, 288] width 13 height 13
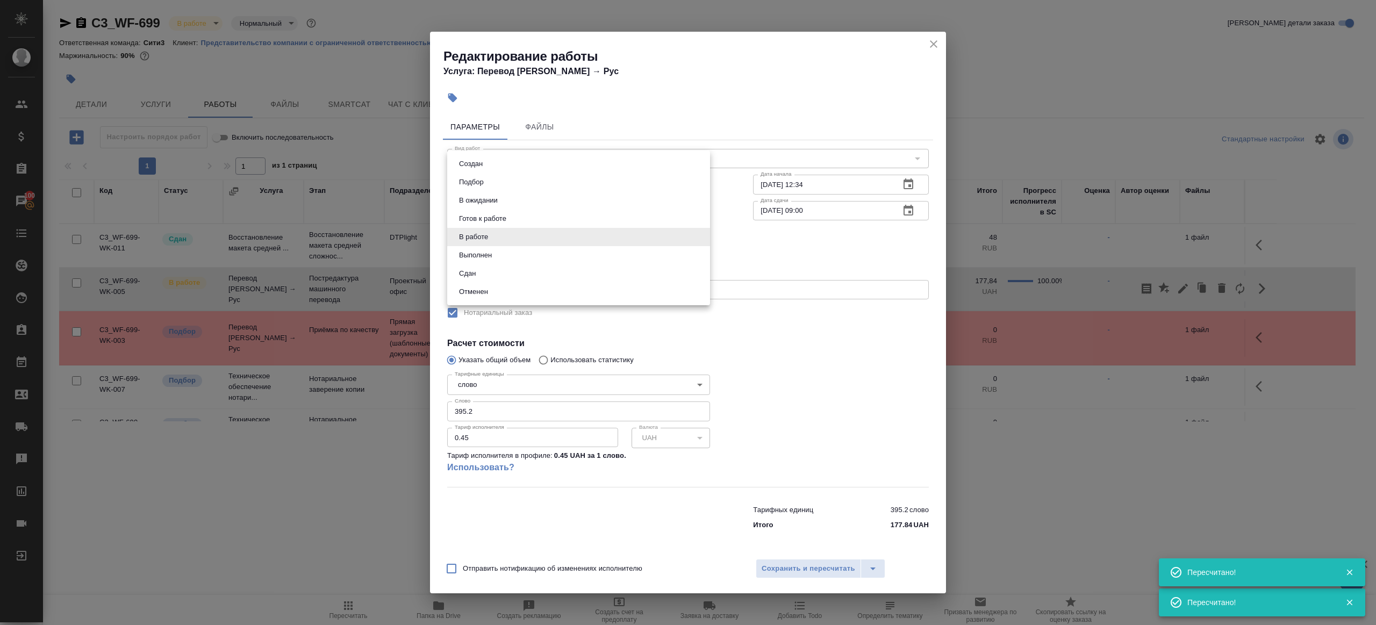
click at [500, 235] on body "🙏 .cls-1 fill:#fff; AWATERA Gazizov Rinat Клиенты Спецификации Заказы 100 Чаты …" at bounding box center [688, 312] width 1376 height 625
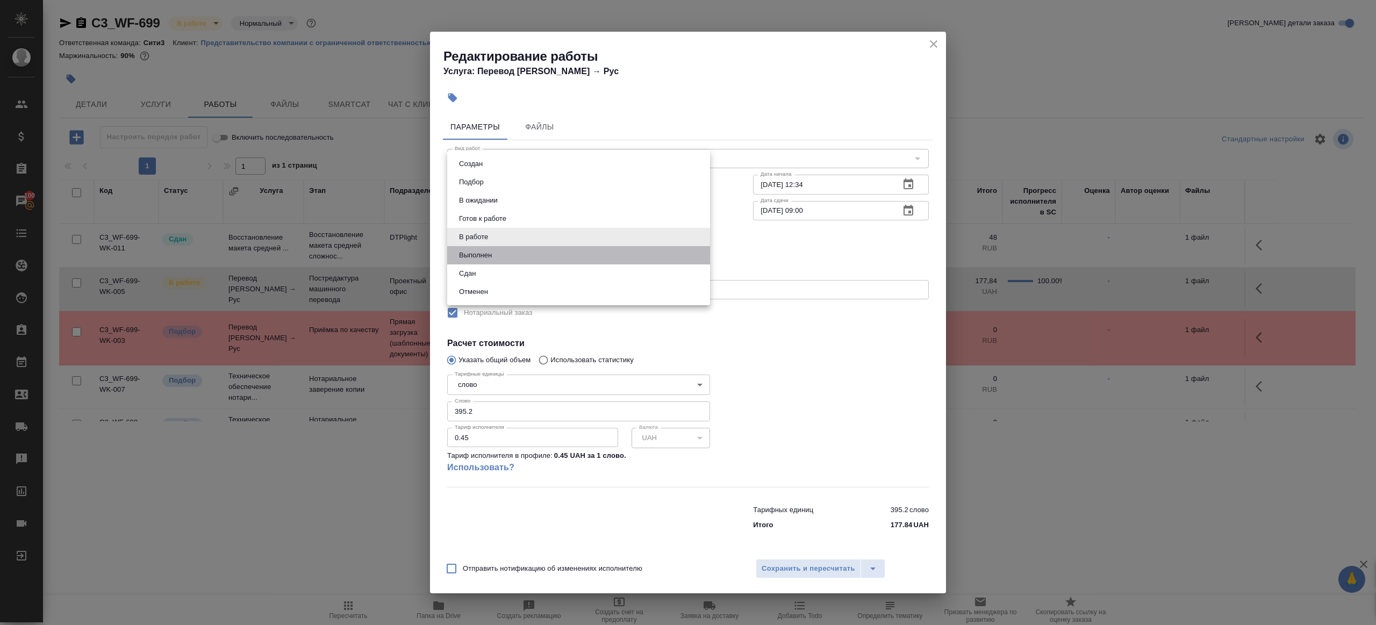
click at [495, 261] on li "Выполнен" at bounding box center [578, 255] width 263 height 18
type input "completed"
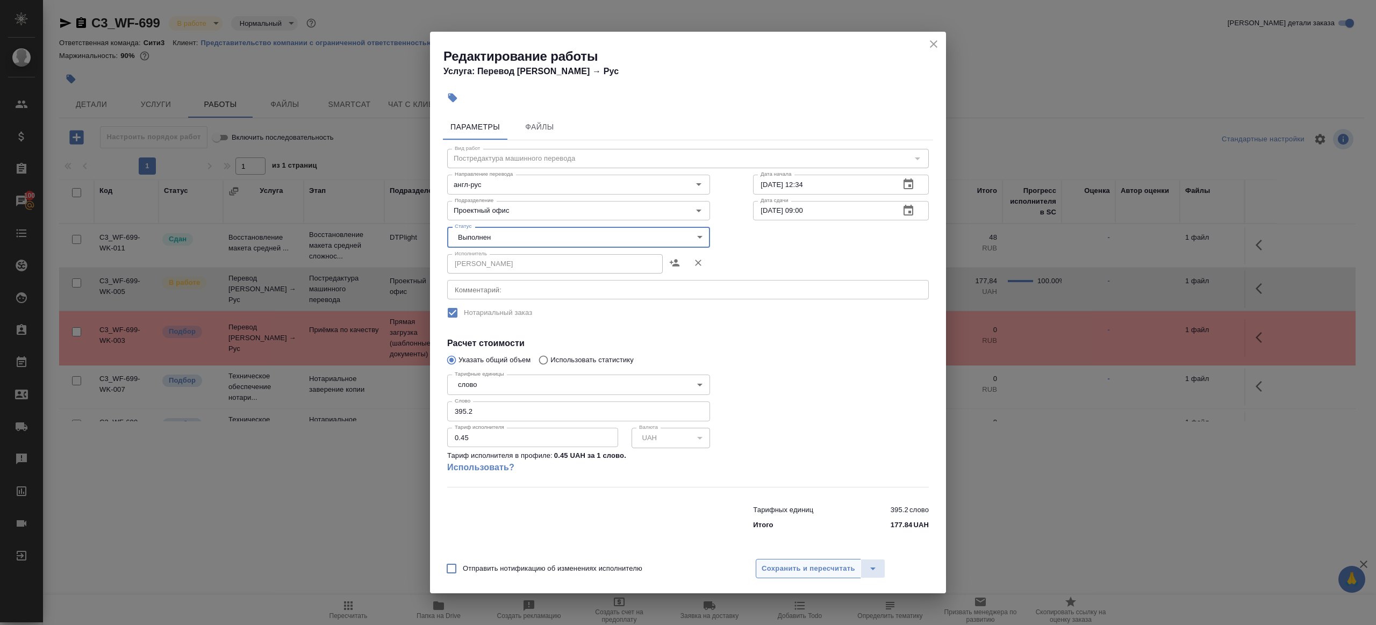
click at [792, 569] on span "Сохранить и пересчитать" at bounding box center [809, 569] width 94 height 12
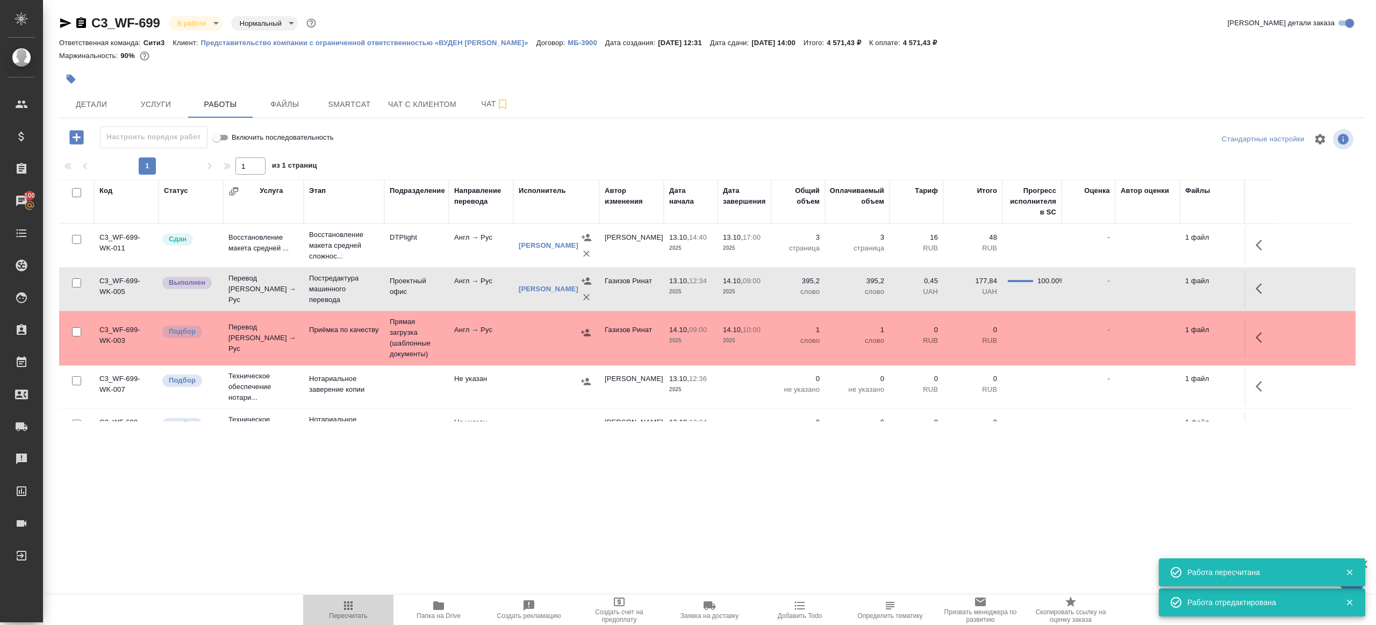
click at [350, 601] on icon "button" at bounding box center [348, 605] width 13 height 13
click at [549, 494] on div ".cls-1 fill:#fff; AWATERA Gazizov Rinat Клиенты Спецификации Заказы 100 Чаты To…" at bounding box center [688, 312] width 1376 height 625
click at [1251, 292] on button "button" at bounding box center [1262, 289] width 26 height 26
click at [1184, 288] on icon "button" at bounding box center [1183, 289] width 10 height 10
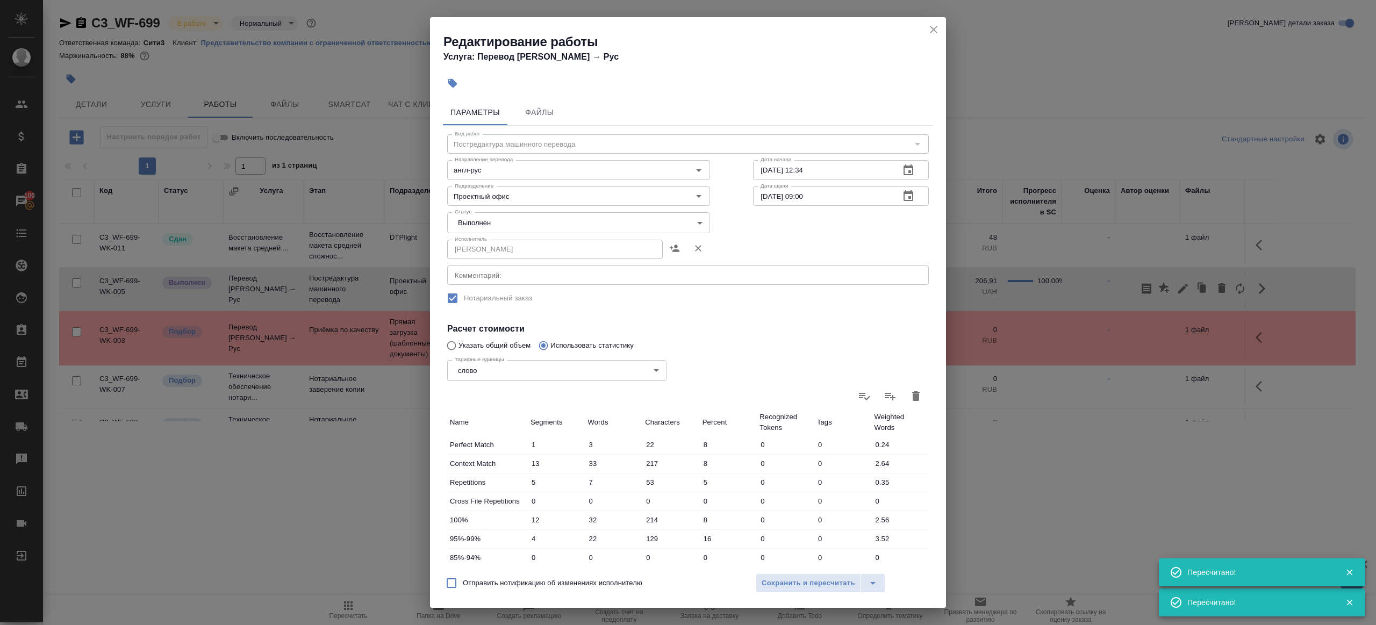
click at [529, 223] on body "🙏 .cls-1 fill:#fff; AWATERA Gazizov Rinat Клиенты Спецификации Заказы 100 Чаты …" at bounding box center [688, 312] width 1376 height 625
click at [513, 246] on li "Сдан" at bounding box center [575, 241] width 257 height 18
type input "closed"
click at [791, 585] on span "Сохранить и пересчитать" at bounding box center [809, 583] width 94 height 12
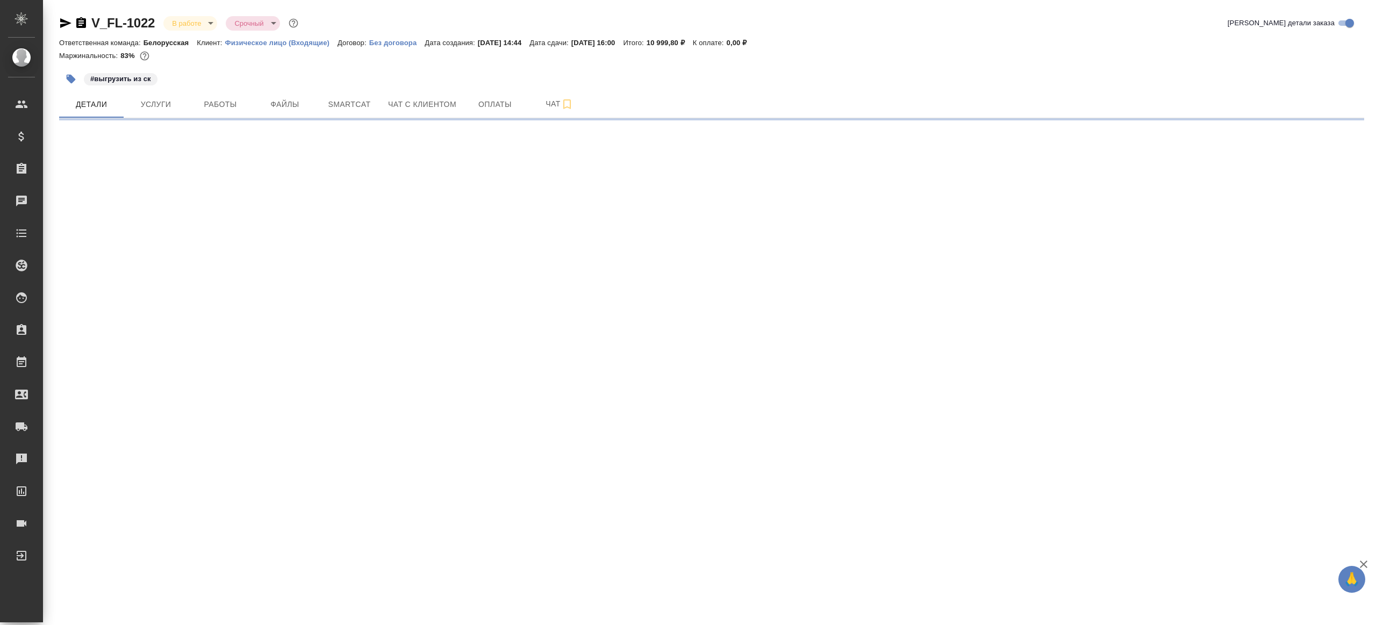
select select "RU"
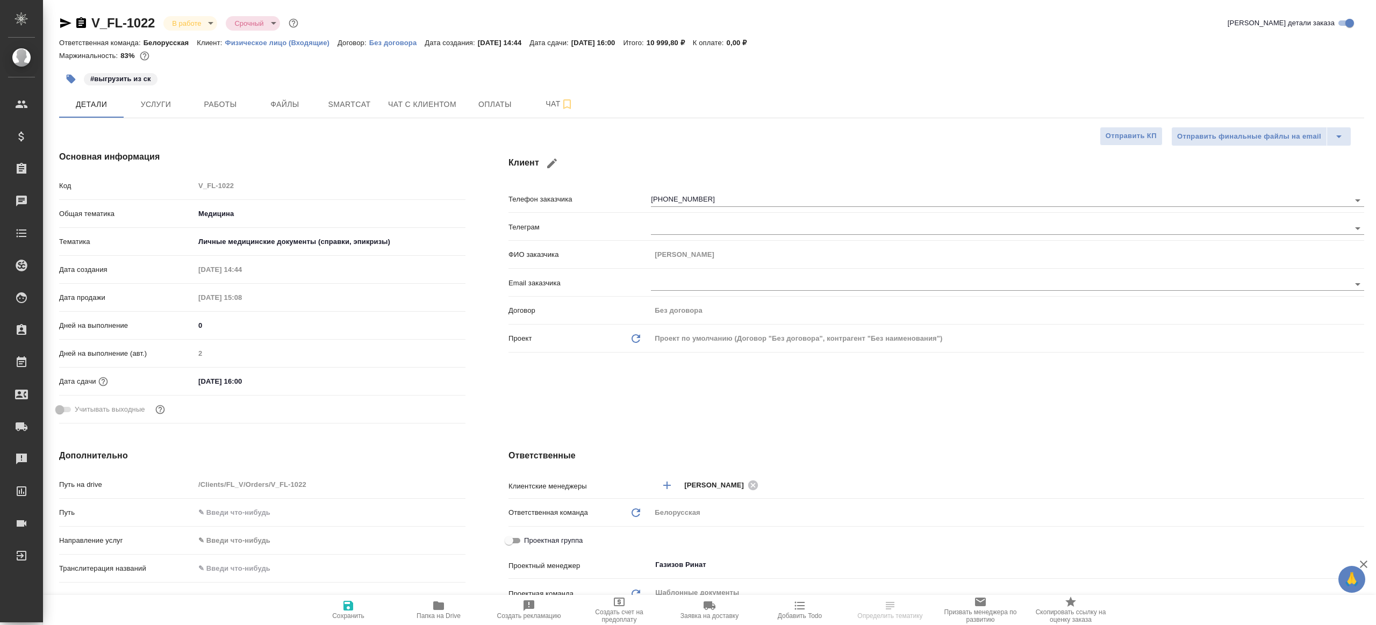
type textarea "x"
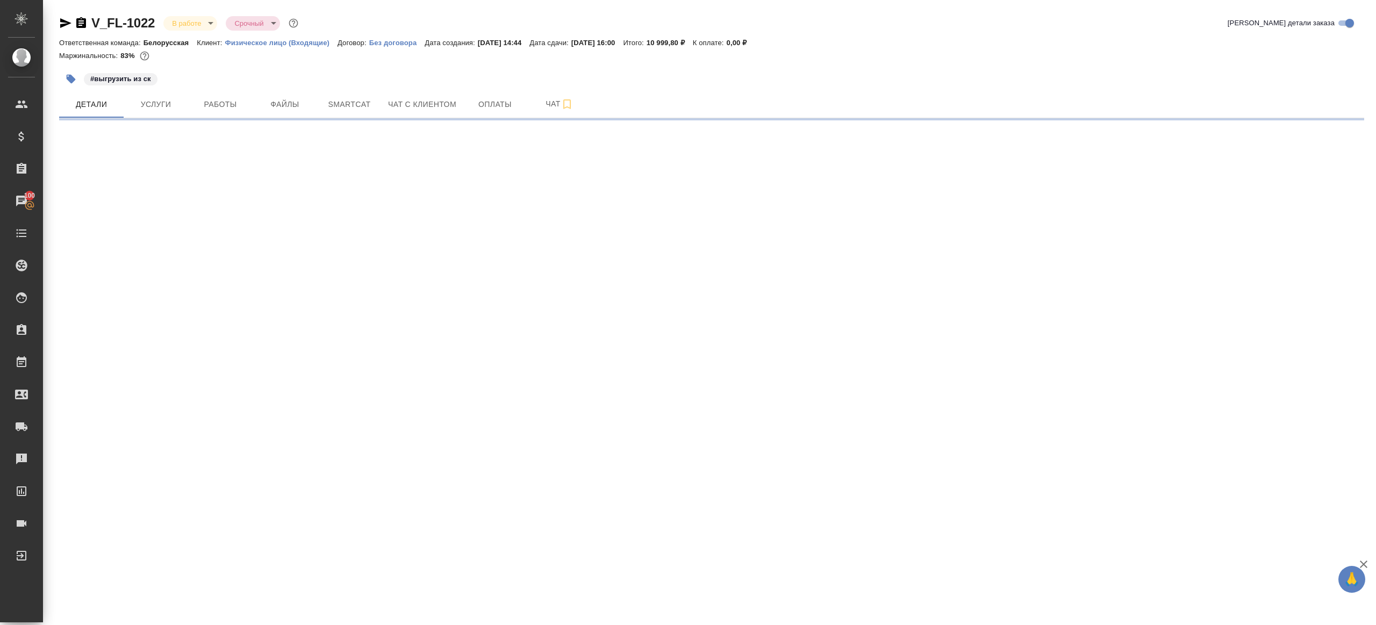
select select "RU"
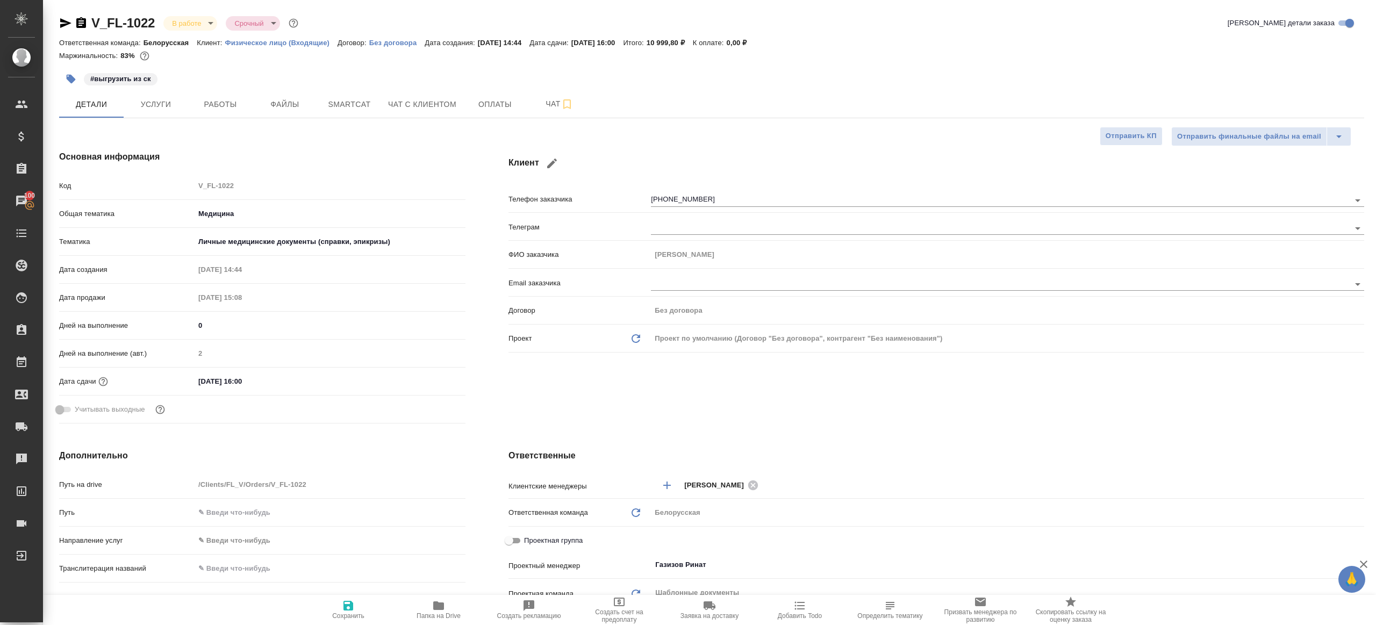
type textarea "x"
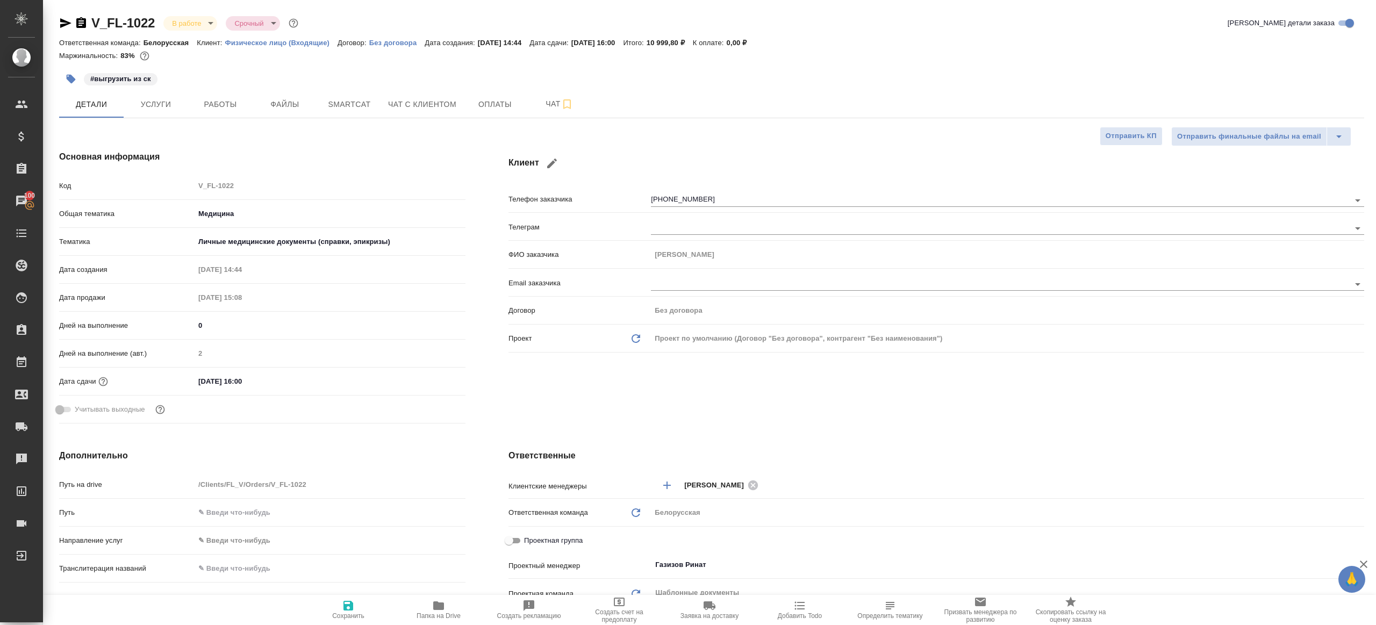
type textarea "x"
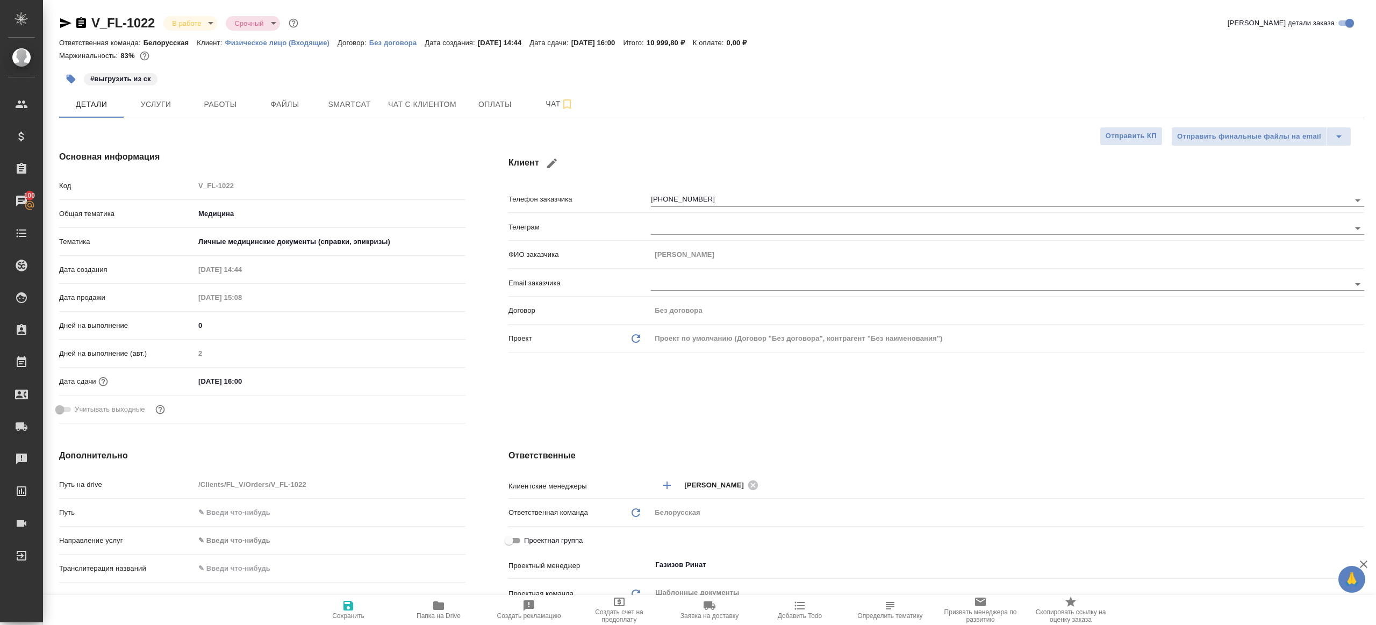
type textarea "x"
click at [347, 113] on button "Smartcat" at bounding box center [349, 104] width 65 height 27
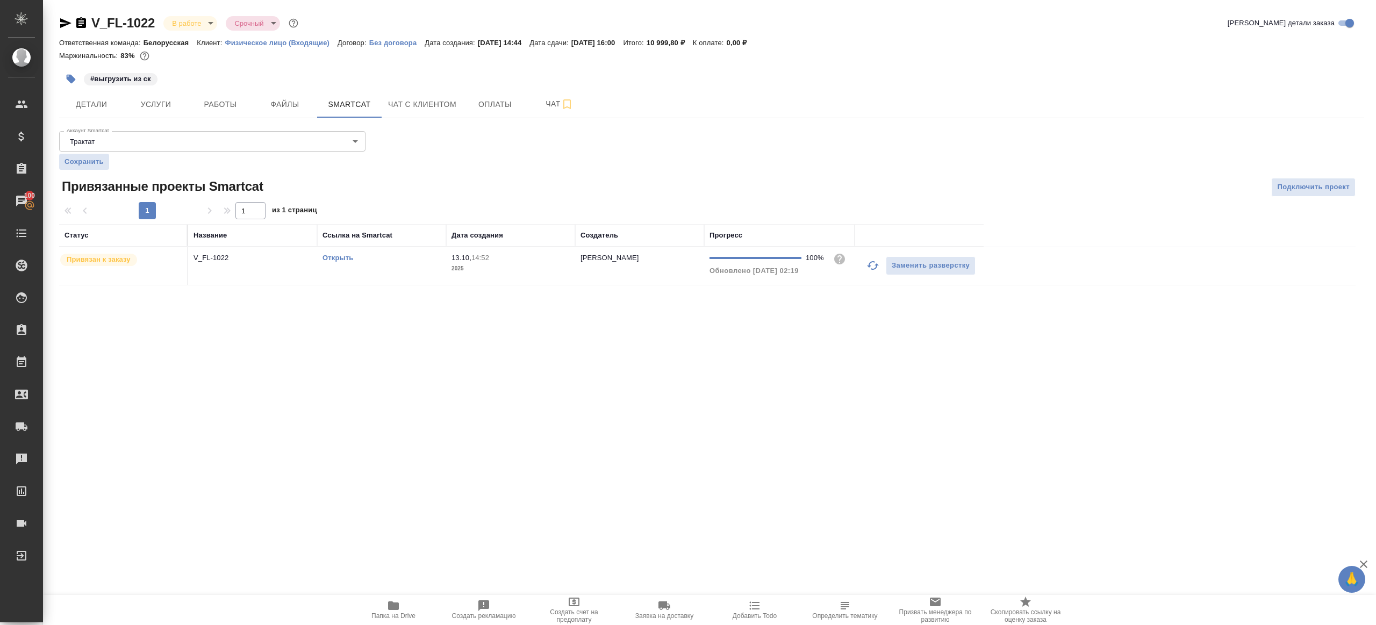
click at [338, 254] on link "Открыть" at bounding box center [338, 258] width 31 height 8
click at [205, 99] on span "Работы" at bounding box center [221, 104] width 52 height 13
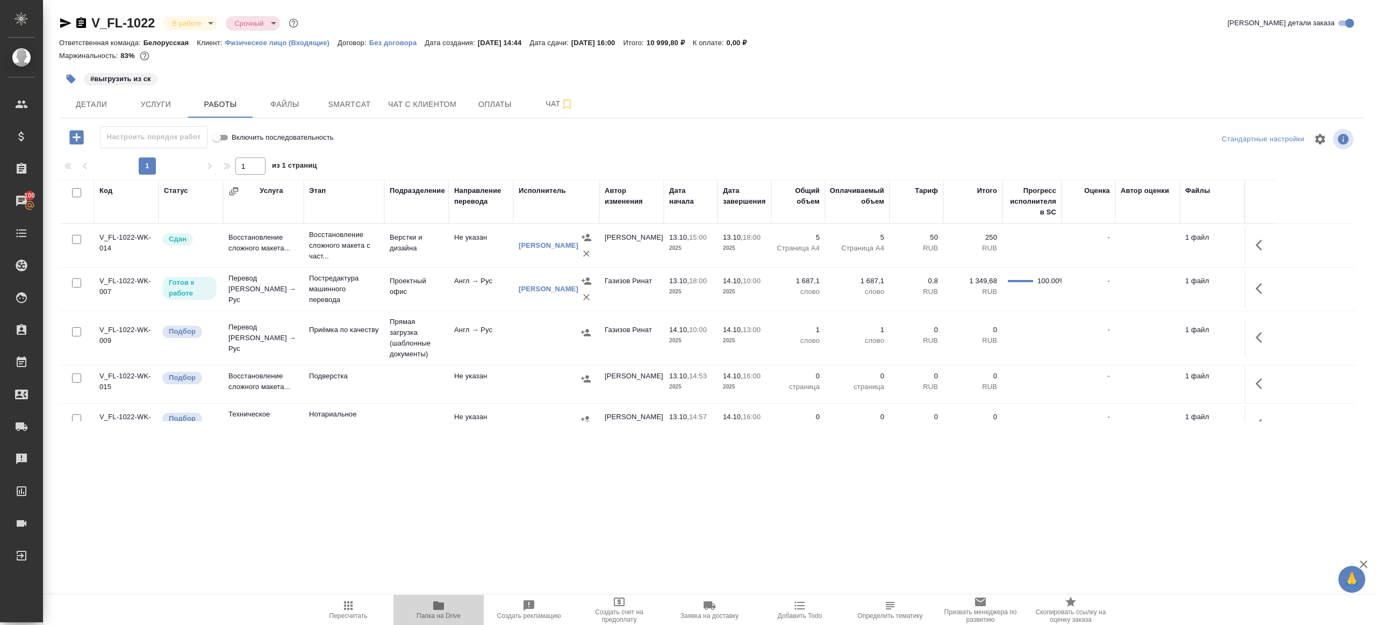
click at [433, 601] on icon "button" at bounding box center [438, 605] width 13 height 13
click at [535, 329] on div at bounding box center [556, 333] width 75 height 16
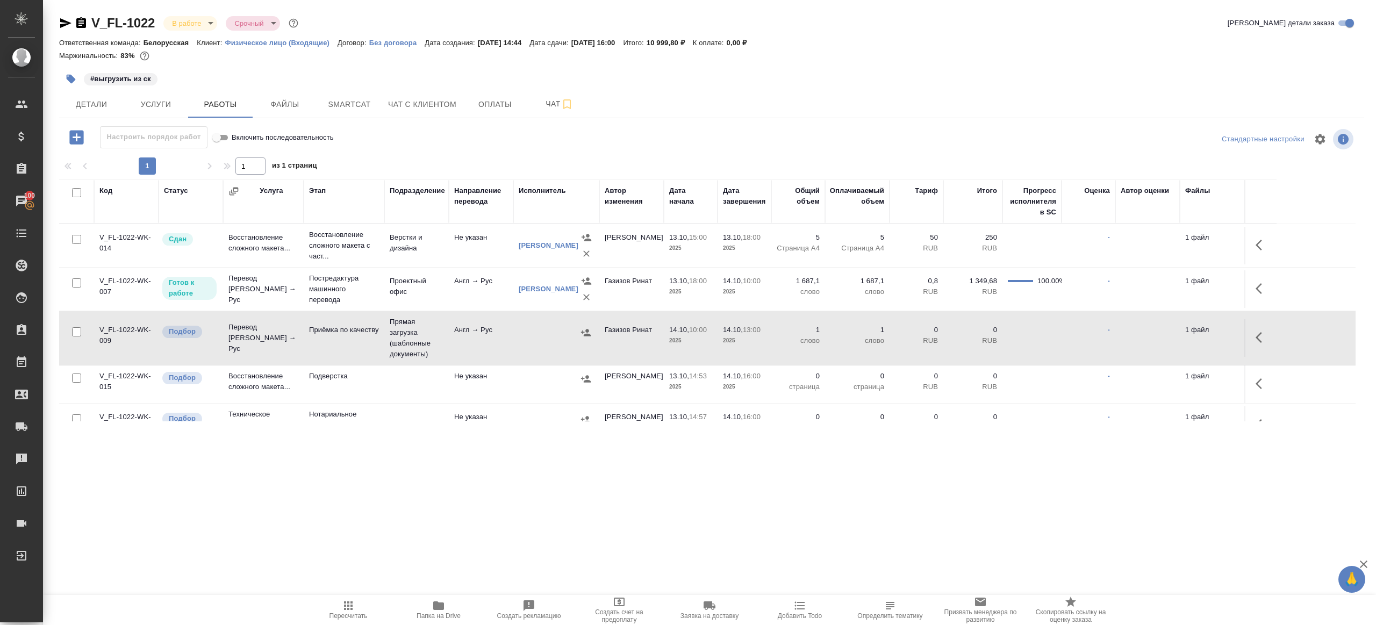
click at [535, 329] on div at bounding box center [556, 333] width 75 height 16
click at [345, 111] on button "Smartcat" at bounding box center [349, 104] width 65 height 27
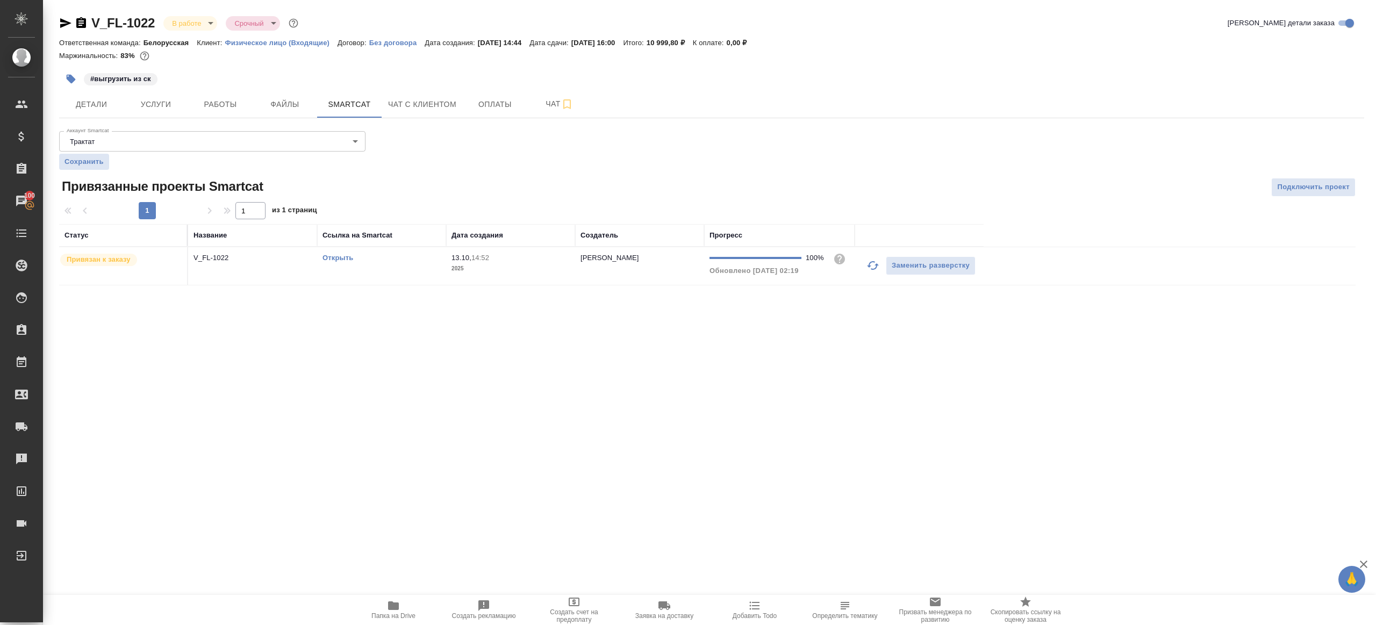
click at [424, 259] on div "Открыть" at bounding box center [382, 258] width 118 height 11
click at [77, 81] on button "button" at bounding box center [71, 79] width 24 height 24
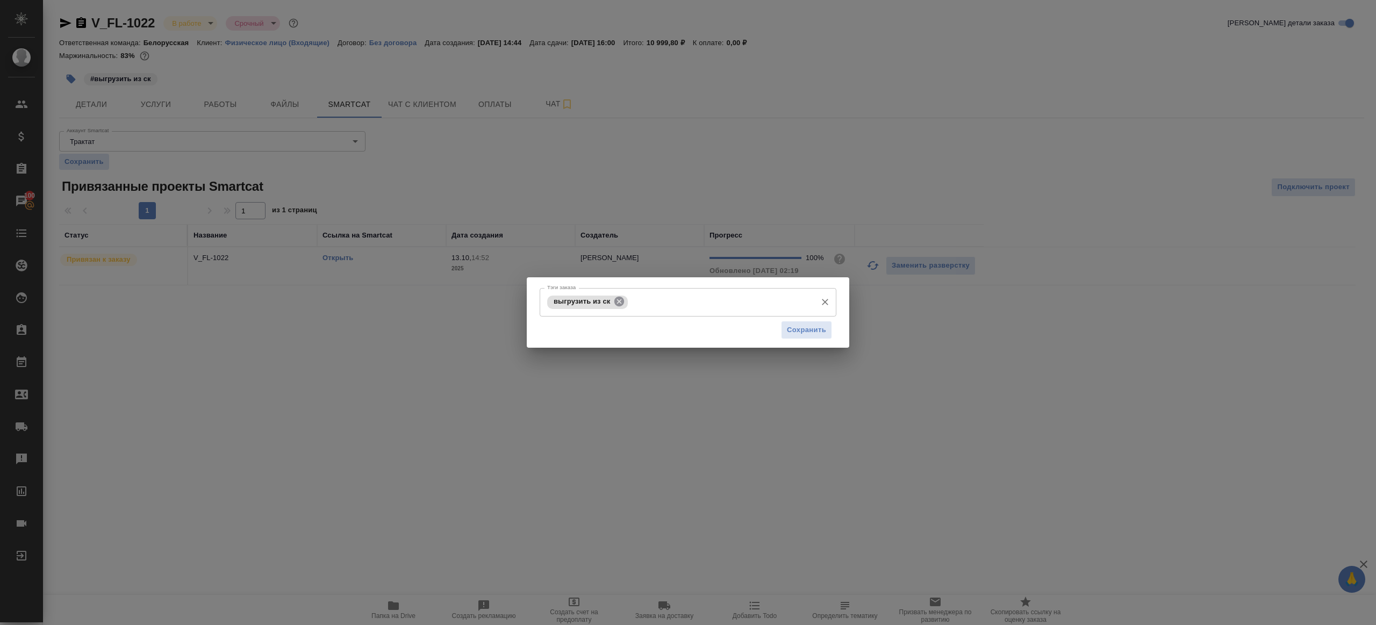
click at [614, 301] on icon at bounding box center [619, 302] width 12 height 12
click at [807, 332] on span "Сохранить" at bounding box center [806, 330] width 39 height 12
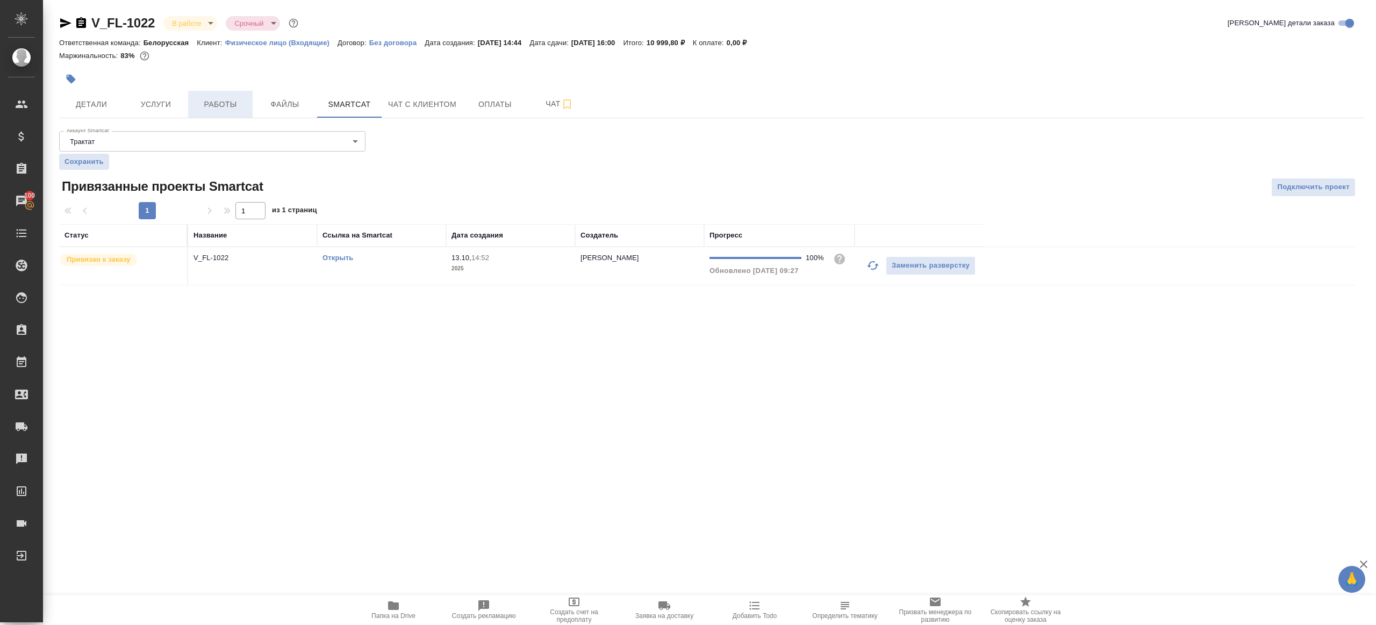
click at [228, 106] on span "Работы" at bounding box center [221, 104] width 52 height 13
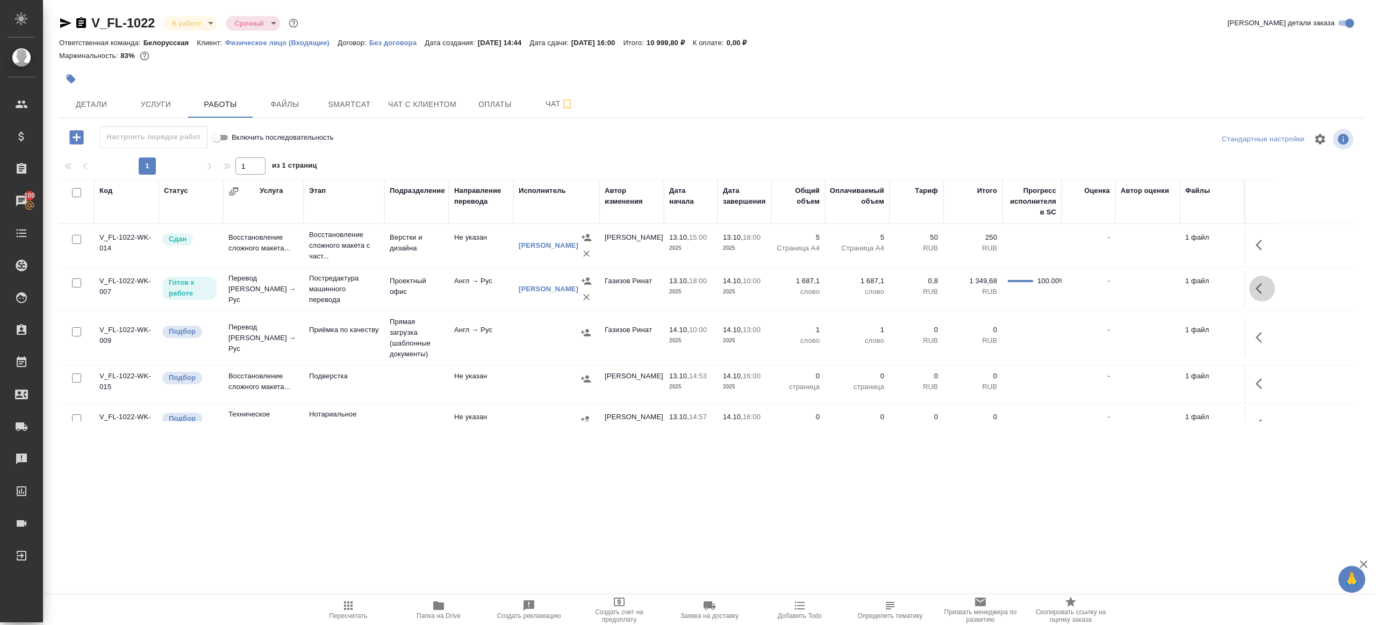
click at [1265, 285] on icon "button" at bounding box center [1262, 288] width 13 height 13
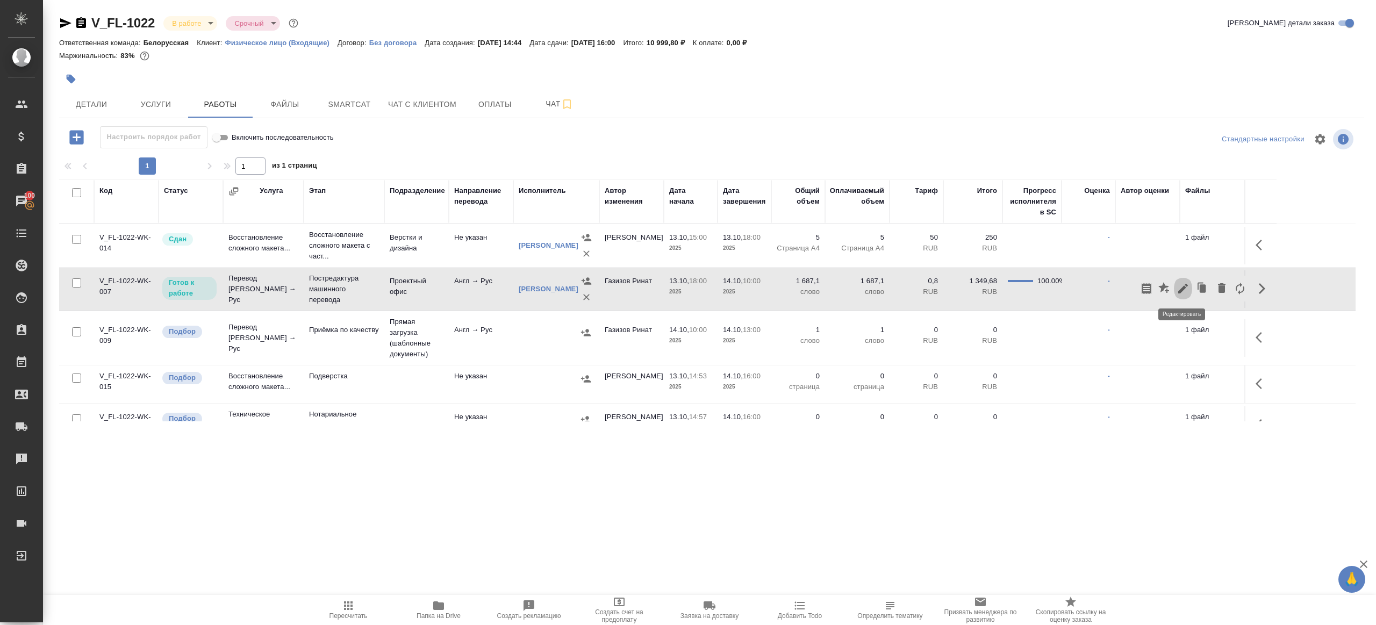
click at [1187, 286] on icon "button" at bounding box center [1183, 288] width 13 height 13
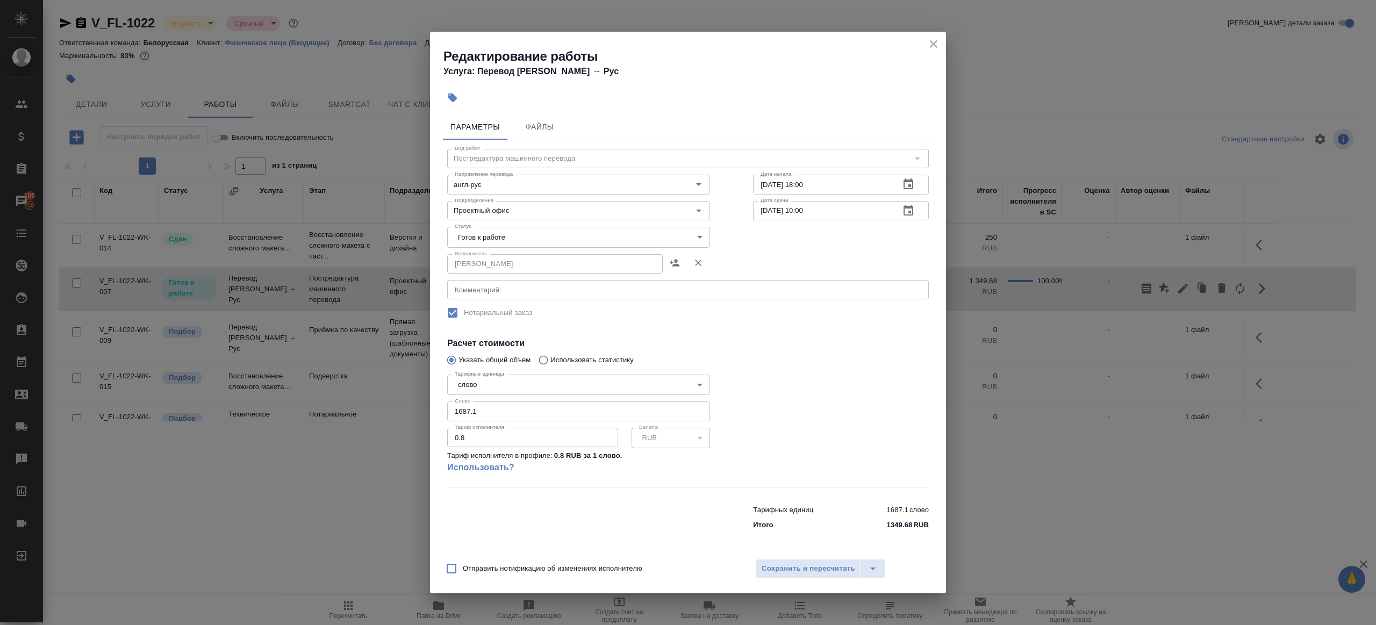
click at [499, 241] on body "🙏 .cls-1 fill:#fff; AWATERA Gazizov Rinat Клиенты Спецификации Заказы 100 Чаты …" at bounding box center [688, 312] width 1376 height 625
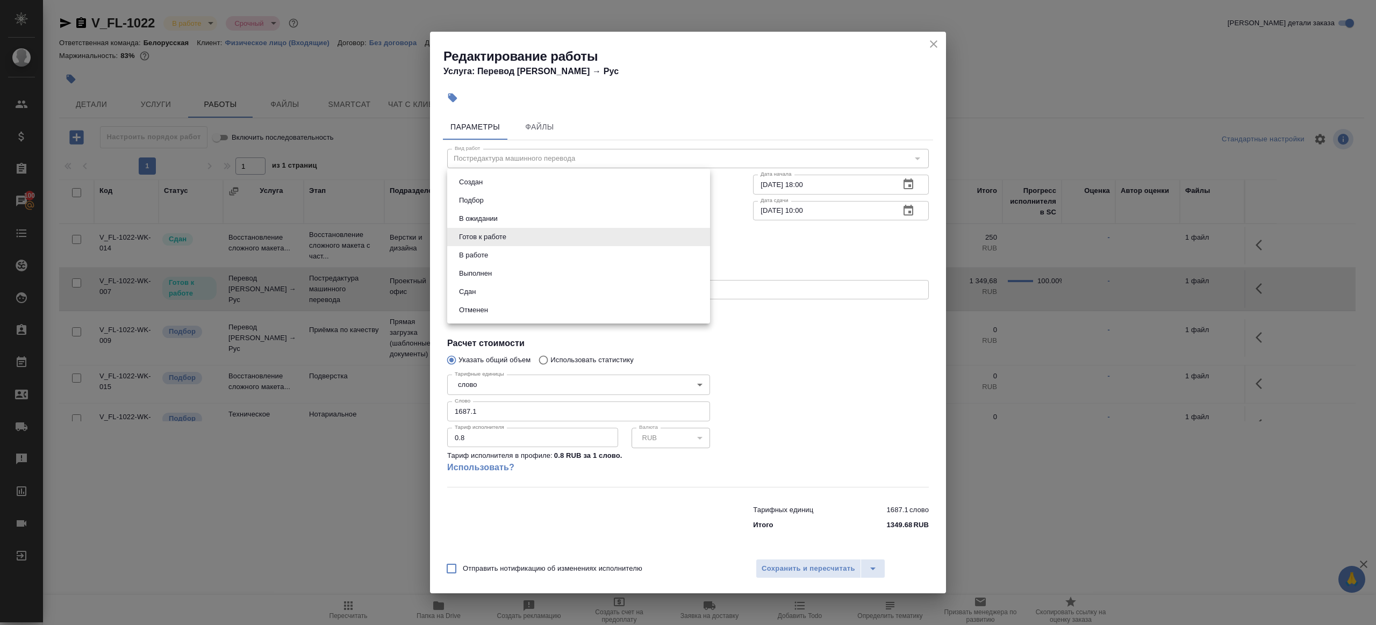
click at [507, 277] on li "Выполнен" at bounding box center [578, 273] width 263 height 18
type input "completed"
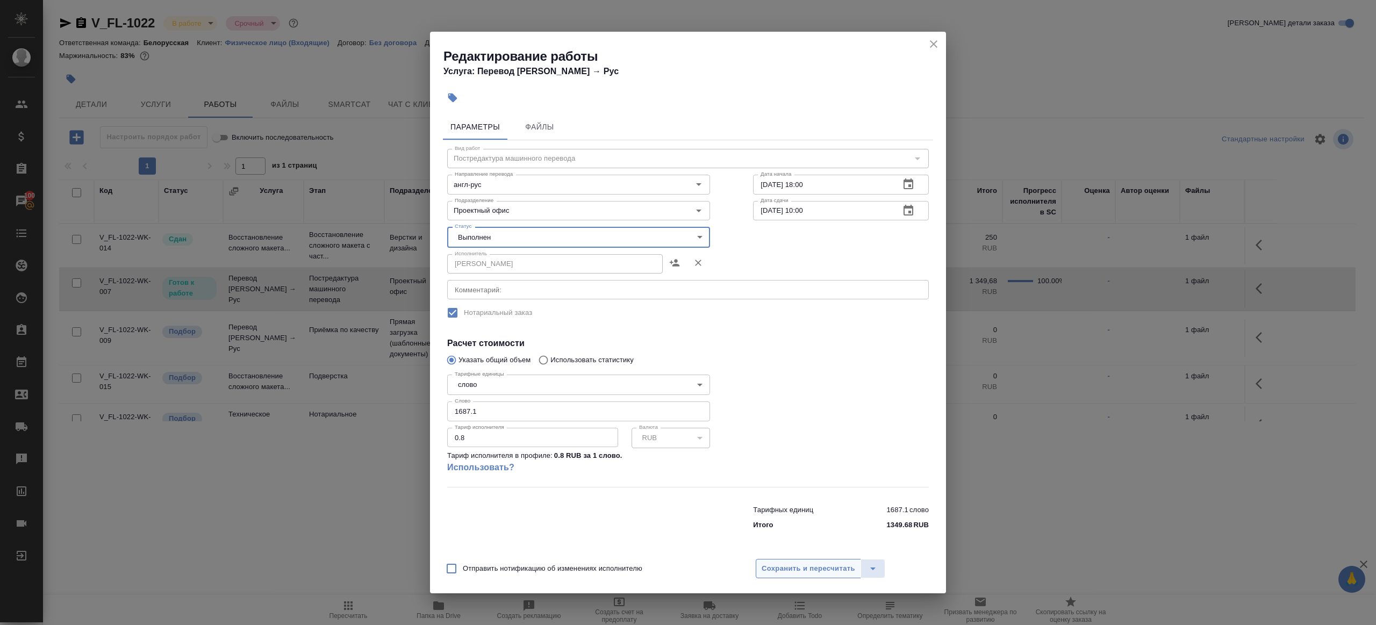
click at [811, 572] on span "Сохранить и пересчитать" at bounding box center [809, 569] width 94 height 12
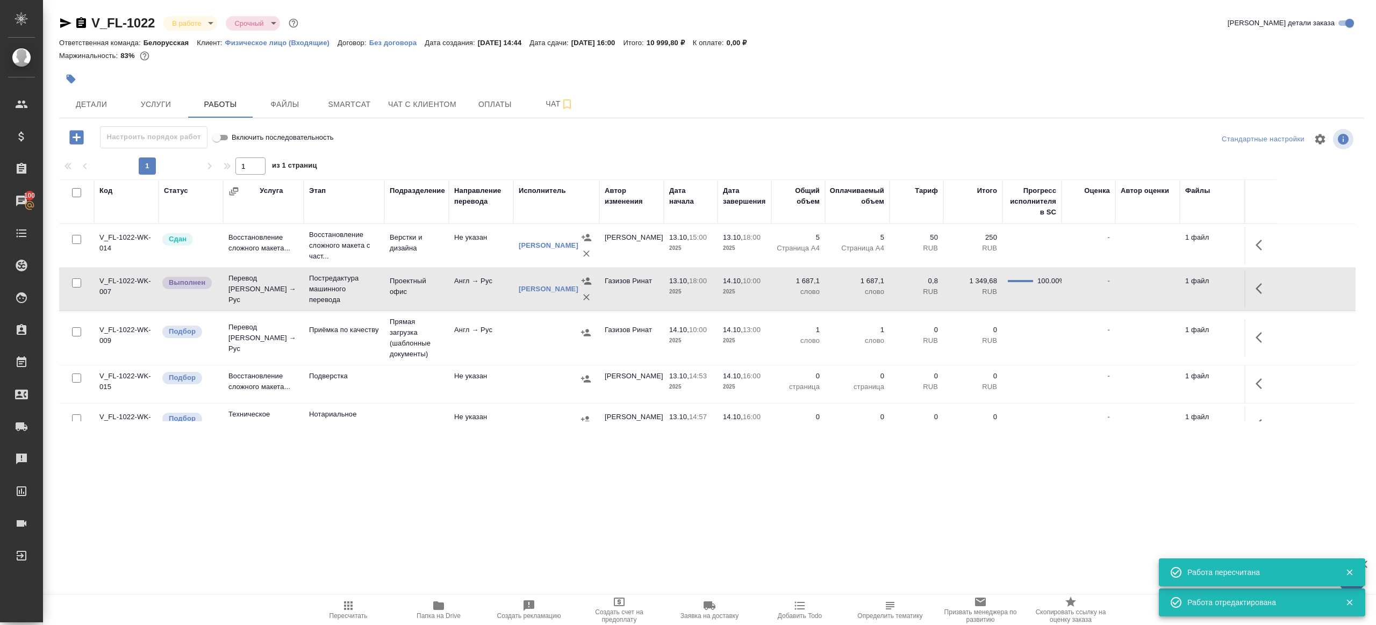
click at [350, 607] on icon "button" at bounding box center [348, 605] width 13 height 13
drag, startPoint x: 350, startPoint y: 607, endPoint x: 517, endPoint y: 569, distance: 170.8
click at [350, 607] on icon "button" at bounding box center [348, 605] width 13 height 13
click at [551, 562] on div ".cls-1 fill:#fff; AWATERA Gazizov Rinat Клиенты Спецификации Заказы 100 Чаты To…" at bounding box center [688, 312] width 1376 height 625
click at [1262, 283] on icon "button" at bounding box center [1262, 288] width 13 height 13
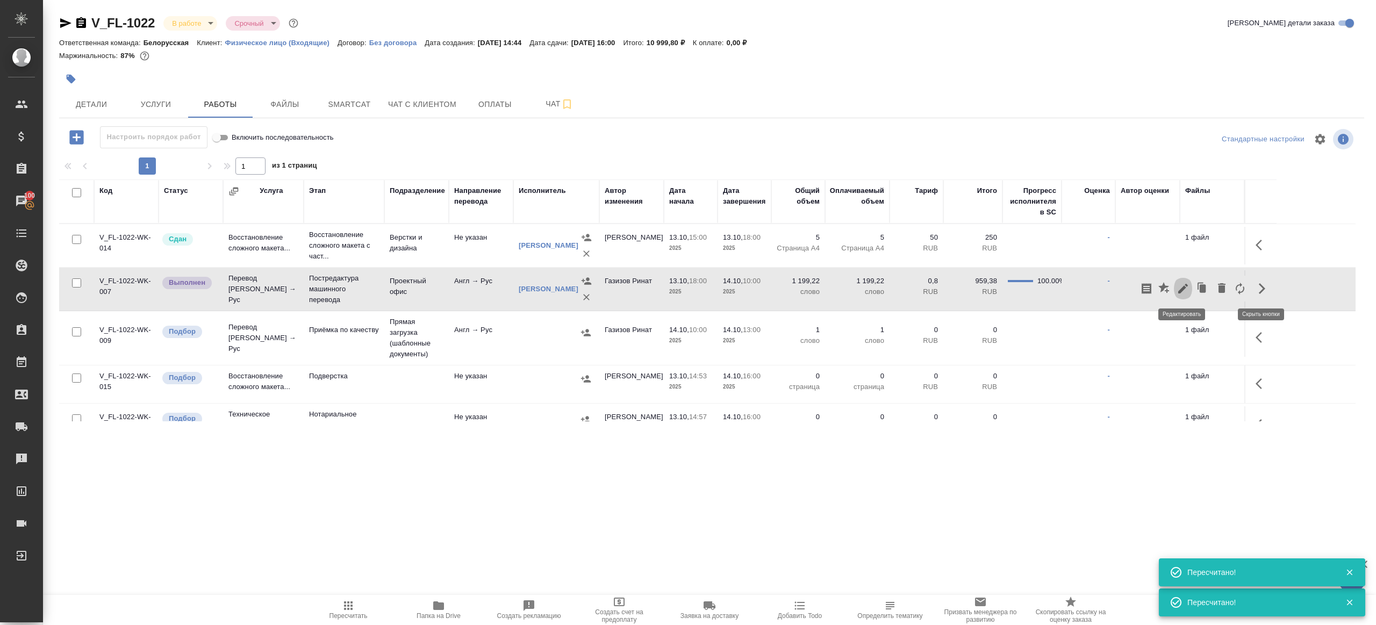
click at [1184, 291] on icon "button" at bounding box center [1183, 288] width 13 height 13
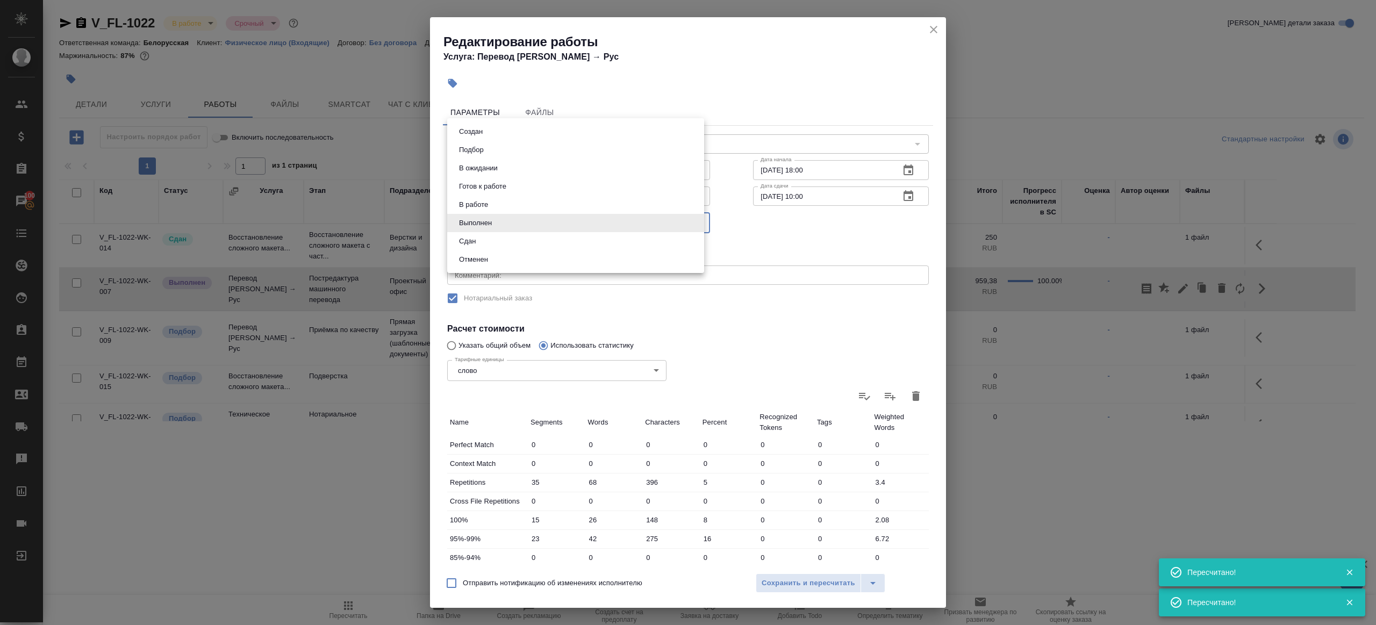
click at [503, 230] on body "🙏 .cls-1 fill:#fff; AWATERA Gazizov Rinat Клиенты Спецификации Заказы 100 Чаты …" at bounding box center [688, 312] width 1376 height 625
click at [500, 247] on li "Сдан" at bounding box center [575, 241] width 257 height 18
type input "closed"
click at [778, 574] on button "Сохранить и пересчитать" at bounding box center [808, 583] width 105 height 19
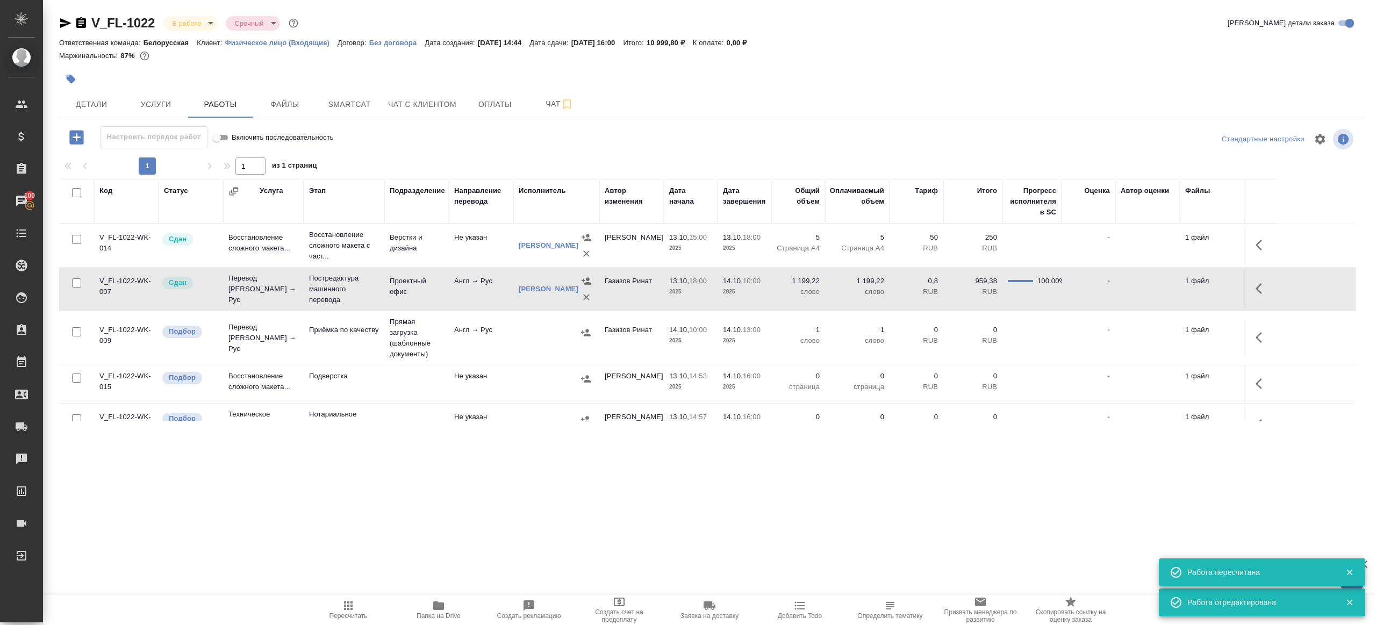
click at [339, 606] on span "Пересчитать" at bounding box center [348, 609] width 77 height 20
click at [339, 607] on span "Пересчитать" at bounding box center [348, 609] width 77 height 20
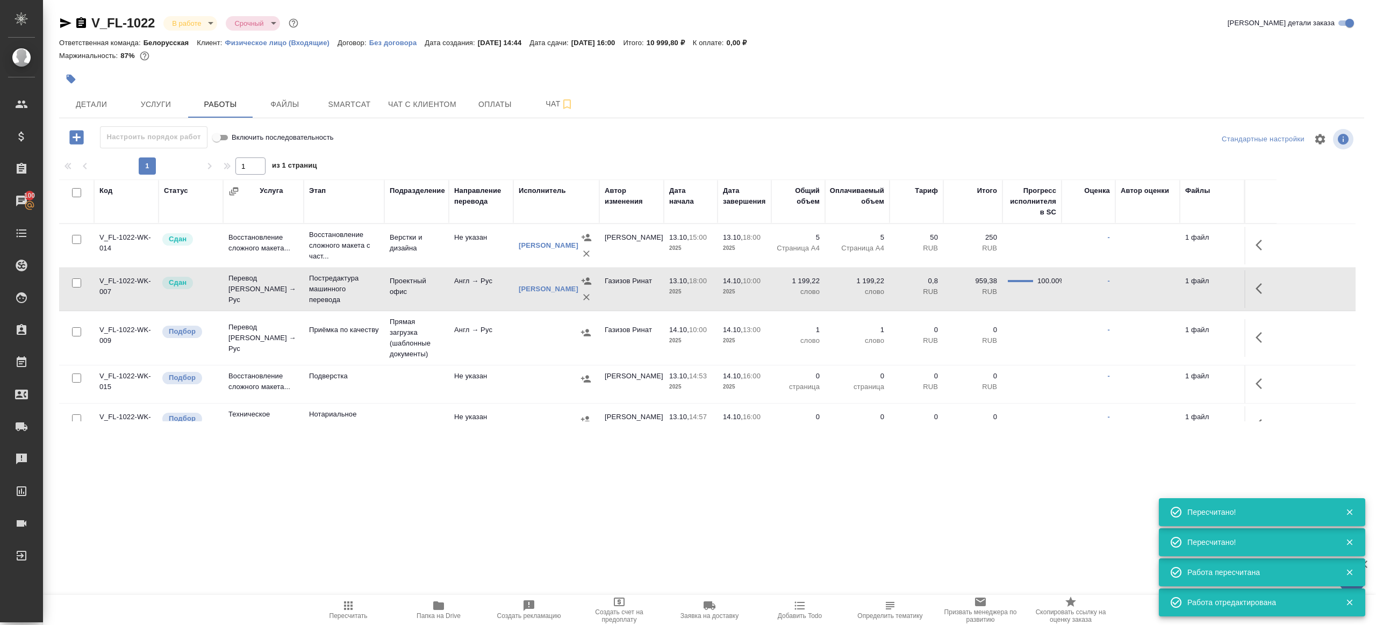
click at [347, 600] on icon "button" at bounding box center [348, 605] width 13 height 13
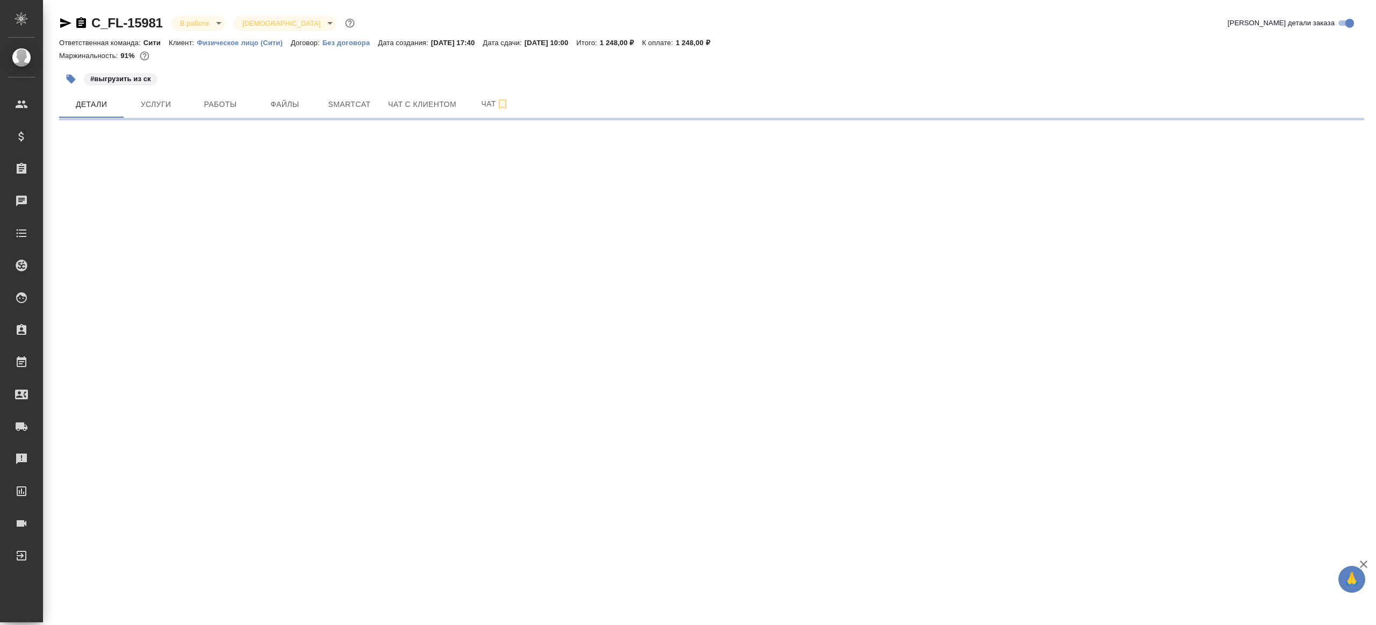
select select "RU"
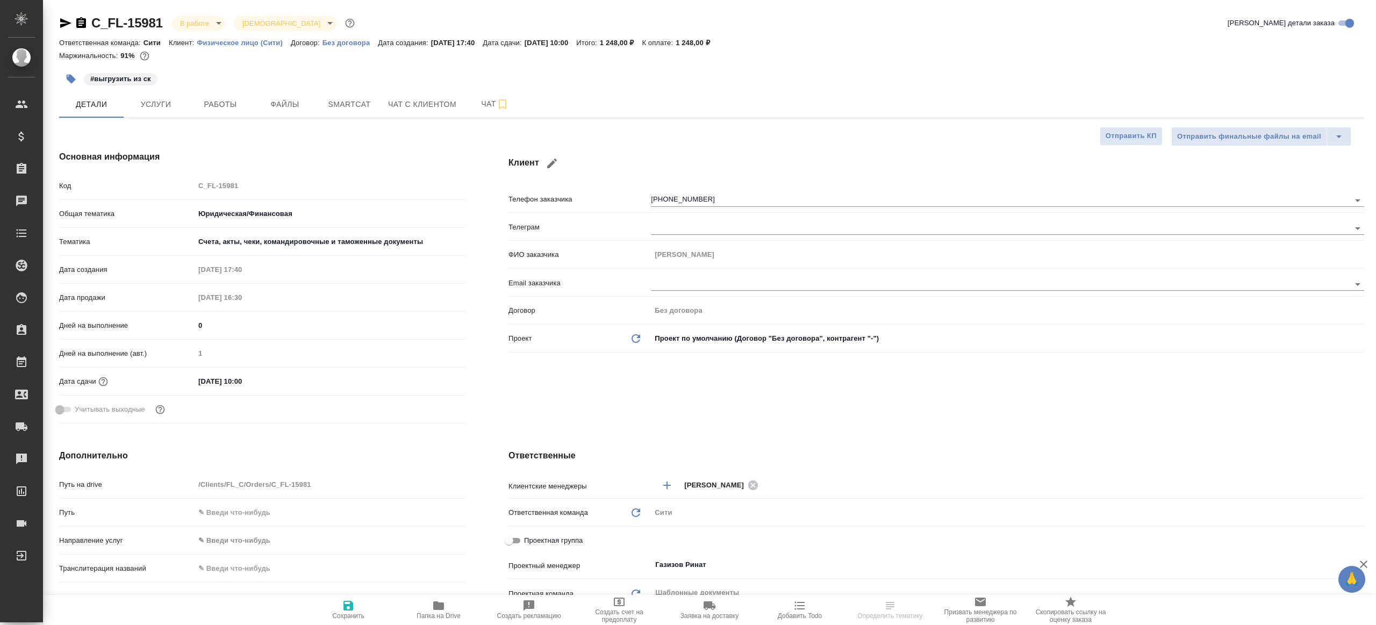
type textarea "x"
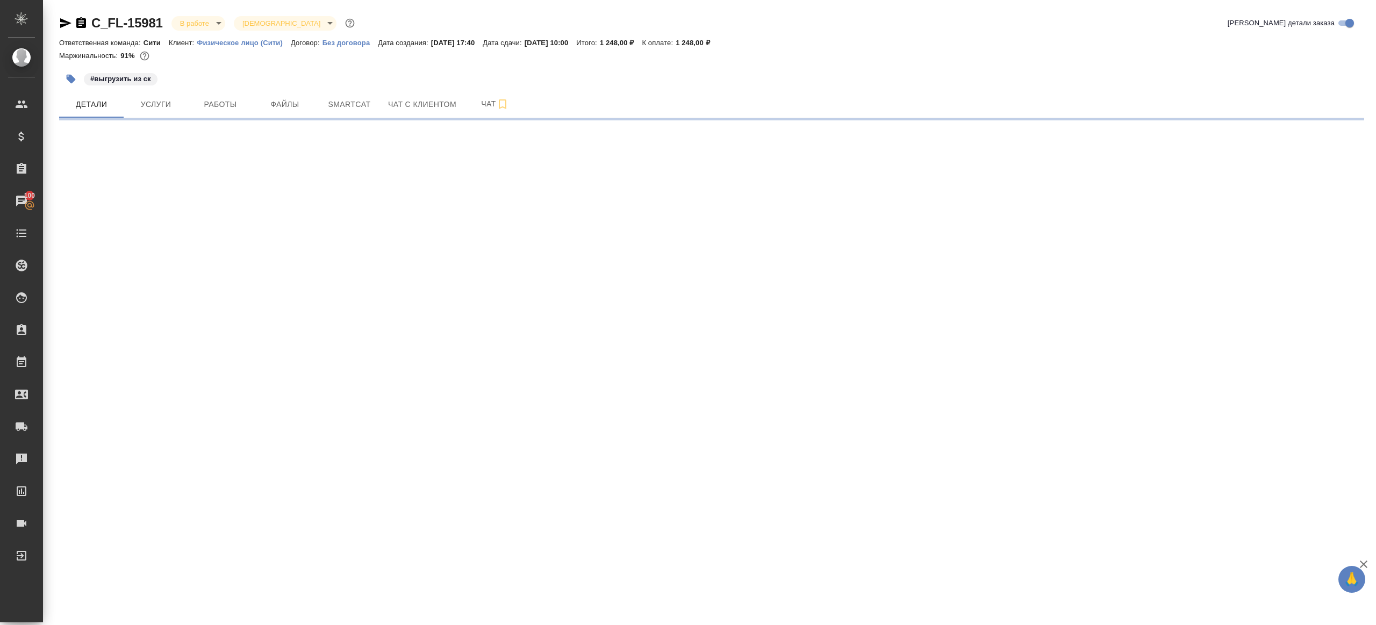
select select "RU"
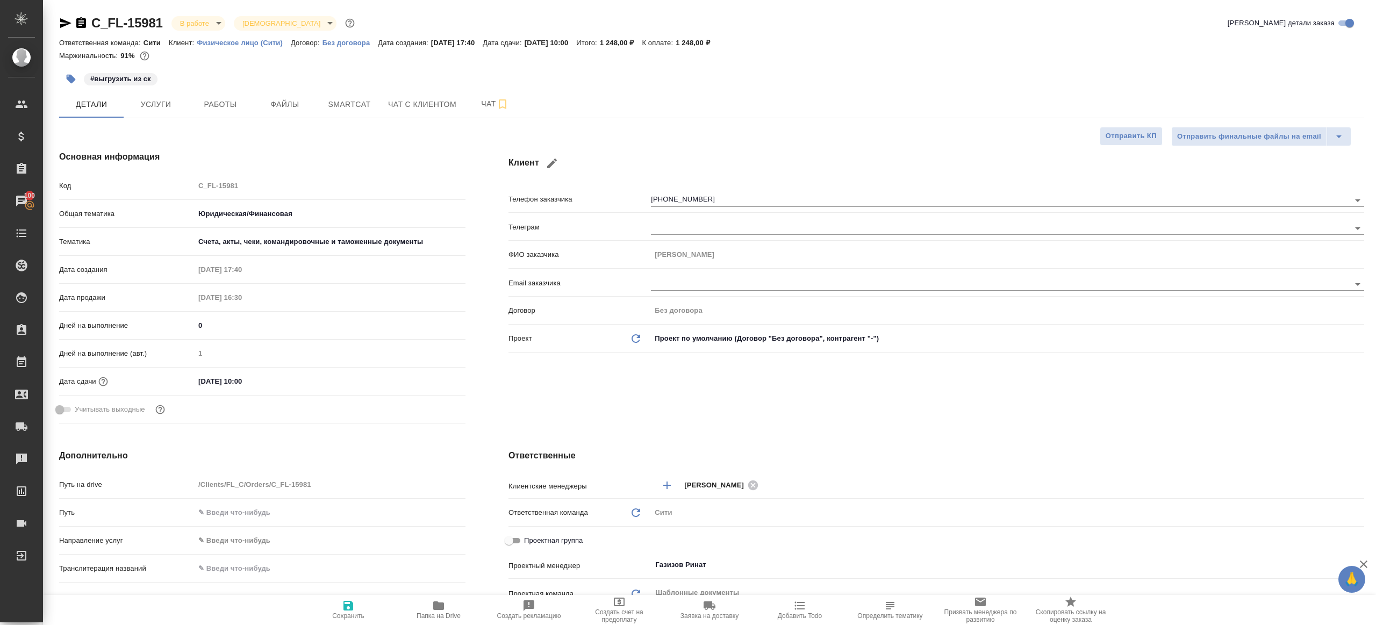
type textarea "x"
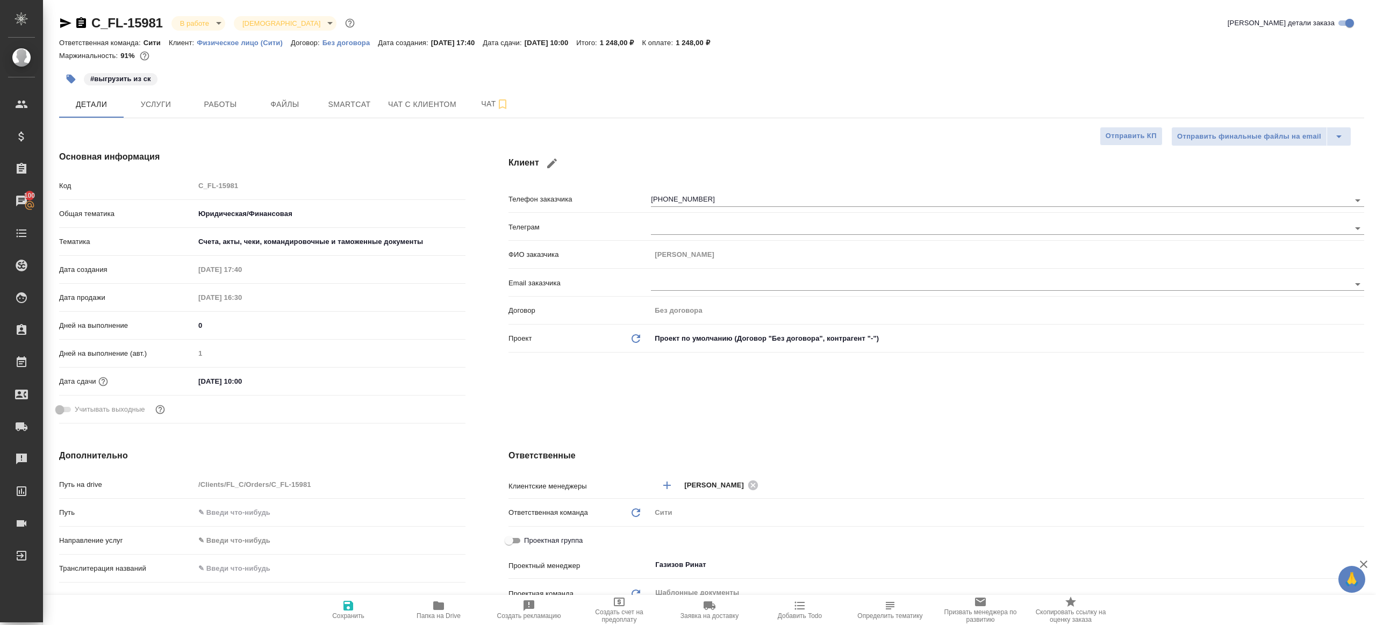
type textarea "x"
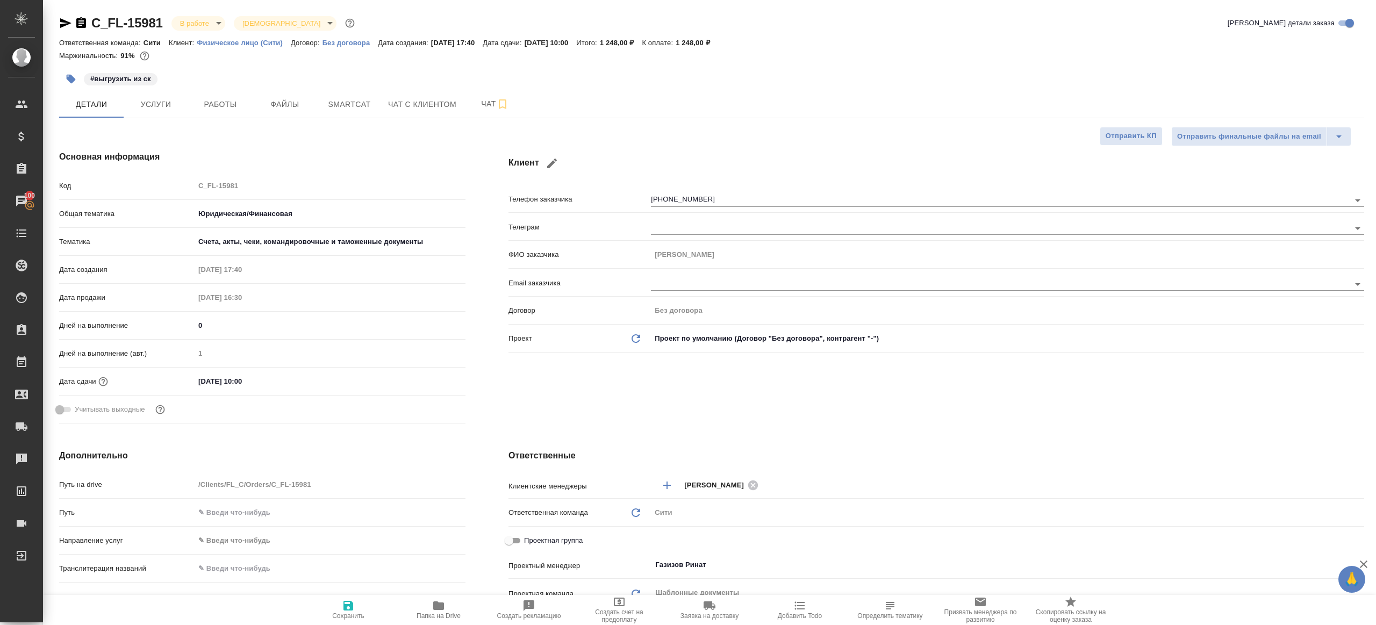
type textarea "x"
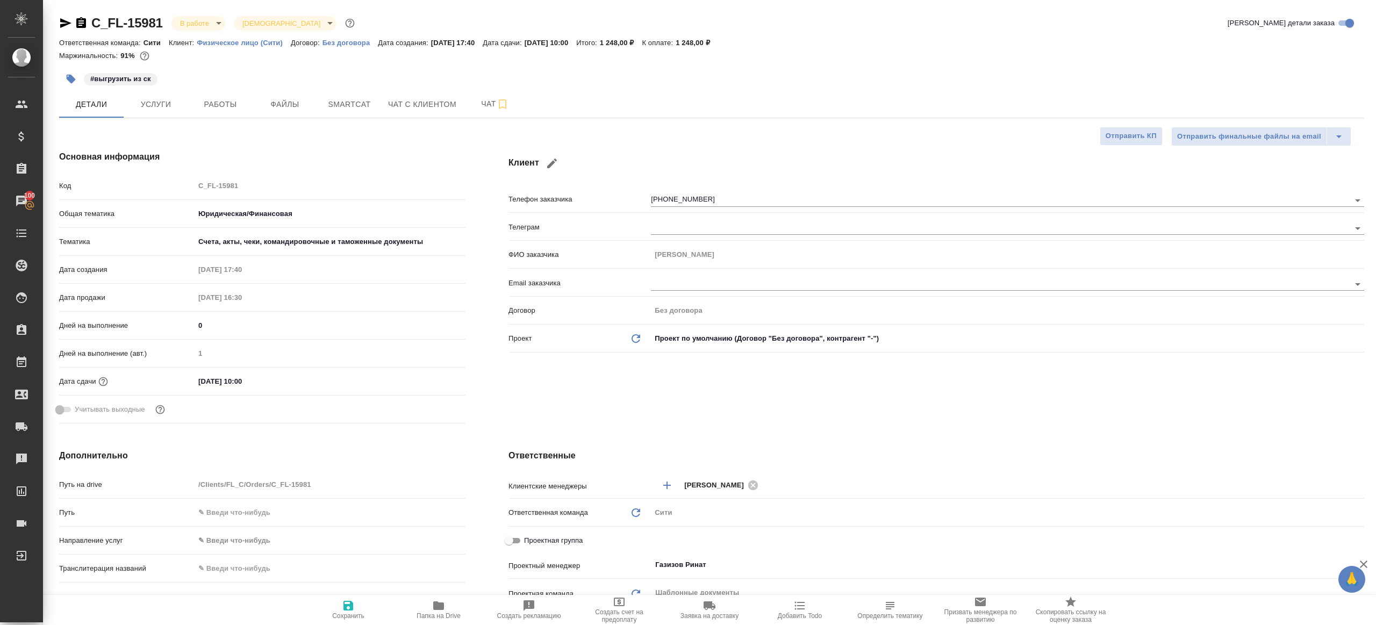
type textarea "x"
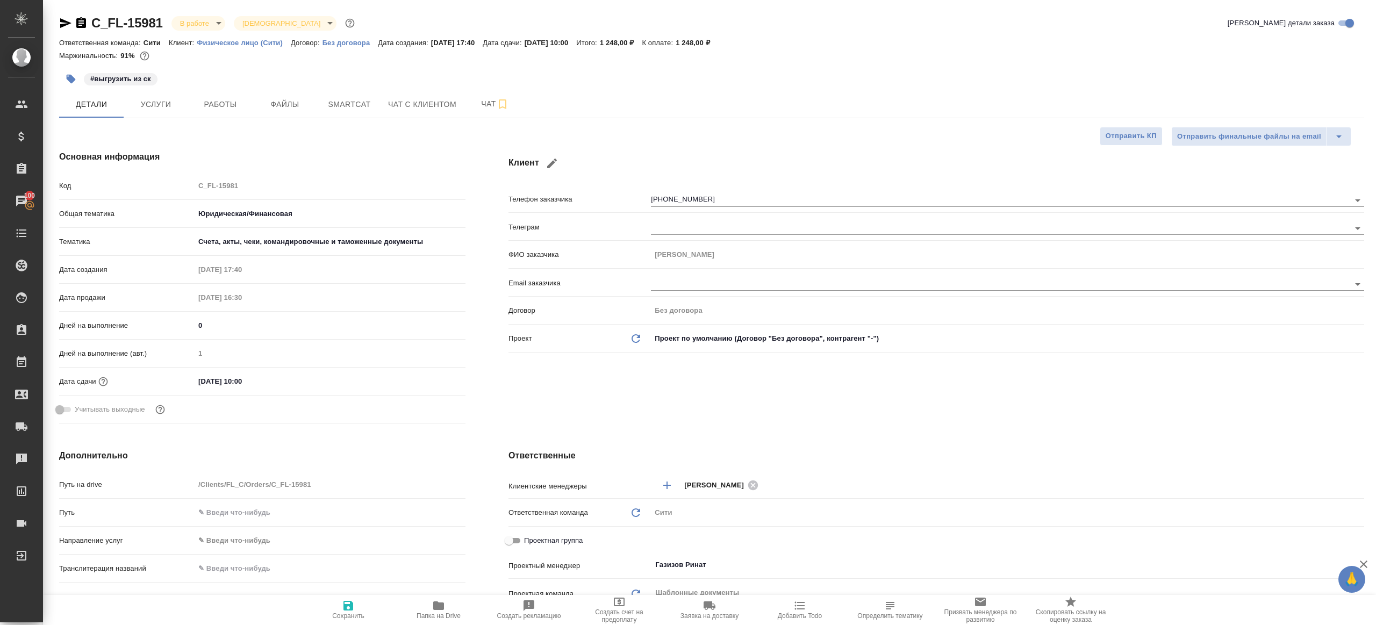
type textarea "x"
click at [223, 103] on span "Работы" at bounding box center [221, 104] width 52 height 13
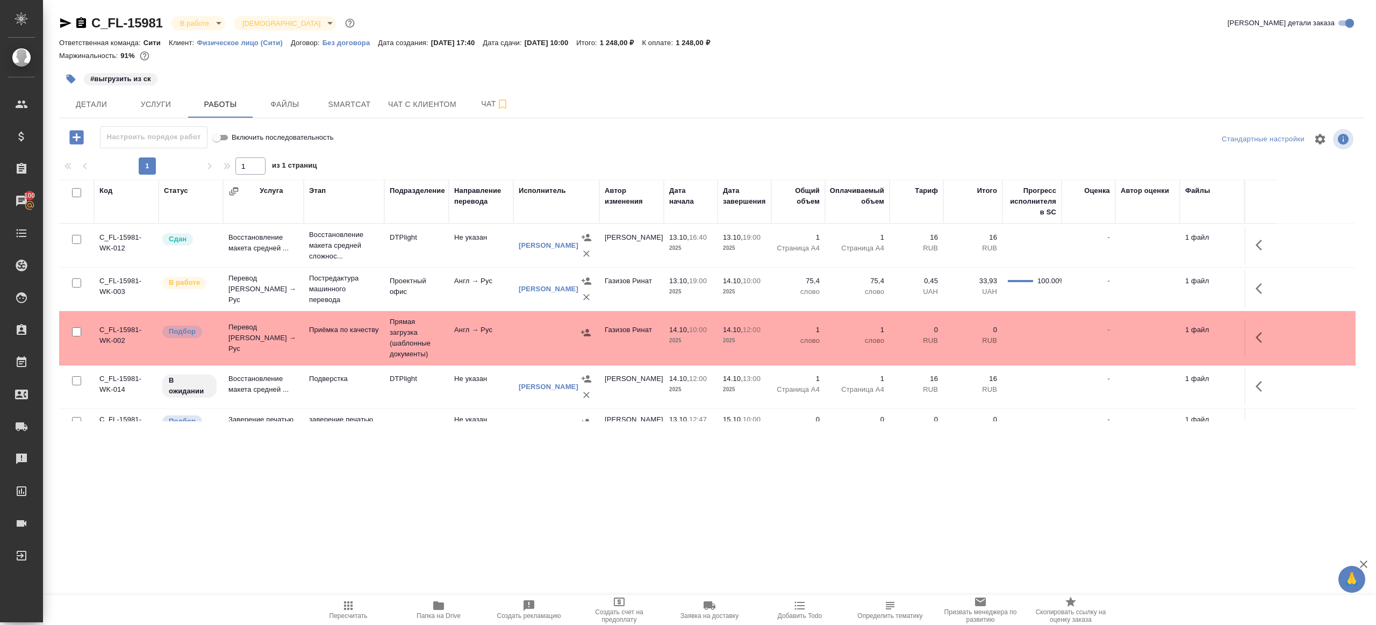
click at [415, 143] on div "Настроить порядок работ Включить последовательность" at bounding box center [276, 137] width 435 height 22
click at [335, 107] on span "Smartcat" at bounding box center [350, 104] width 52 height 13
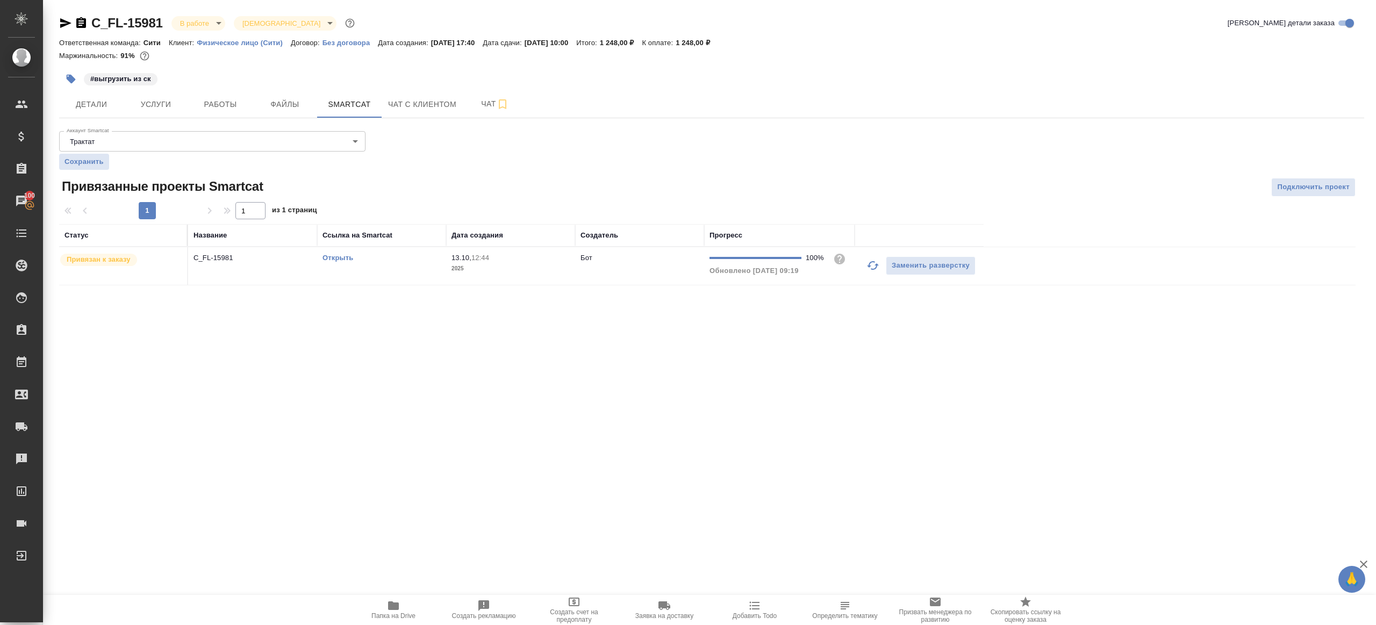
click at [330, 257] on link "Открыть" at bounding box center [338, 258] width 31 height 8
click at [468, 271] on p "2025" at bounding box center [511, 268] width 118 height 11
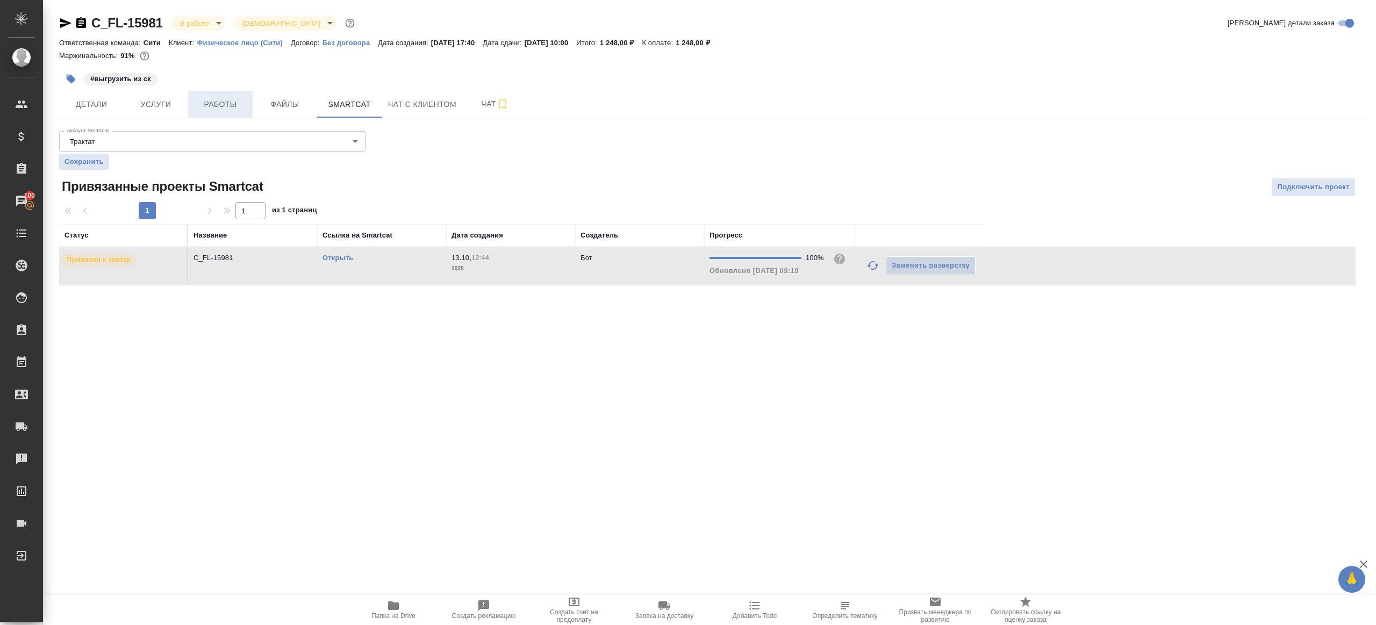
click at [210, 106] on span "Работы" at bounding box center [221, 104] width 52 height 13
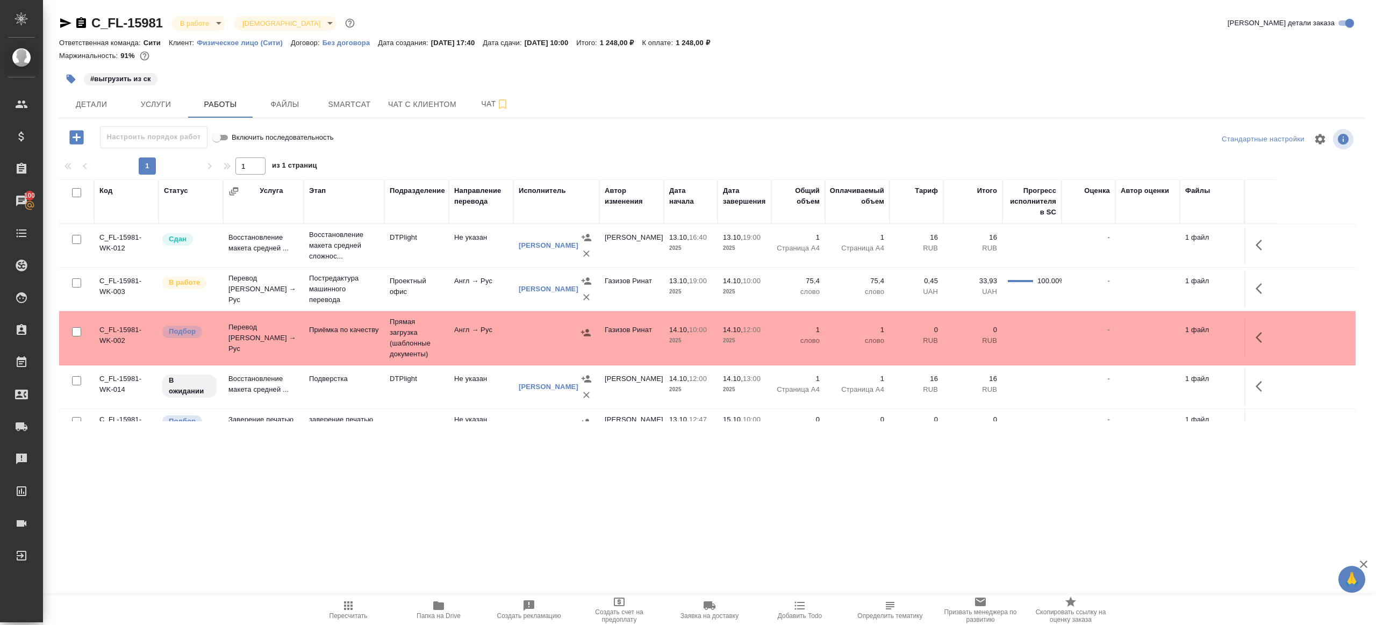
click at [429, 618] on span "Папка на Drive" at bounding box center [439, 616] width 44 height 8
click at [76, 77] on icon "button" at bounding box center [71, 79] width 11 height 11
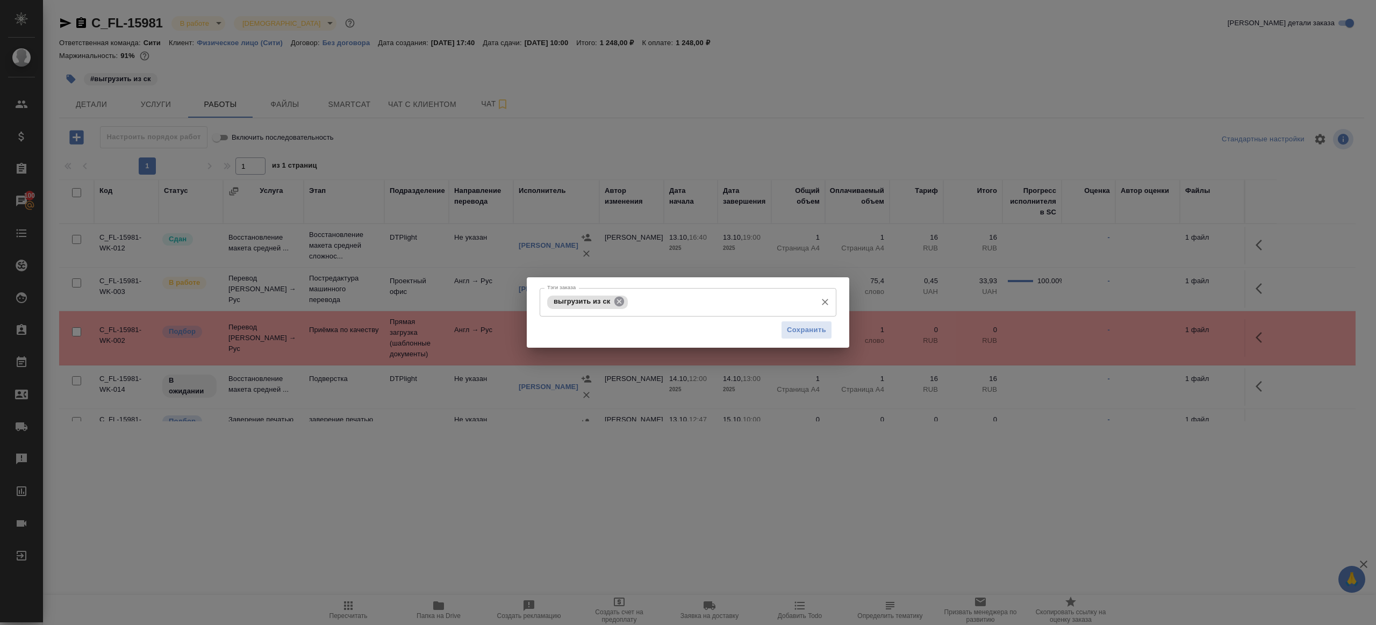
click at [619, 299] on icon at bounding box center [619, 302] width 10 height 10
click at [805, 337] on button "Сохранить" at bounding box center [806, 329] width 51 height 19
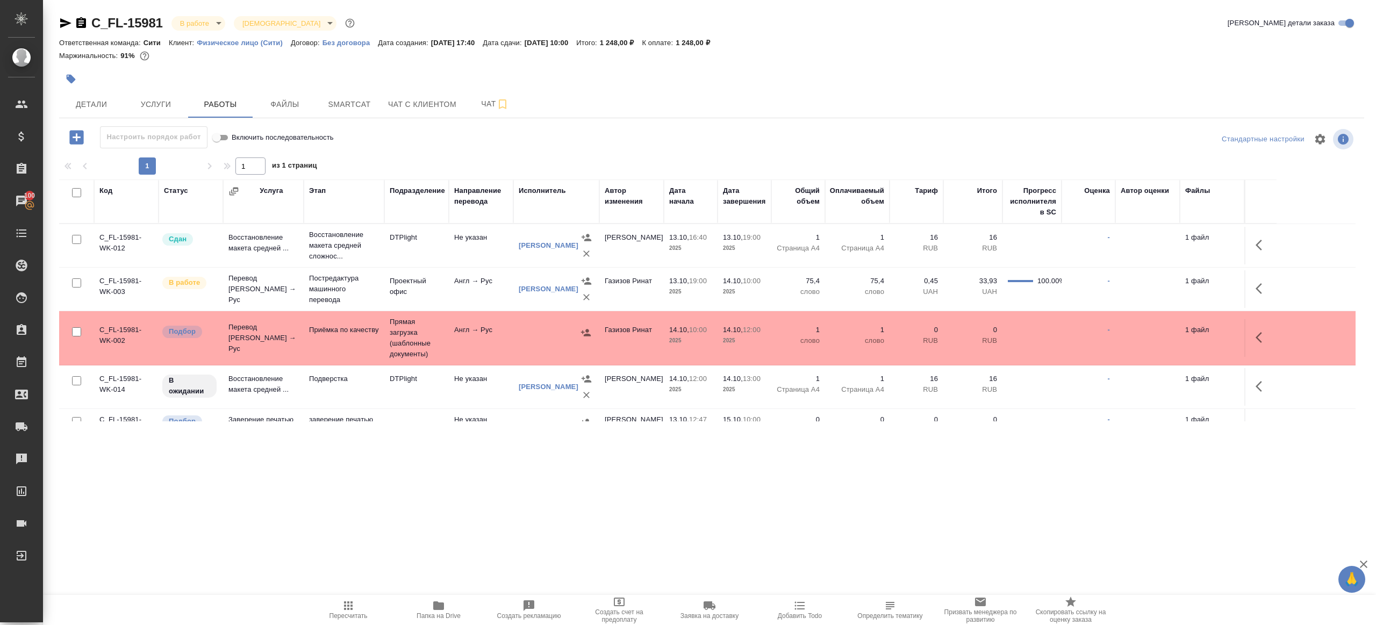
click at [506, 346] on td "Англ → Рус" at bounding box center [481, 338] width 65 height 38
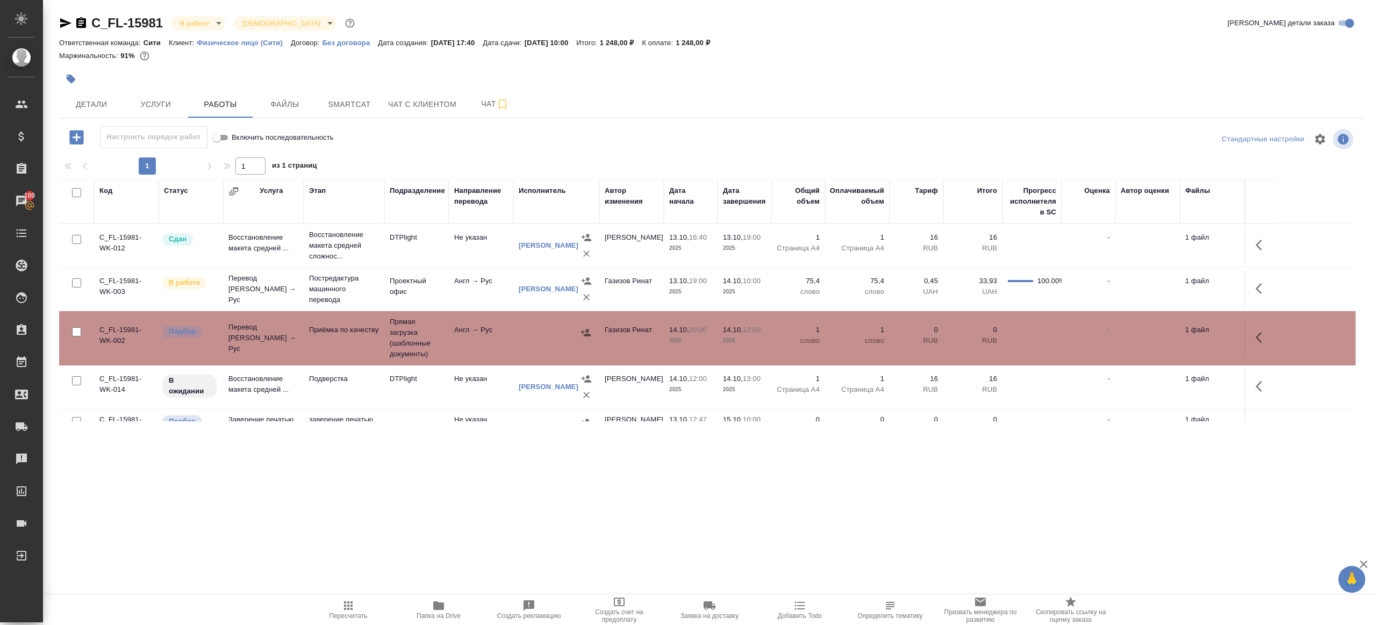
drag, startPoint x: 1249, startPoint y: 280, endPoint x: 1223, endPoint y: 288, distance: 27.7
click at [1249, 280] on td at bounding box center [1260, 289] width 32 height 38
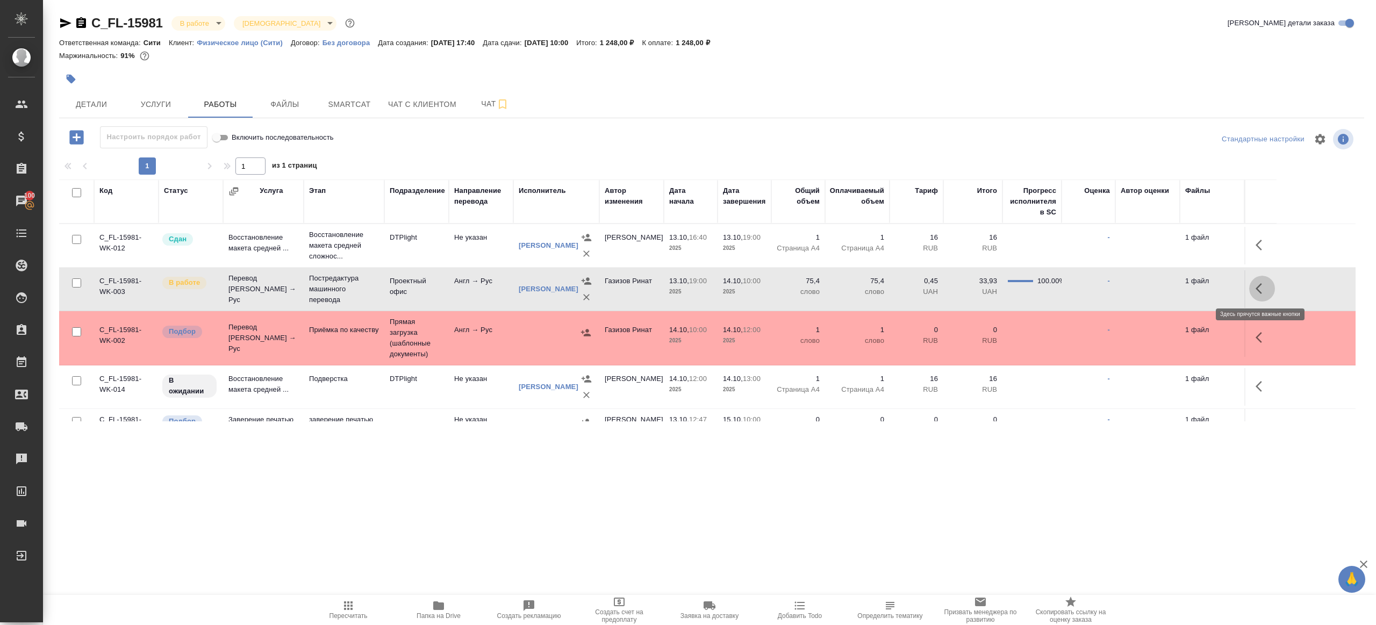
click at [1250, 289] on button "button" at bounding box center [1262, 289] width 26 height 26
click at [1185, 291] on icon "button" at bounding box center [1183, 288] width 13 height 13
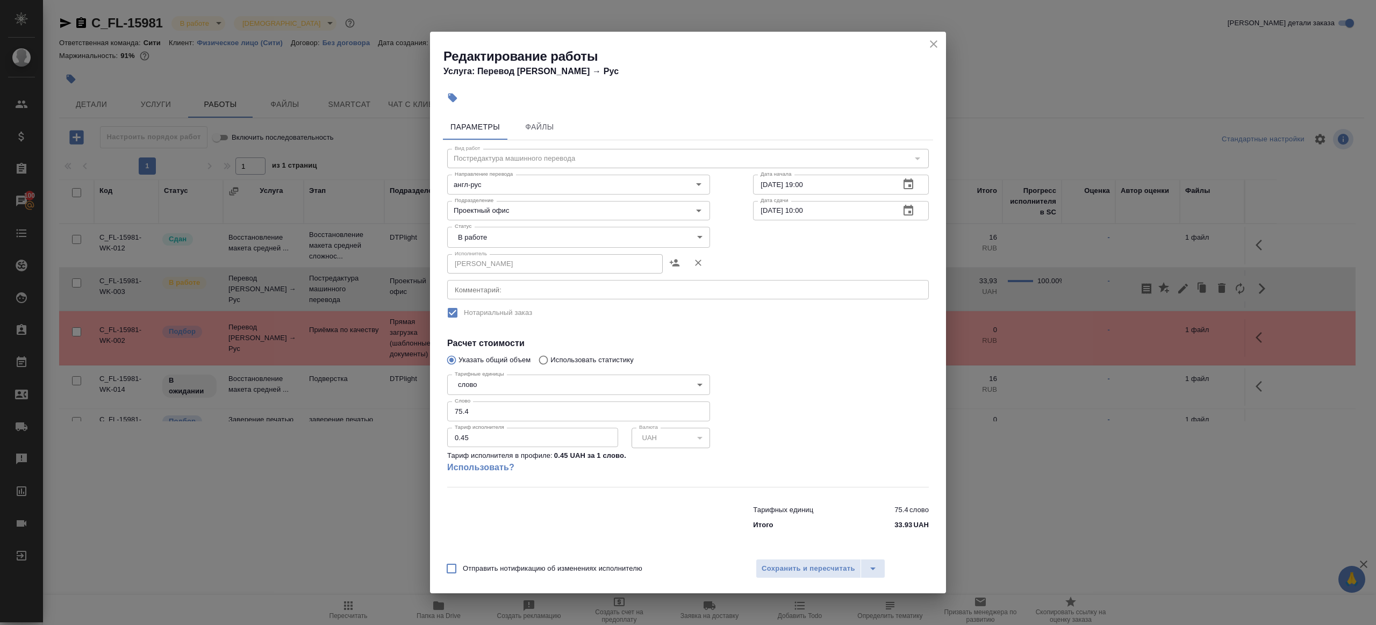
click at [514, 230] on body "🙏 .cls-1 fill:#fff; AWATERA Gazizov Rinat Клиенты Спецификации Заказы 100 Чаты …" at bounding box center [688, 312] width 1376 height 625
click at [505, 260] on li "Выполнен" at bounding box center [578, 255] width 263 height 18
type input "completed"
click at [792, 568] on span "Сохранить и пересчитать" at bounding box center [809, 569] width 94 height 12
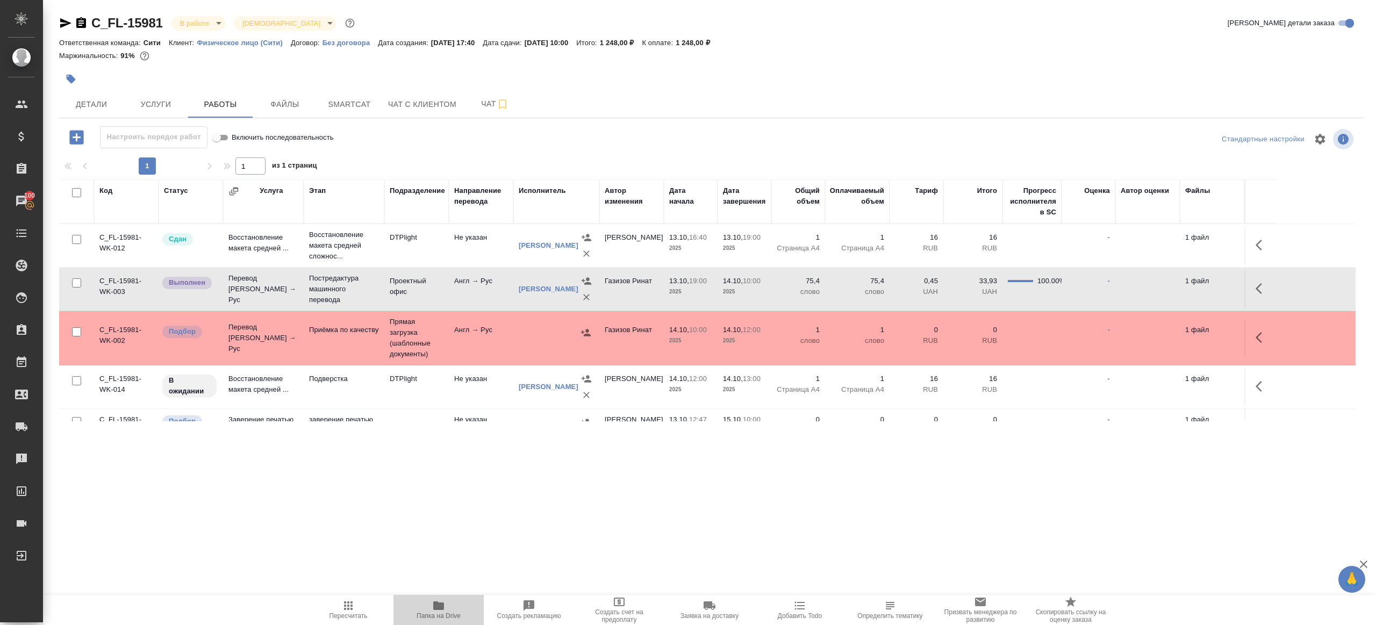
drag, startPoint x: 433, startPoint y: 607, endPoint x: 440, endPoint y: 599, distance: 10.7
click at [433, 607] on icon "button" at bounding box center [438, 605] width 11 height 9
click at [339, 614] on span "Пересчитать" at bounding box center [348, 616] width 38 height 8
drag, startPoint x: 339, startPoint y: 614, endPoint x: 512, endPoint y: 560, distance: 181.9
click at [339, 614] on span "Пересчитать" at bounding box center [348, 616] width 38 height 8
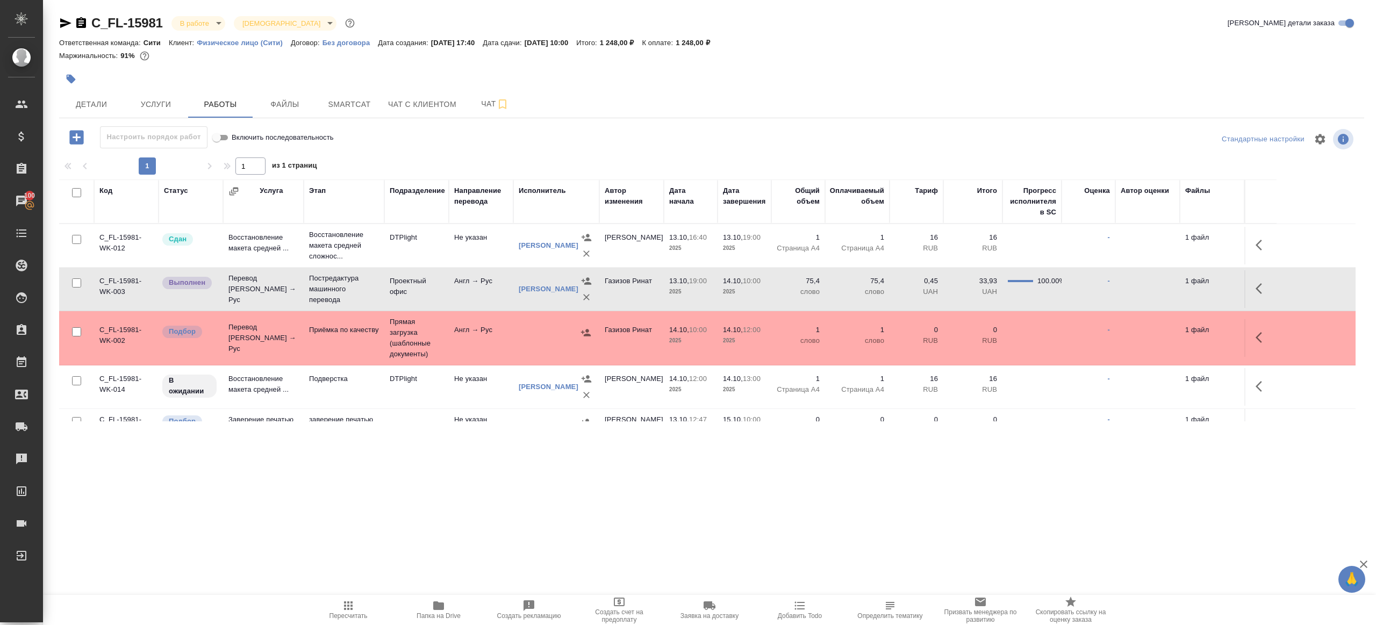
click at [562, 553] on div ".cls-1 fill:#fff; AWATERA Gazizov Rinat Клиенты Спецификации Заказы 100 Чаты To…" at bounding box center [688, 312] width 1376 height 625
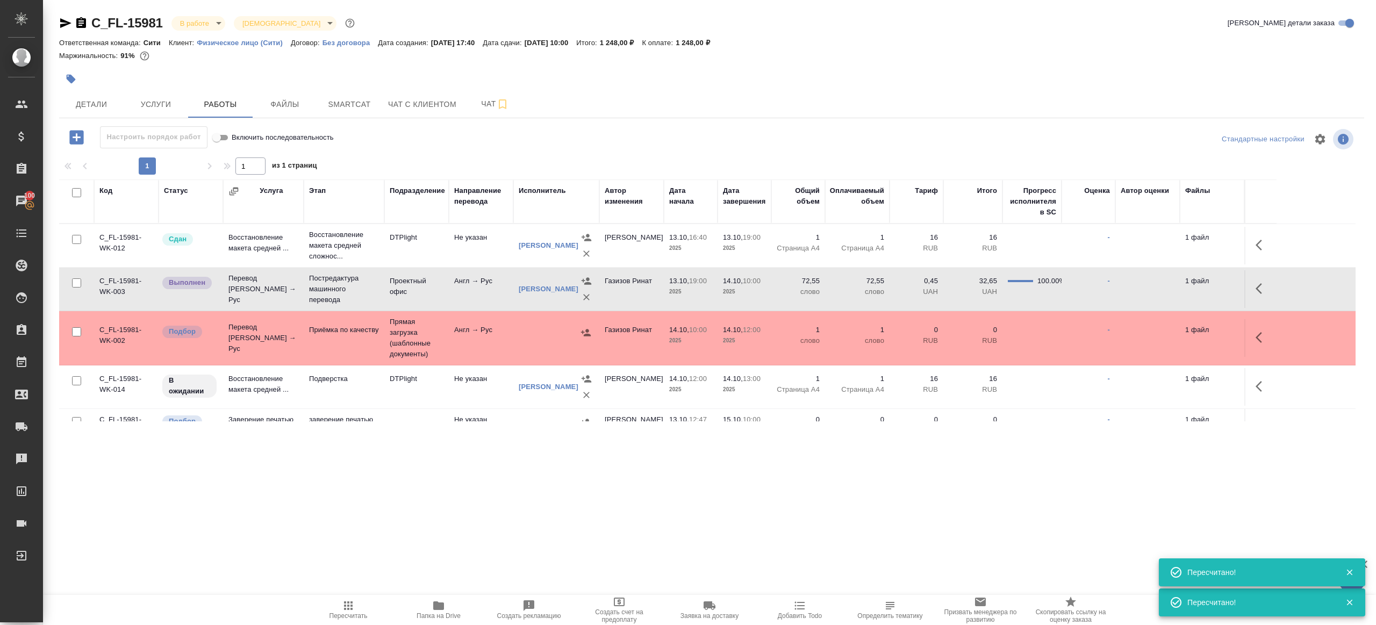
click at [1262, 282] on icon "button" at bounding box center [1262, 288] width 13 height 13
click at [1185, 288] on icon "button" at bounding box center [1183, 288] width 13 height 13
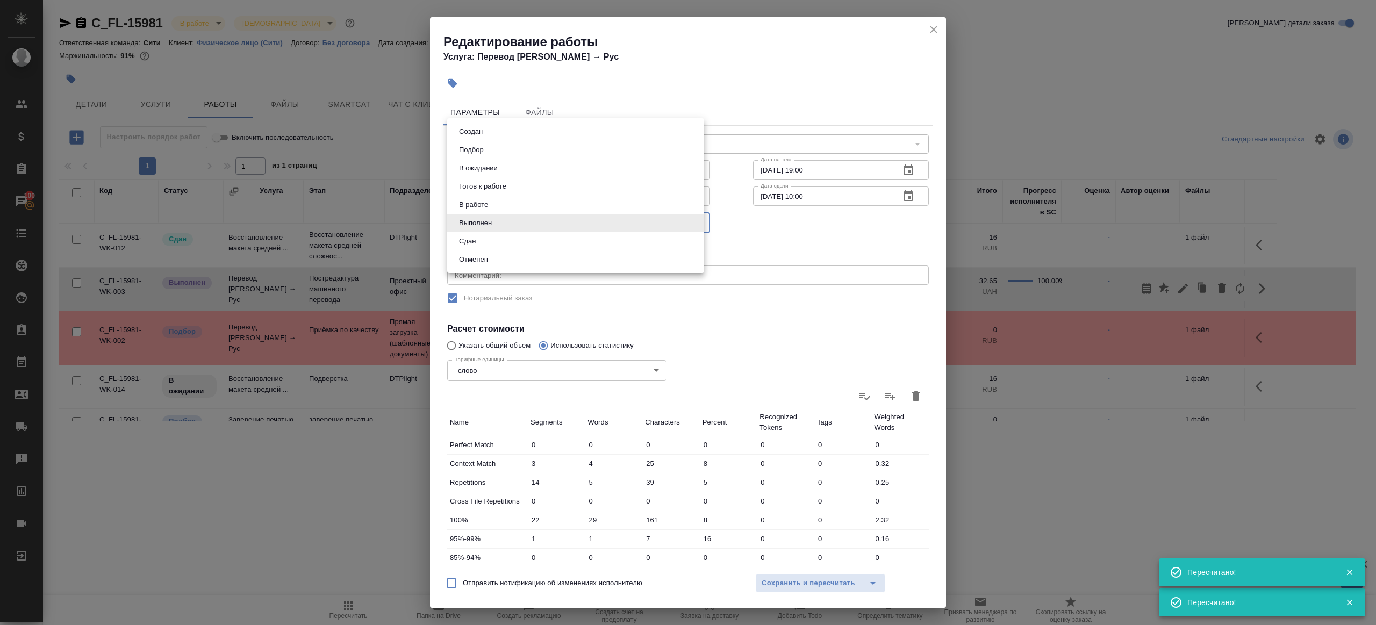
click at [506, 221] on body "🙏 .cls-1 fill:#fff; AWATERA Gazizov Rinat Клиенты Спецификации Заказы 100 Чаты …" at bounding box center [688, 312] width 1376 height 625
click at [505, 247] on li "Сдан" at bounding box center [575, 241] width 257 height 18
type input "closed"
click at [779, 585] on span "Сохранить и пересчитать" at bounding box center [809, 583] width 94 height 12
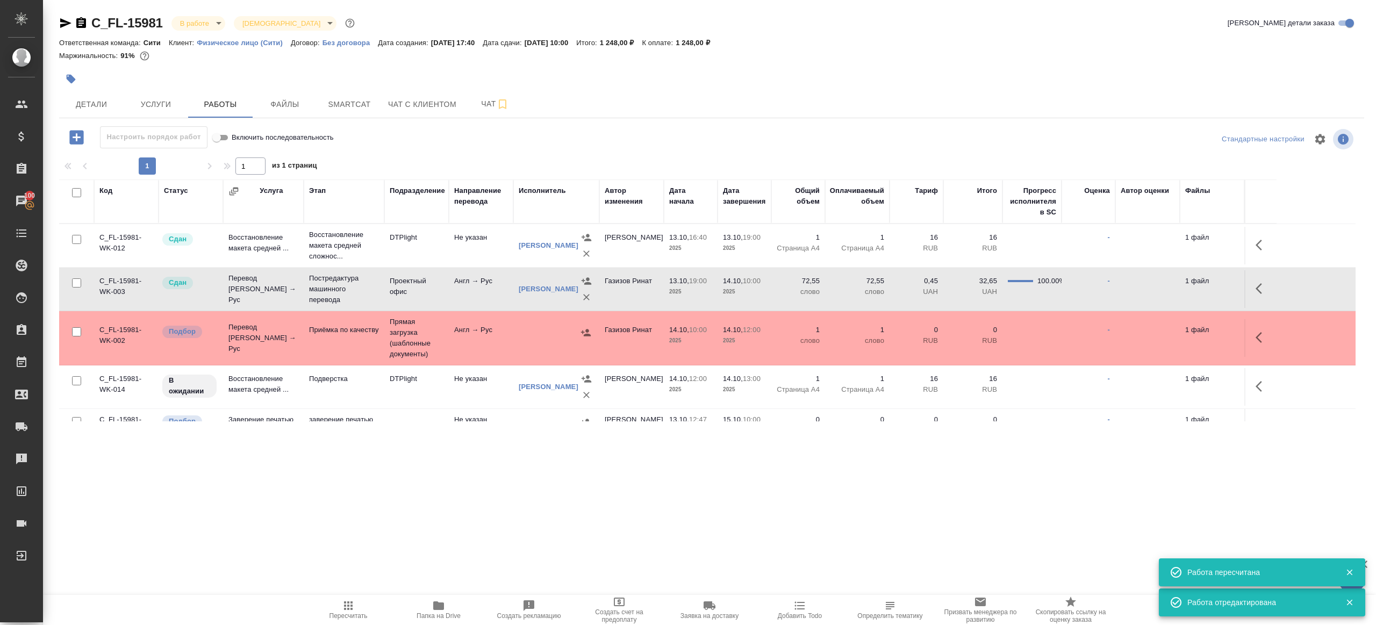
click at [348, 599] on icon "button" at bounding box center [348, 605] width 13 height 13
click at [347, 599] on icon "button" at bounding box center [348, 605] width 13 height 13
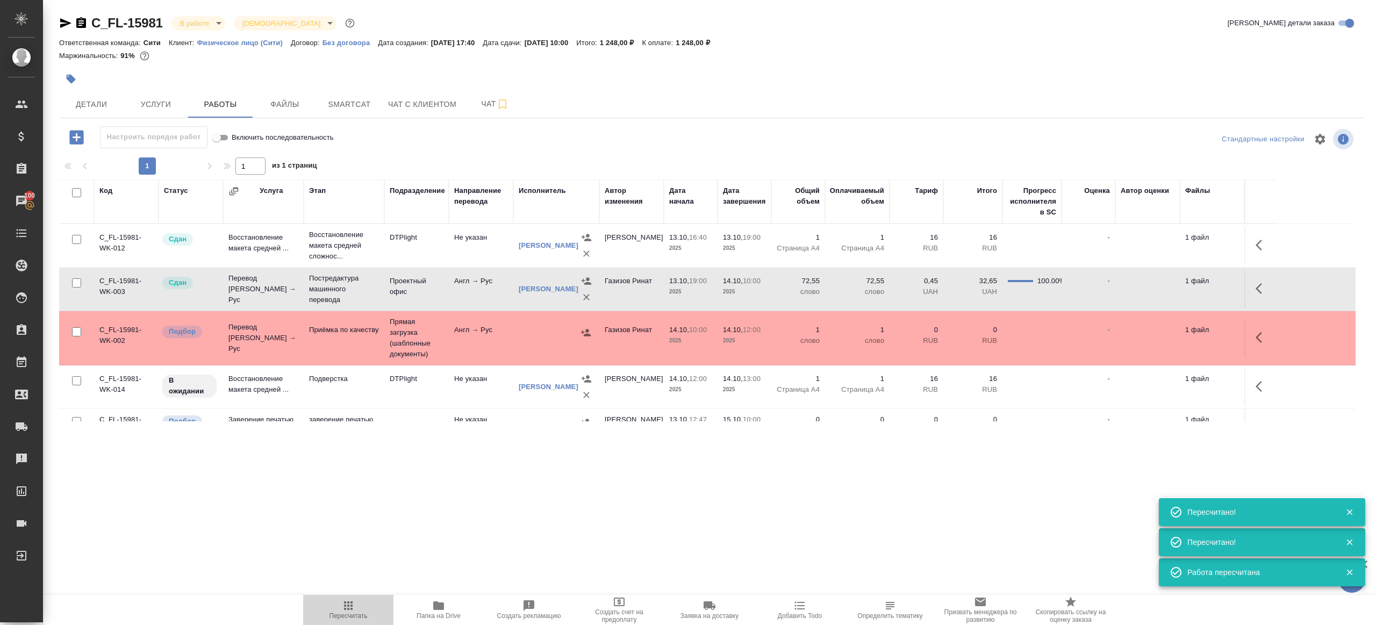
click at [347, 599] on icon "button" at bounding box center [348, 605] width 13 height 13
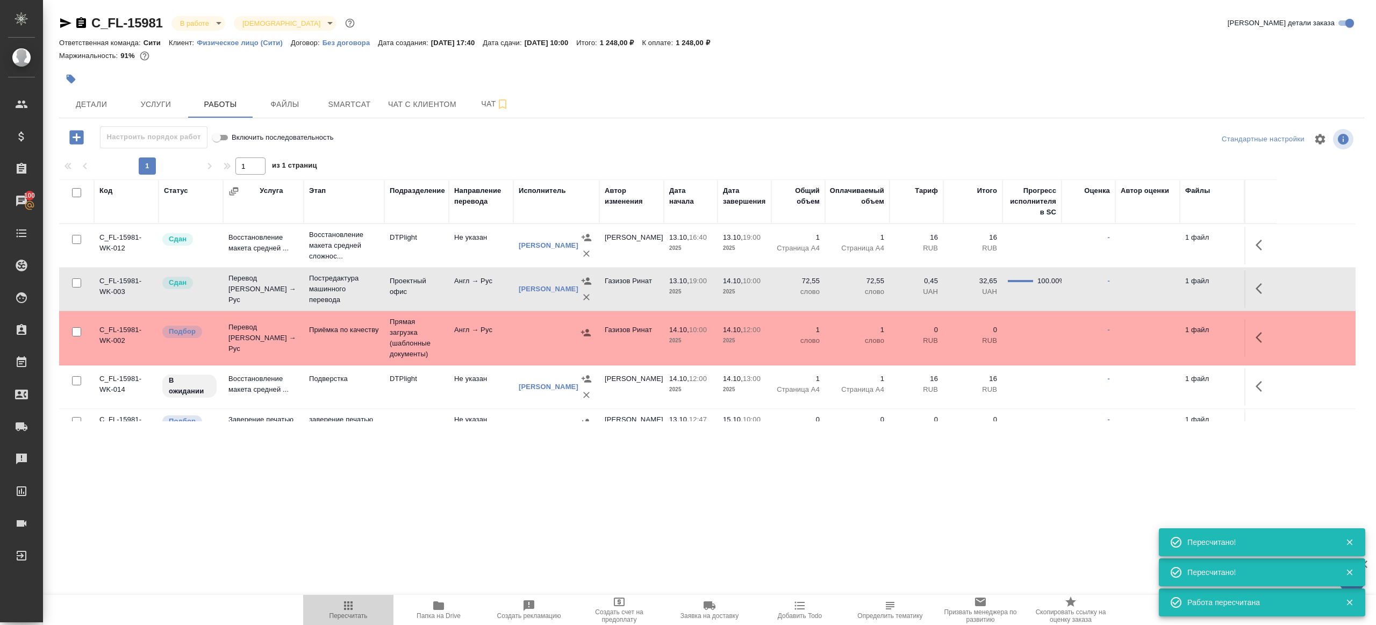
click at [347, 599] on icon "button" at bounding box center [348, 605] width 13 height 13
click at [346, 599] on icon "button" at bounding box center [348, 605] width 13 height 13
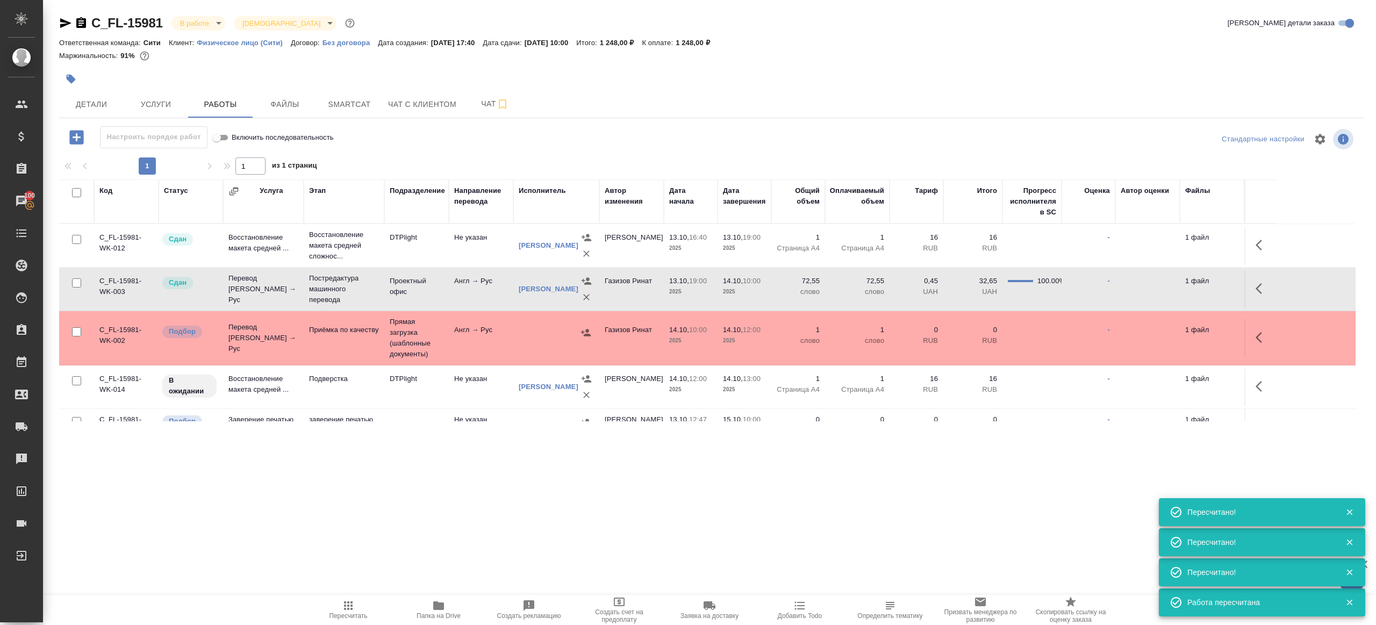
click at [346, 599] on icon "button" at bounding box center [348, 605] width 13 height 13
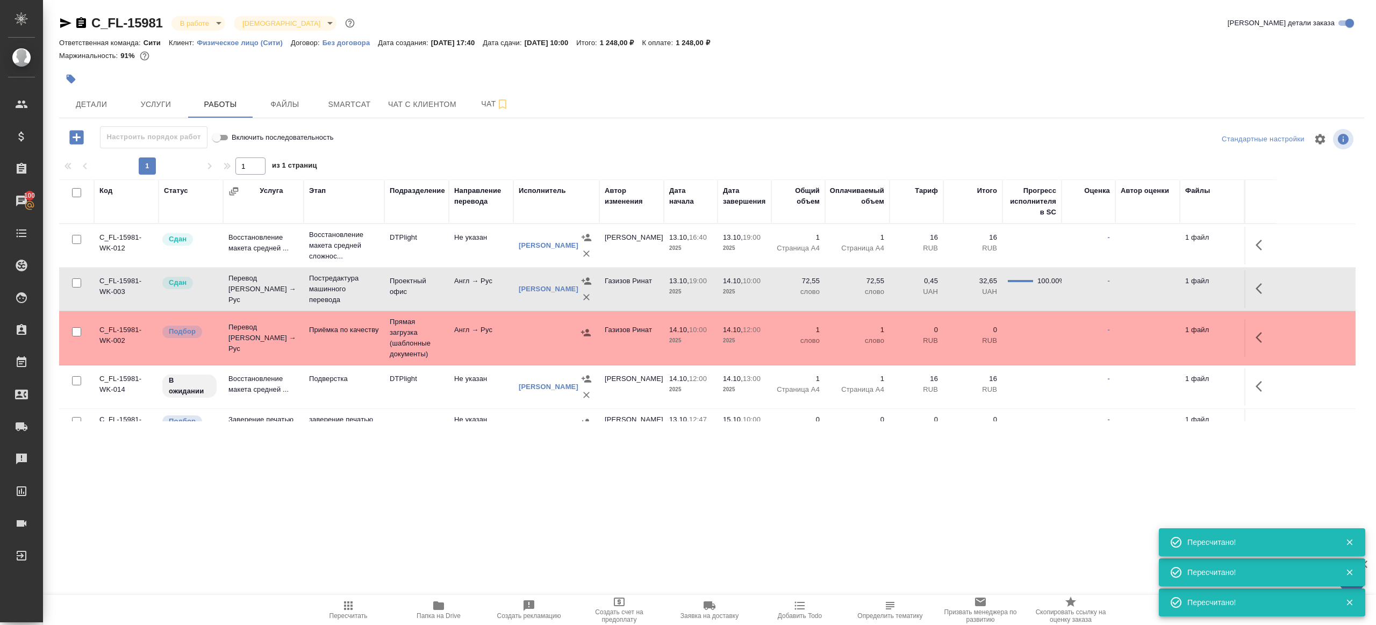
click at [344, 597] on button "Пересчитать" at bounding box center [348, 610] width 90 height 30
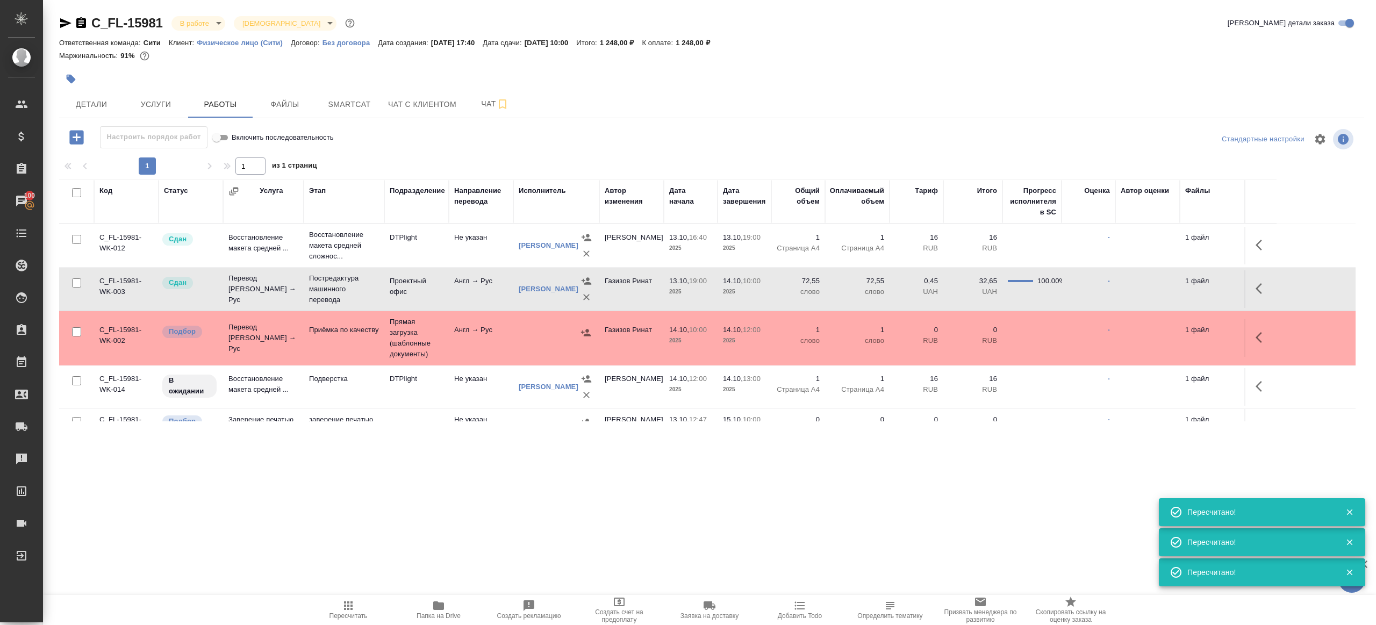
drag, startPoint x: 344, startPoint y: 597, endPoint x: 430, endPoint y: 421, distance: 195.7
click at [346, 594] on div ".cls-1 fill:#fff; AWATERA Gazizov Rinat Клиенты Спецификации Заказы 100 Чаты To…" at bounding box center [688, 312] width 1376 height 625
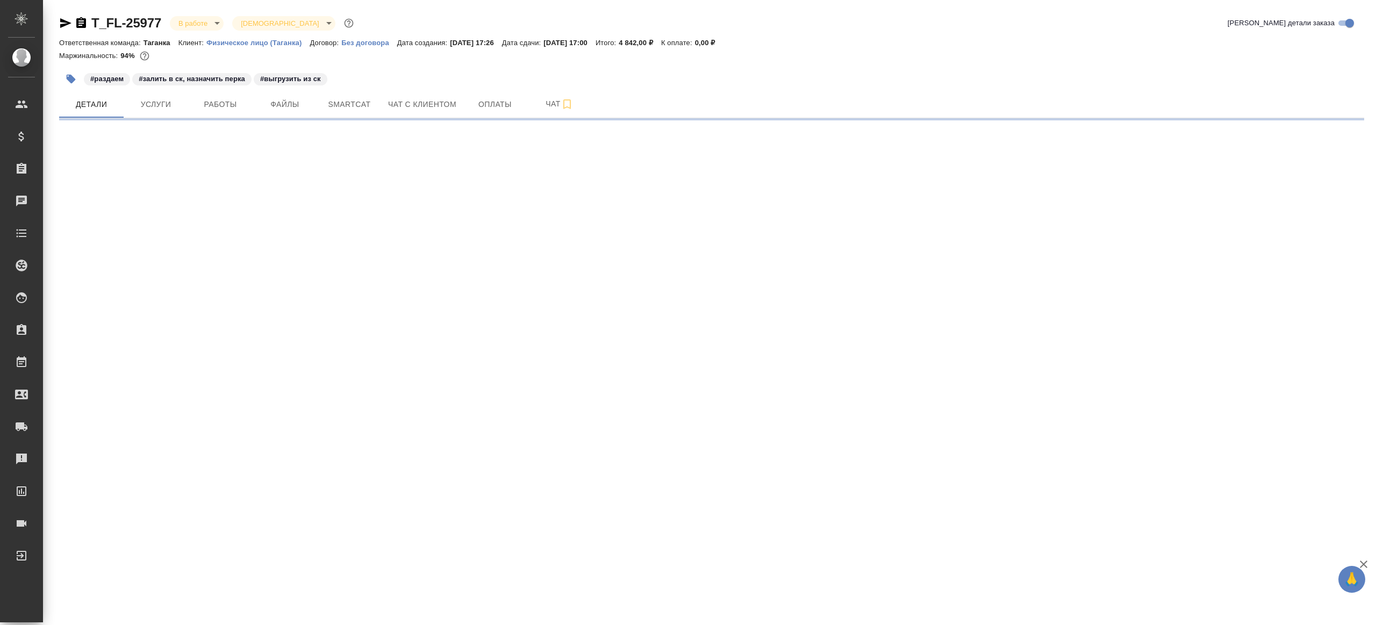
select select "RU"
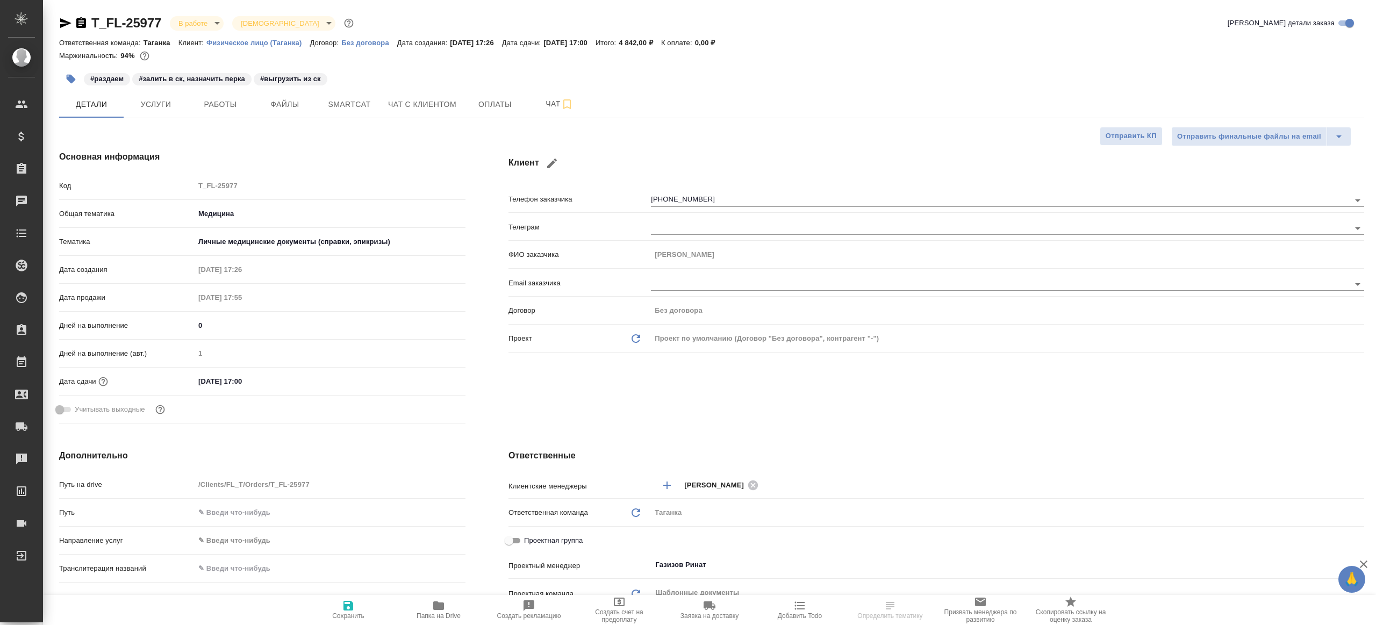
type textarea "x"
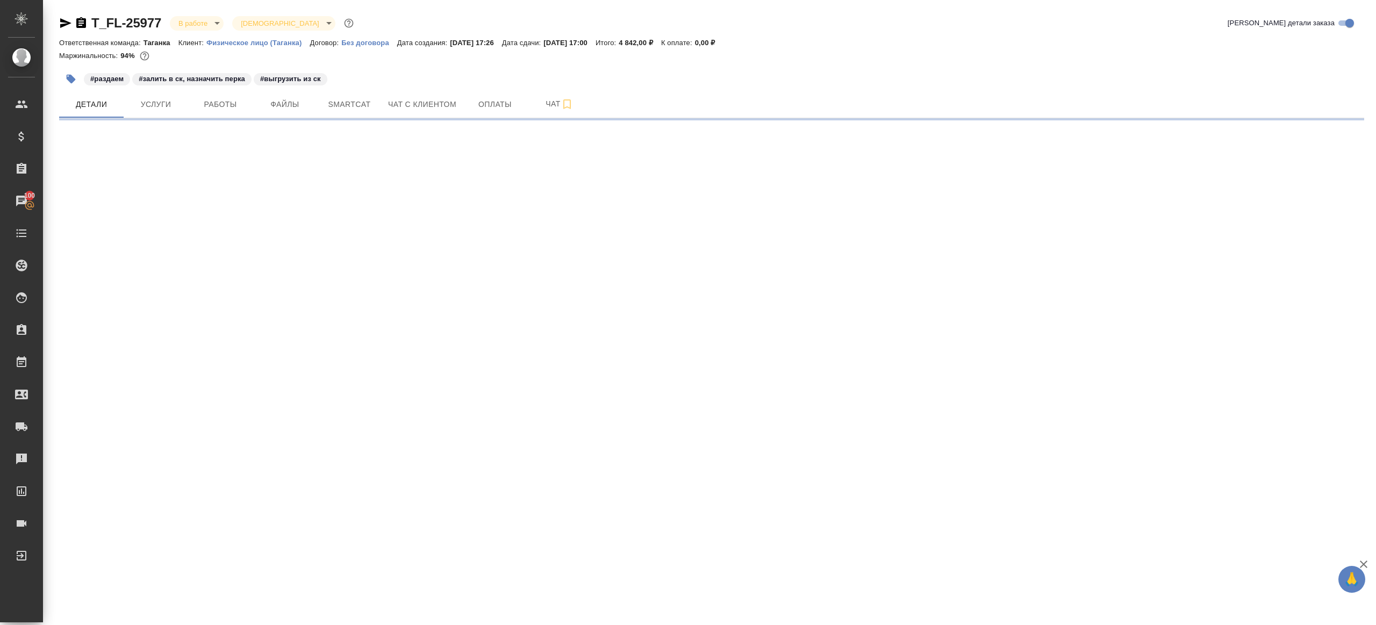
select select "RU"
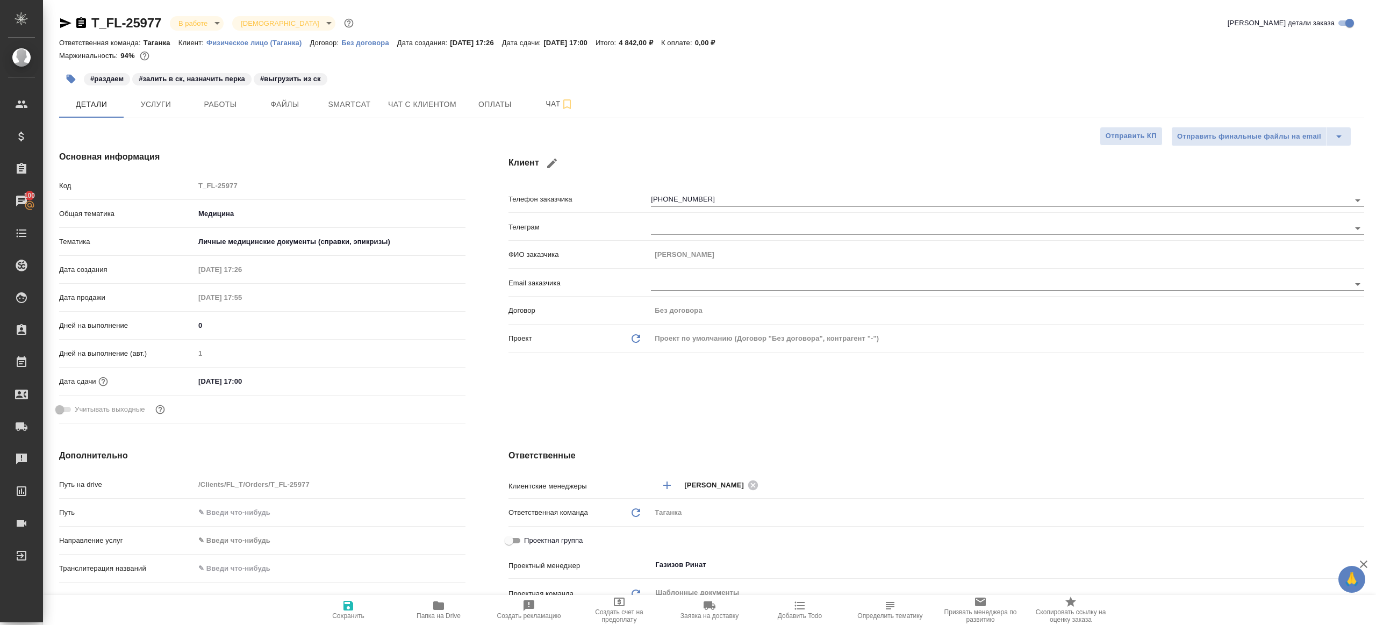
type textarea "x"
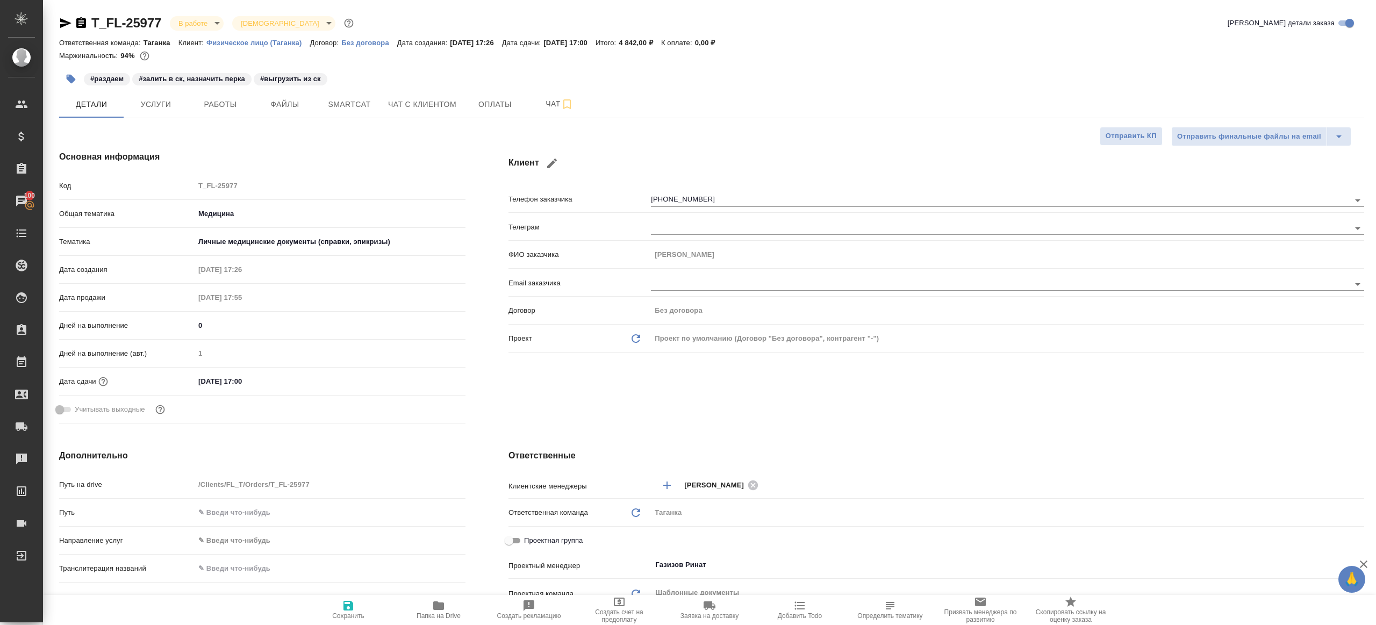
type textarea "x"
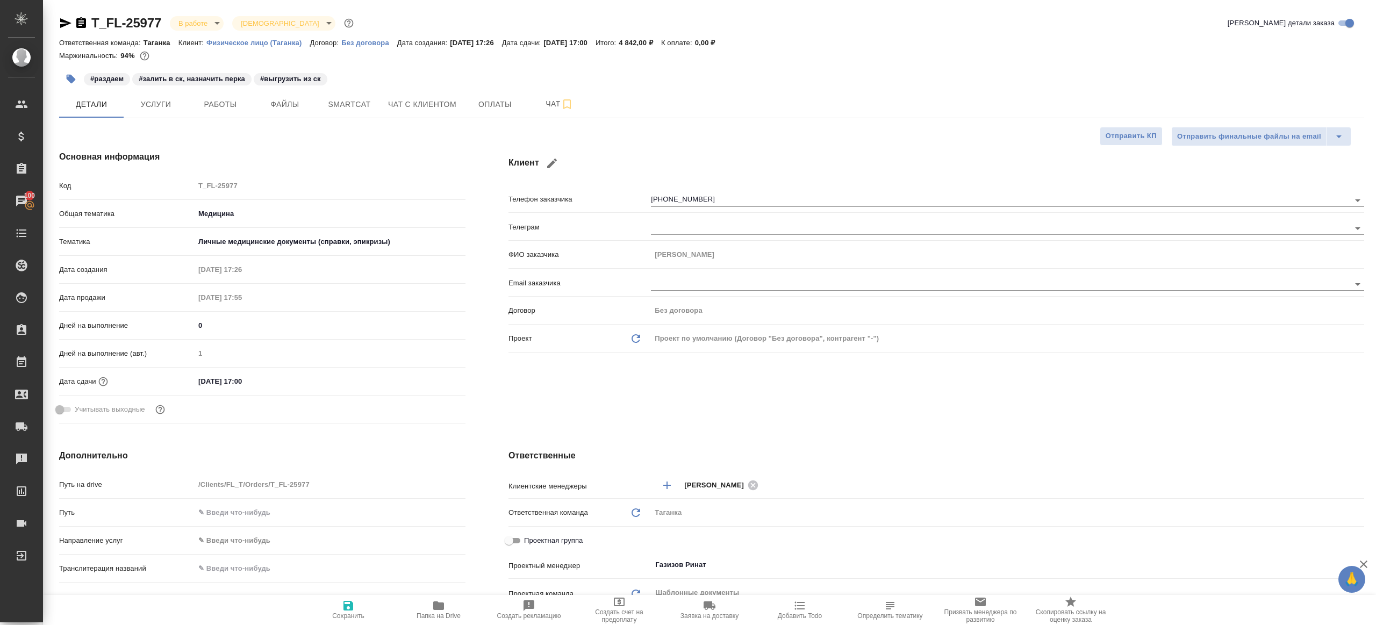
type textarea "x"
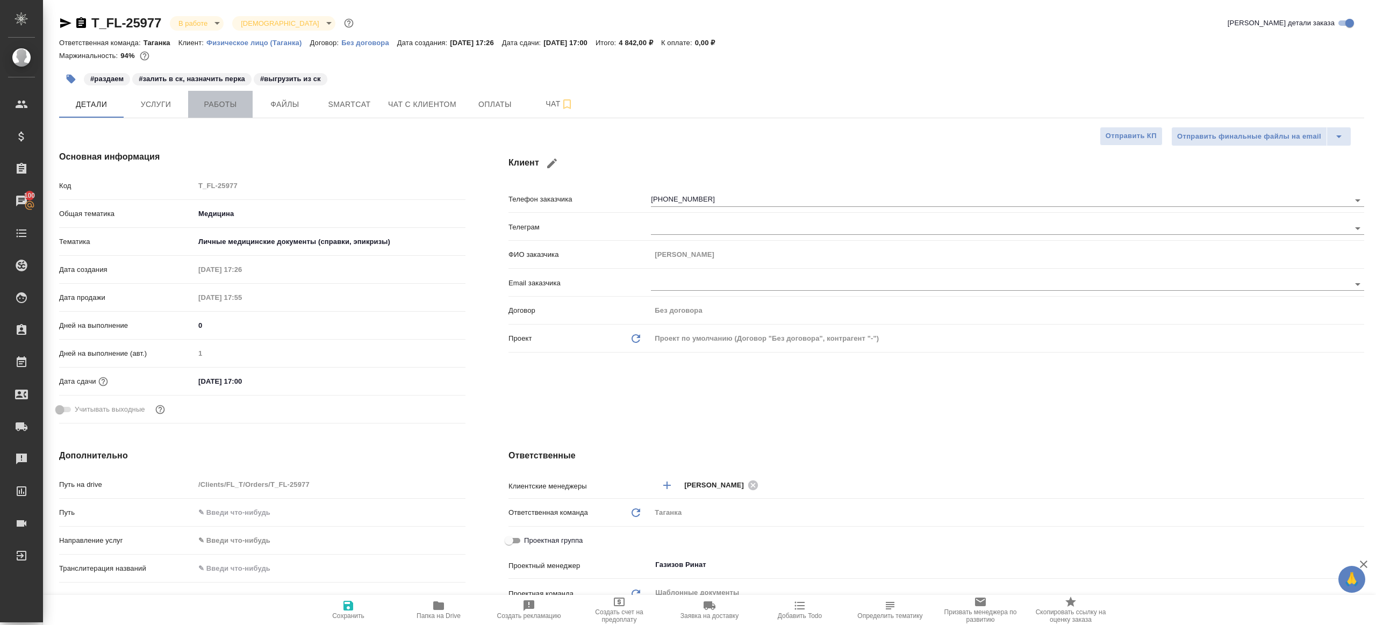
click at [232, 109] on span "Работы" at bounding box center [221, 104] width 52 height 13
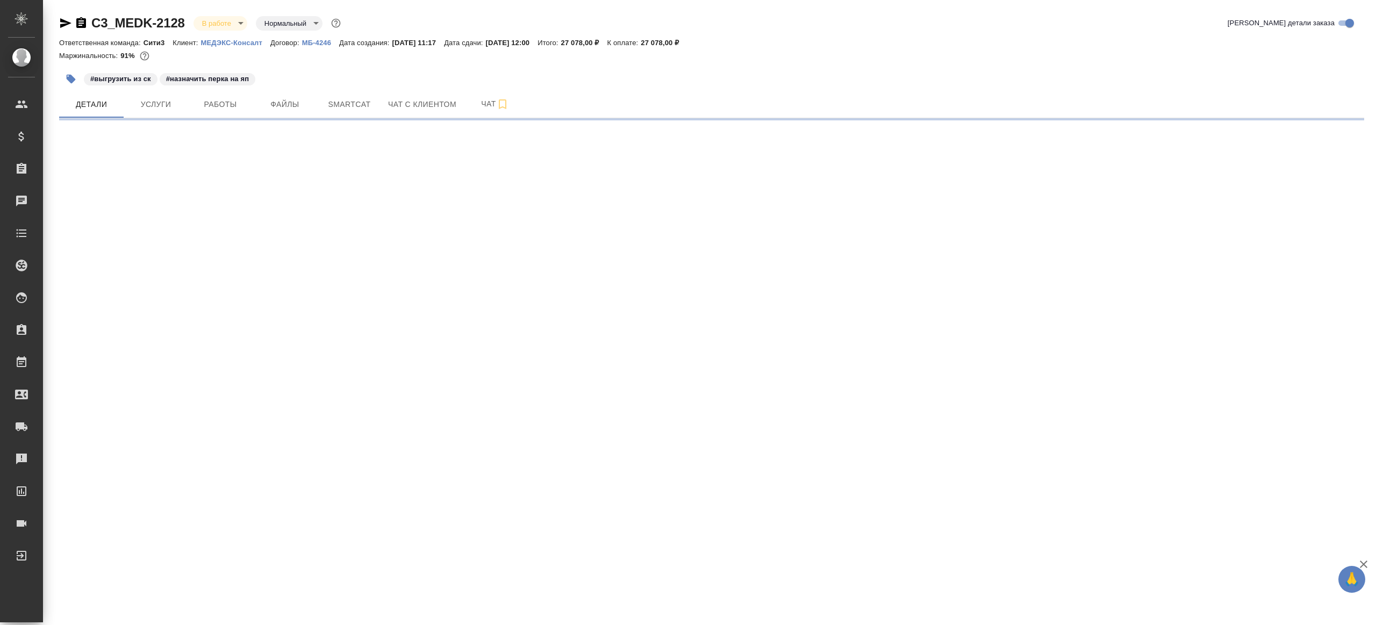
select select "RU"
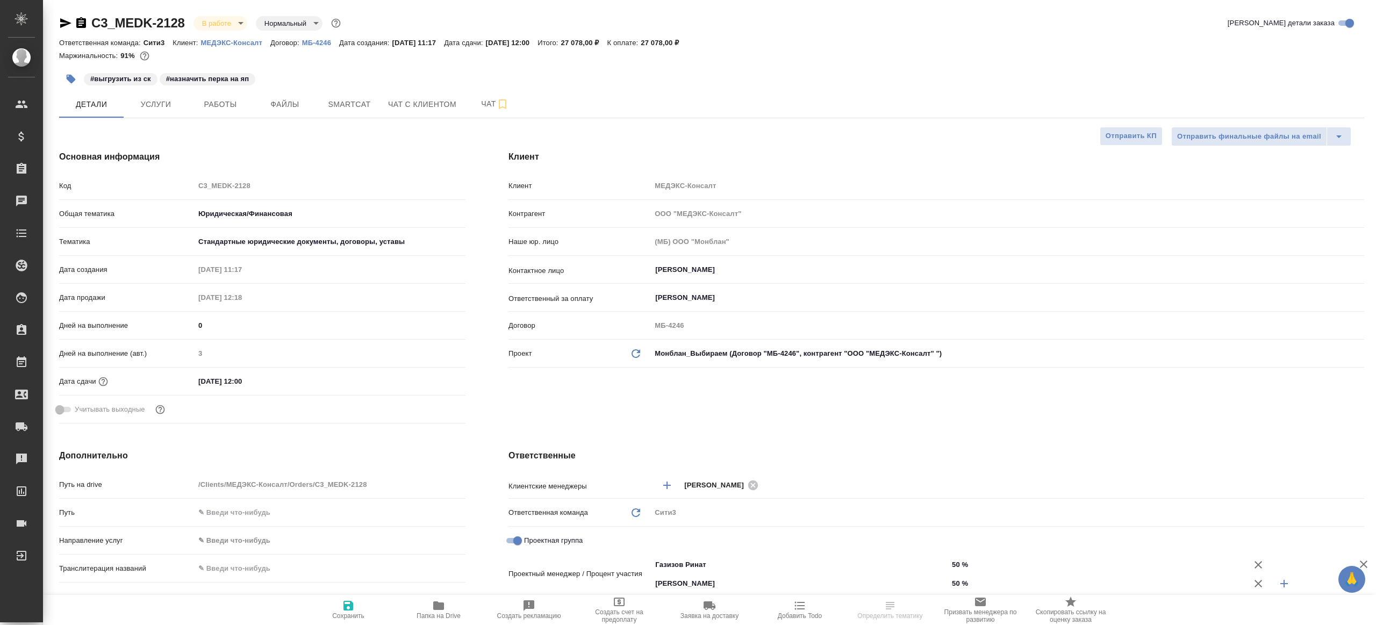
type textarea "x"
select select "RU"
type textarea "x"
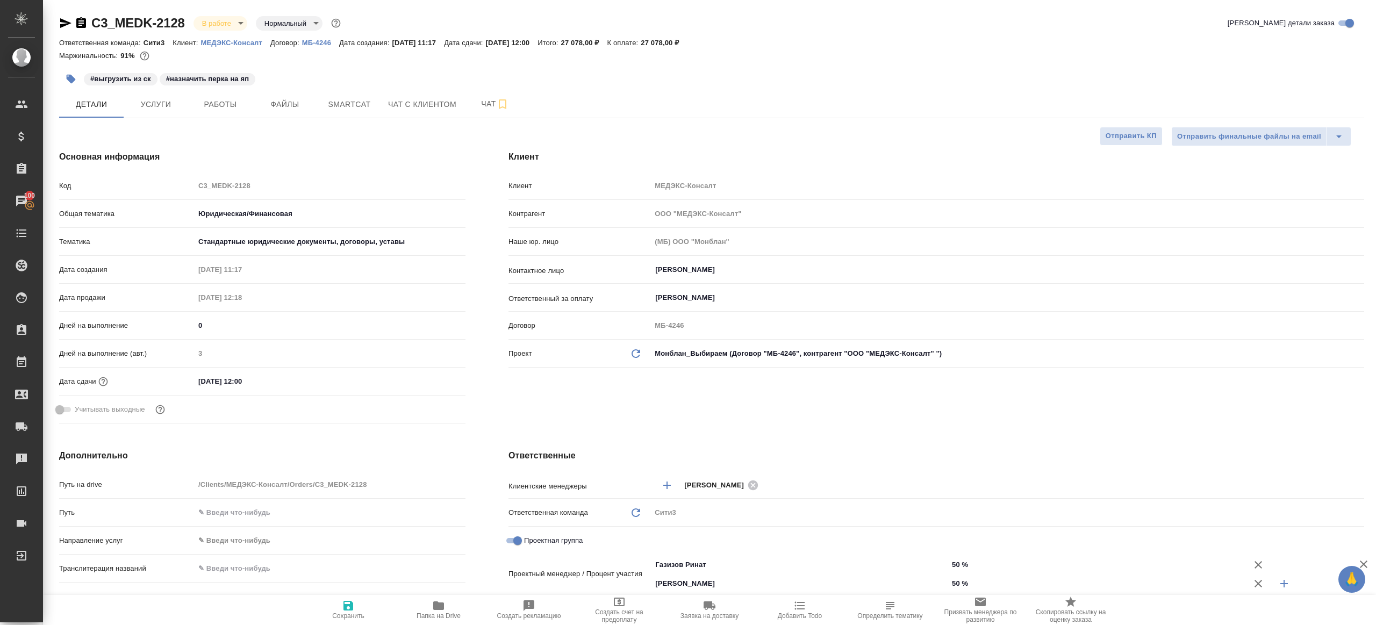
type textarea "x"
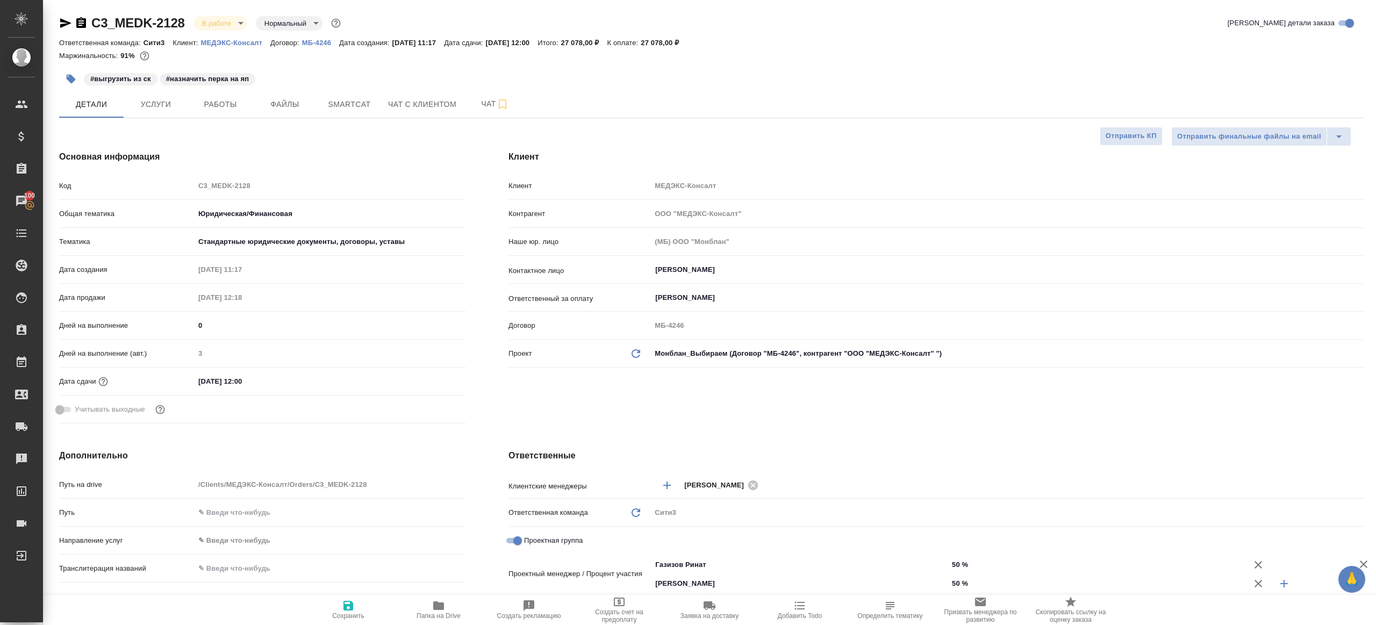
type textarea "x"
click at [224, 111] on button "Работы" at bounding box center [220, 104] width 65 height 27
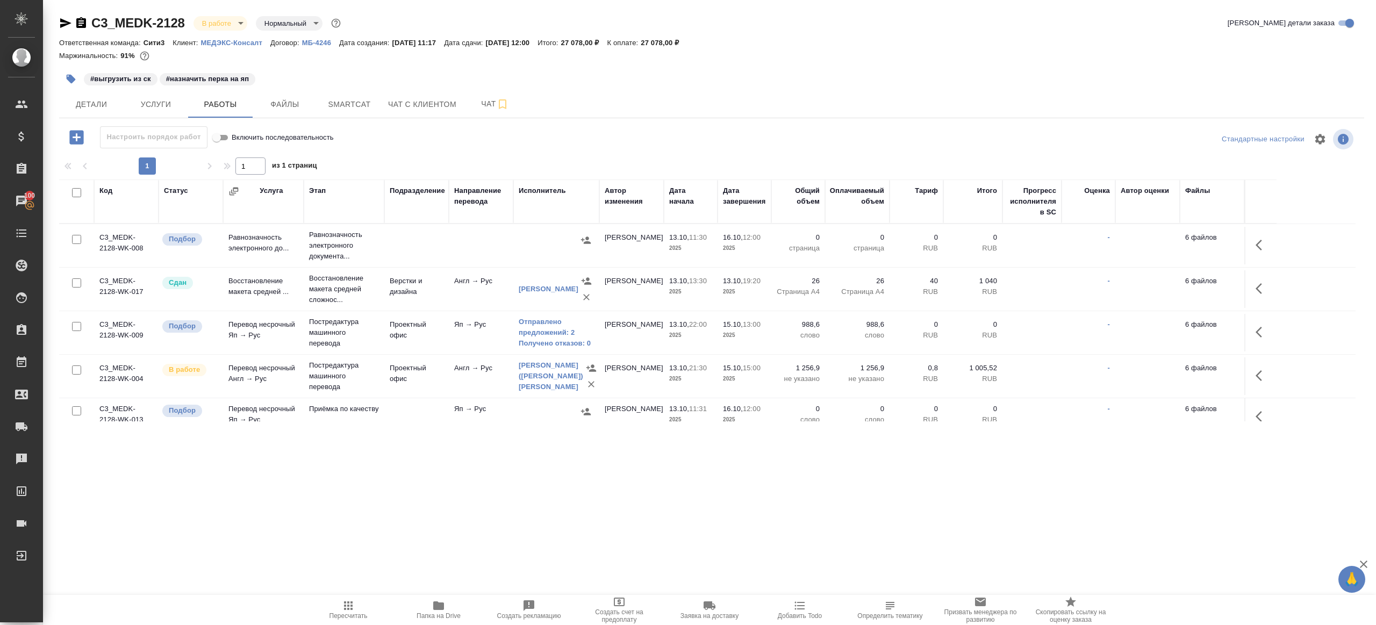
click at [345, 600] on icon "button" at bounding box center [348, 605] width 13 height 13
drag, startPoint x: 345, startPoint y: 600, endPoint x: 401, endPoint y: 499, distance: 115.0
click at [345, 600] on icon "button" at bounding box center [348, 605] width 13 height 13
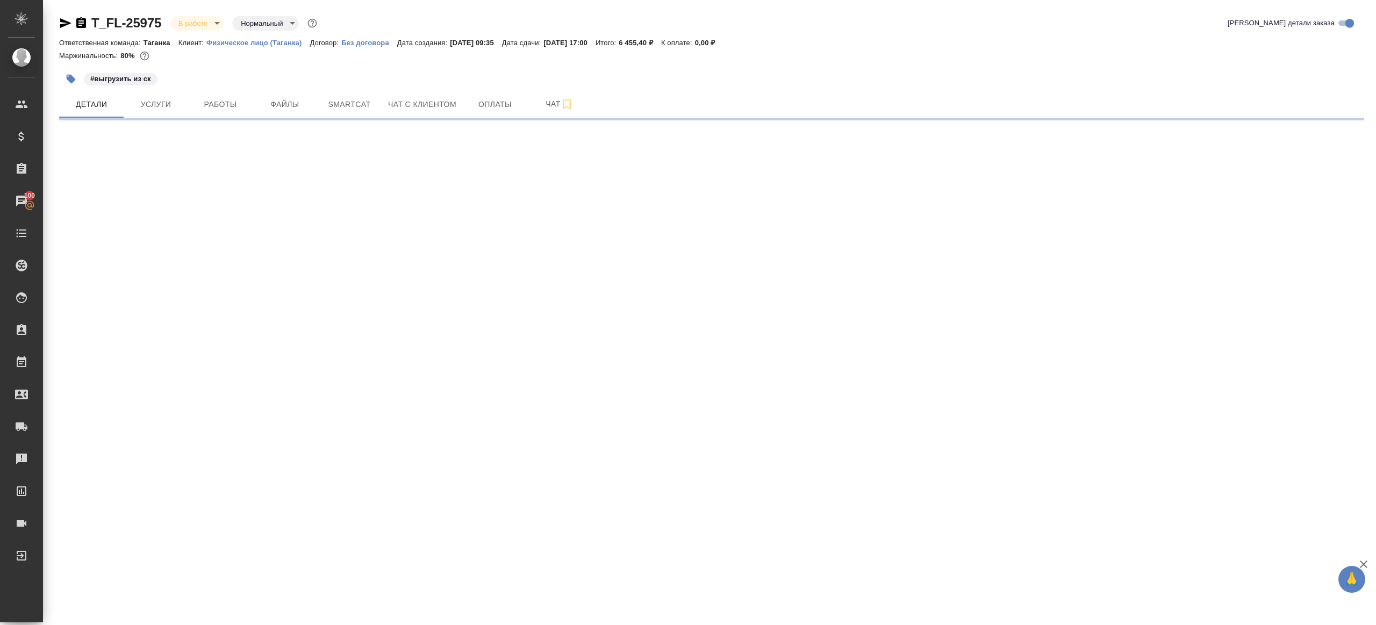
select select "RU"
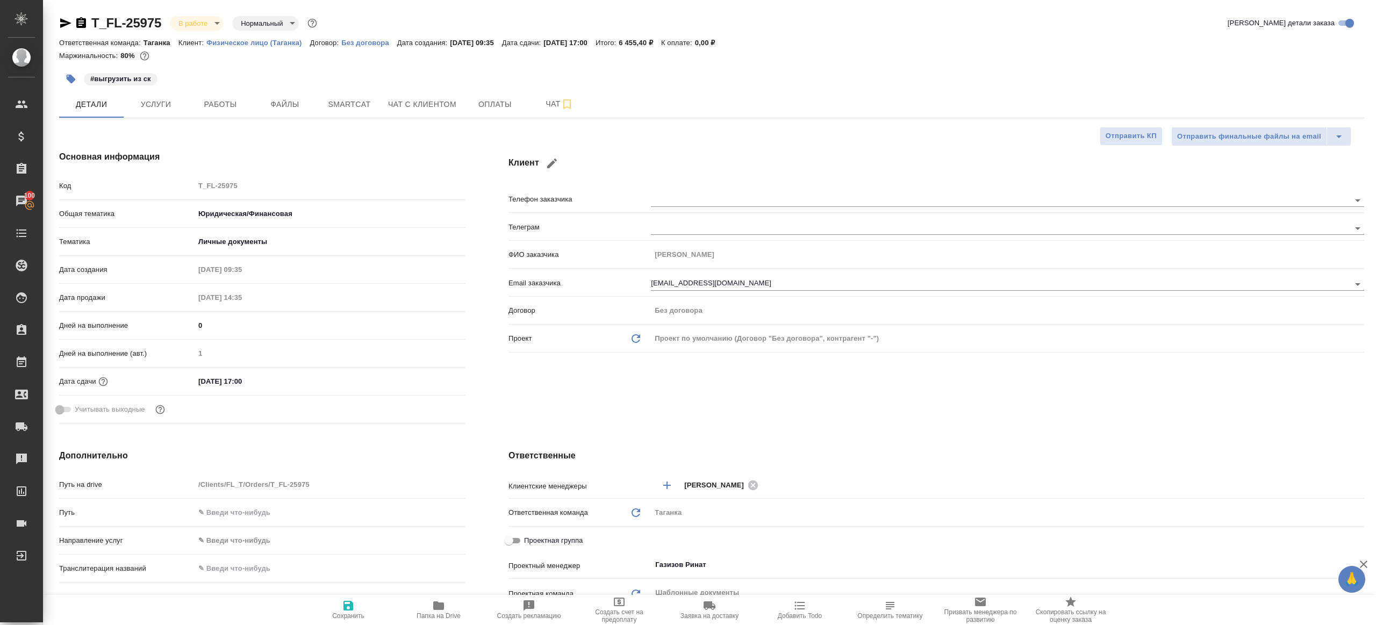
type textarea "x"
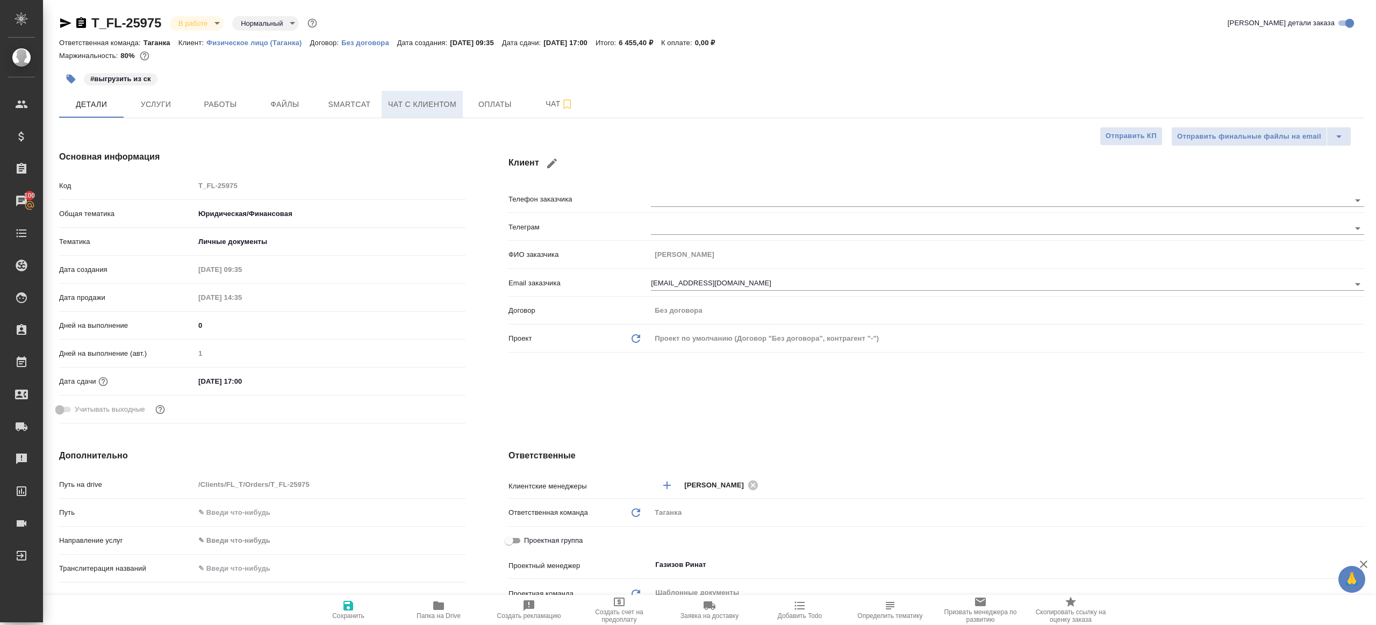
type textarea "x"
click at [230, 109] on span "Работы" at bounding box center [221, 104] width 52 height 13
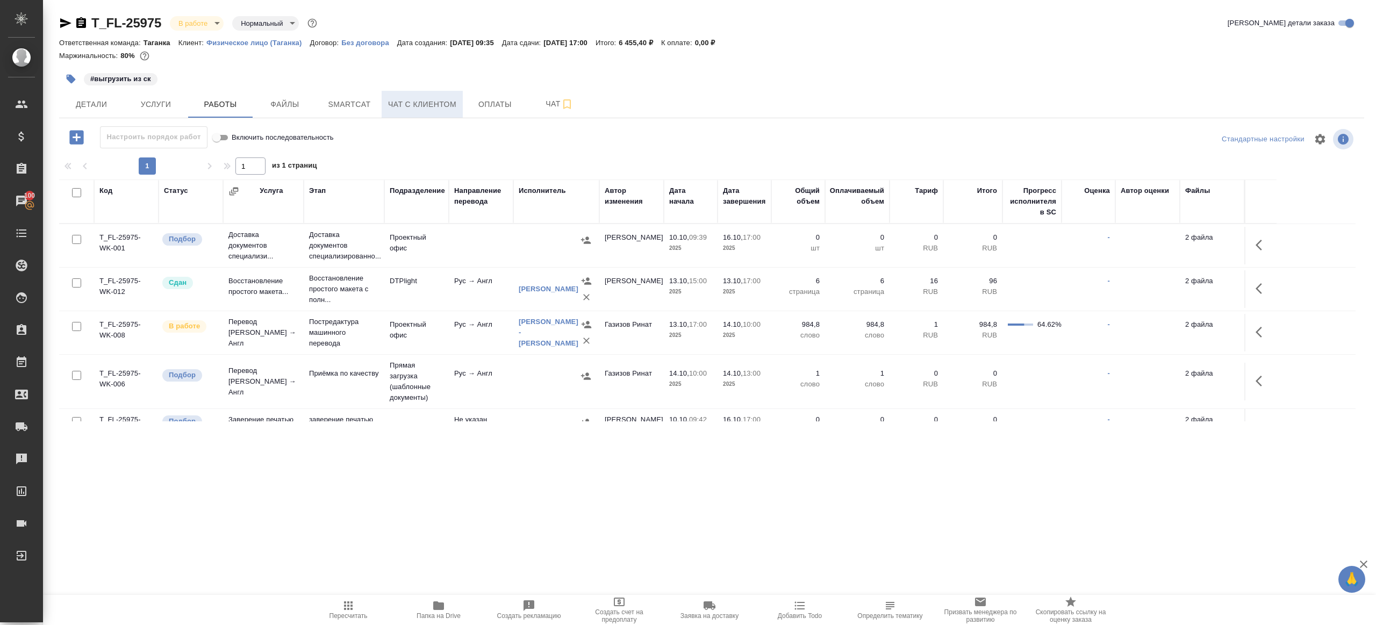
click at [419, 111] on span "Чат с клиентом" at bounding box center [422, 104] width 68 height 13
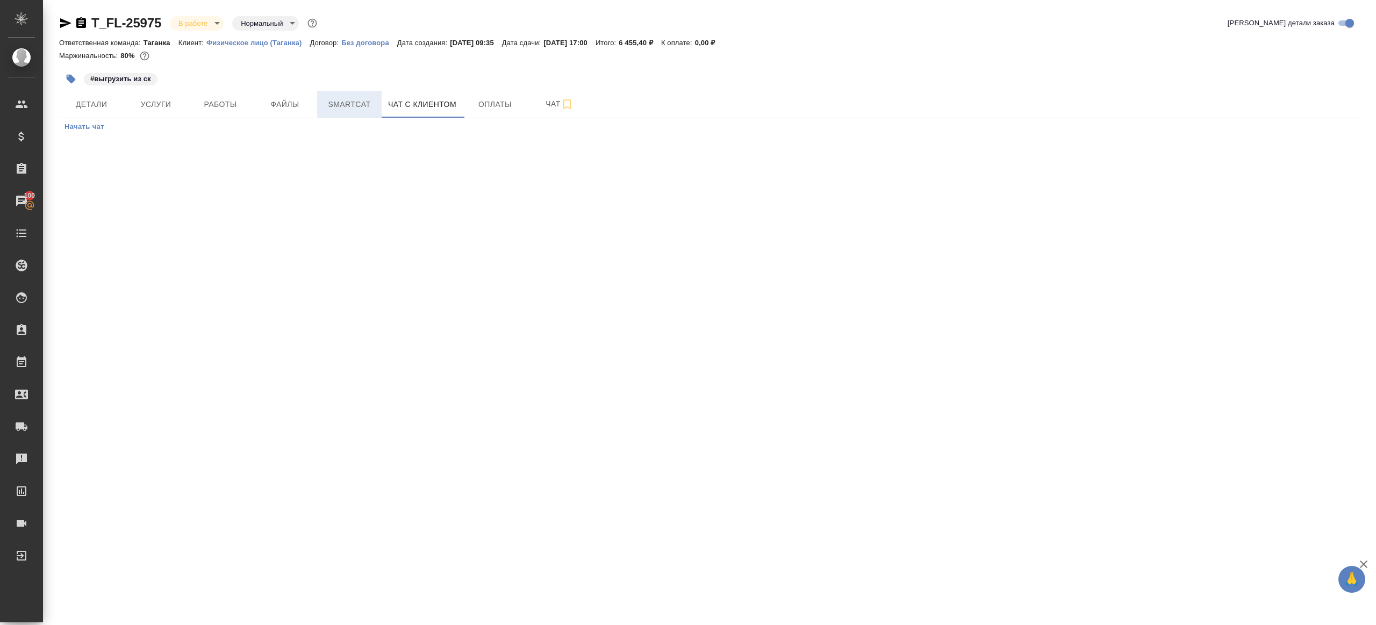
click at [361, 109] on span "Smartcat" at bounding box center [350, 104] width 52 height 13
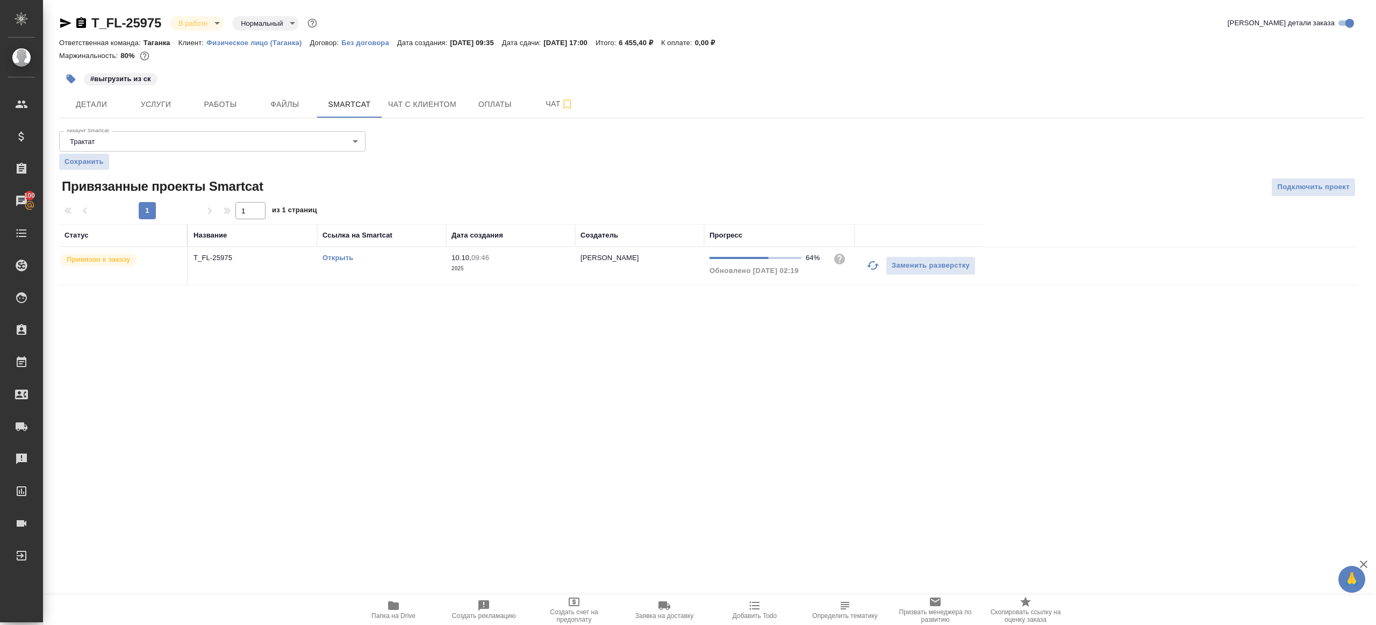
click at [869, 257] on button "button" at bounding box center [873, 266] width 26 height 26
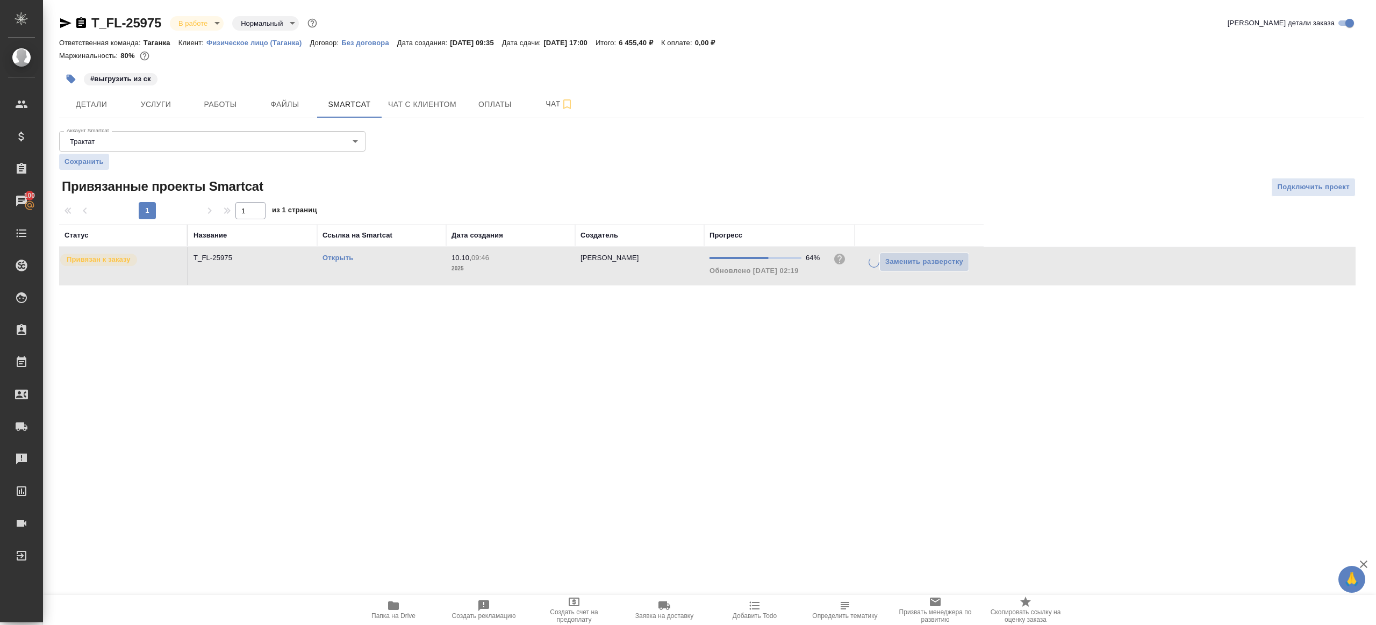
click at [795, 356] on div ".cls-1 fill:#fff; AWATERA Gazizov Rinat Клиенты Спецификации Заказы 100 Чаты To…" at bounding box center [688, 312] width 1376 height 625
click at [877, 265] on icon "button" at bounding box center [873, 265] width 12 height 9
click at [826, 374] on div ".cls-1 fill:#fff; AWATERA Gazizov Rinat Клиенты Спецификации Заказы 100 Чаты To…" at bounding box center [688, 312] width 1376 height 625
click at [345, 260] on link "Открыть" at bounding box center [338, 258] width 31 height 8
click at [224, 98] on span "Работы" at bounding box center [221, 104] width 52 height 13
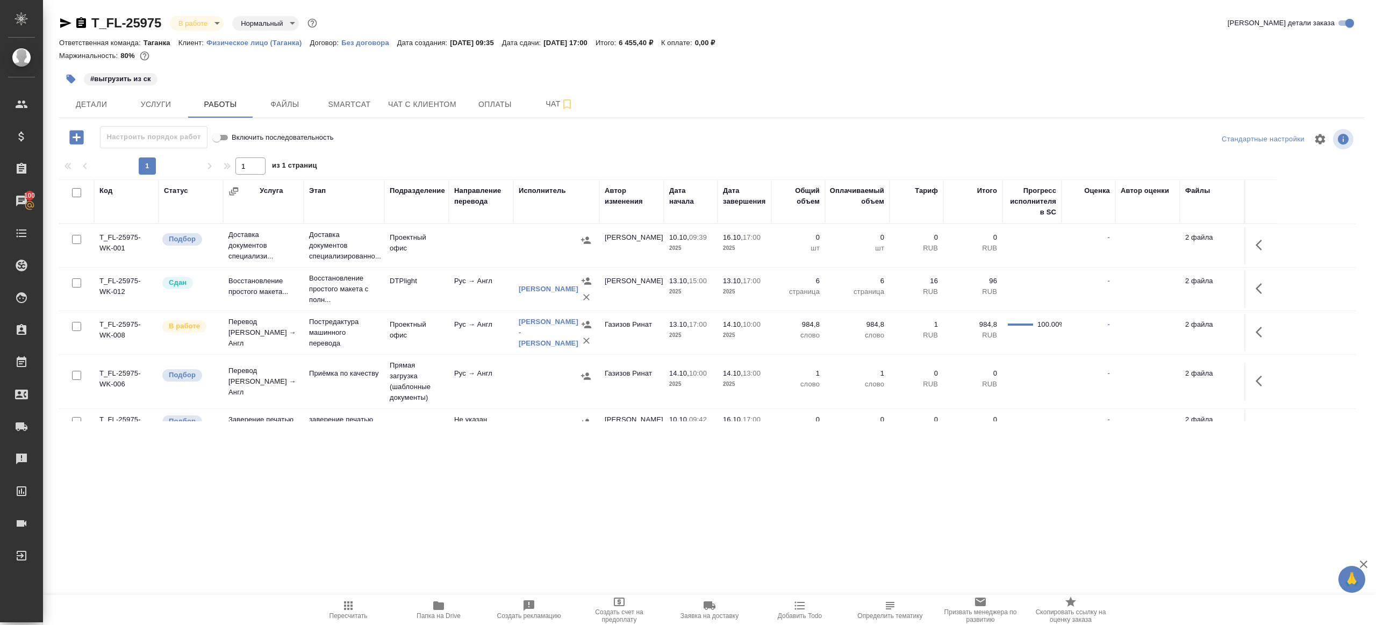
click at [521, 128] on div at bounding box center [711, 139] width 435 height 26
click at [338, 105] on span "Smartcat" at bounding box center [350, 104] width 52 height 13
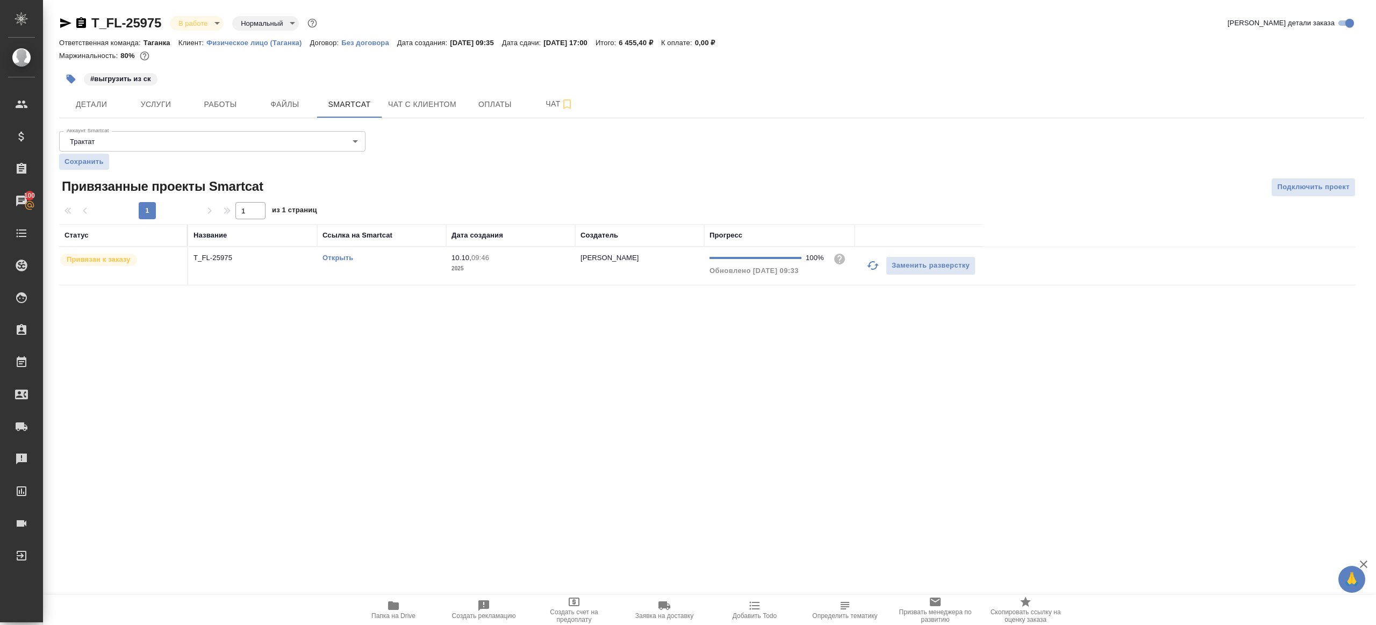
click at [500, 271] on p "2025" at bounding box center [511, 268] width 118 height 11
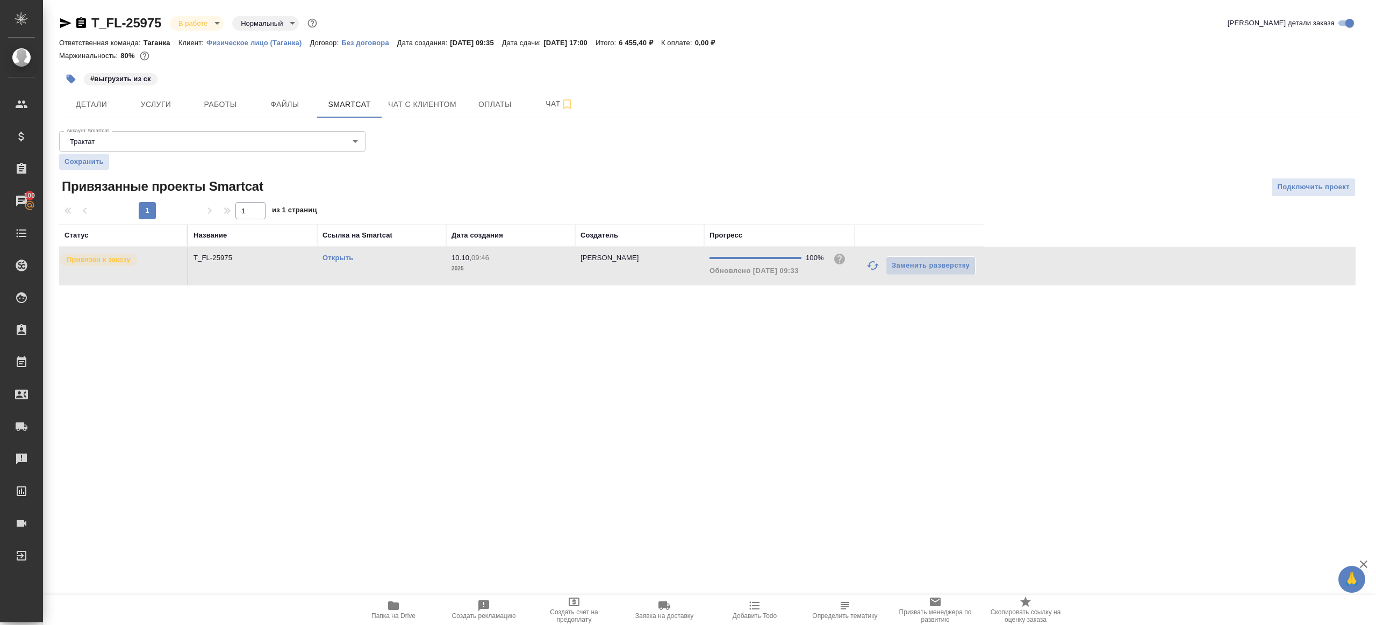
click at [500, 271] on p "2025" at bounding box center [511, 268] width 118 height 11
click at [216, 95] on button "Работы" at bounding box center [220, 104] width 65 height 27
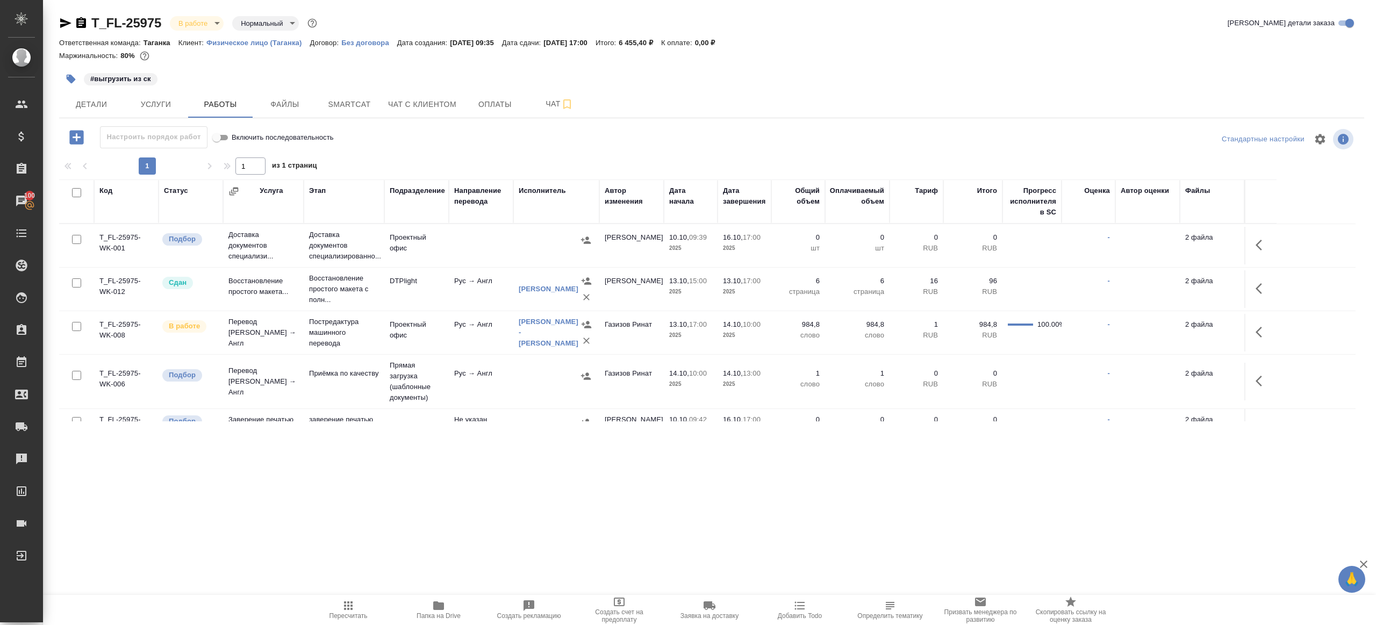
click at [427, 601] on span "Папка на Drive" at bounding box center [438, 609] width 77 height 20
click at [457, 376] on td "Рус → Англ" at bounding box center [481, 382] width 65 height 38
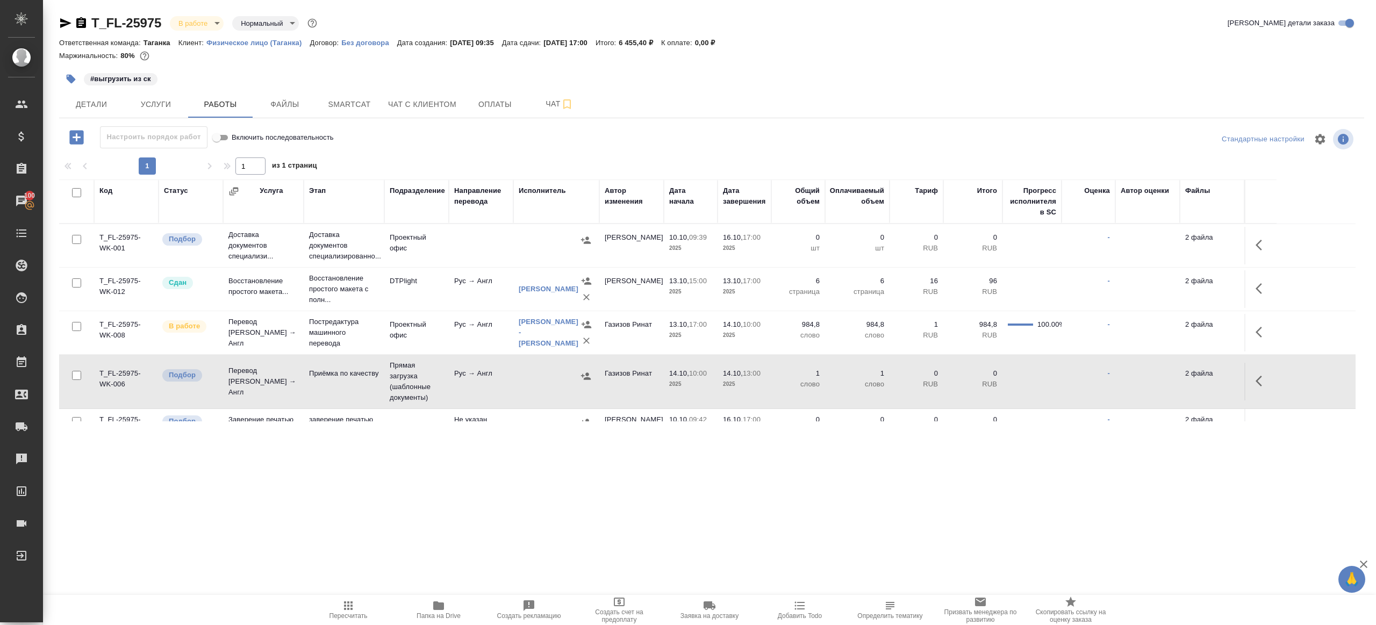
click at [457, 376] on td "Рус → Англ" at bounding box center [481, 382] width 65 height 38
click at [1258, 326] on icon "button" at bounding box center [1262, 332] width 13 height 13
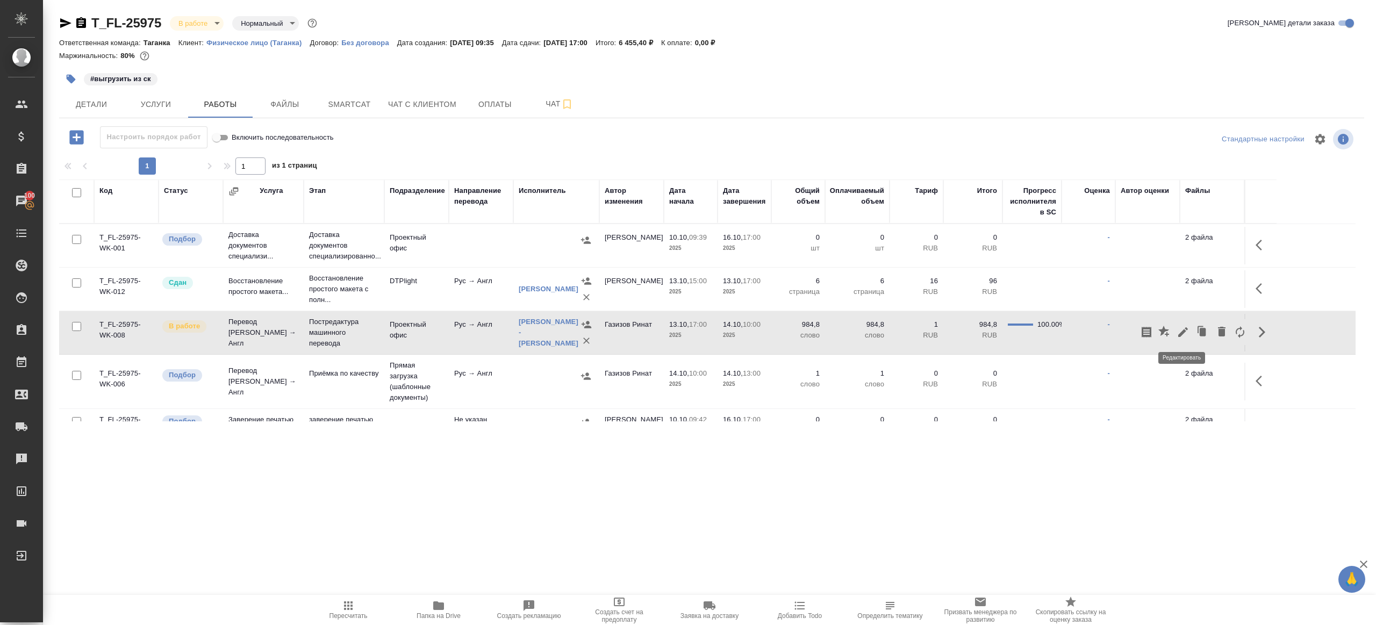
click at [1187, 333] on icon "button" at bounding box center [1183, 332] width 13 height 13
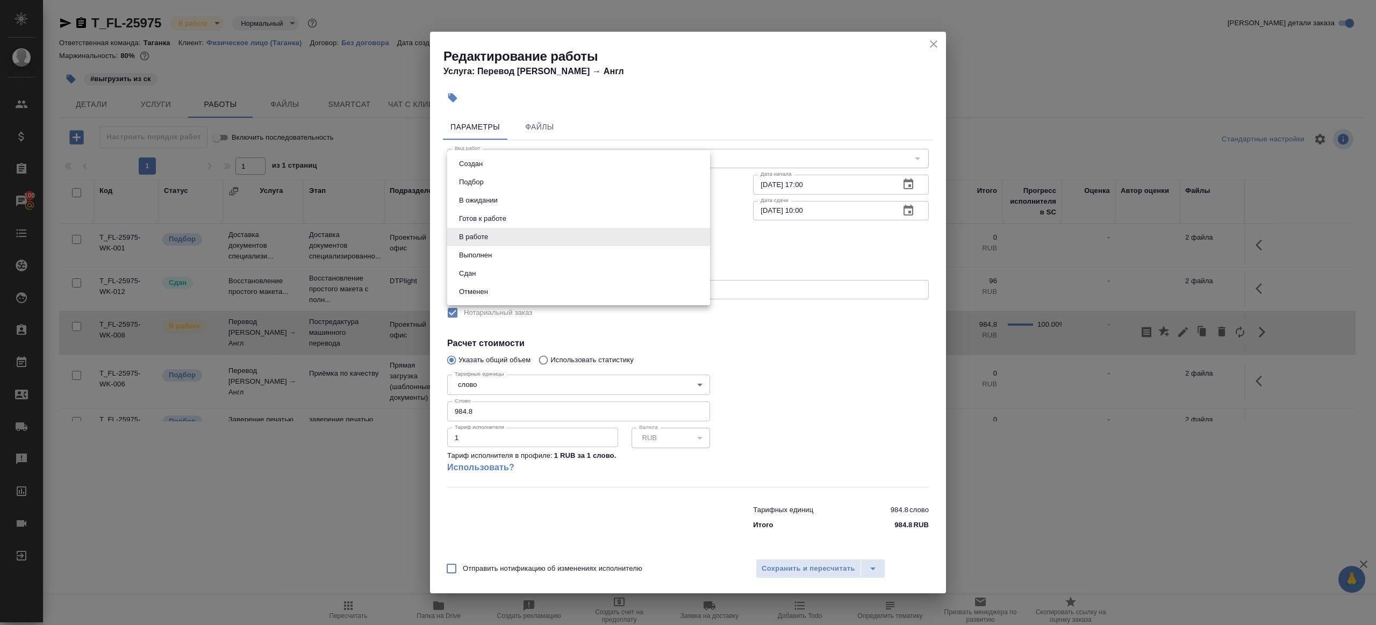
click at [524, 238] on body "🙏 .cls-1 fill:#fff; AWATERA Gazizov Rinat Клиенты Спецификации Заказы 100 Чаты …" at bounding box center [688, 312] width 1376 height 625
click at [510, 260] on li "Выполнен" at bounding box center [578, 255] width 263 height 18
type input "completed"
click at [787, 569] on span "Сохранить и пересчитать" at bounding box center [809, 569] width 94 height 12
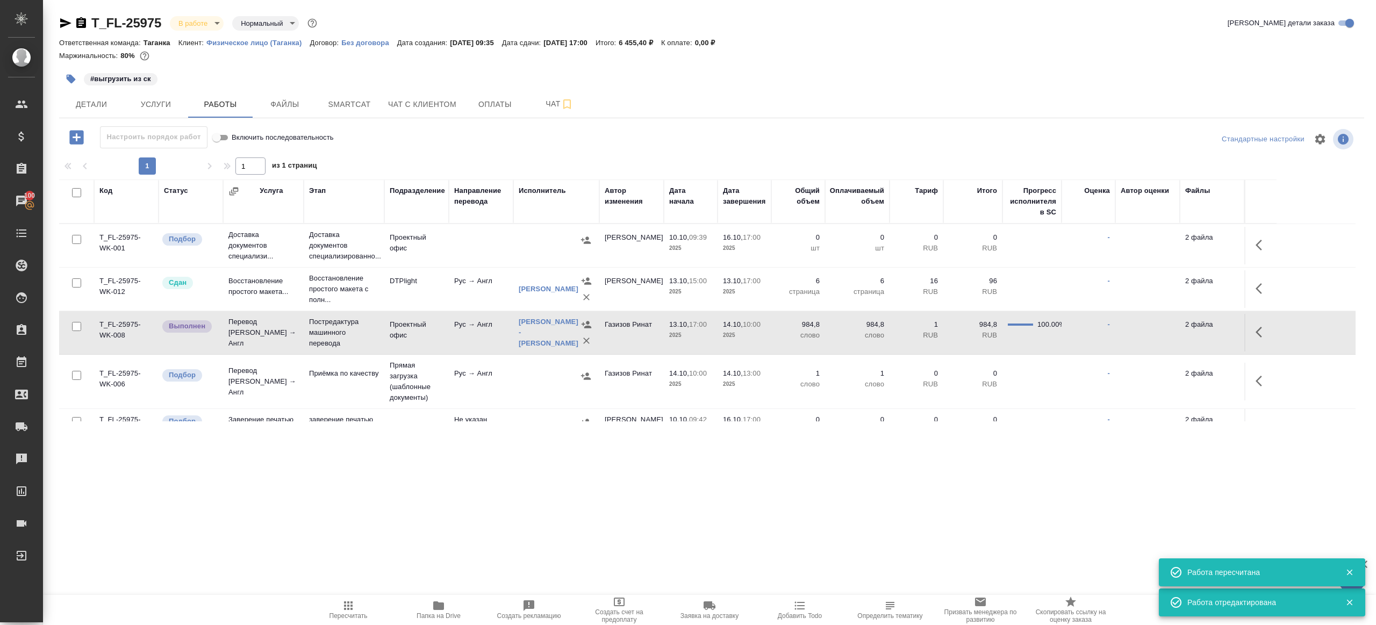
click at [68, 76] on icon "button" at bounding box center [71, 79] width 11 height 11
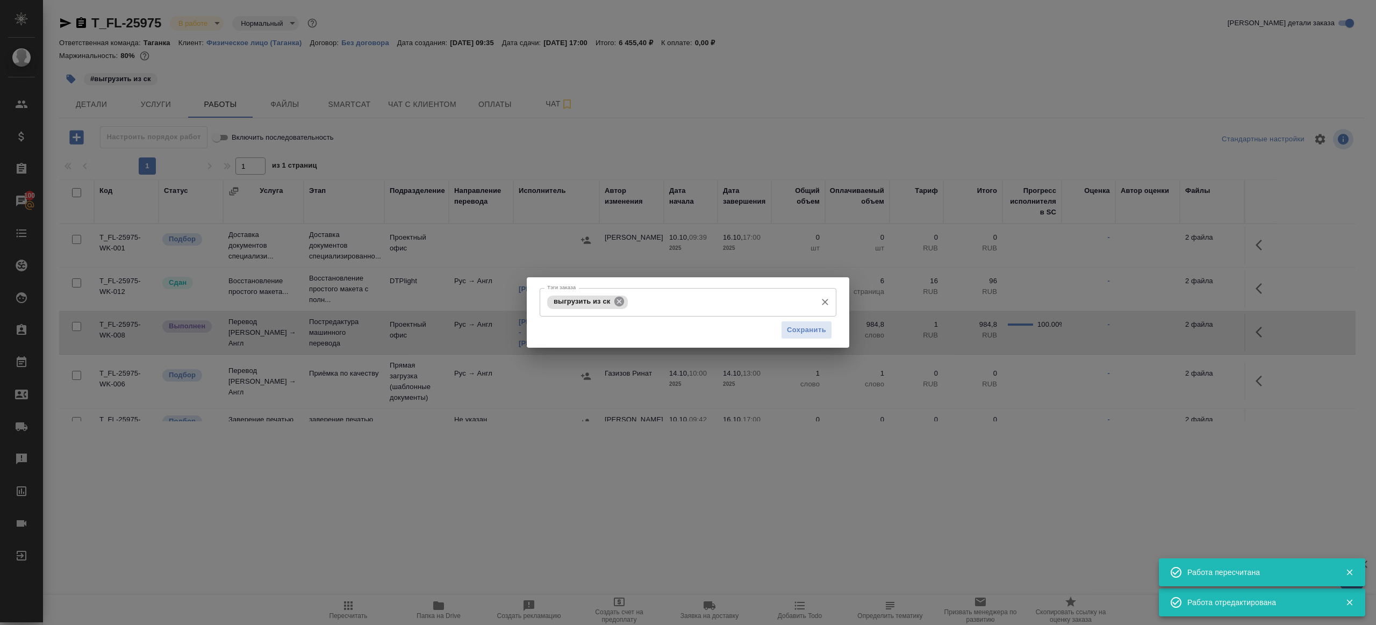
click at [622, 302] on icon at bounding box center [619, 302] width 10 height 10
click at [782, 330] on button "Сохранить" at bounding box center [806, 329] width 51 height 19
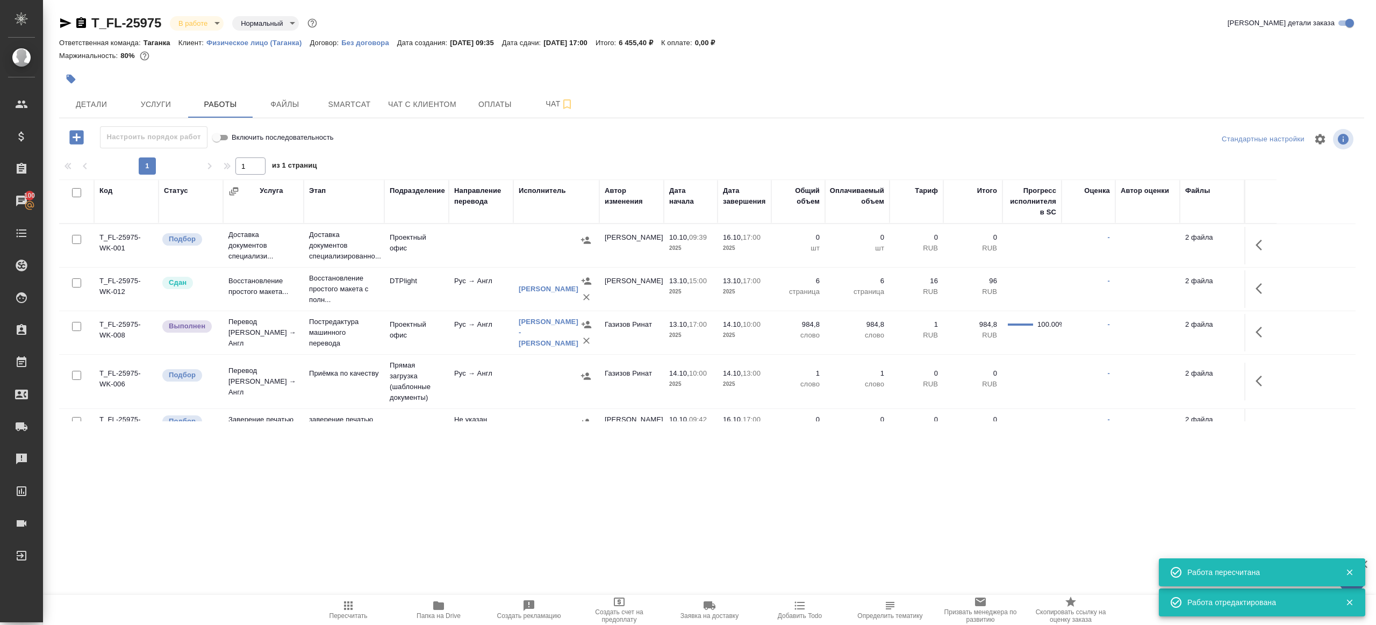
click at [355, 600] on span "Пересчитать" at bounding box center [348, 609] width 77 height 20
click at [447, 558] on div ".cls-1 fill:#fff; AWATERA Gazizov Rinat Клиенты Спецификации Заказы 100 Чаты To…" at bounding box center [688, 312] width 1376 height 625
click at [1255, 328] on button "button" at bounding box center [1262, 332] width 26 height 26
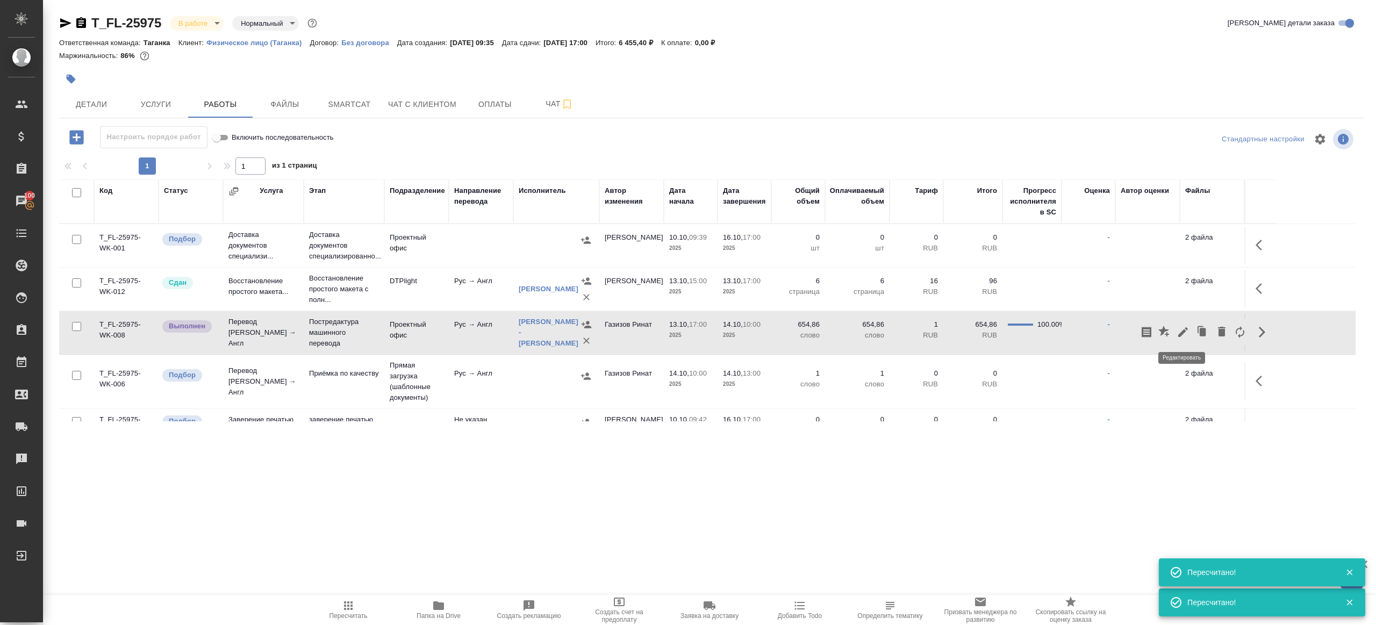
click at [1185, 329] on icon "button" at bounding box center [1183, 332] width 10 height 10
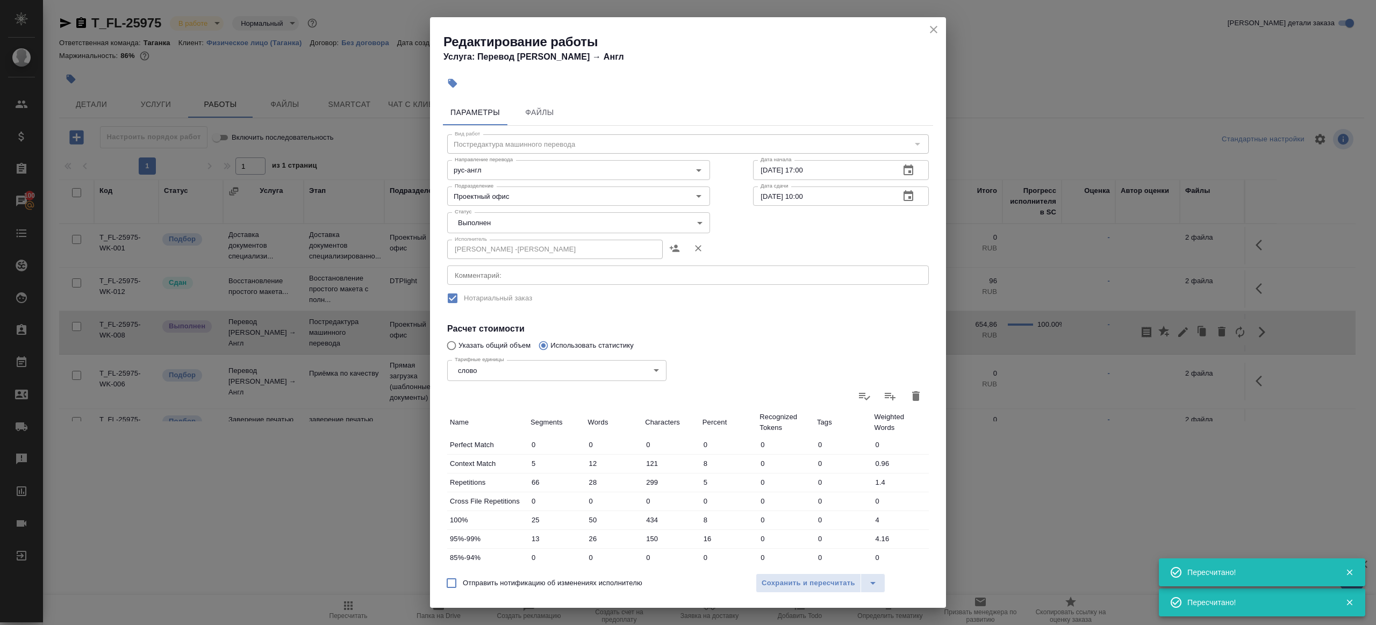
click at [477, 223] on body "🙏 .cls-1 fill:#fff; AWATERA Gazizov Rinat Клиенты Спецификации Заказы 100 Чаты …" at bounding box center [688, 312] width 1376 height 625
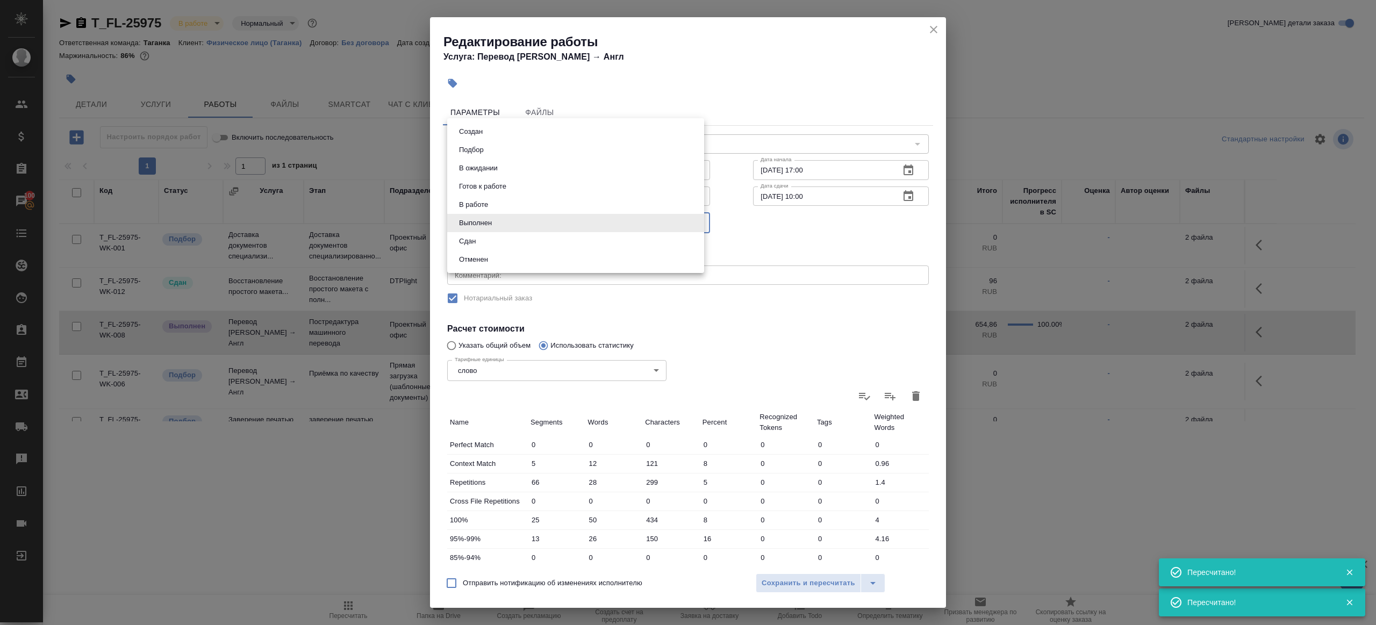
click at [479, 245] on li "Сдан" at bounding box center [575, 241] width 257 height 18
type input "closed"
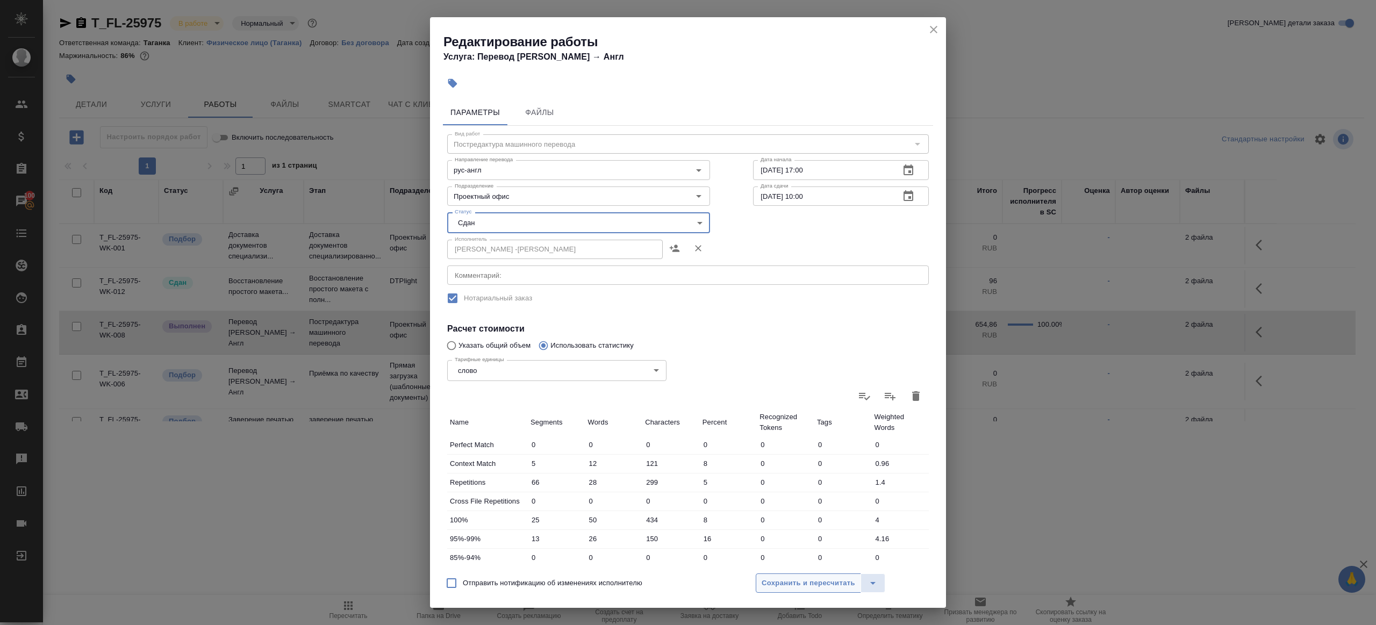
click at [782, 586] on span "Сохранить и пересчитать" at bounding box center [809, 583] width 94 height 12
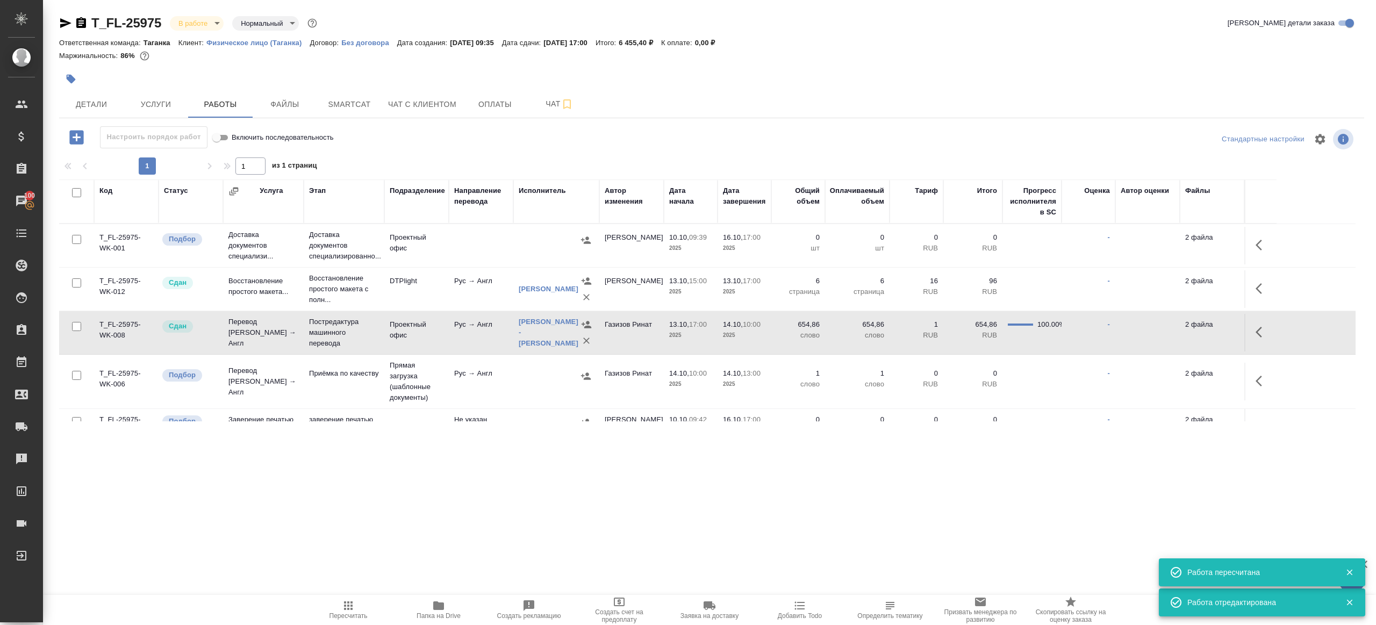
click at [340, 611] on span "Пересчитать" at bounding box center [348, 609] width 77 height 20
drag, startPoint x: 340, startPoint y: 611, endPoint x: 434, endPoint y: 541, distance: 117.2
click at [340, 611] on span "Пересчитать" at bounding box center [348, 609] width 77 height 20
click at [463, 526] on div ".cls-1 fill:#fff; AWATERA Gazizov Rinat Клиенты Спецификации Заказы 100 Чаты To…" at bounding box center [688, 312] width 1376 height 625
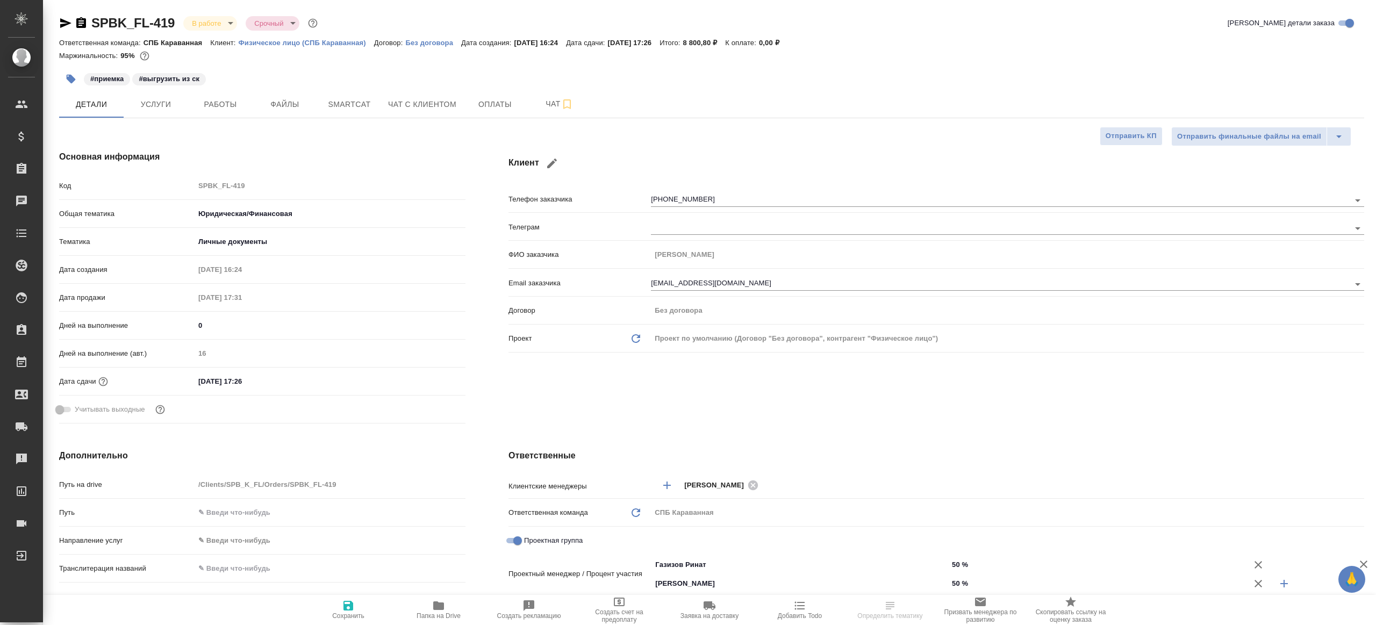
select select "RU"
type textarea "x"
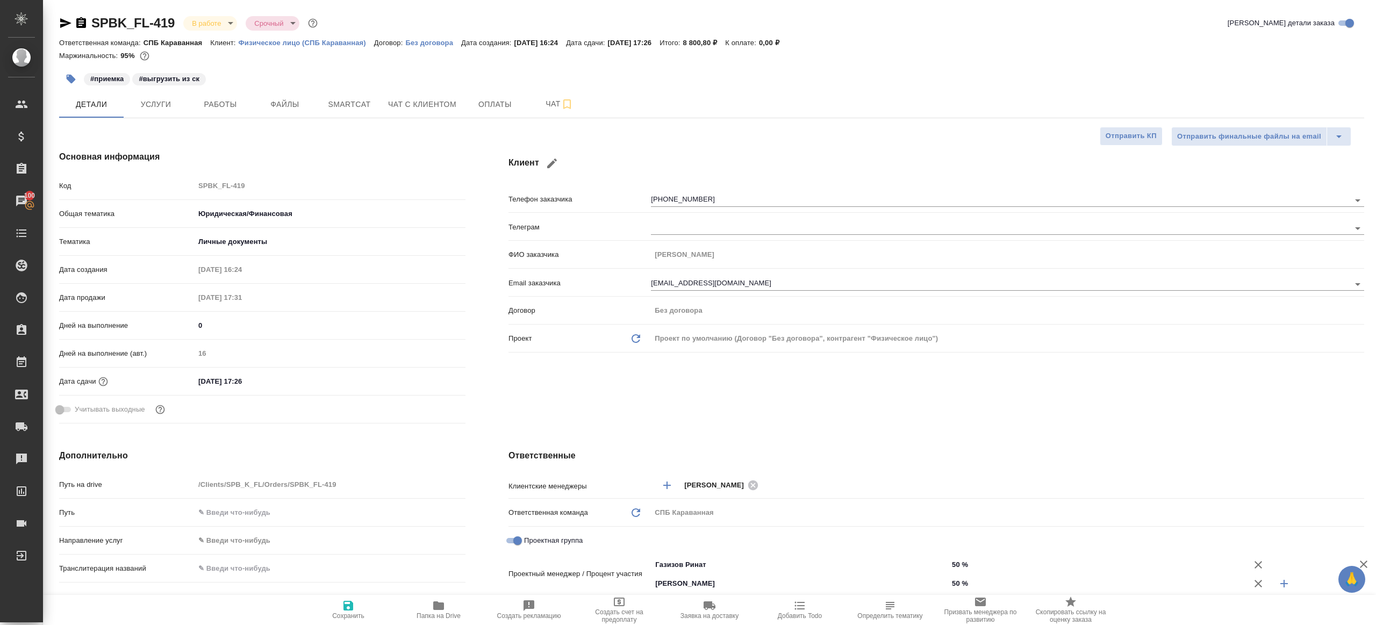
type textarea "x"
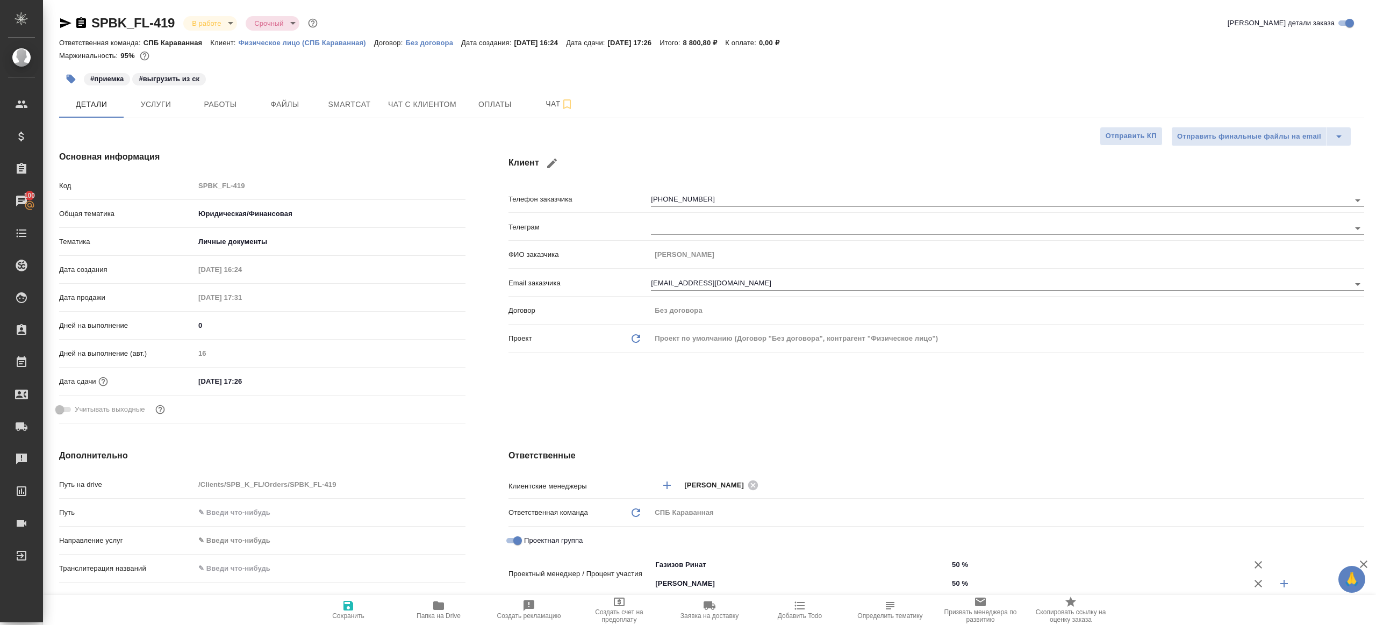
type textarea "x"
click at [233, 116] on button "Работы" at bounding box center [220, 104] width 65 height 27
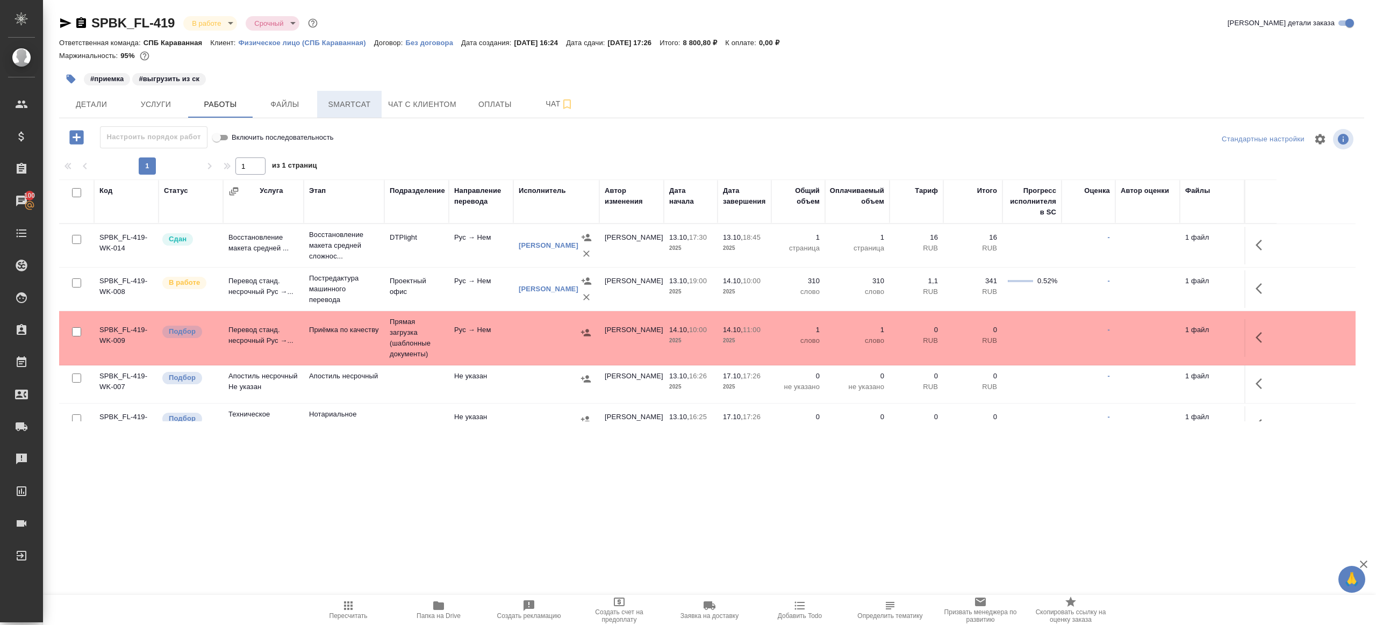
click at [335, 111] on span "Smartcat" at bounding box center [350, 104] width 52 height 13
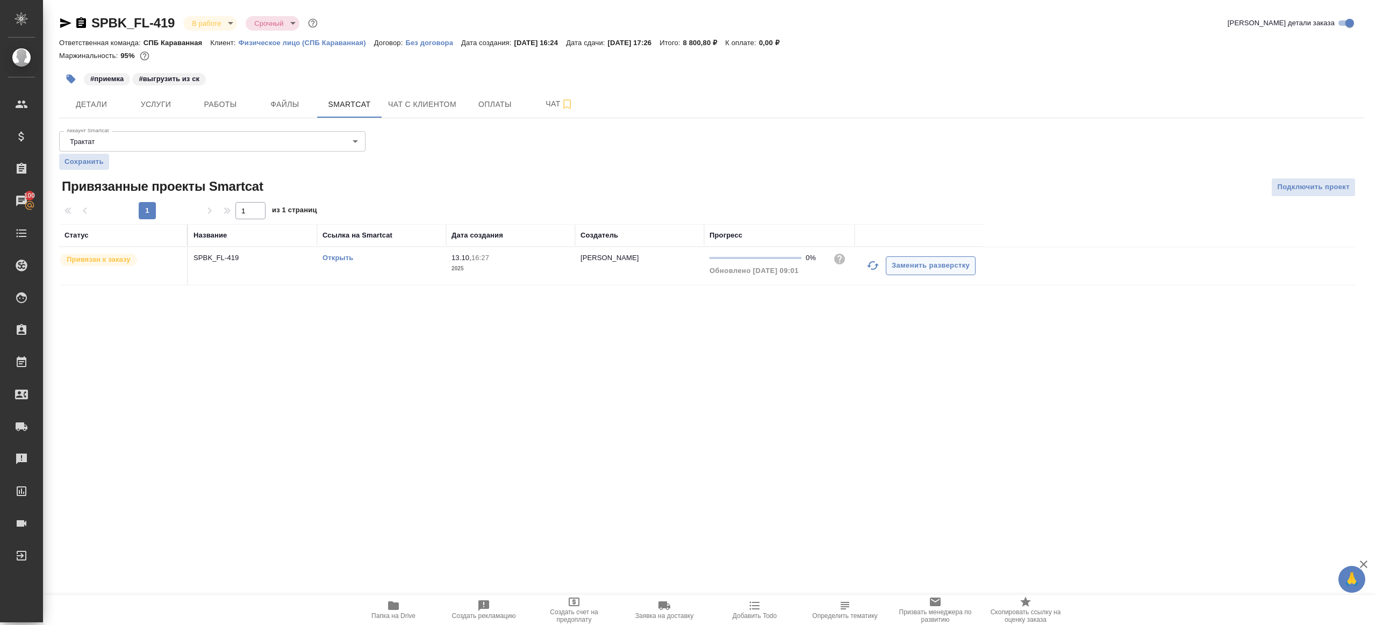
click at [871, 263] on icon "button" at bounding box center [872, 265] width 13 height 13
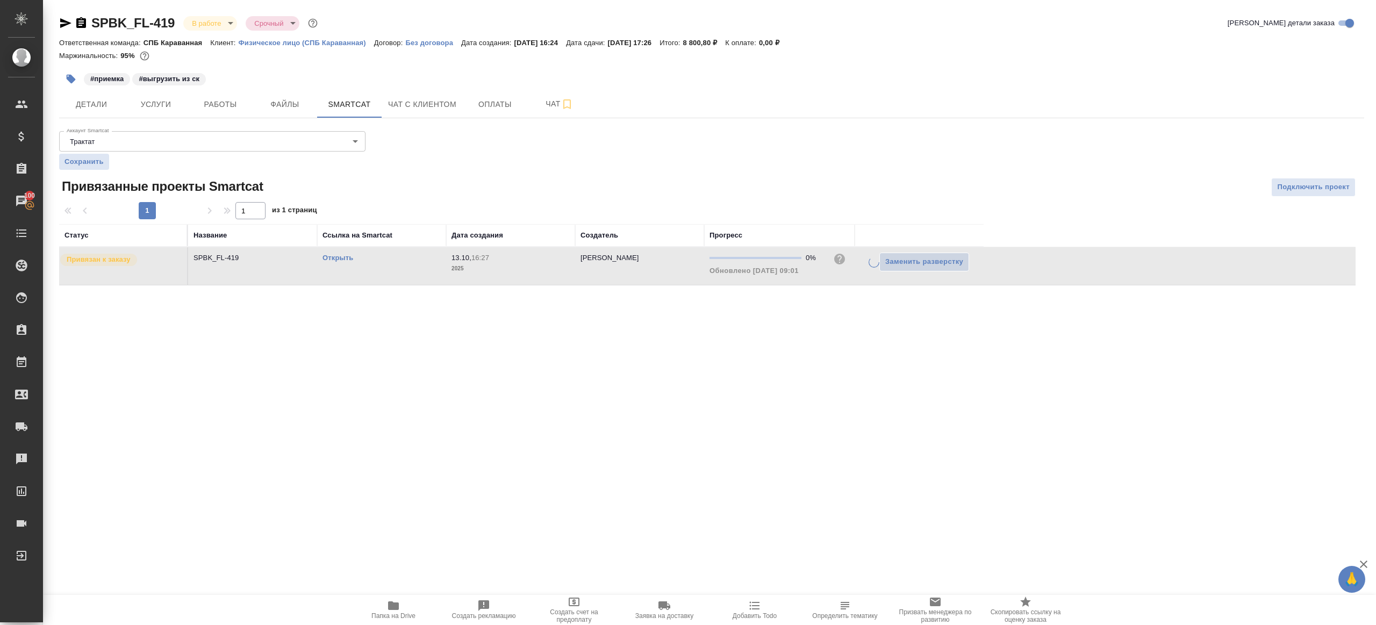
click at [821, 362] on div ".cls-1 fill:#fff; AWATERA Gazizov Rinat Клиенты Спецификации Заказы 100 Чаты To…" at bounding box center [688, 312] width 1376 height 625
click at [864, 263] on button "button" at bounding box center [873, 266] width 26 height 26
click at [768, 174] on div "Аккаунт Smartcat Трактат 5ee7379ee86966421fbf459a Аккаунт Smartcat Сохранить Пр…" at bounding box center [711, 206] width 1305 height 159
click at [223, 112] on button "Работы" at bounding box center [220, 104] width 65 height 27
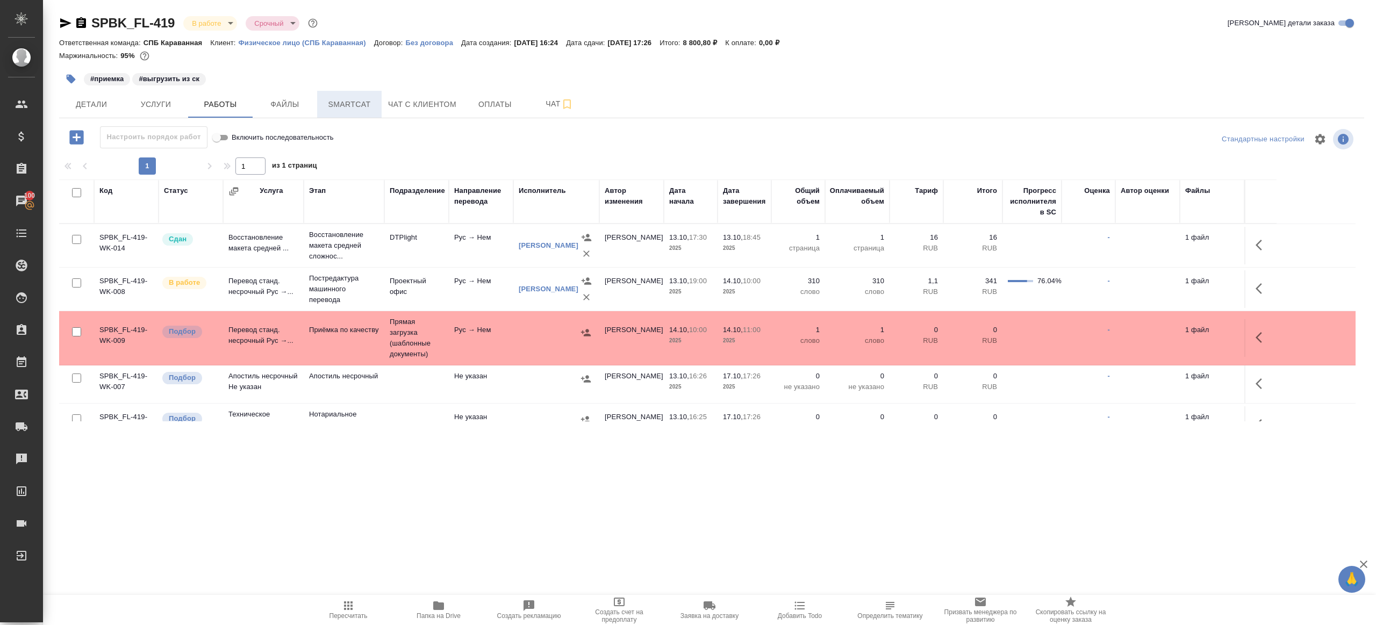
click at [352, 108] on span "Smartcat" at bounding box center [350, 104] width 52 height 13
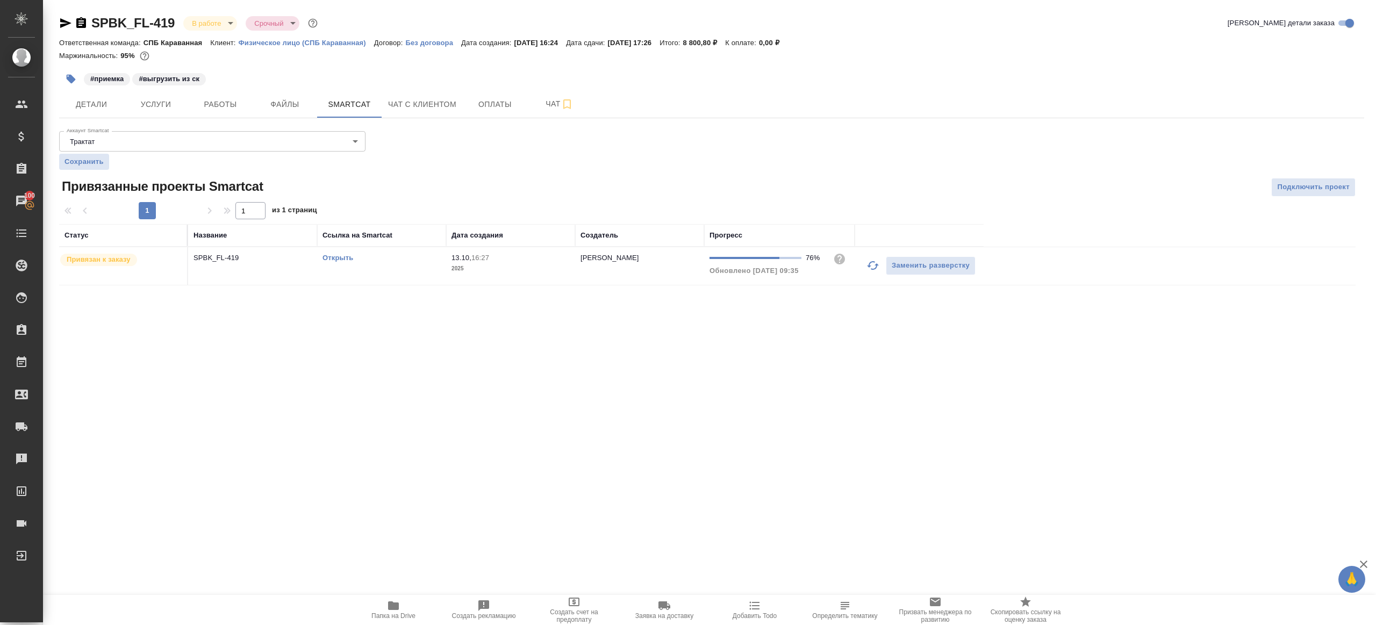
click at [441, 166] on div "Аккаунт Smartcat Трактат 5ee7379ee86966421fbf459a Аккаунт Smartcat Сохранить Пр…" at bounding box center [711, 206] width 1305 height 159
click at [867, 264] on icon "button" at bounding box center [873, 265] width 12 height 9
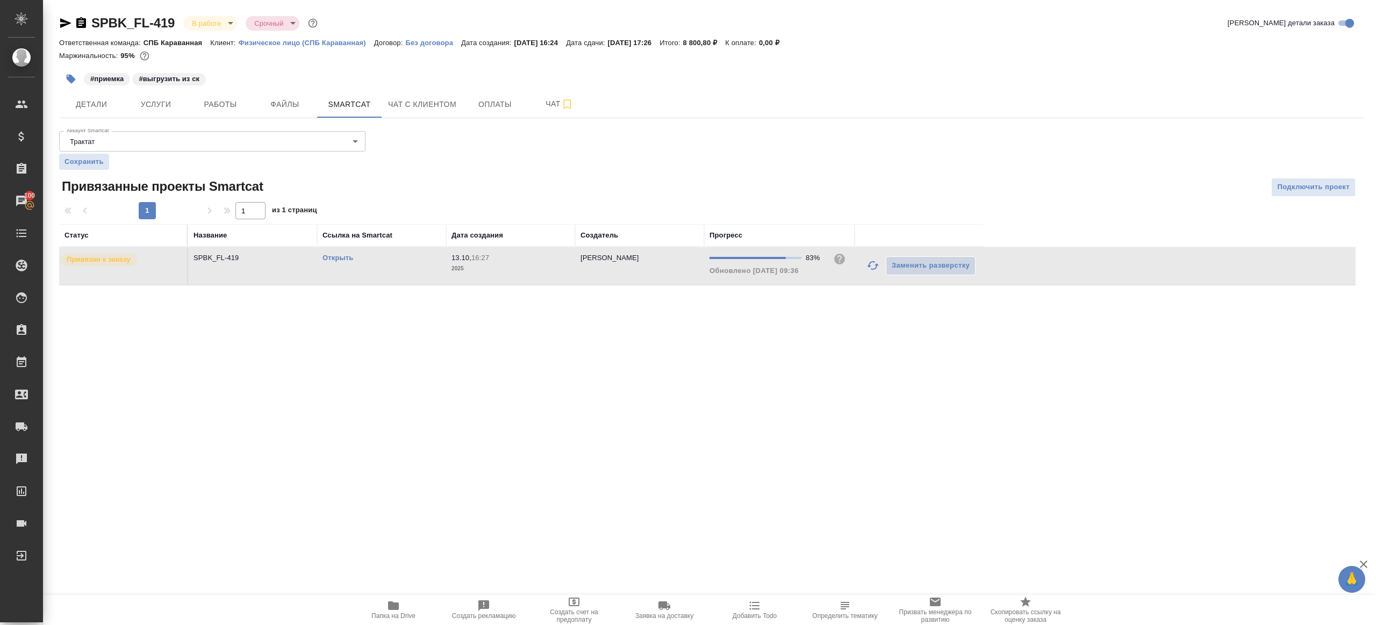
click at [871, 269] on icon "button" at bounding box center [872, 265] width 13 height 13
click at [787, 389] on div ".cls-1 fill:#fff; AWATERA Gazizov Rinat Клиенты Спецификации Заказы 100 Чаты To…" at bounding box center [688, 312] width 1376 height 625
click at [343, 259] on link "Открыть" at bounding box center [338, 258] width 31 height 8
click at [219, 108] on span "Работы" at bounding box center [221, 104] width 52 height 13
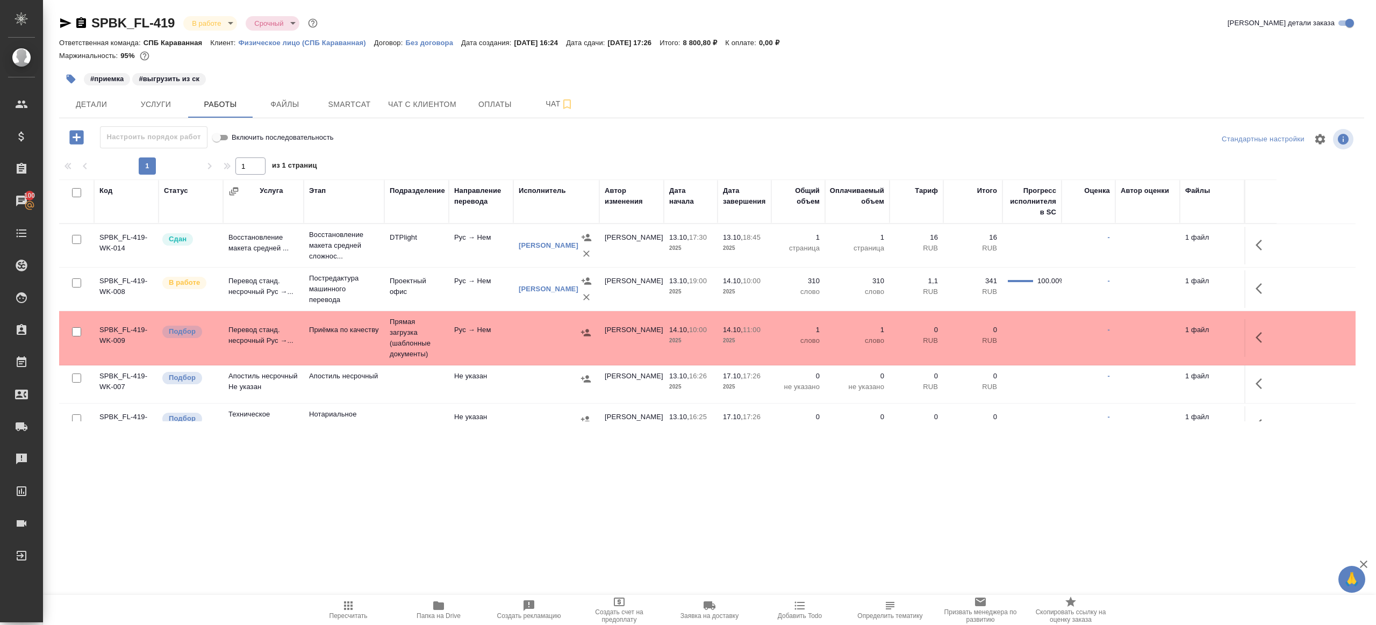
click at [501, 151] on div at bounding box center [711, 139] width 435 height 26
click at [443, 603] on icon "button" at bounding box center [438, 605] width 11 height 9
click at [336, 111] on button "Smartcat" at bounding box center [349, 104] width 65 height 27
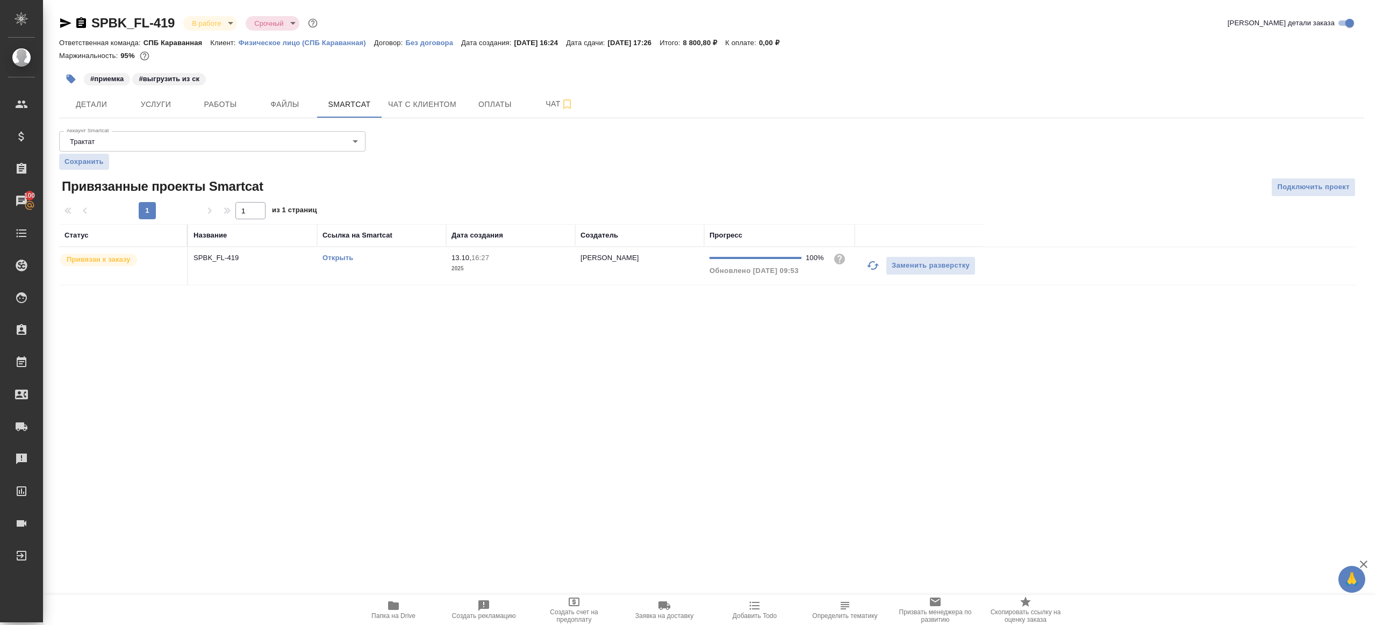
click at [488, 261] on span "13.10, 16:27" at bounding box center [511, 258] width 118 height 11
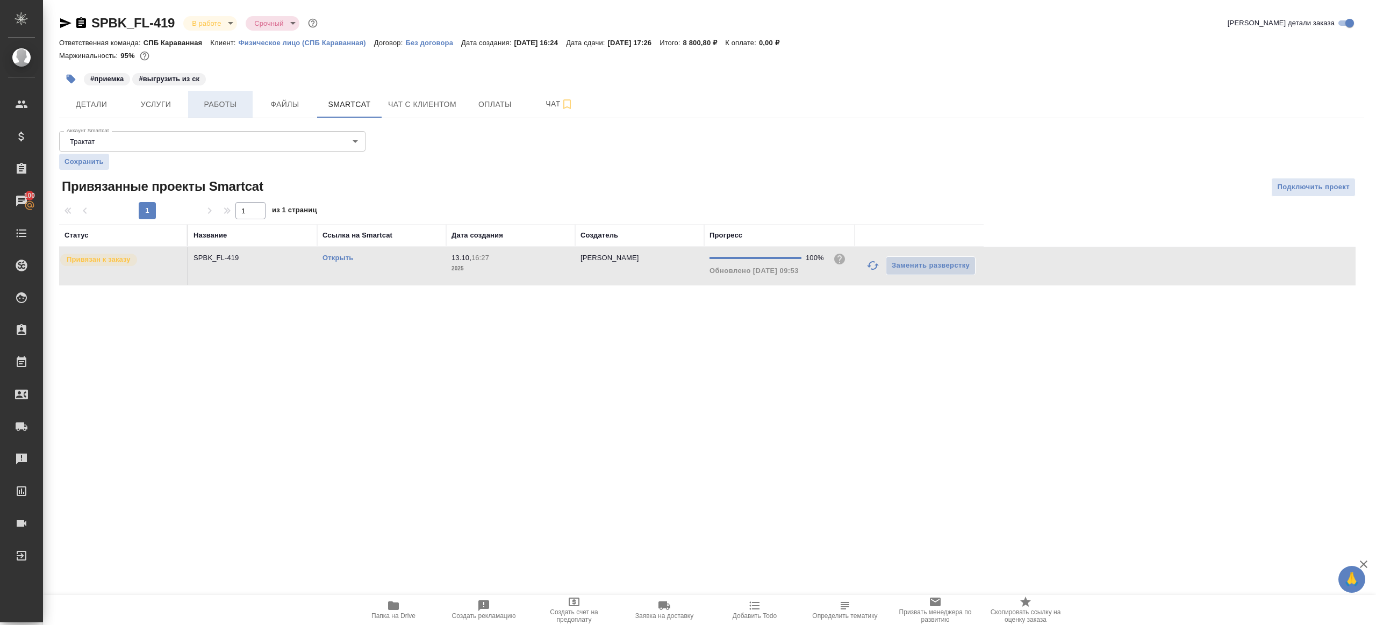
click at [207, 92] on button "Работы" at bounding box center [220, 104] width 65 height 27
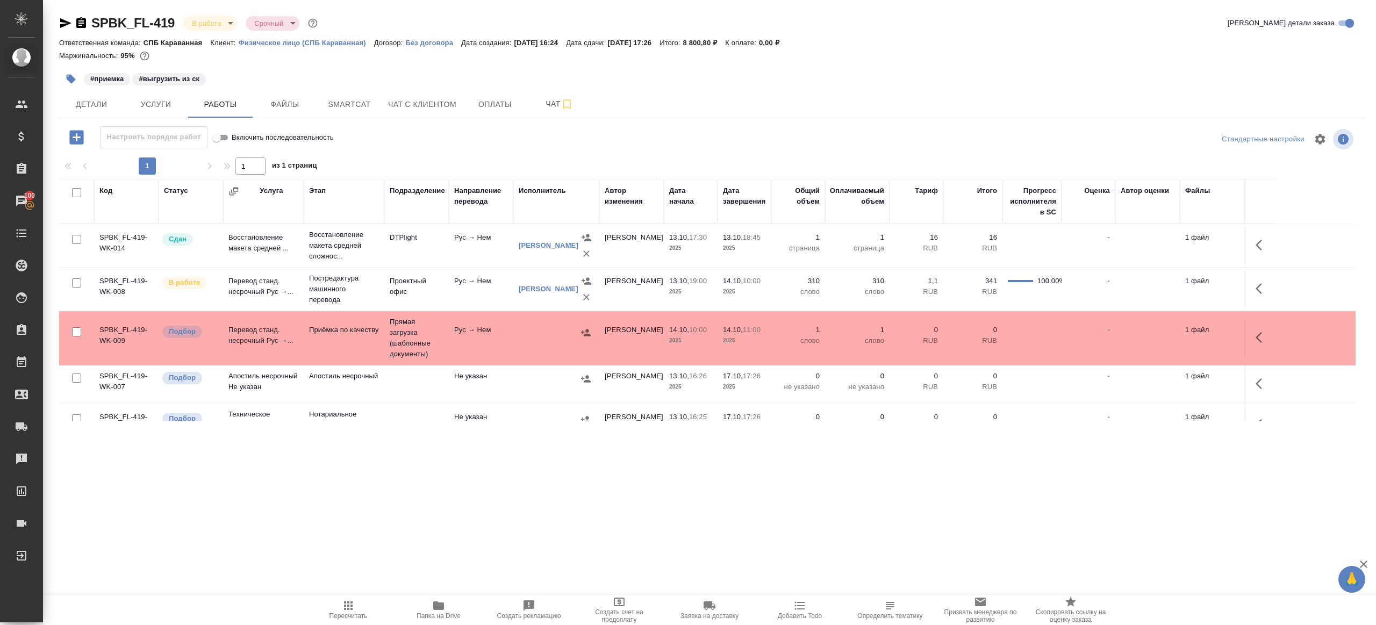
click at [506, 152] on div at bounding box center [711, 154] width 1305 height 5
click at [481, 345] on td "Рус → Нем" at bounding box center [481, 338] width 65 height 38
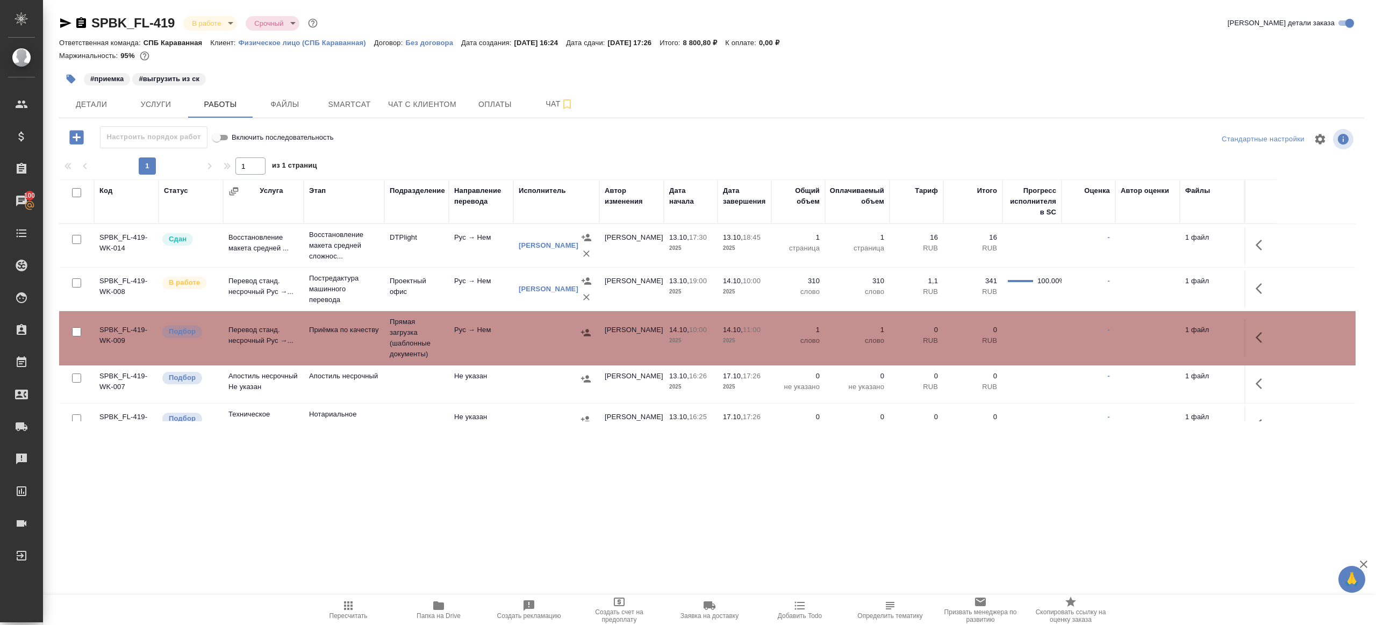
click at [74, 78] on icon "button" at bounding box center [71, 79] width 9 height 9
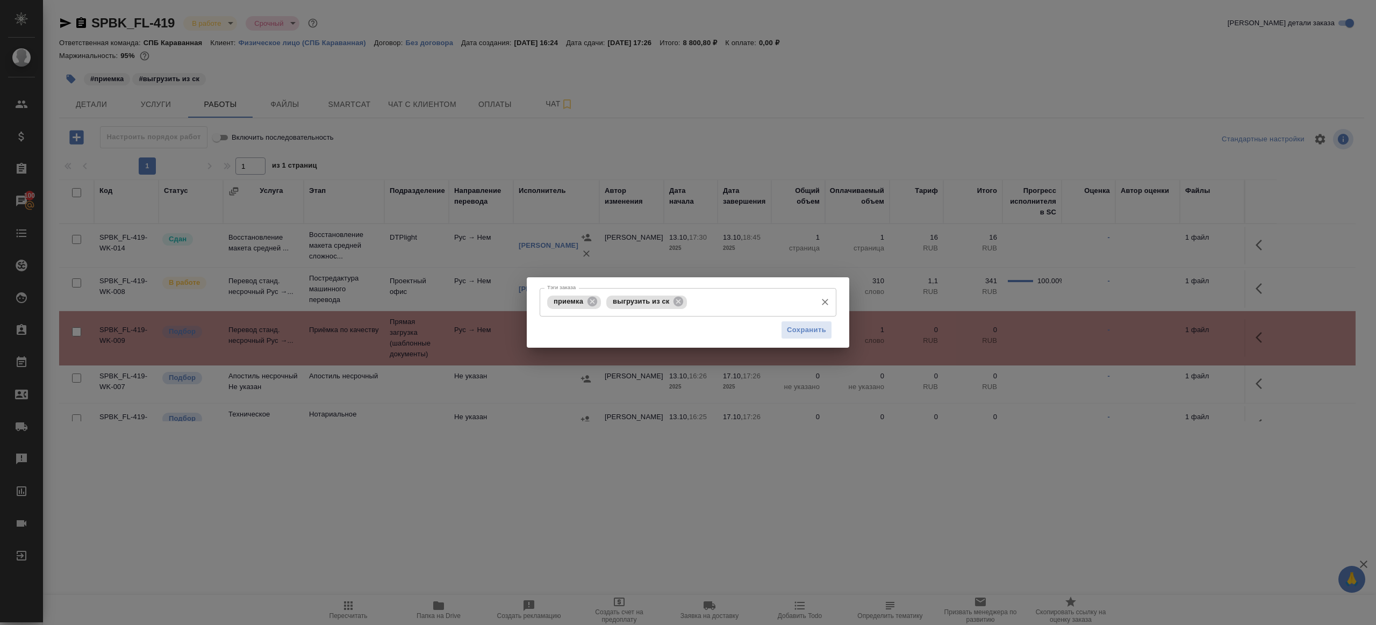
click at [602, 300] on div "приемка выгрузить из ск Тэги заказа" at bounding box center [688, 302] width 297 height 28
click at [589, 302] on icon at bounding box center [593, 302] width 10 height 10
click at [615, 302] on icon at bounding box center [619, 302] width 10 height 10
click at [804, 327] on span "Сохранить" at bounding box center [806, 330] width 39 height 12
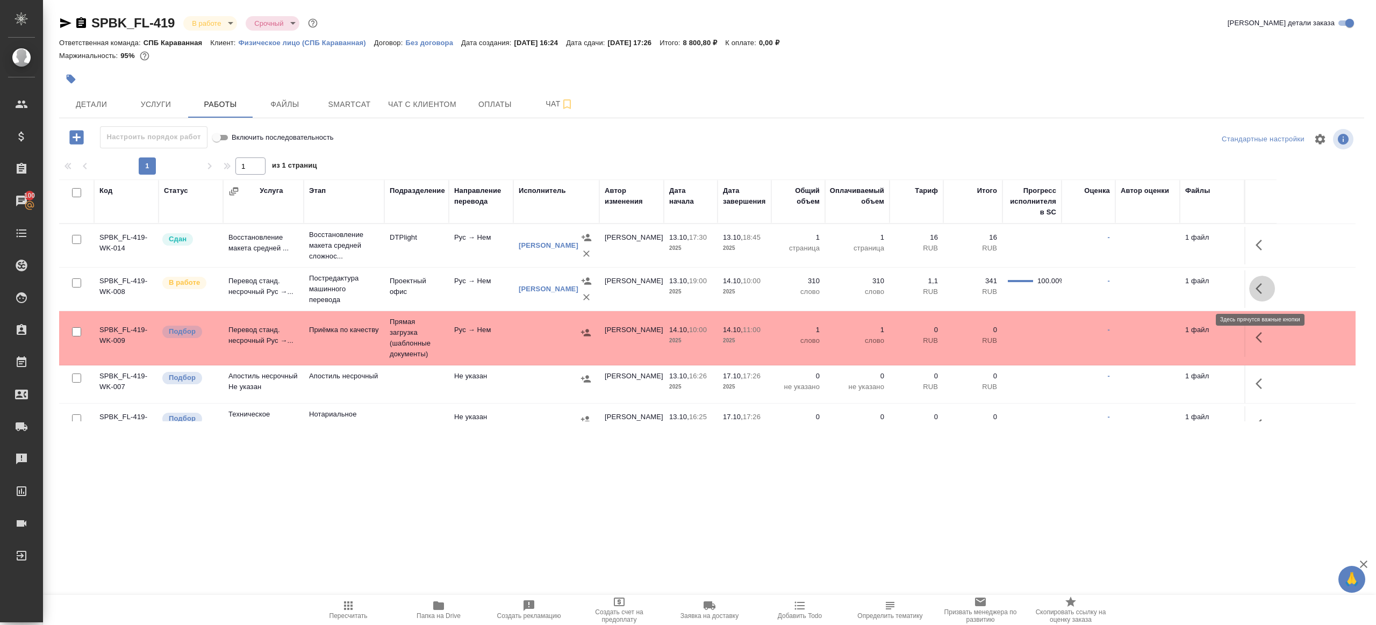
click at [1265, 291] on icon "button" at bounding box center [1262, 288] width 13 height 13
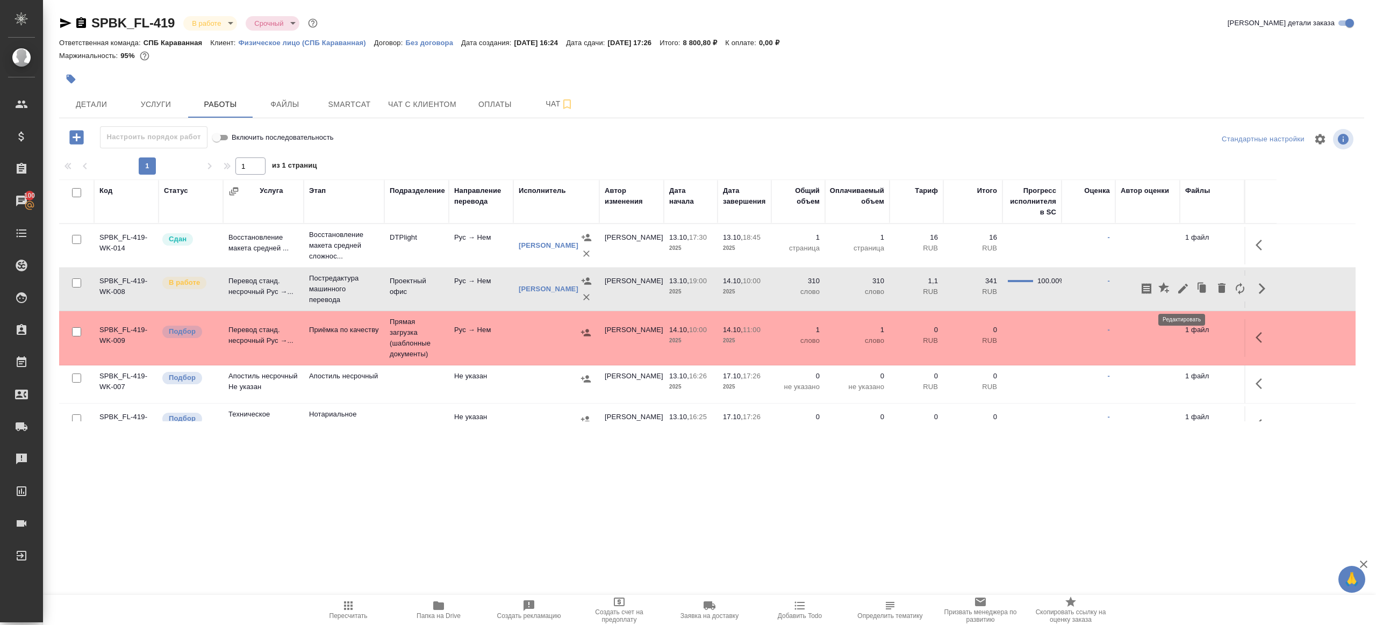
click at [1186, 292] on icon "button" at bounding box center [1183, 289] width 10 height 10
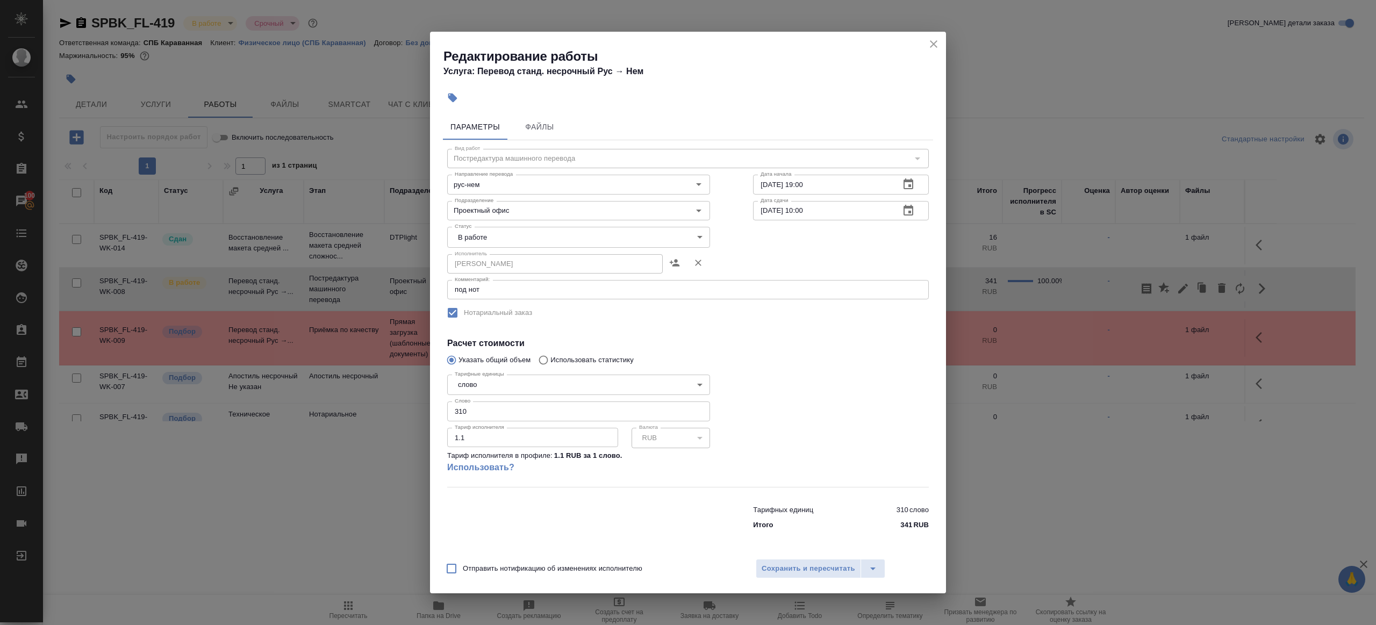
click at [489, 231] on body "🙏 .cls-1 fill:#fff; AWATERA Gazizov Rinat Клиенты Спецификации Заказы 100 Чаты …" at bounding box center [688, 312] width 1376 height 625
click at [494, 262] on li "Выполнен" at bounding box center [578, 255] width 263 height 18
type input "completed"
click at [807, 575] on button "Сохранить и пересчитать" at bounding box center [808, 568] width 105 height 19
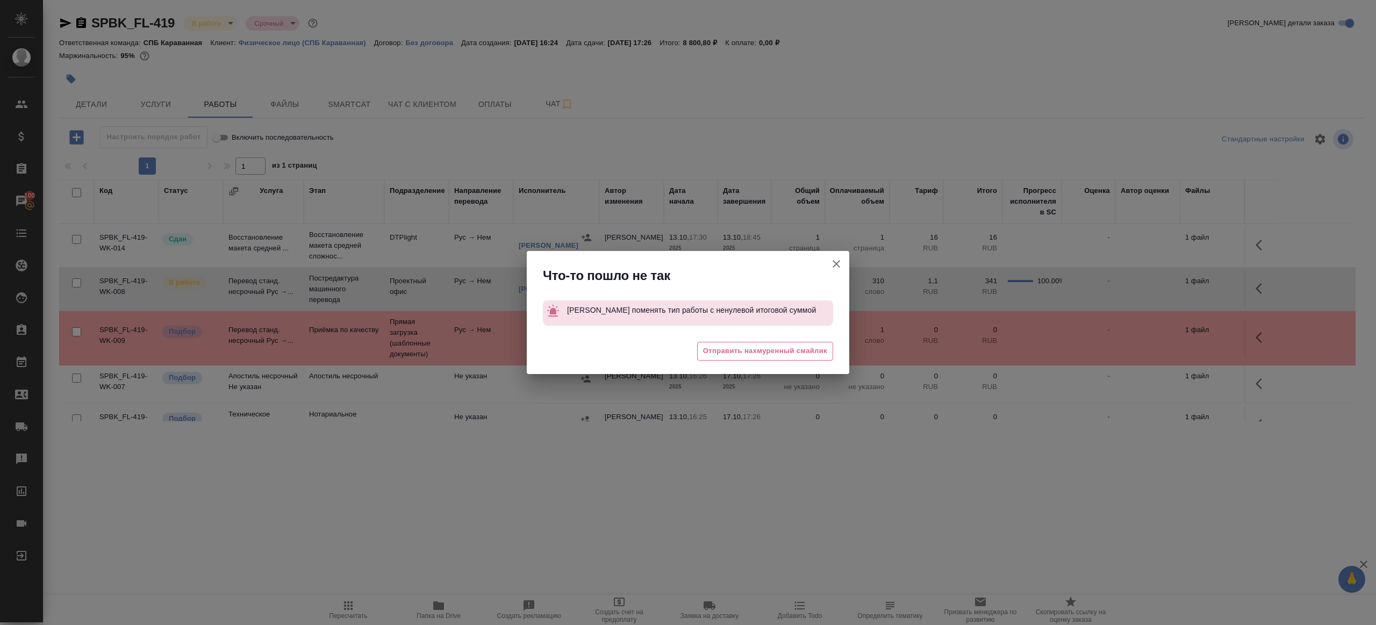
click at [838, 268] on icon "button" at bounding box center [836, 263] width 13 height 13
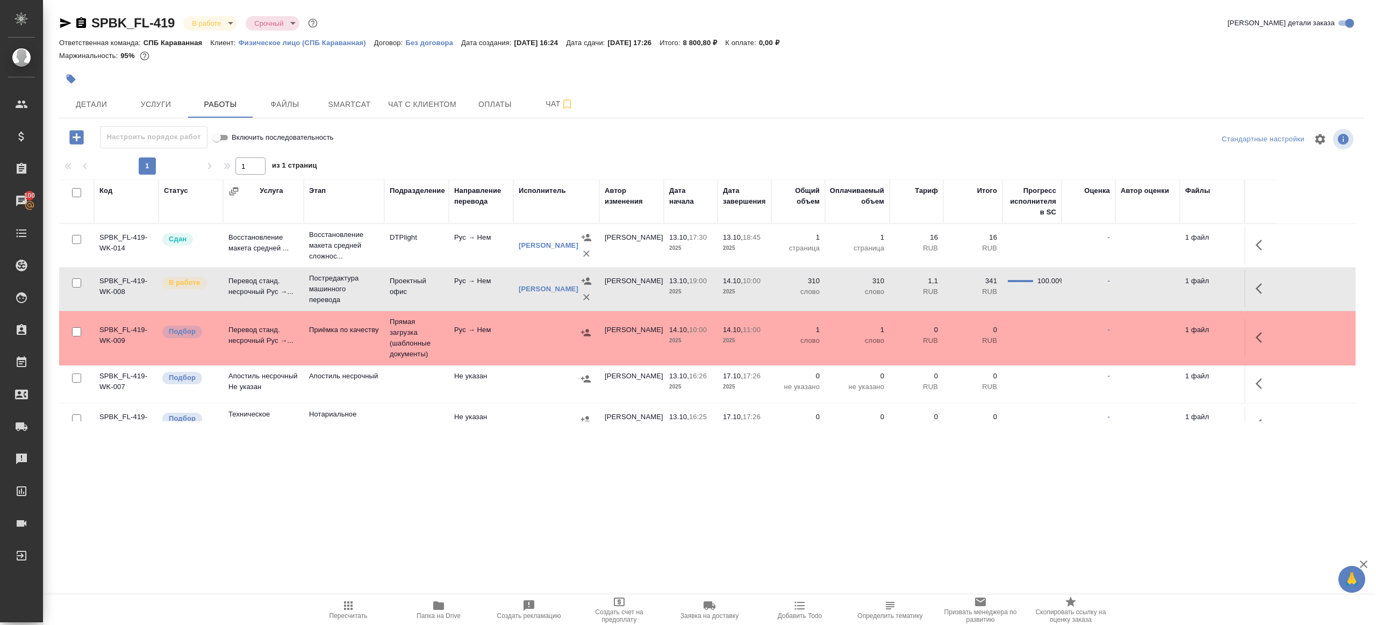
click at [353, 608] on icon "button" at bounding box center [348, 605] width 13 height 13
drag, startPoint x: 353, startPoint y: 608, endPoint x: 462, endPoint y: 546, distance: 125.5
click at [353, 608] on icon "button" at bounding box center [348, 605] width 13 height 13
click at [472, 543] on div ".cls-1 fill:#fff; AWATERA Gazizov Rinat Клиенты Спецификации Заказы 100 Чаты To…" at bounding box center [688, 312] width 1376 height 625
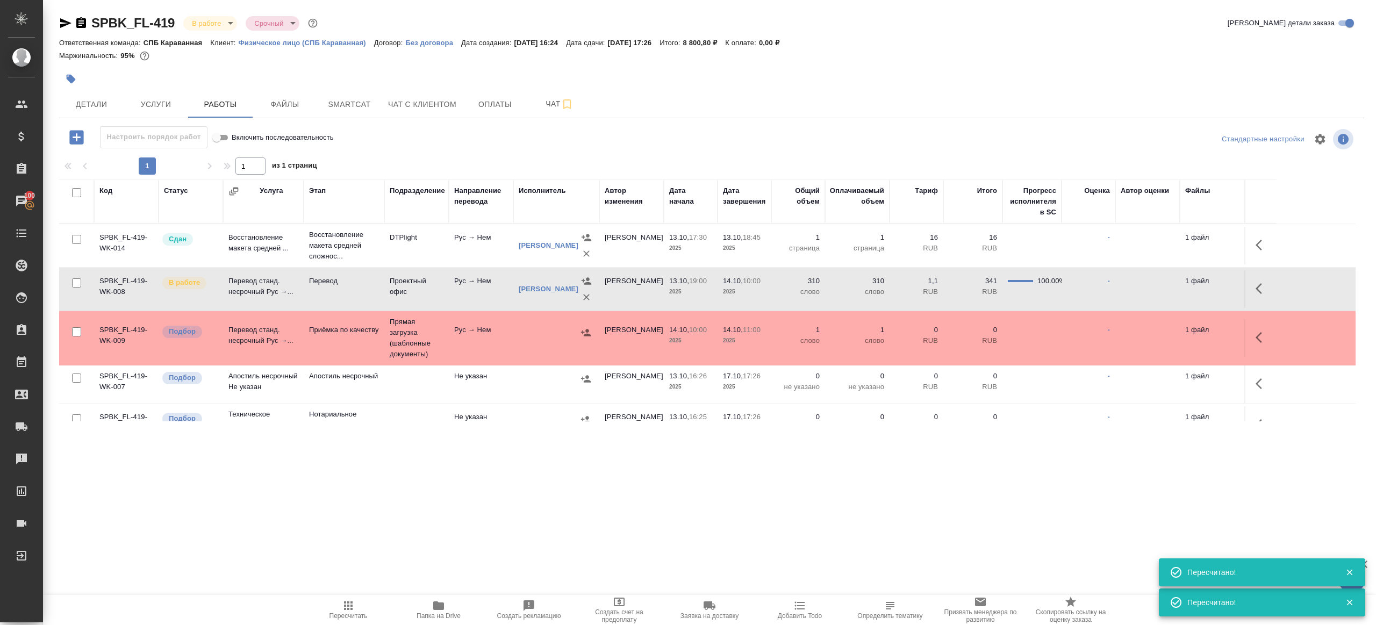
click at [1258, 292] on icon "button" at bounding box center [1259, 288] width 6 height 11
click at [330, 599] on span "Пересчитать" at bounding box center [348, 609] width 77 height 20
drag, startPoint x: 469, startPoint y: 560, endPoint x: 528, endPoint y: 538, distance: 62.6
click at [469, 560] on div ".cls-1 fill:#fff; AWATERA Gazizov Rinat Клиенты Спецификации Заказы 100 Чаты To…" at bounding box center [688, 312] width 1376 height 625
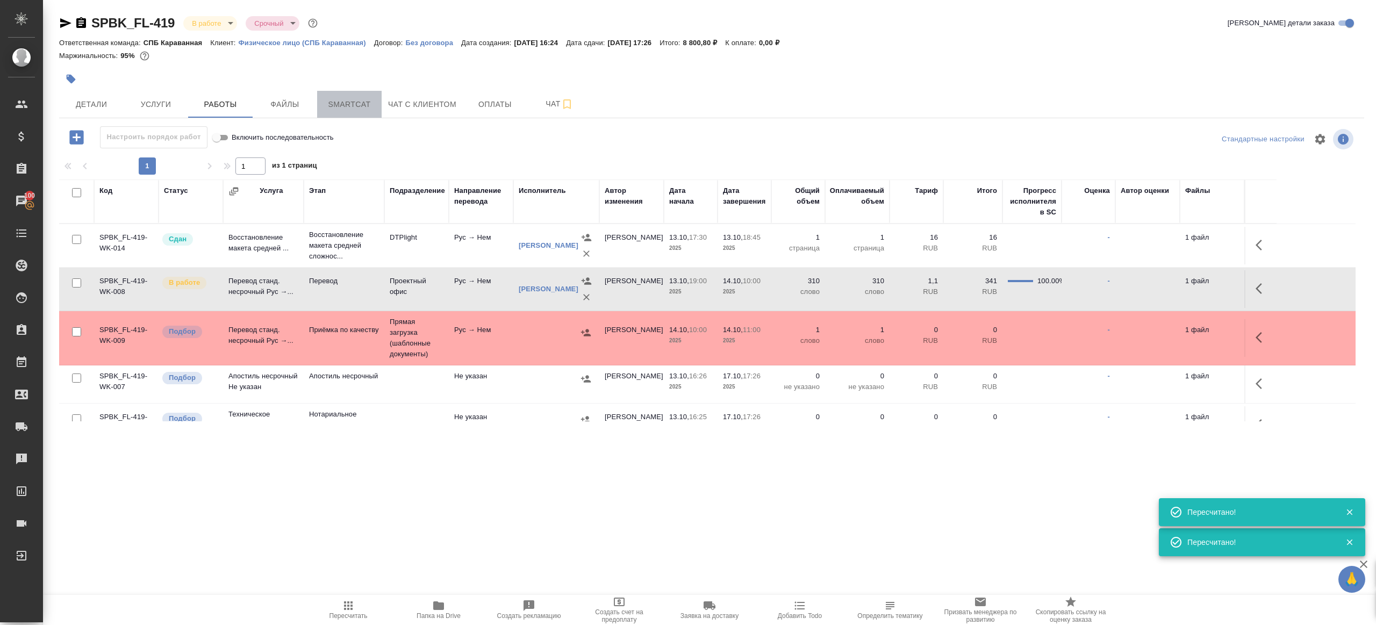
click at [351, 109] on span "Smartcat" at bounding box center [350, 104] width 52 height 13
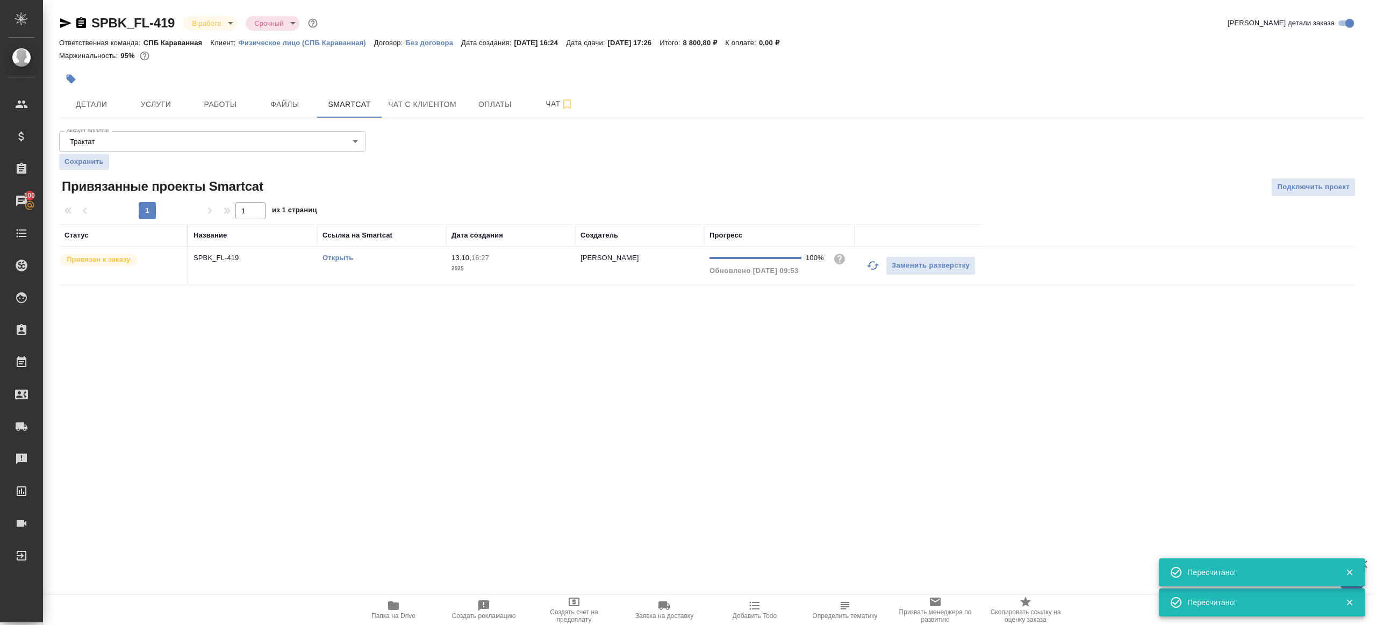
click at [340, 257] on link "Открыть" at bounding box center [338, 258] width 31 height 8
click at [217, 113] on button "Работы" at bounding box center [220, 104] width 65 height 27
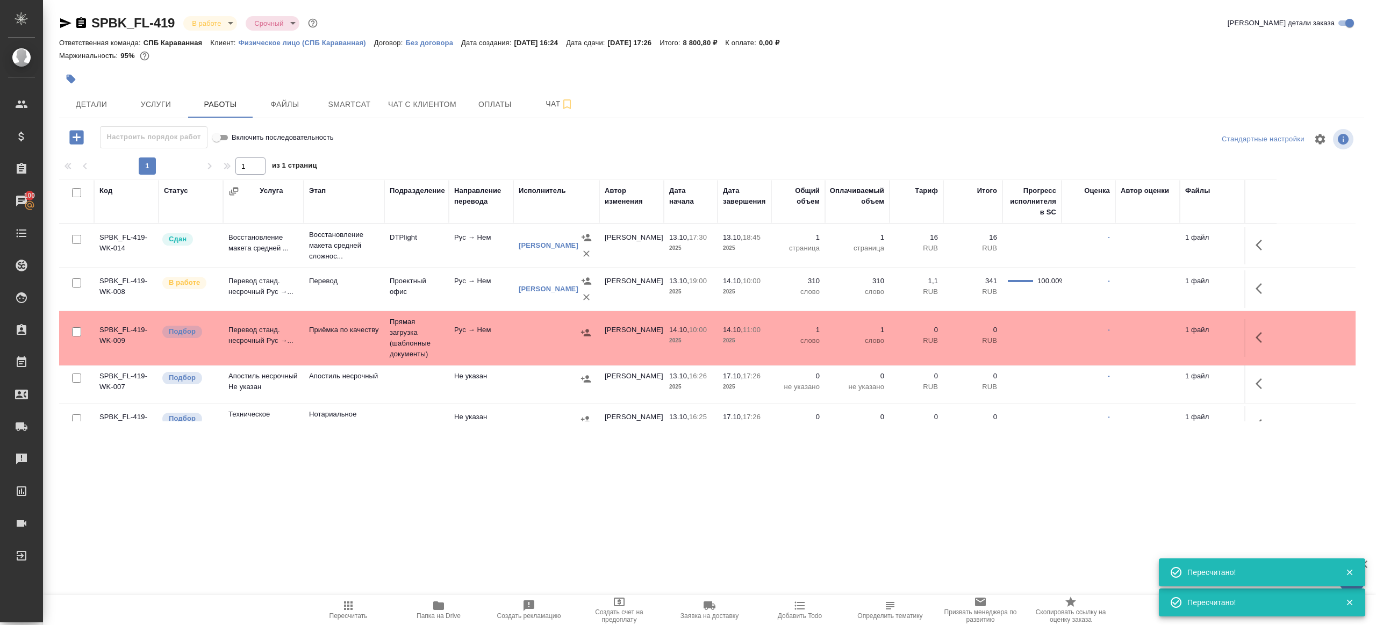
click at [1260, 288] on icon "button" at bounding box center [1262, 288] width 13 height 13
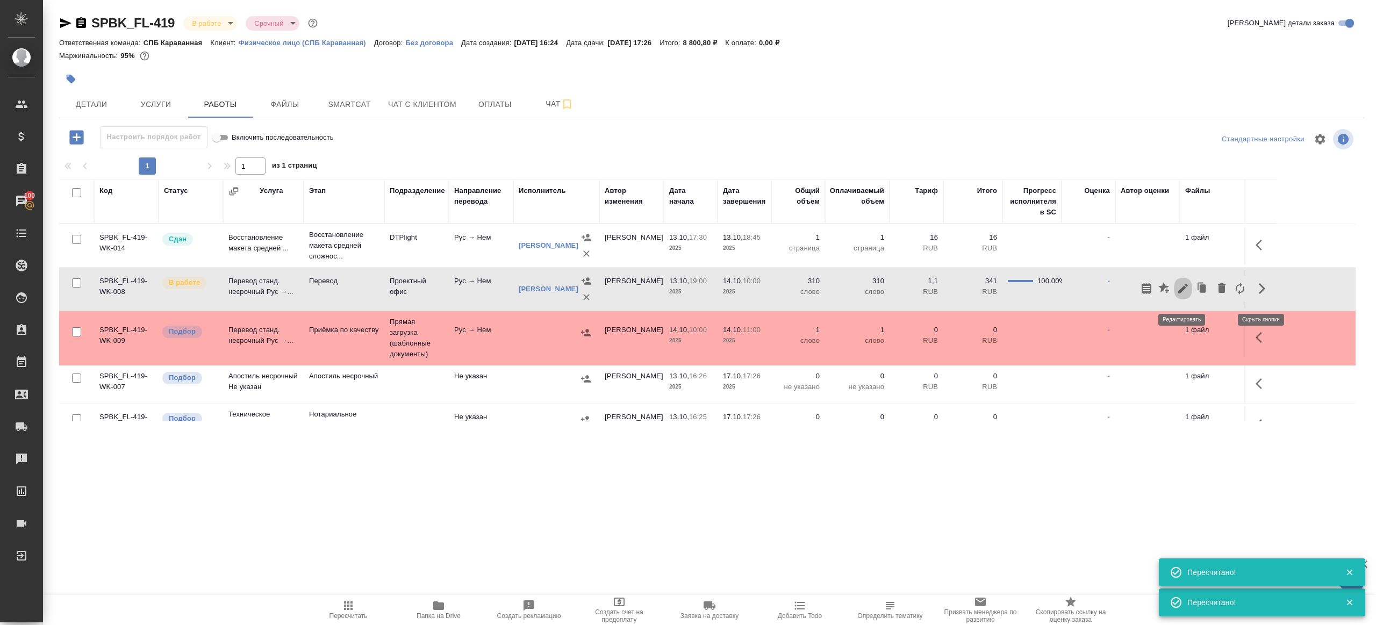
click at [1181, 290] on icon "button" at bounding box center [1183, 288] width 13 height 13
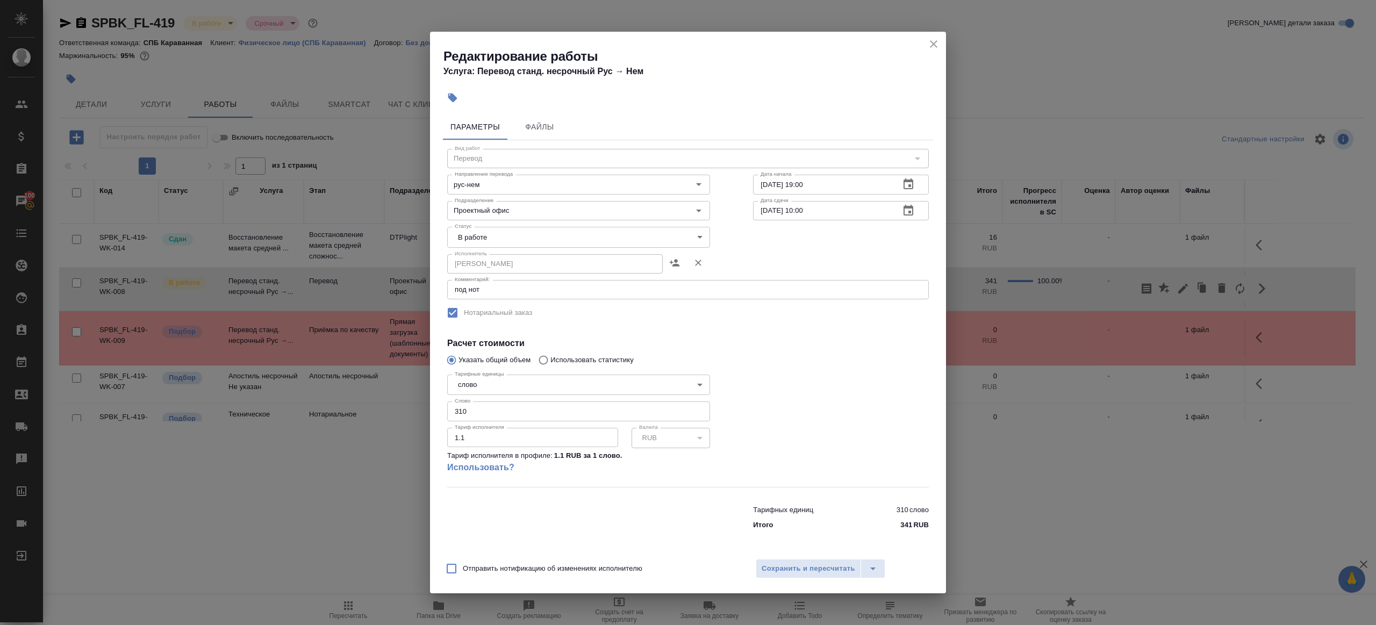
click at [499, 409] on input "310" at bounding box center [578, 411] width 263 height 19
paste input "142.4"
type input "142.4"
click at [791, 381] on div at bounding box center [841, 429] width 219 height 160
click at [813, 568] on span "Сохранить и пересчитать" at bounding box center [809, 569] width 94 height 12
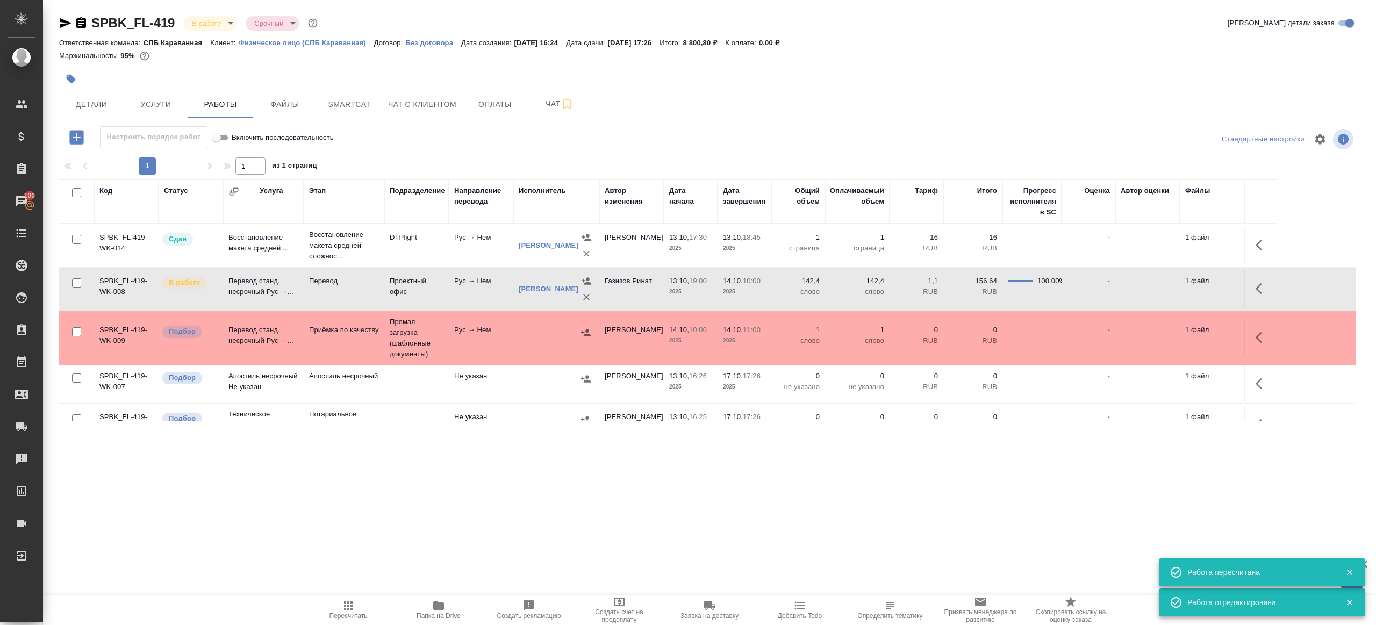
click at [1263, 292] on icon "button" at bounding box center [1262, 288] width 13 height 13
click at [1171, 288] on button "button" at bounding box center [1165, 289] width 18 height 26
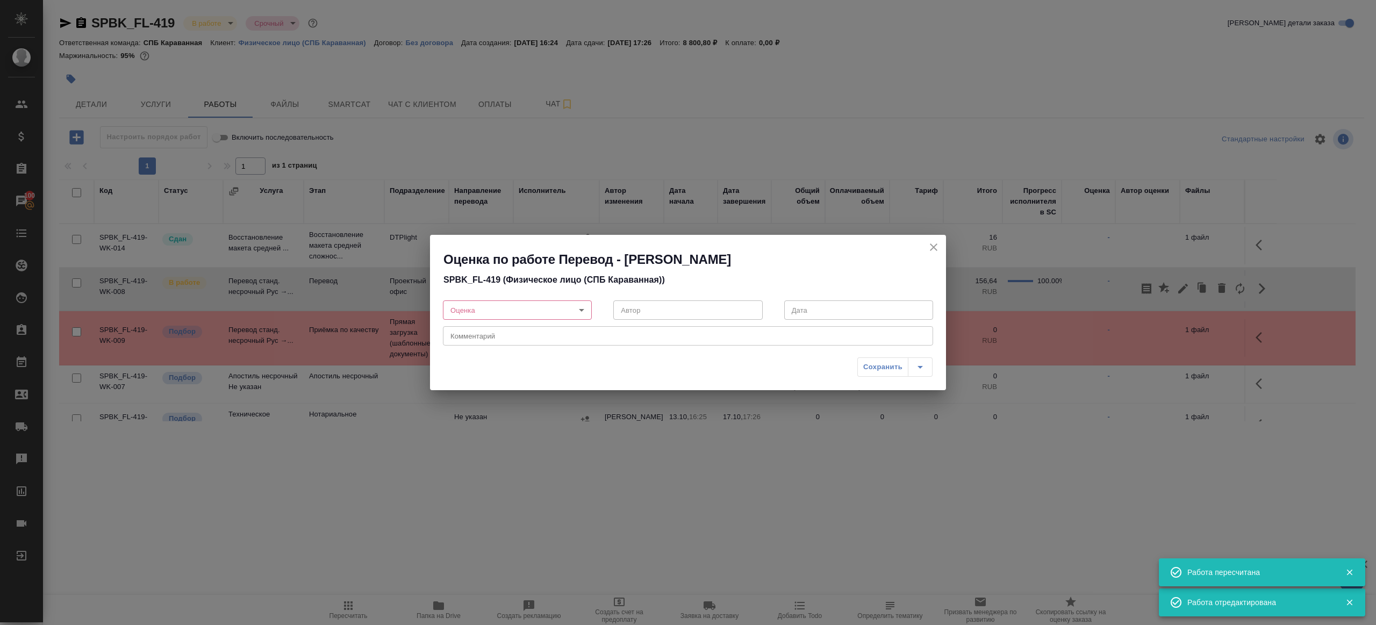
click at [935, 248] on icon "close" at bounding box center [934, 247] width 8 height 8
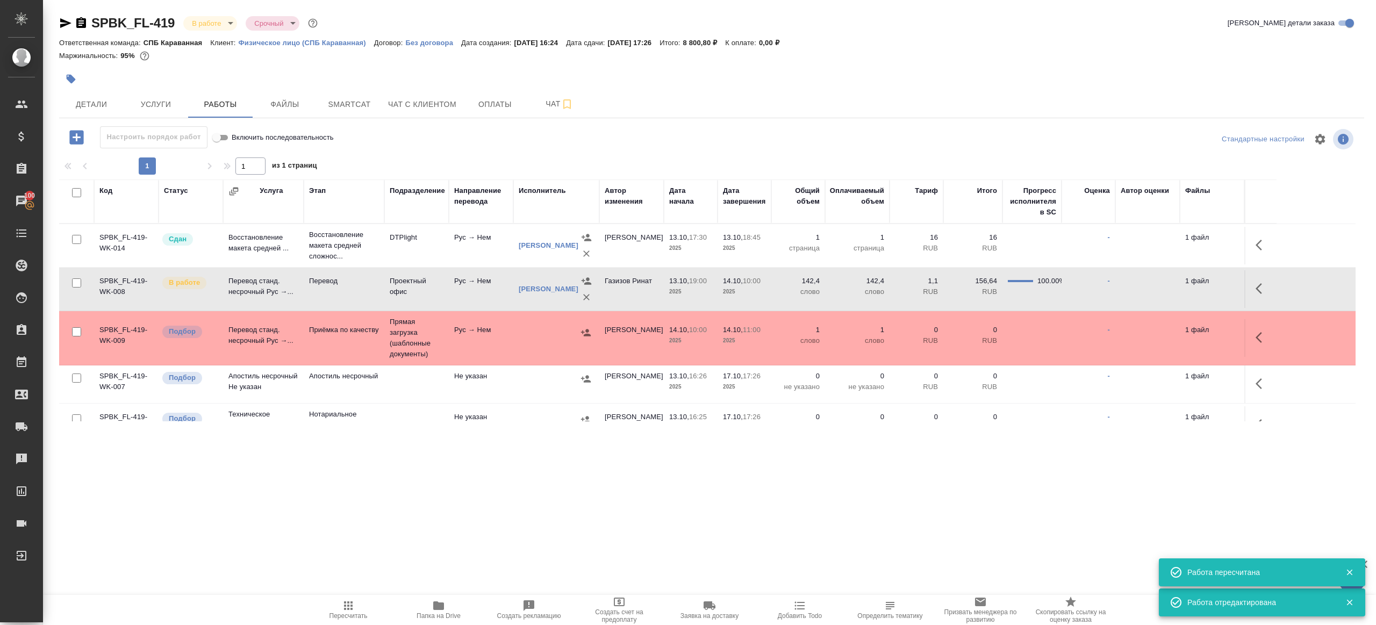
click at [1250, 288] on td at bounding box center [1260, 289] width 32 height 38
click at [1263, 292] on icon "button" at bounding box center [1262, 288] width 13 height 13
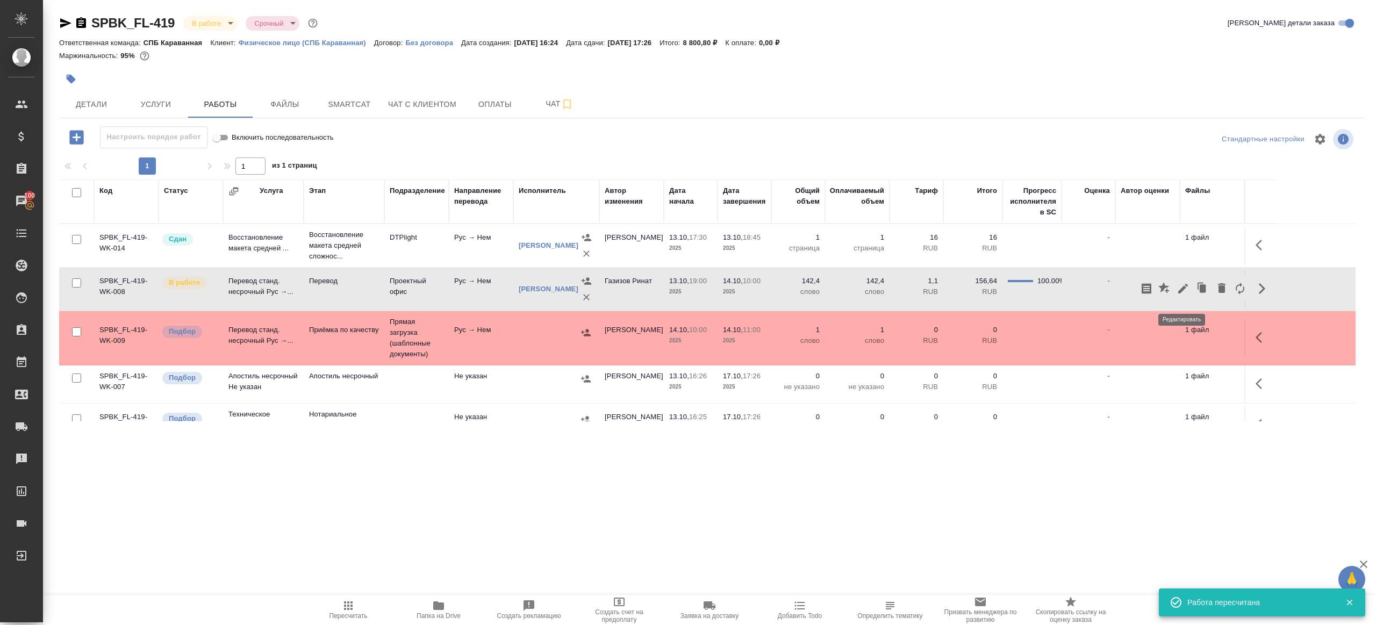
click at [1184, 293] on icon "button" at bounding box center [1183, 289] width 10 height 10
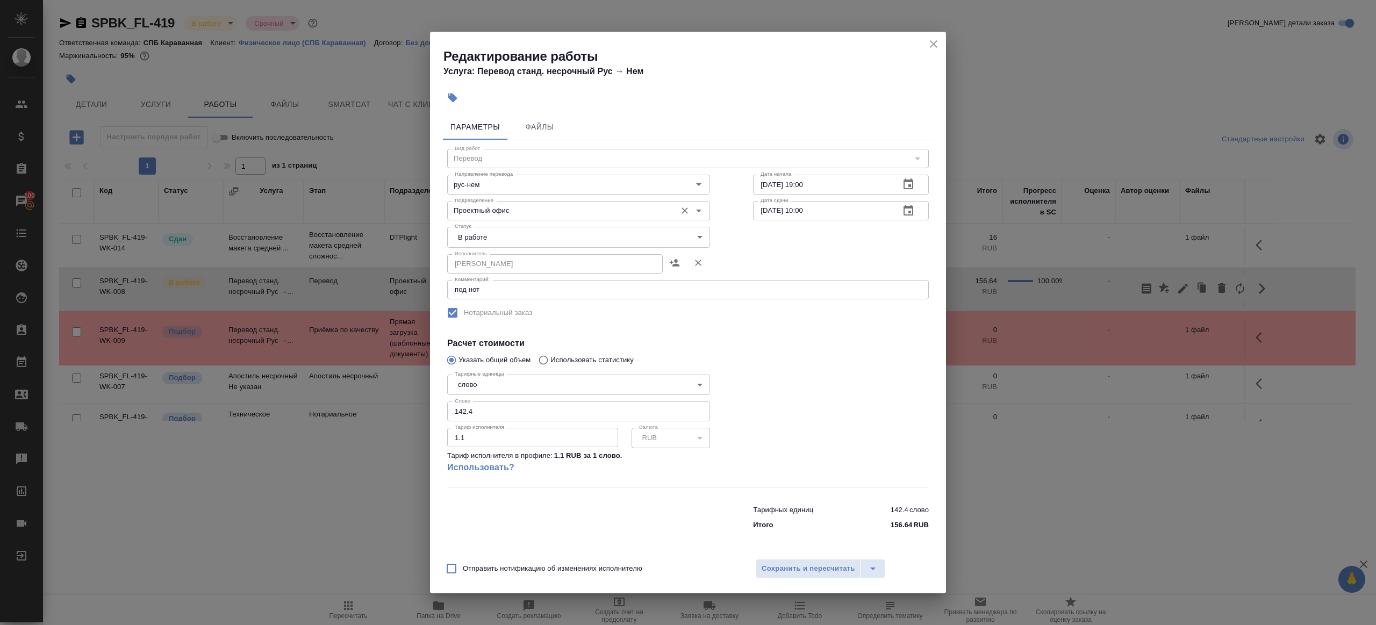
click at [512, 219] on div "Проектный офис Подразделение" at bounding box center [578, 210] width 263 height 19
click at [510, 231] on body "🙏 .cls-1 fill:#fff; AWATERA Gazizov Rinat Клиенты Спецификации Заказы 100 Чаты …" at bounding box center [688, 312] width 1376 height 625
click at [509, 278] on li "Сдан" at bounding box center [578, 273] width 263 height 18
type input "closed"
click at [783, 575] on button "Сохранить и пересчитать" at bounding box center [808, 568] width 105 height 19
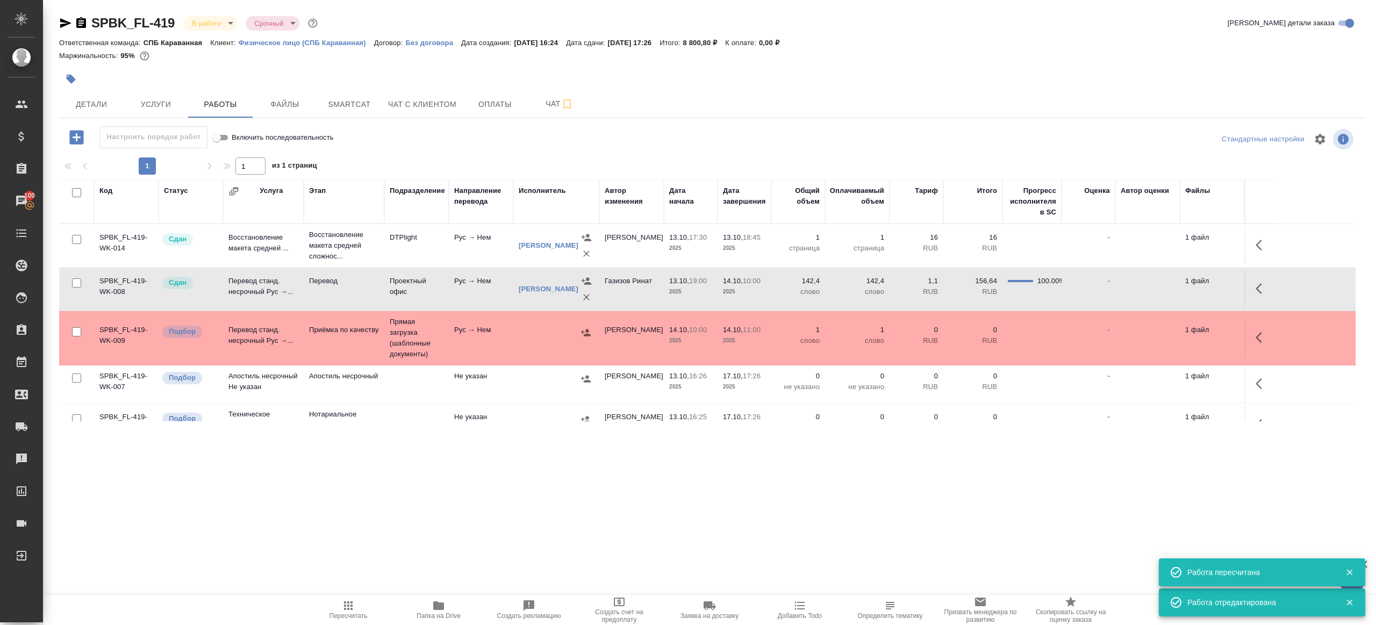
click at [338, 597] on button "Пересчитать" at bounding box center [348, 610] width 90 height 30
click at [408, 541] on div ".cls-1 fill:#fff; AWATERA Gazizov Rinat Клиенты Спецификации Заказы 100 Чаты To…" at bounding box center [688, 312] width 1376 height 625
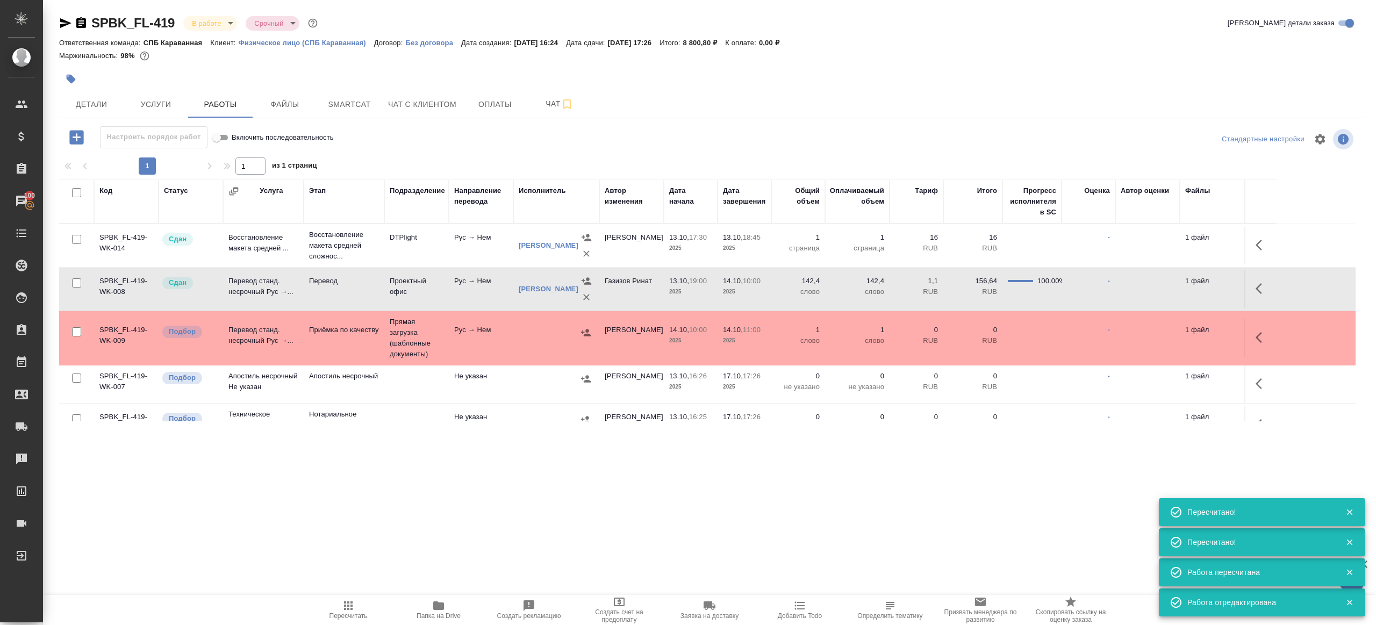
click at [347, 603] on icon "button" at bounding box center [348, 605] width 13 height 13
click at [347, 602] on icon "button" at bounding box center [348, 605] width 13 height 13
click at [433, 533] on div ".cls-1 fill:#fff; AWATERA Gazizov Rinat Клиенты Спецификации Заказы 100 Чаты To…" at bounding box center [688, 312] width 1376 height 625
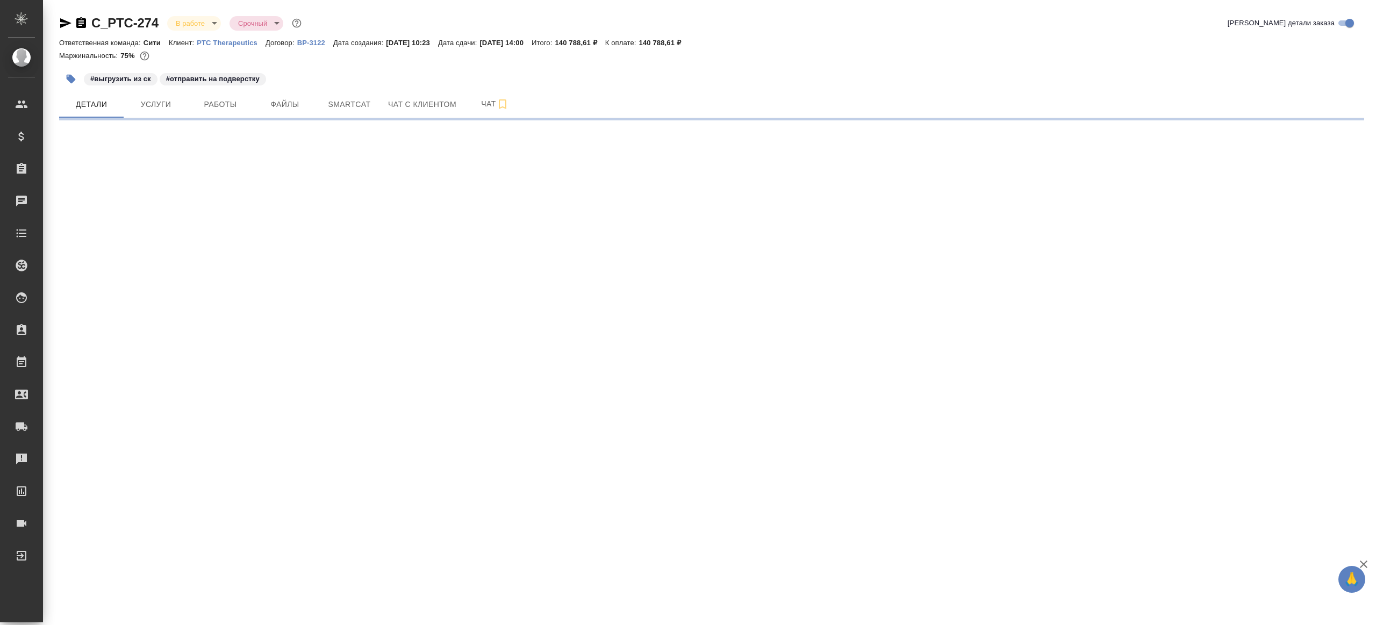
select select "RU"
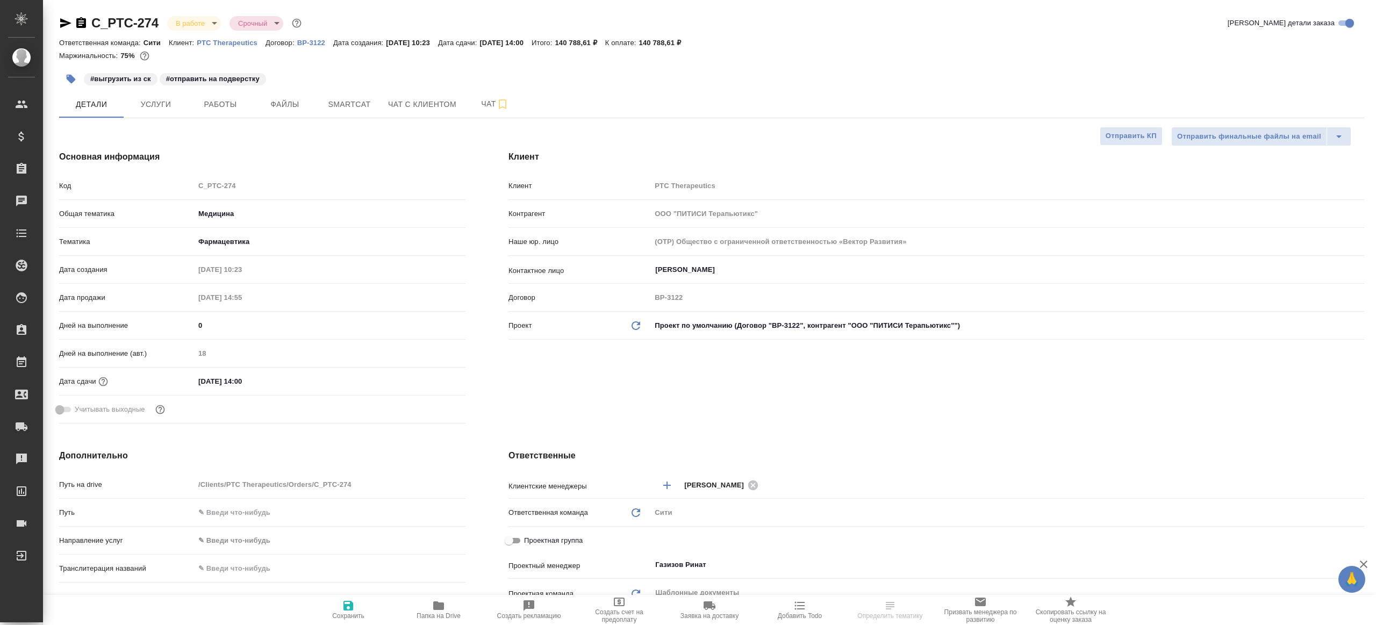
type textarea "x"
select select "RU"
type textarea "x"
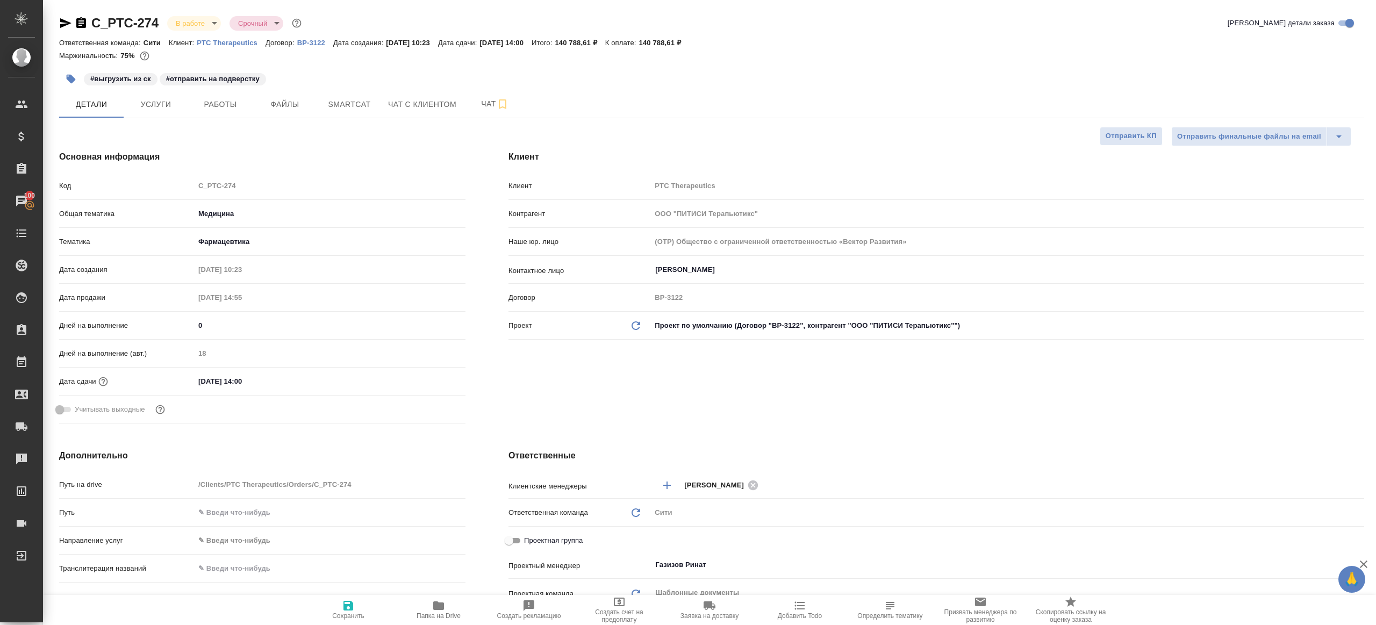
type textarea "x"
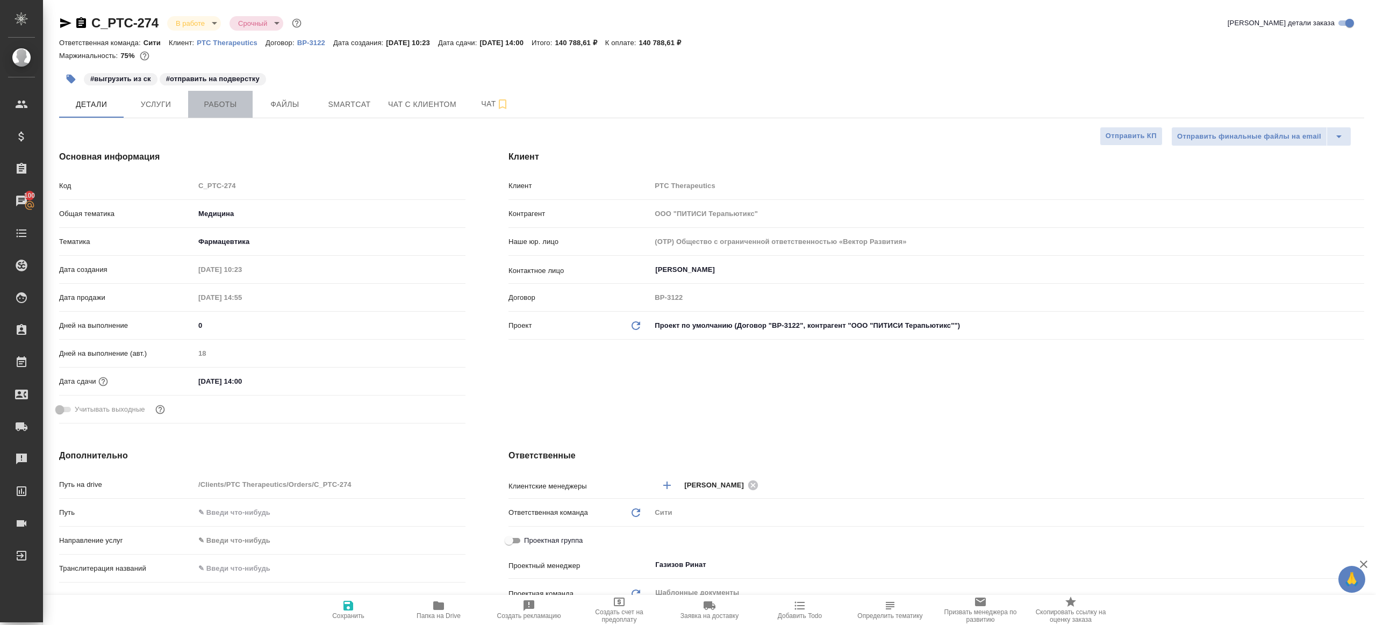
click at [233, 104] on span "Работы" at bounding box center [221, 104] width 52 height 13
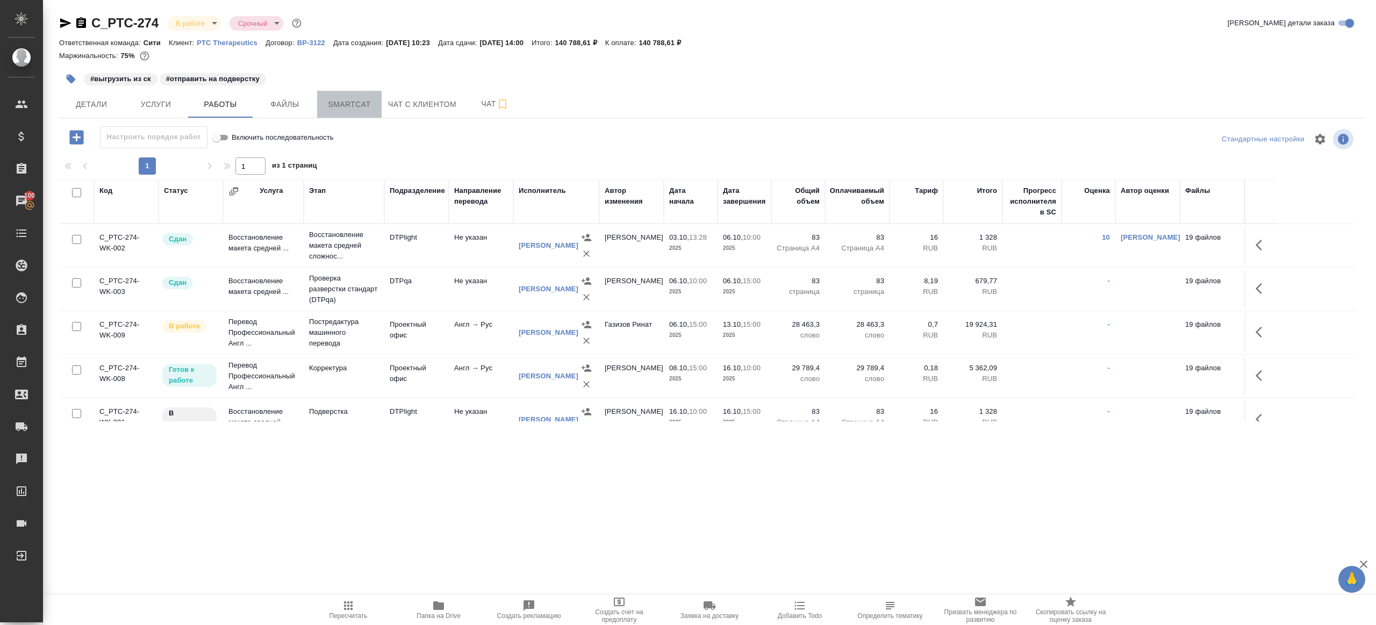
click at [343, 107] on span "Smartcat" at bounding box center [350, 104] width 52 height 13
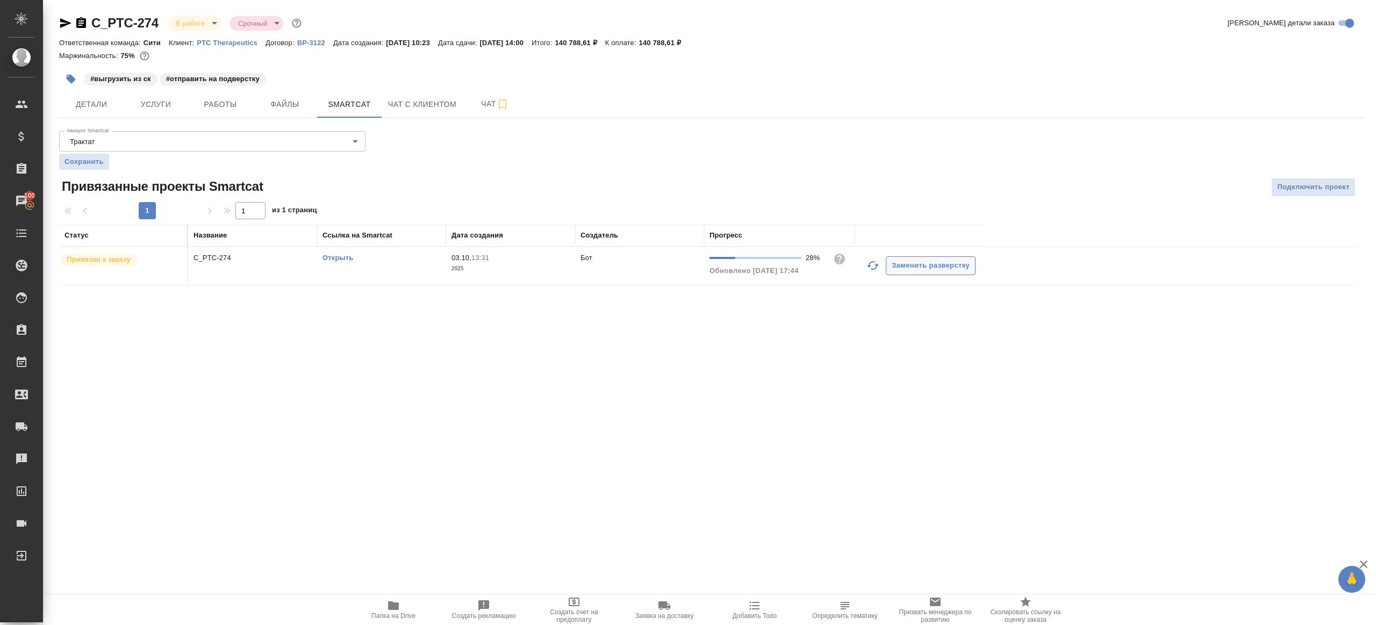
click at [873, 266] on icon "button" at bounding box center [872, 265] width 13 height 13
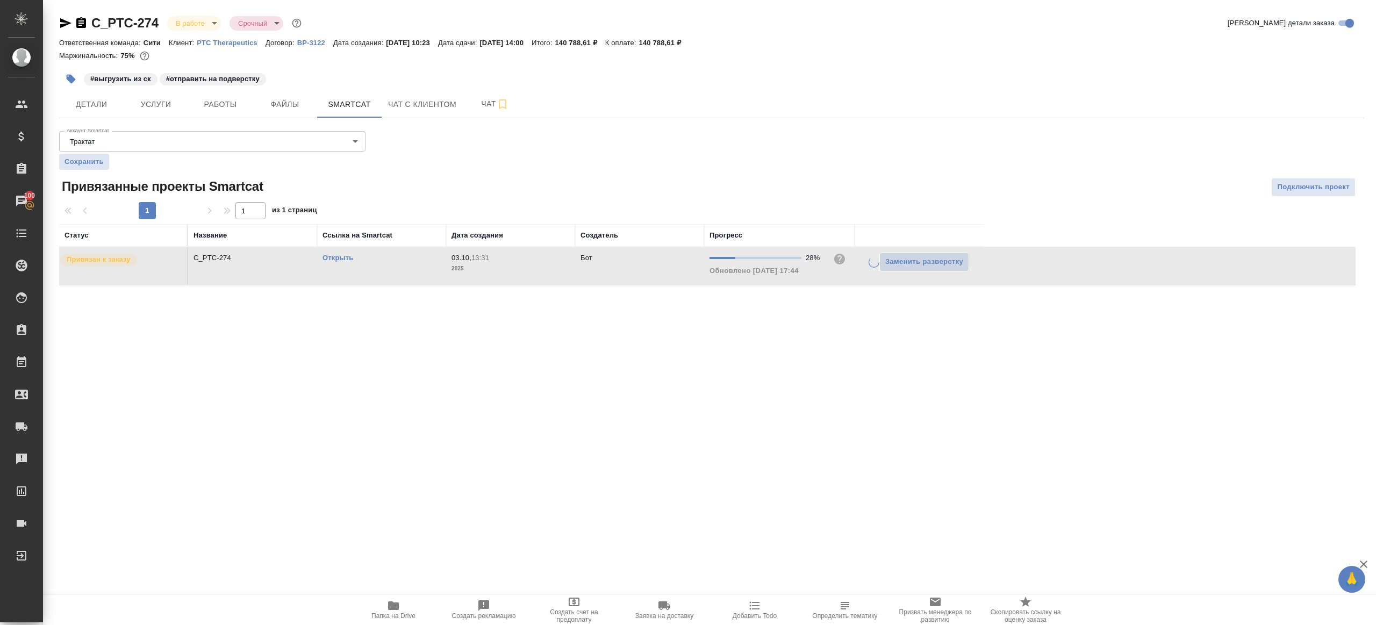
click at [819, 362] on div ".cls-1 fill:#fff; AWATERA [PERSON_NAME] Клиенты Спецификации Заказы 100 Чаты To…" at bounding box center [688, 312] width 1376 height 625
click at [346, 261] on div "Открыть" at bounding box center [382, 258] width 118 height 11
click at [347, 258] on link "Открыть" at bounding box center [338, 258] width 31 height 8
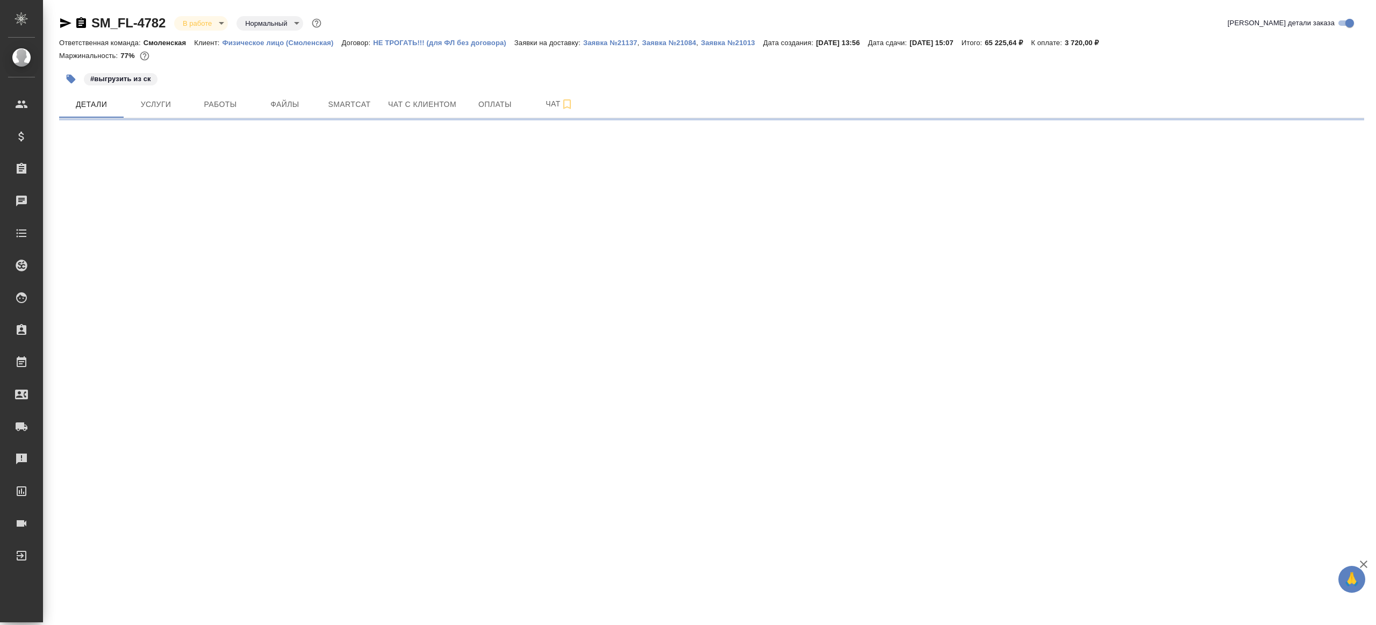
select select "RU"
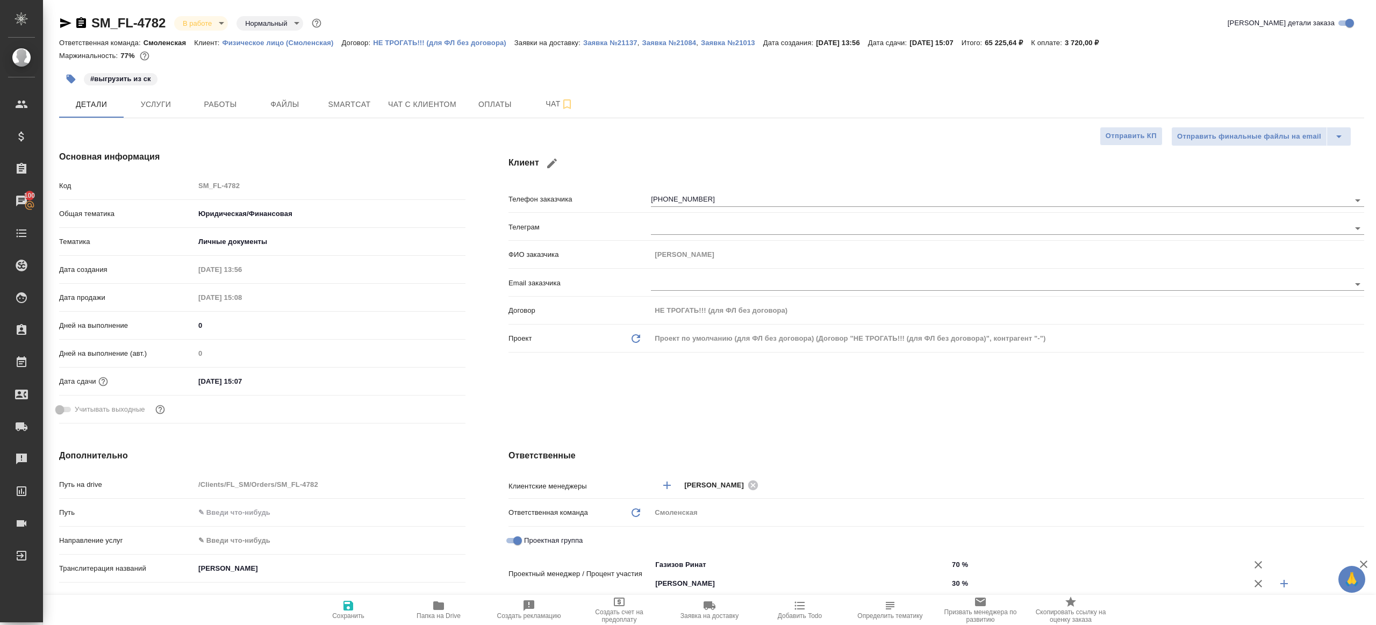
type textarea "x"
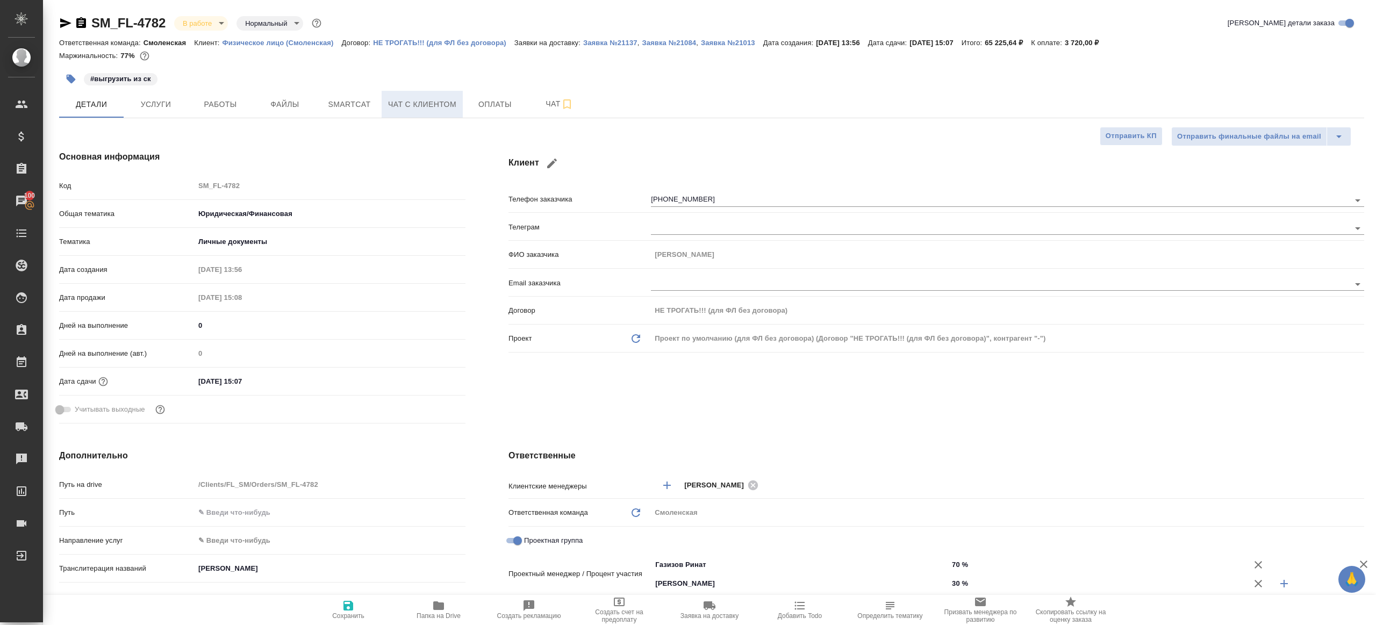
type textarea "x"
click at [236, 114] on button "Работы" at bounding box center [220, 104] width 65 height 27
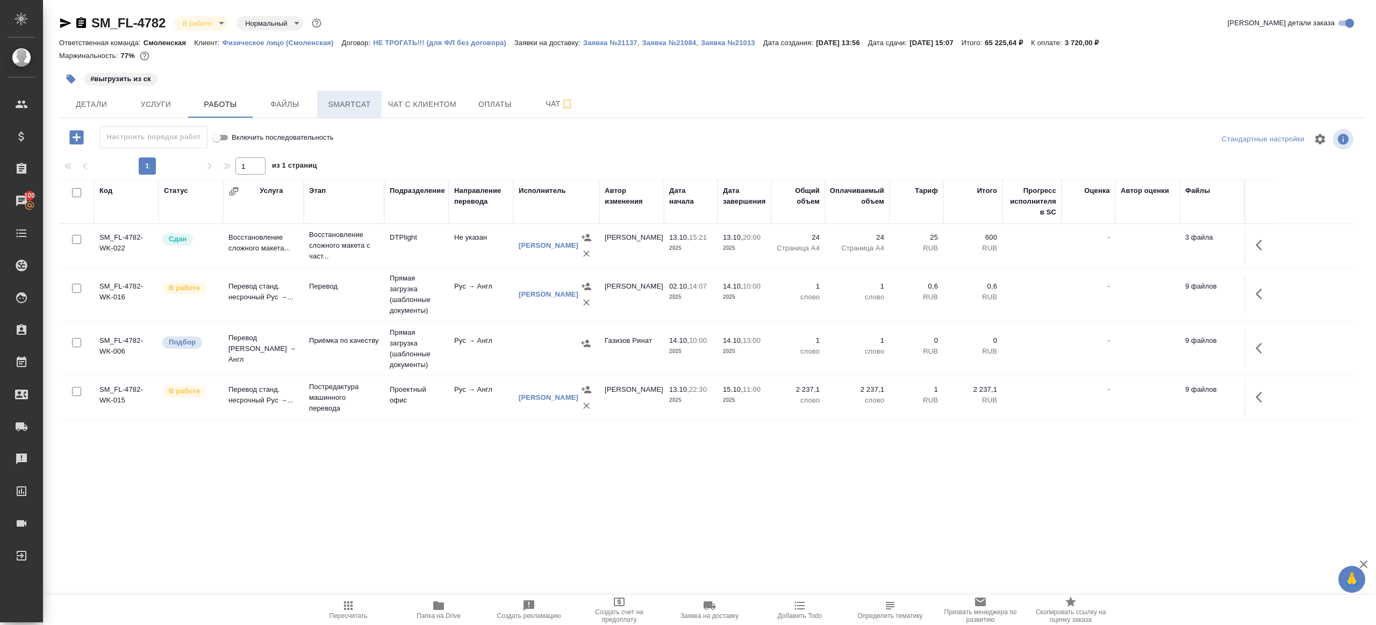
click at [362, 108] on span "Smartcat" at bounding box center [350, 104] width 52 height 13
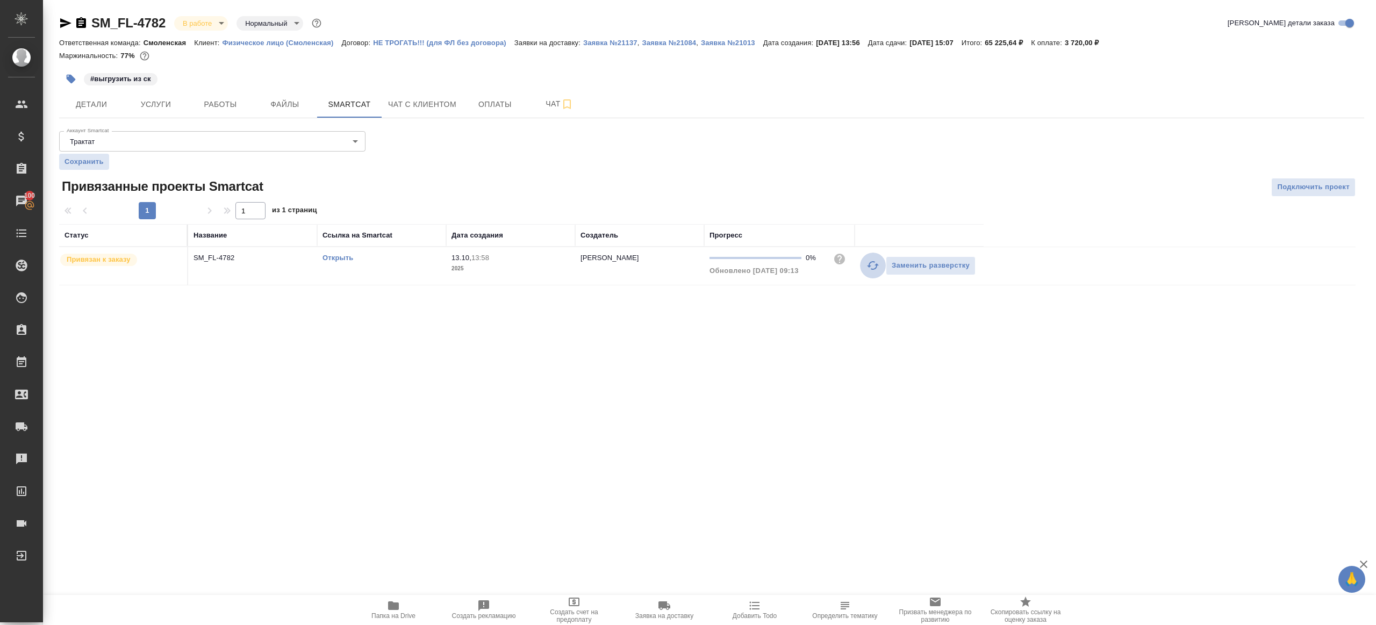
click at [870, 268] on icon "button" at bounding box center [872, 265] width 13 height 13
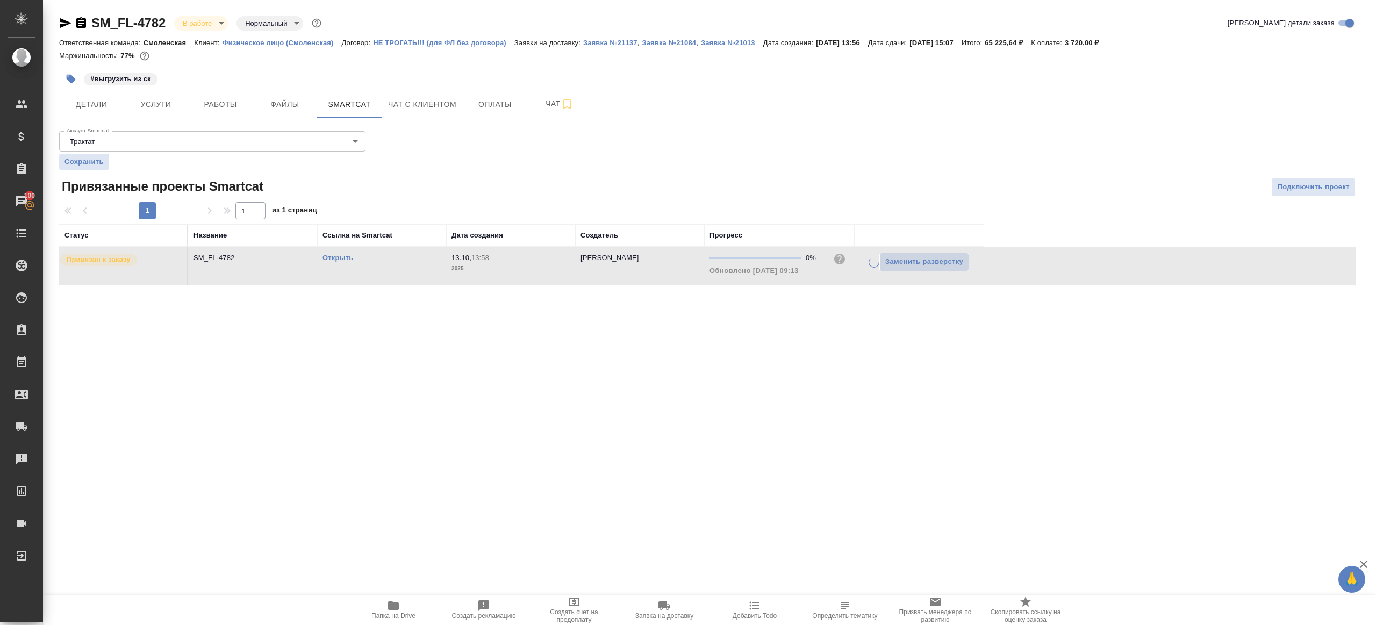
click at [895, 192] on div at bounding box center [711, 187] width 435 height 19
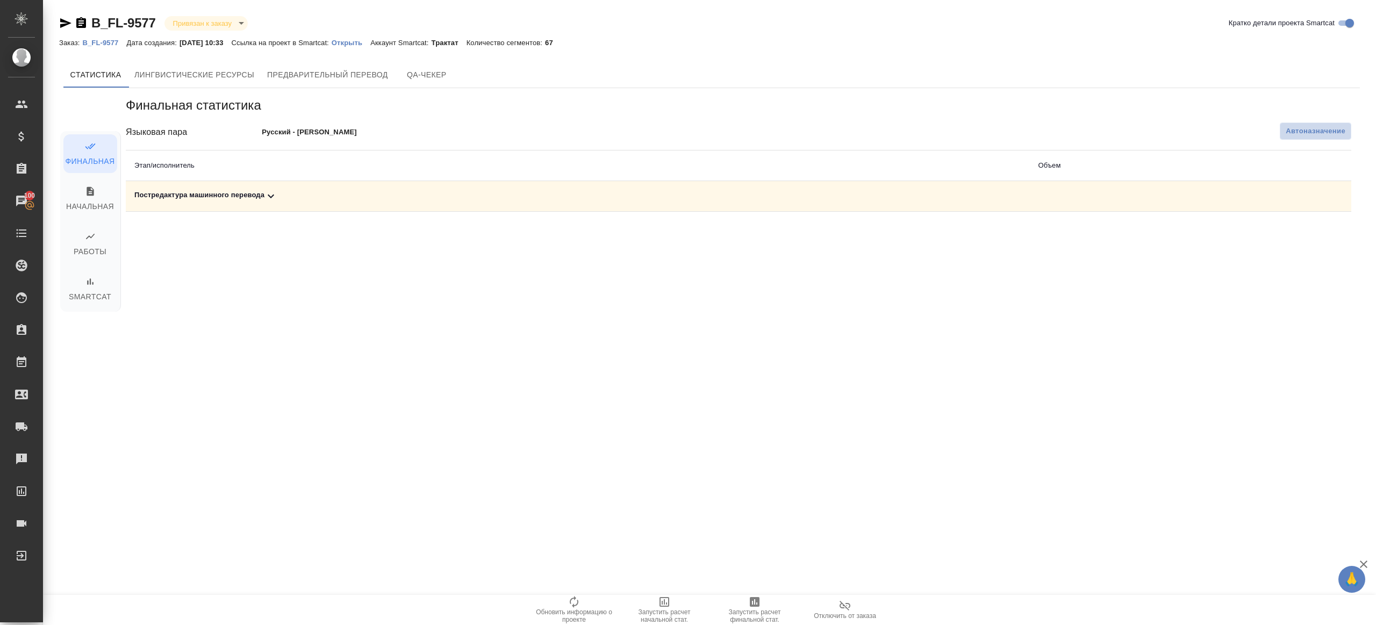
click at [1323, 136] on span "Автоназначение" at bounding box center [1316, 131] width 60 height 11
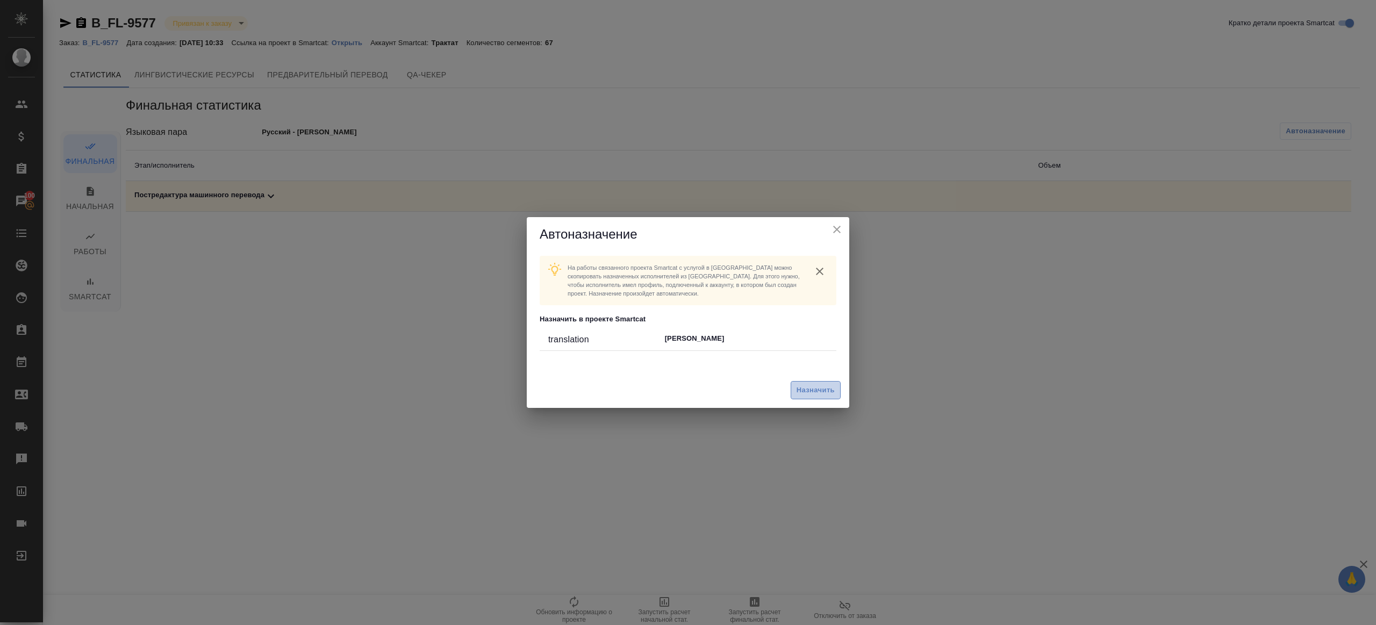
click at [806, 389] on span "Назначить" at bounding box center [816, 390] width 38 height 12
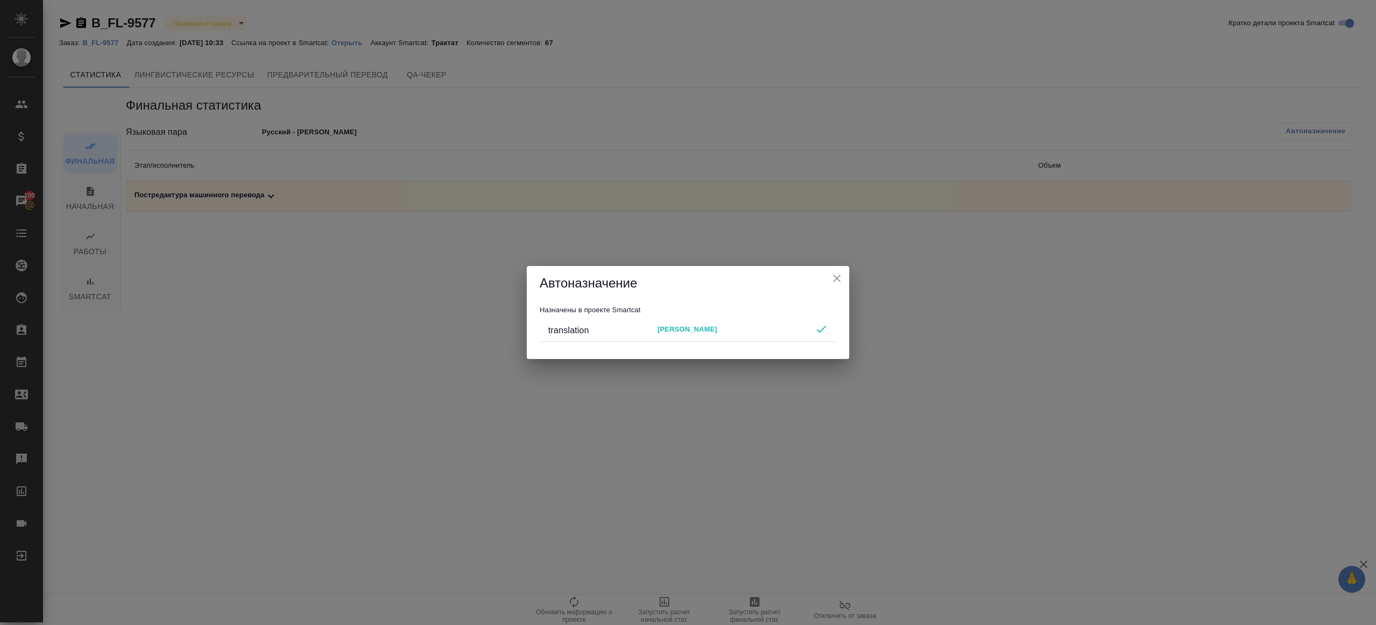
click at [830, 282] on icon "close" at bounding box center [836, 278] width 13 height 13
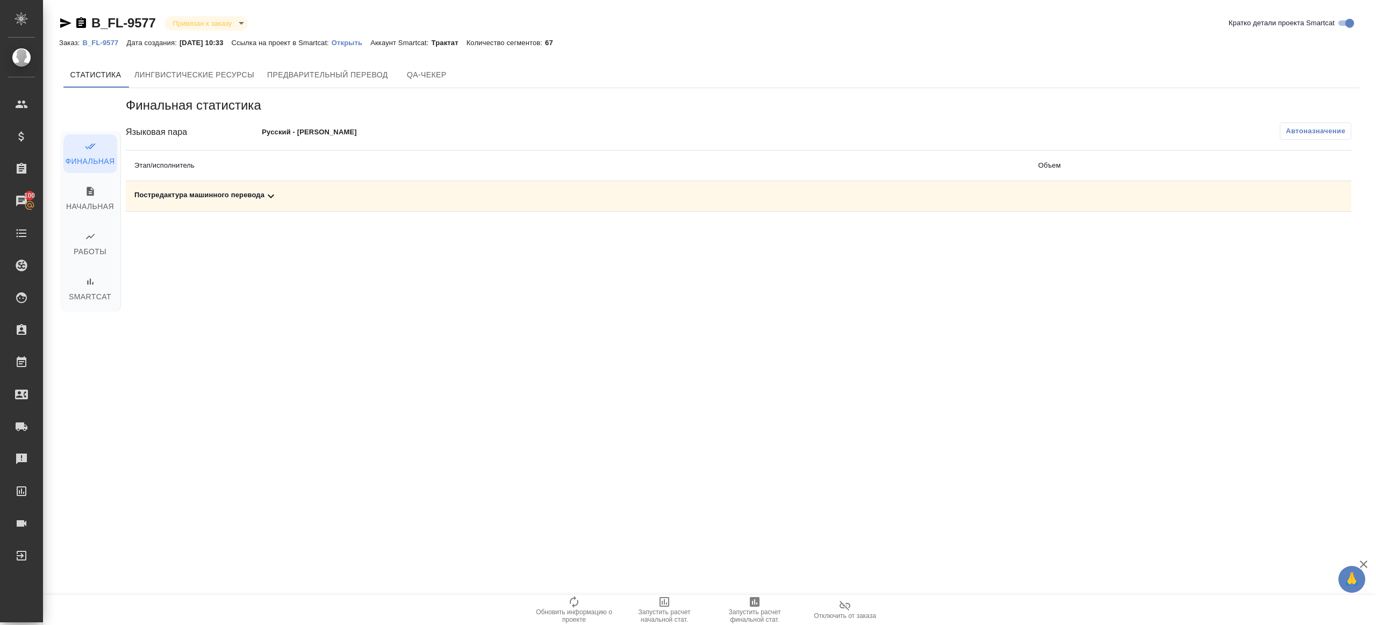
click at [755, 597] on icon "button" at bounding box center [754, 602] width 13 height 13
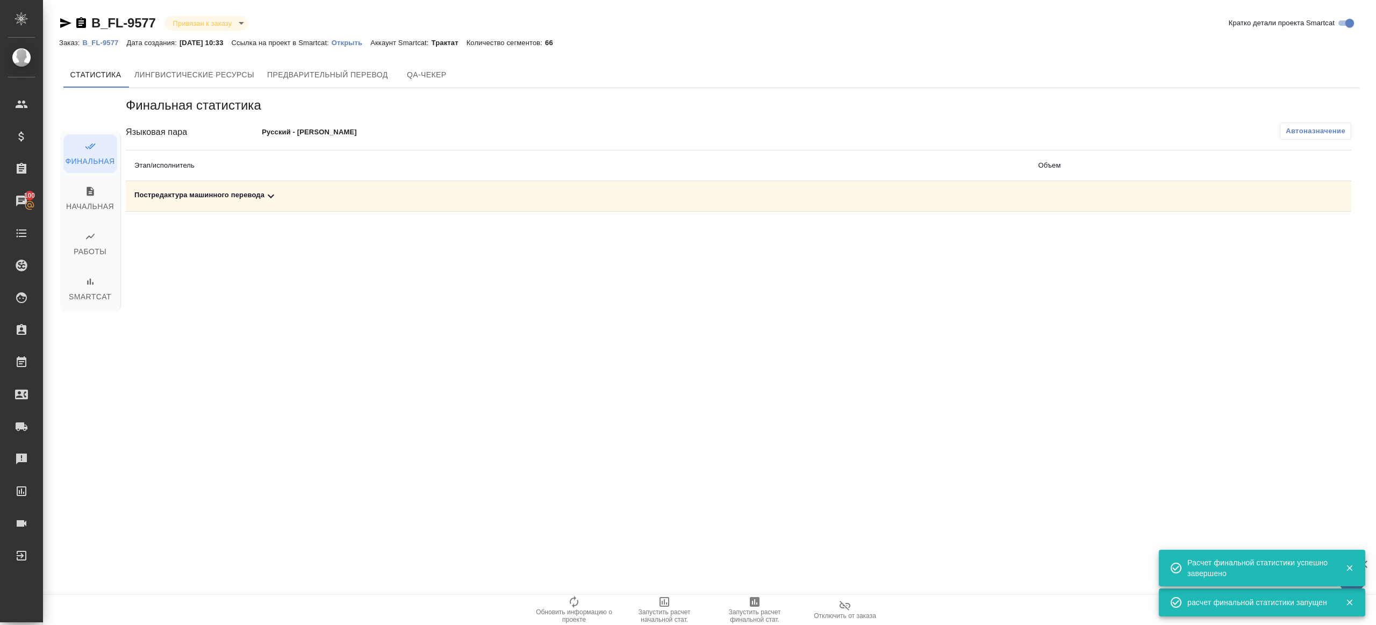
click at [272, 199] on icon at bounding box center [270, 196] width 13 height 13
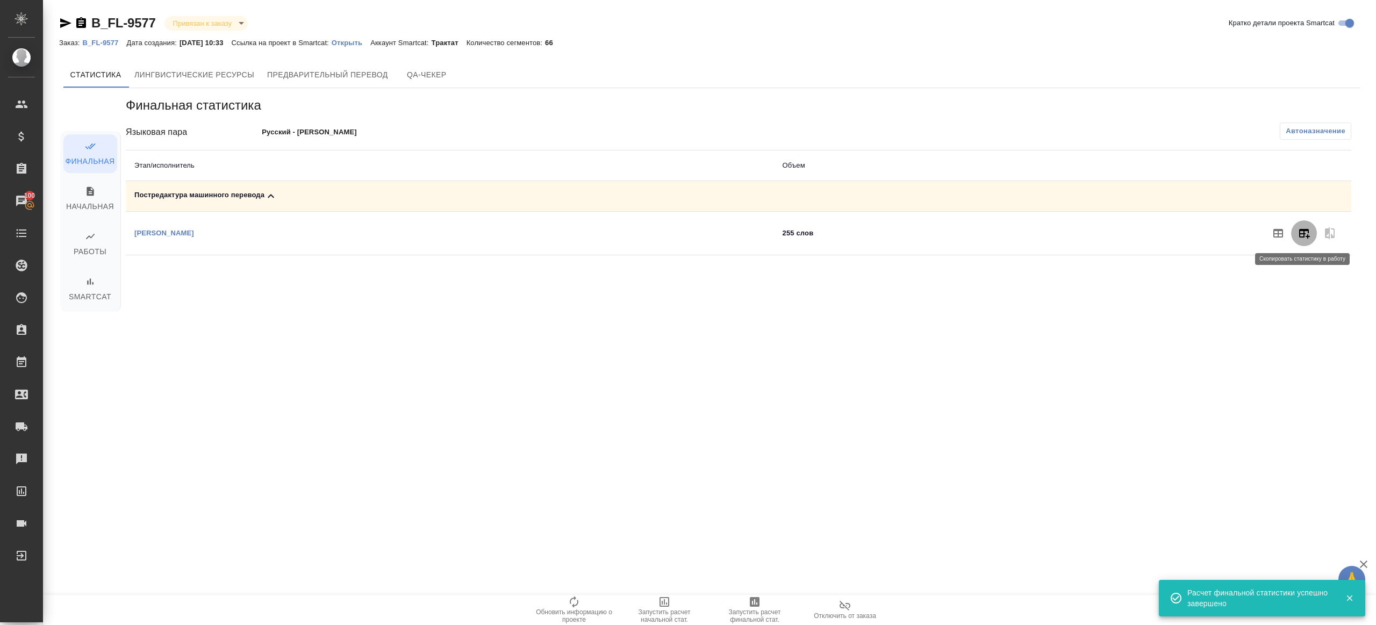
click at [1300, 232] on icon "button" at bounding box center [1304, 233] width 13 height 13
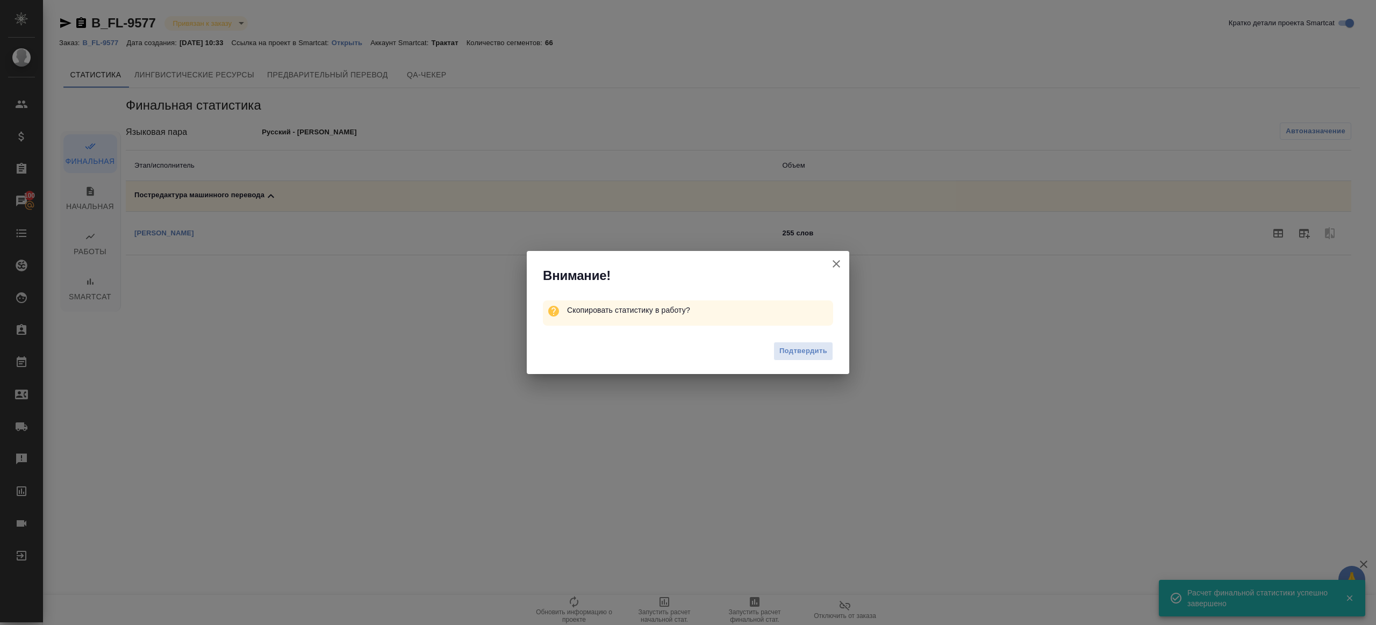
click at [813, 353] on span "Подтвердить" at bounding box center [803, 351] width 48 height 12
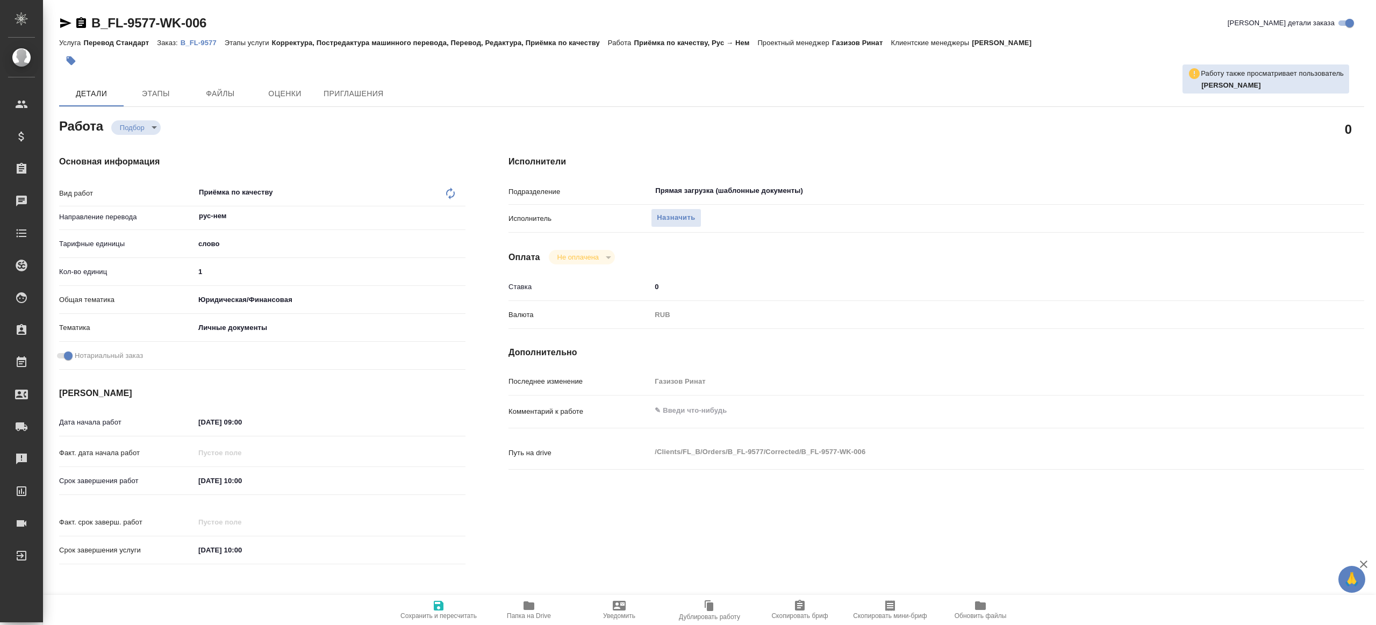
type textarea "x"
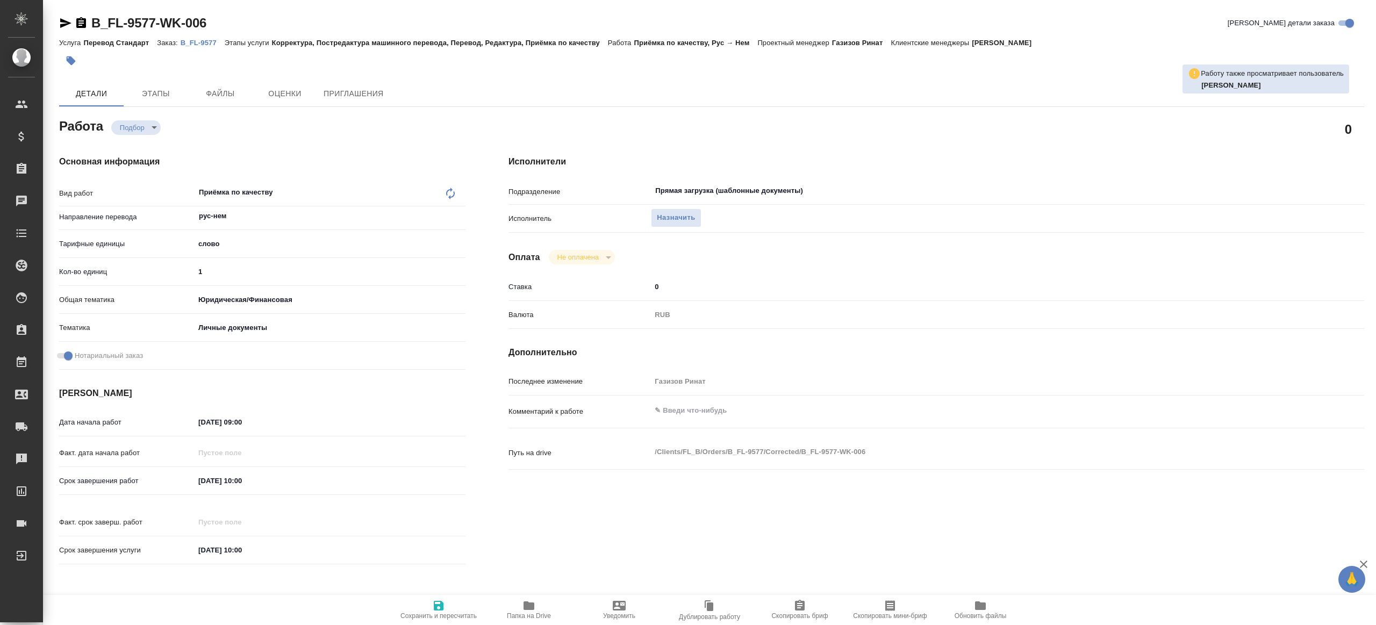
type textarea "x"
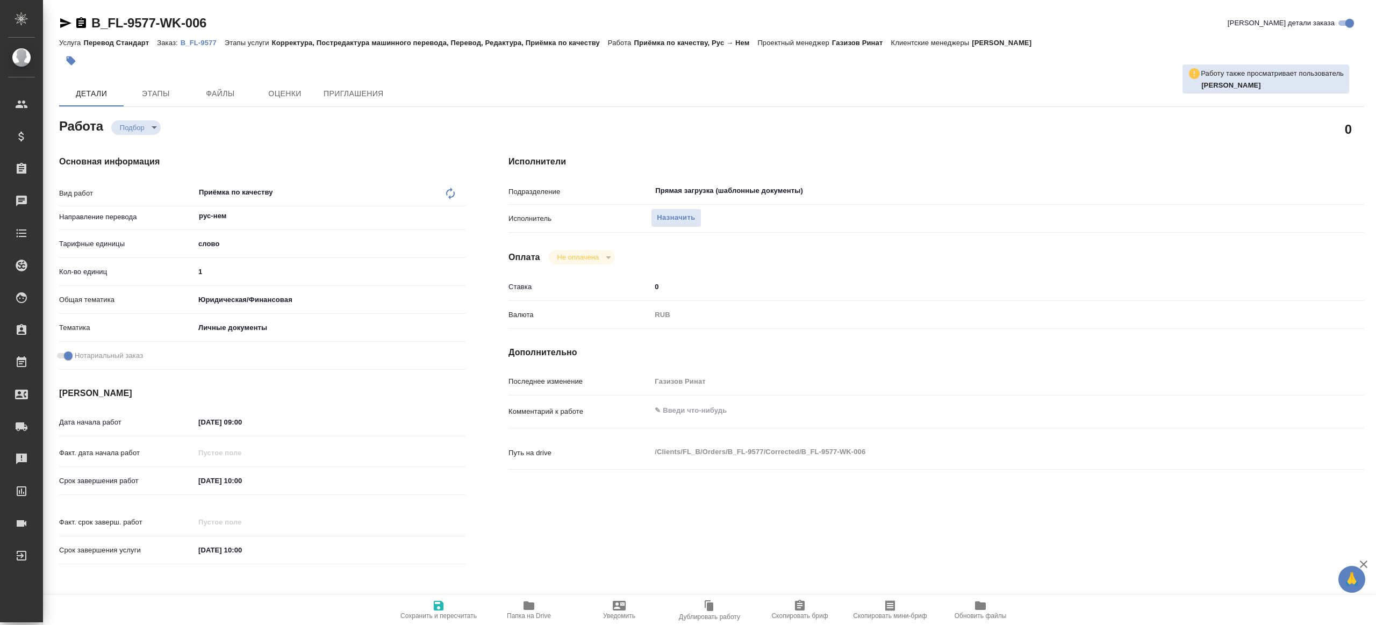
type textarea "x"
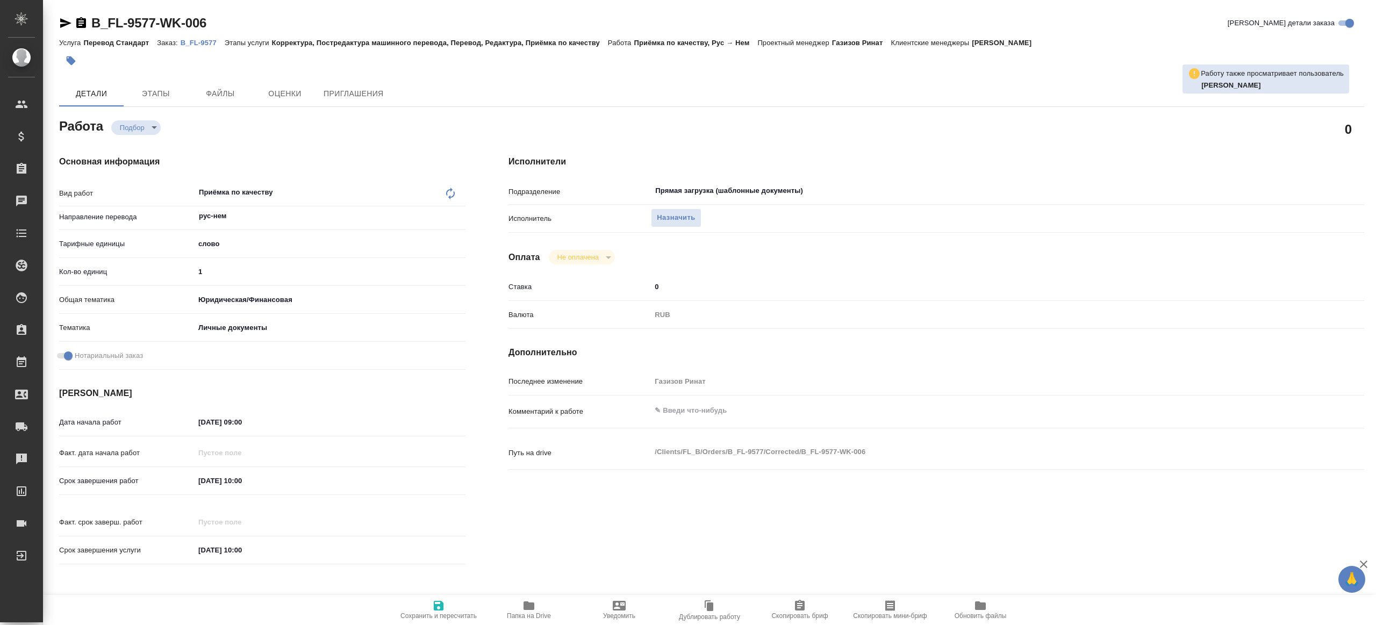
type textarea "x"
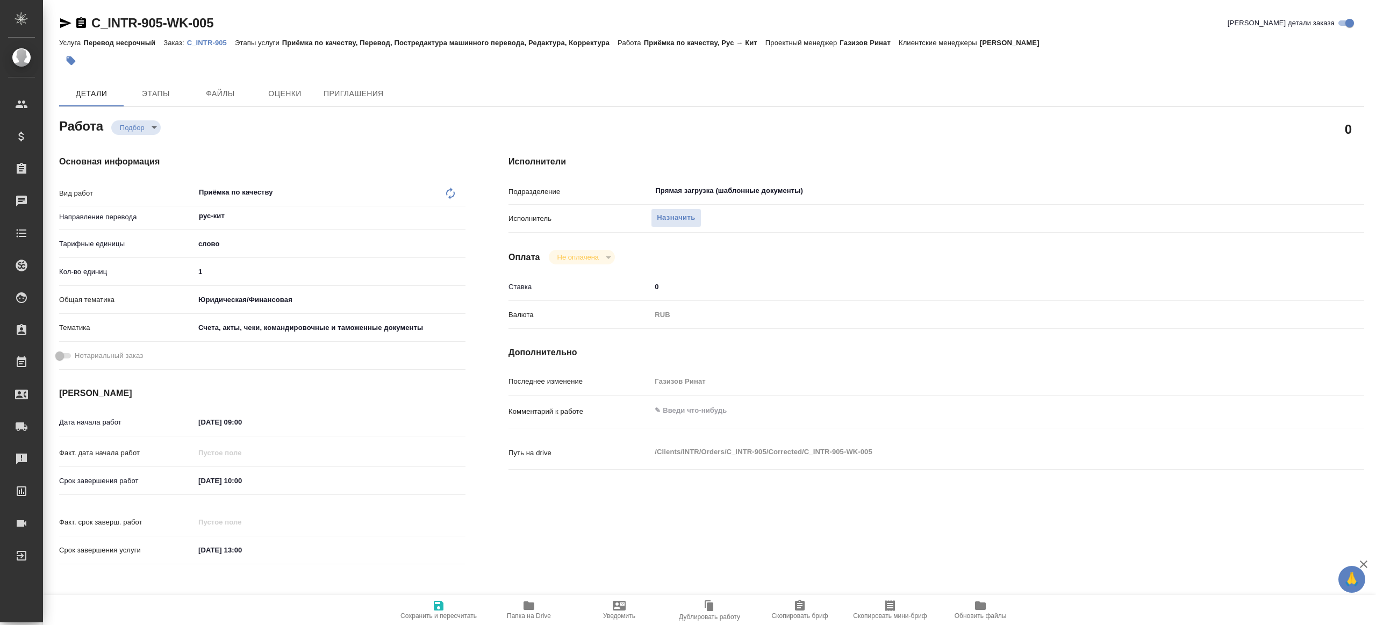
type textarea "x"
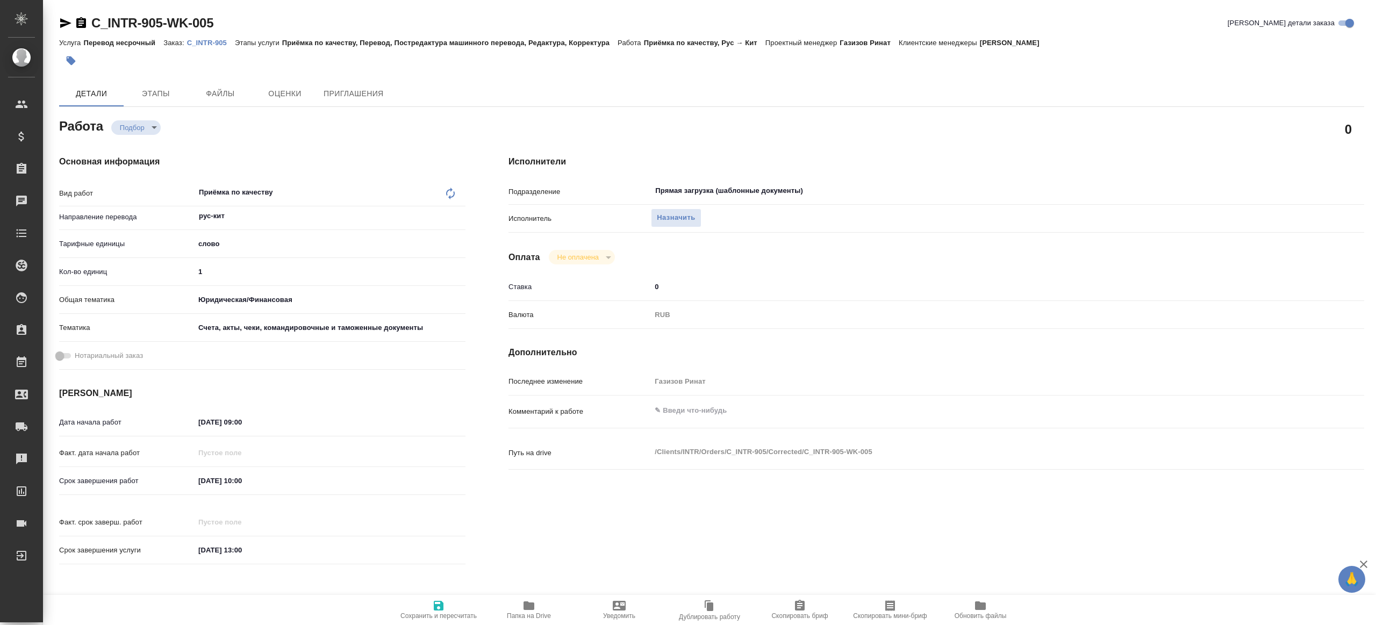
type textarea "x"
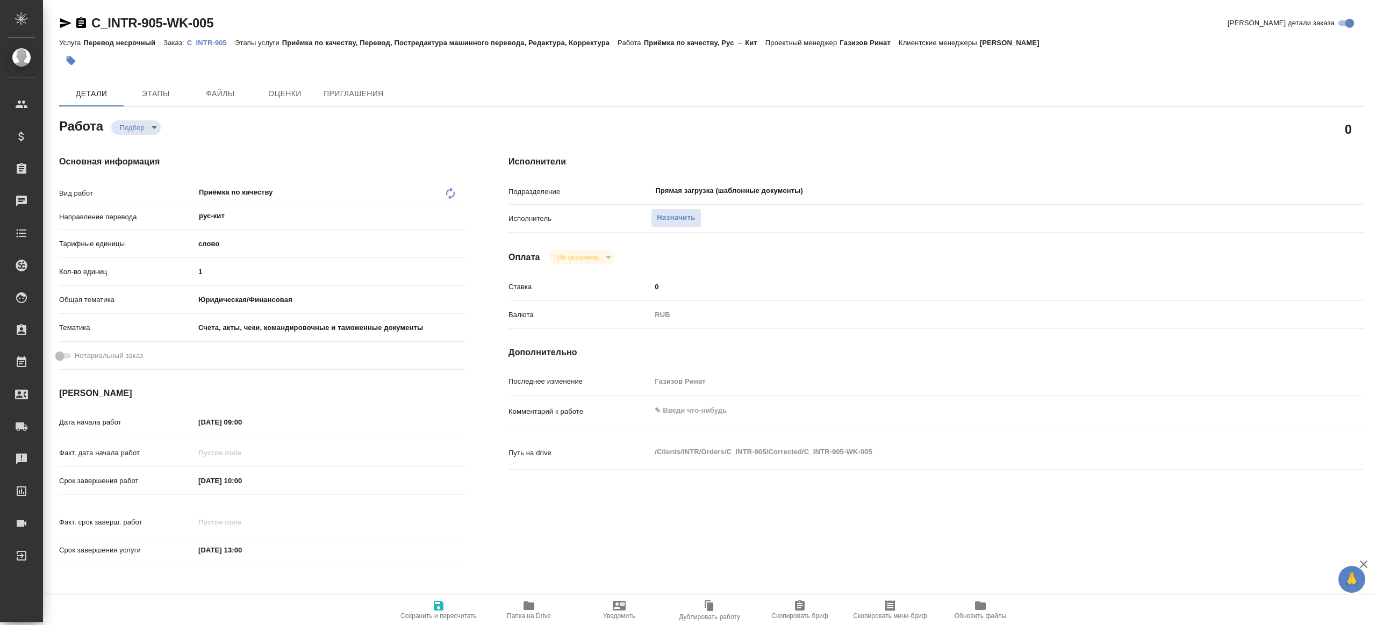
type textarea "x"
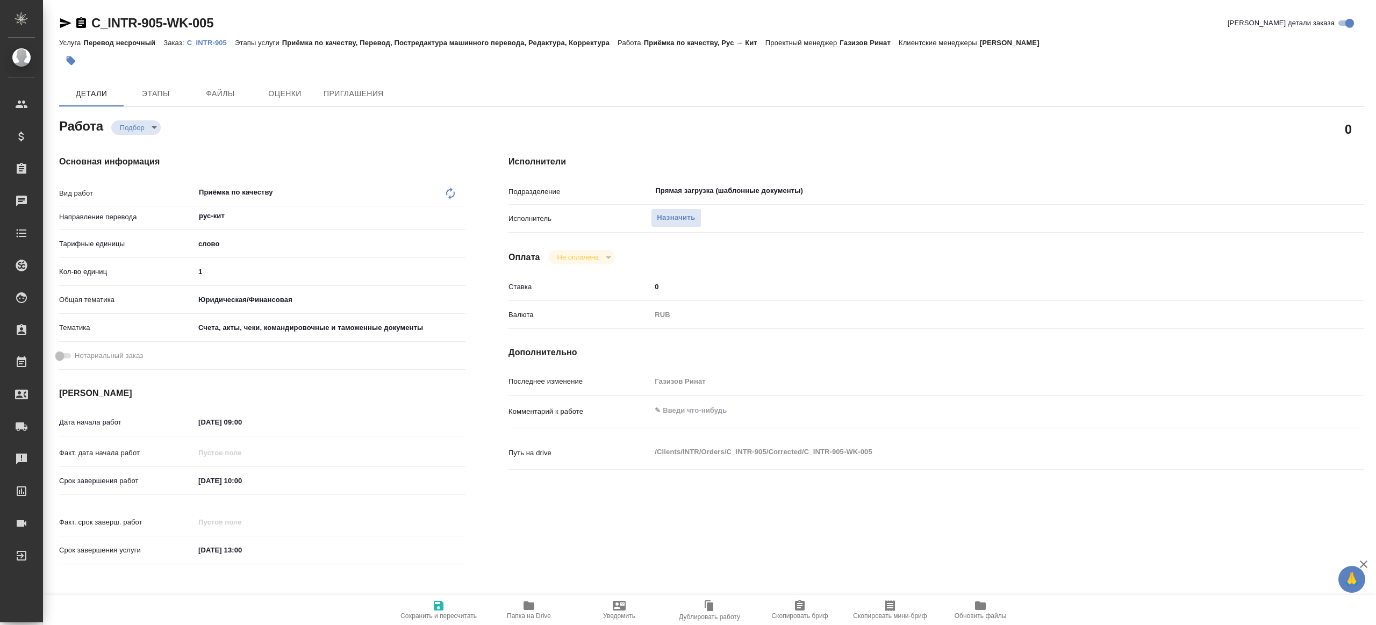
type textarea "x"
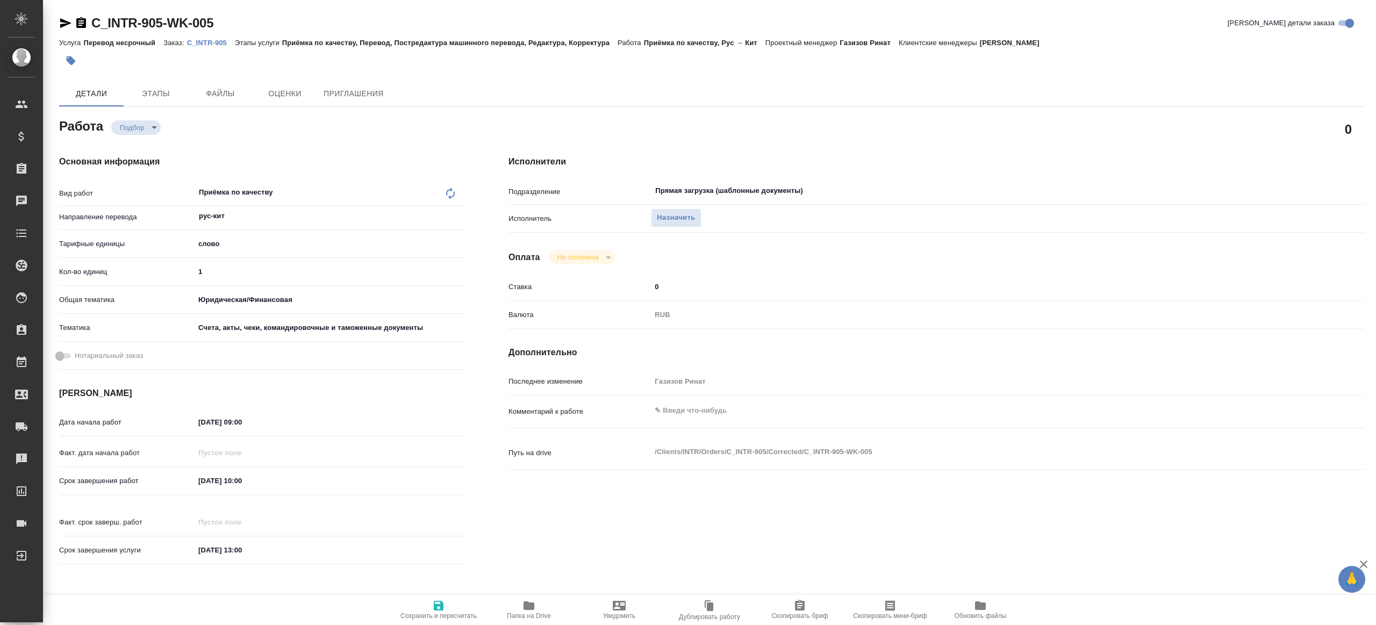
type textarea "x"
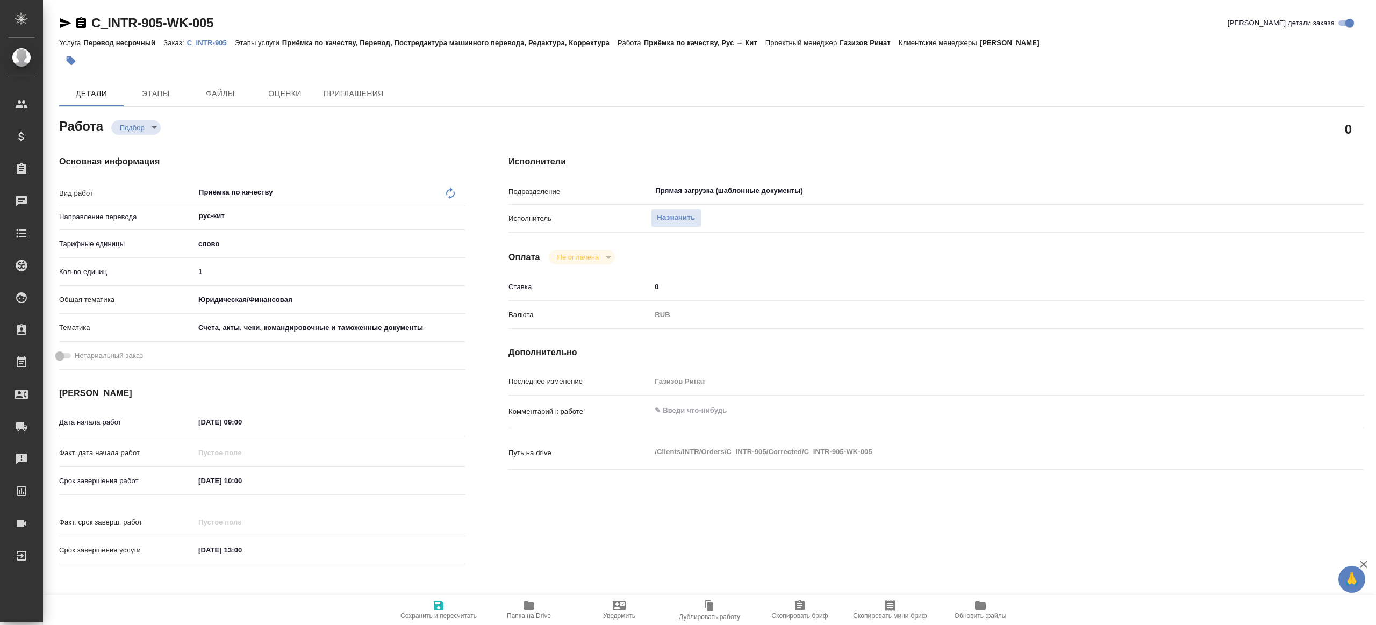
type textarea "x"
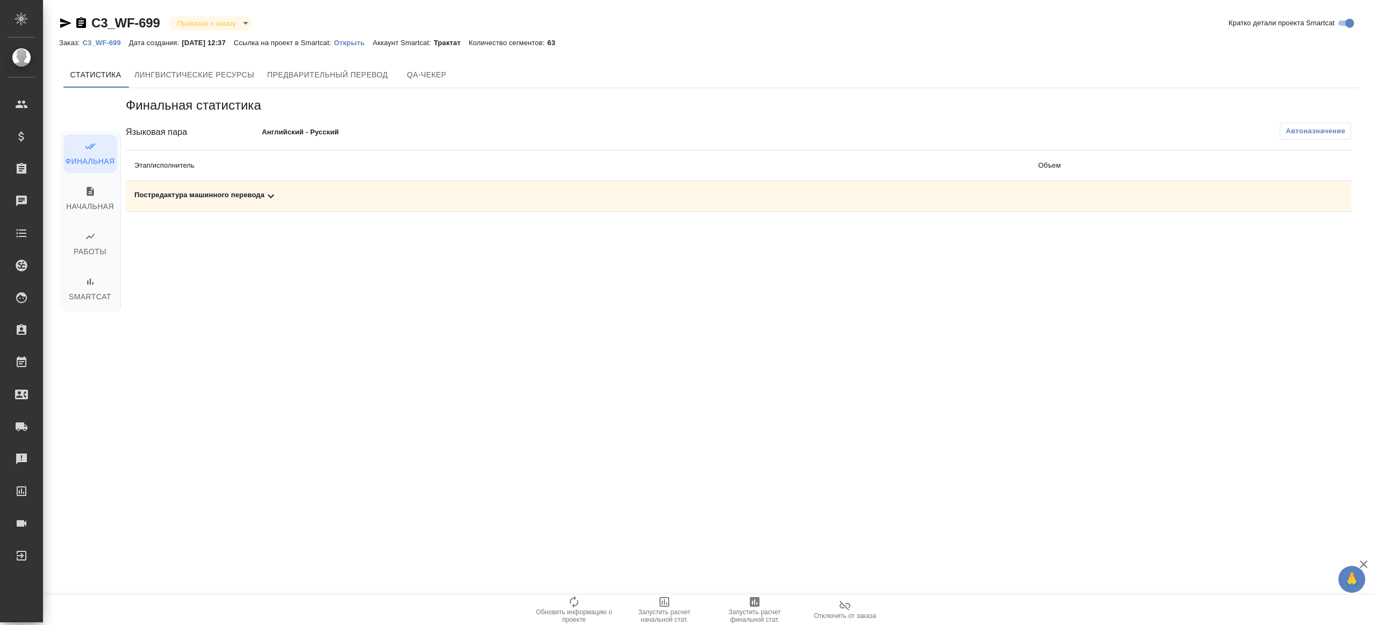
click at [1322, 133] on span "Автоназначение" at bounding box center [1316, 131] width 60 height 11
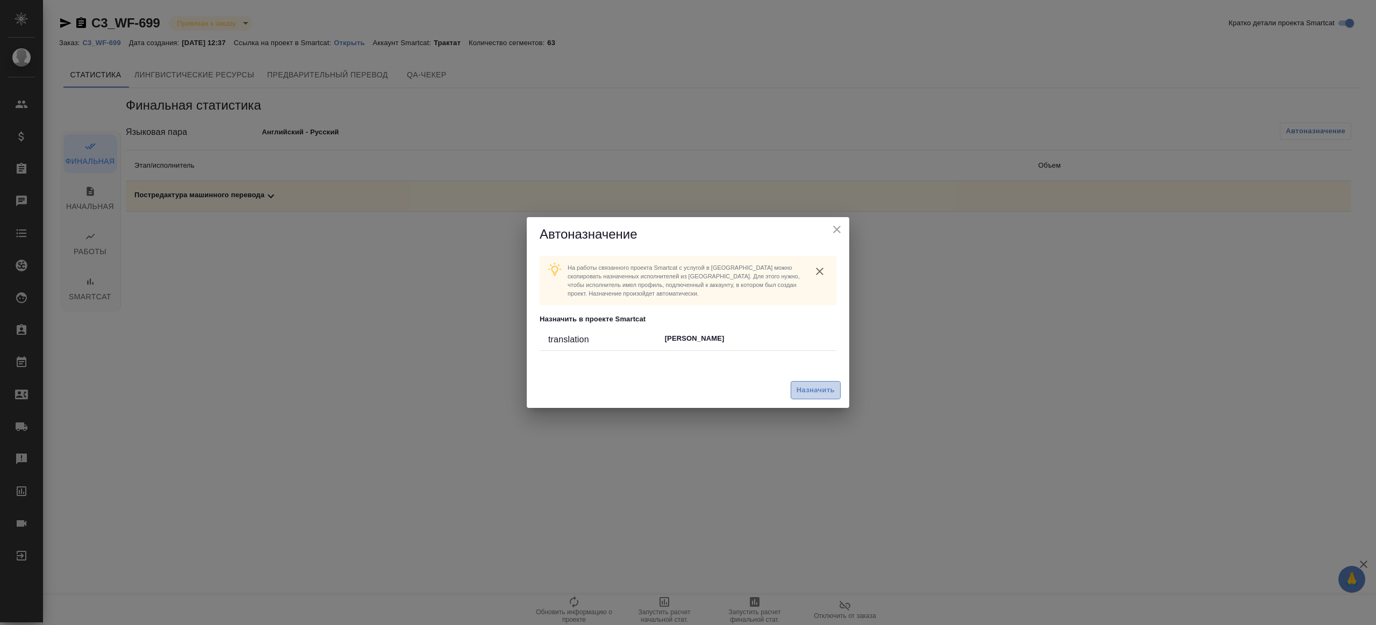
click at [813, 384] on span "Назначить" at bounding box center [816, 390] width 38 height 12
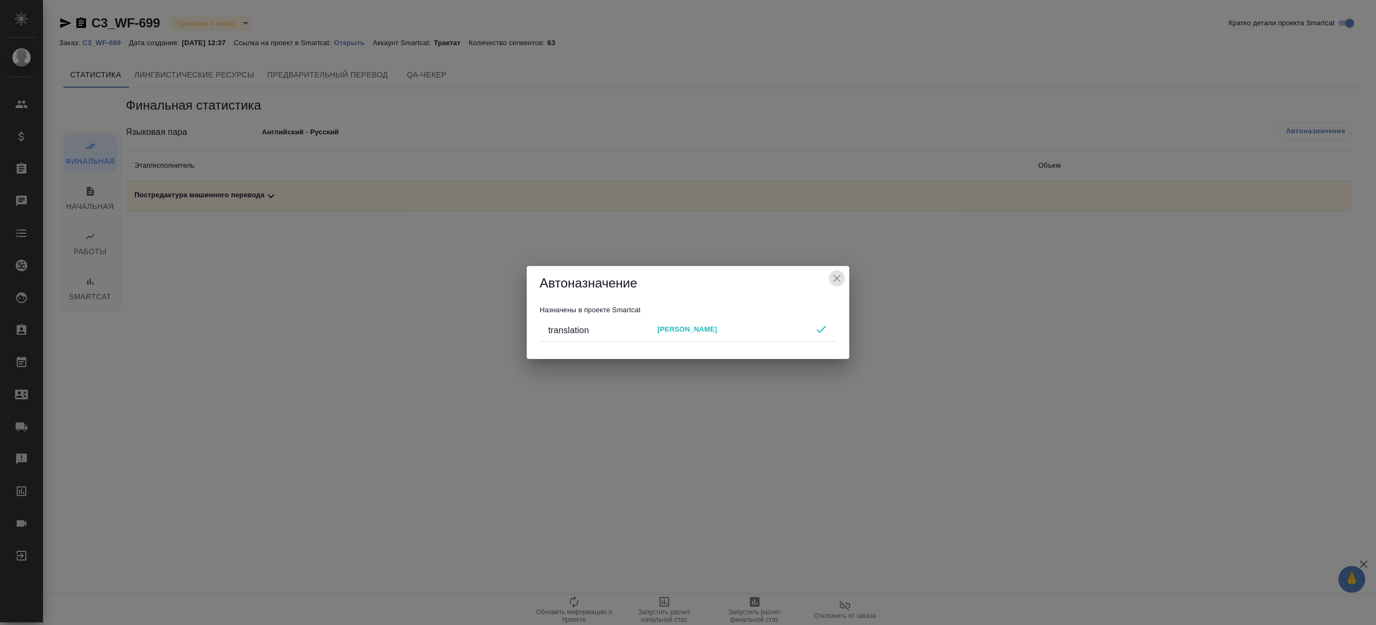
click at [833, 275] on icon "close" at bounding box center [836, 278] width 13 height 13
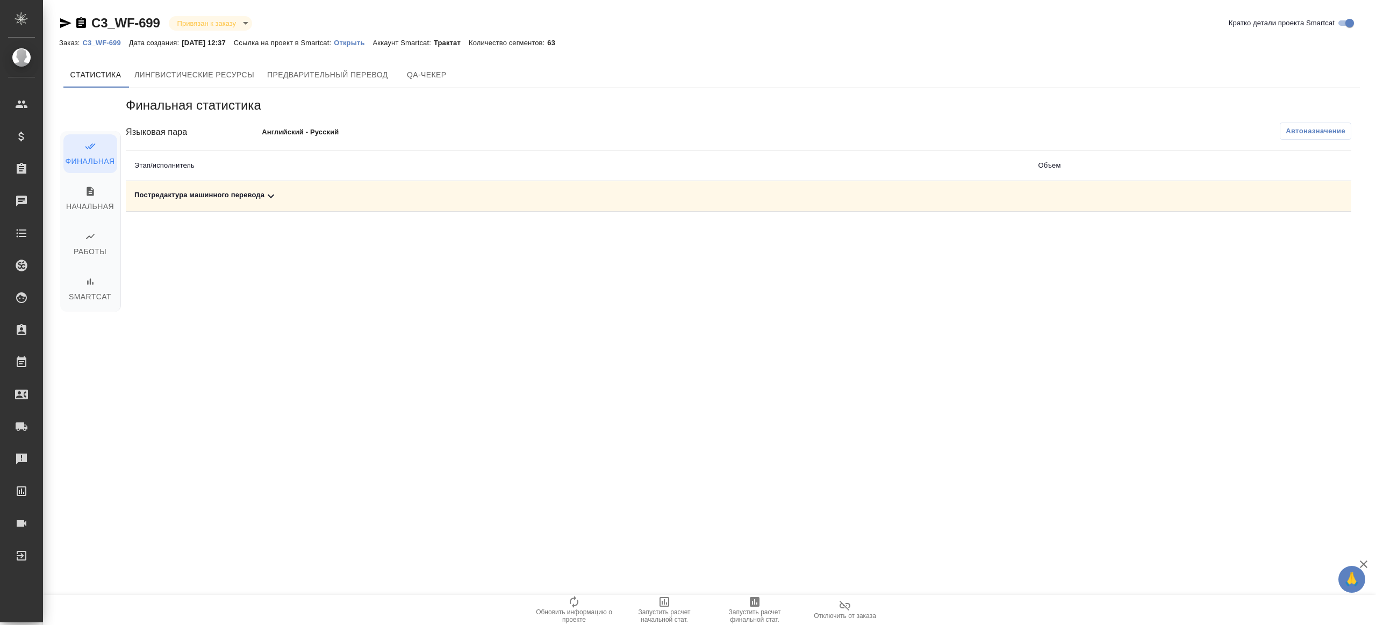
click at [750, 593] on div ".cls-1 fill:#fff; AWATERA [PERSON_NAME] Клиенты Спецификации Заказы Чаты Todo П…" at bounding box center [688, 312] width 1376 height 625
click at [750, 597] on icon "button" at bounding box center [755, 602] width 10 height 10
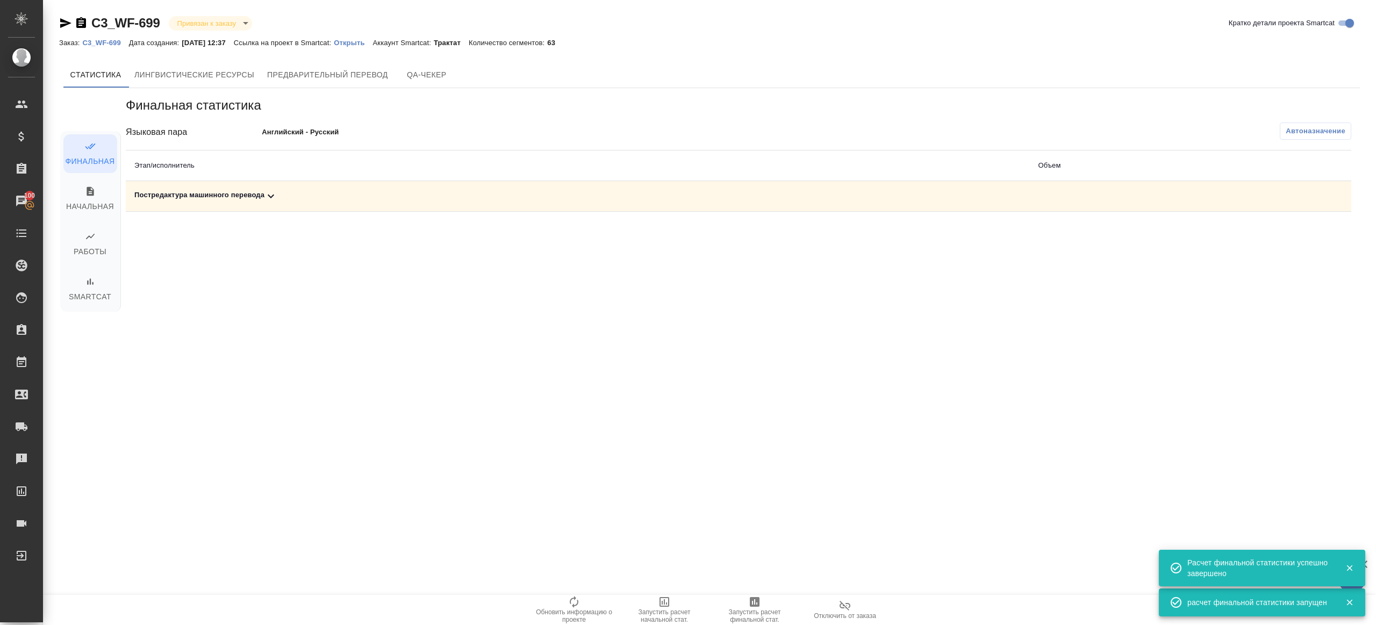
click at [270, 192] on icon at bounding box center [270, 196] width 13 height 13
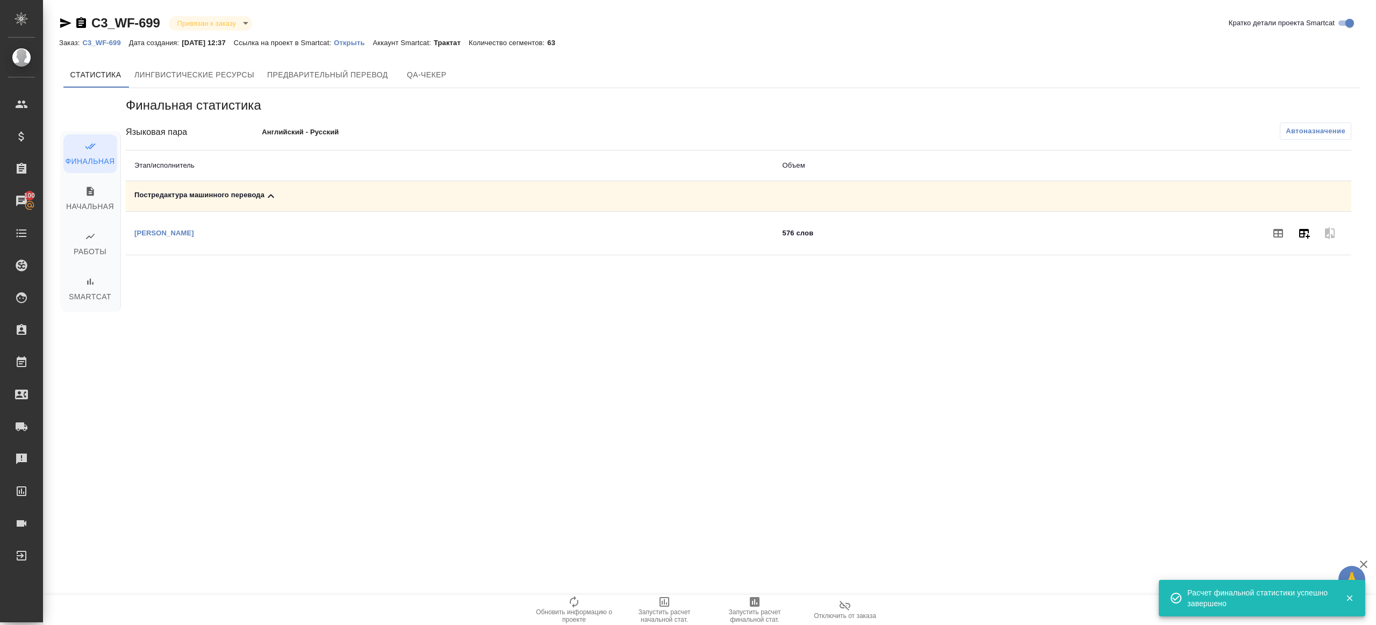
click at [1306, 230] on icon "button" at bounding box center [1304, 234] width 11 height 10
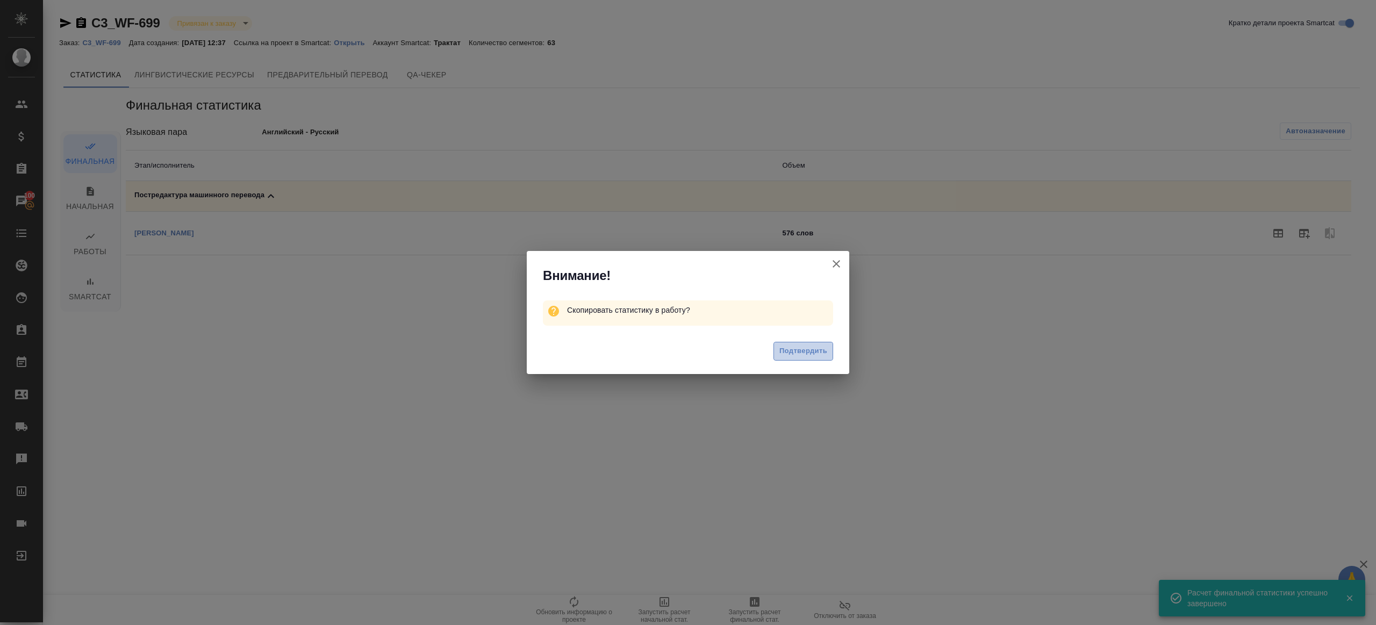
click at [808, 355] on span "Подтвердить" at bounding box center [803, 351] width 48 height 12
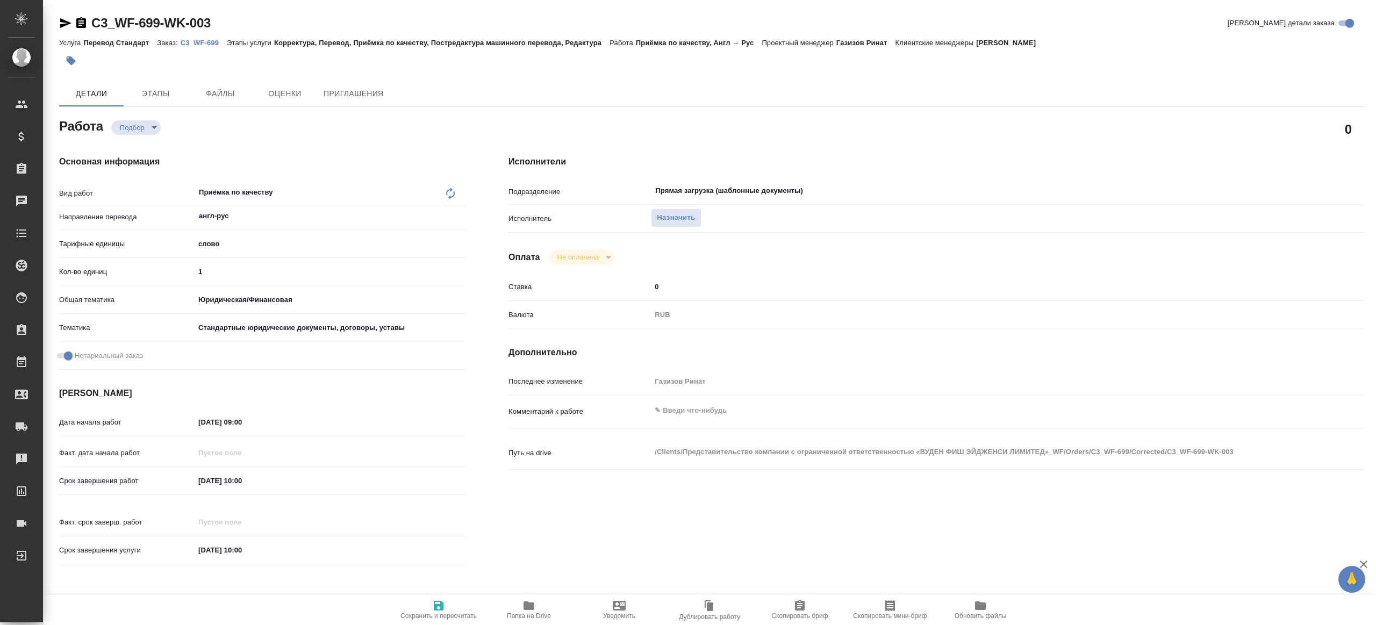
type textarea "x"
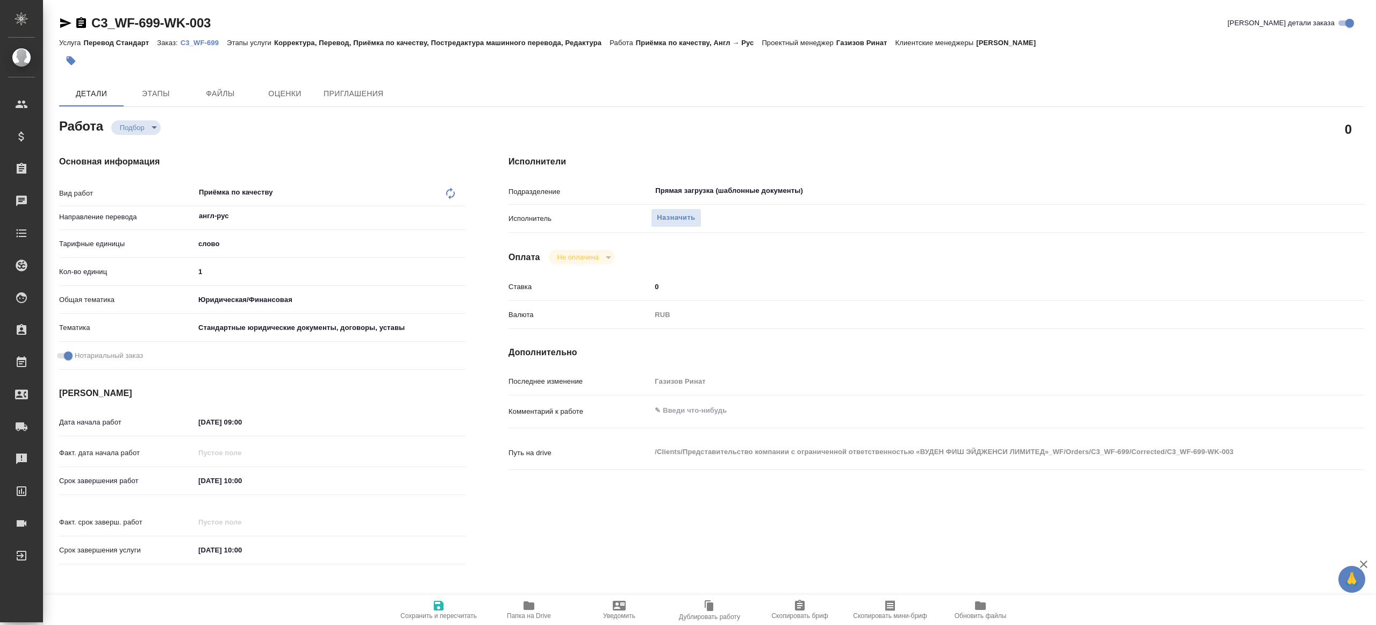
type textarea "x"
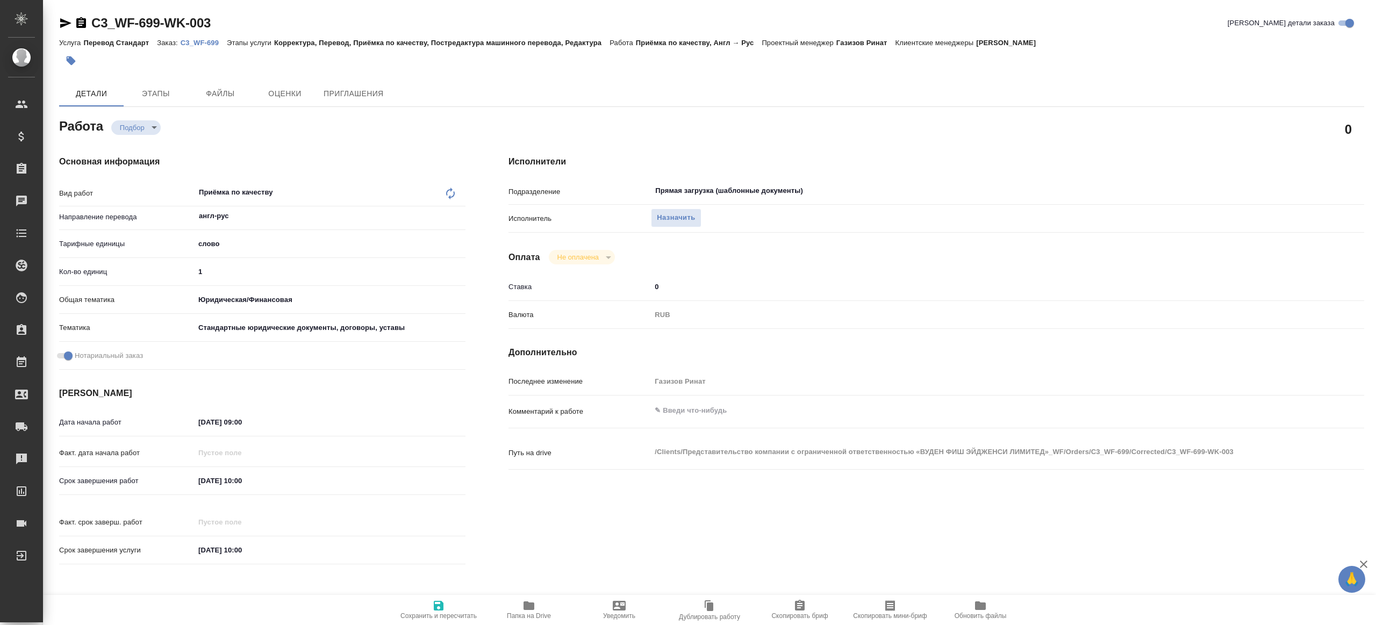
type textarea "x"
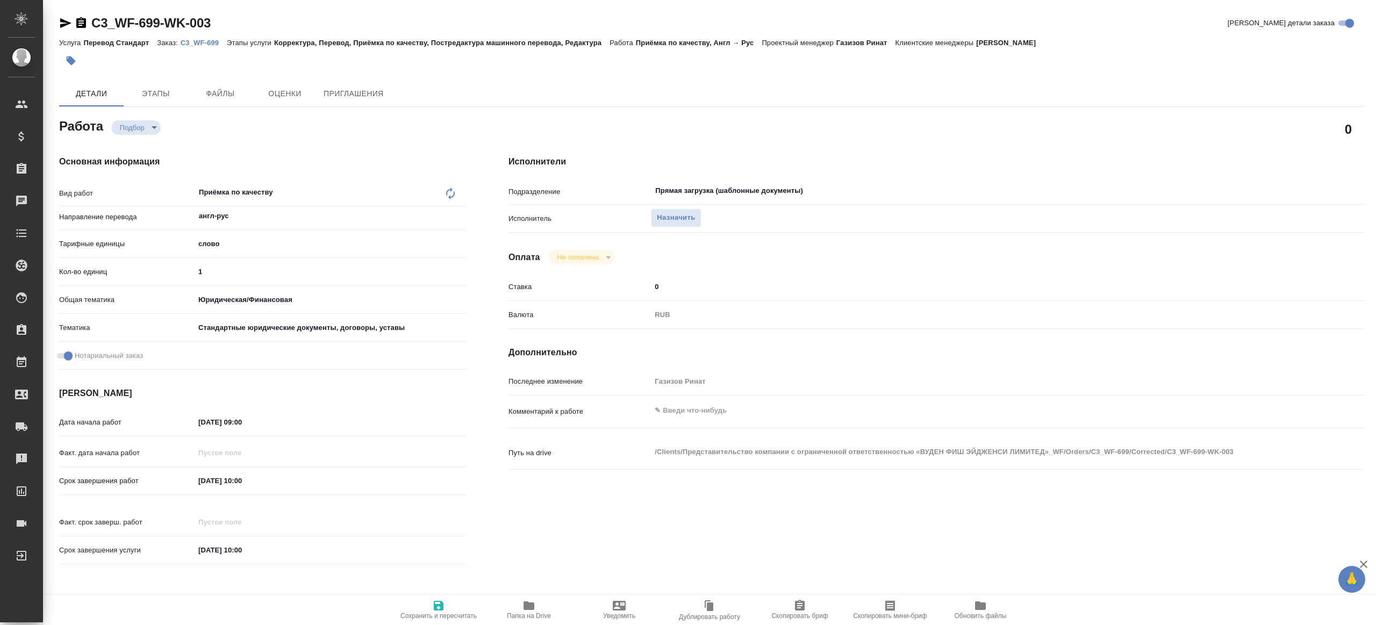
type textarea "x"
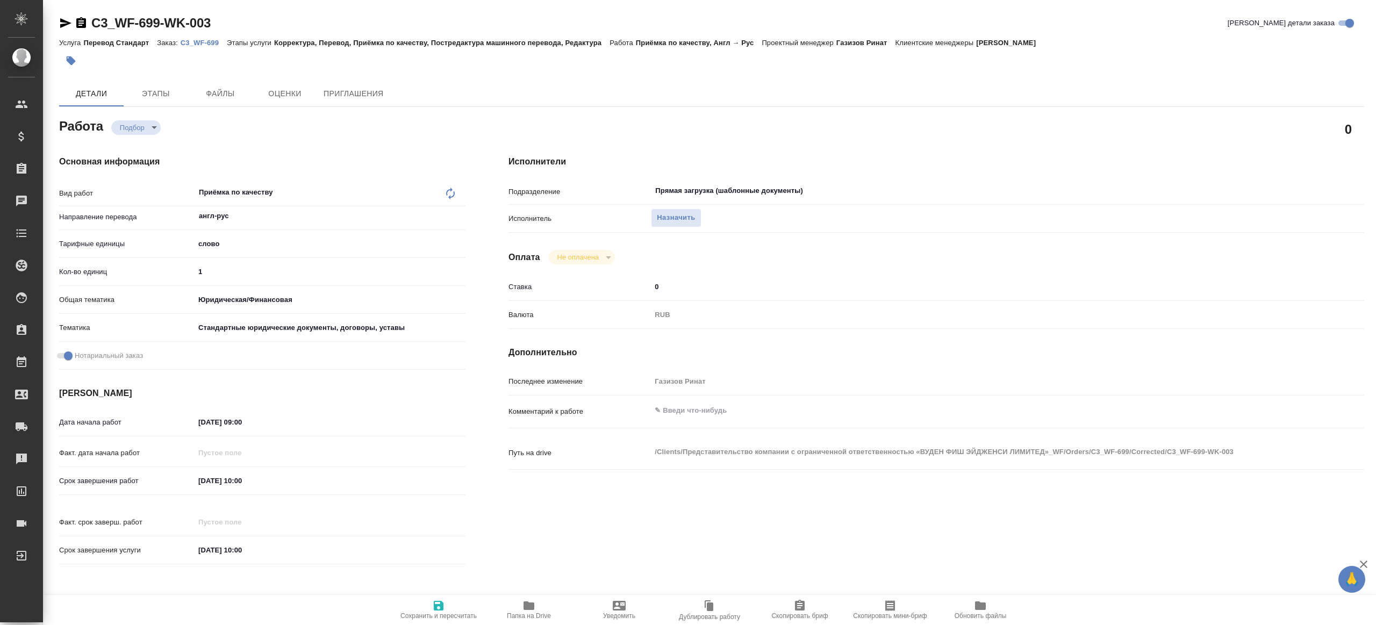
type textarea "x"
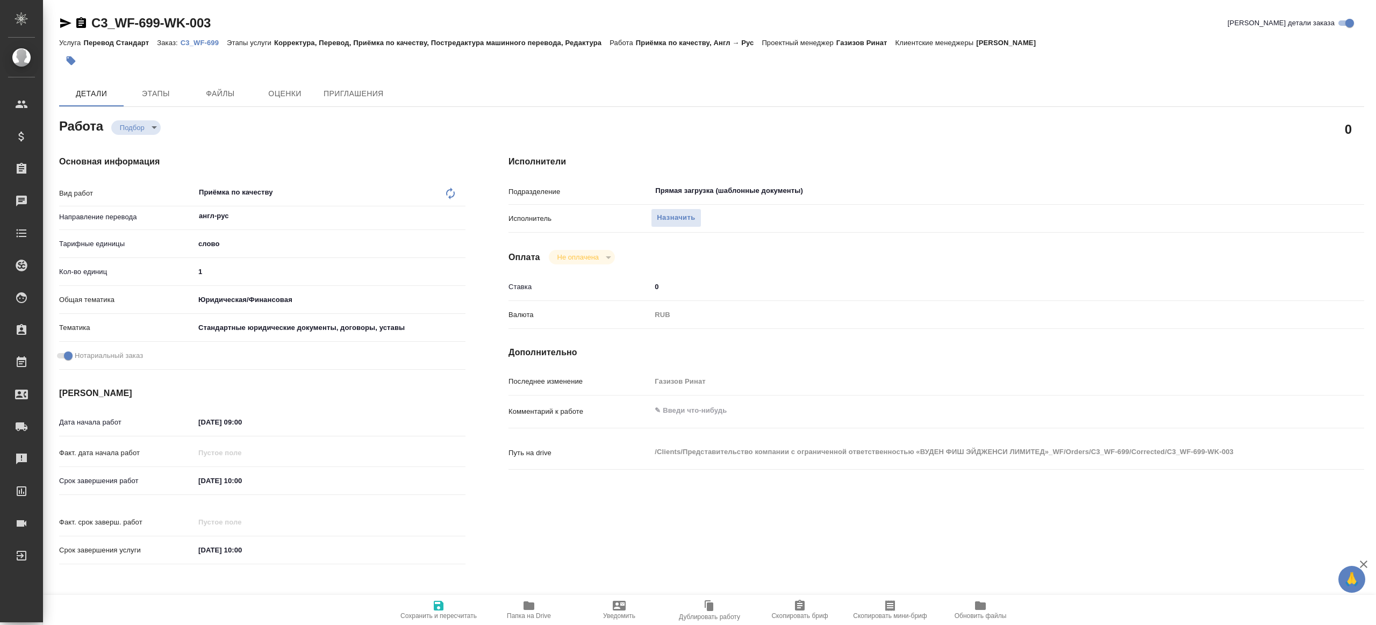
type textarea "x"
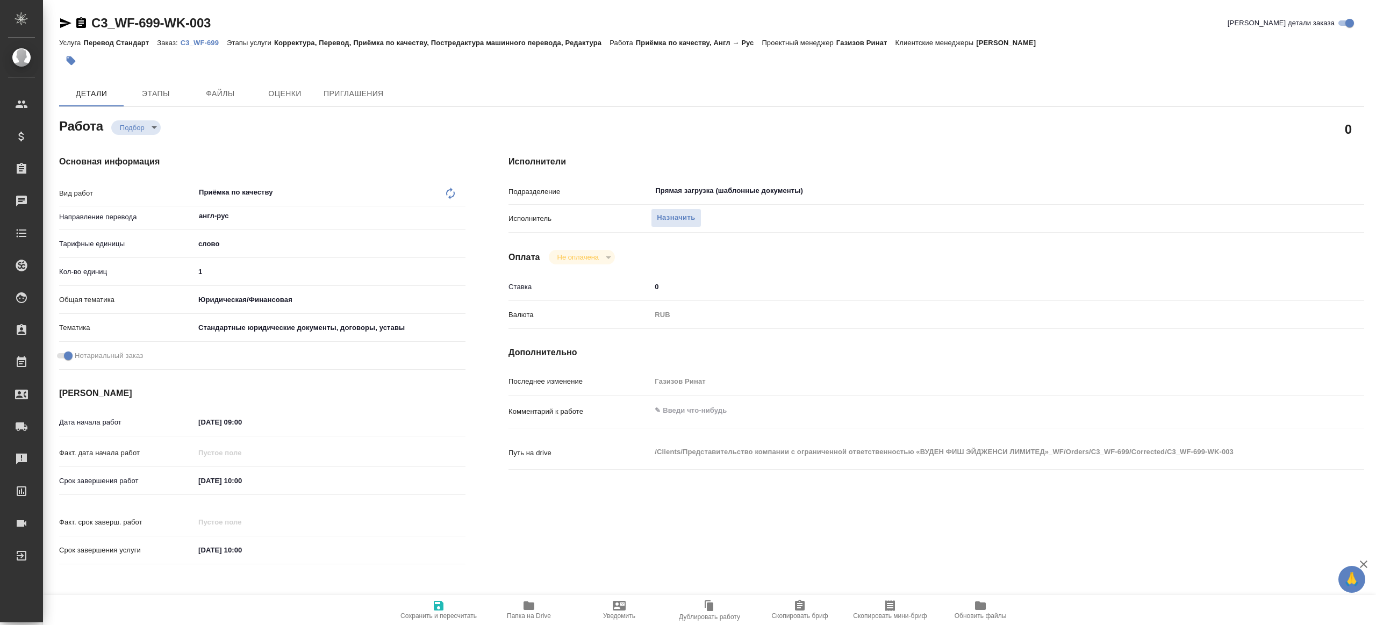
type textarea "x"
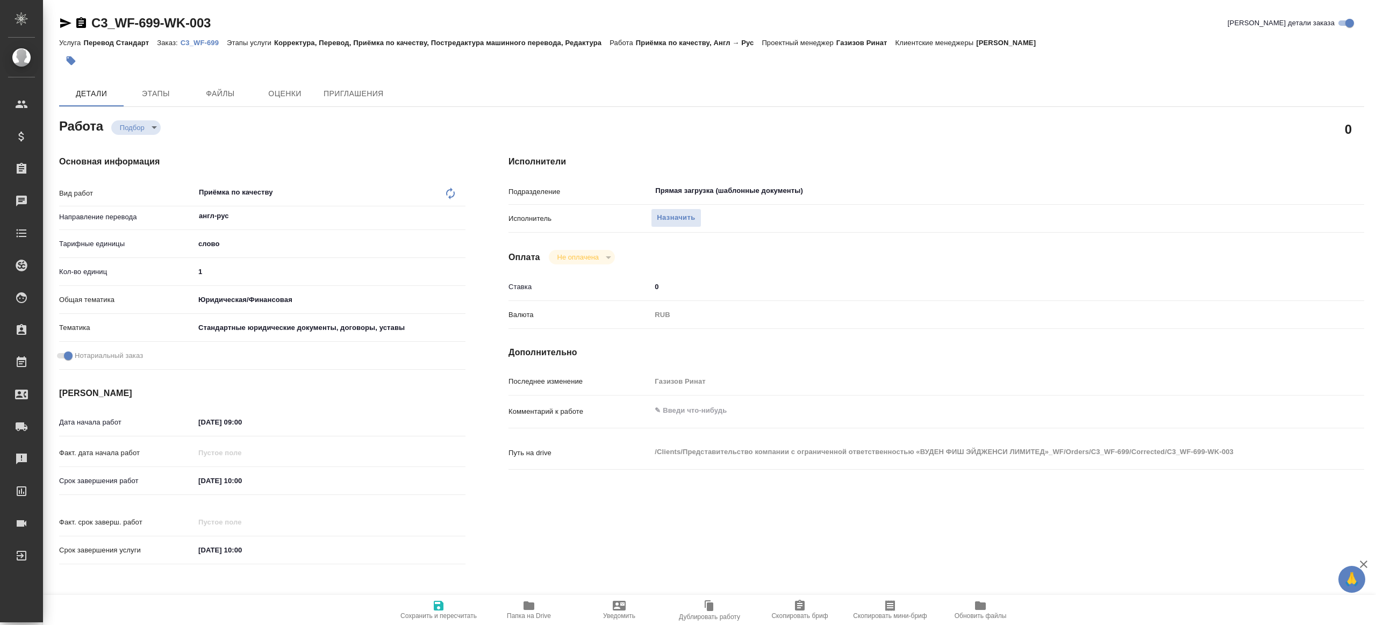
type textarea "x"
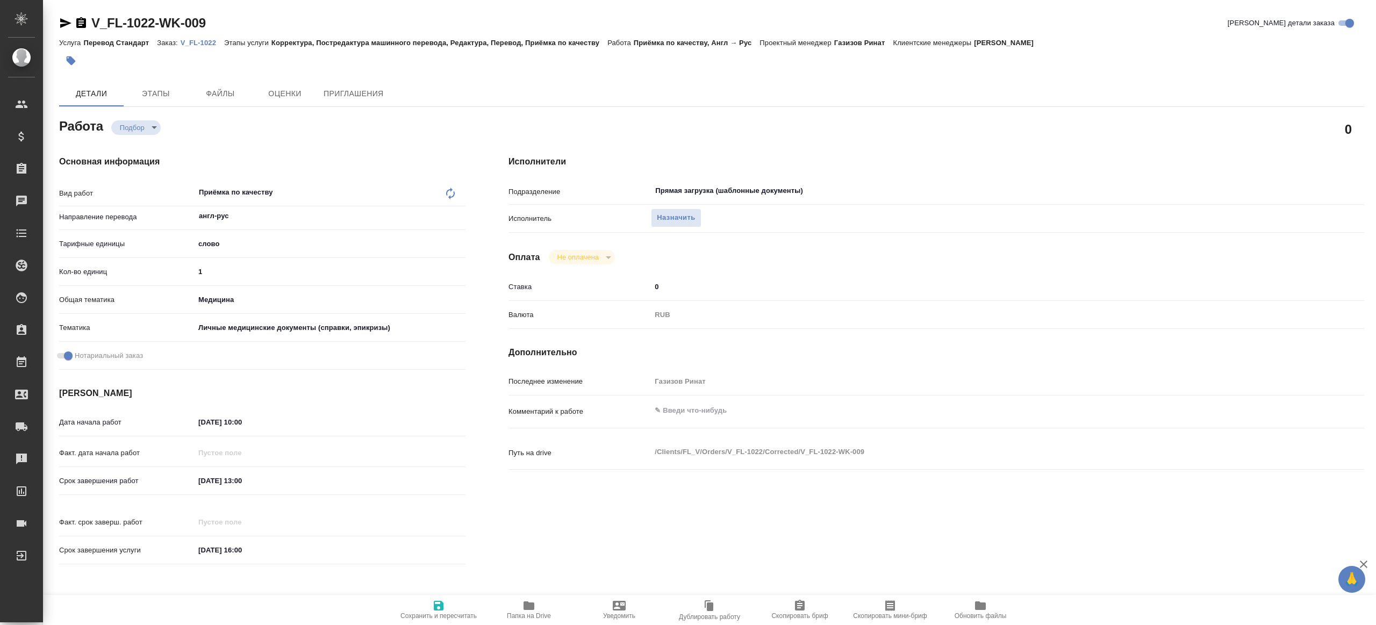
type textarea "x"
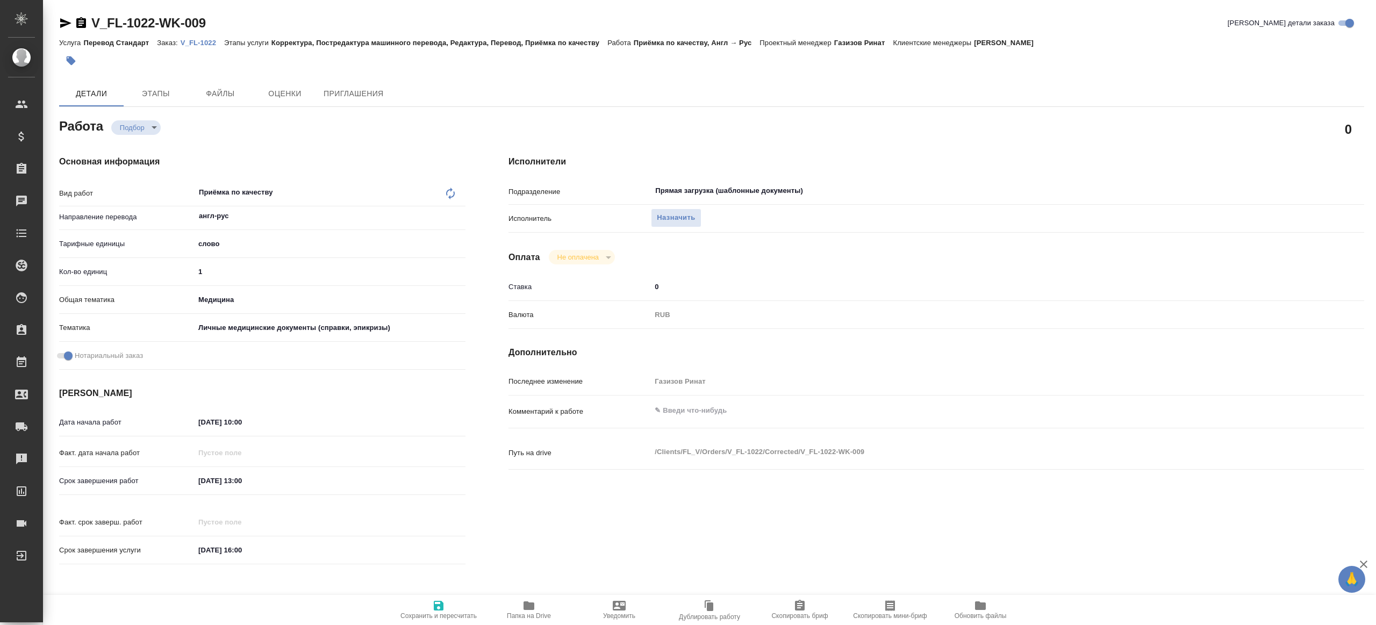
type textarea "x"
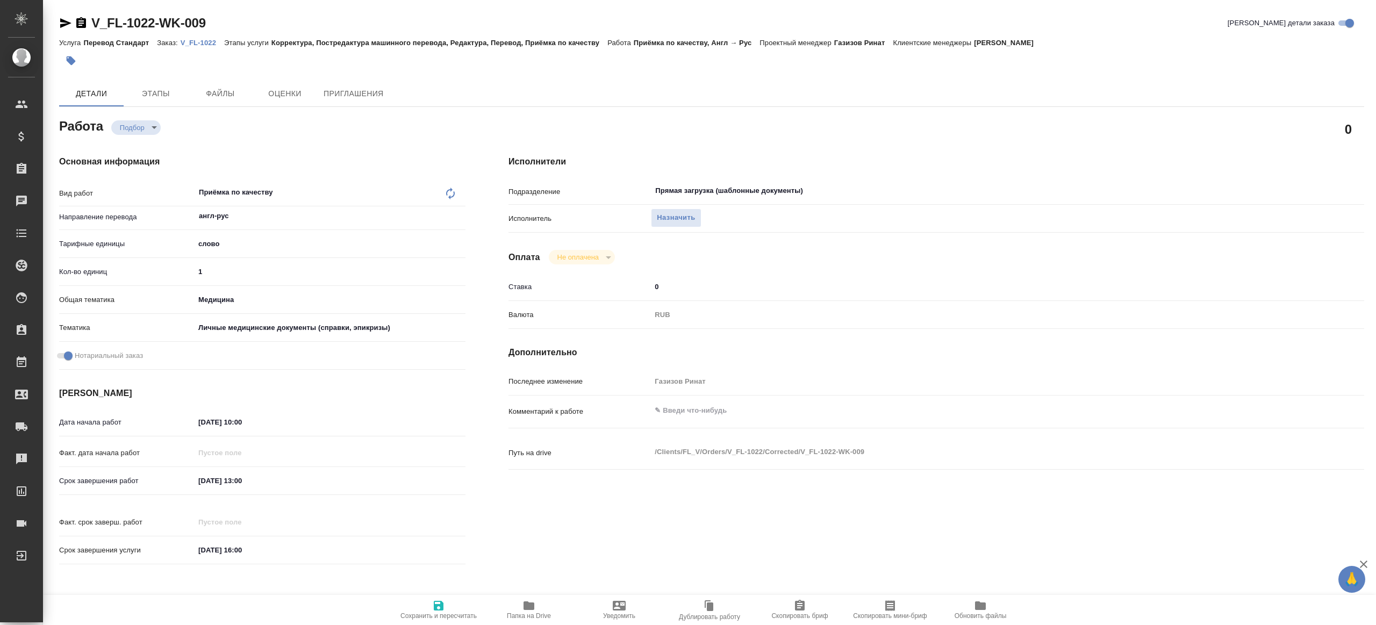
type textarea "x"
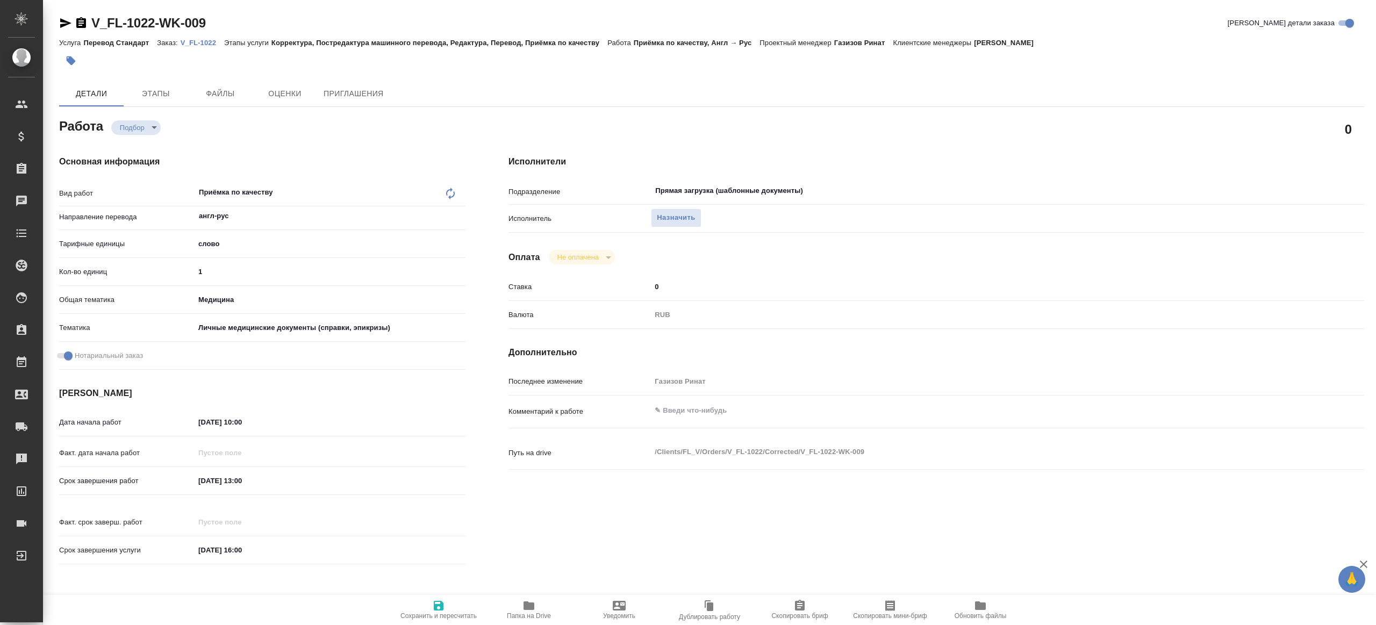
type textarea "x"
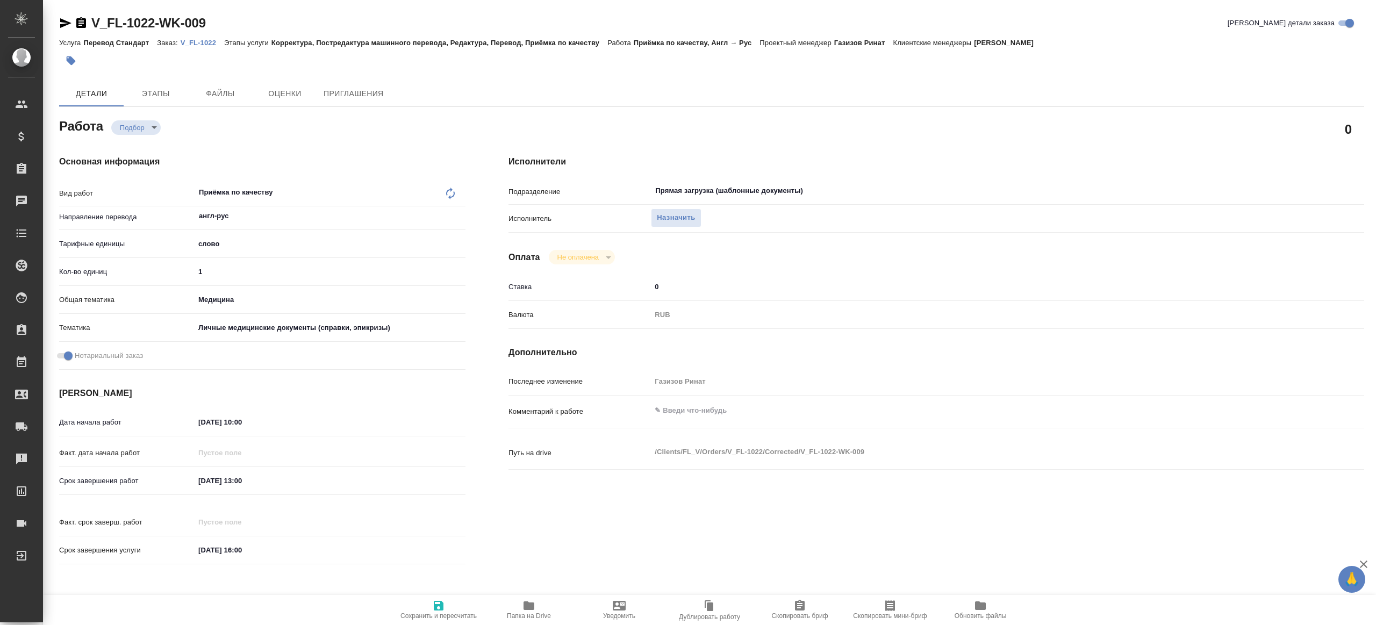
type textarea "x"
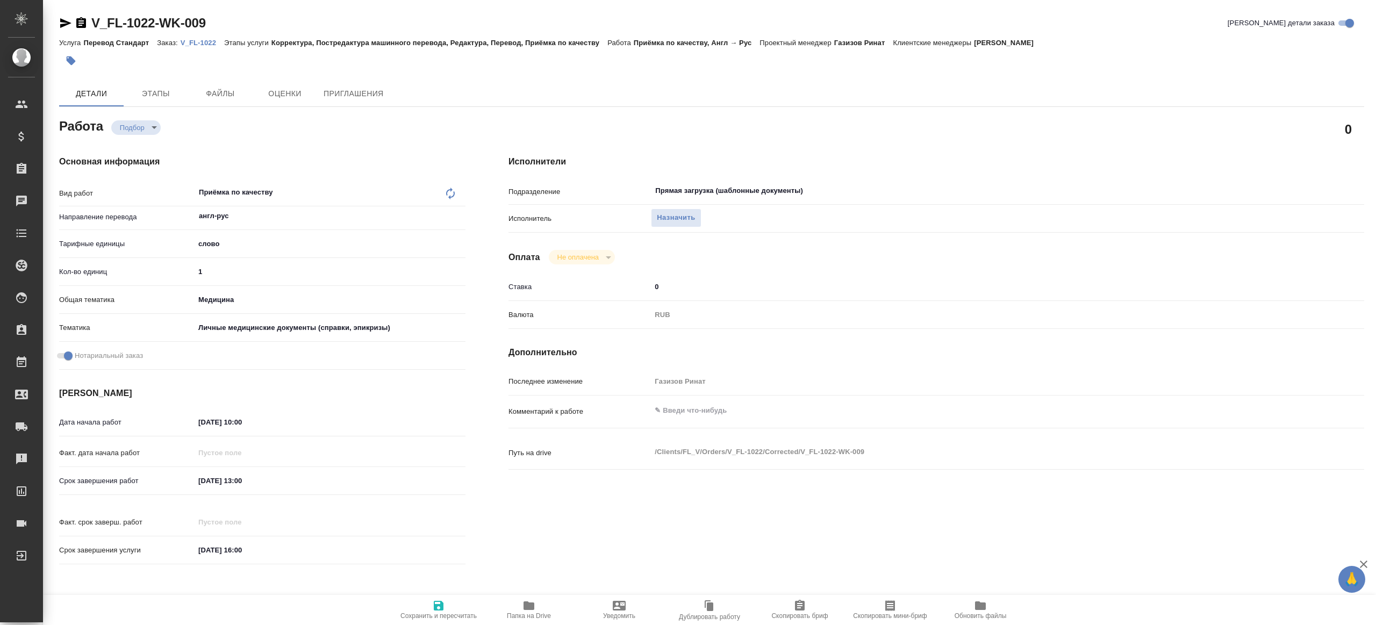
type textarea "x"
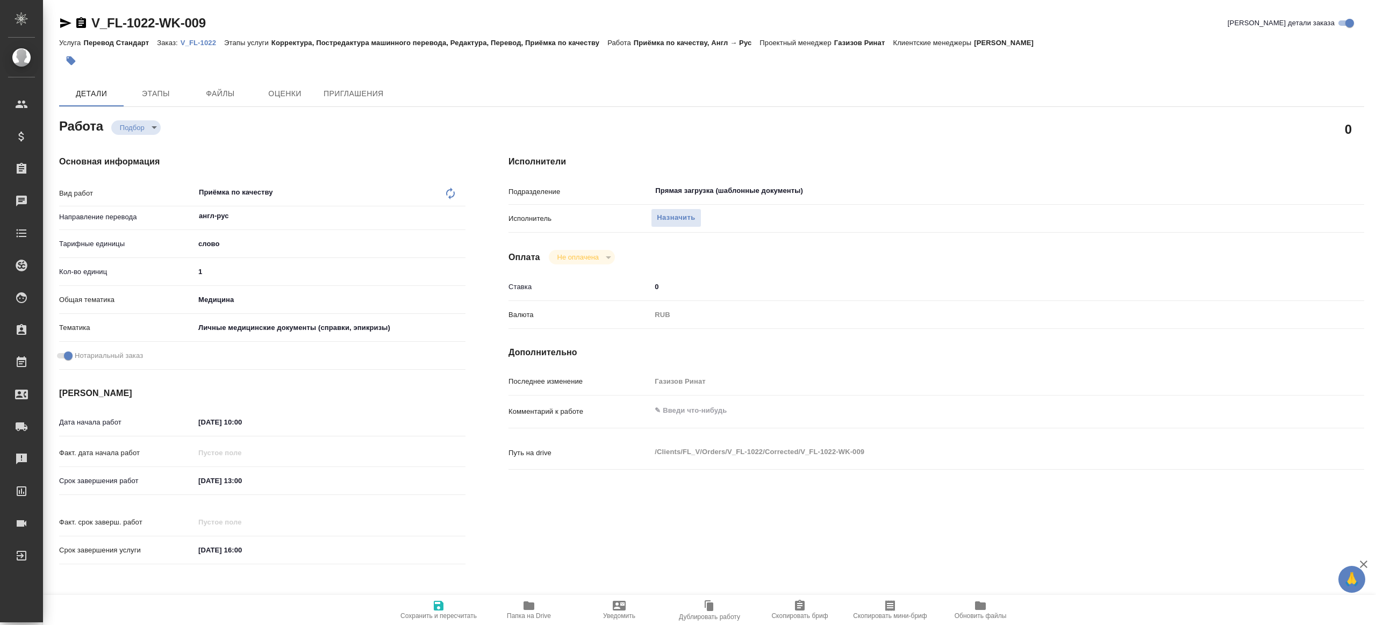
type textarea "x"
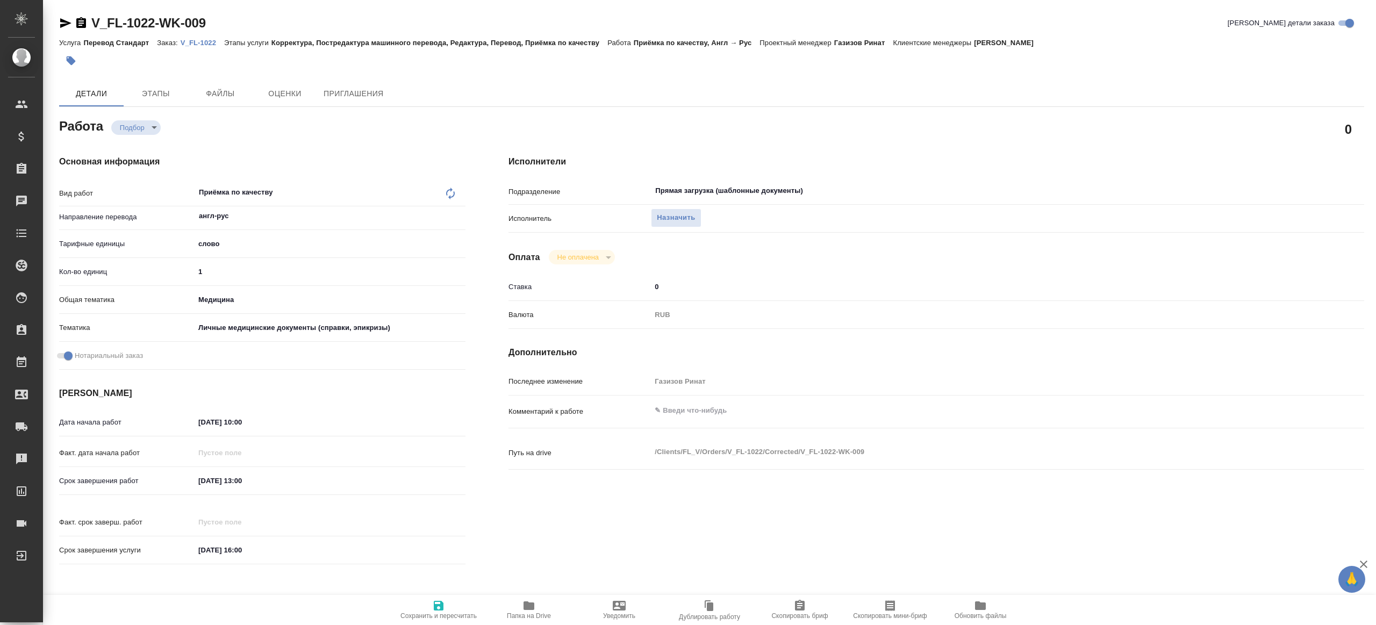
type textarea "x"
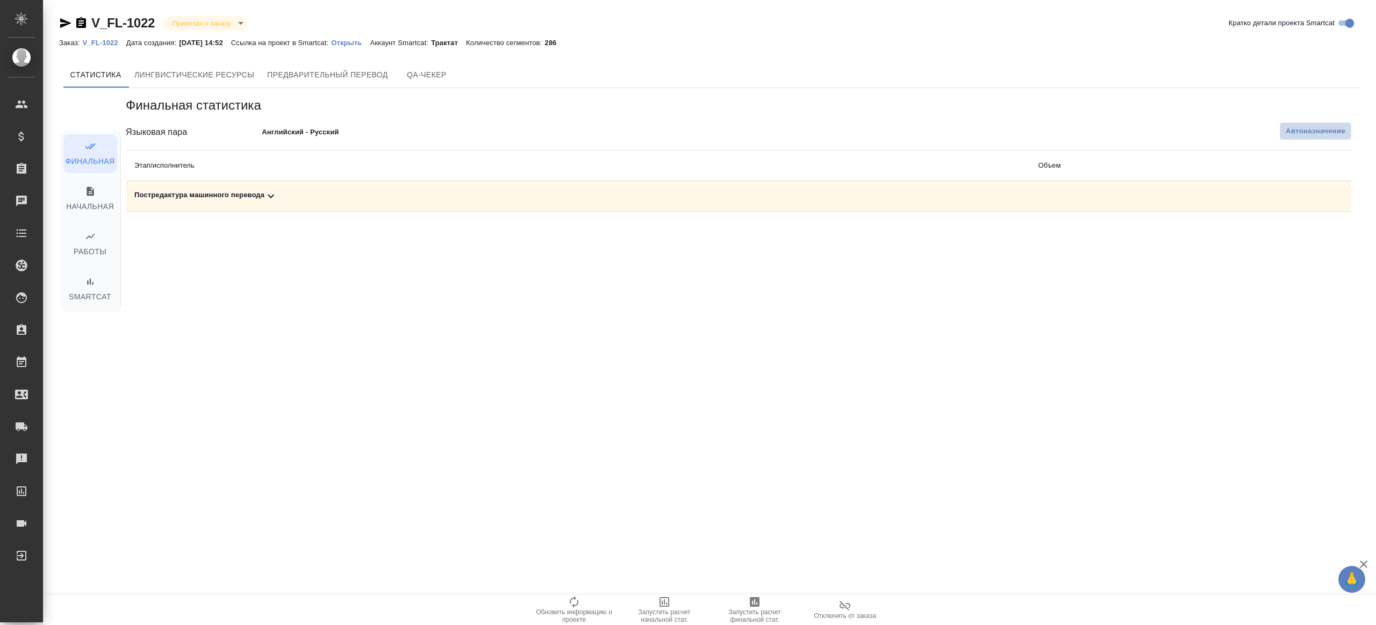
click at [1293, 135] on span "Автоназначение" at bounding box center [1316, 131] width 60 height 11
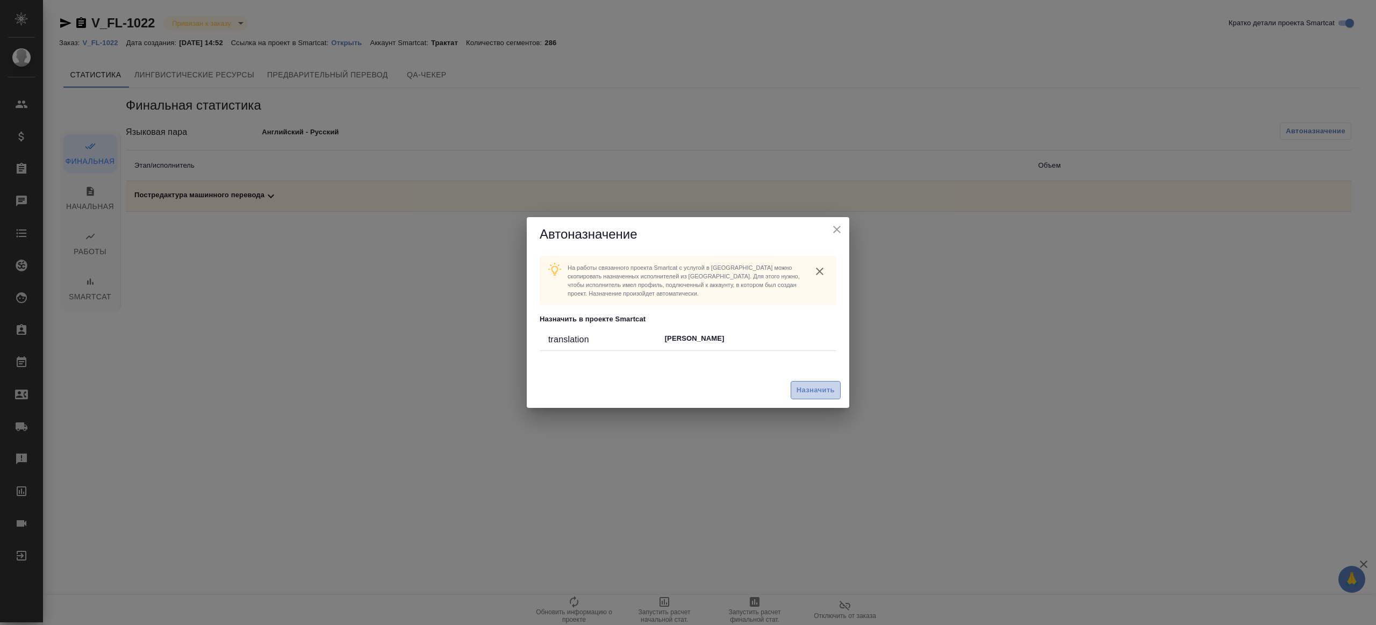
click at [823, 382] on button "Назначить" at bounding box center [816, 390] width 50 height 19
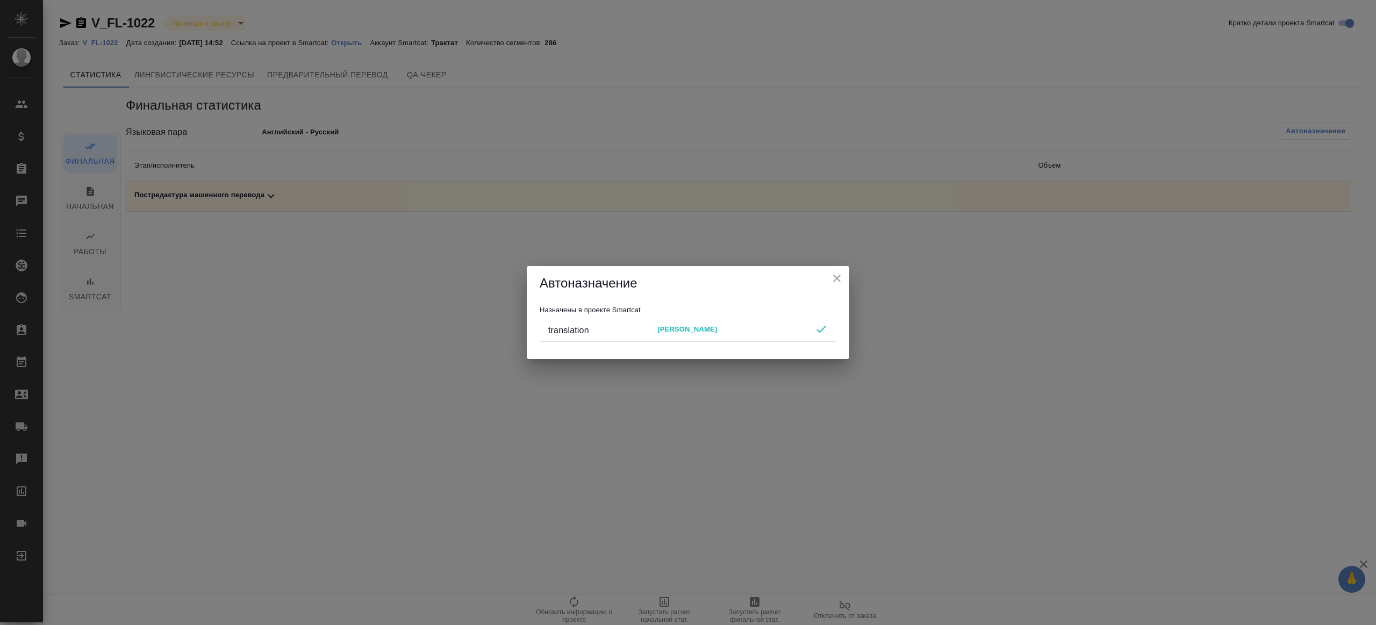
click at [836, 282] on icon "close" at bounding box center [836, 278] width 13 height 13
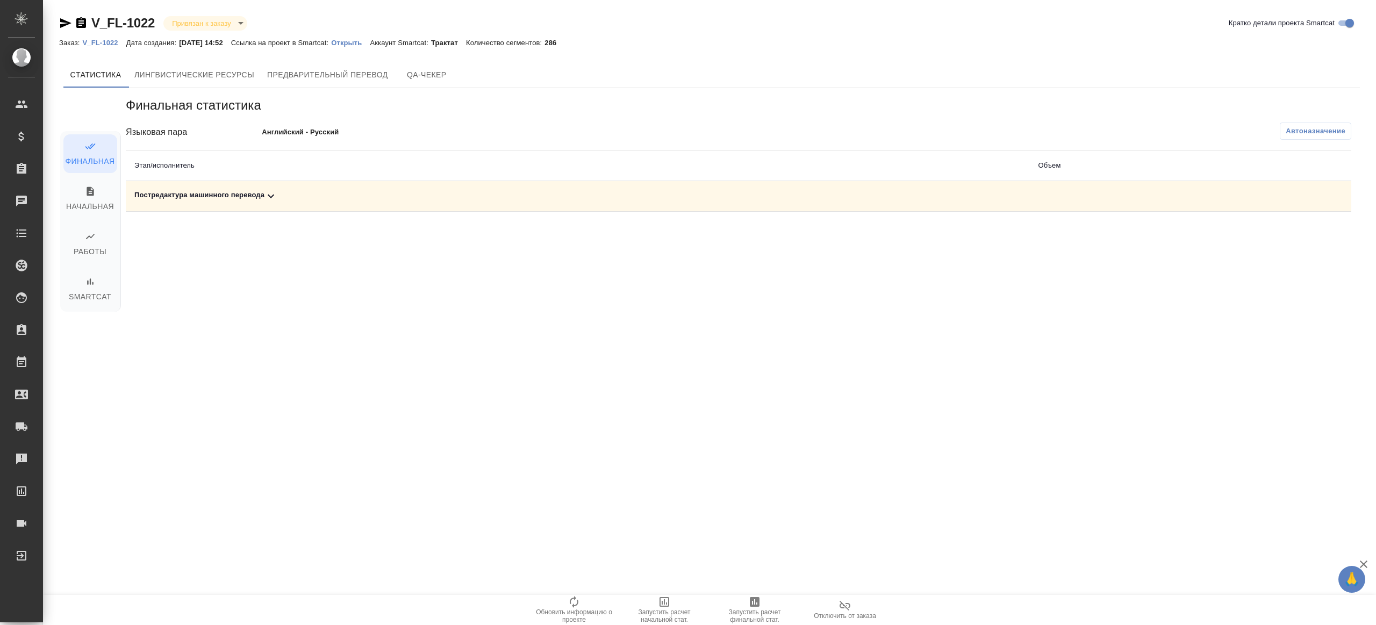
click at [748, 597] on icon "button" at bounding box center [754, 602] width 13 height 13
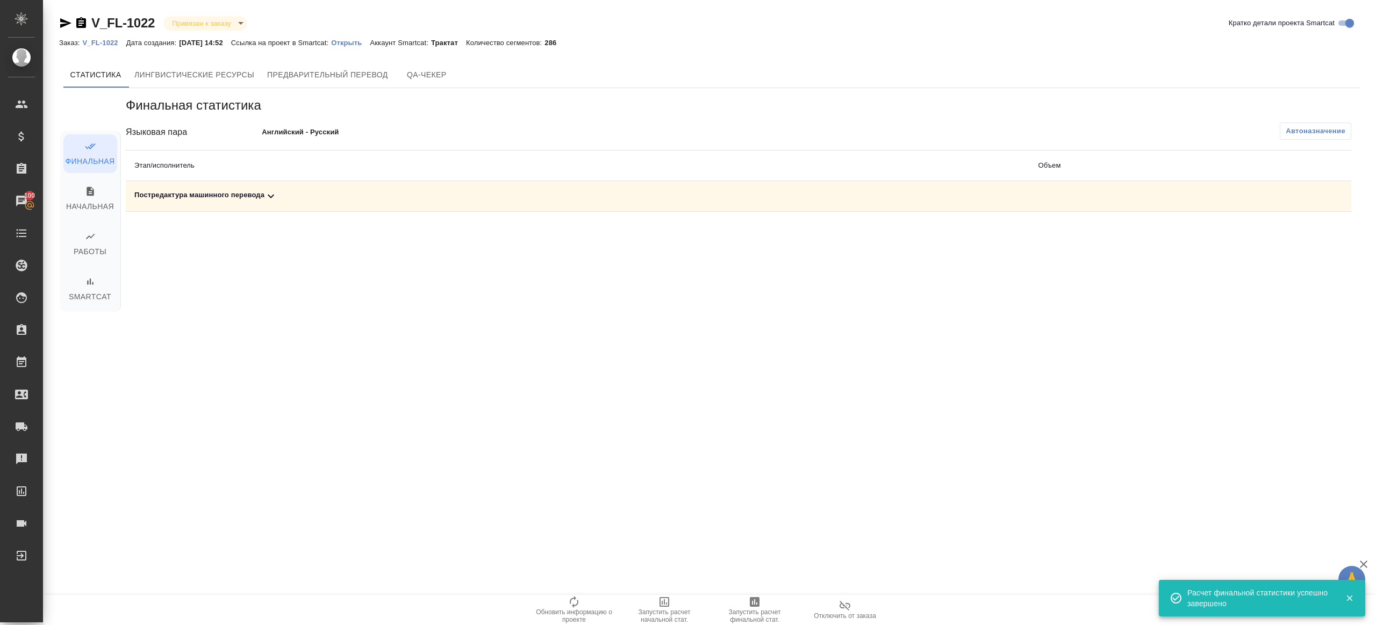
click at [279, 197] on div "Постредактура машинного перевода" at bounding box center [577, 196] width 886 height 13
click at [1303, 237] on icon "button" at bounding box center [1304, 233] width 13 height 13
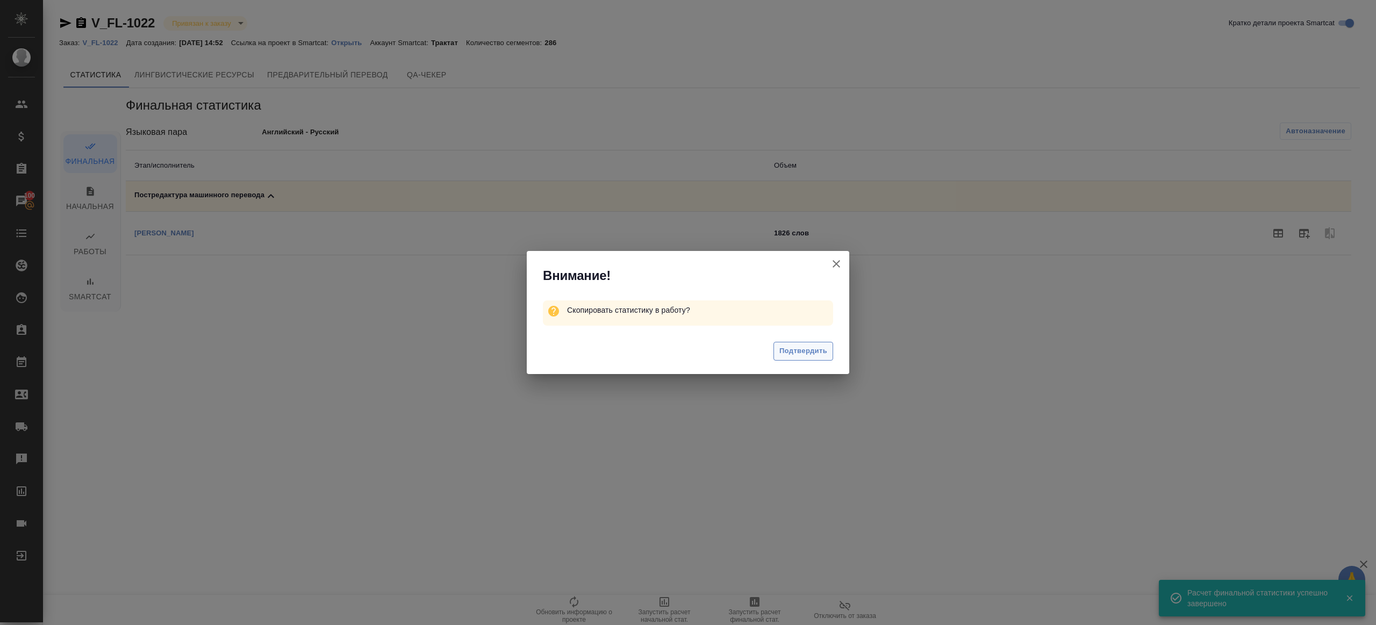
click at [804, 350] on span "Подтвердить" at bounding box center [803, 351] width 48 height 12
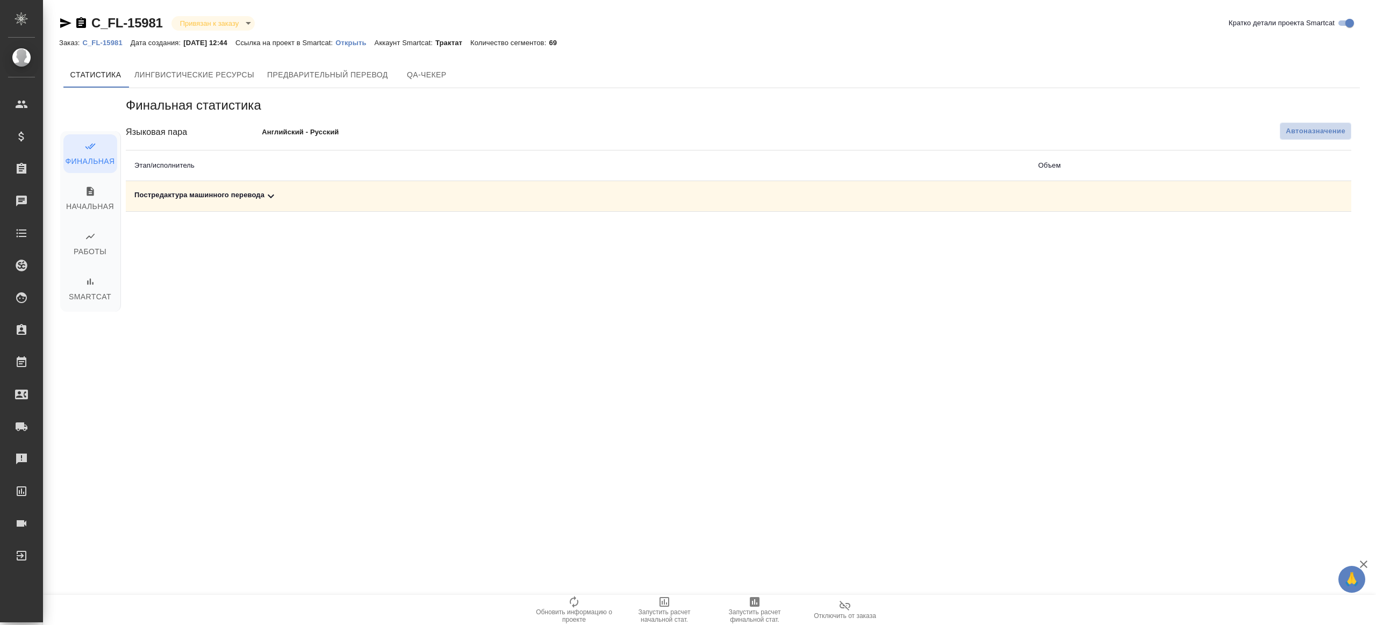
click at [1298, 131] on span "Автоназначение" at bounding box center [1316, 131] width 60 height 11
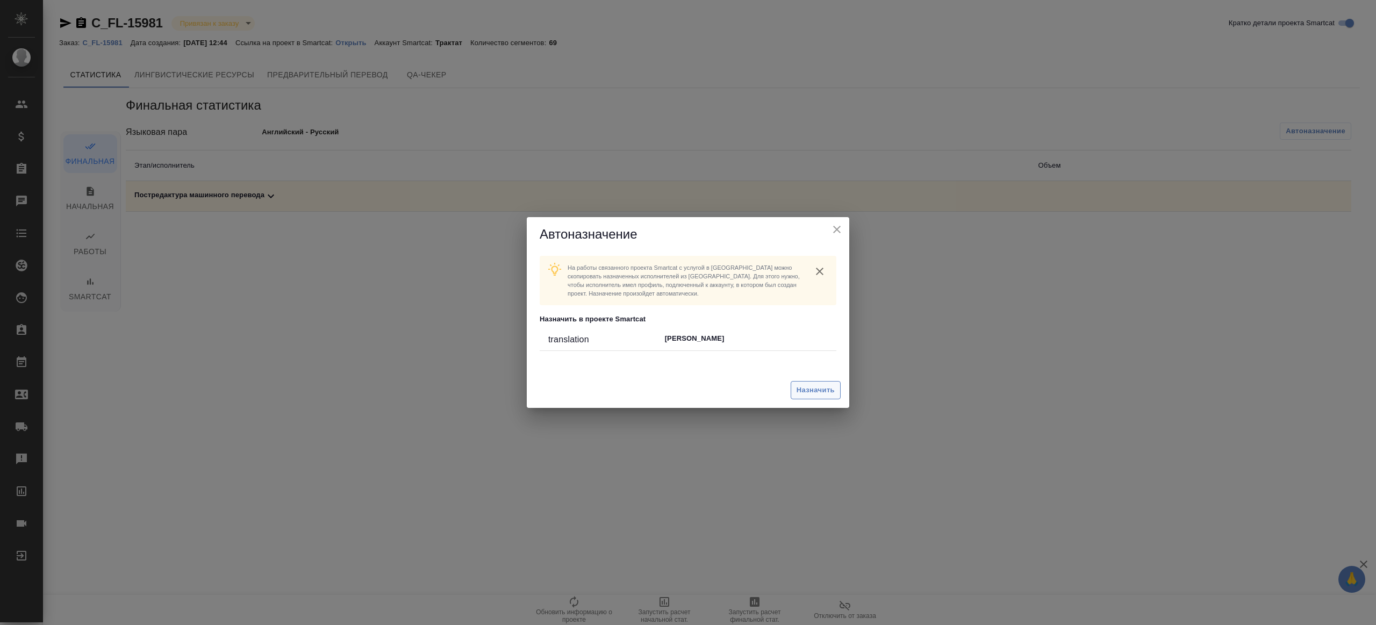
click at [792, 387] on button "Назначить" at bounding box center [816, 390] width 50 height 19
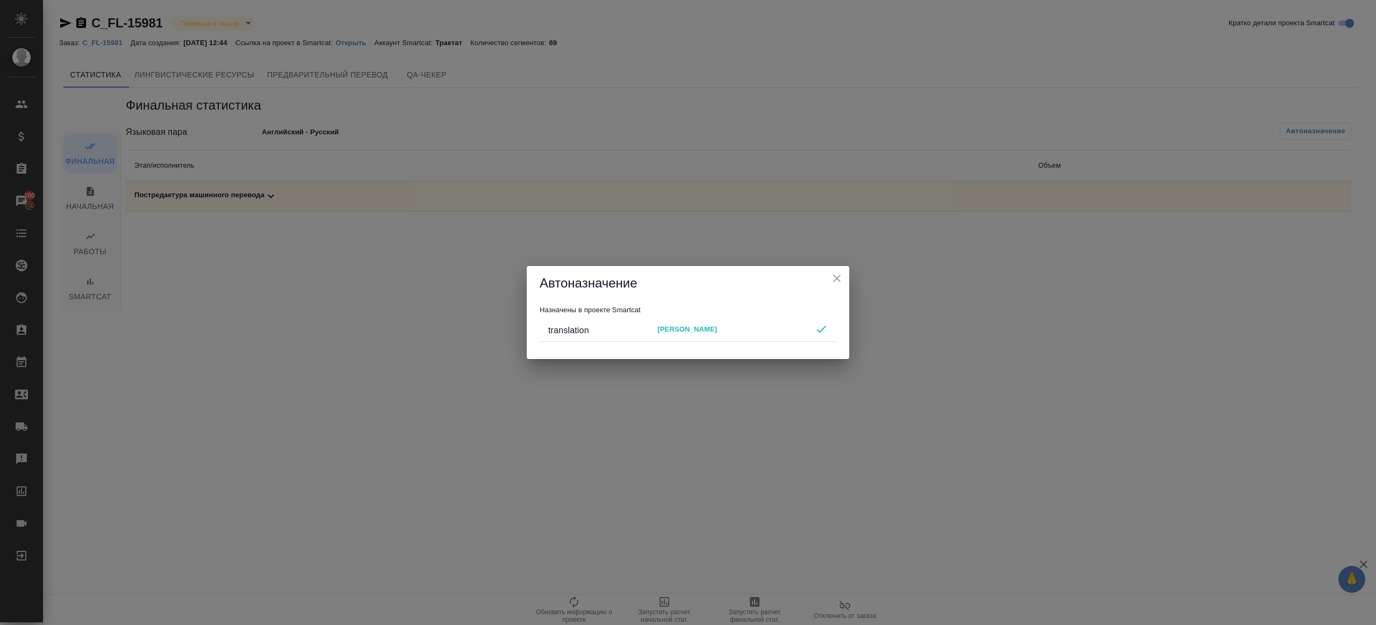
click at [836, 279] on icon "close" at bounding box center [837, 279] width 8 height 8
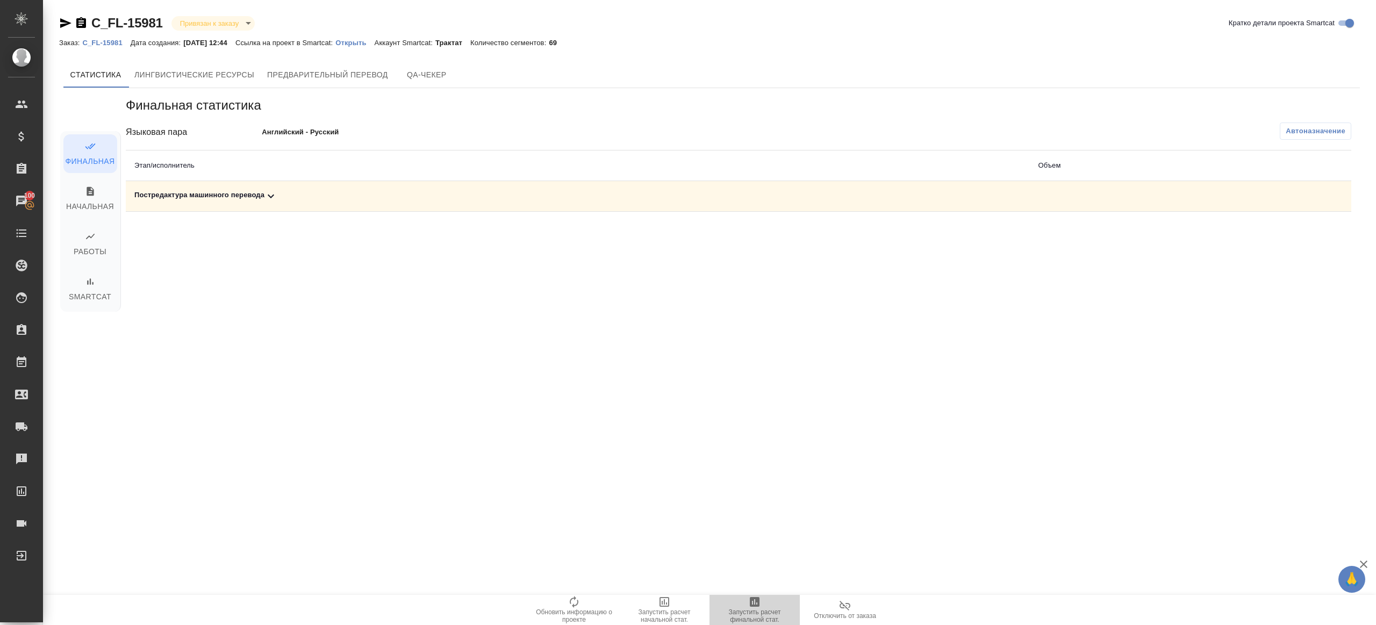
click at [765, 613] on span "Запустить расчет финальной стат." at bounding box center [754, 615] width 77 height 15
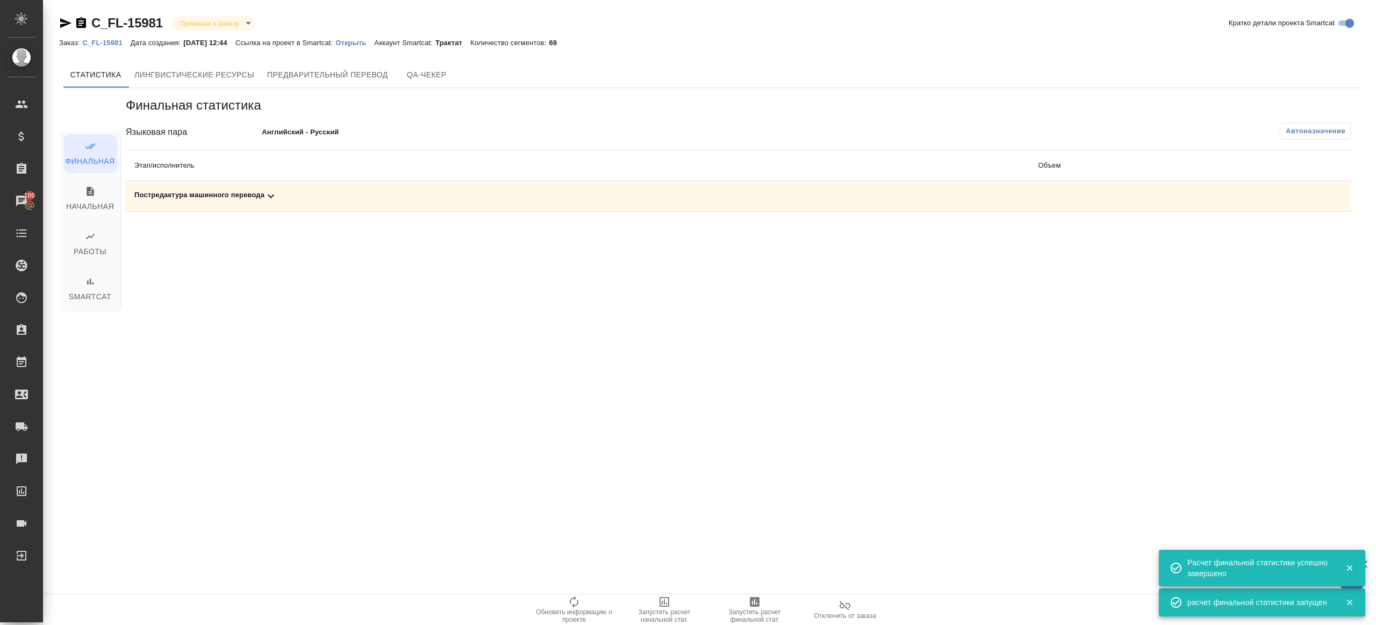
click at [275, 200] on icon at bounding box center [270, 196] width 13 height 13
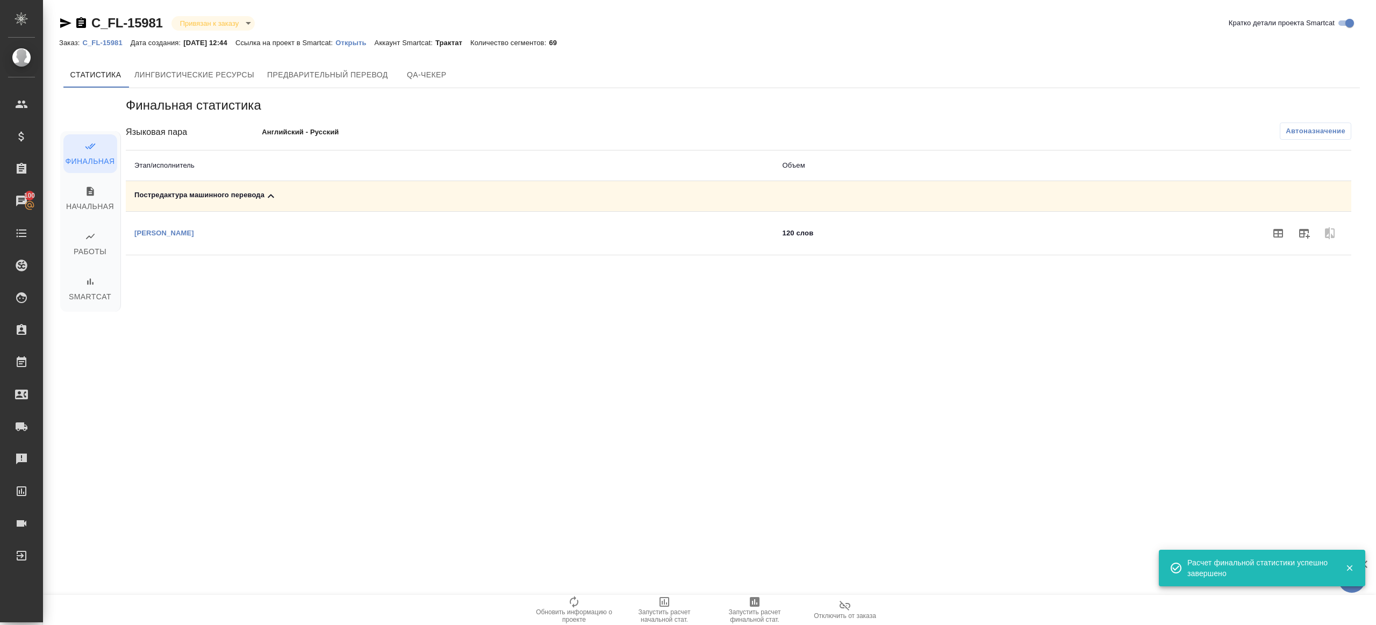
drag, startPoint x: 1305, startPoint y: 233, endPoint x: 1284, endPoint y: 253, distance: 28.9
click at [1305, 233] on icon "button" at bounding box center [1304, 234] width 11 height 10
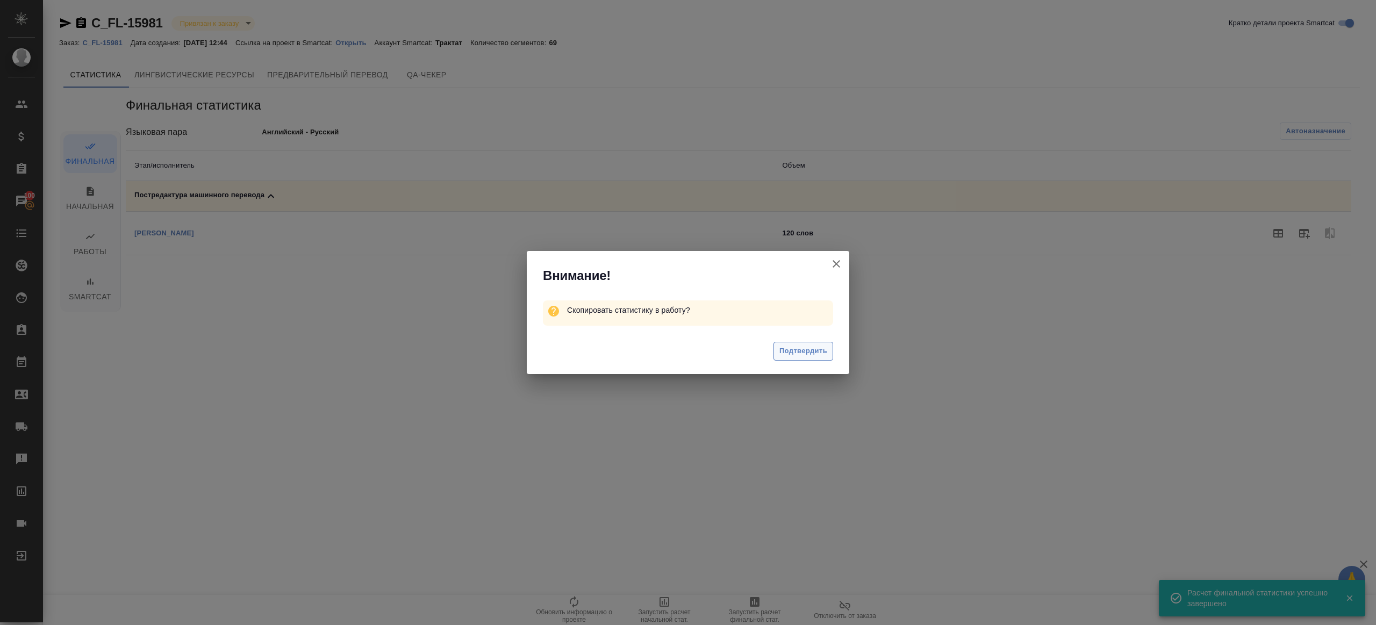
click at [826, 352] on span "Подтвердить" at bounding box center [803, 351] width 48 height 12
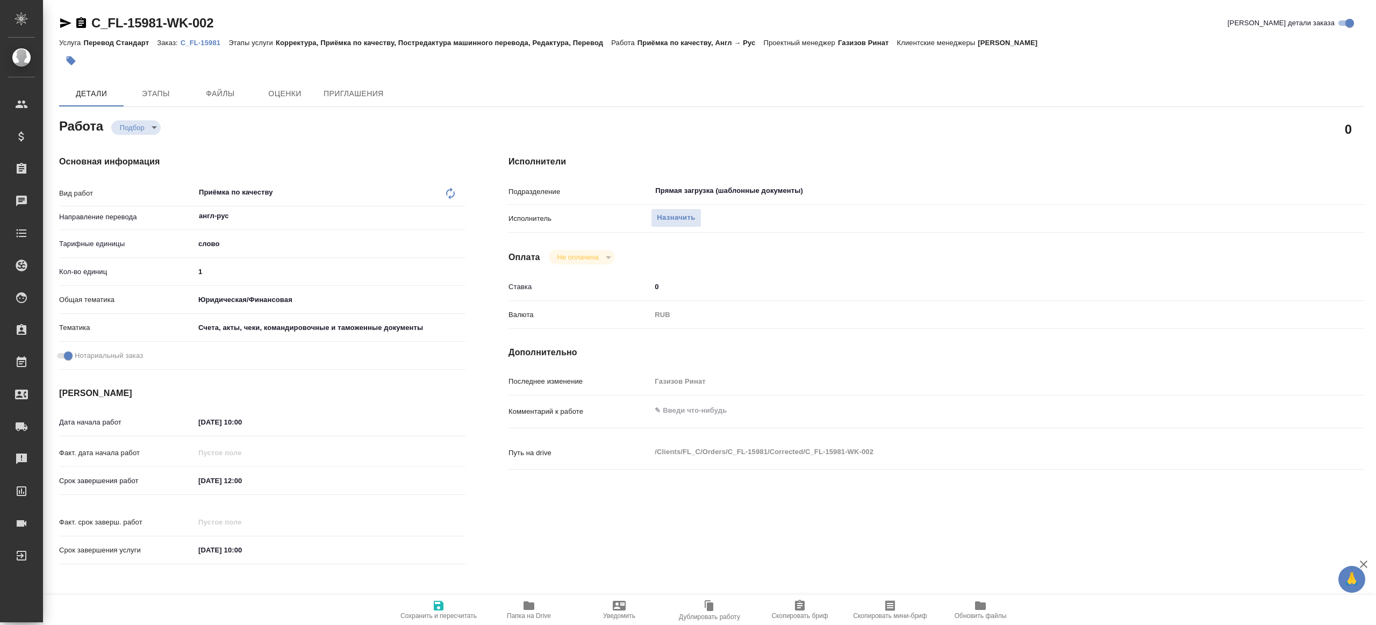
type textarea "x"
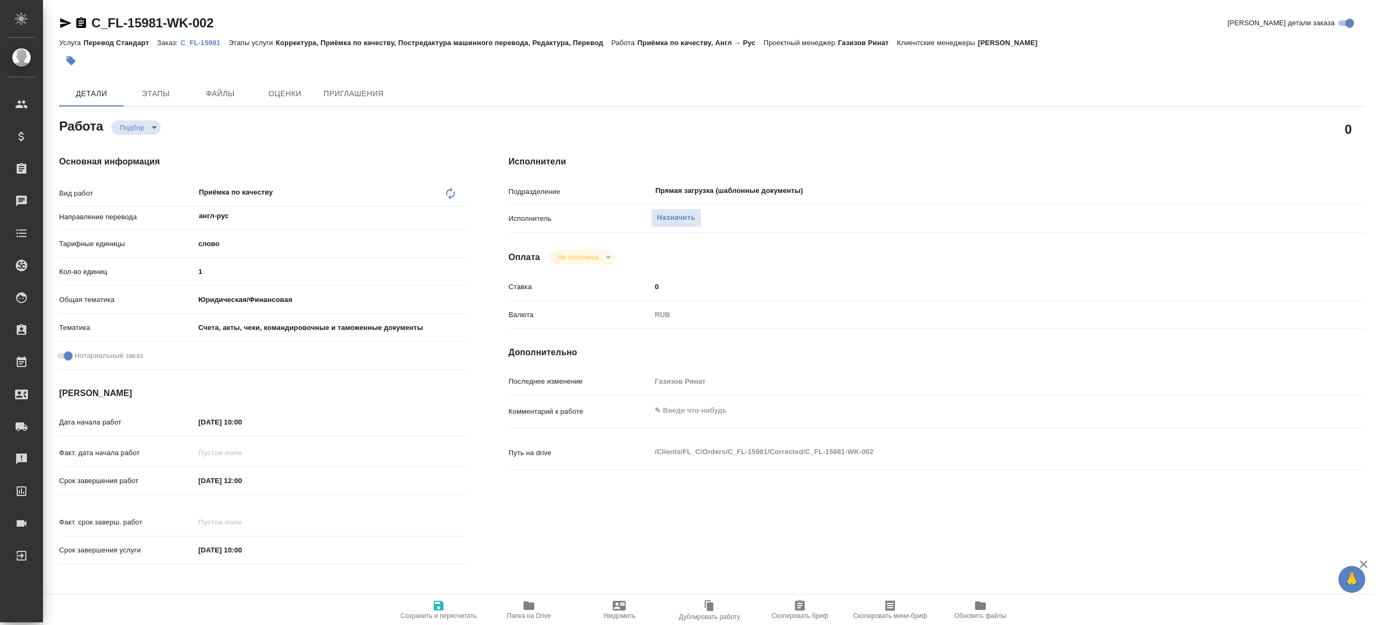
type textarea "x"
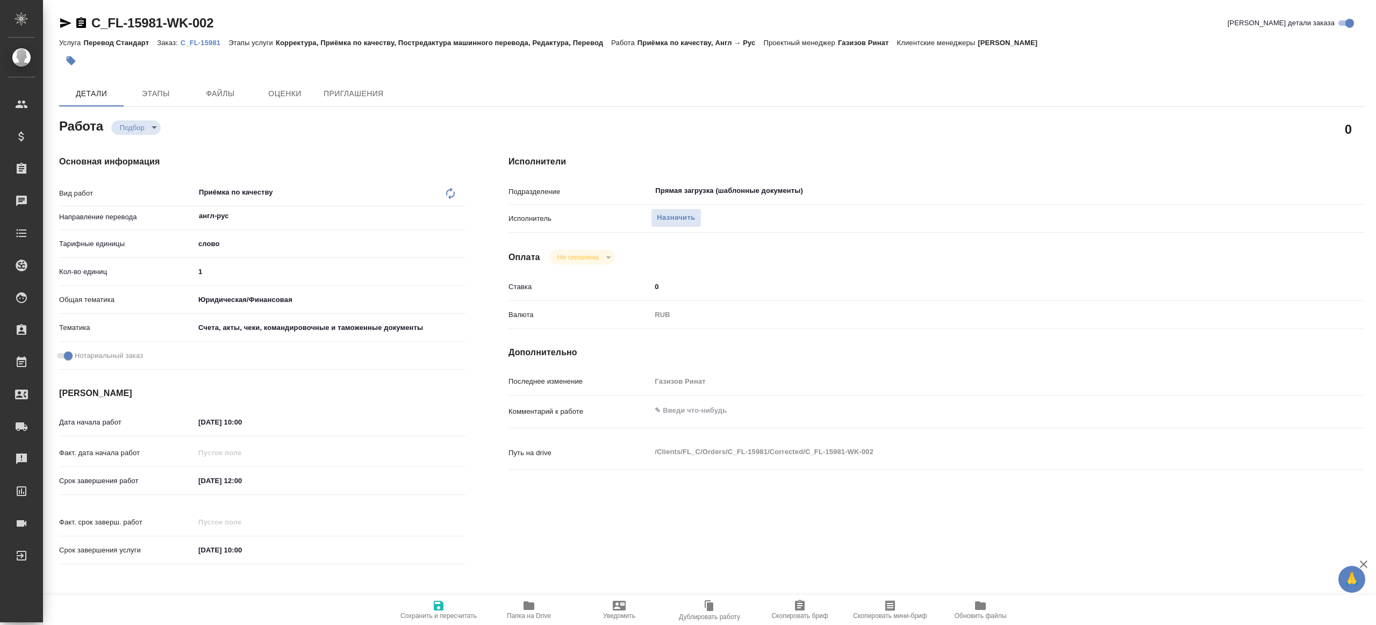
type textarea "x"
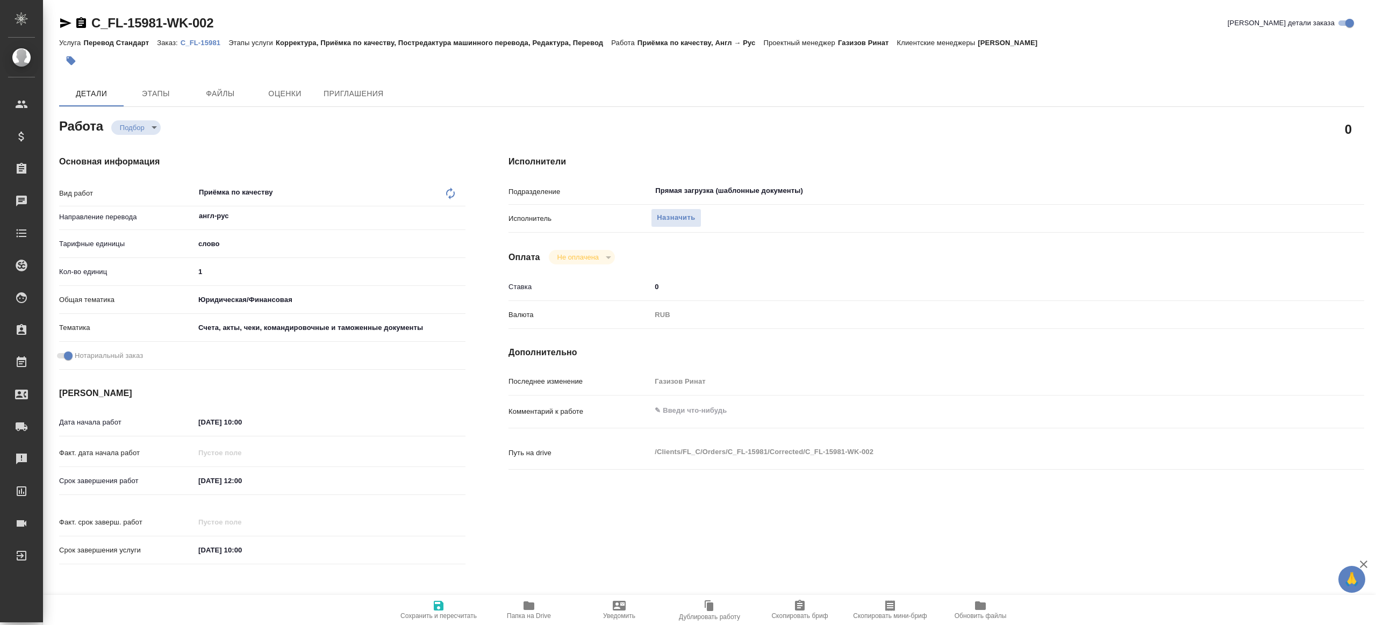
type textarea "x"
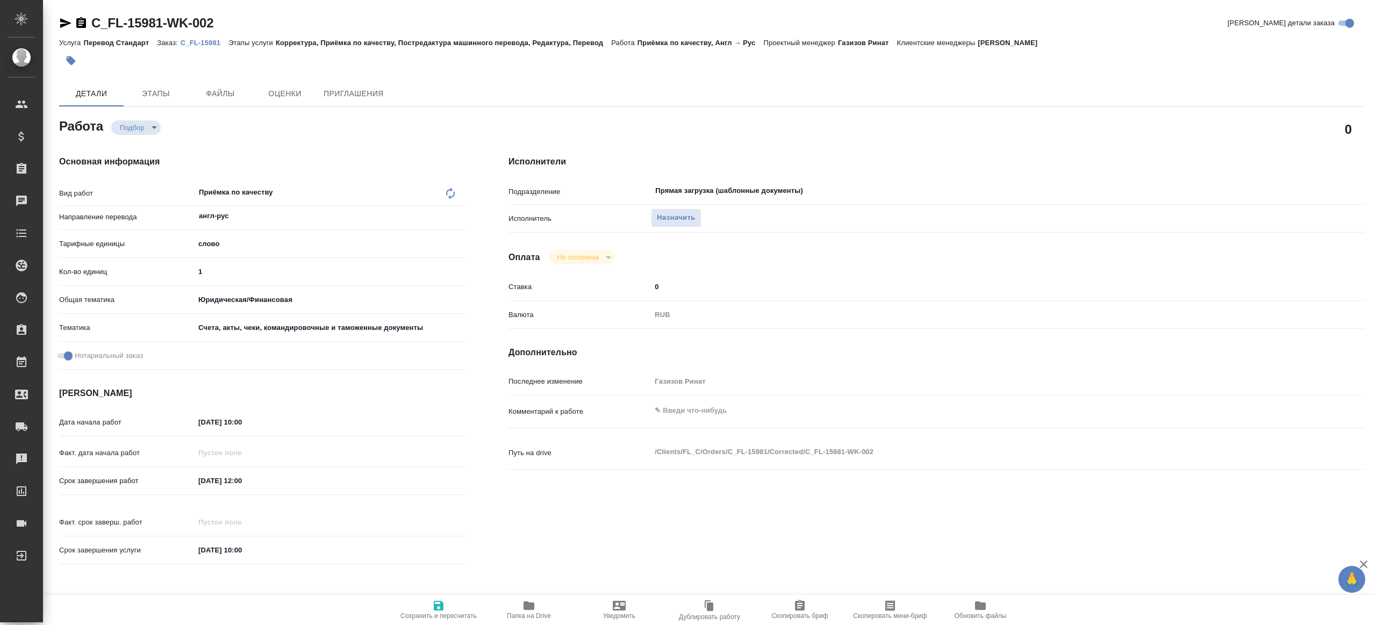
type textarea "x"
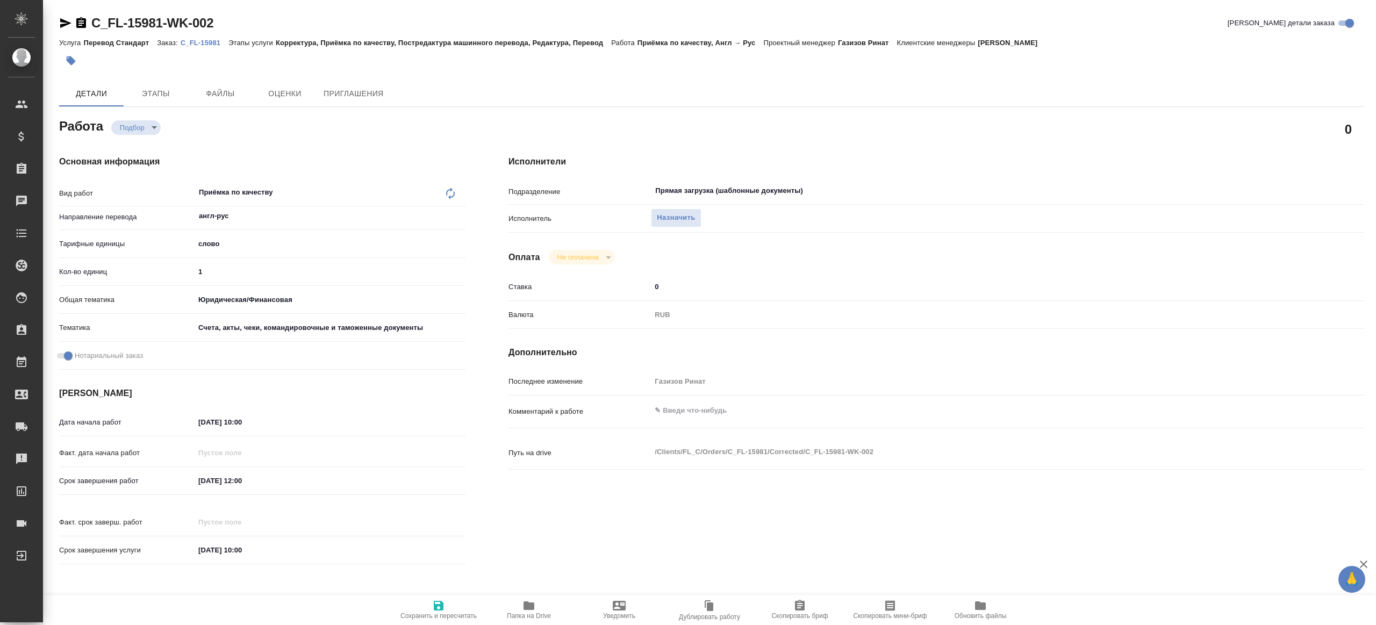
type textarea "x"
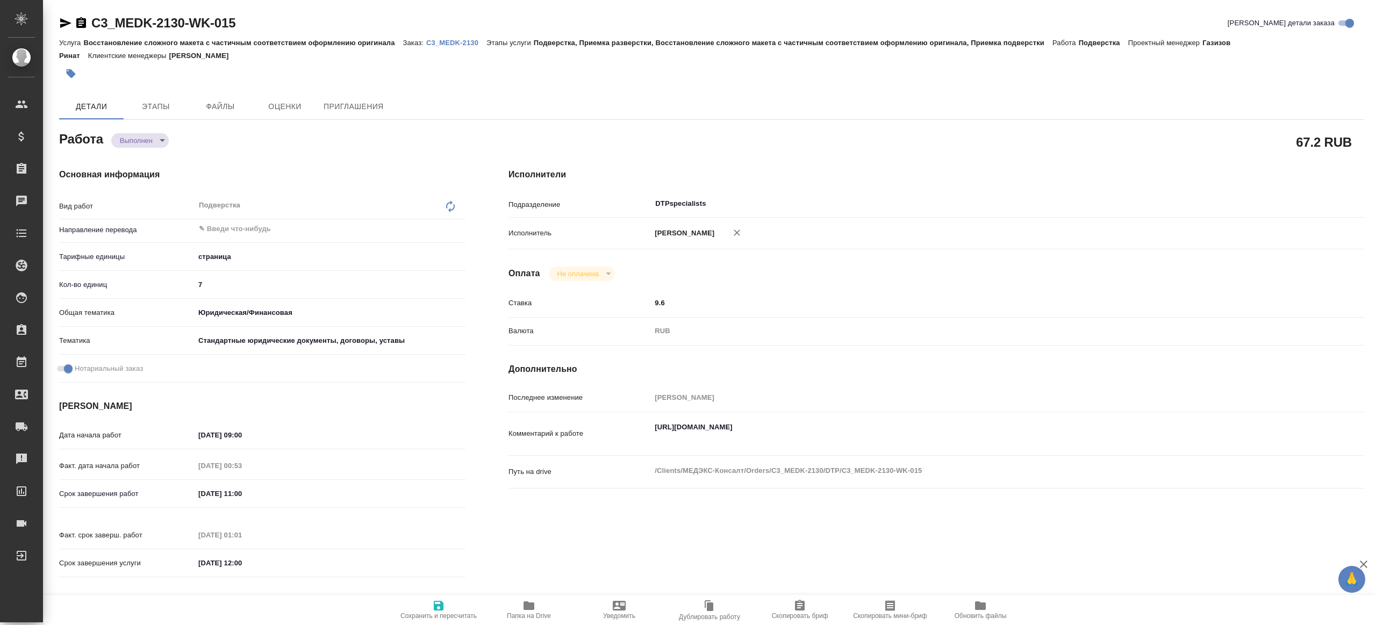
type textarea "x"
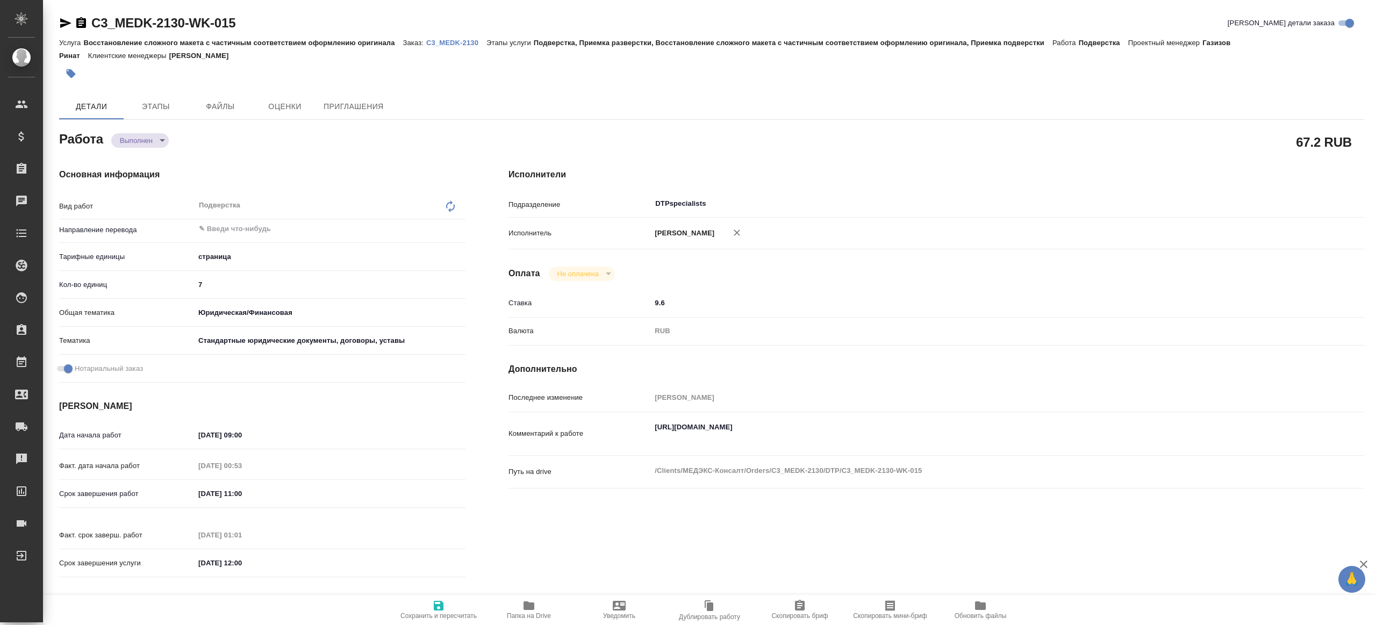
type textarea "x"
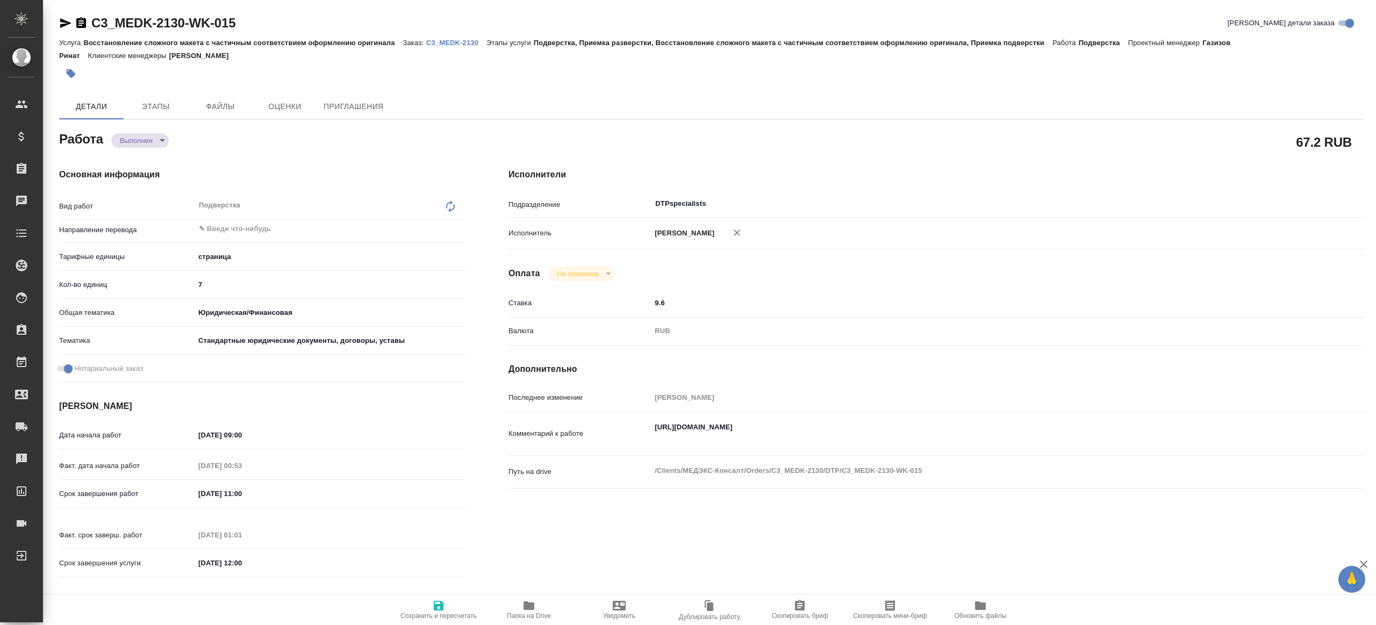
type textarea "x"
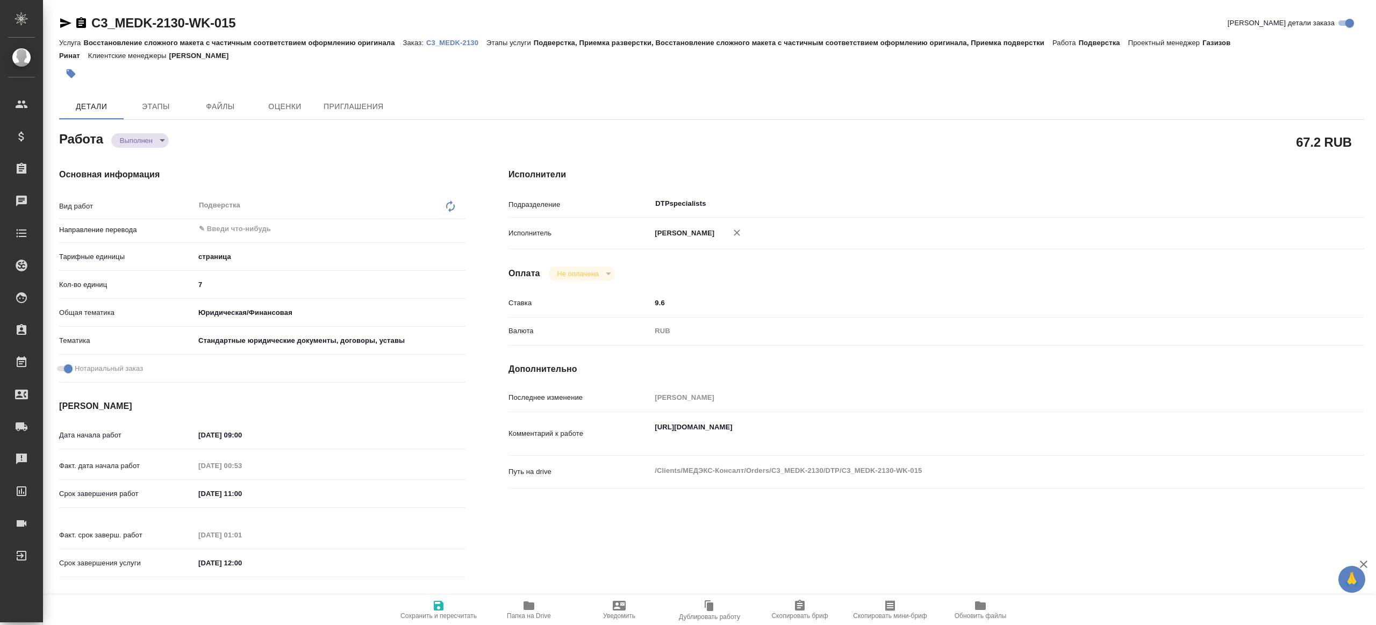
click at [539, 611] on span "Папка на Drive" at bounding box center [528, 609] width 77 height 20
type textarea "x"
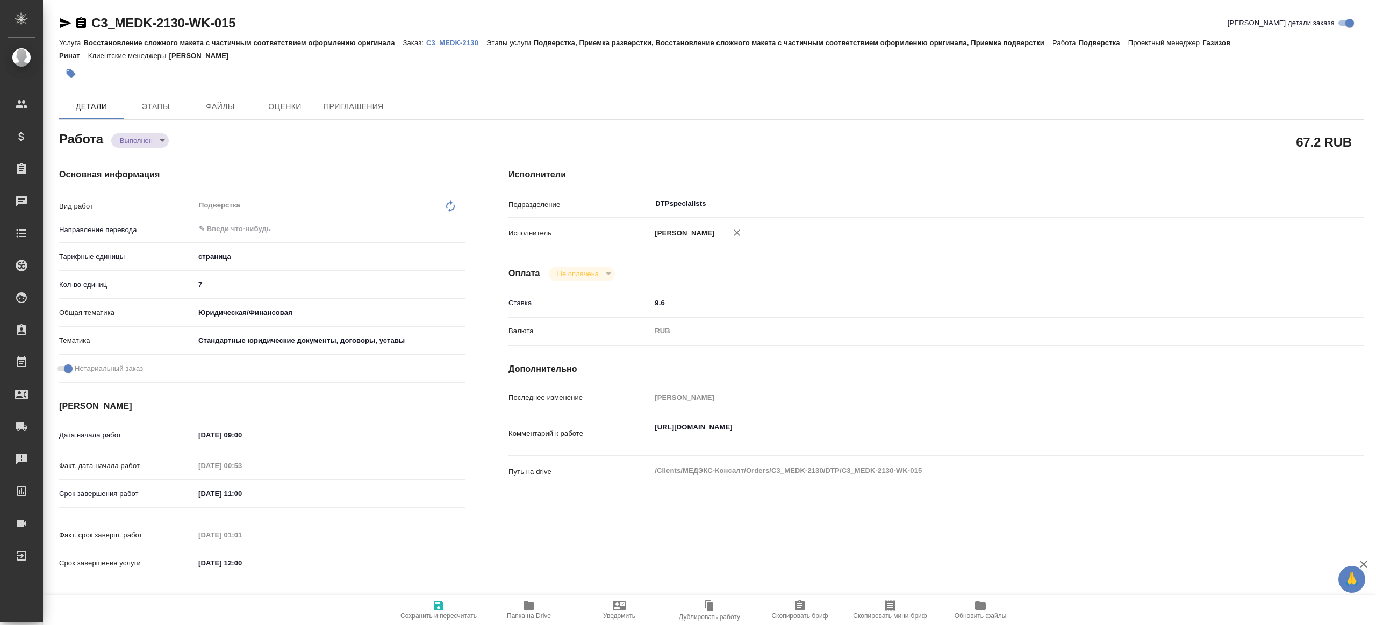
type textarea "x"
click at [835, 424] on textarea "[URL][DOMAIN_NAME]" at bounding box center [972, 432] width 642 height 29
type textarea "x"
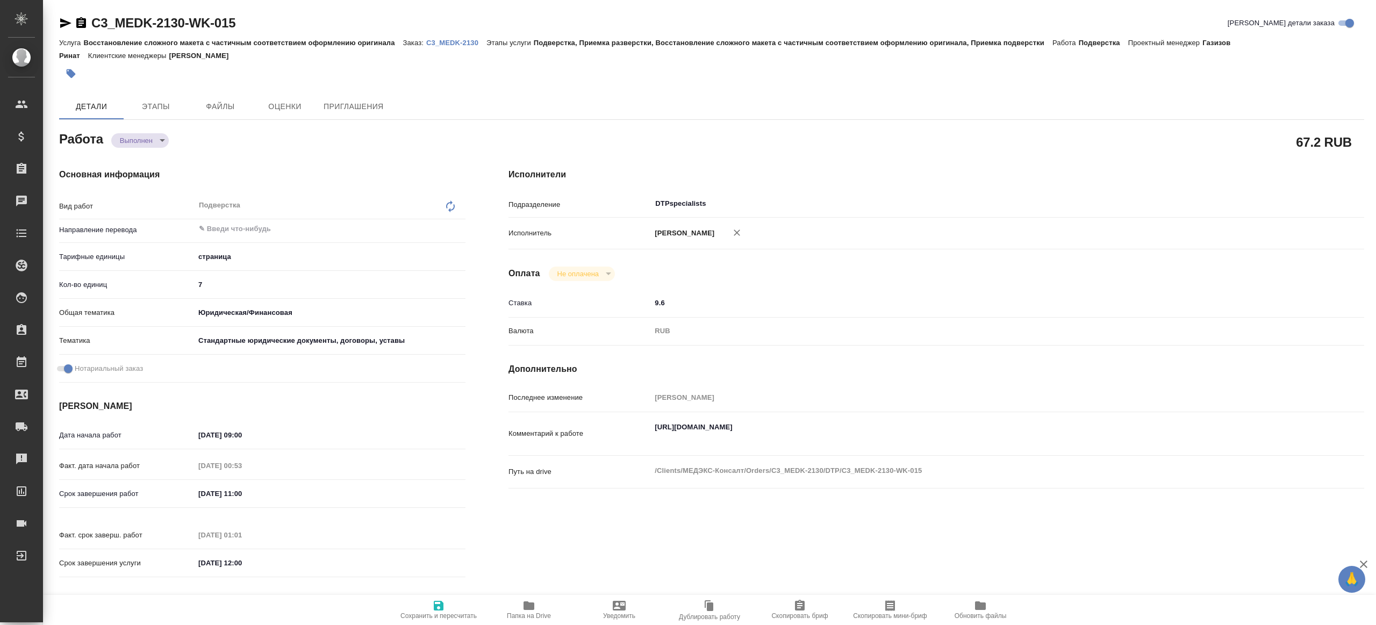
type textarea "x"
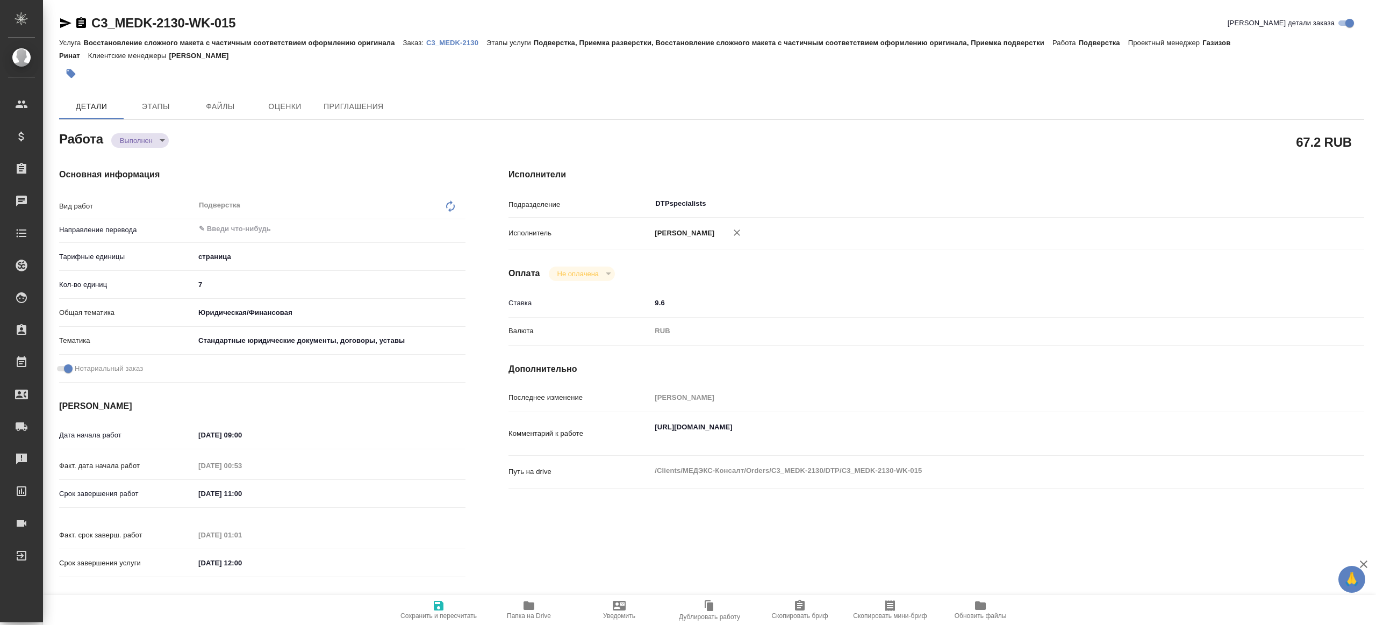
type textarea "x"
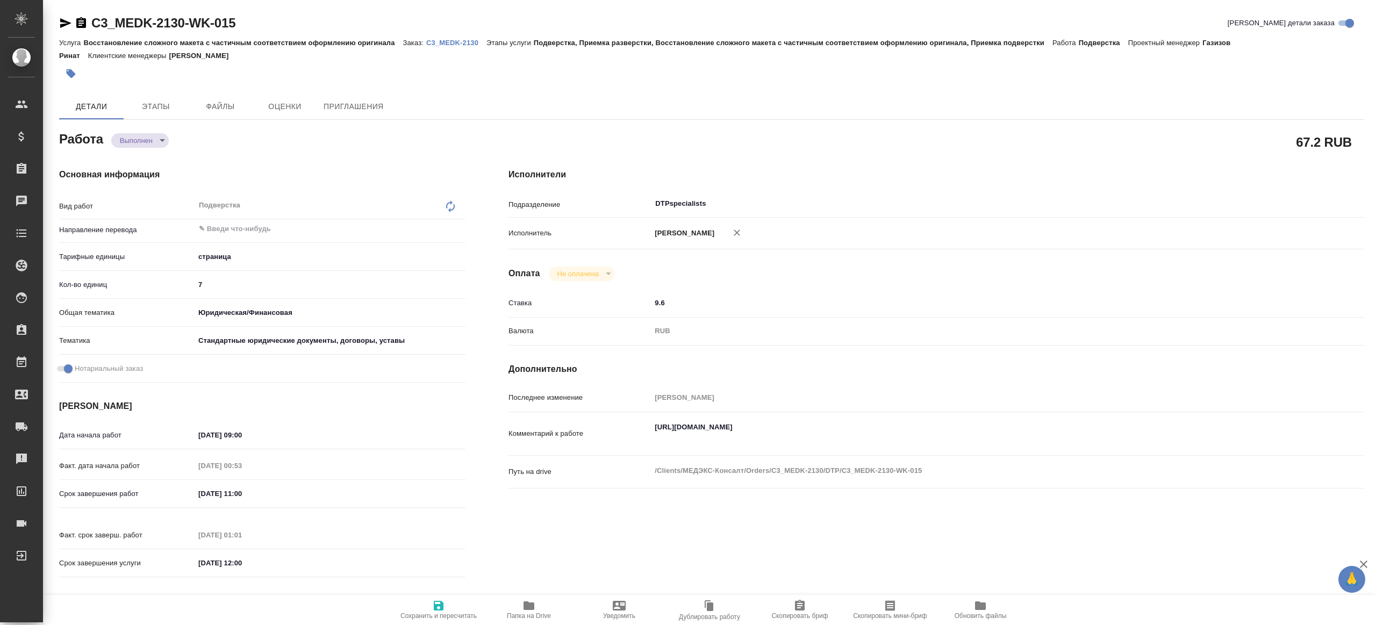
type textarea "x"
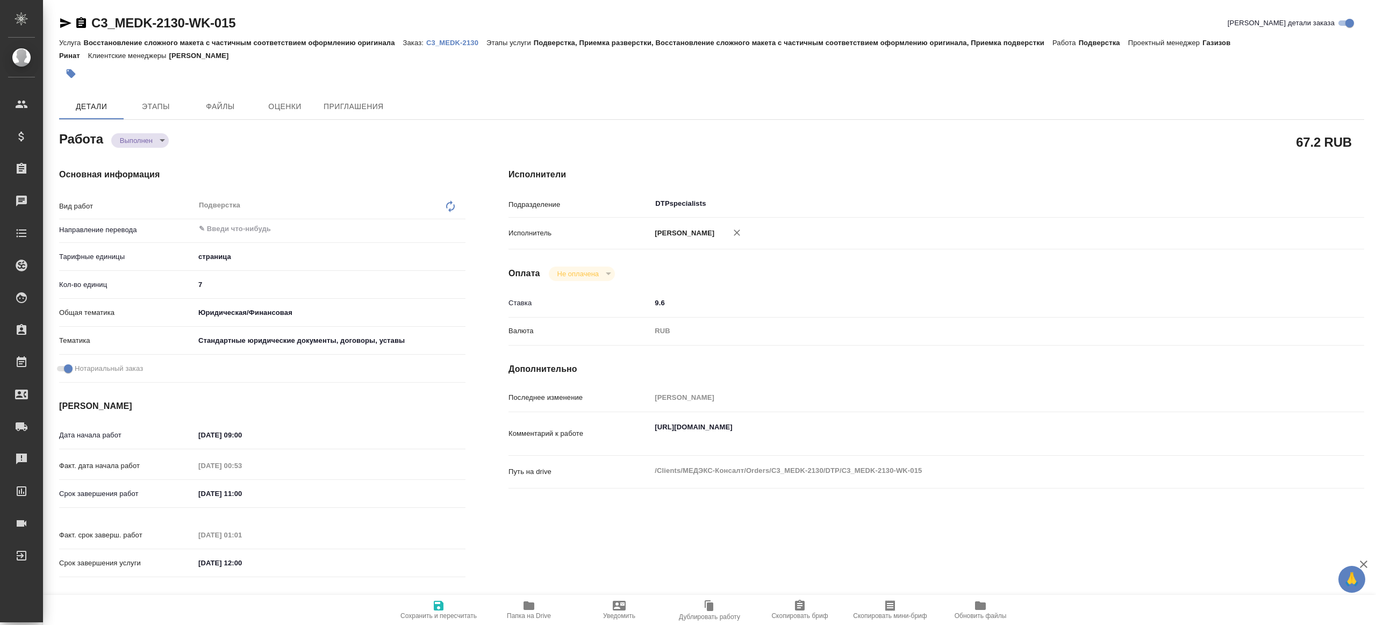
type textarea "x"
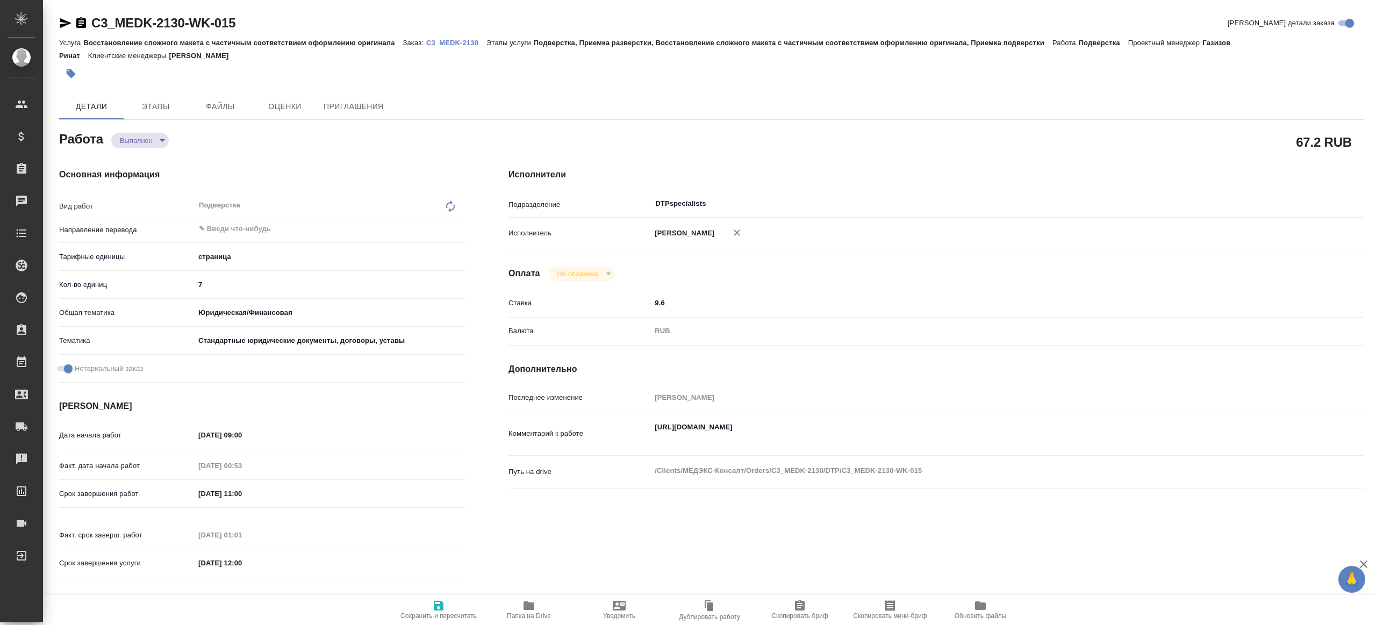
type textarea "x"
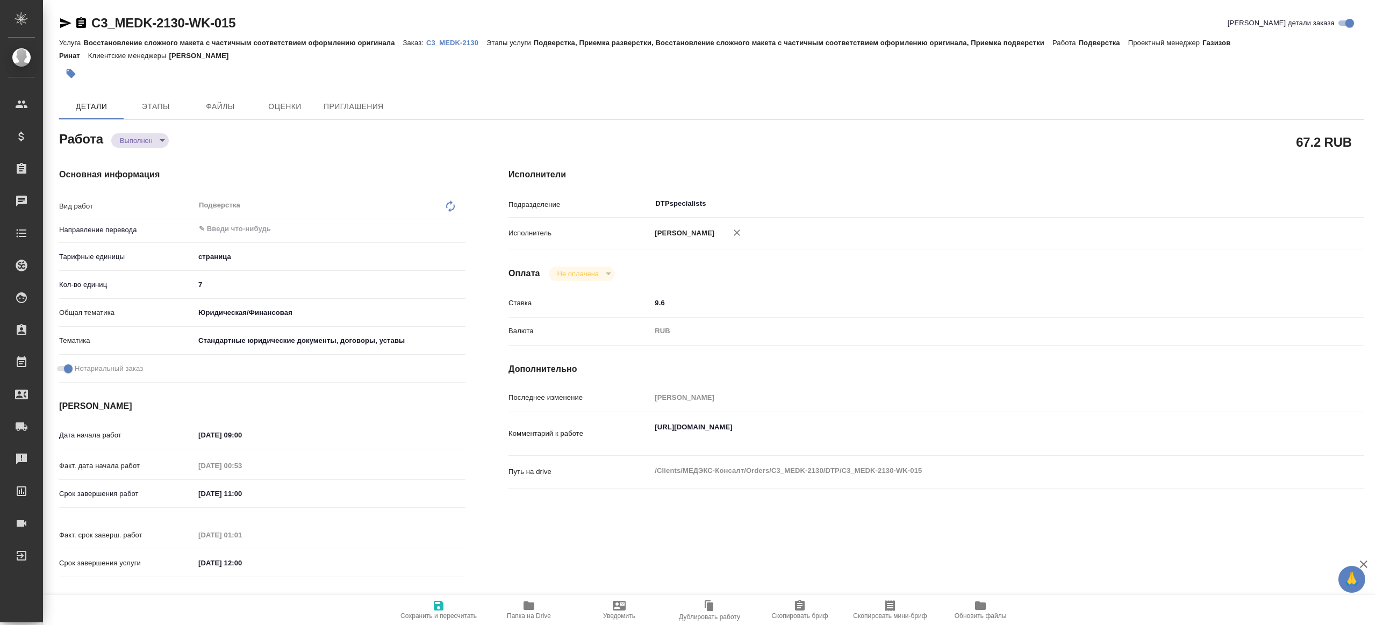
type textarea "x"
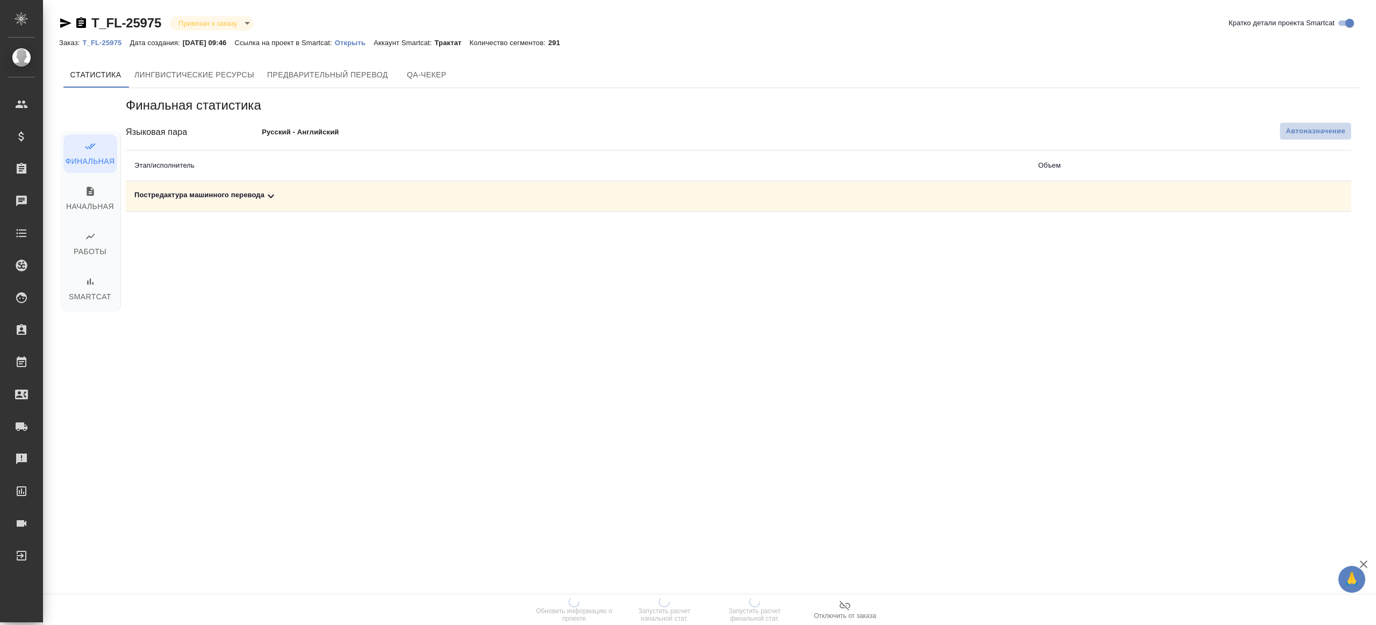
click at [1313, 125] on button "Автоназначение" at bounding box center [1315, 131] width 71 height 17
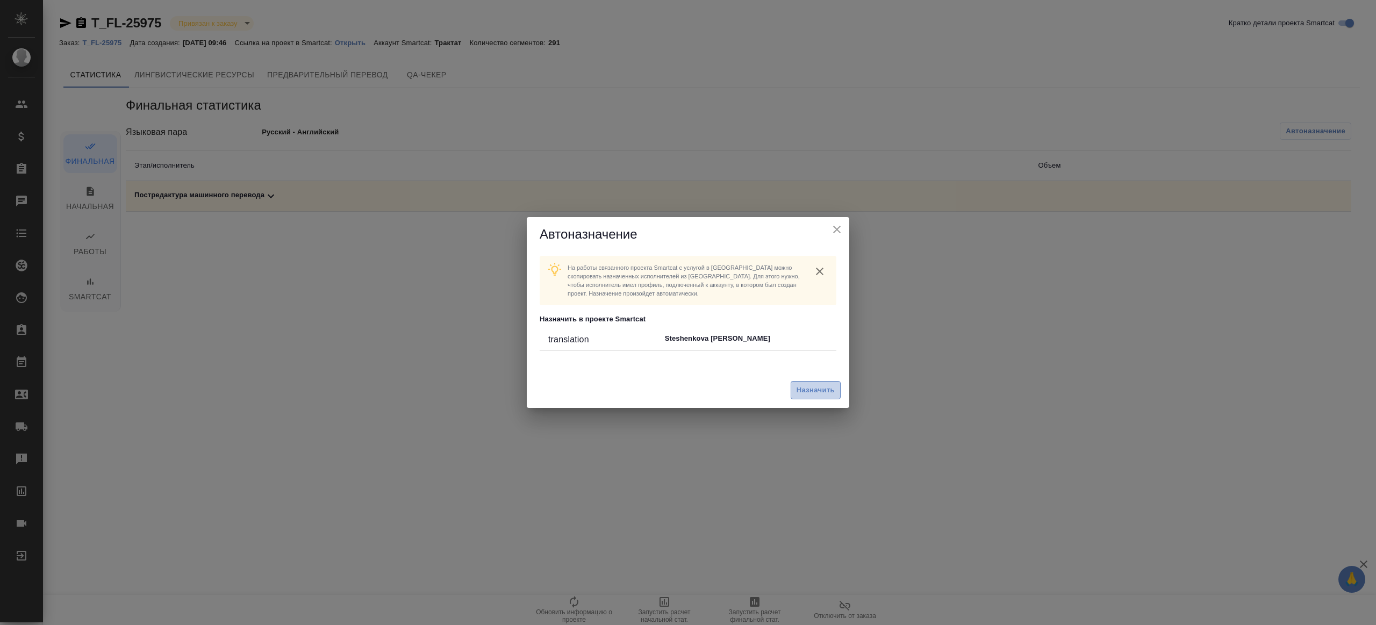
click at [831, 389] on span "Назначить" at bounding box center [816, 390] width 38 height 12
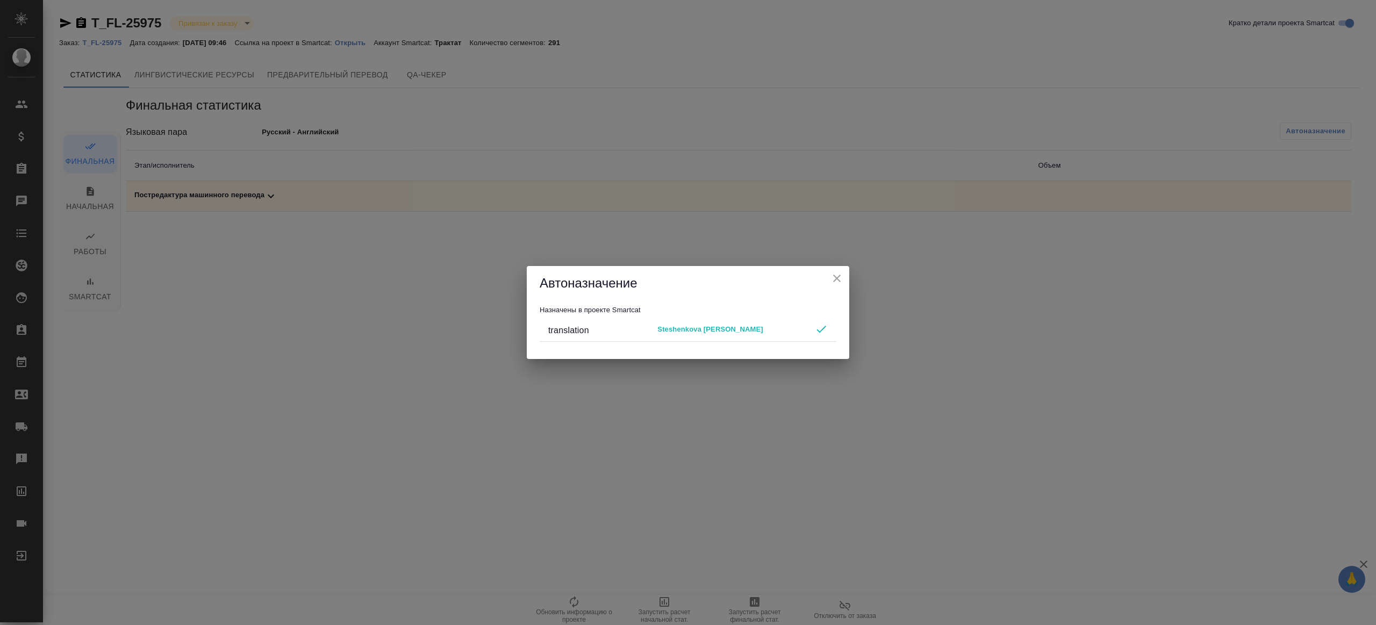
click at [833, 278] on icon "close" at bounding box center [836, 278] width 13 height 13
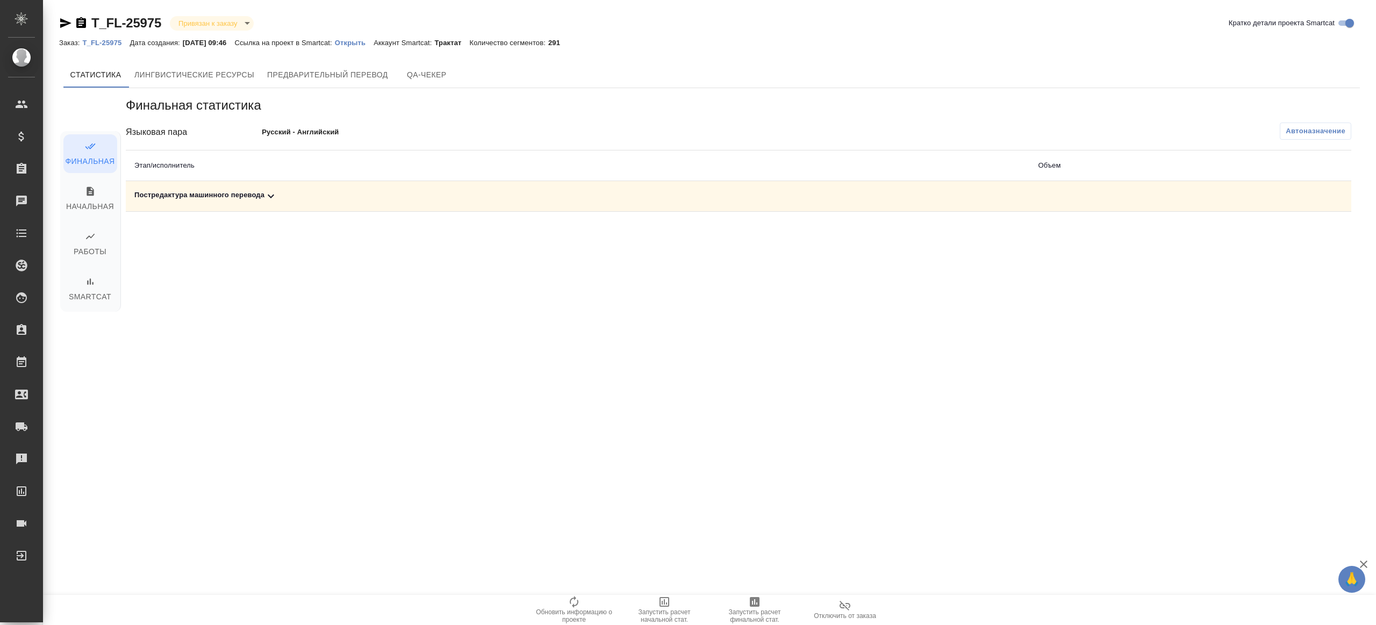
click at [733, 613] on span "Запустить расчет финальной стат." at bounding box center [754, 615] width 77 height 15
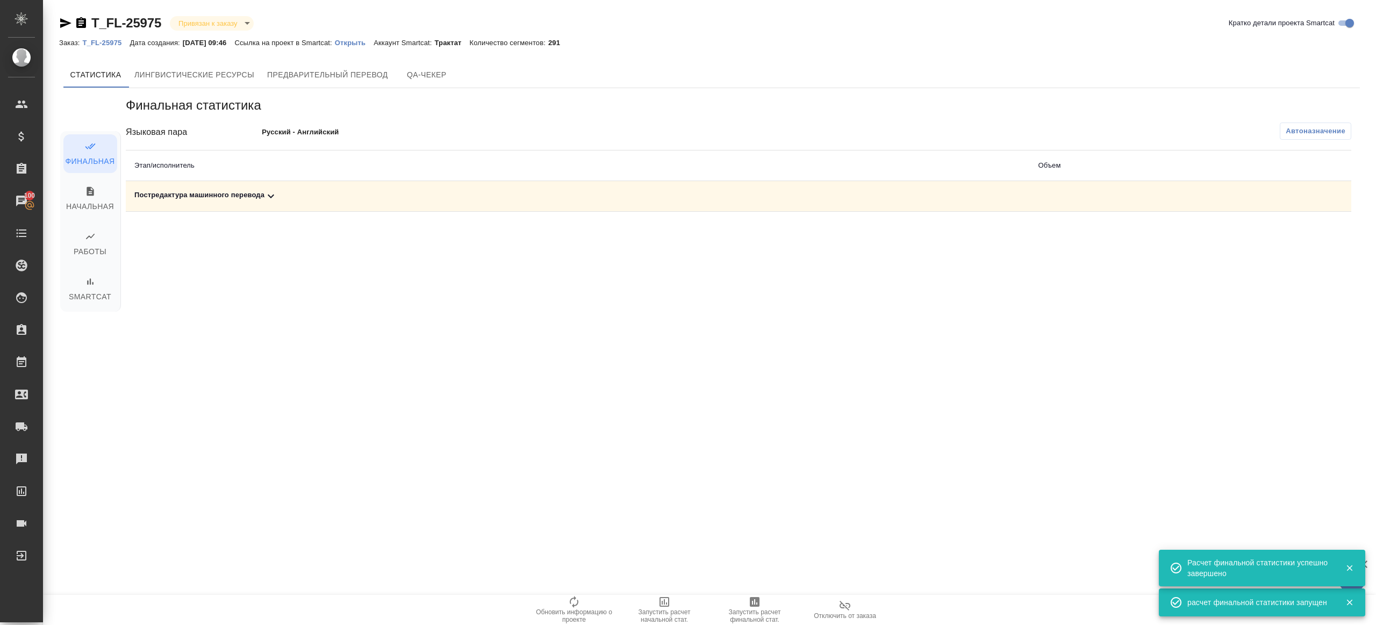
click at [276, 199] on icon at bounding box center [270, 196] width 13 height 13
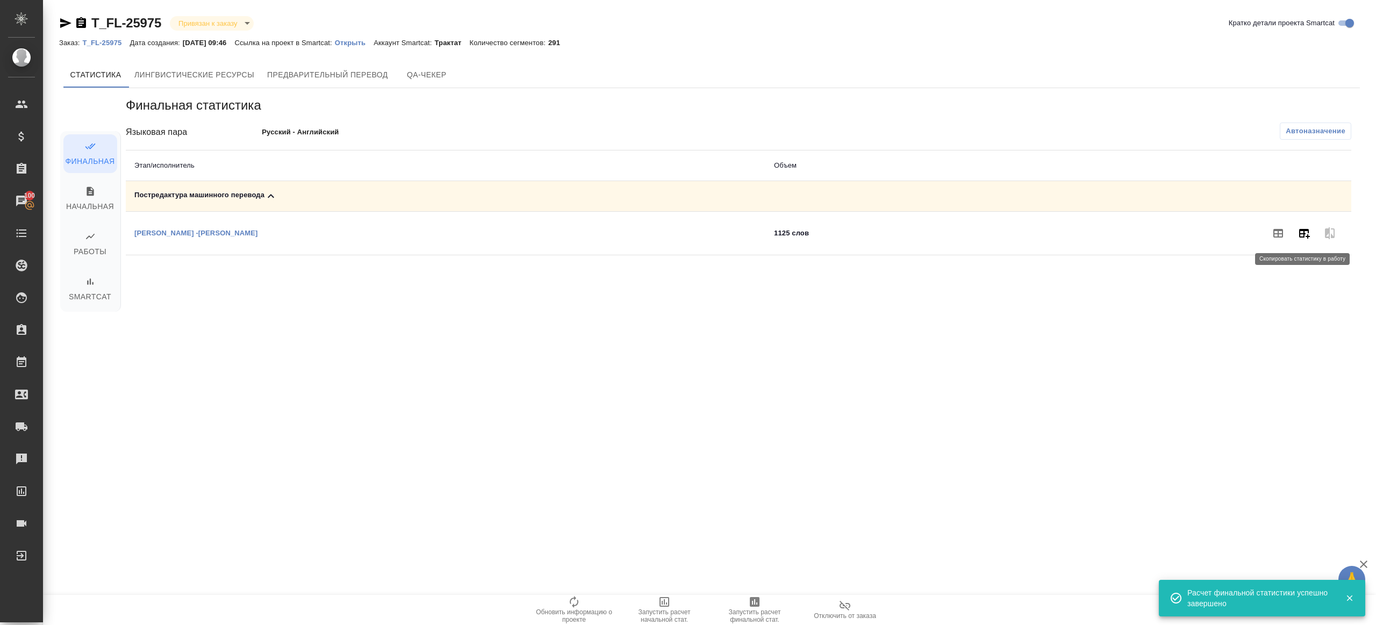
click at [1303, 234] on icon "button" at bounding box center [1304, 234] width 11 height 10
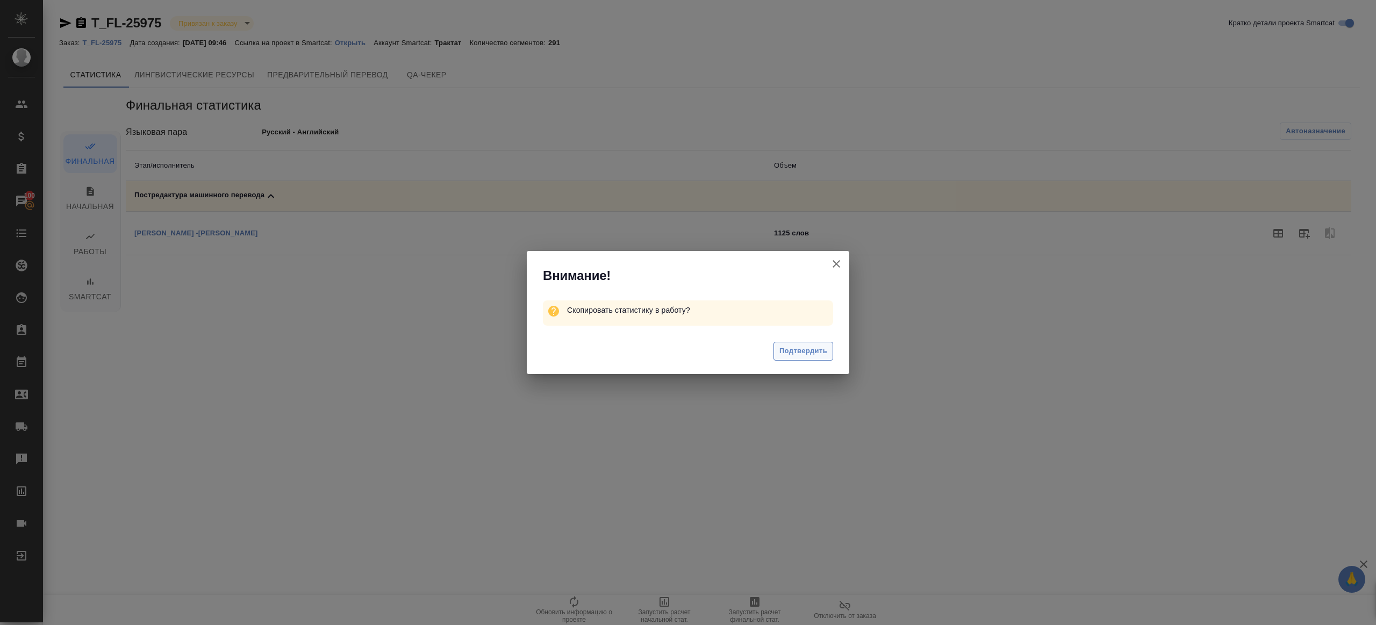
click at [807, 347] on span "Подтвердить" at bounding box center [803, 351] width 48 height 12
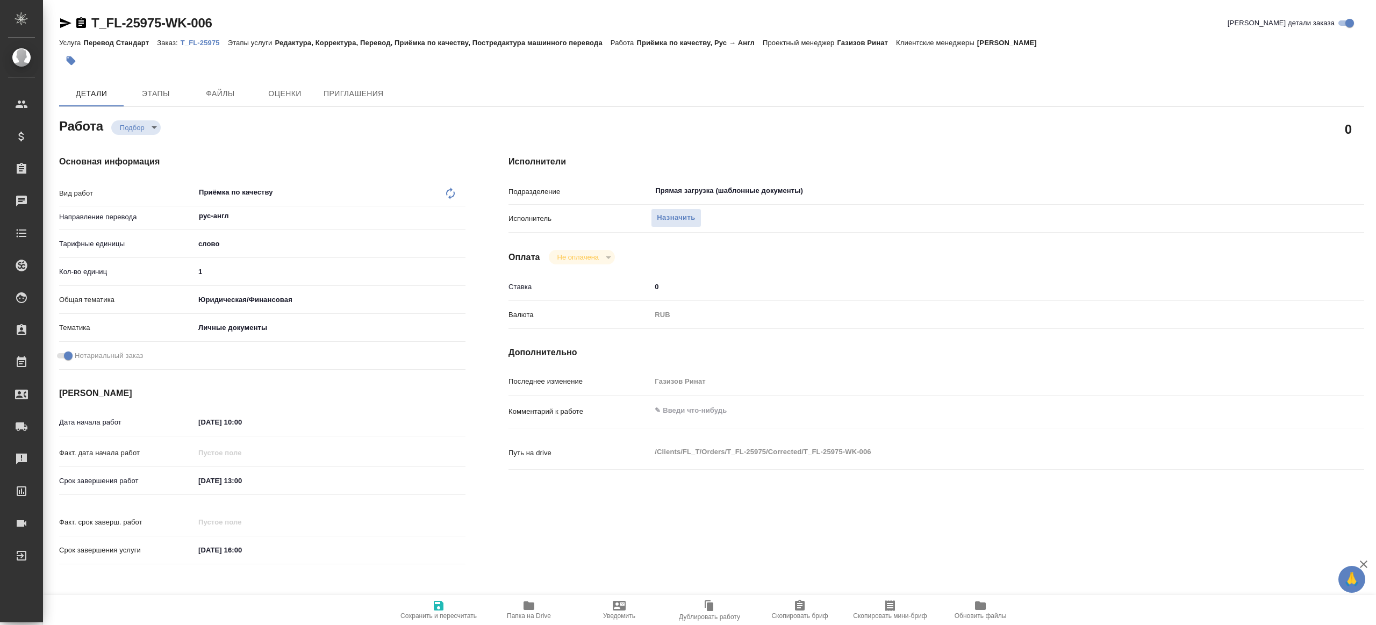
type textarea "x"
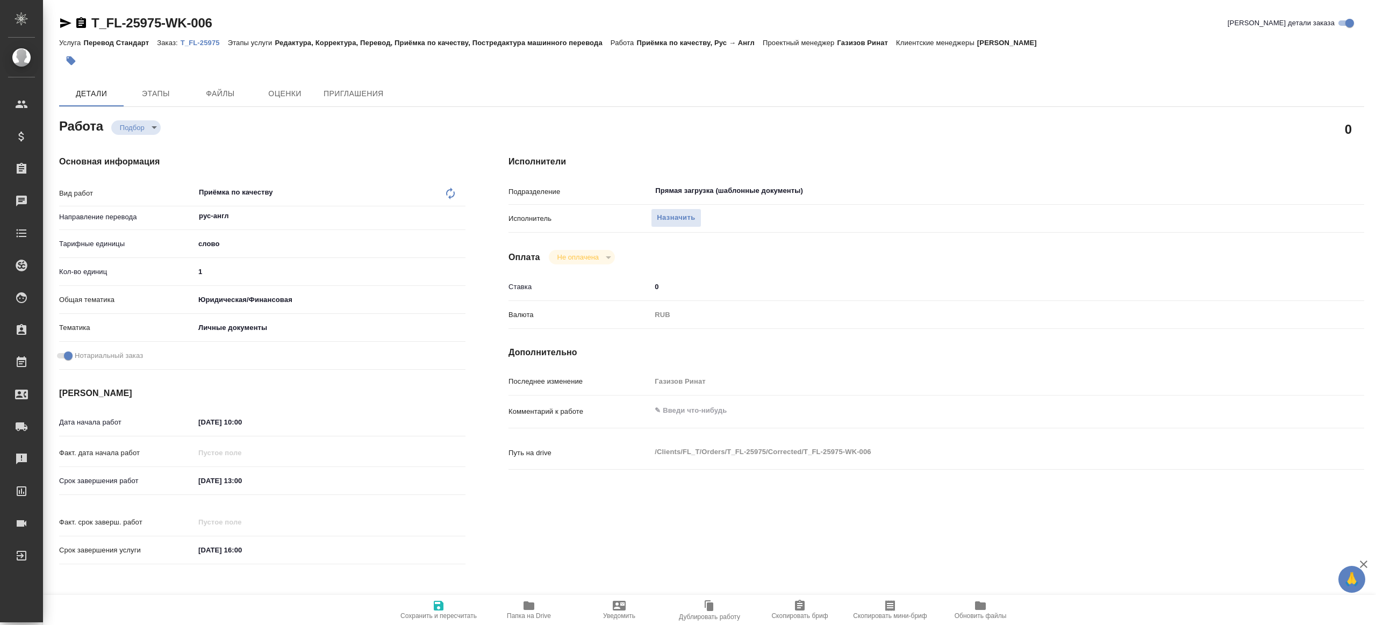
type textarea "x"
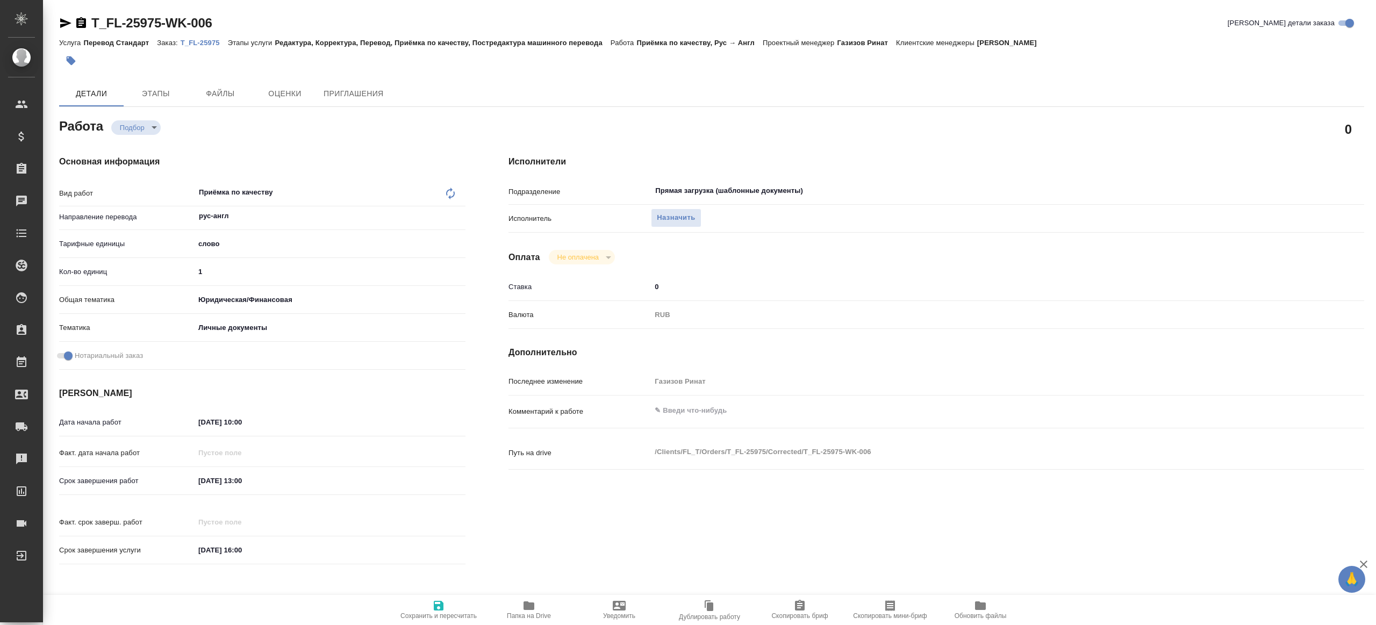
type textarea "x"
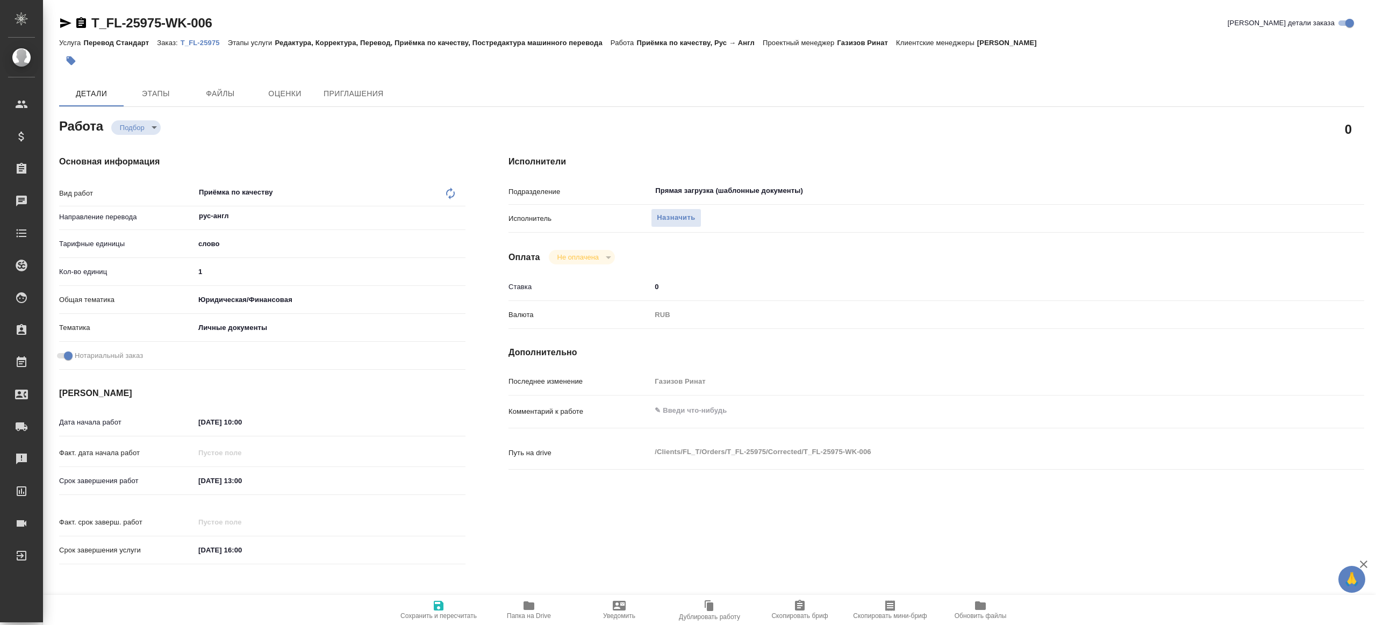
type textarea "x"
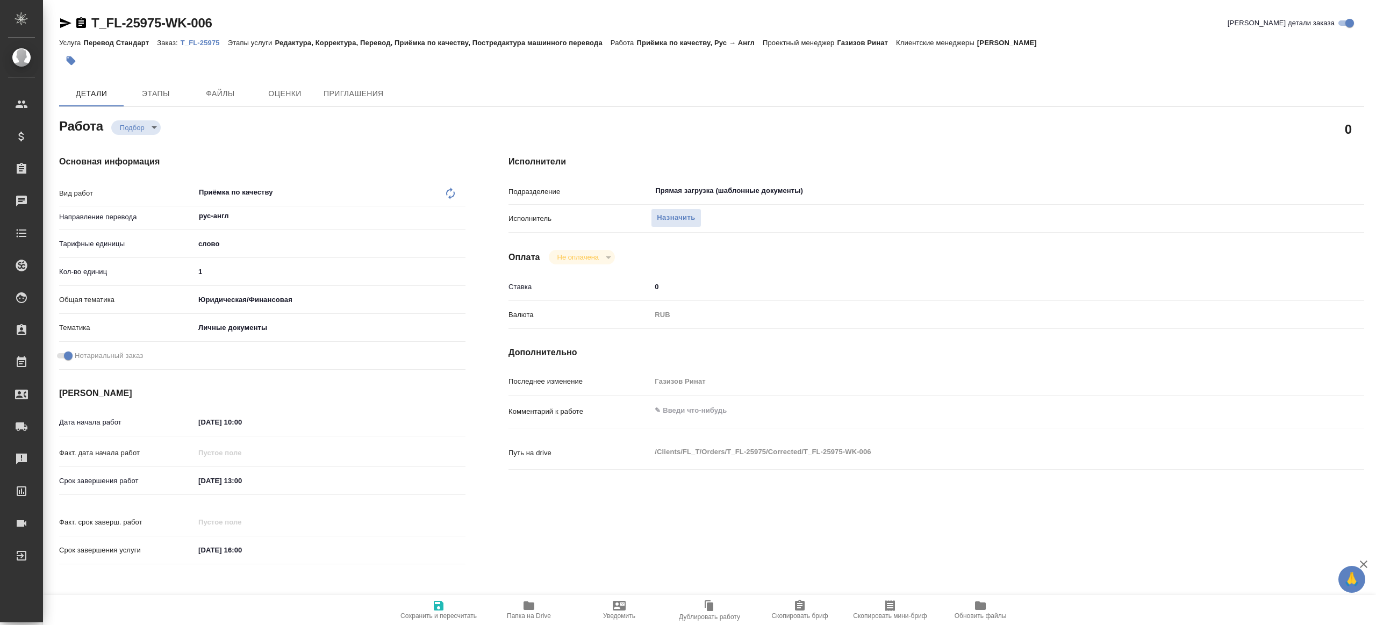
type textarea "x"
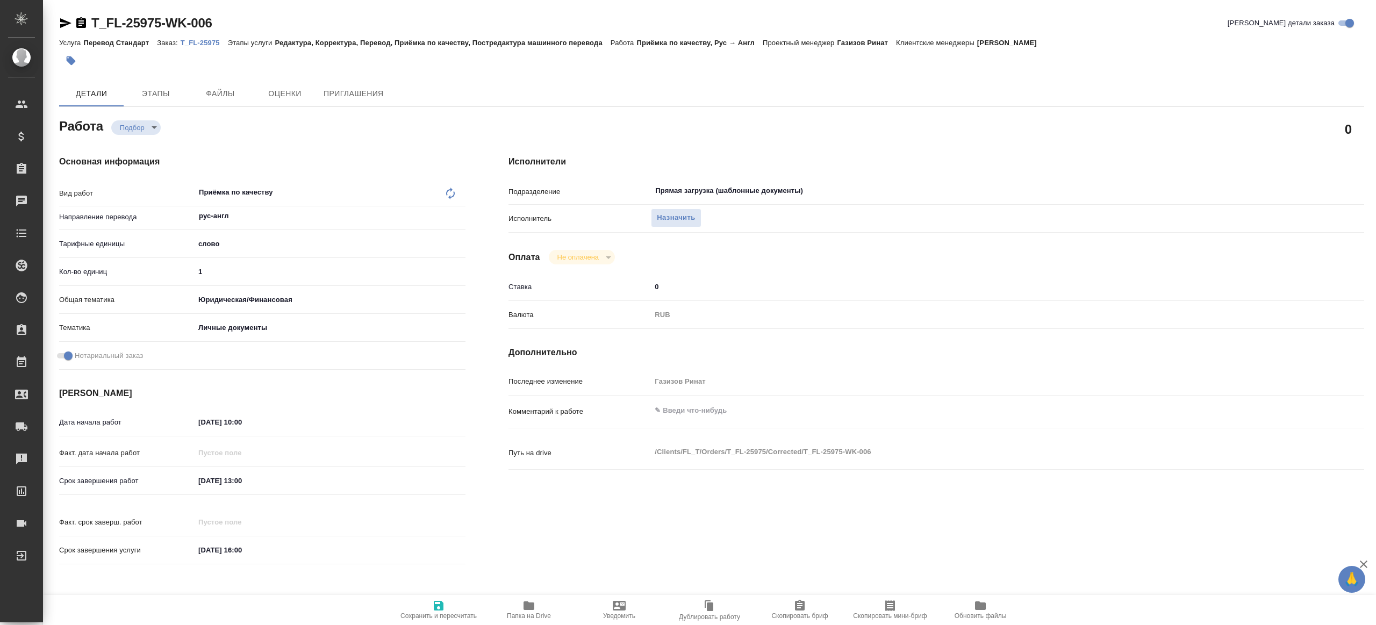
type textarea "x"
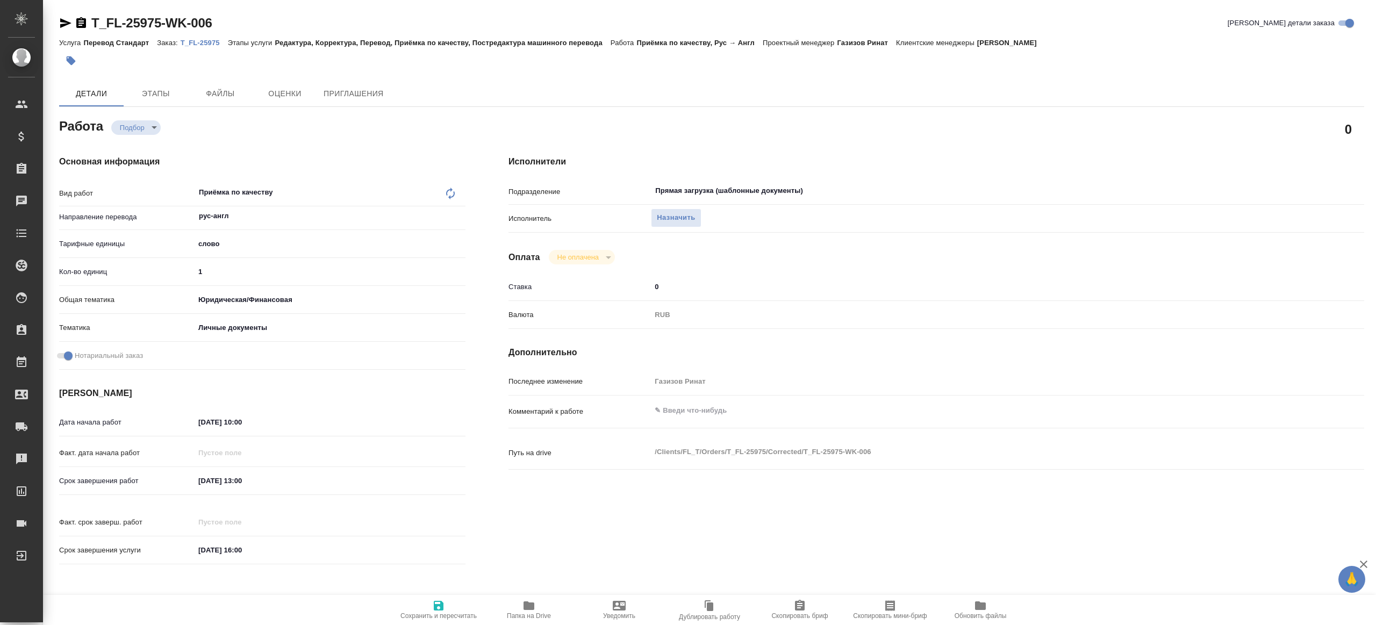
type textarea "x"
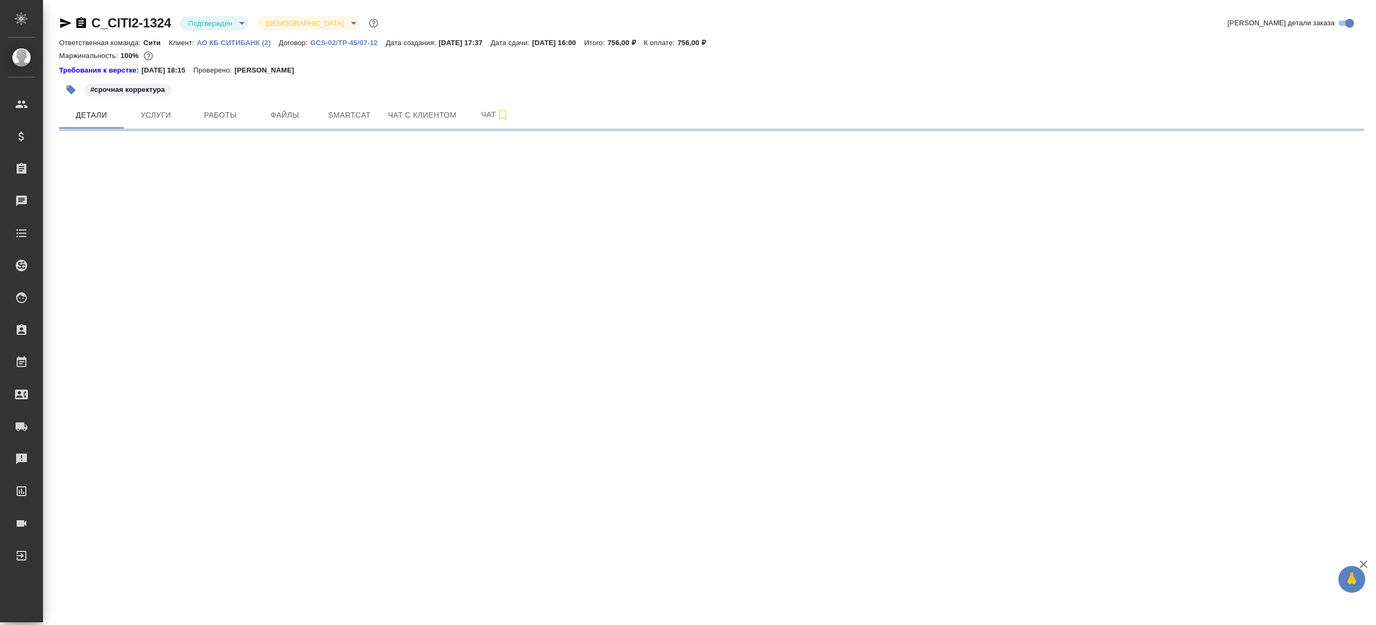
select select "RU"
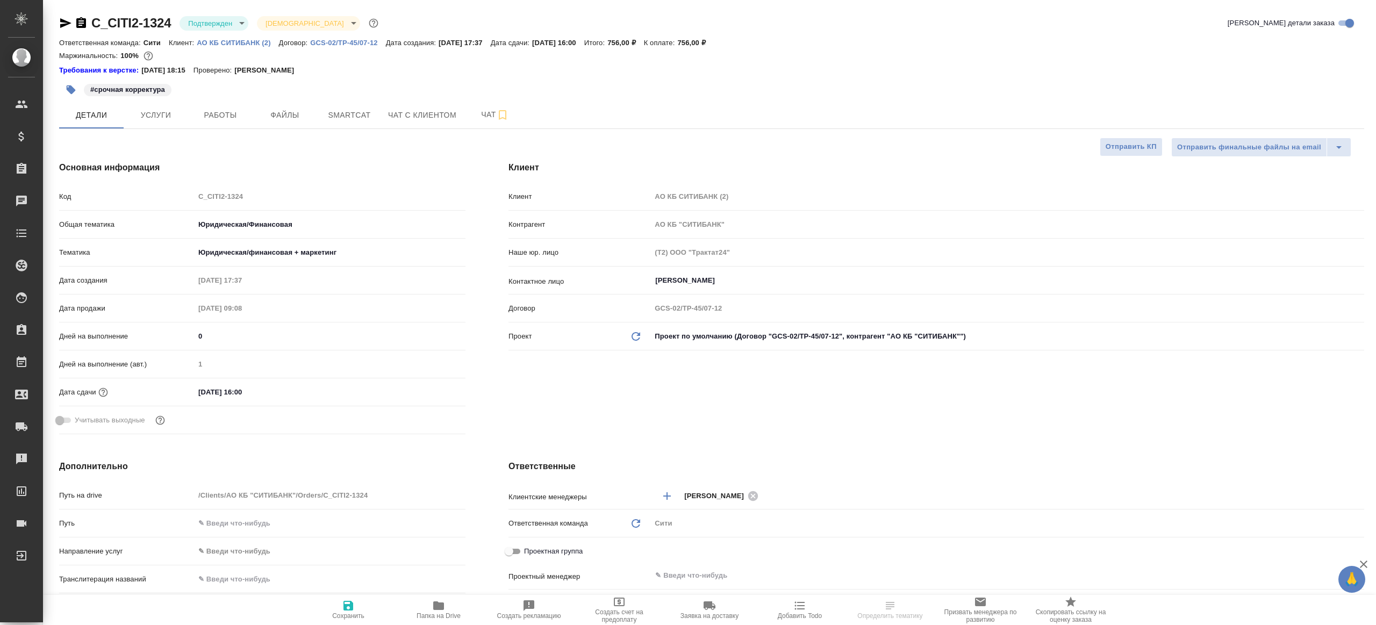
type textarea "x"
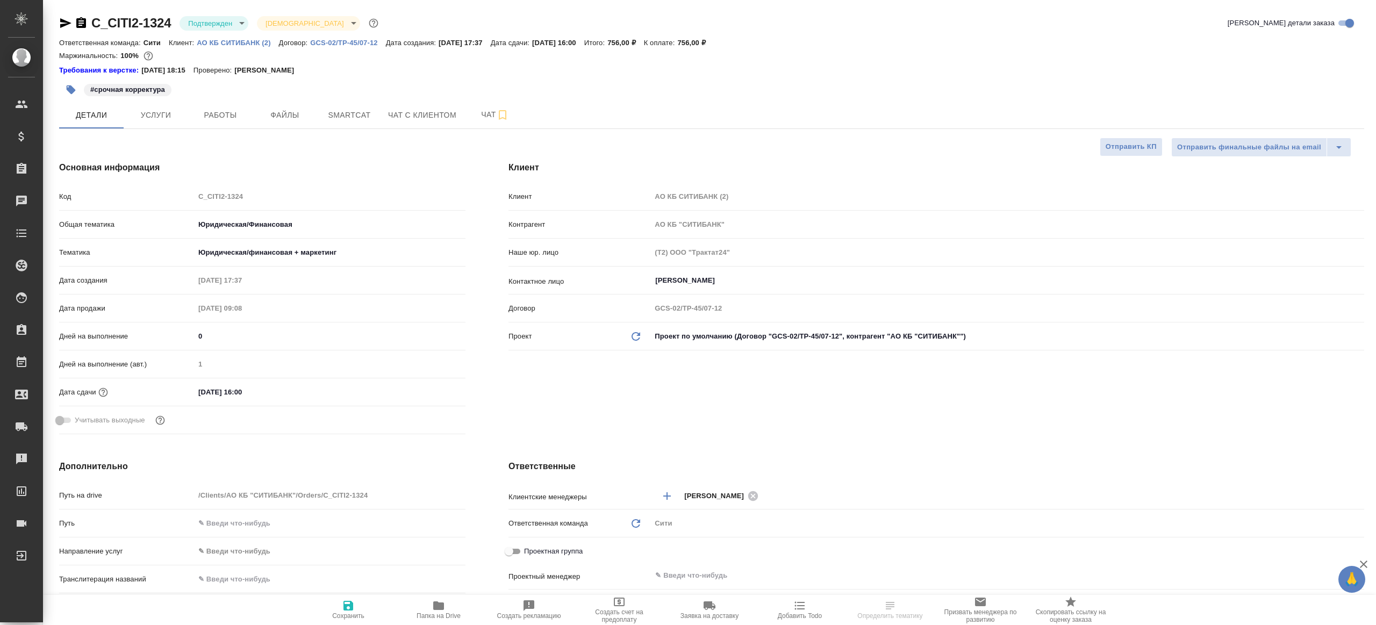
type textarea "x"
click at [228, 108] on button "Работы" at bounding box center [220, 115] width 65 height 27
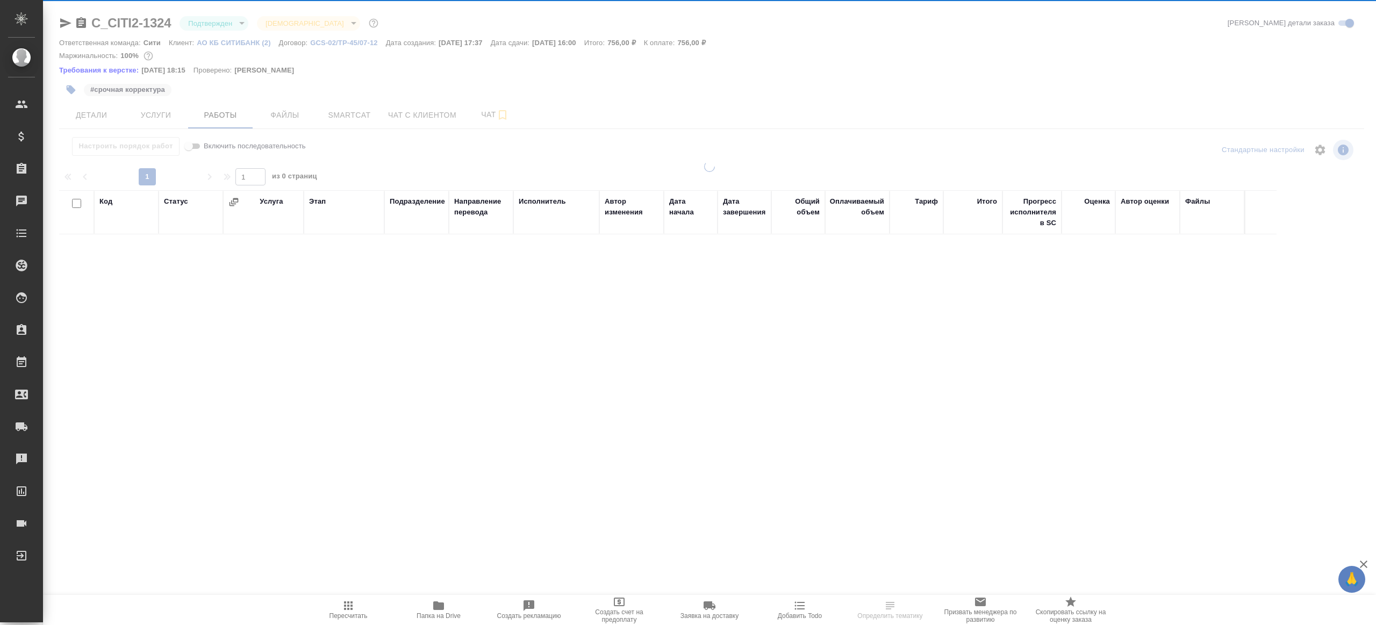
click at [226, 19] on div at bounding box center [709, 230] width 1333 height 460
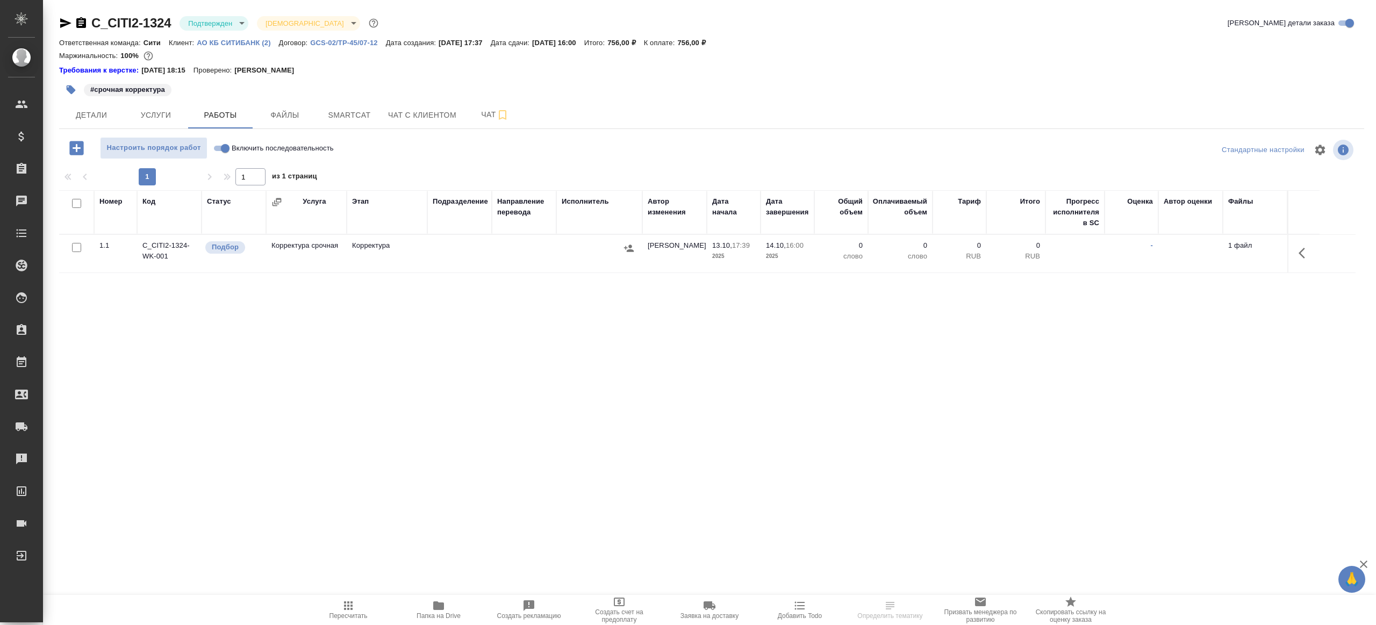
click at [211, 17] on body "🙏 .cls-1 fill:#fff; AWATERA Gazizov Rinat Клиенты Спецификации Заказы Чаты Todo…" at bounding box center [688, 312] width 1376 height 625
click at [224, 105] on li "В работе" at bounding box center [229, 113] width 98 height 18
click at [99, 110] on span "Детали" at bounding box center [92, 115] width 52 height 13
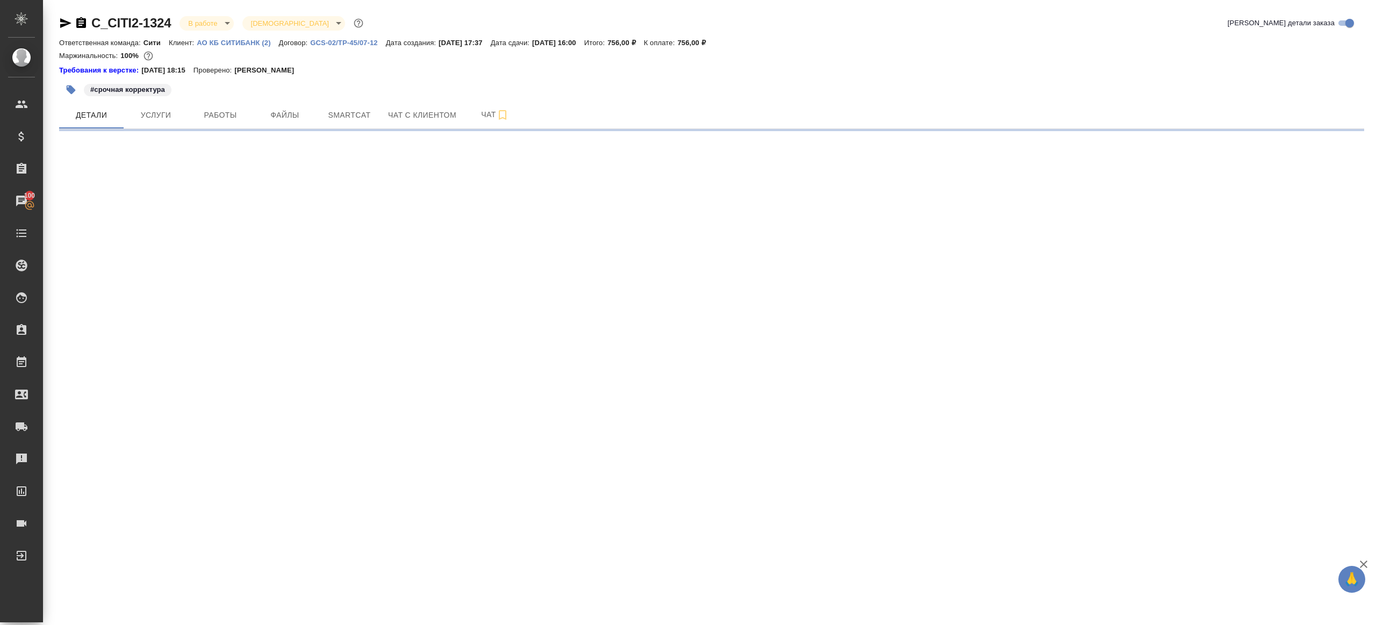
select select "RU"
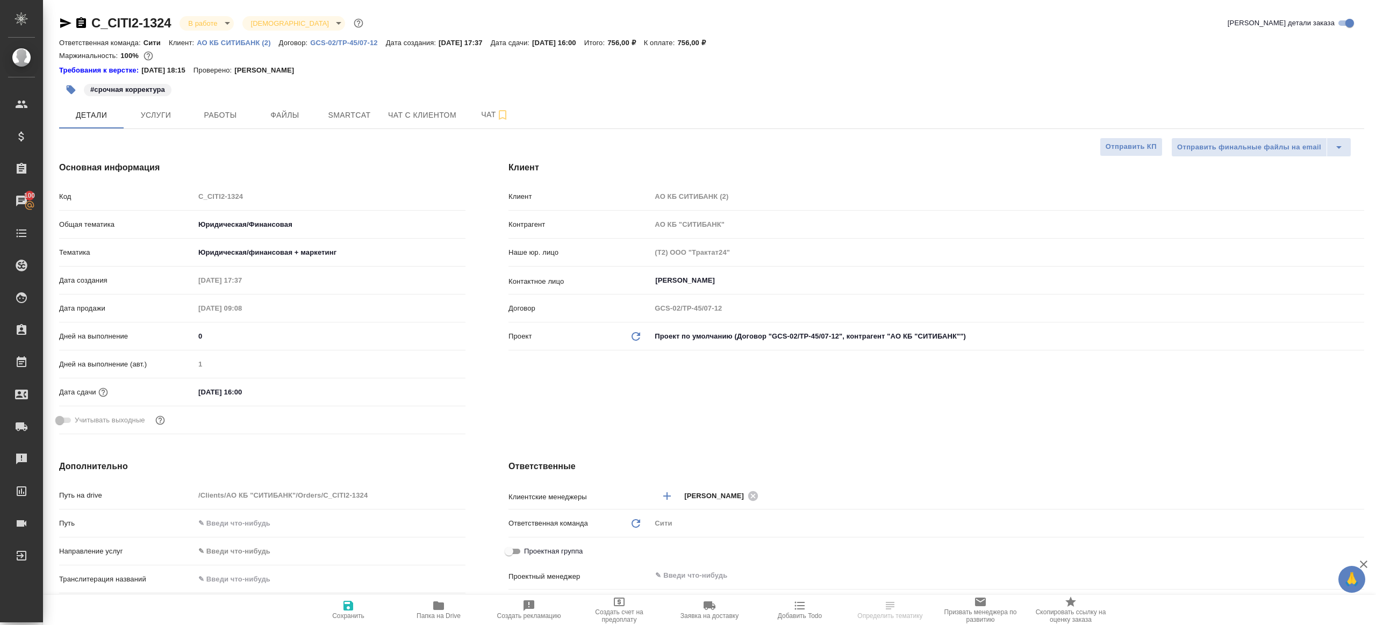
scroll to position [239, 0]
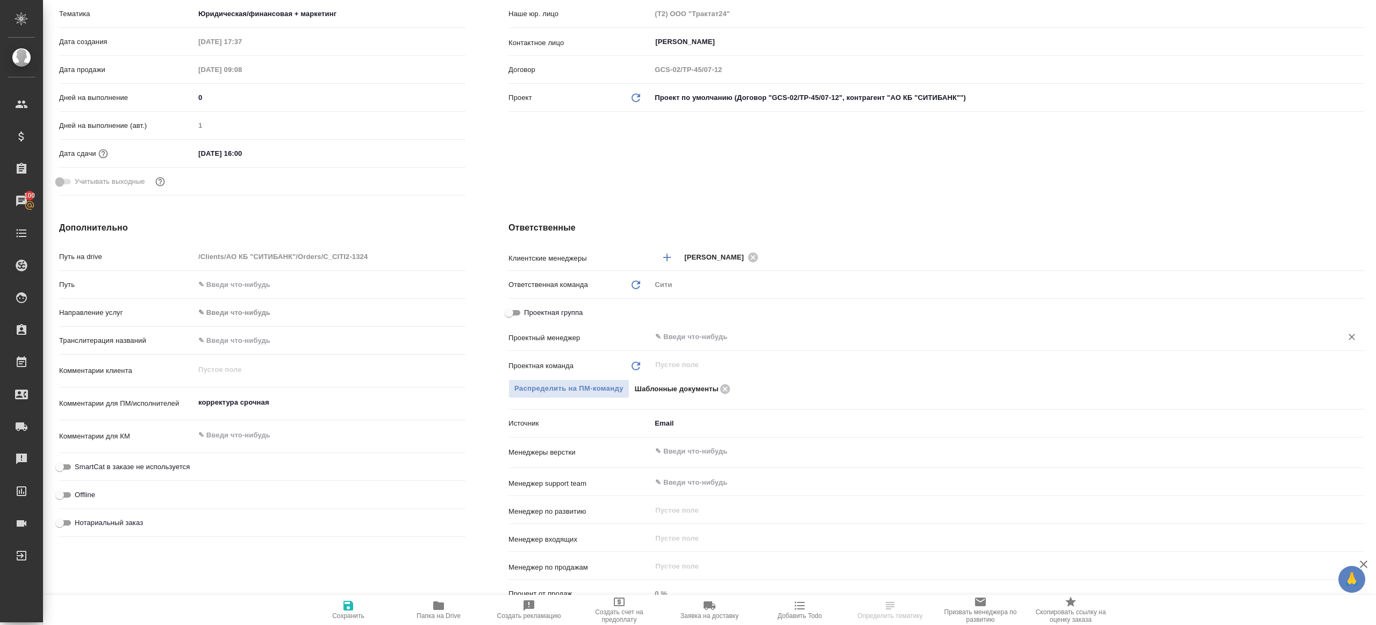
click at [729, 335] on input "text" at bounding box center [989, 337] width 671 height 13
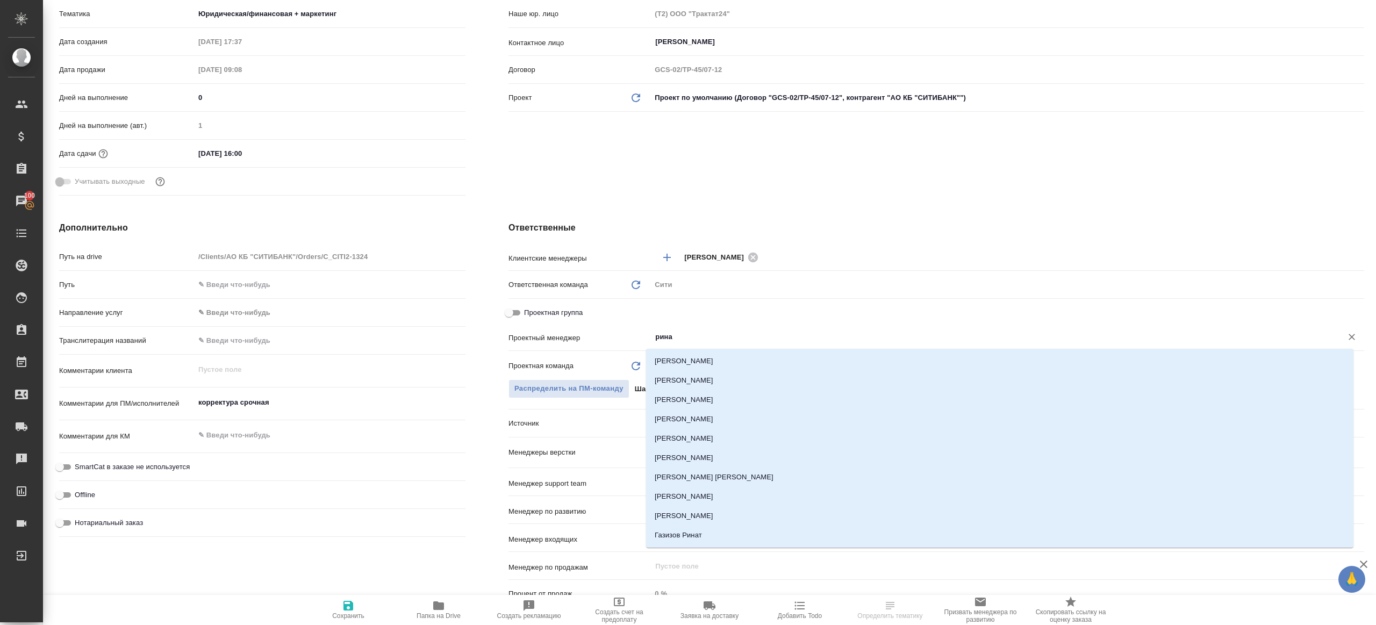
type input "ринат"
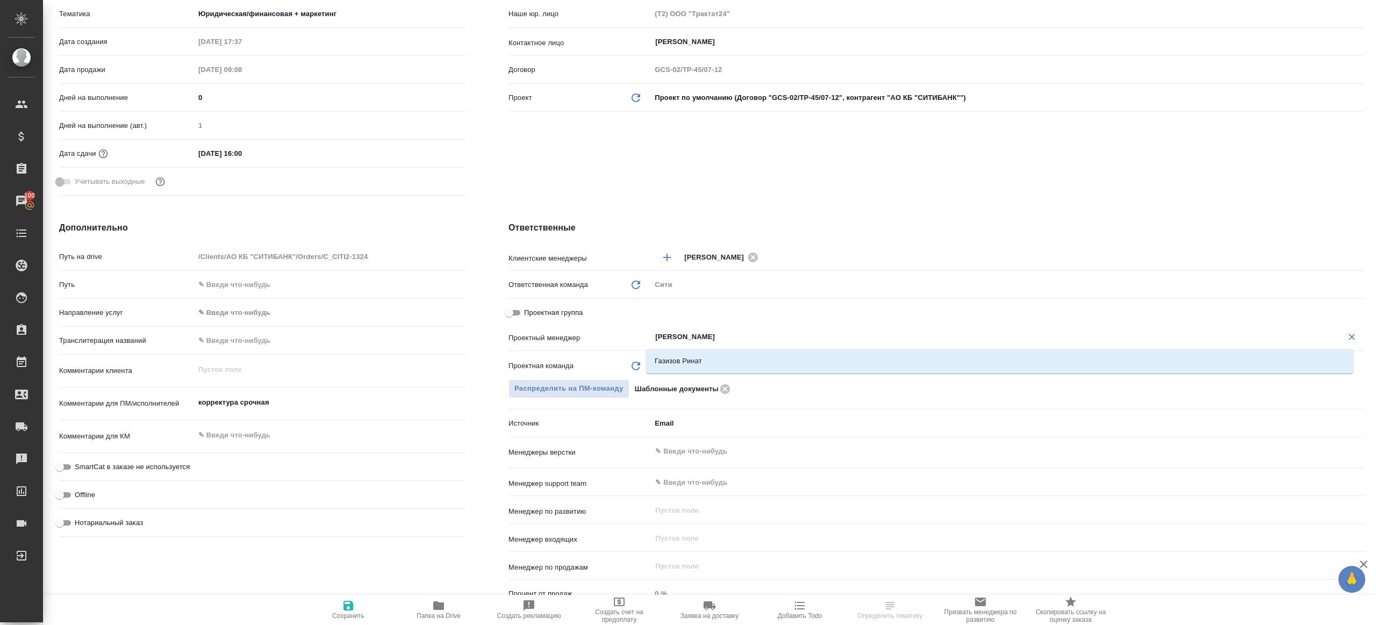
click at [713, 357] on li "Газизов Ринат" at bounding box center [999, 361] width 707 height 19
type textarea "x"
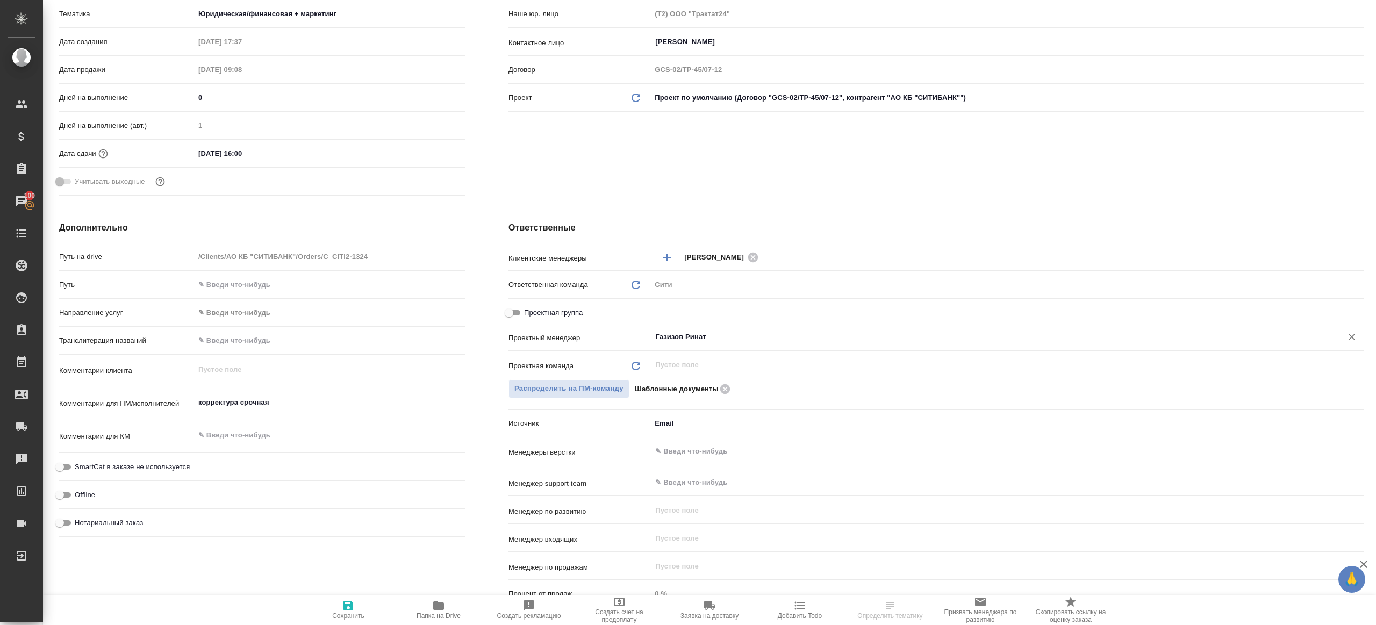
type input "Газизов Ринат"
click at [357, 601] on span "Сохранить" at bounding box center [348, 609] width 77 height 20
type textarea "x"
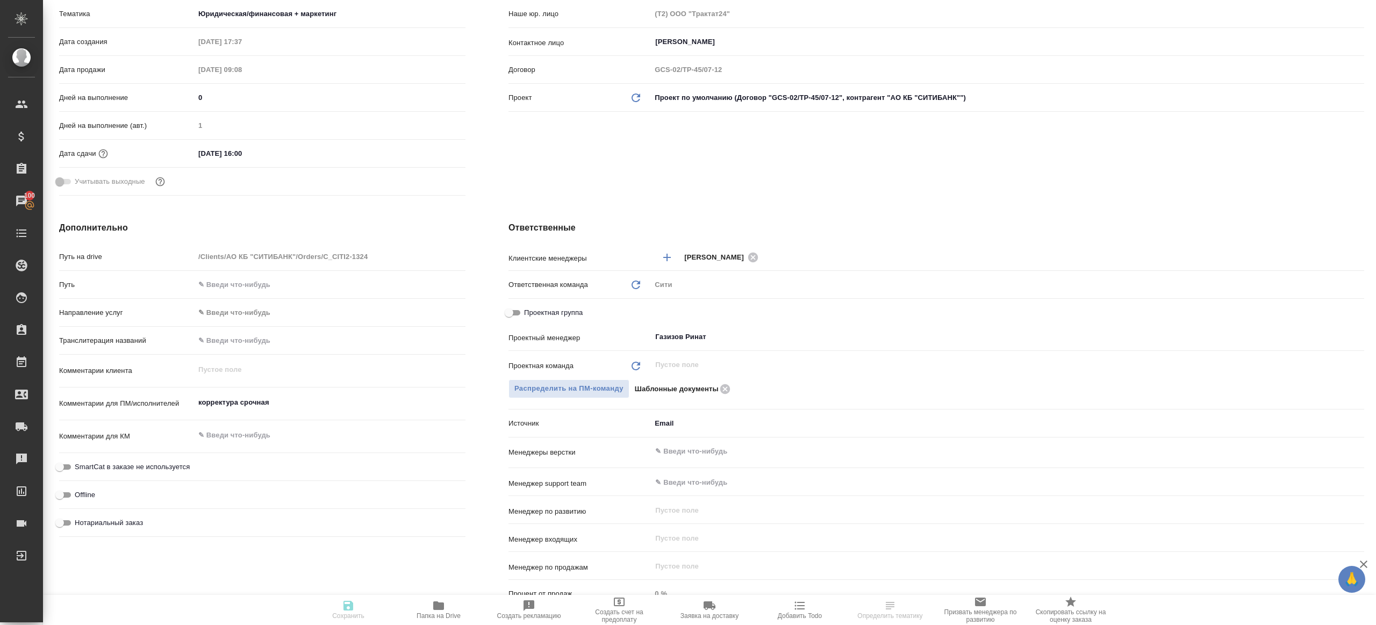
type textarea "x"
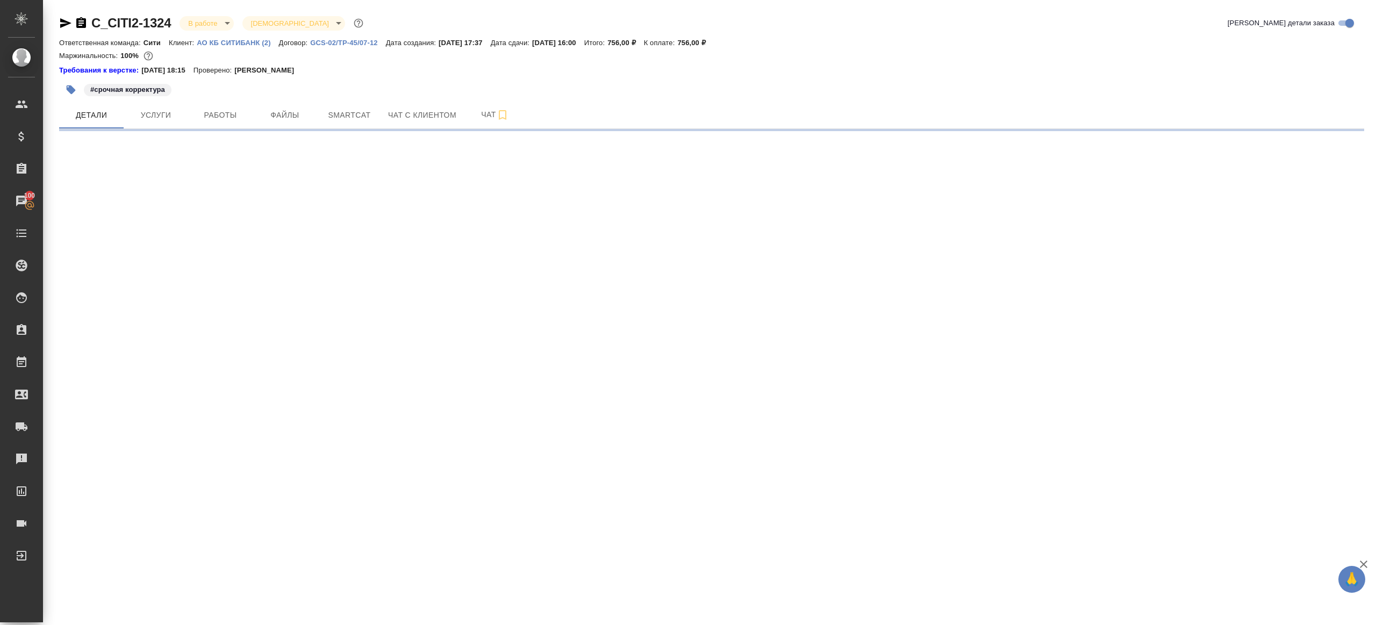
scroll to position [0, 0]
select select "RU"
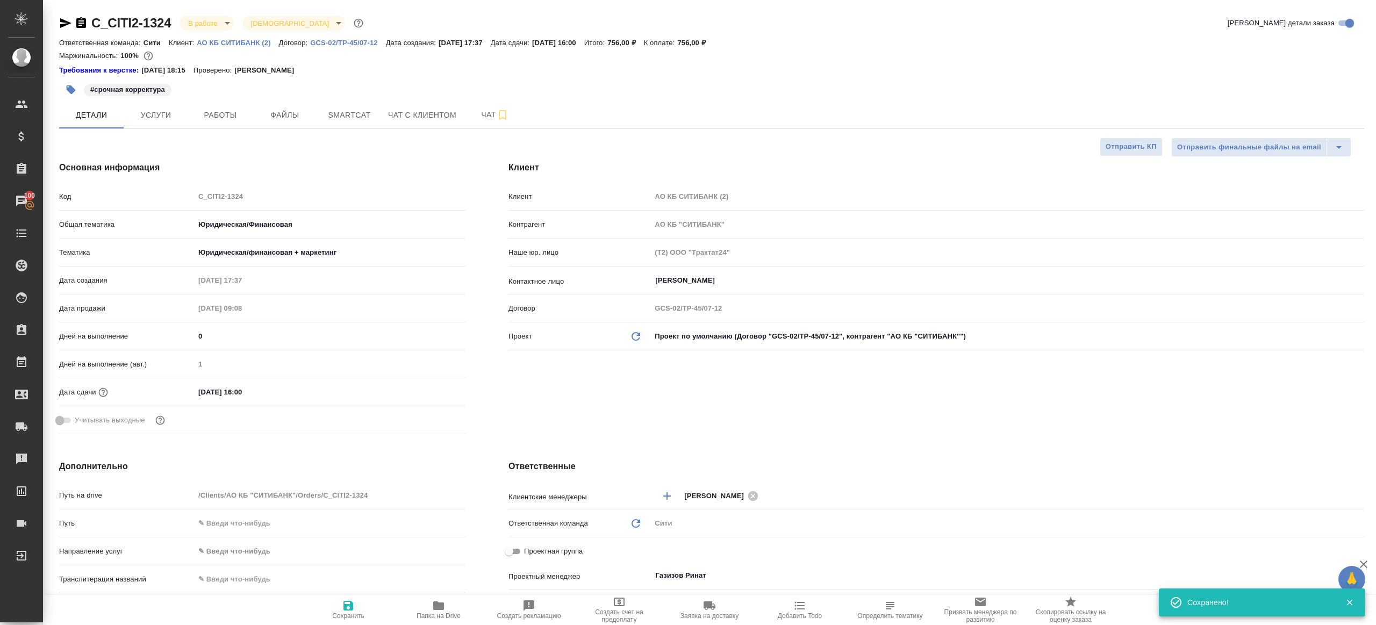
type textarea "x"
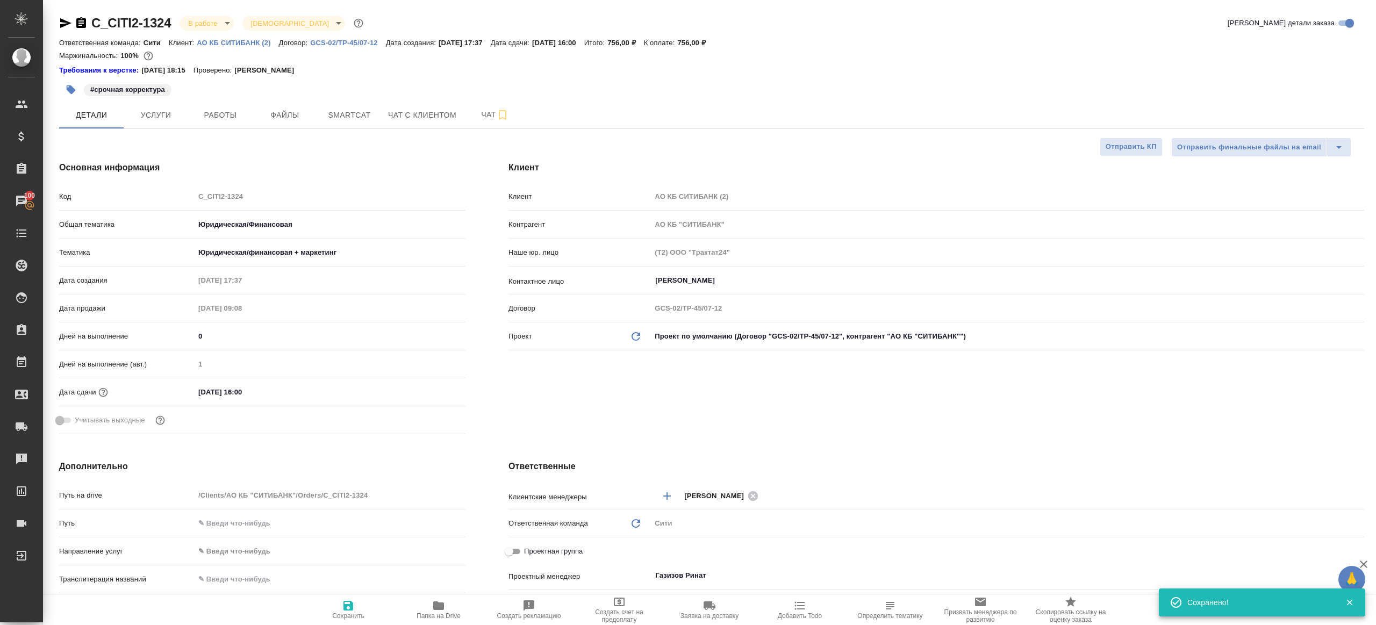
type textarea "x"
click at [432, 603] on icon "button" at bounding box center [438, 605] width 13 height 13
type textarea "x"
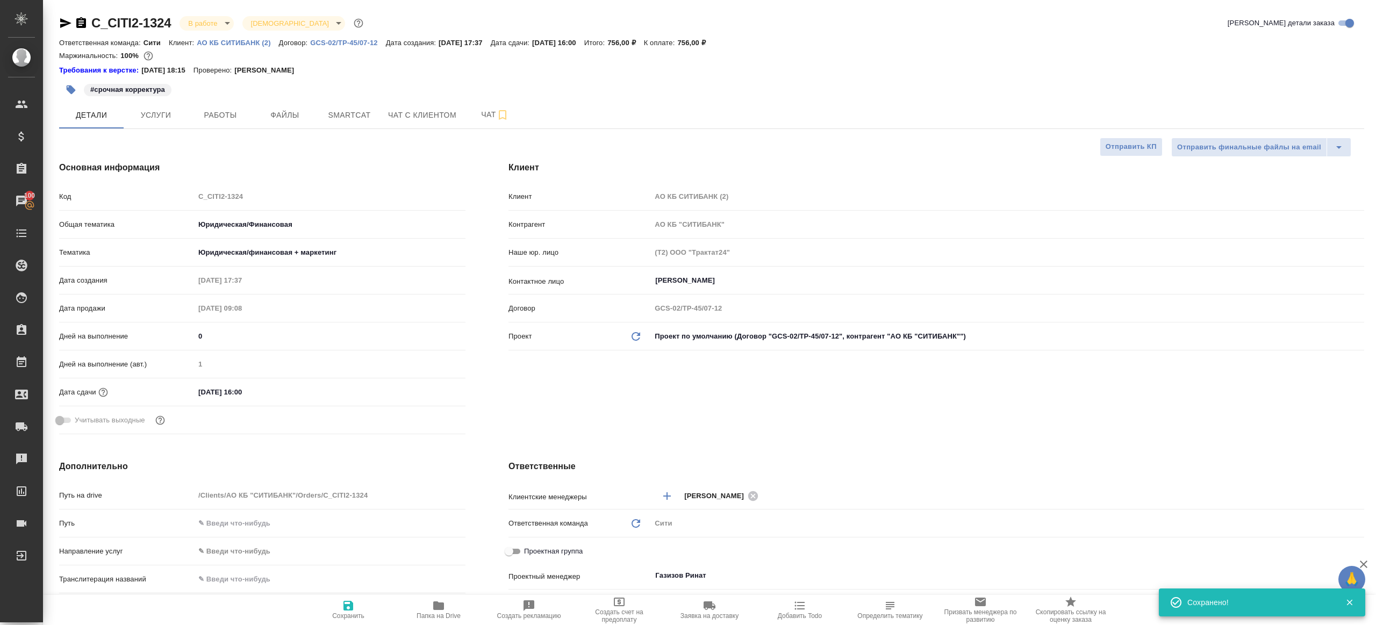
type textarea "x"
click at [235, 101] on div "#срочная корректура" at bounding box center [494, 90] width 870 height 24
click at [227, 113] on span "Работы" at bounding box center [221, 115] width 52 height 13
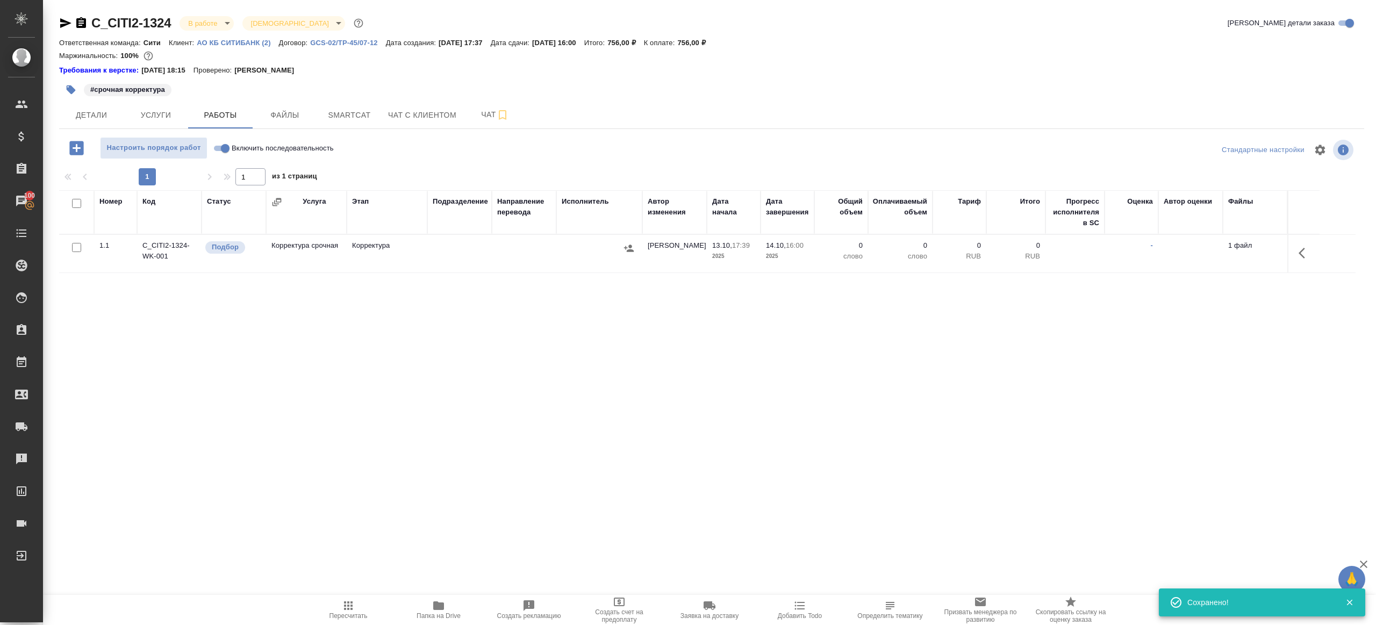
drag, startPoint x: 486, startPoint y: 154, endPoint x: 495, endPoint y: 204, distance: 50.7
click at [486, 153] on div "Настроить порядок работ Включить последовательность" at bounding box center [276, 148] width 435 height 22
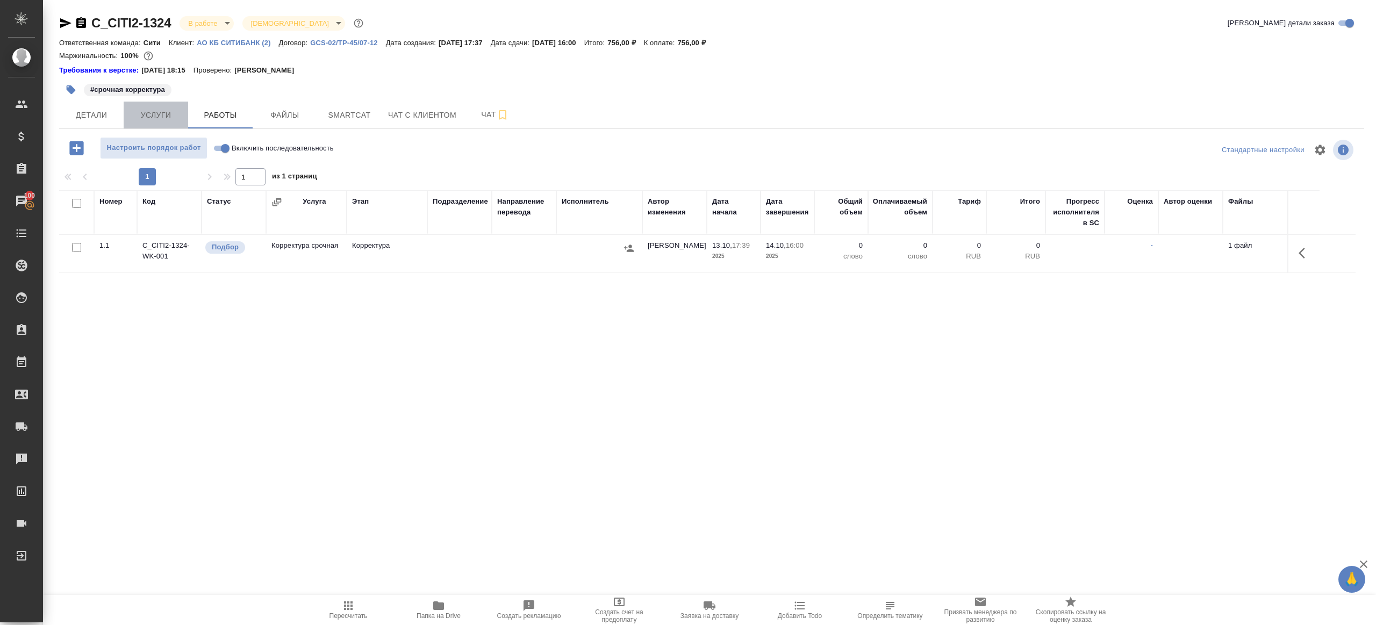
click at [167, 117] on span "Услуги" at bounding box center [156, 115] width 52 height 13
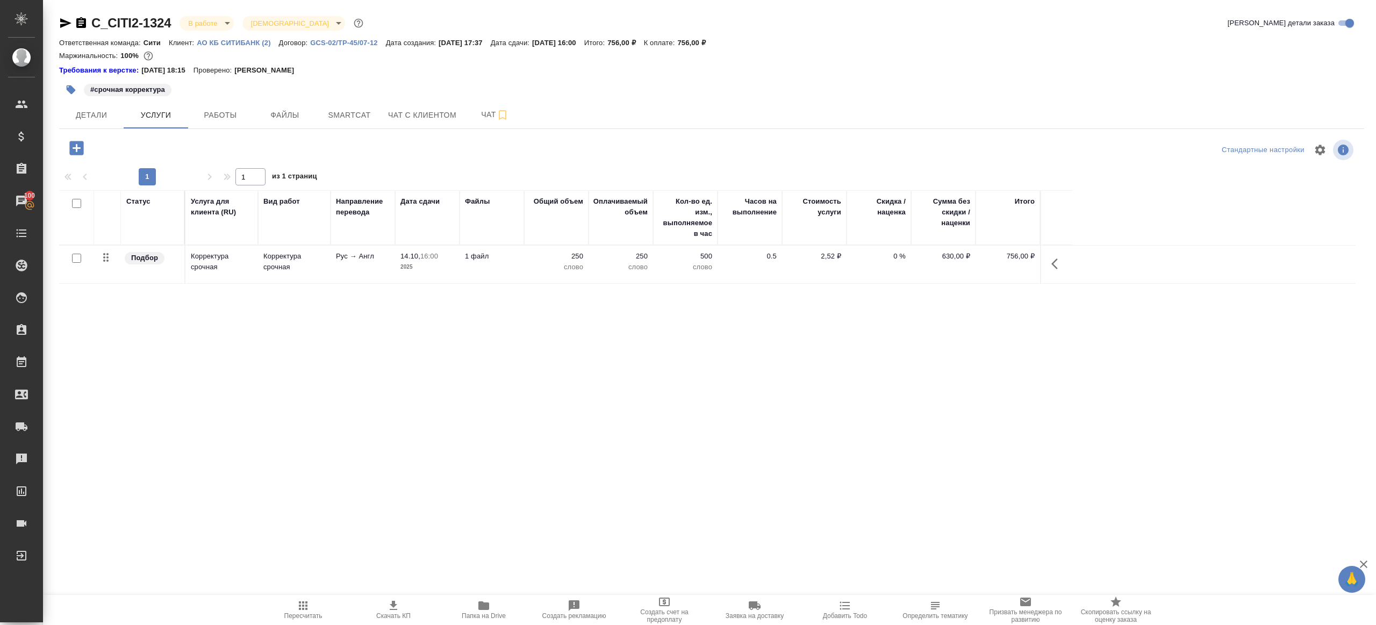
click at [227, 115] on span "Работы" at bounding box center [221, 115] width 52 height 13
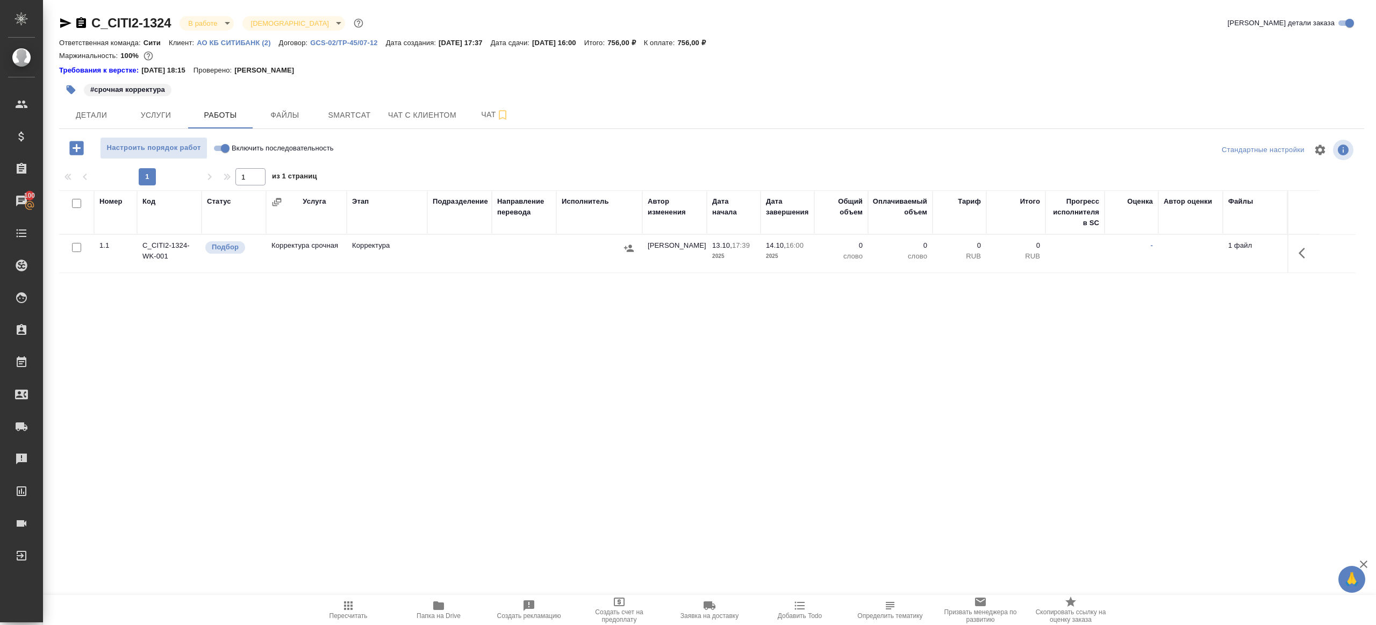
click at [1303, 247] on icon "button" at bounding box center [1305, 253] width 13 height 13
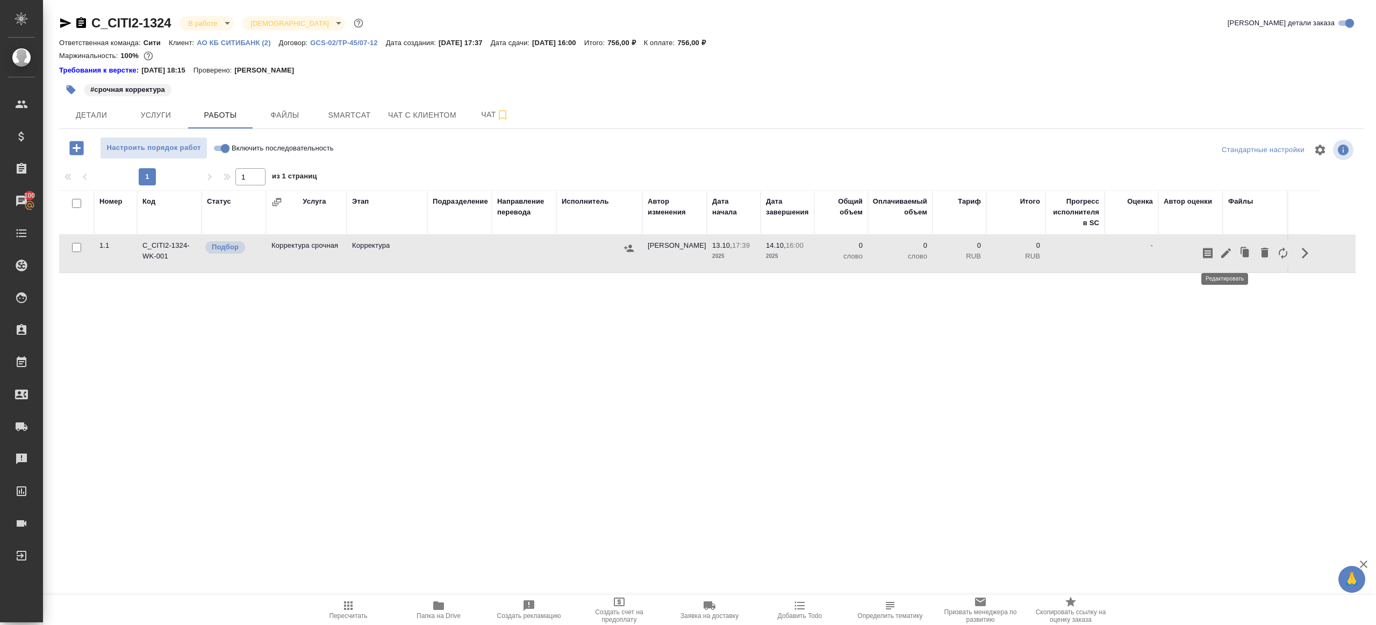
click at [1226, 252] on icon "button" at bounding box center [1226, 253] width 10 height 10
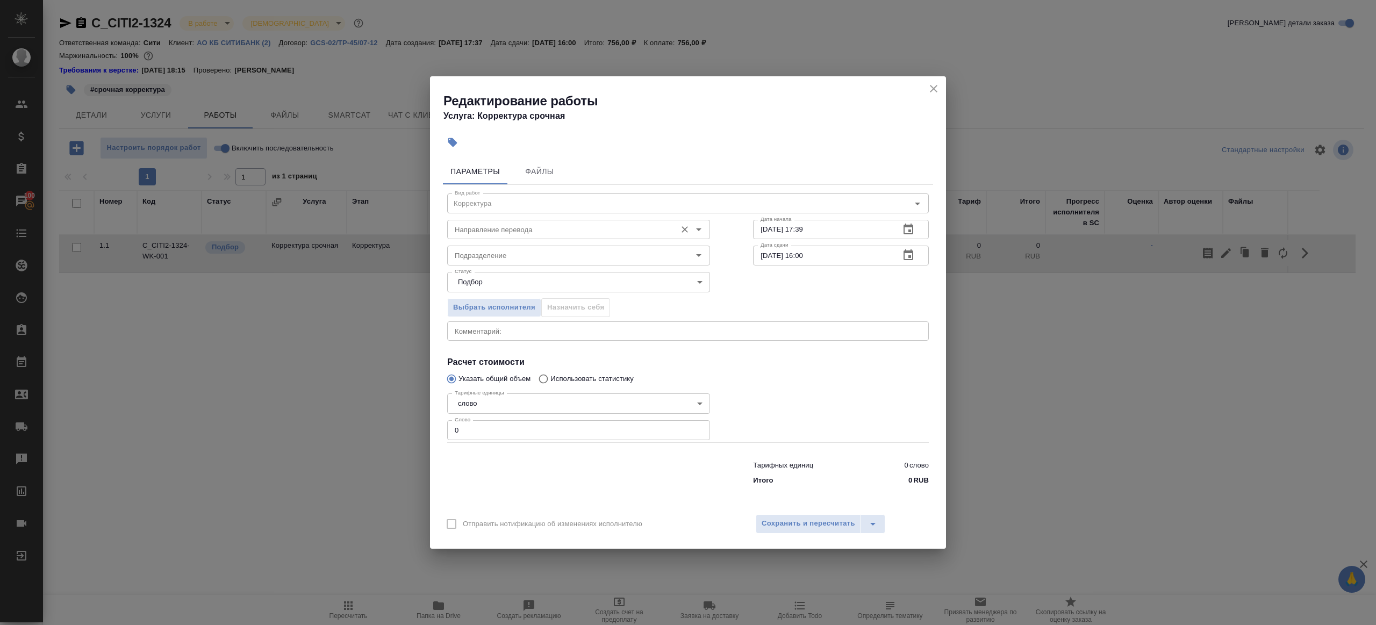
click at [493, 235] on input "Направление перевода" at bounding box center [560, 229] width 220 height 13
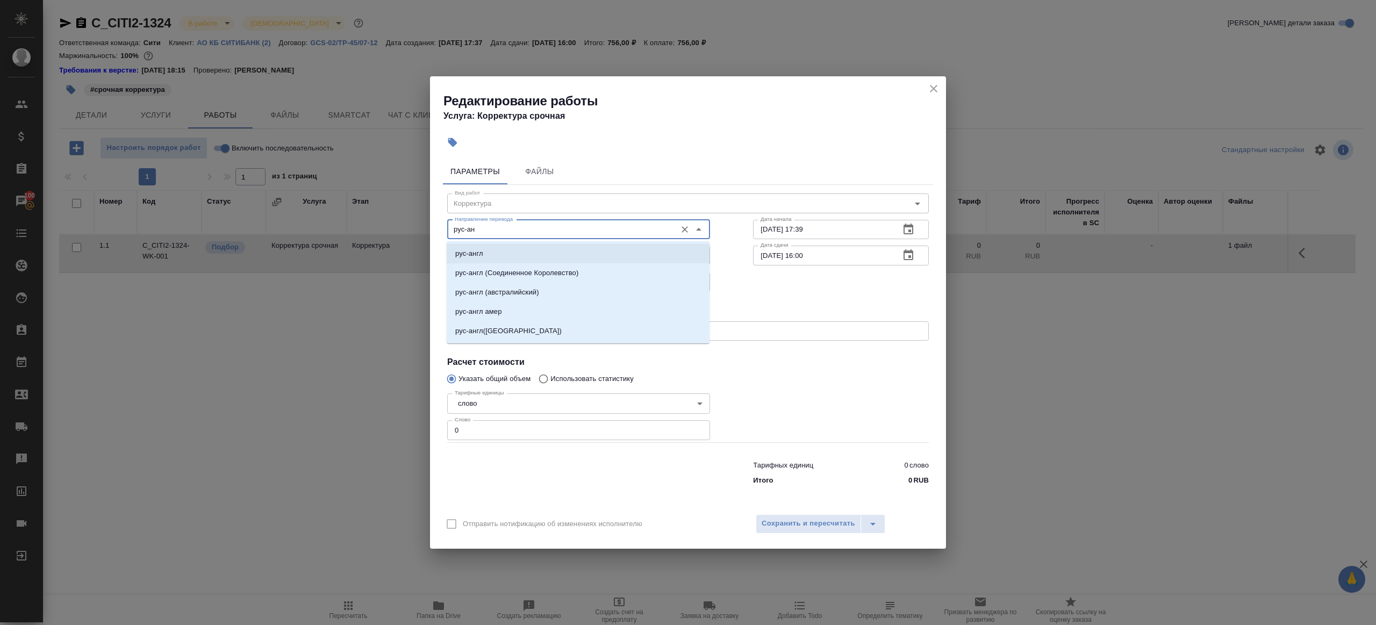
click at [542, 245] on li "рус-англ" at bounding box center [578, 253] width 263 height 19
click at [542, 246] on div "Подразделение" at bounding box center [578, 255] width 263 height 19
type input "рус-англ"
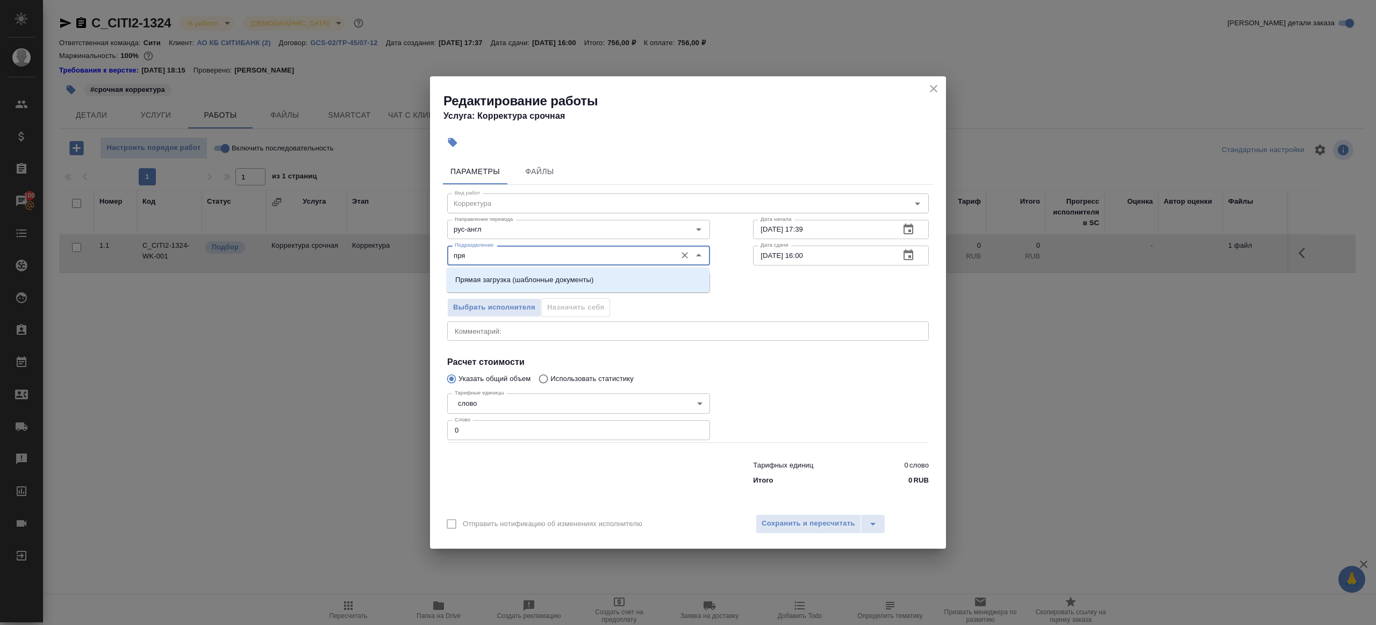
click at [541, 274] on li "Прямая загрузка (шаблонные документы)" at bounding box center [578, 279] width 263 height 19
type input "Прямая загрузка (шаблонные документы)"
click at [530, 430] on input "0" at bounding box center [578, 429] width 263 height 19
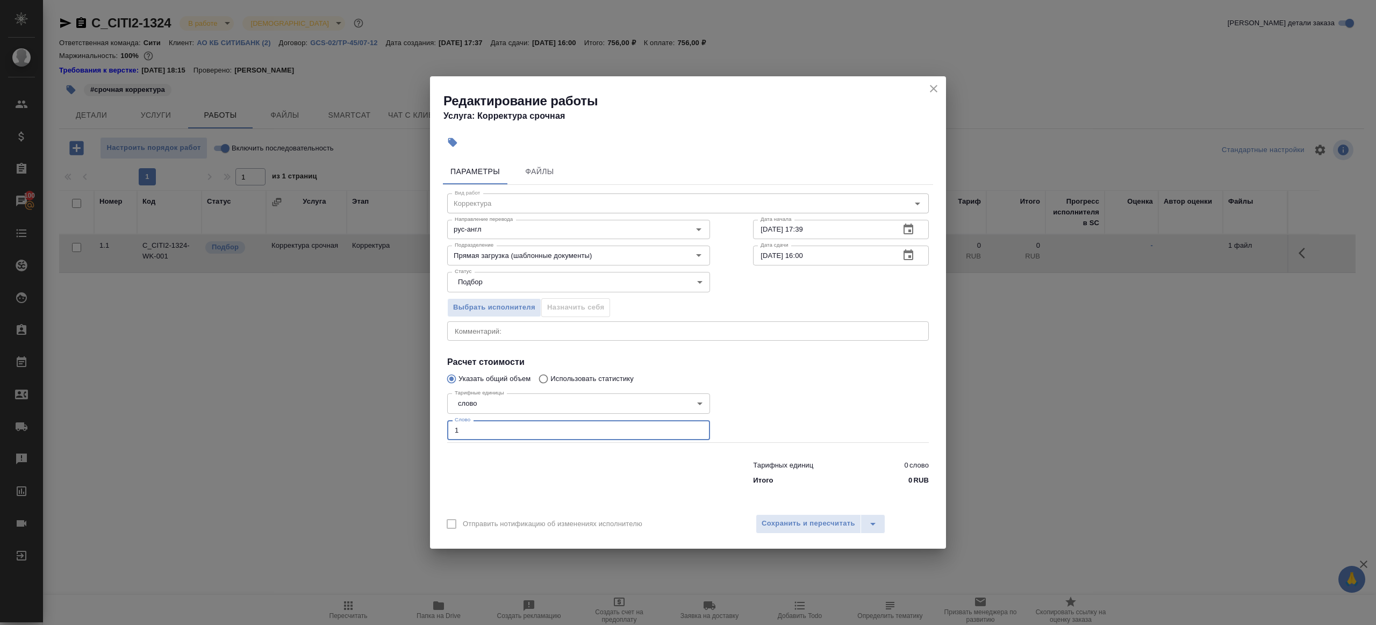
type input "1"
click at [545, 483] on div at bounding box center [579, 470] width 306 height 43
click at [762, 521] on span "Сохранить и пересчитать" at bounding box center [809, 524] width 94 height 12
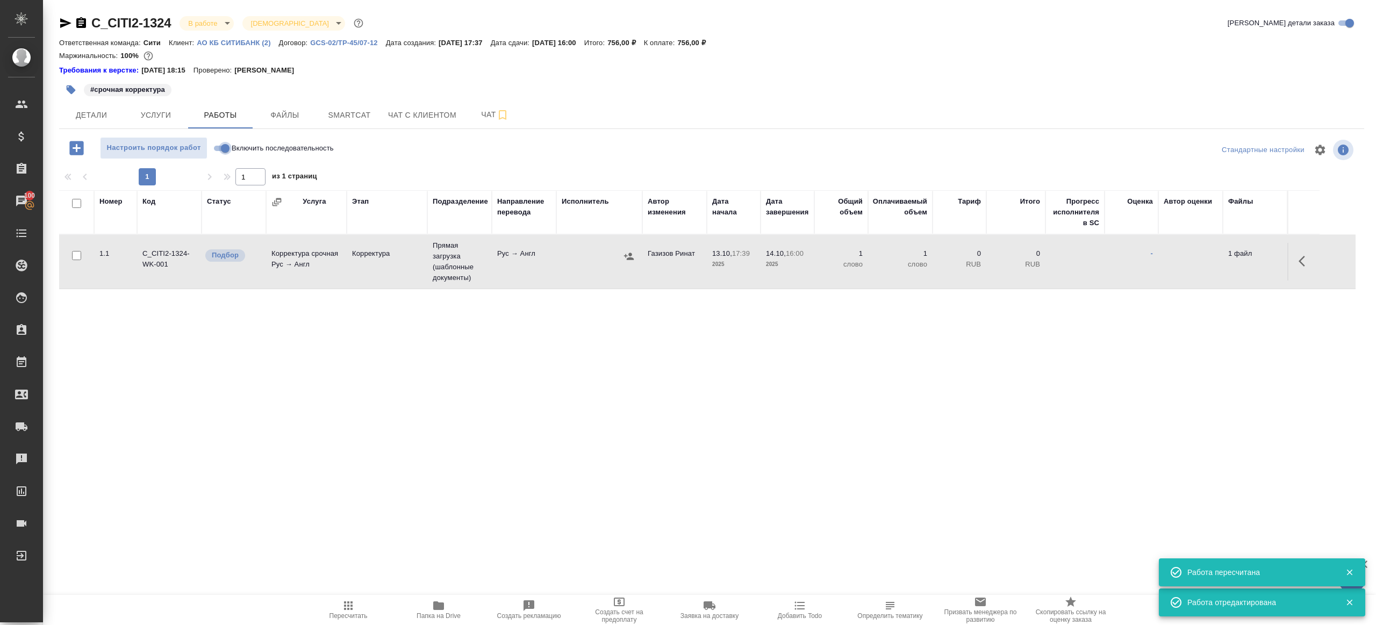
click at [217, 144] on input "Включить последовательность" at bounding box center [225, 148] width 39 height 13
checkbox input "true"
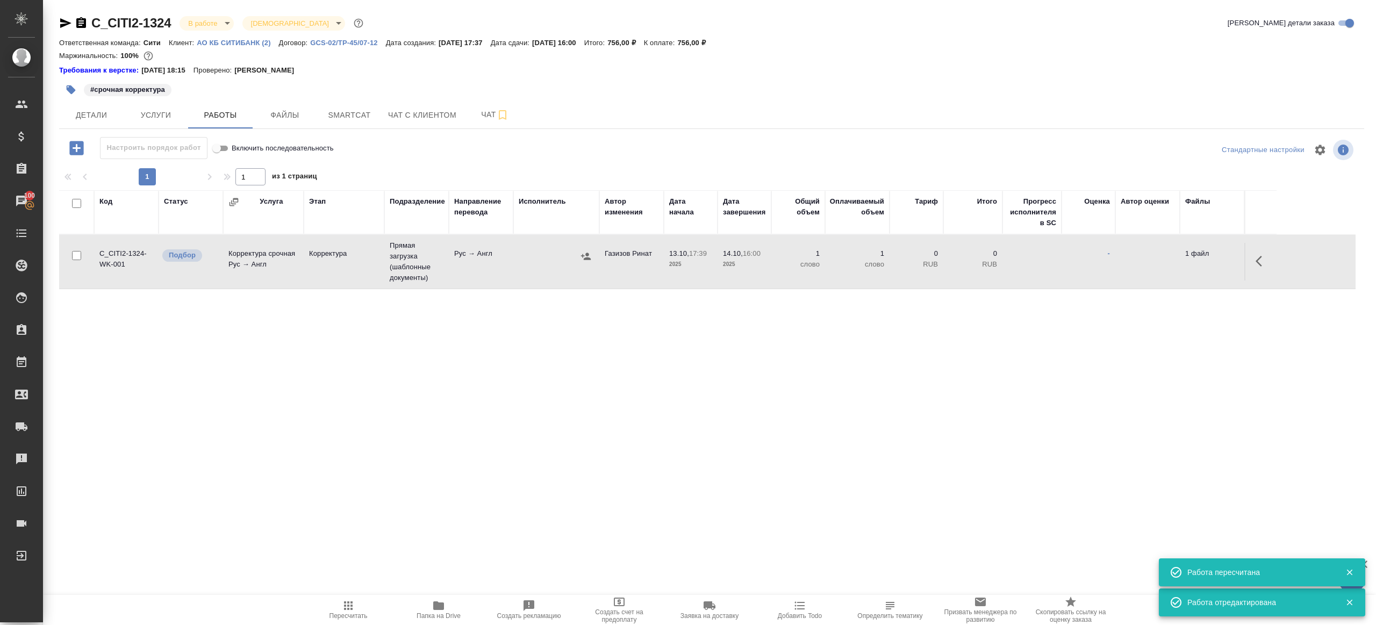
click at [513, 269] on td "Рус → Англ" at bounding box center [481, 262] width 65 height 38
click at [345, 608] on icon "button" at bounding box center [348, 605] width 9 height 9
drag, startPoint x: 345, startPoint y: 608, endPoint x: 421, endPoint y: 543, distance: 100.3
click at [348, 605] on icon "button" at bounding box center [348, 605] width 9 height 9
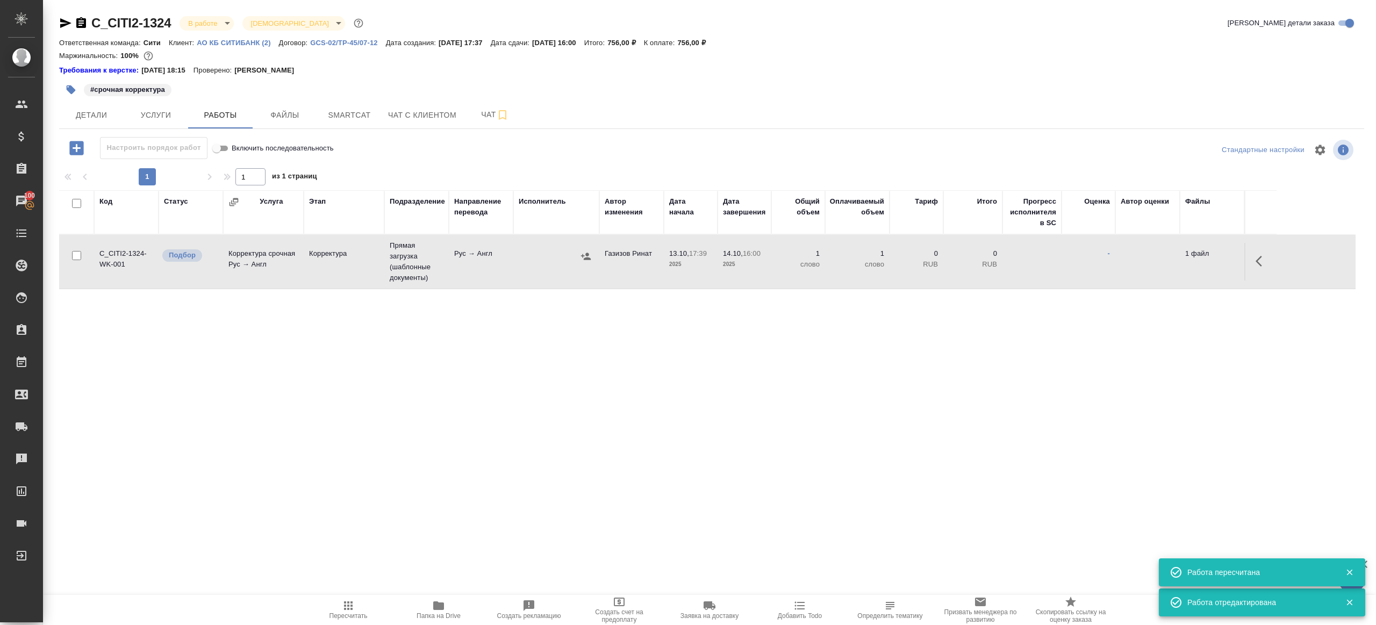
click at [454, 527] on div ".cls-1 fill:#fff; AWATERA Gazizov Rinat Клиенты Спецификации Заказы 100 Чаты To…" at bounding box center [688, 312] width 1376 height 625
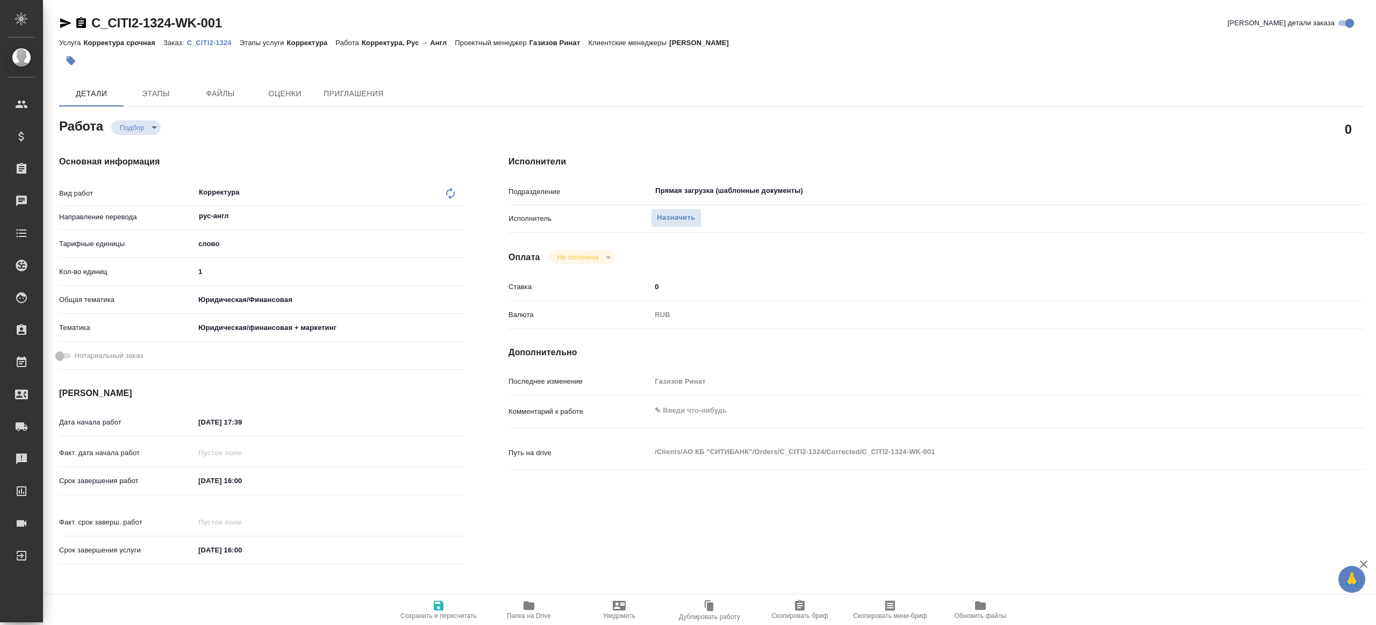
type textarea "x"
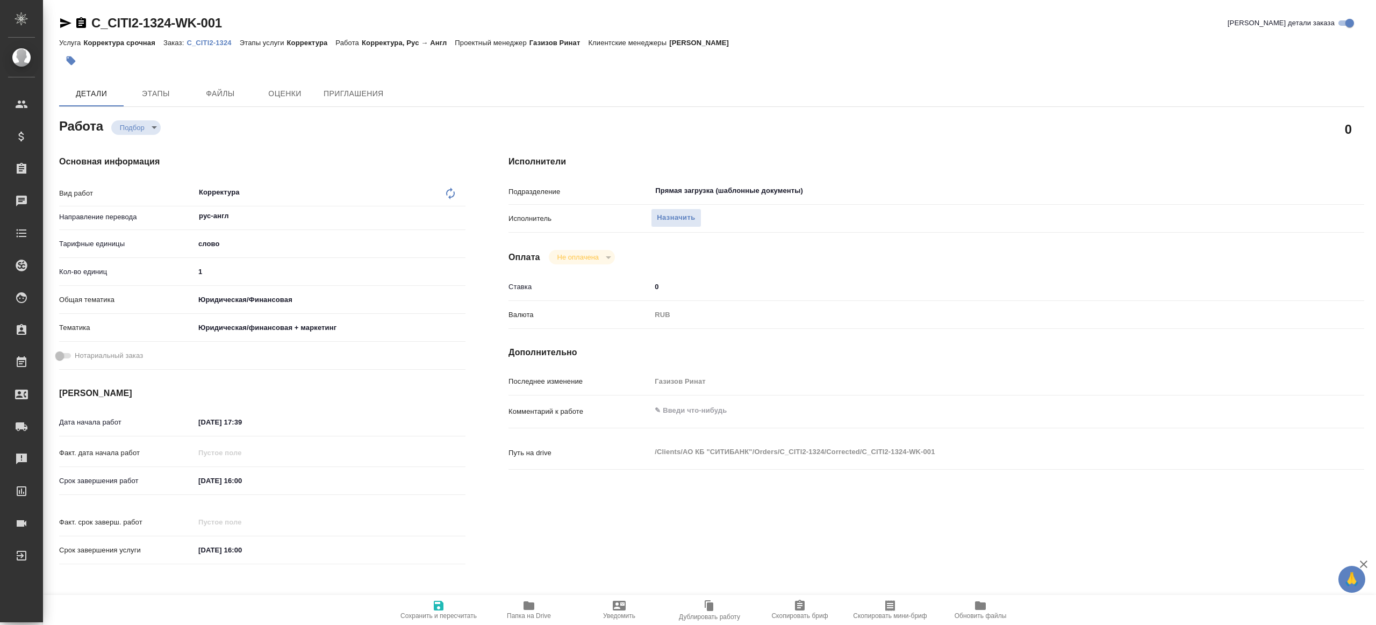
type textarea "x"
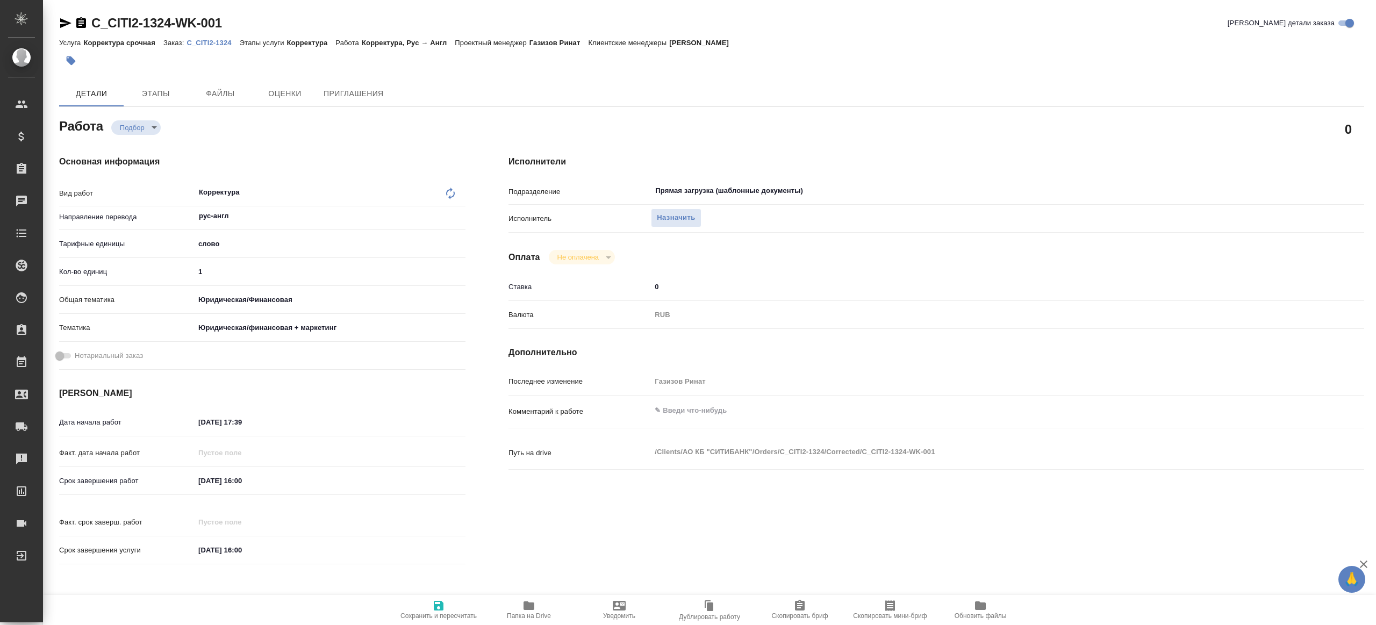
type textarea "x"
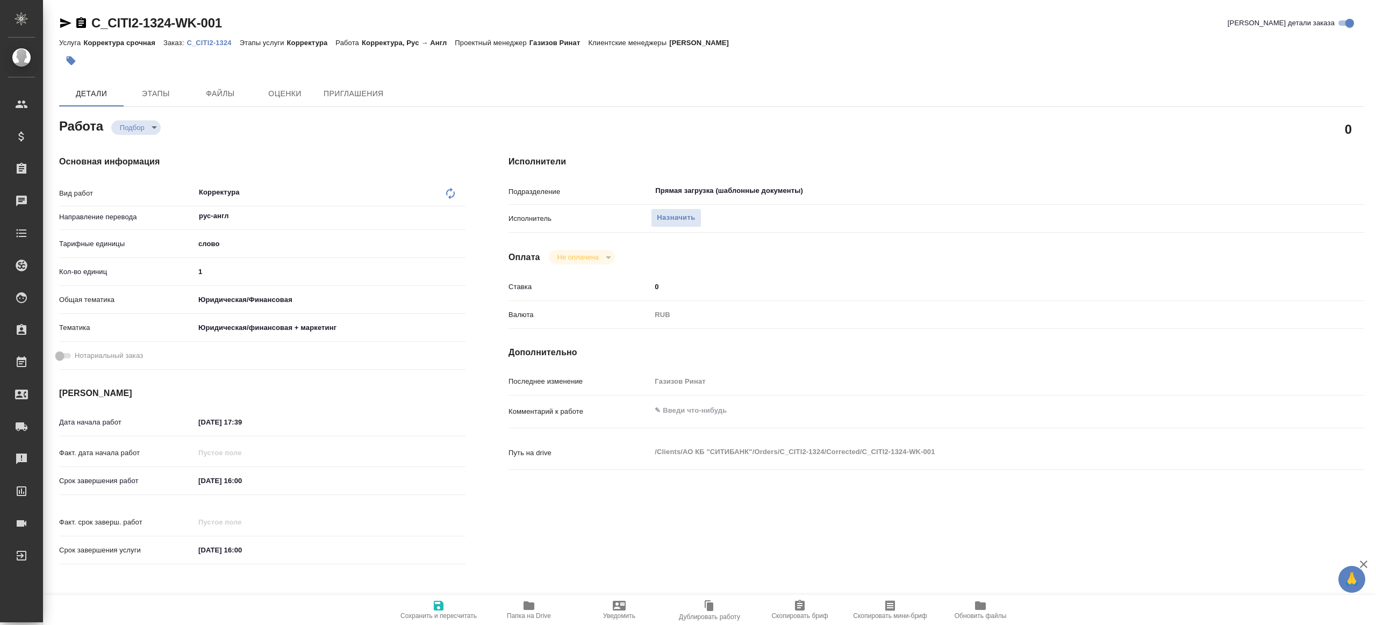
type textarea "x"
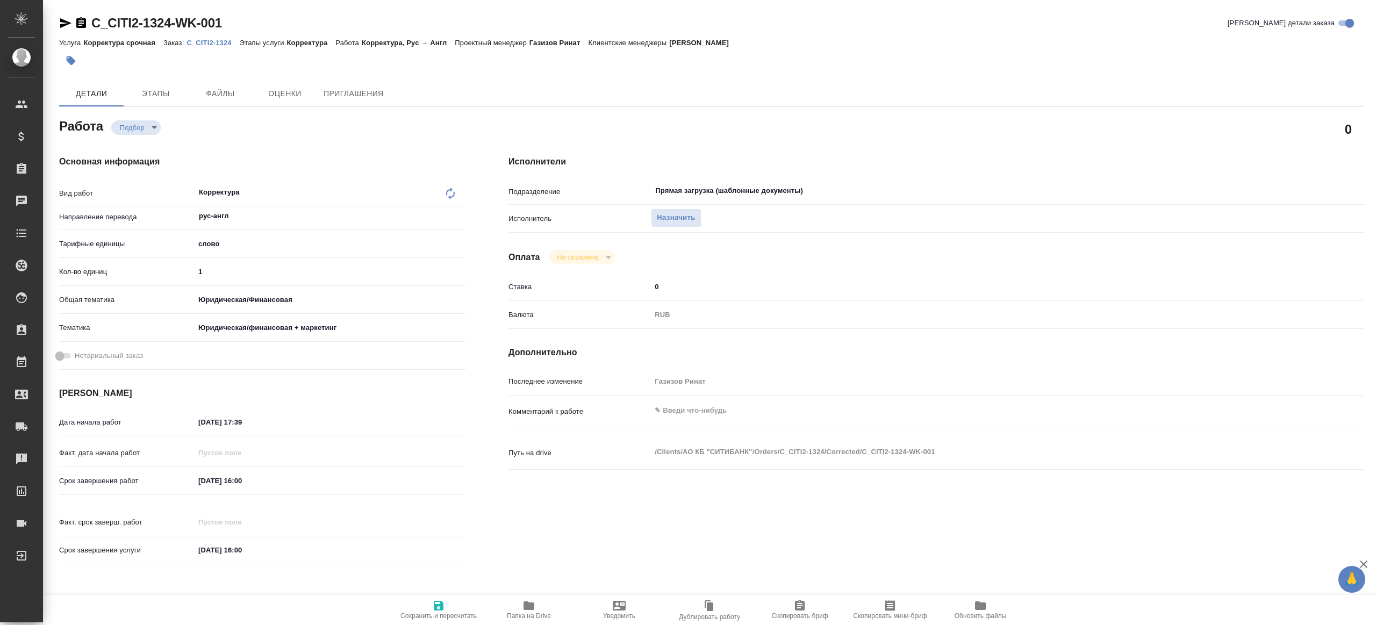
type textarea "x"
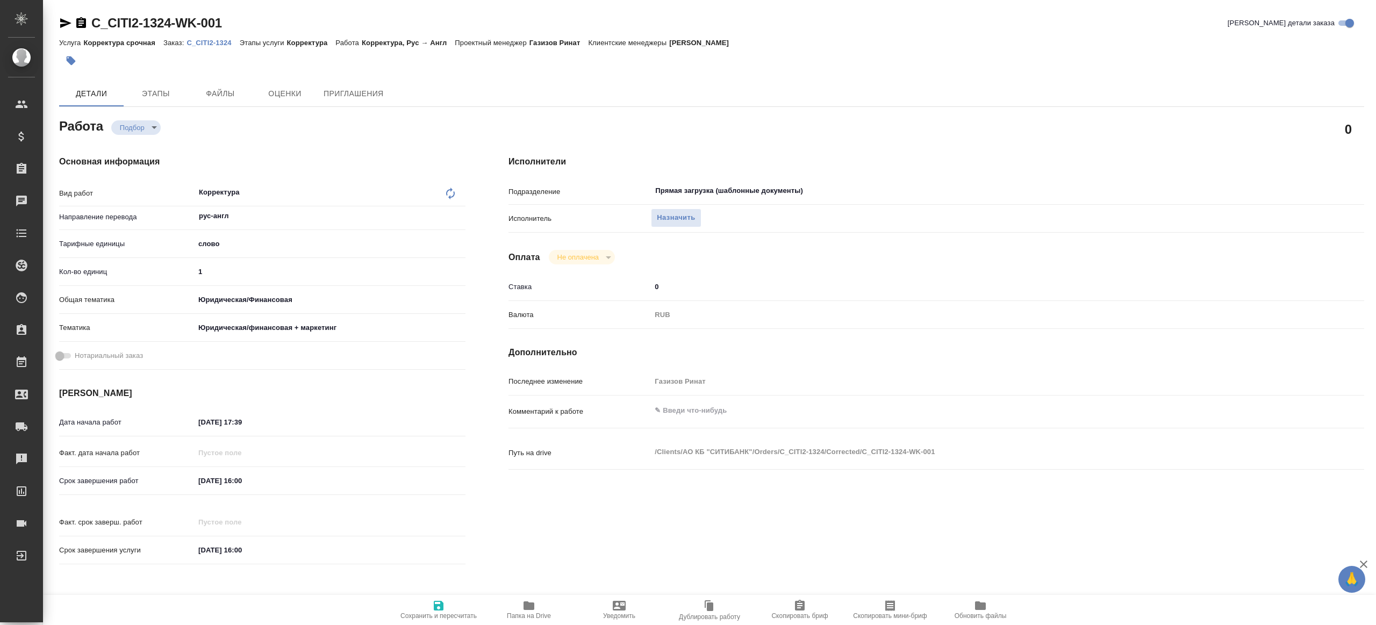
type textarea "x"
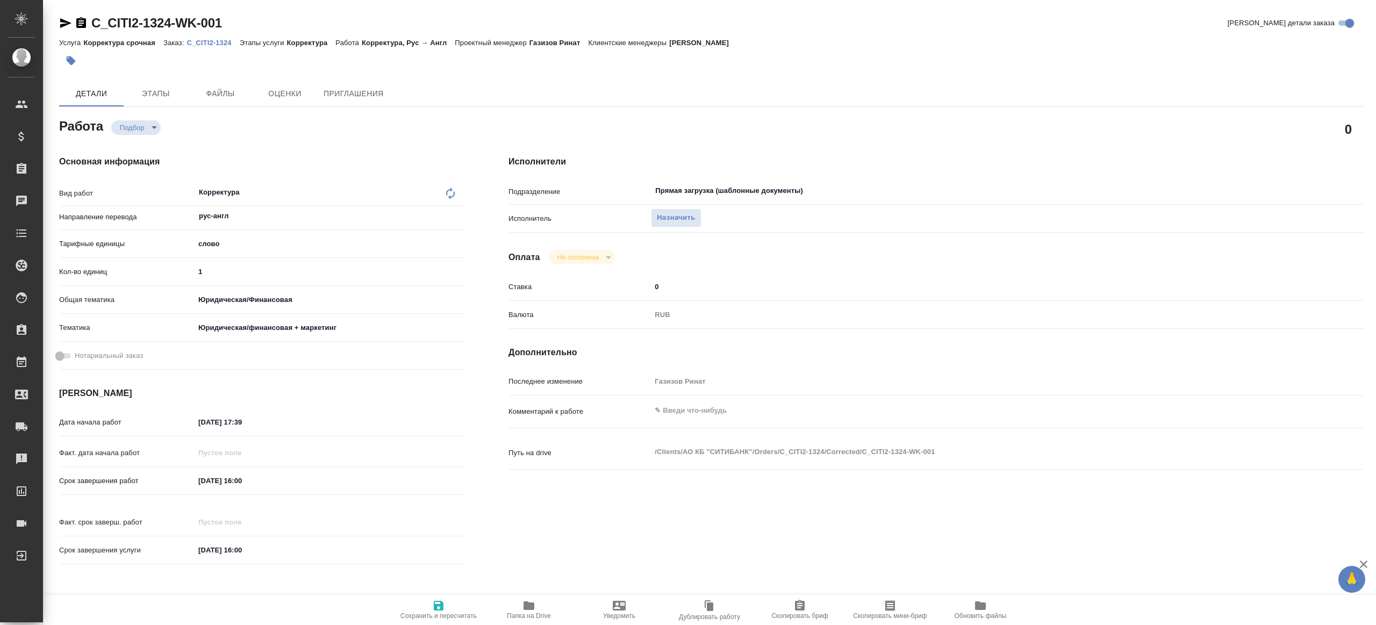
type textarea "x"
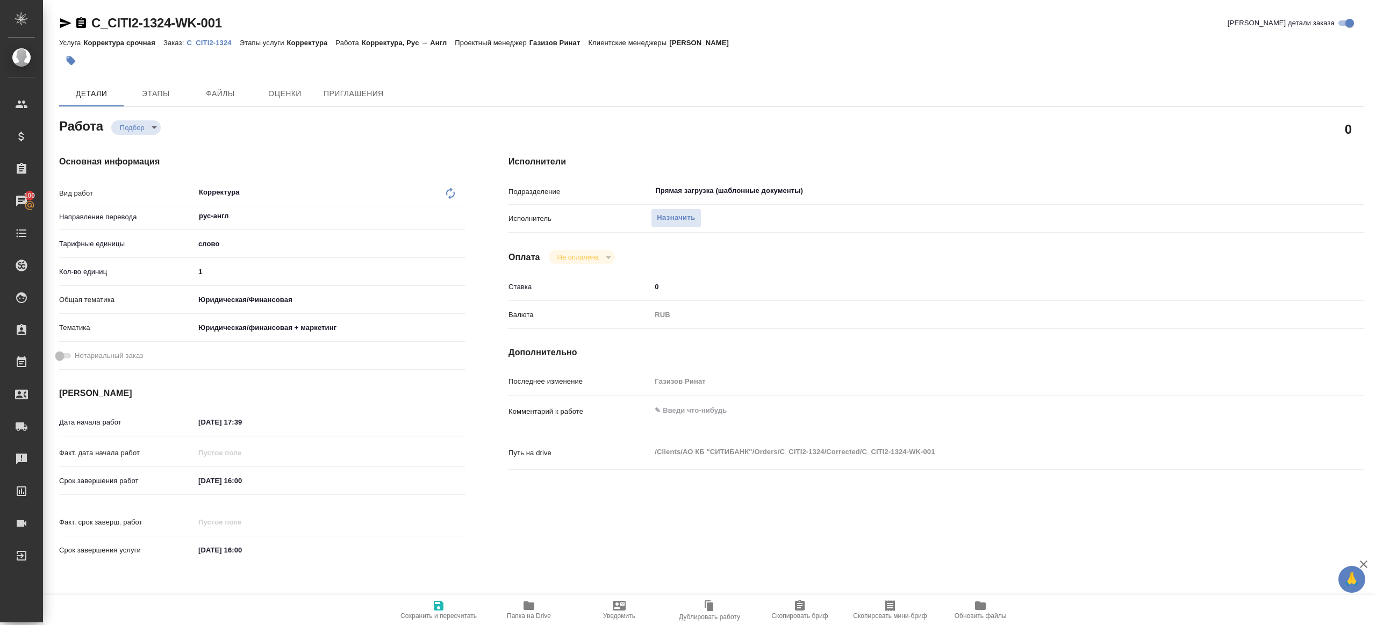
type textarea "x"
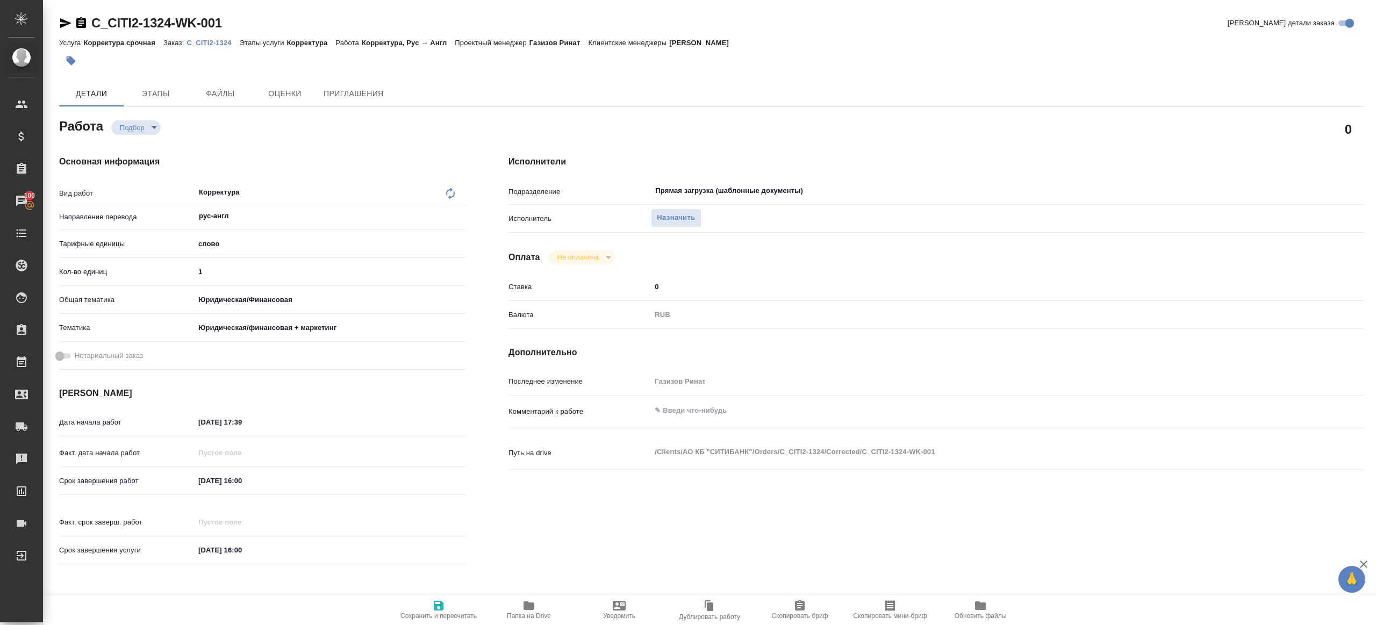
type textarea "x"
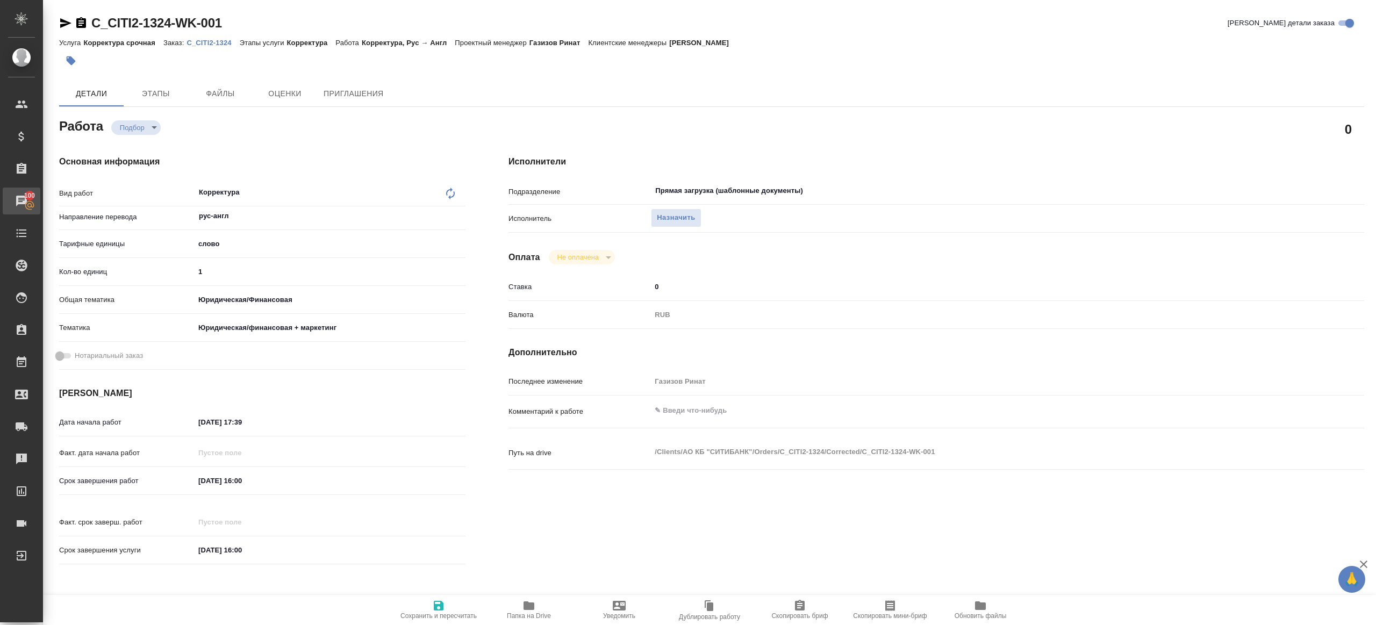
type textarea "x"
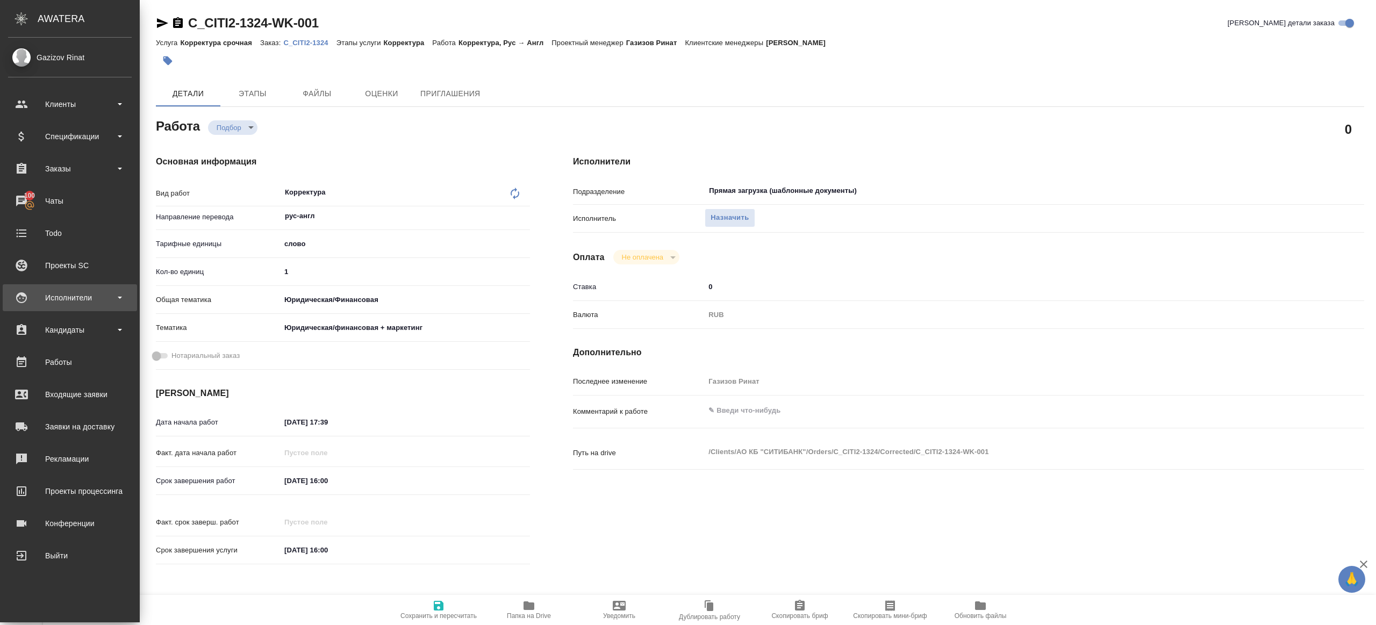
click at [89, 302] on div "Исполнители" at bounding box center [70, 298] width 124 height 16
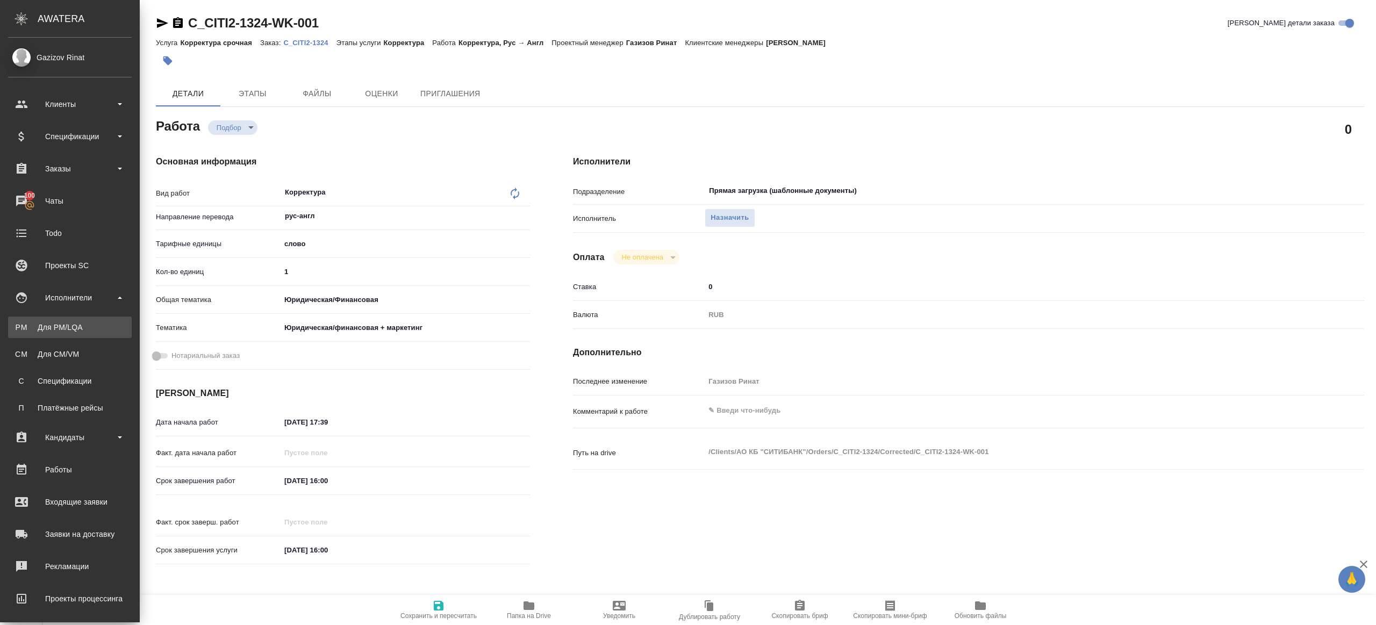
type textarea "x"
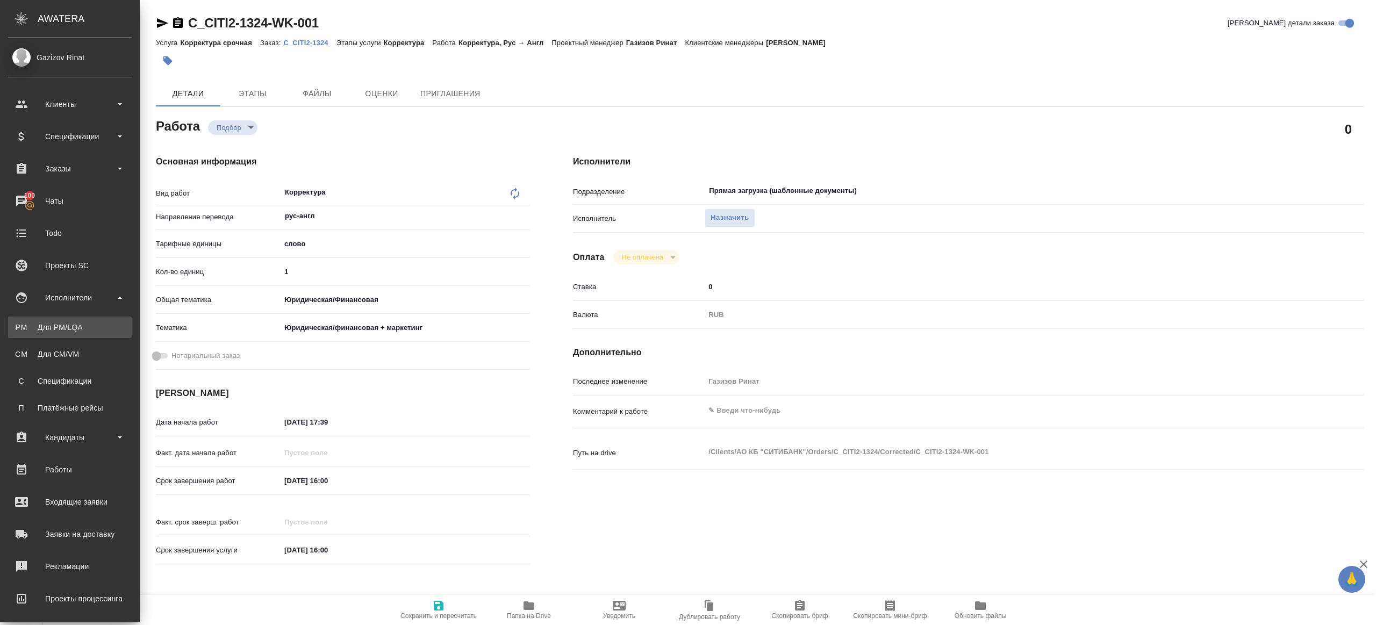
click at [84, 326] on div "Для PM/LQA" at bounding box center [69, 327] width 113 height 11
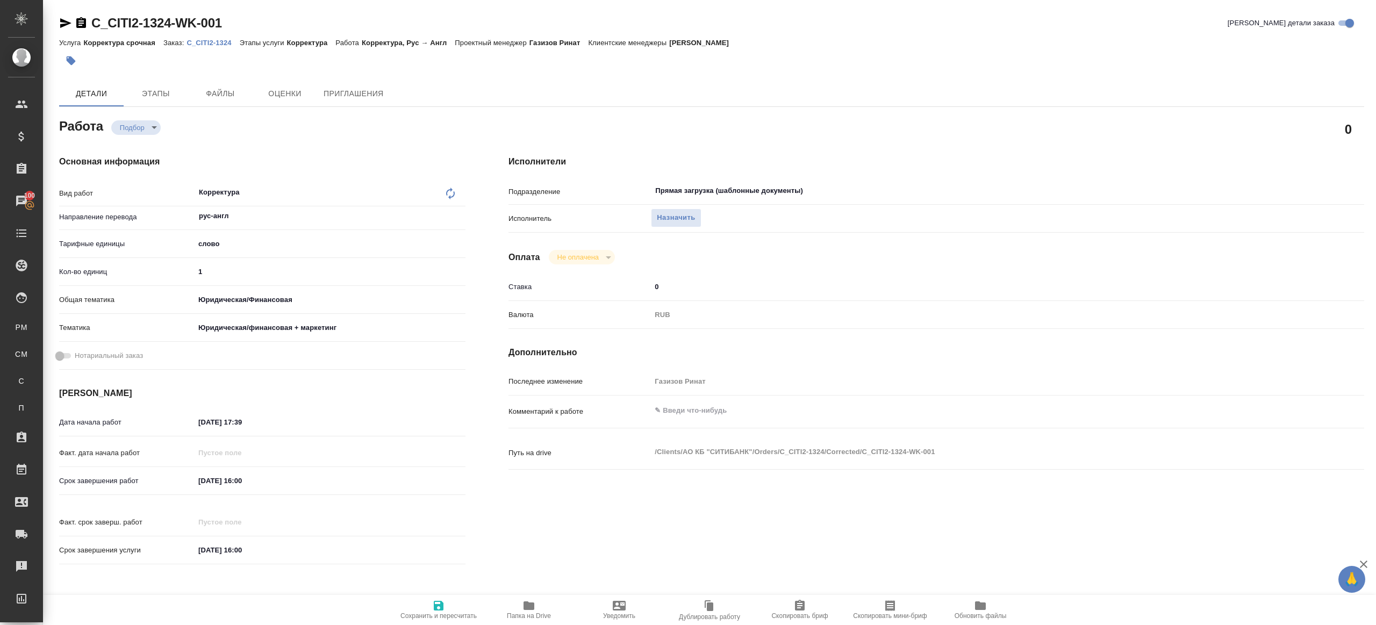
type textarea "x"
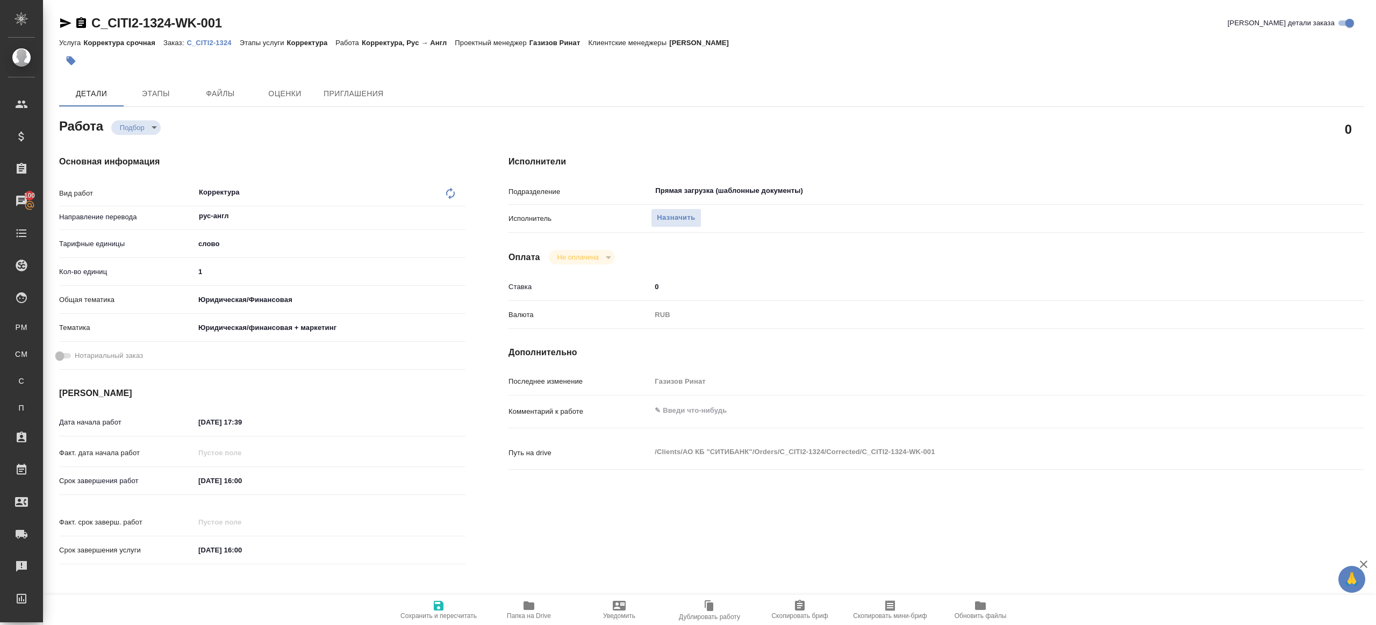
type textarea "x"
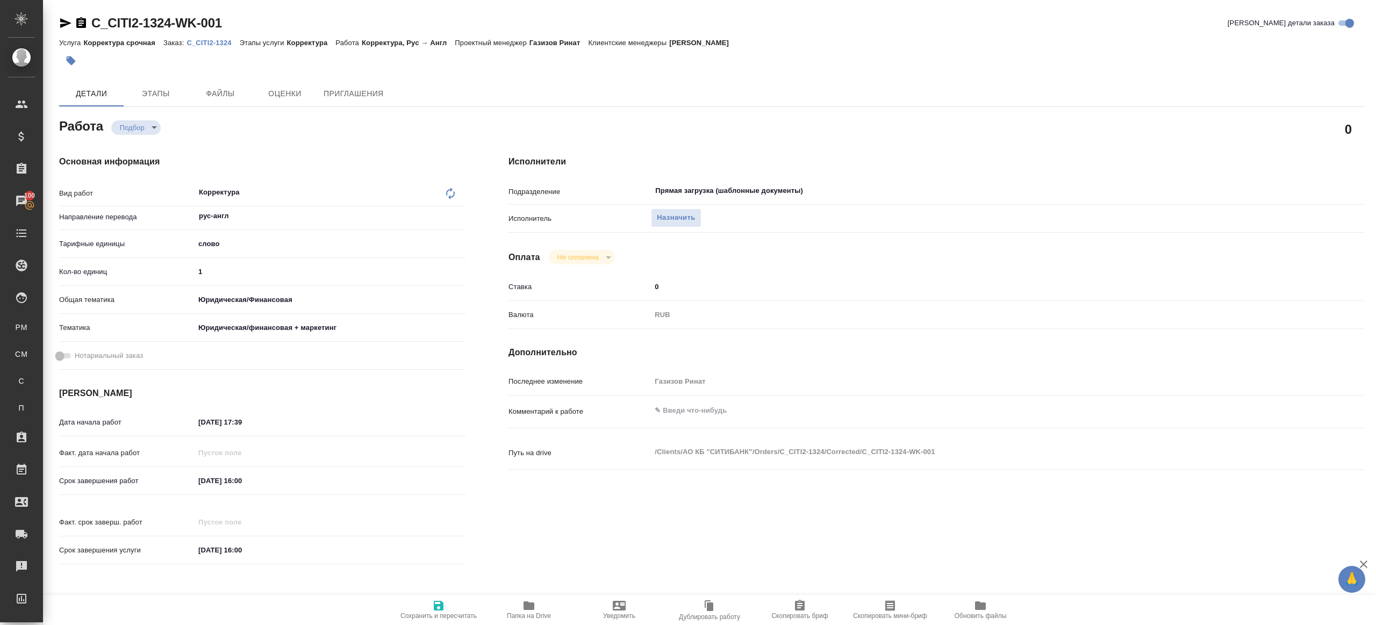
type textarea "x"
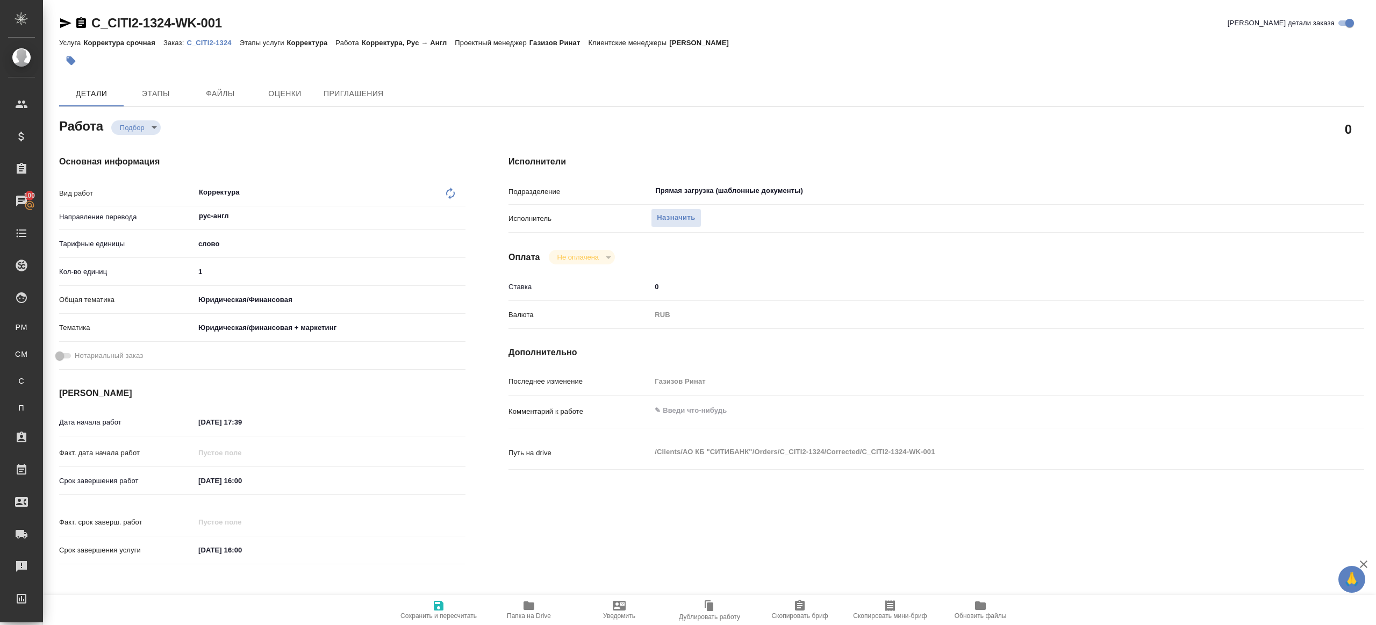
type textarea "x"
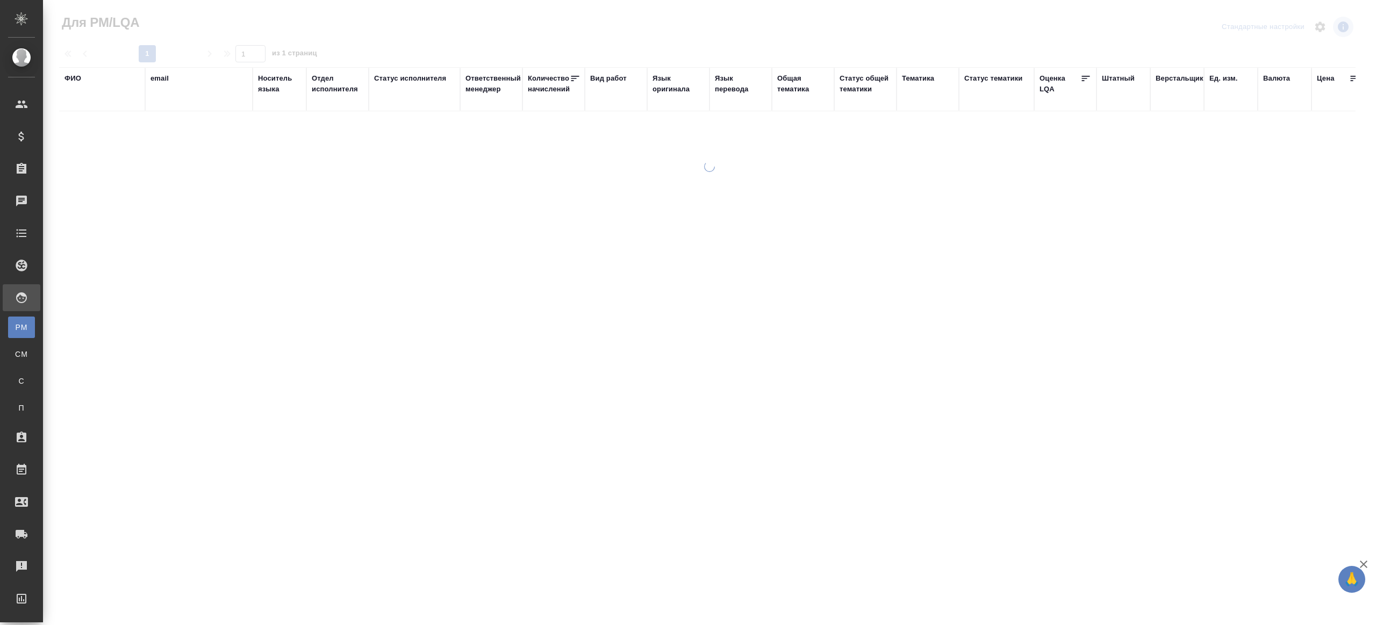
click at [433, 82] on div "Статус исполнителя" at bounding box center [410, 78] width 72 height 11
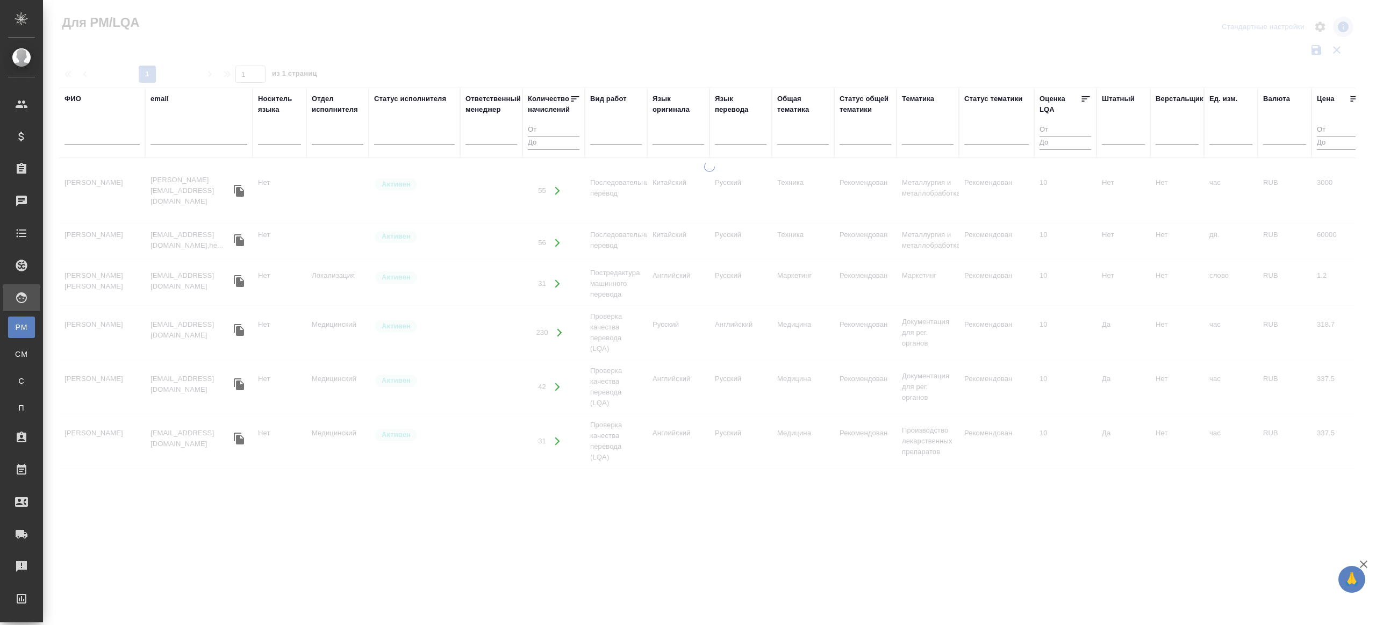
drag, startPoint x: 597, startPoint y: 84, endPoint x: 600, endPoint y: 89, distance: 5.5
click at [597, 84] on div at bounding box center [709, 240] width 1333 height 481
click at [606, 124] on div at bounding box center [616, 134] width 52 height 20
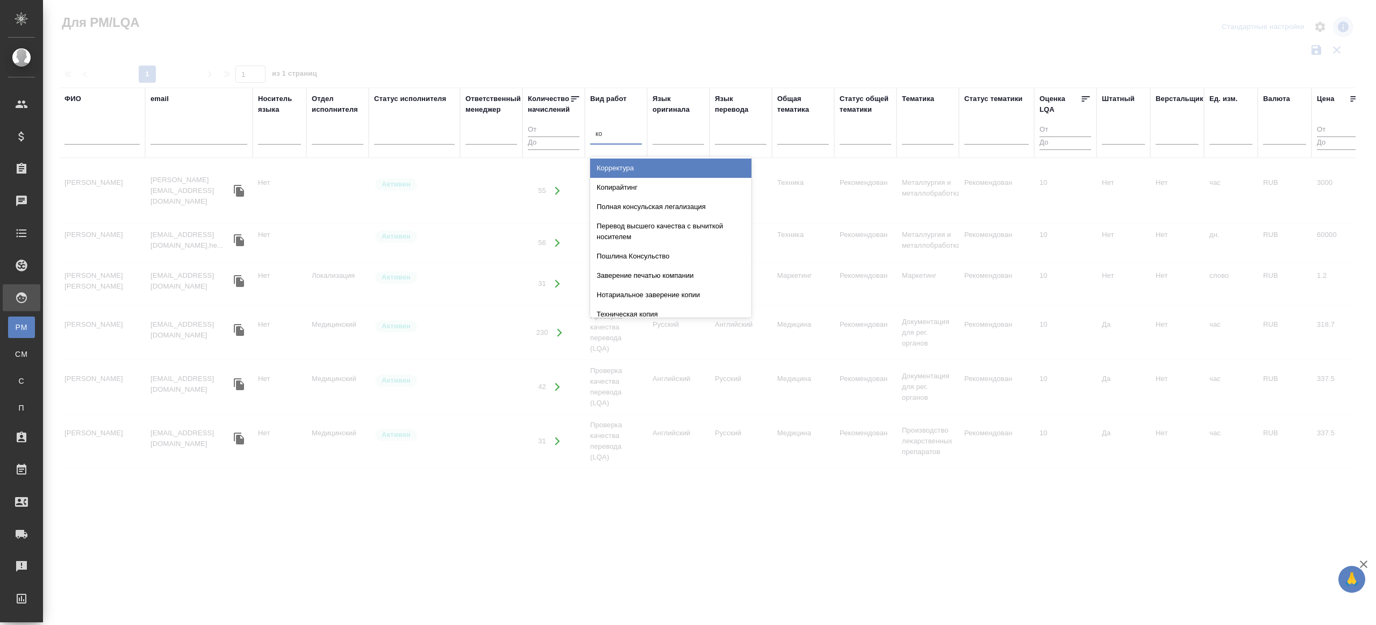
type input "кор"
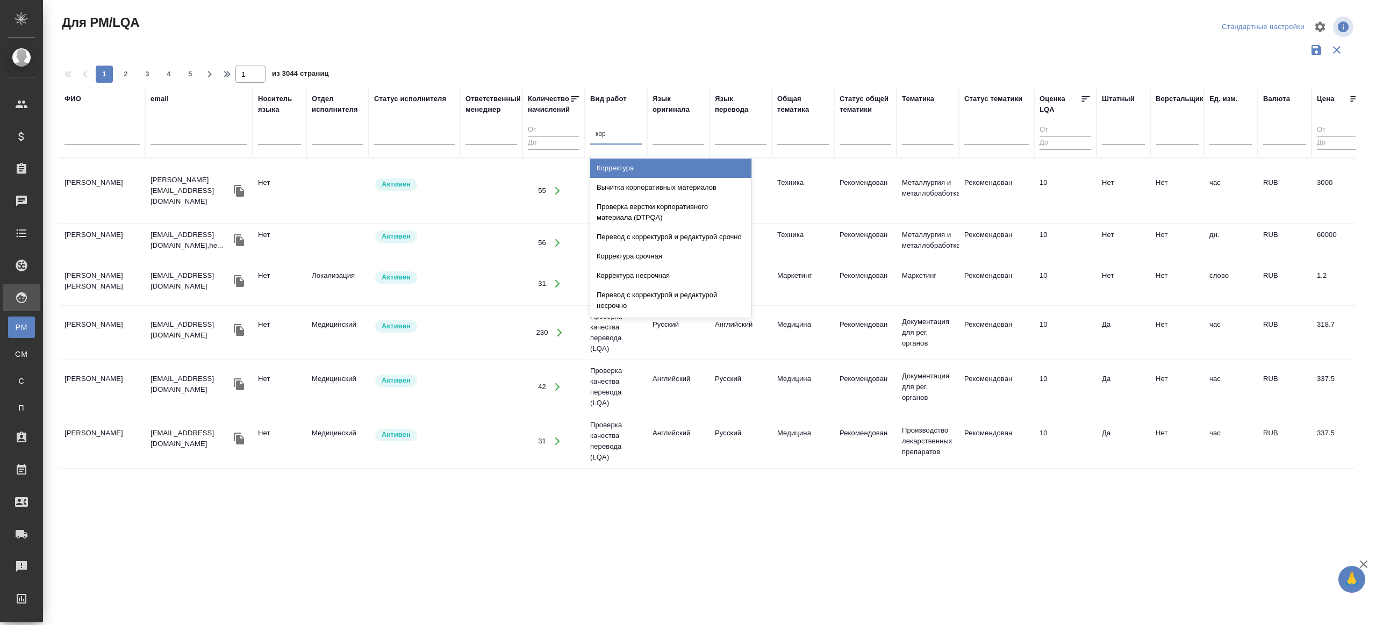
click at [637, 163] on div "Корректура" at bounding box center [670, 168] width 161 height 19
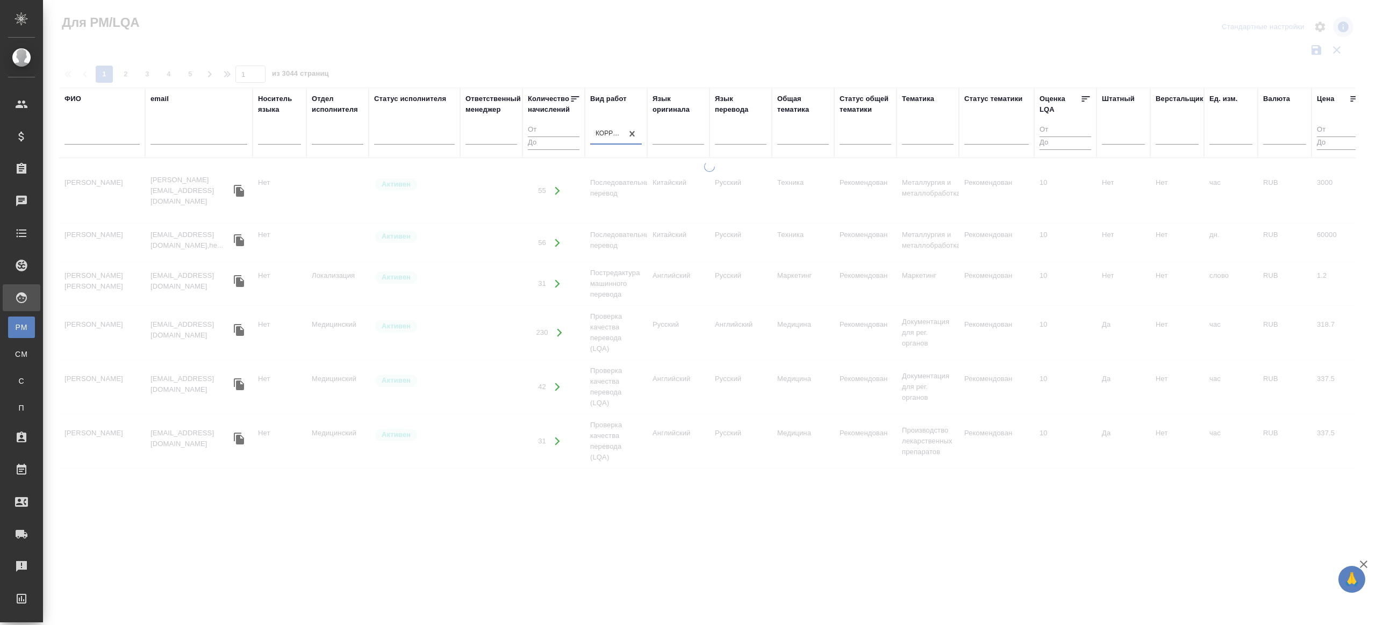
click at [130, 124] on div "ФИО" at bounding box center [102, 123] width 75 height 59
click at [131, 135] on input "text" at bounding box center [102, 137] width 75 height 13
type input "Яблонских"
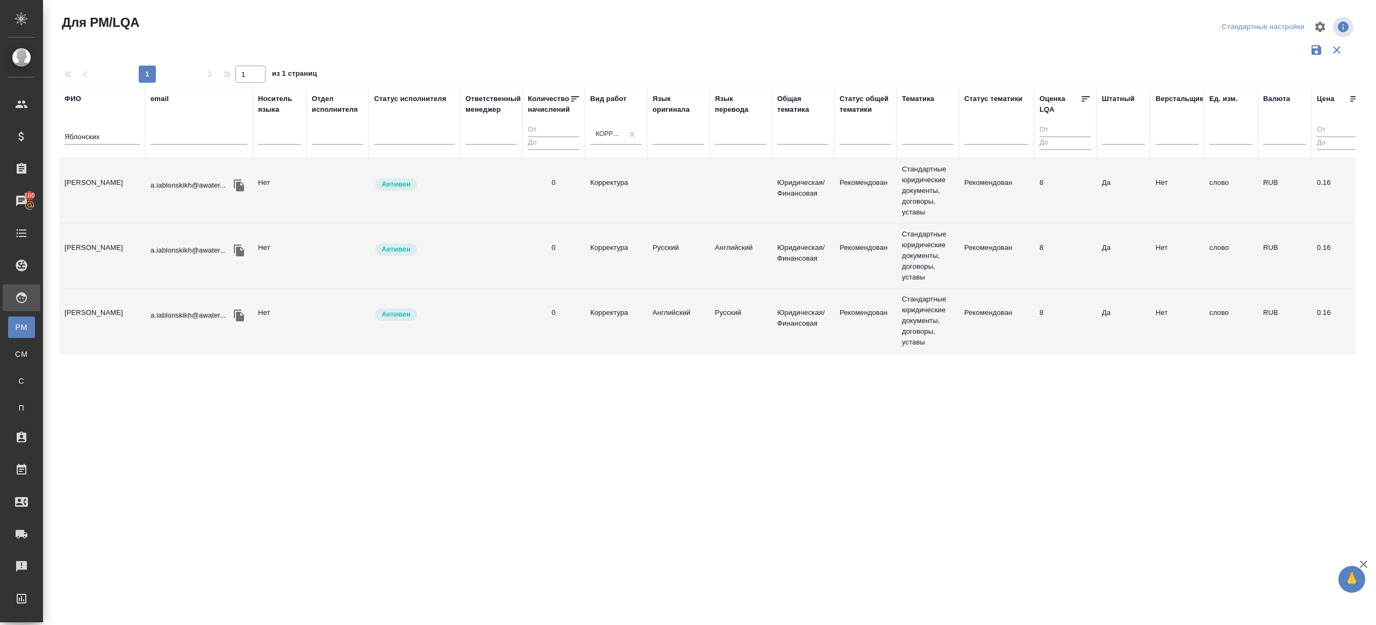
click at [828, 28] on div at bounding box center [711, 27] width 435 height 26
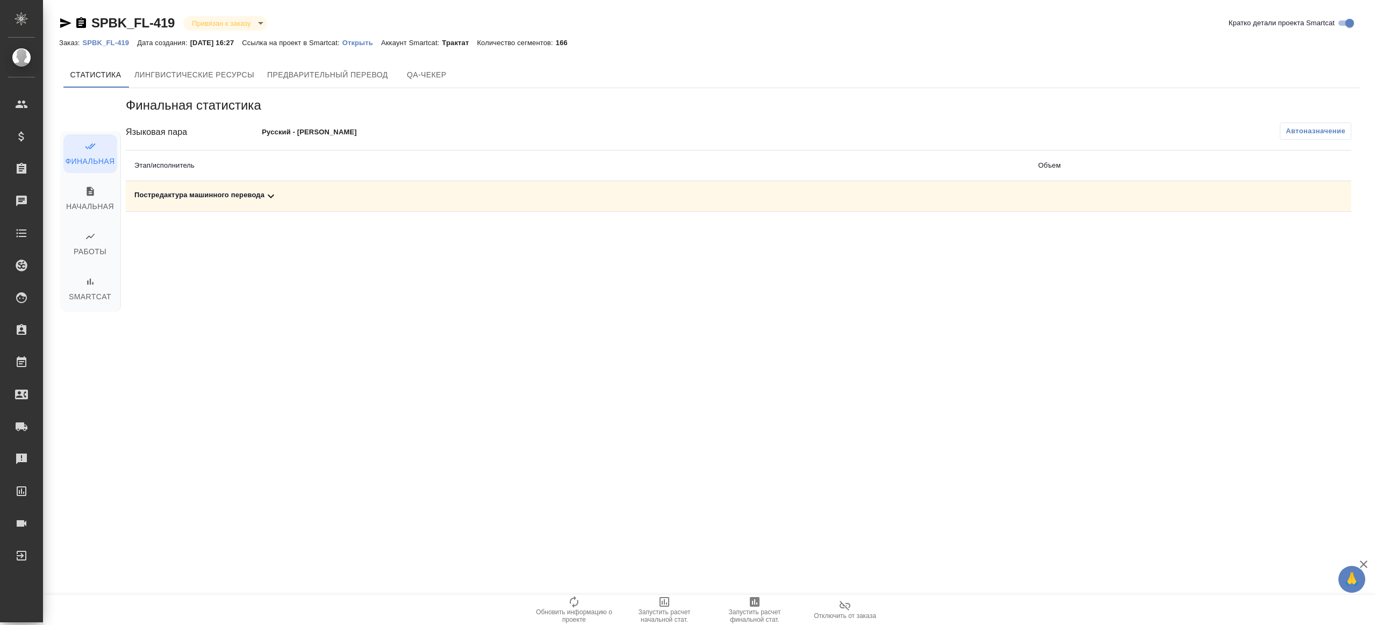
click at [1295, 136] on button "Автоназначение" at bounding box center [1315, 131] width 71 height 17
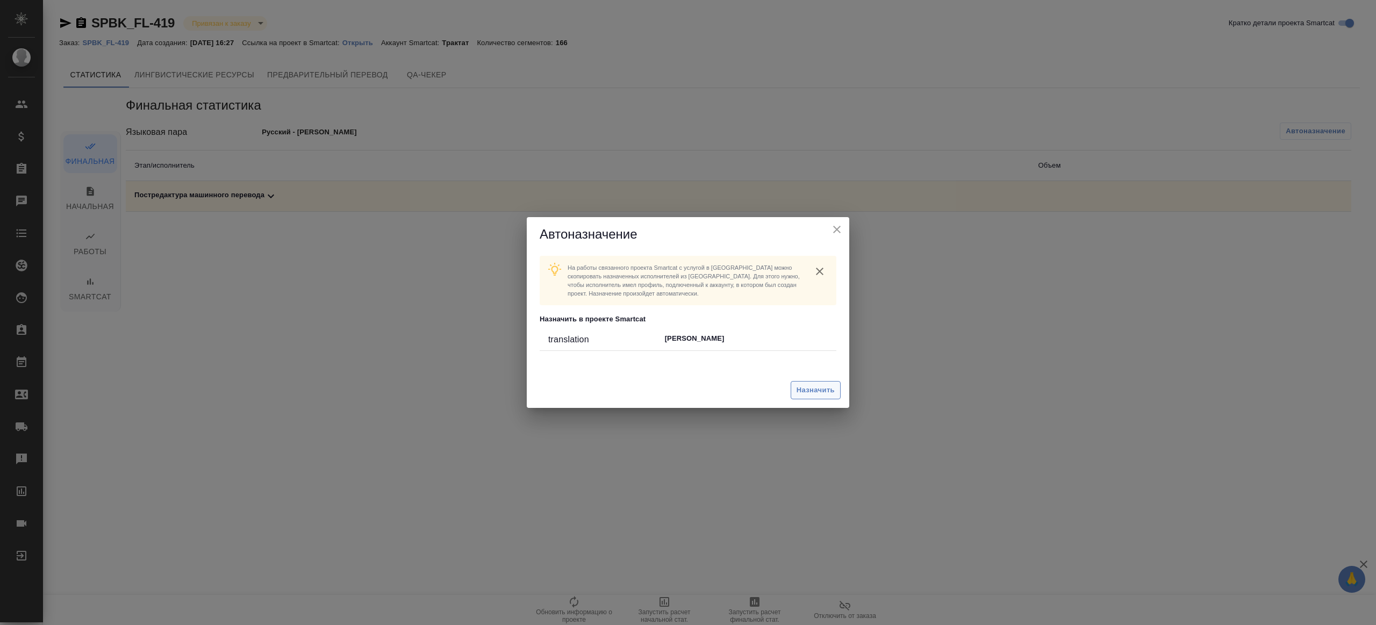
click at [827, 396] on span "Назначить" at bounding box center [816, 390] width 38 height 12
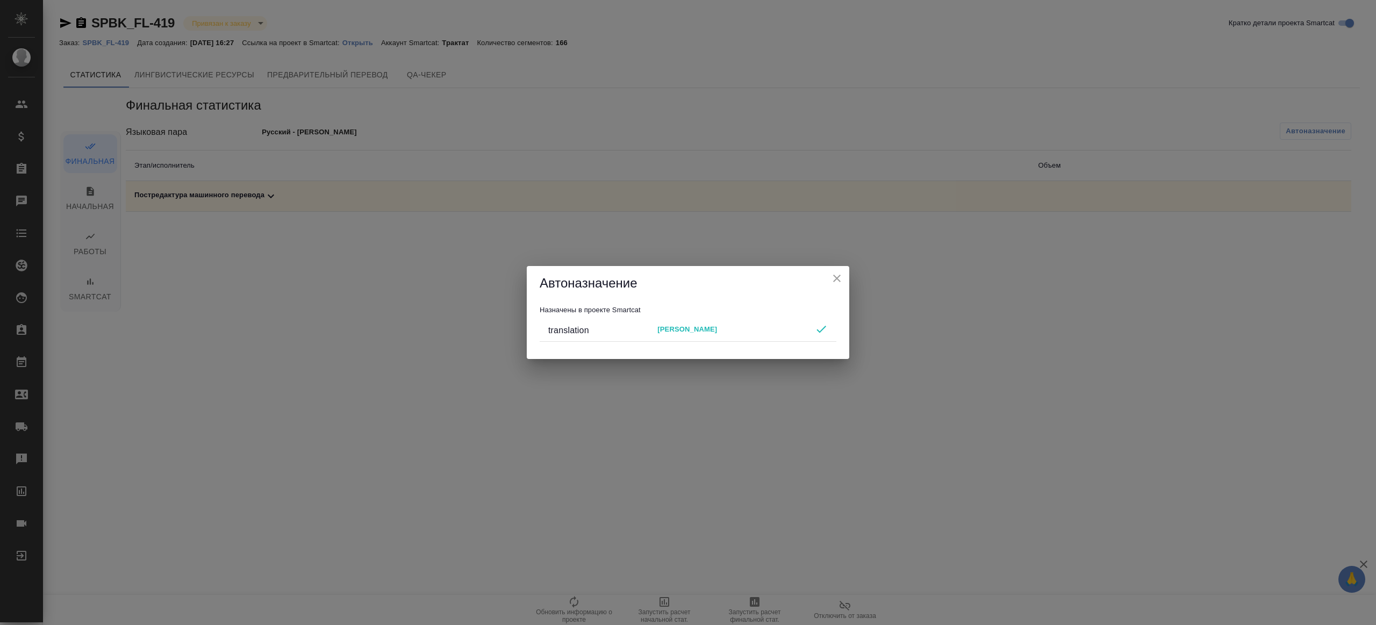
click at [840, 271] on button "close" at bounding box center [837, 278] width 16 height 16
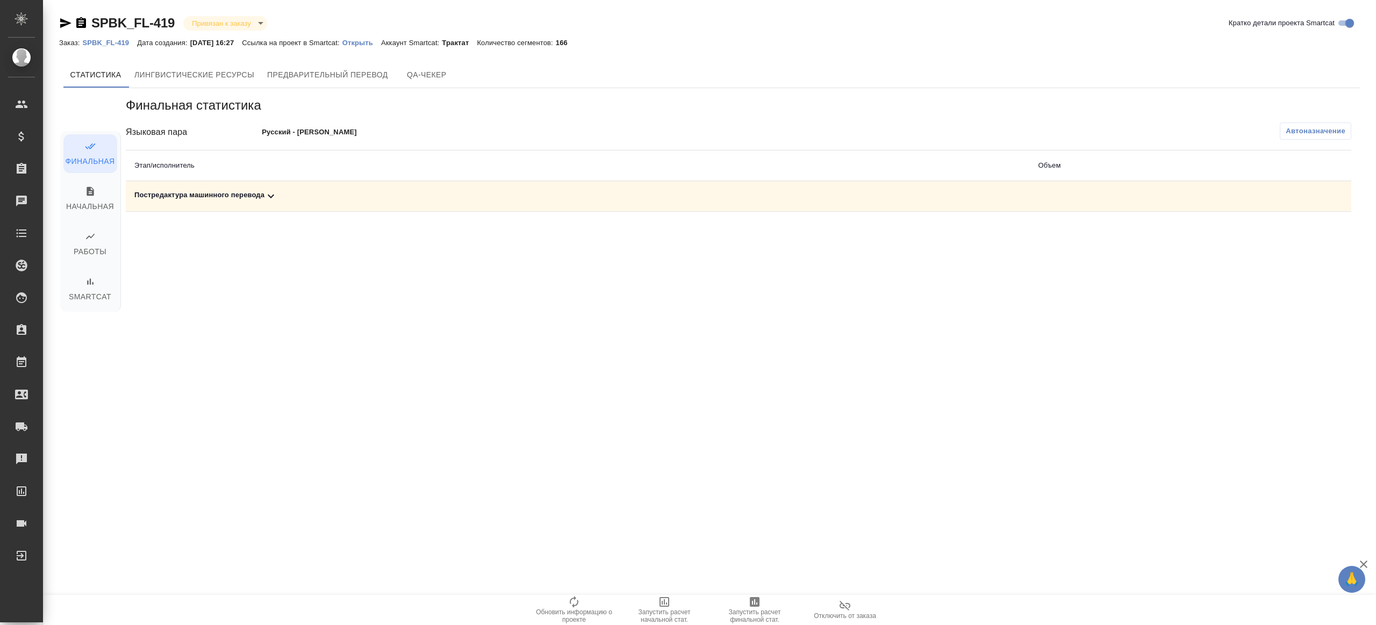
click at [759, 591] on div ".cls-1 fill:#fff; AWATERA [PERSON_NAME] Клиенты Спецификации Заказы Чаты Todo П…" at bounding box center [688, 312] width 1376 height 625
click at [752, 599] on icon "button" at bounding box center [755, 602] width 10 height 10
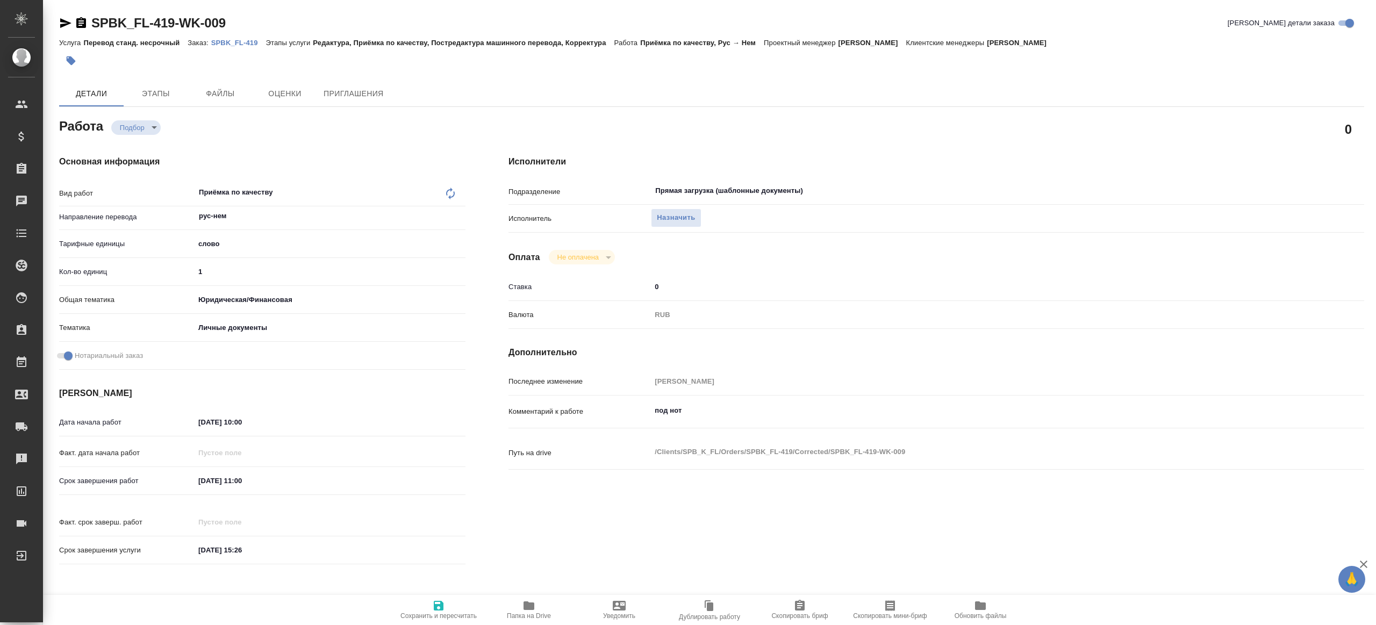
type textarea "x"
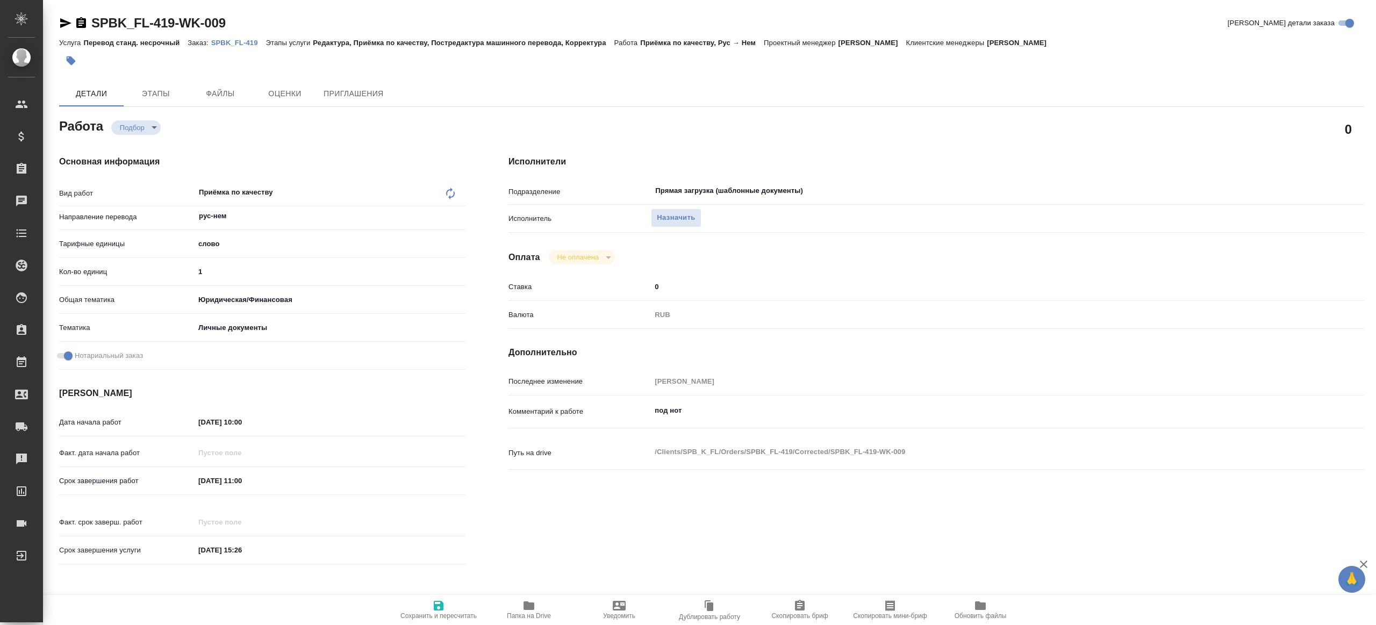
type textarea "x"
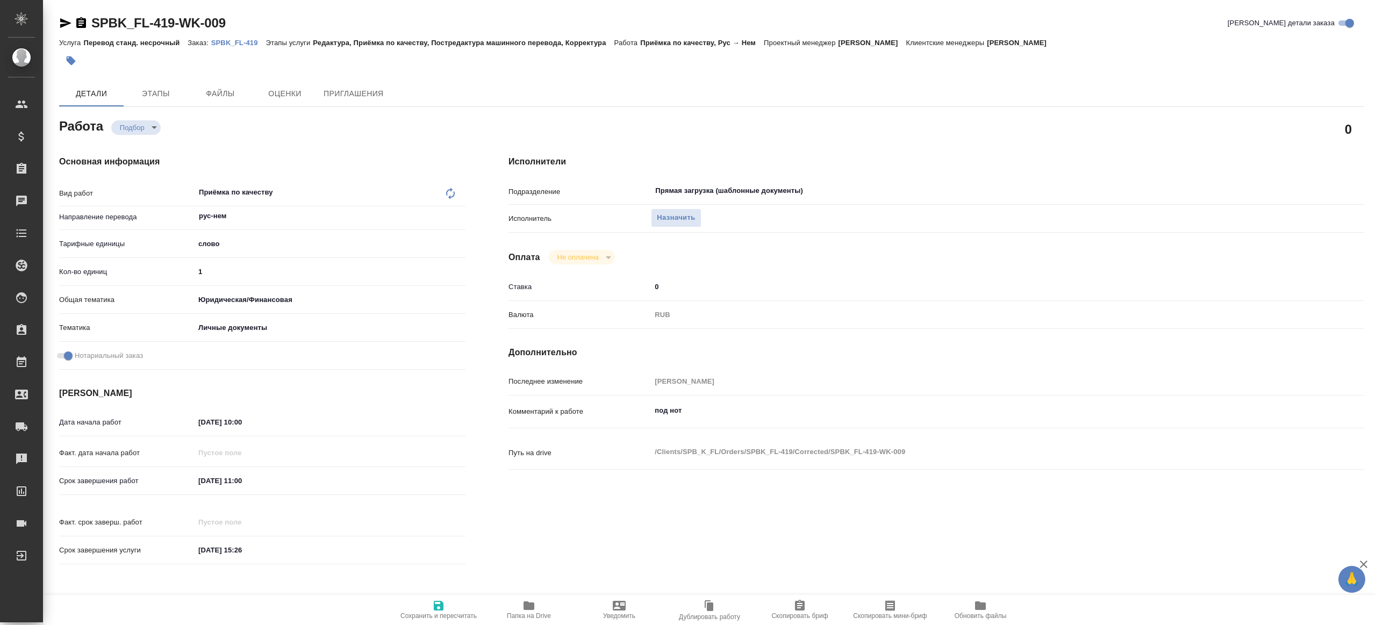
type textarea "x"
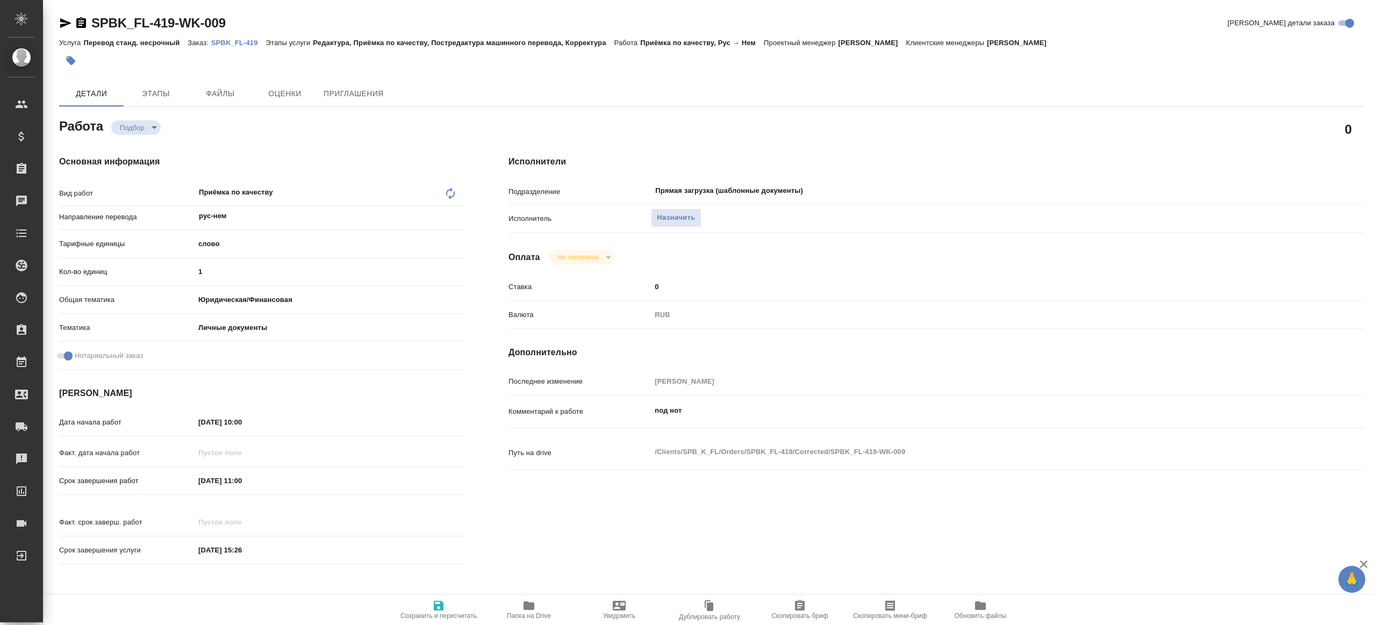
type textarea "x"
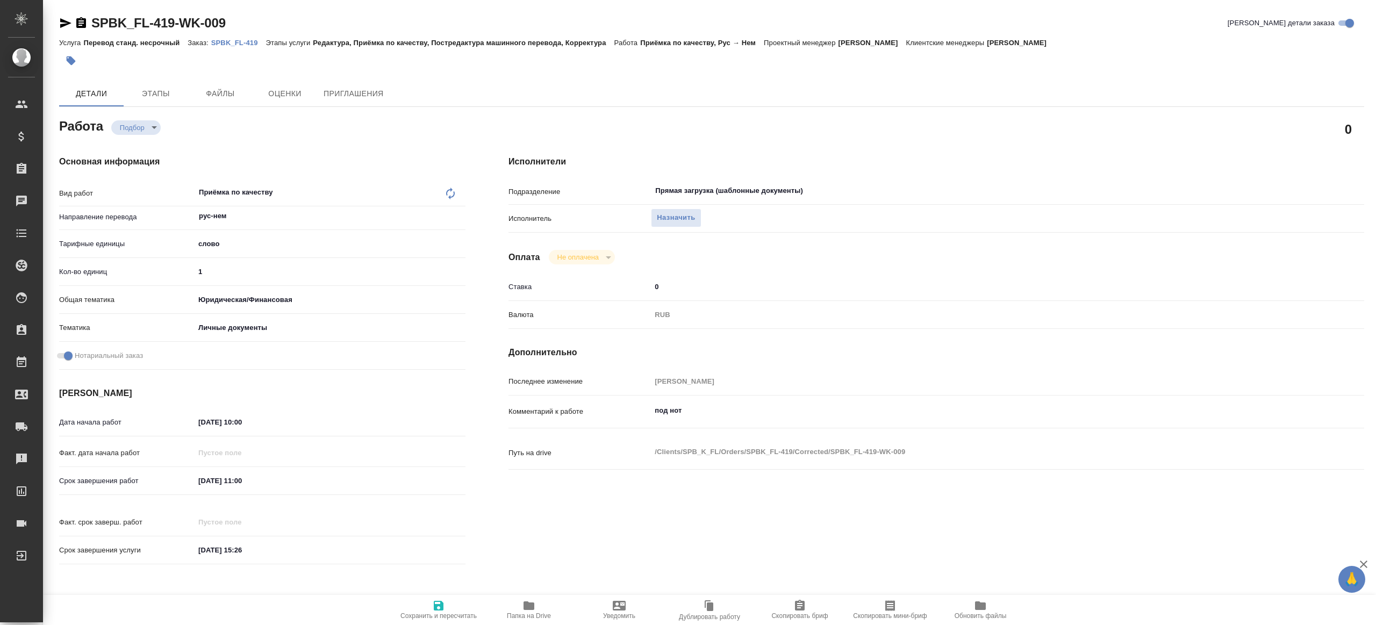
type textarea "x"
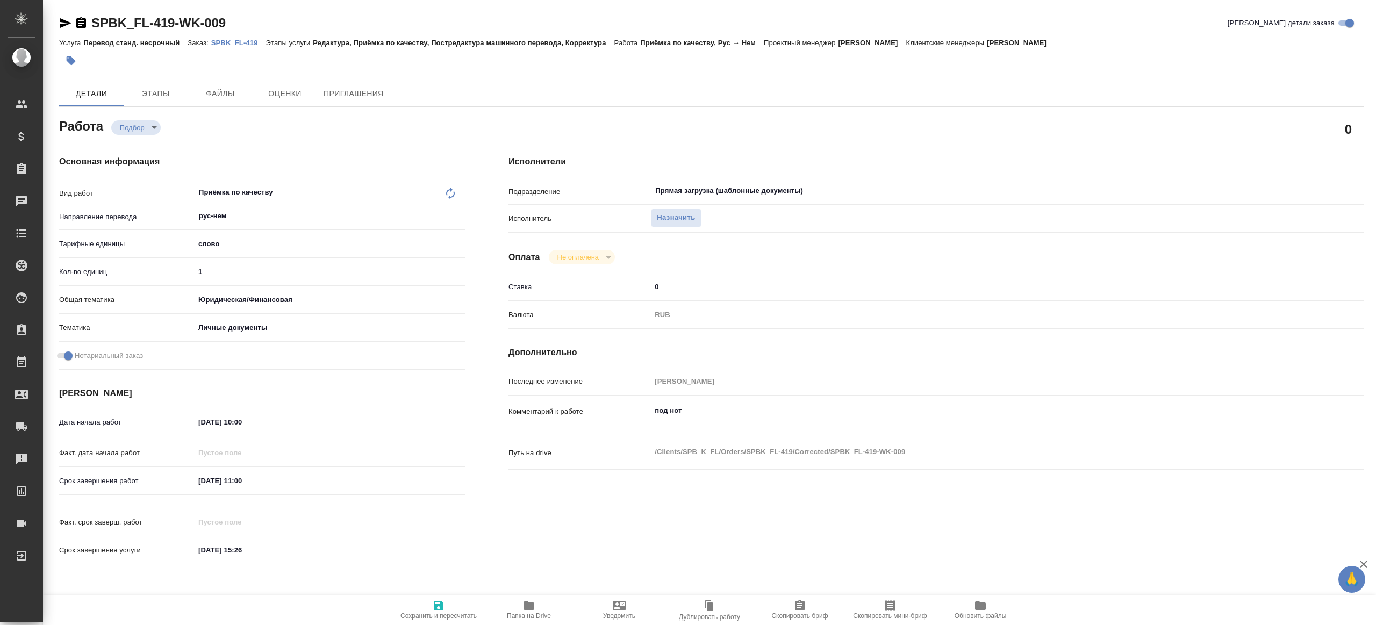
type textarea "x"
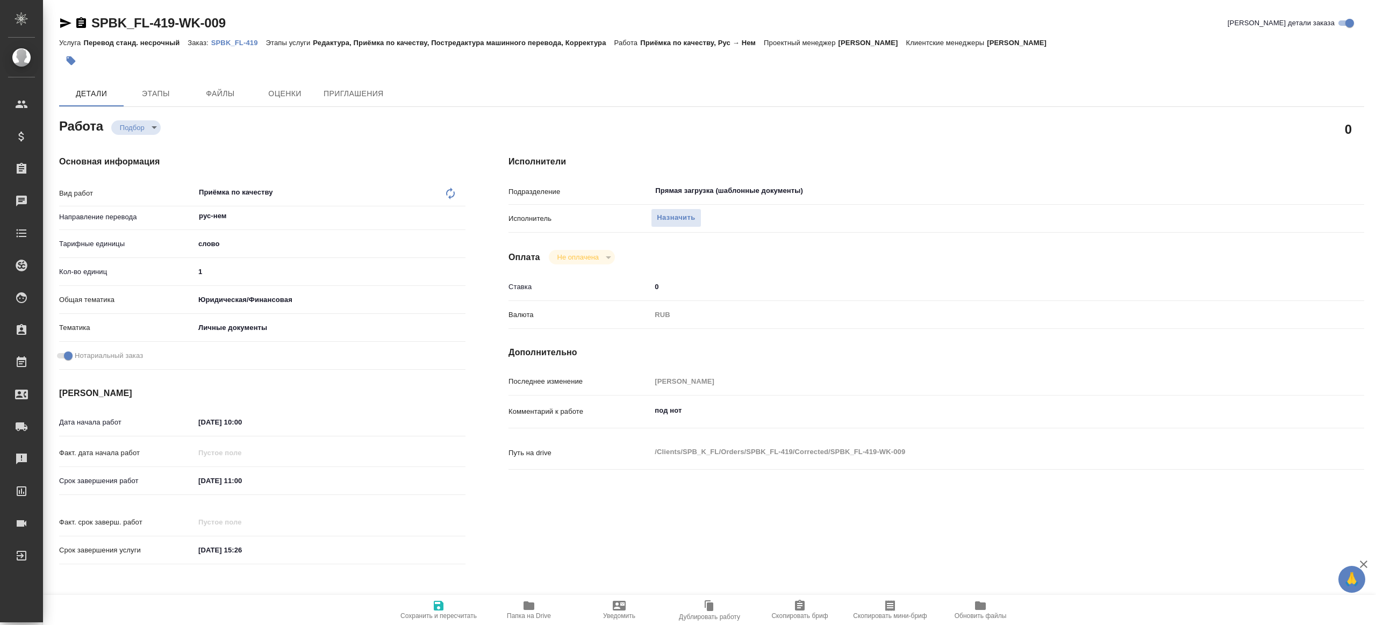
type textarea "x"
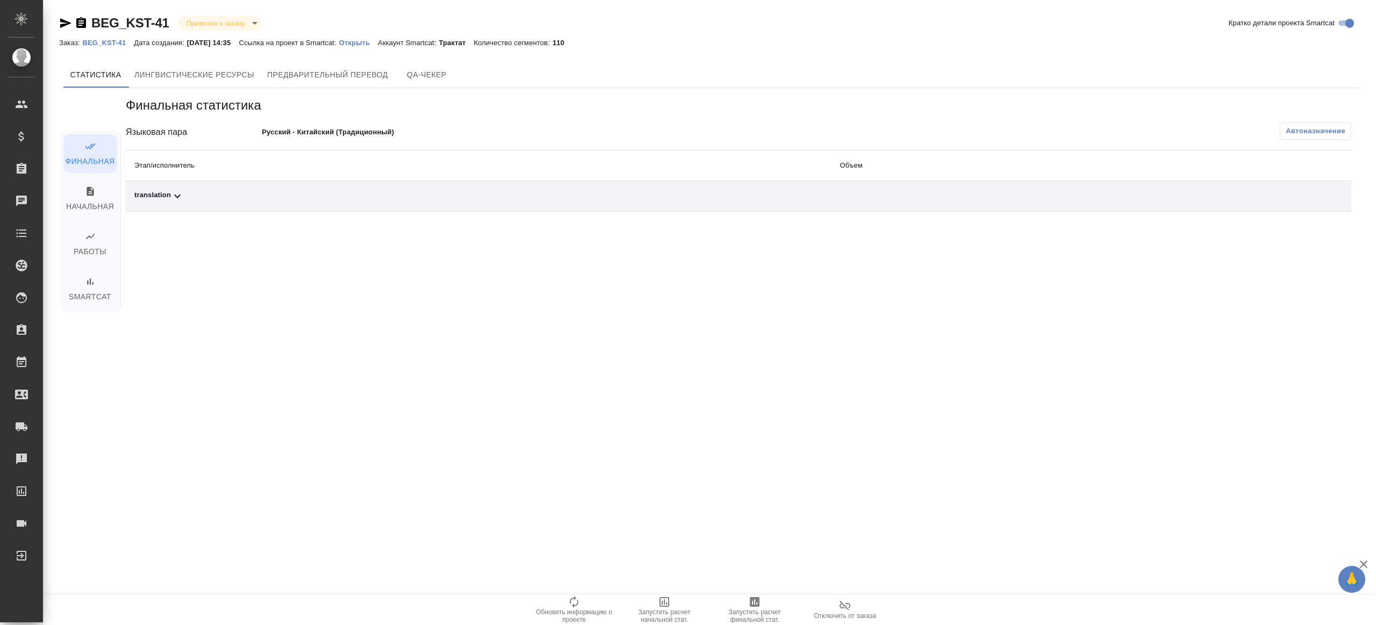
click at [1312, 141] on div "Финальная статистика Языковая пара Русский - Китайский (Традиционный) Автоназна…" at bounding box center [739, 154] width 1226 height 115
click at [1313, 135] on span "Автоназначение" at bounding box center [1316, 131] width 60 height 11
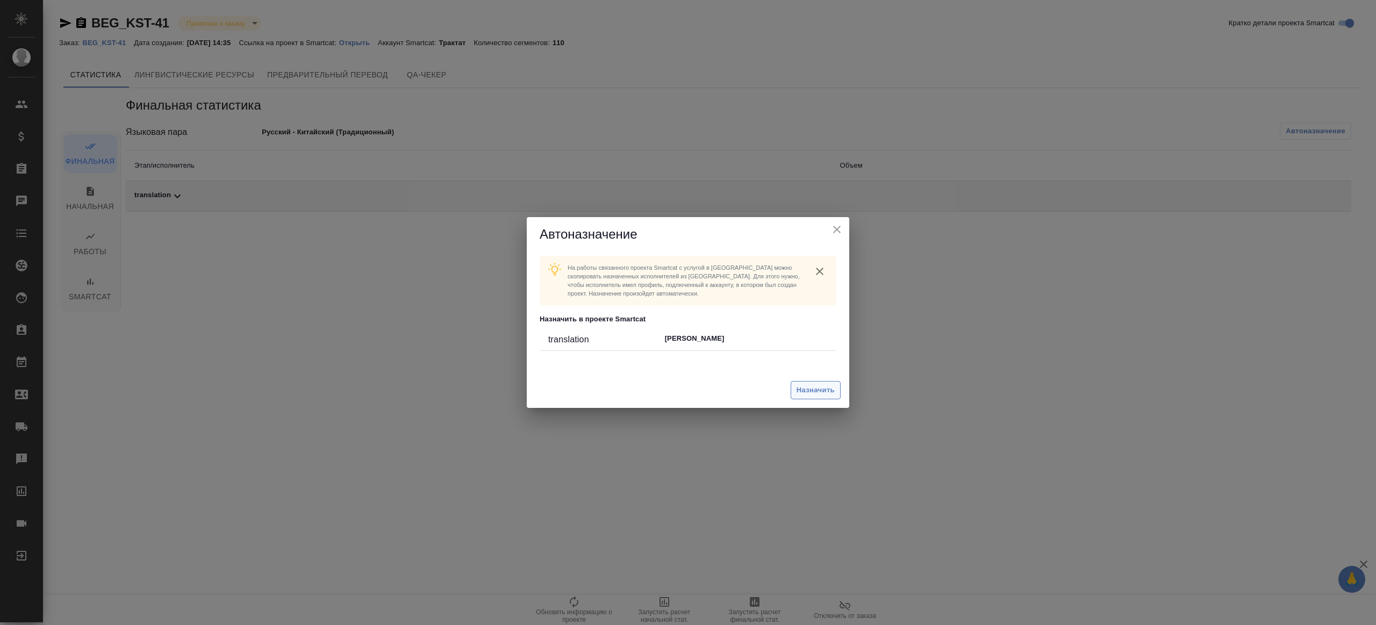
click at [791, 383] on button "Назначить" at bounding box center [816, 390] width 50 height 19
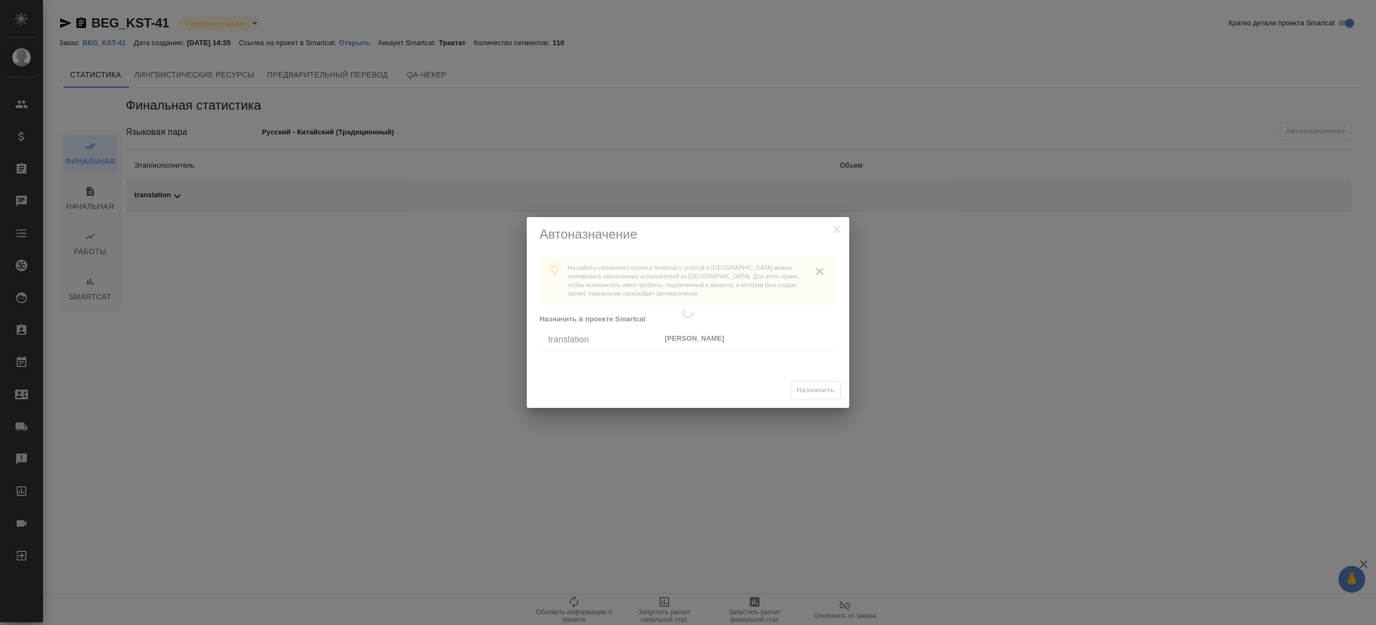
click at [803, 389] on div at bounding box center [688, 312] width 323 height 191
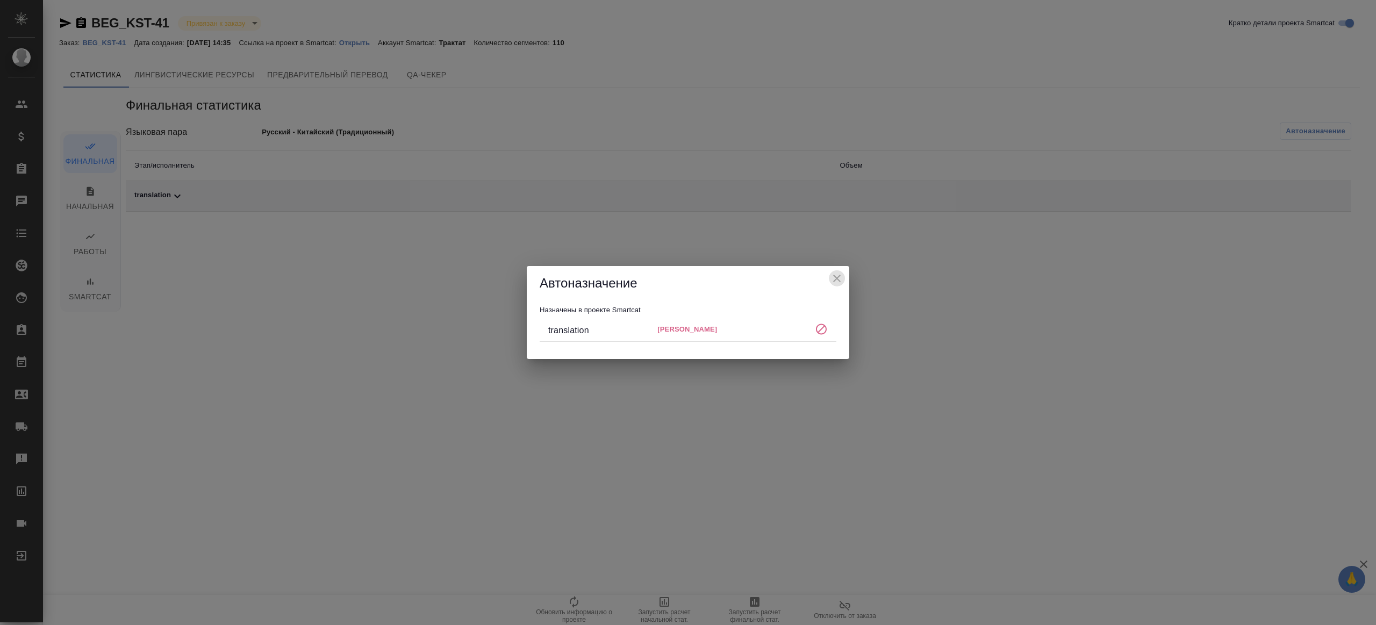
click at [836, 281] on icon "close" at bounding box center [836, 278] width 13 height 13
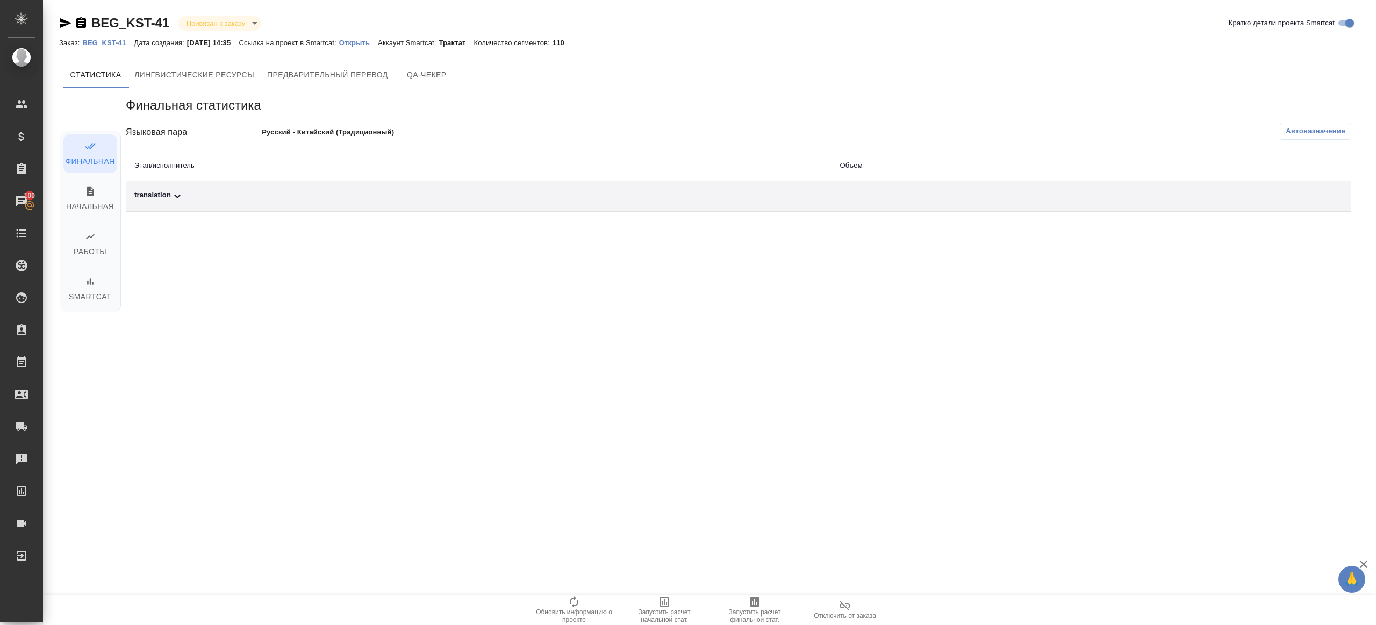
click at [1316, 116] on div "Финальная статистика Языковая пара Русский - Китайский (Традиционный) Автоназна…" at bounding box center [739, 154] width 1226 height 115
click at [1302, 135] on span "Автоназначение" at bounding box center [1316, 131] width 60 height 11
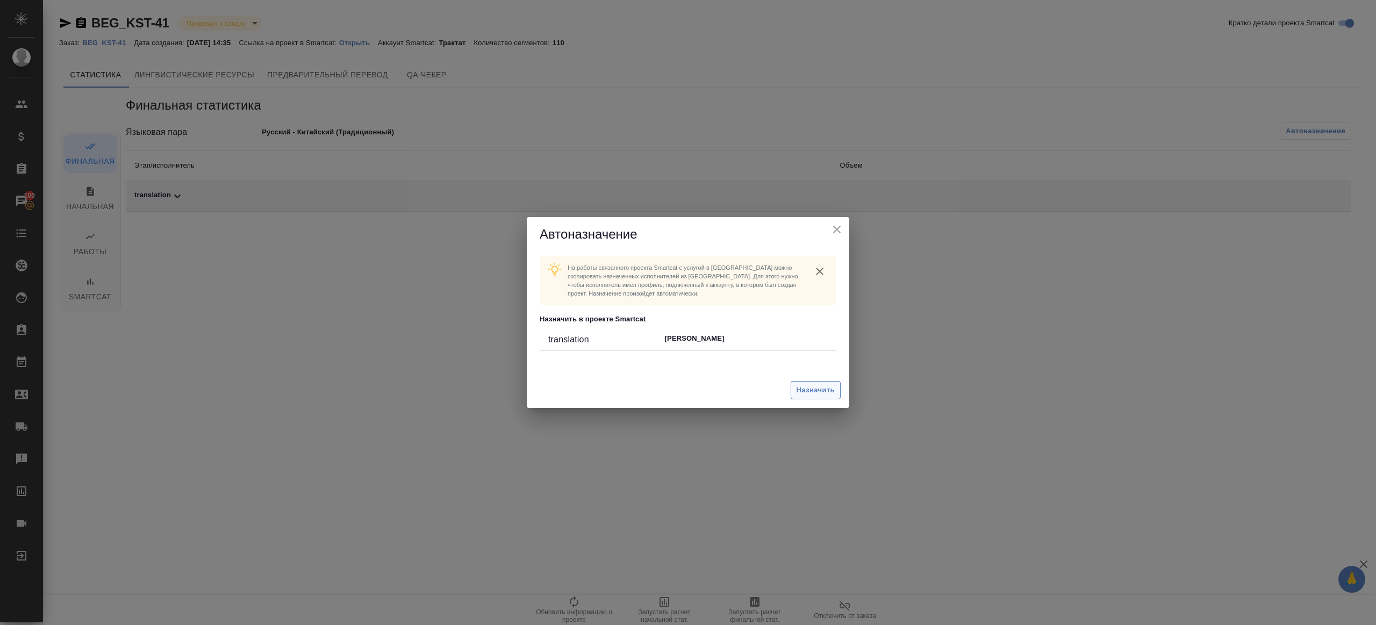
click at [810, 382] on button "Назначить" at bounding box center [816, 390] width 50 height 19
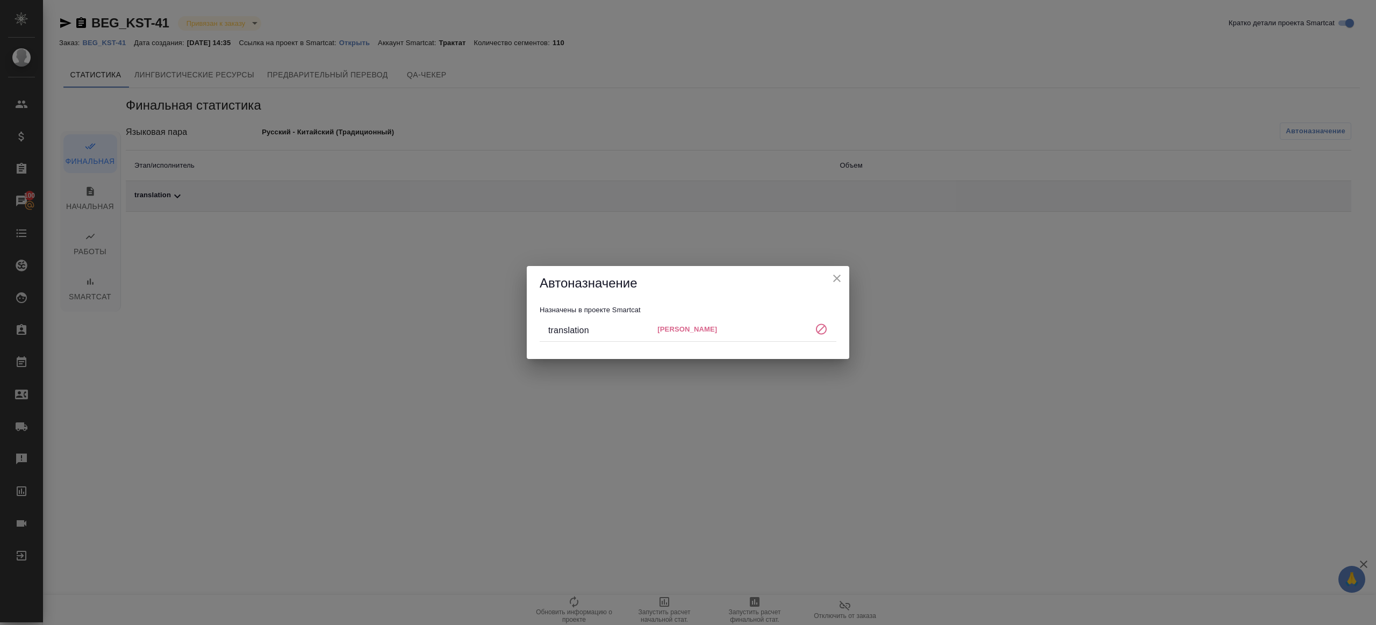
click at [843, 283] on div "Автоназначение" at bounding box center [688, 283] width 323 height 34
click at [842, 277] on icon "close" at bounding box center [836, 278] width 13 height 13
